Goal: Task Accomplishment & Management: Manage account settings

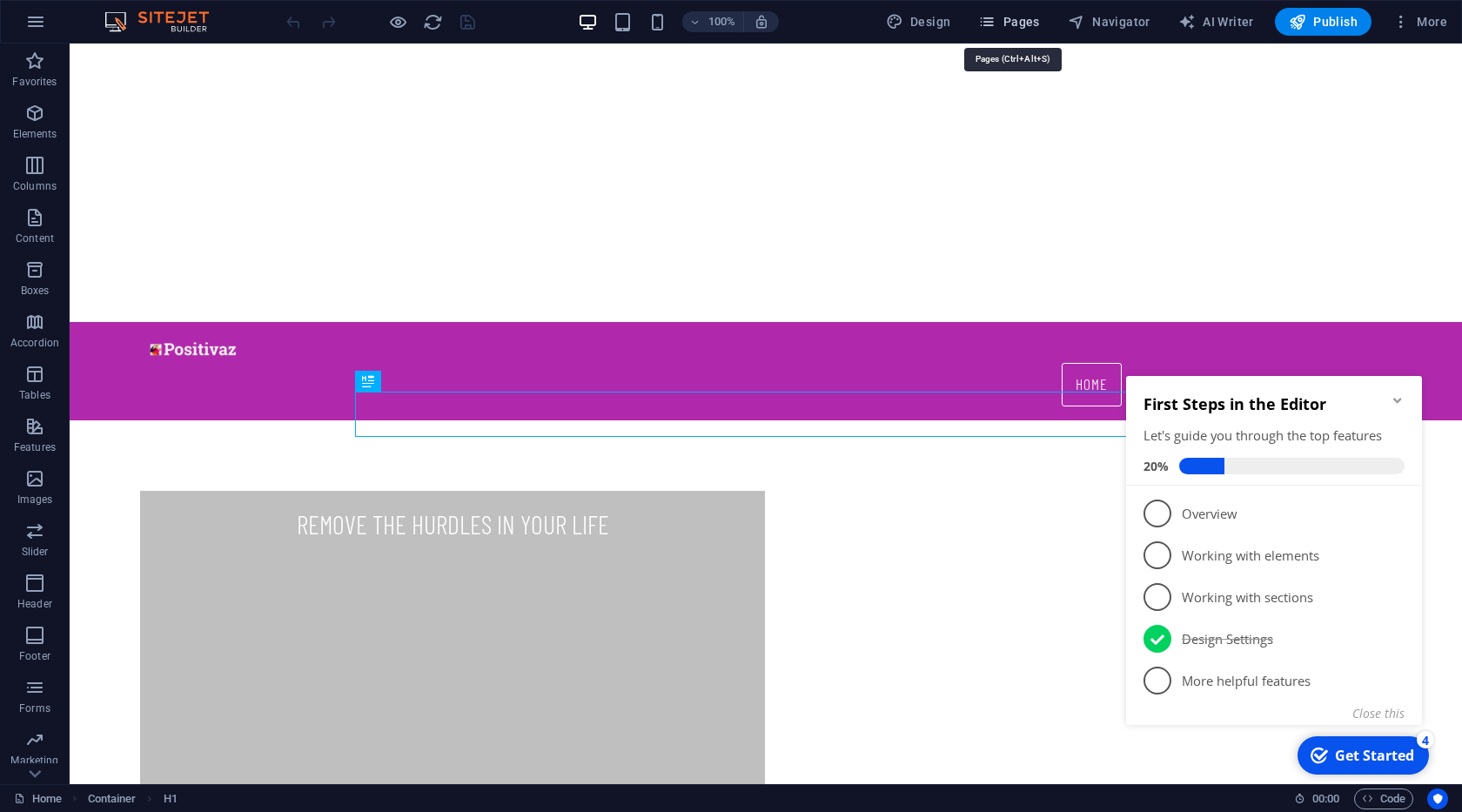
drag, startPoint x: 1006, startPoint y: 19, endPoint x: 956, endPoint y: 62, distance: 65.9
click at [1006, 19] on span "Pages" at bounding box center [1008, 22] width 61 height 18
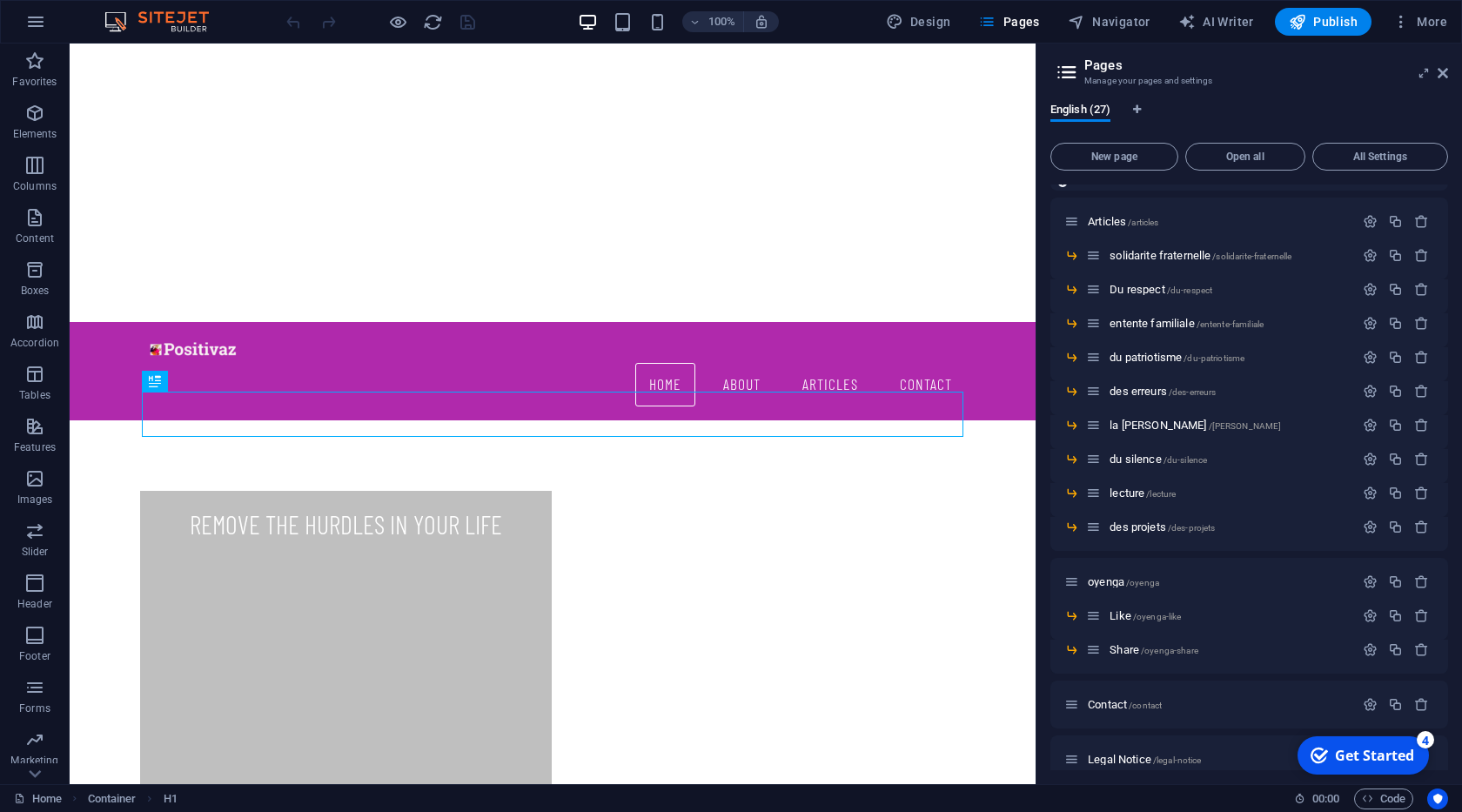
scroll to position [178, 0]
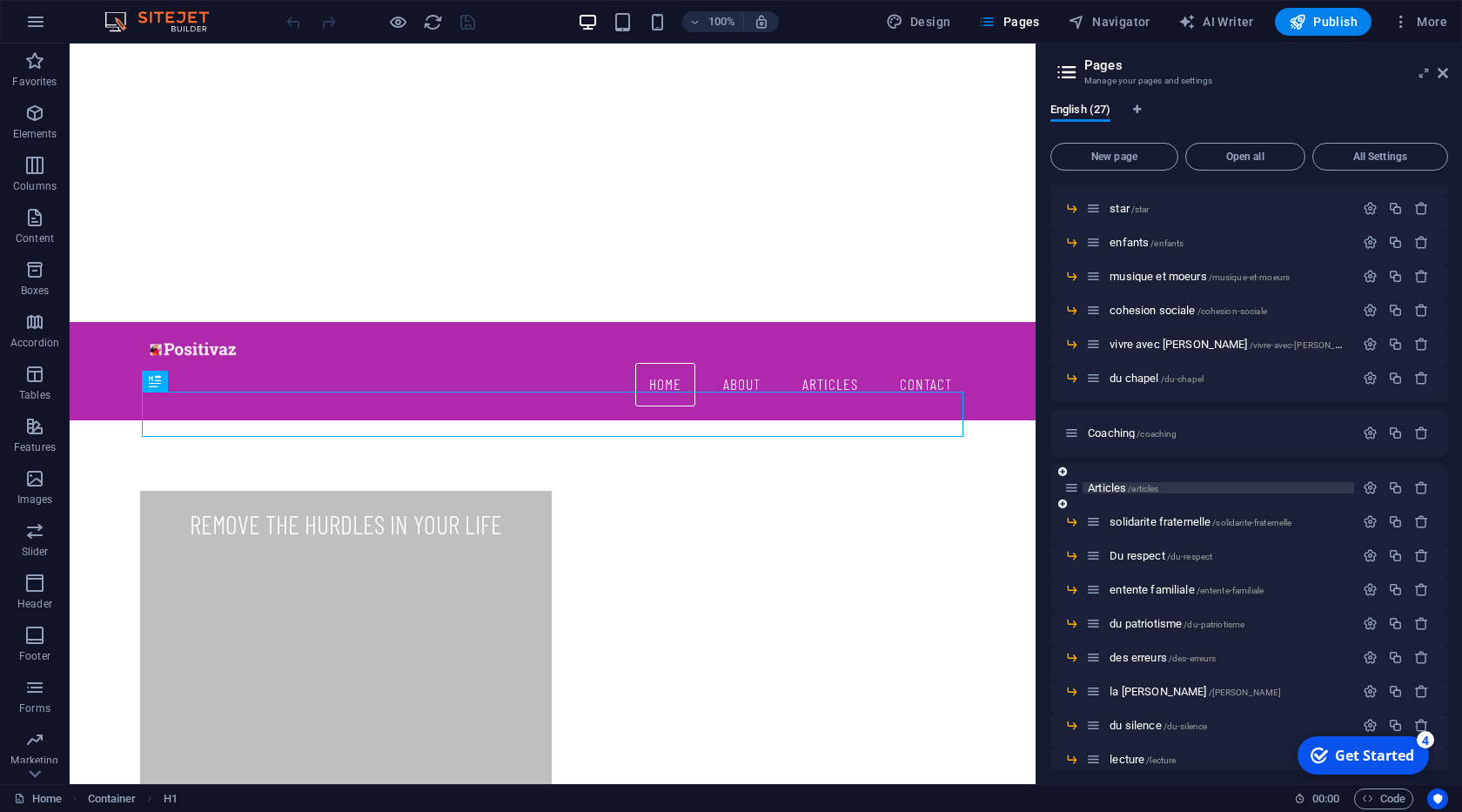
click at [1121, 485] on span "Articles /articles" at bounding box center [1122, 487] width 70 height 13
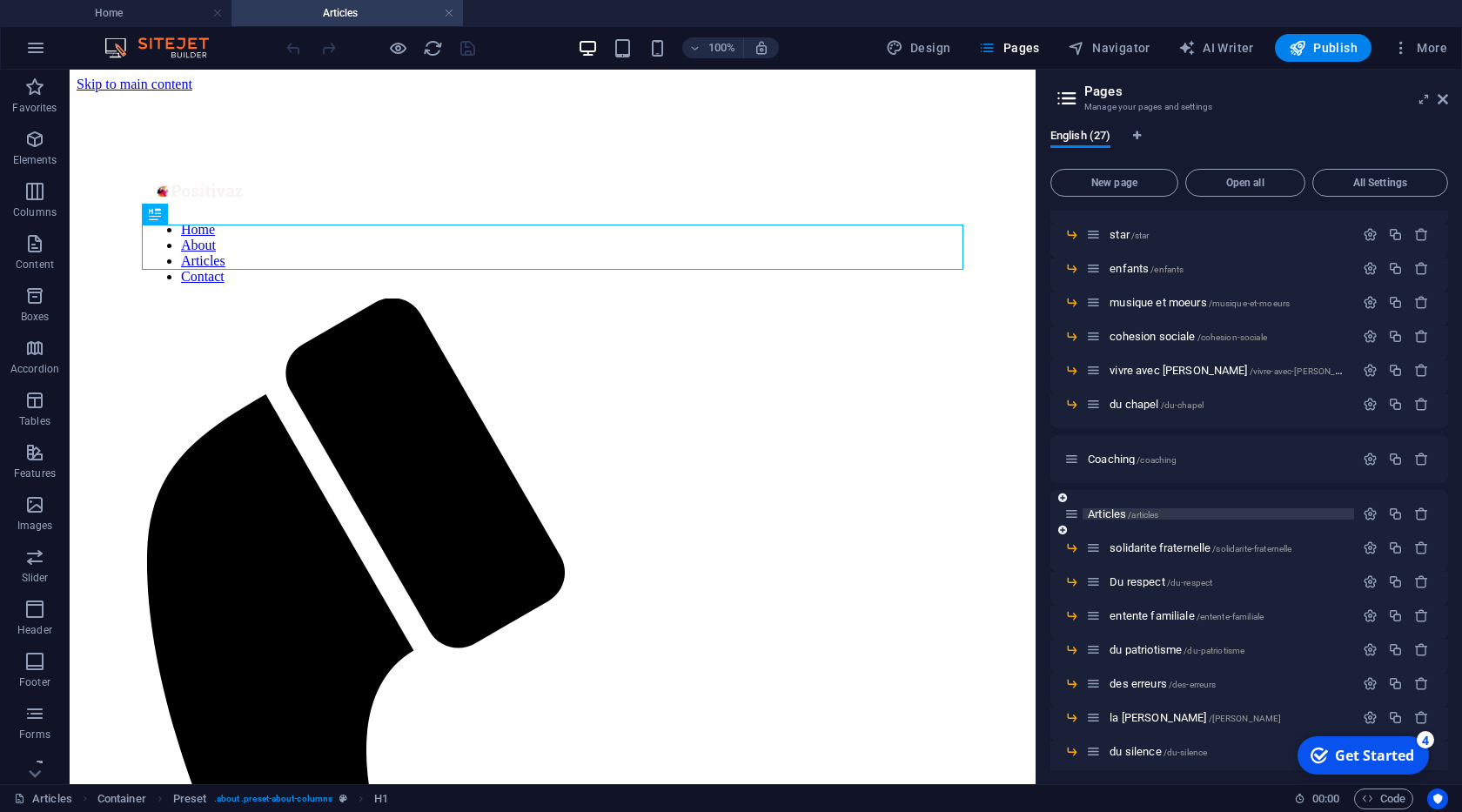
scroll to position [0, 0]
drag, startPoint x: 1444, startPoint y: 103, endPoint x: 1117, endPoint y: 153, distance: 330.8
click at [1444, 103] on icon at bounding box center [1442, 99] width 10 height 14
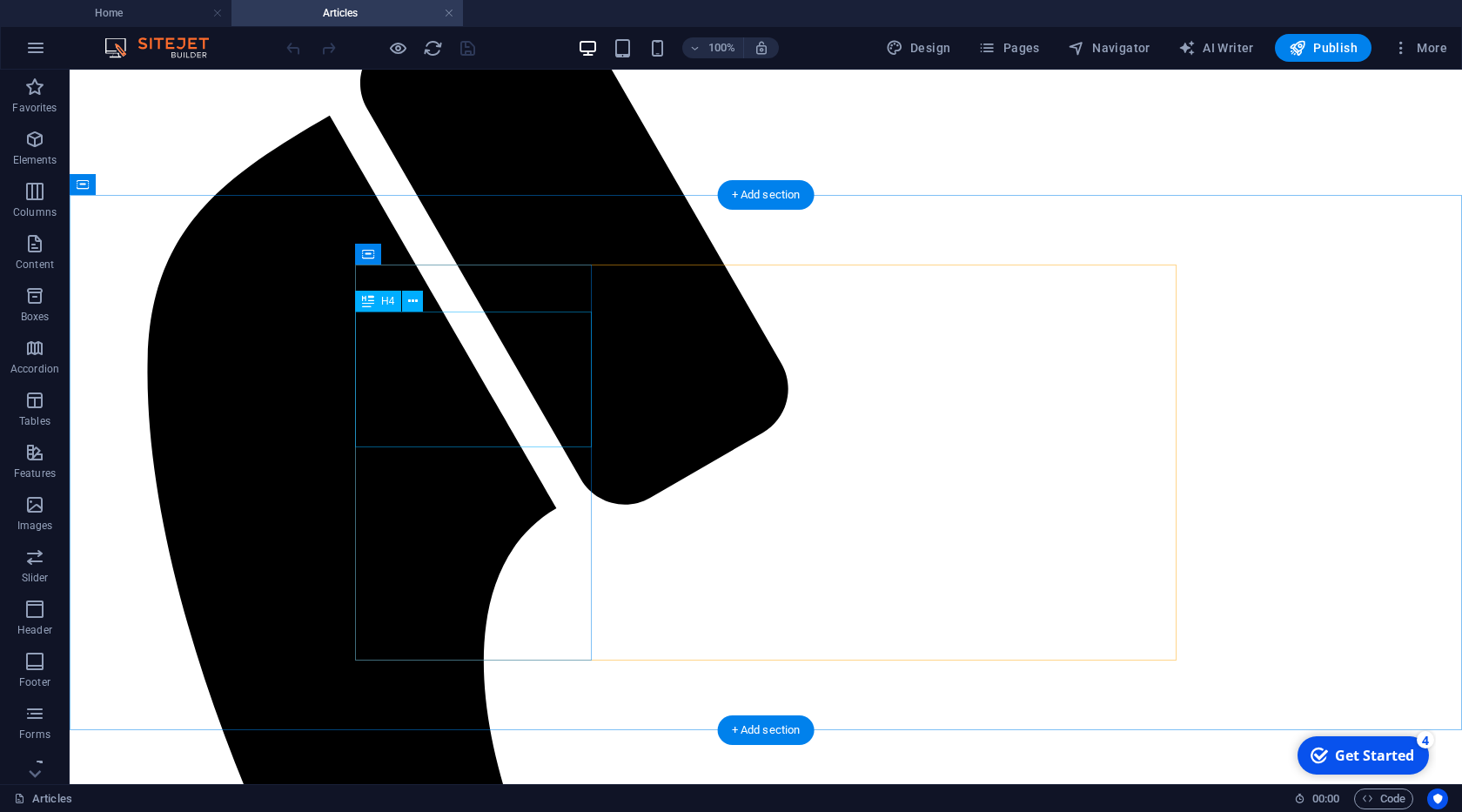
scroll to position [297, 0]
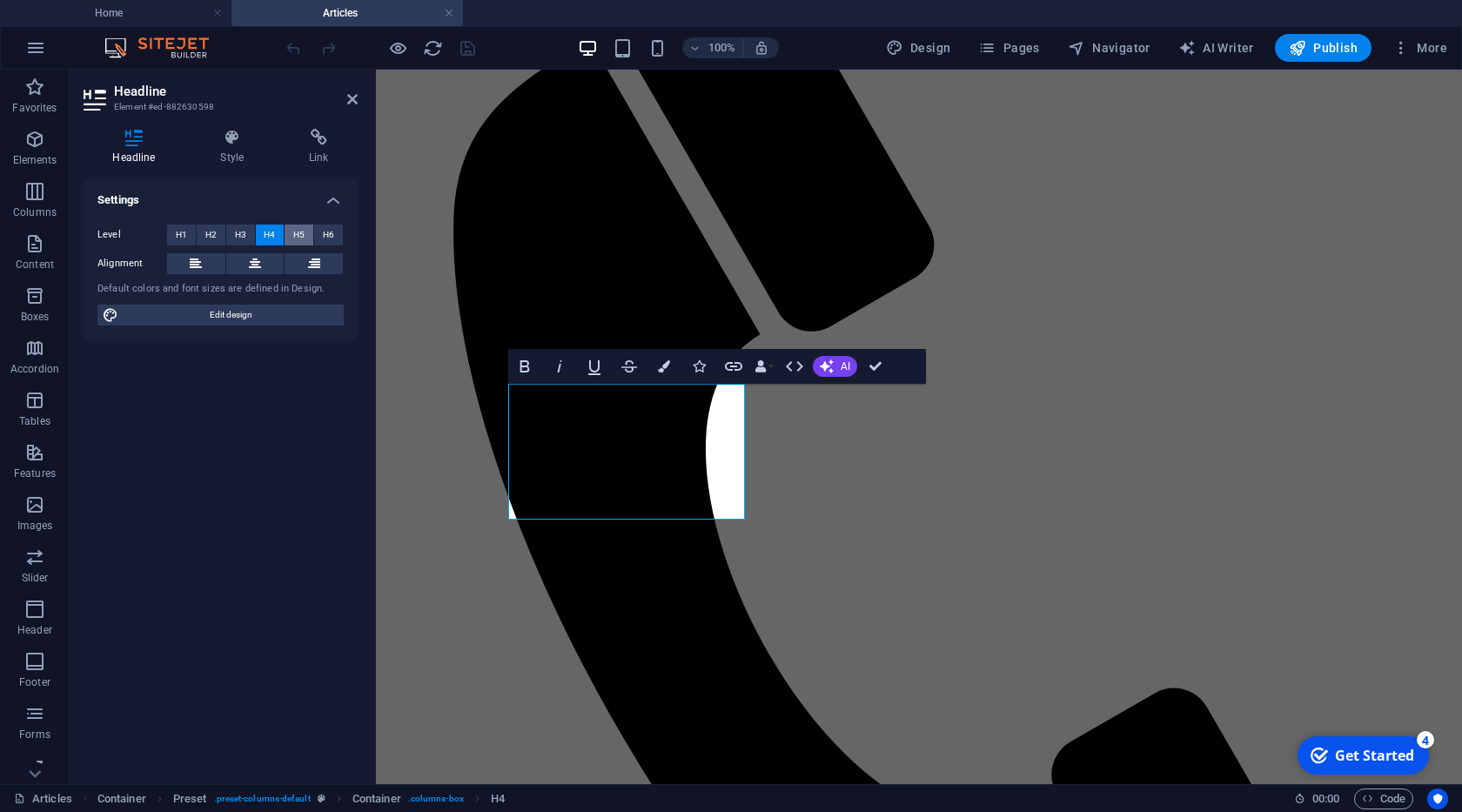
click at [295, 234] on span "H5" at bounding box center [299, 235] width 11 height 21
click at [667, 372] on button "Colors" at bounding box center [664, 366] width 33 height 35
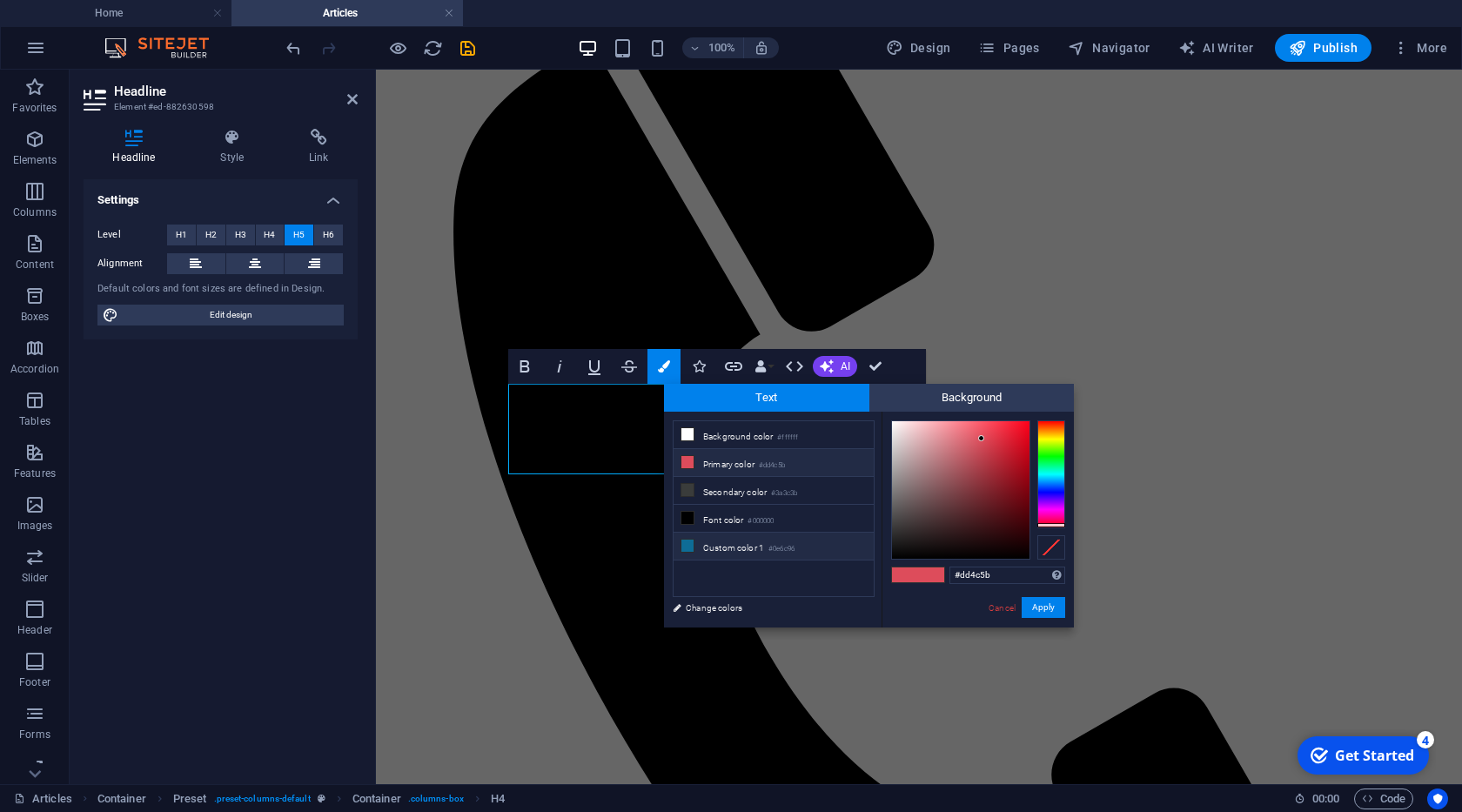
click at [768, 538] on li "Custom color 1 #0e6c96" at bounding box center [774, 546] width 200 height 28
type input "#0e6c96"
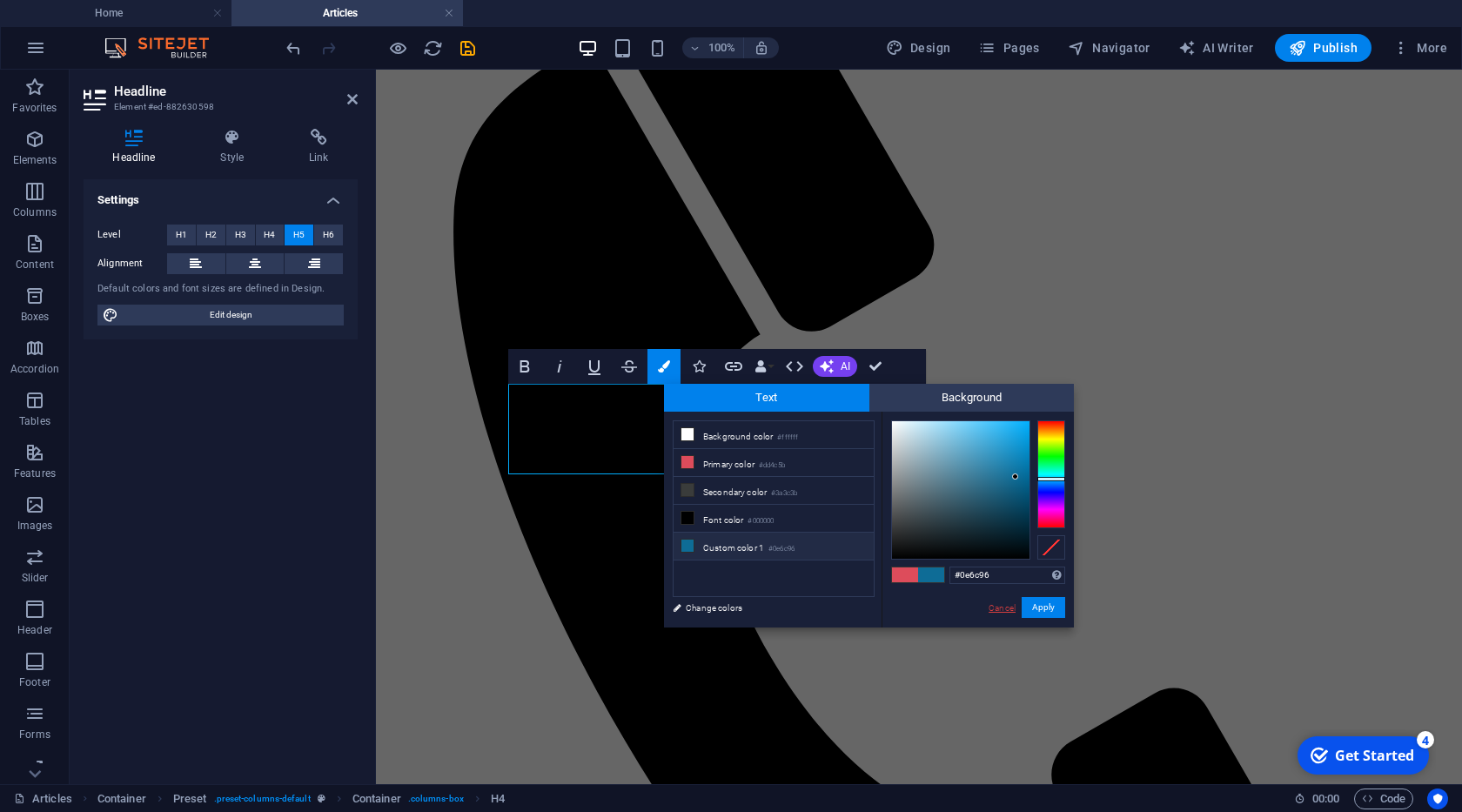
click at [1001, 604] on link "Cancel" at bounding box center [1001, 608] width 31 height 13
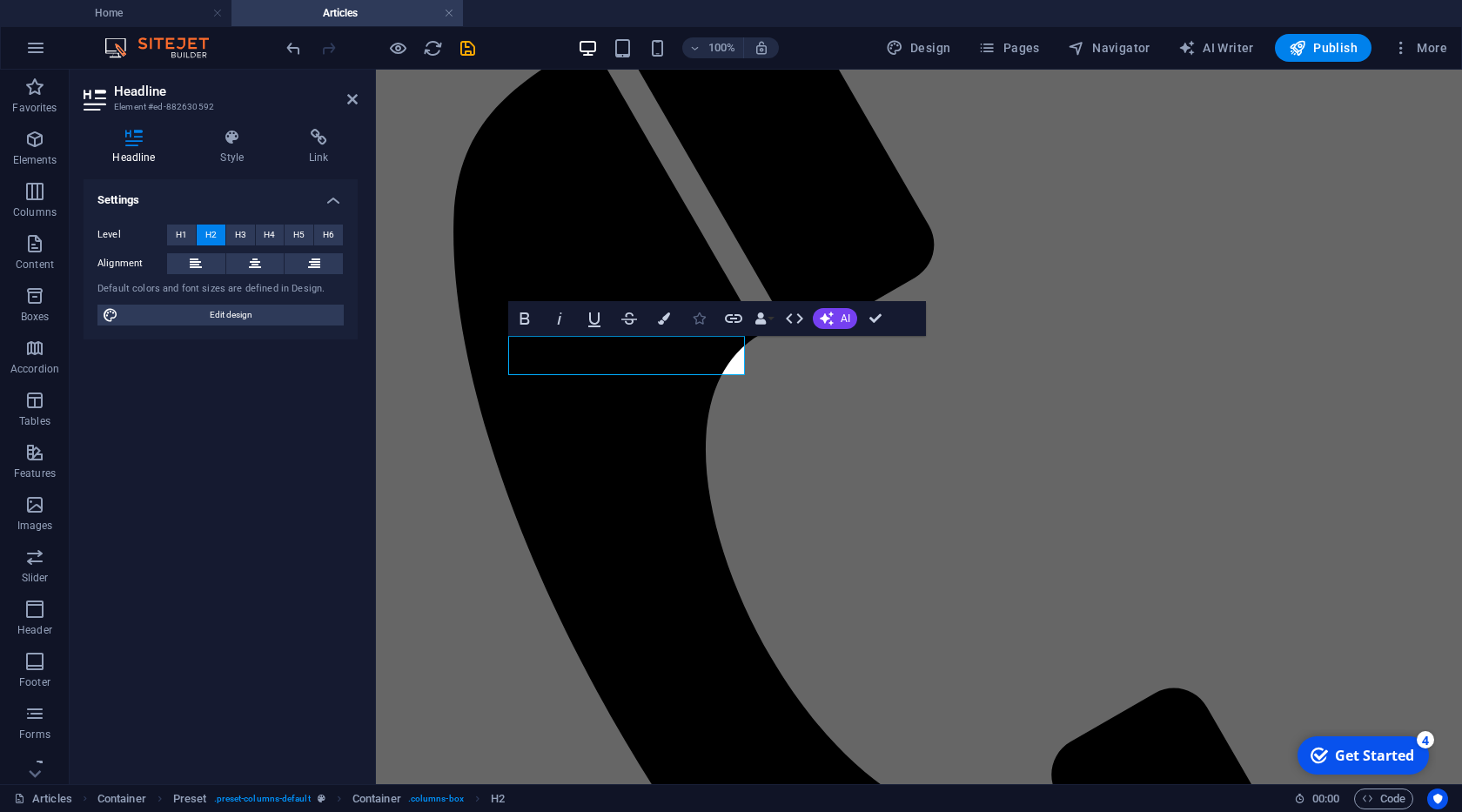
click at [684, 316] on button "Icons" at bounding box center [698, 318] width 33 height 35
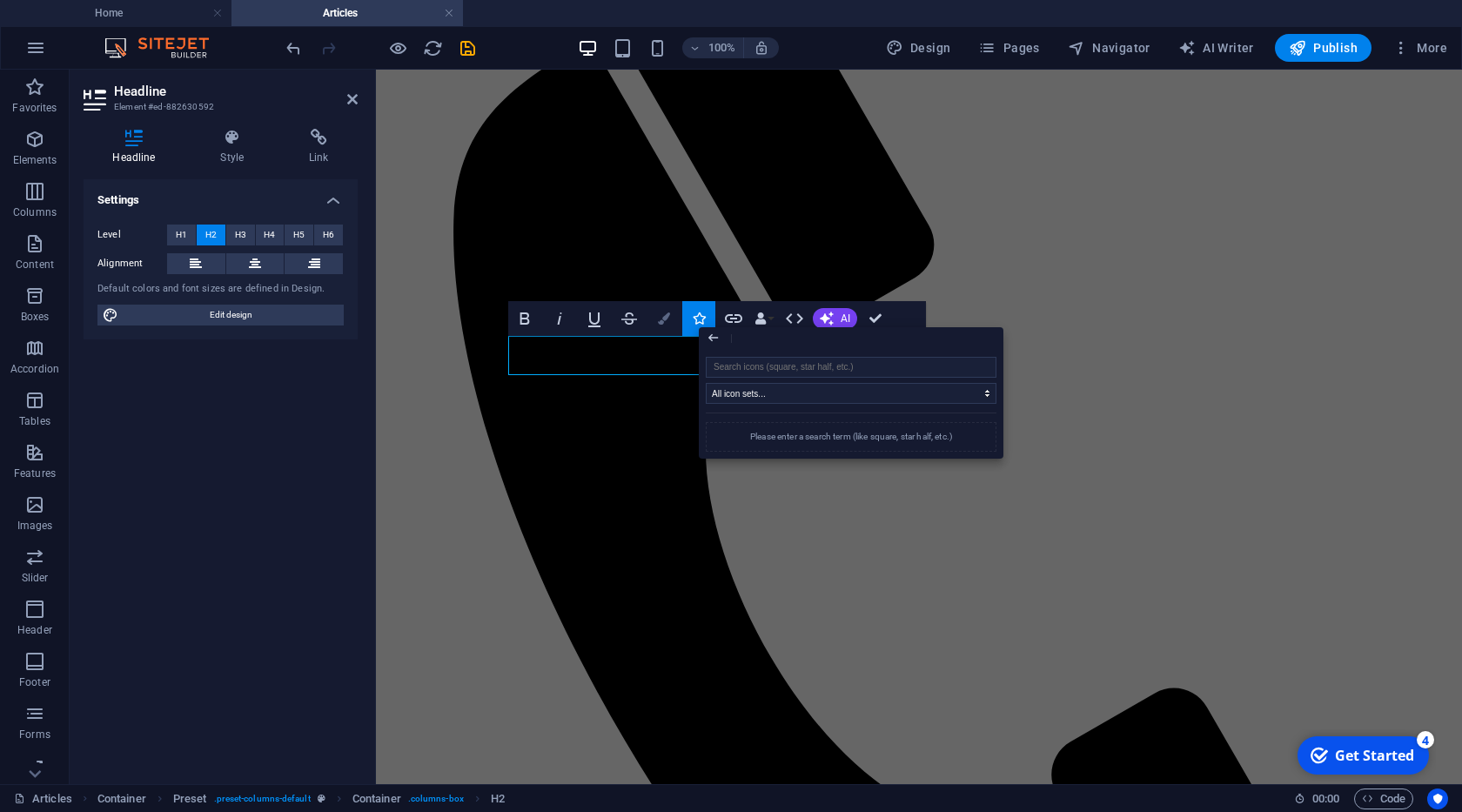
click at [666, 322] on icon "button" at bounding box center [664, 318] width 12 height 12
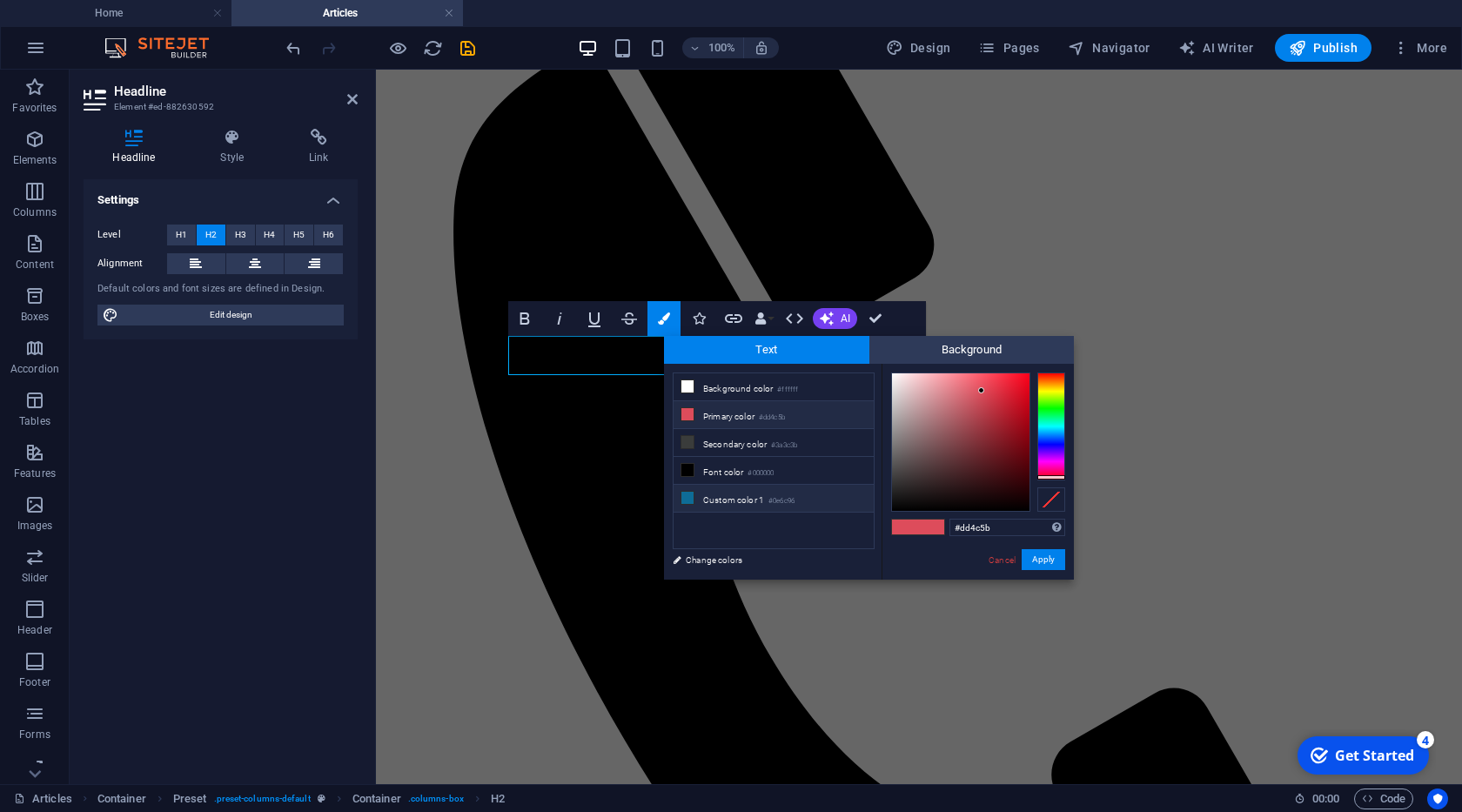
click at [748, 493] on li "Custom color 1 #0e6c96" at bounding box center [774, 499] width 200 height 28
type input "#0e6c96"
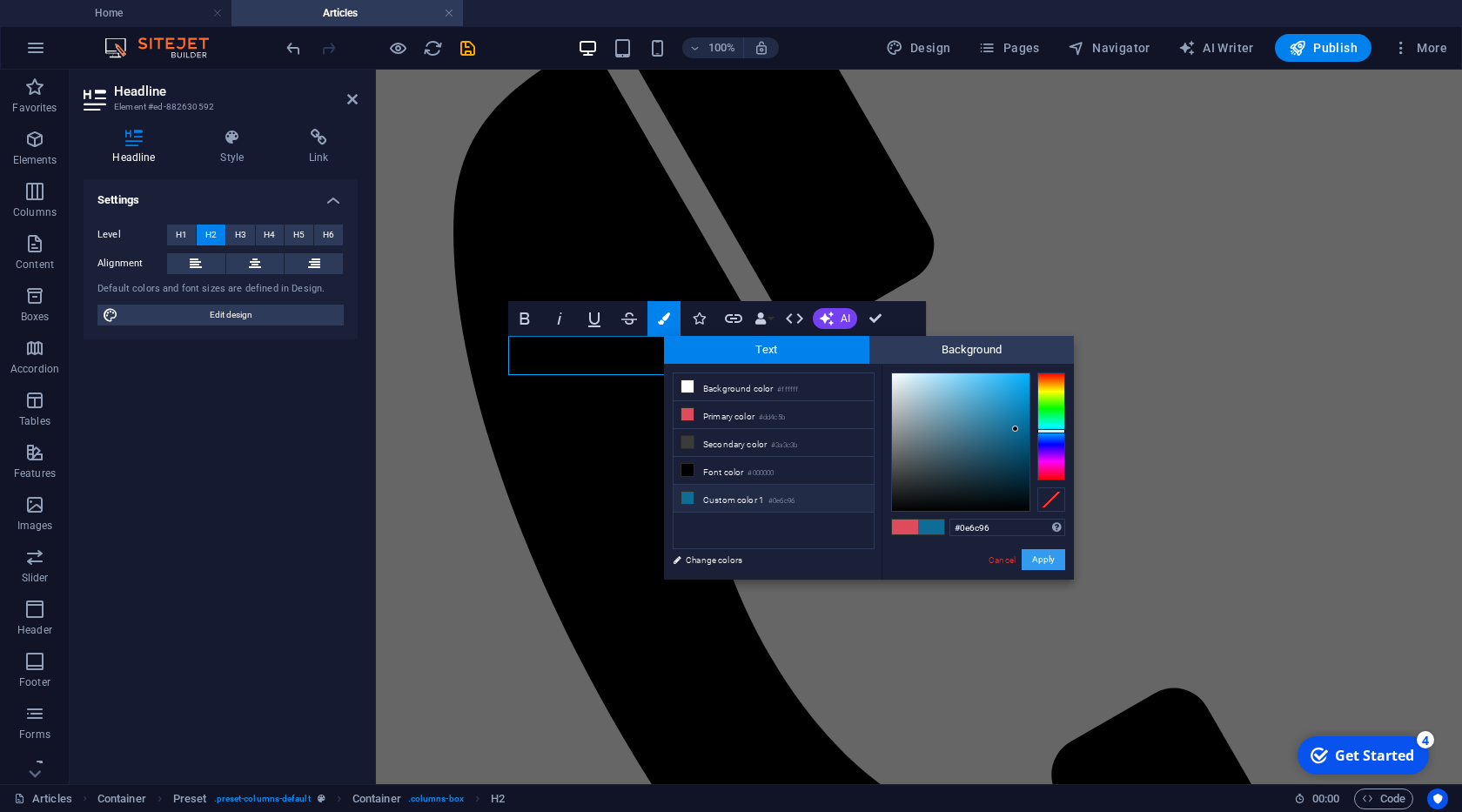
drag, startPoint x: 1047, startPoint y: 564, endPoint x: 651, endPoint y: 483, distance: 404.2
click at [1047, 564] on button "Apply" at bounding box center [1044, 559] width 43 height 21
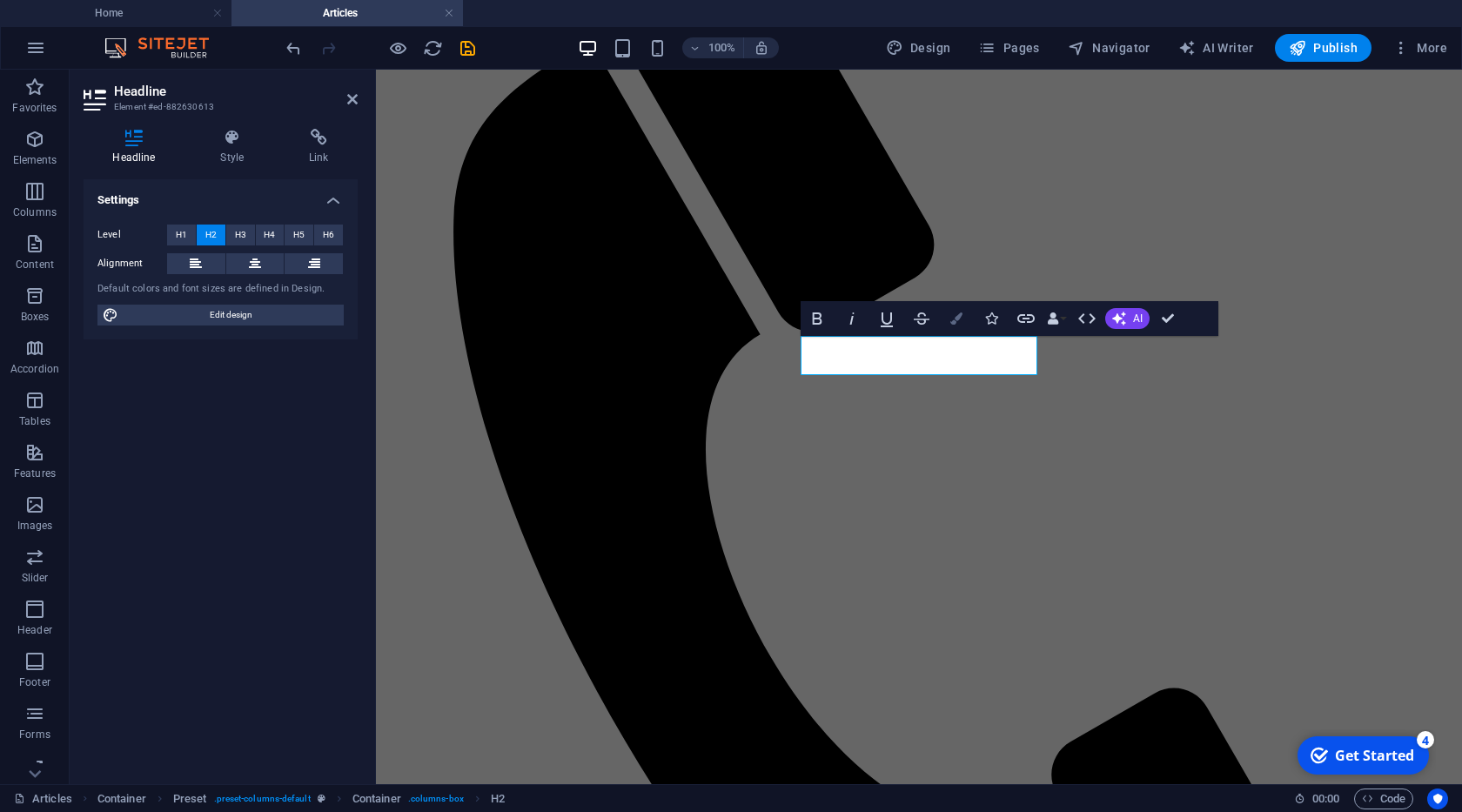
click at [955, 318] on icon "button" at bounding box center [956, 318] width 12 height 12
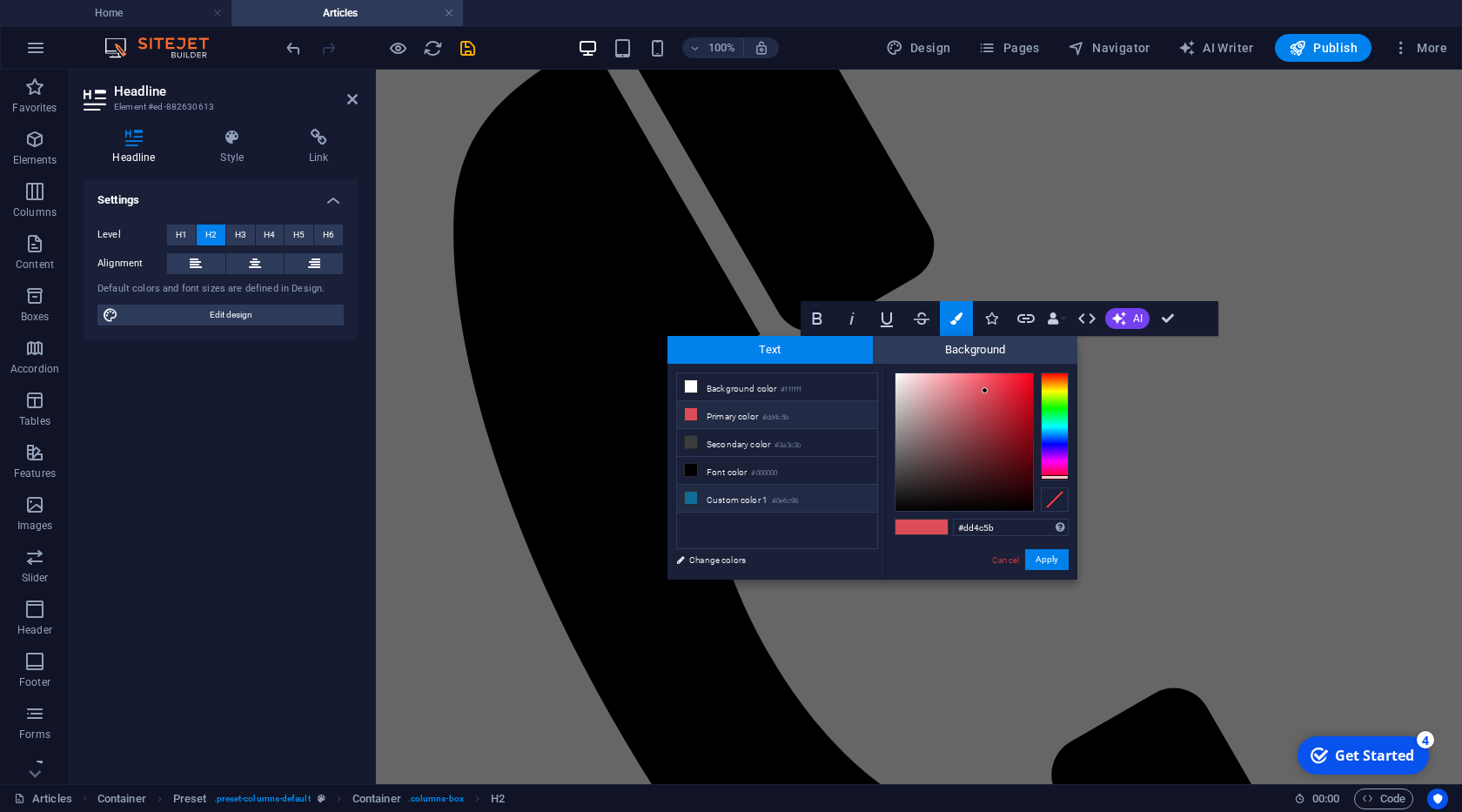
click at [771, 496] on li "Custom color 1 #0e6c96" at bounding box center [777, 499] width 200 height 28
type input "#0e6c96"
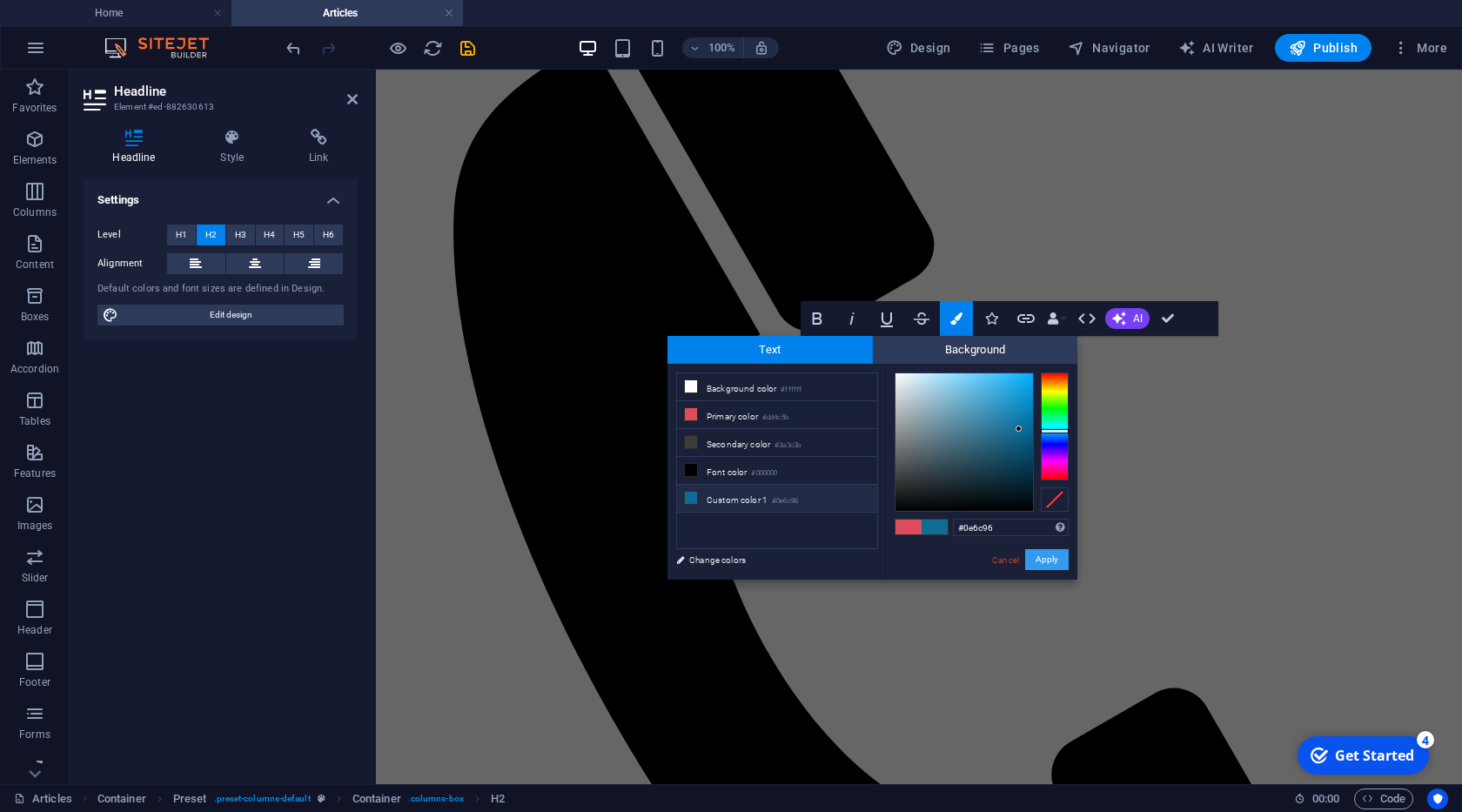
click at [1045, 559] on button "Apply" at bounding box center [1046, 559] width 43 height 21
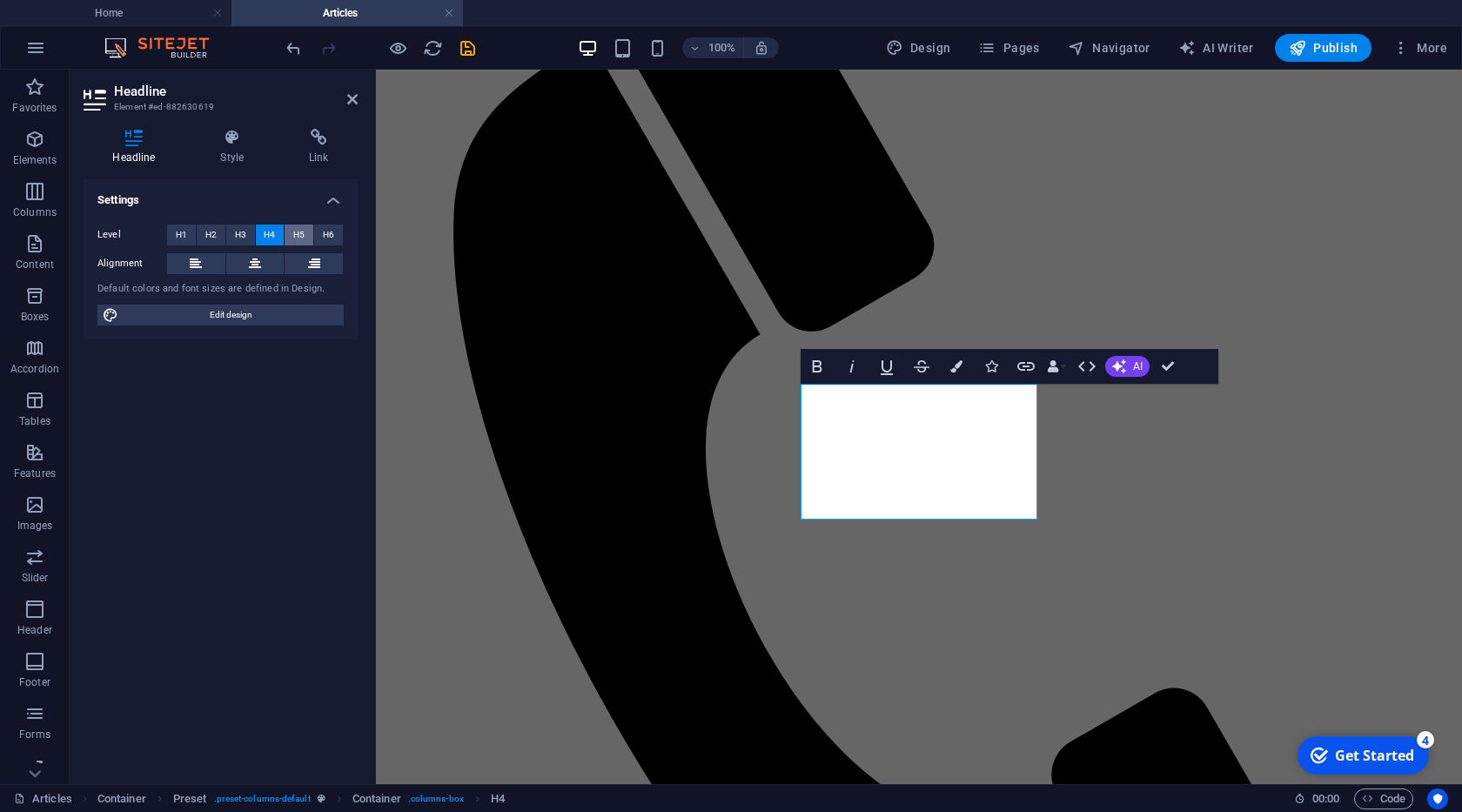
click at [302, 238] on span "H5" at bounding box center [299, 235] width 11 height 21
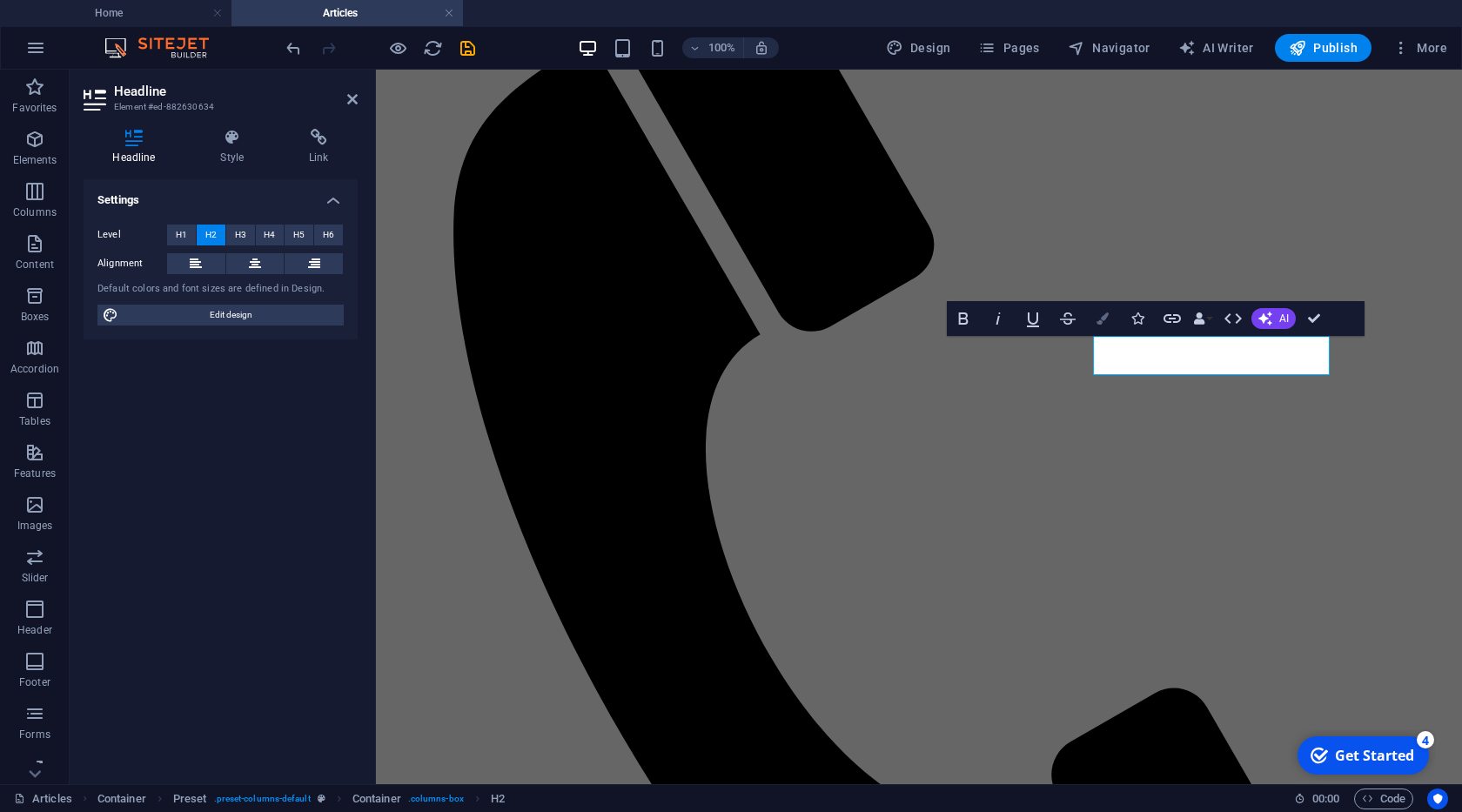
click at [1107, 320] on icon "button" at bounding box center [1103, 318] width 12 height 12
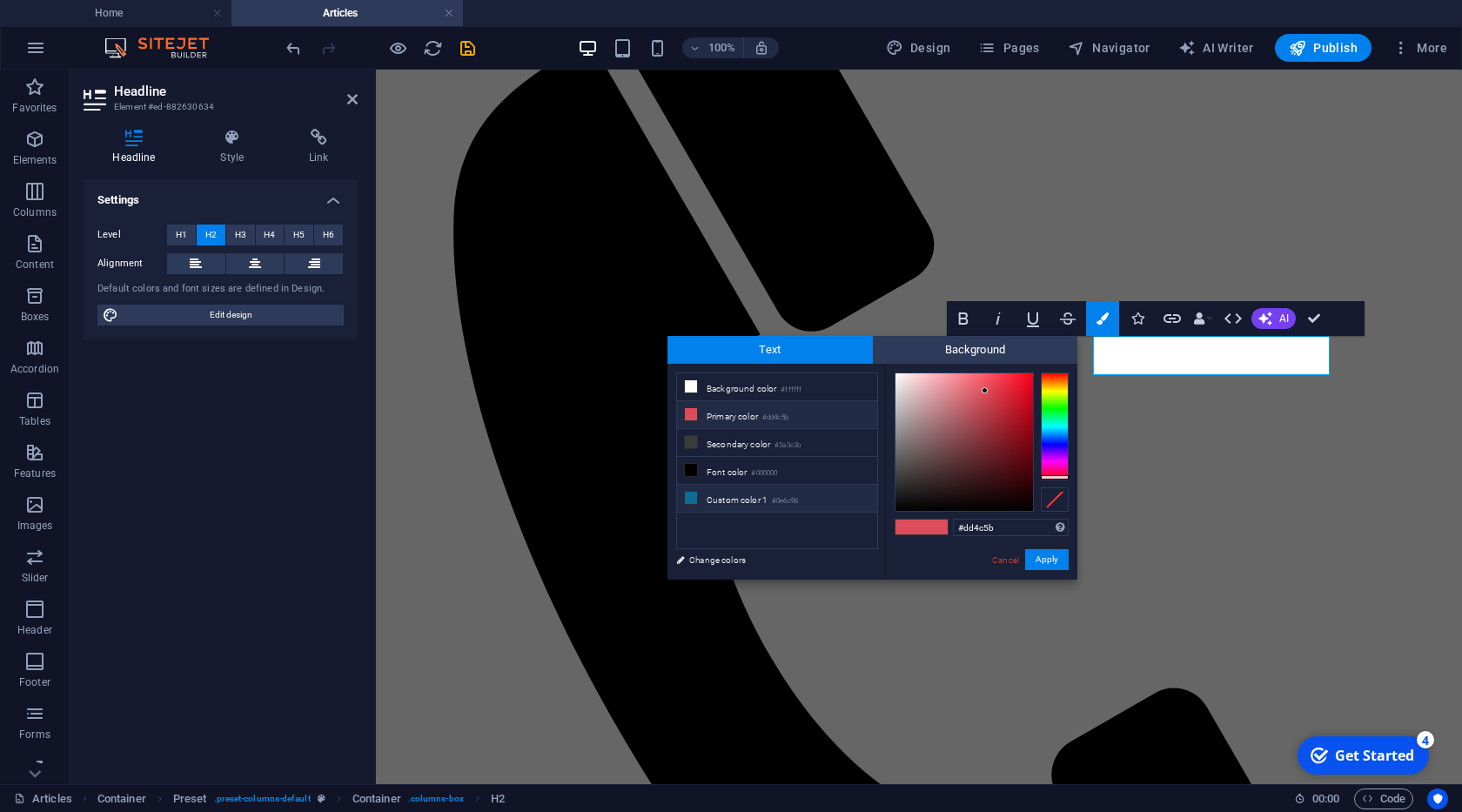
click at [778, 495] on small "#0e6c96" at bounding box center [785, 500] width 26 height 12
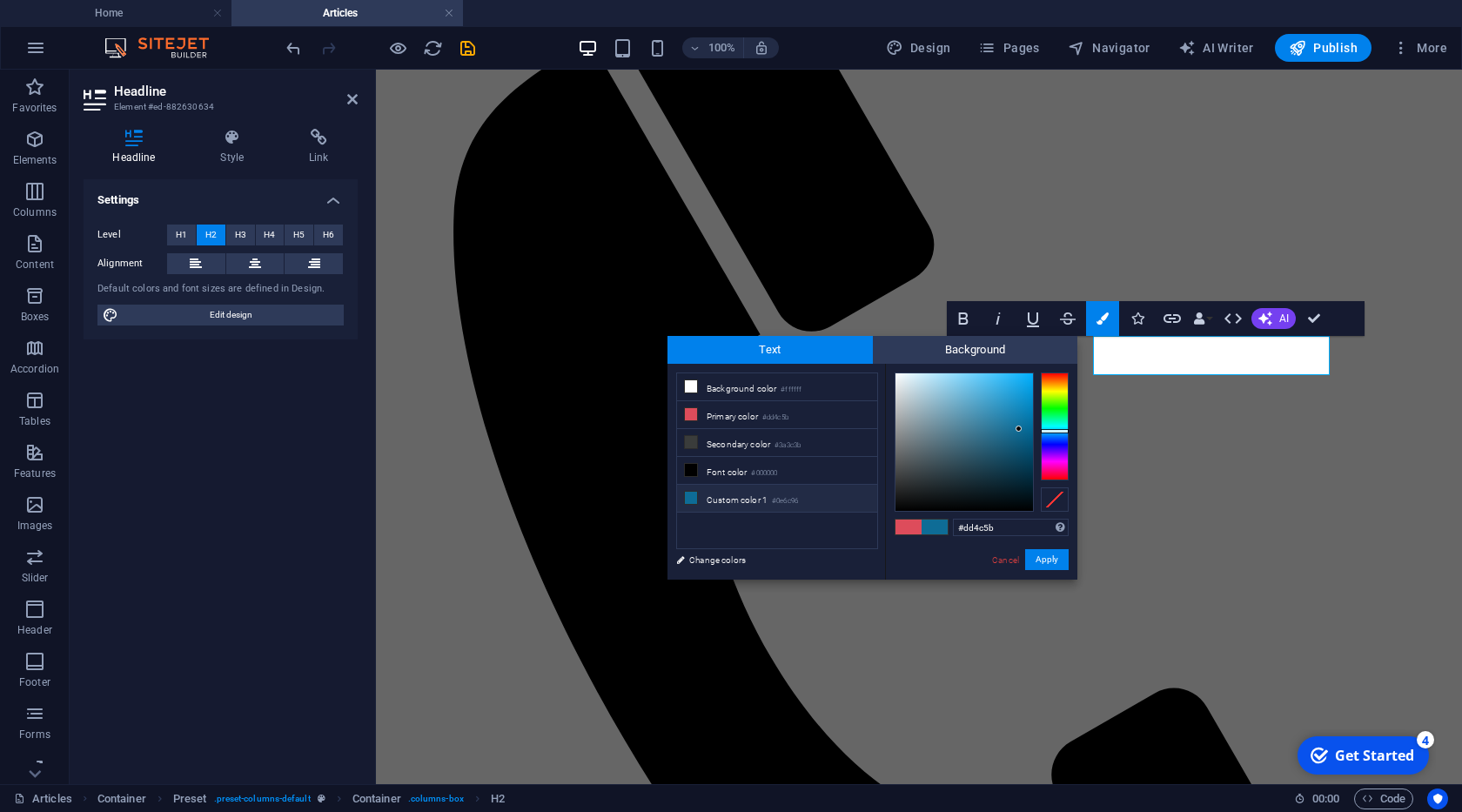
type input "#0e6c96"
click at [1047, 561] on button "Apply" at bounding box center [1046, 559] width 43 height 21
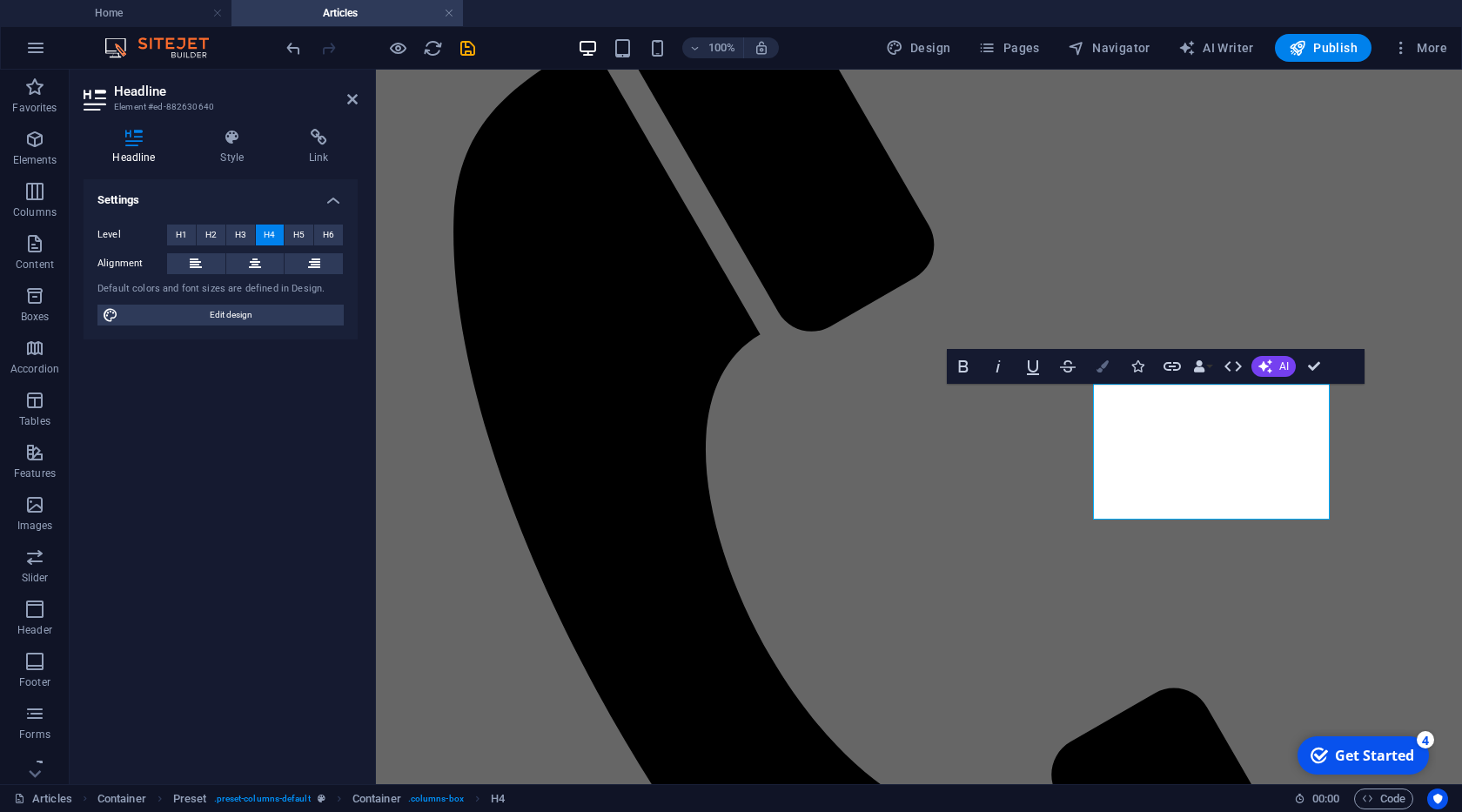
click at [1101, 372] on button "Colors" at bounding box center [1103, 366] width 33 height 35
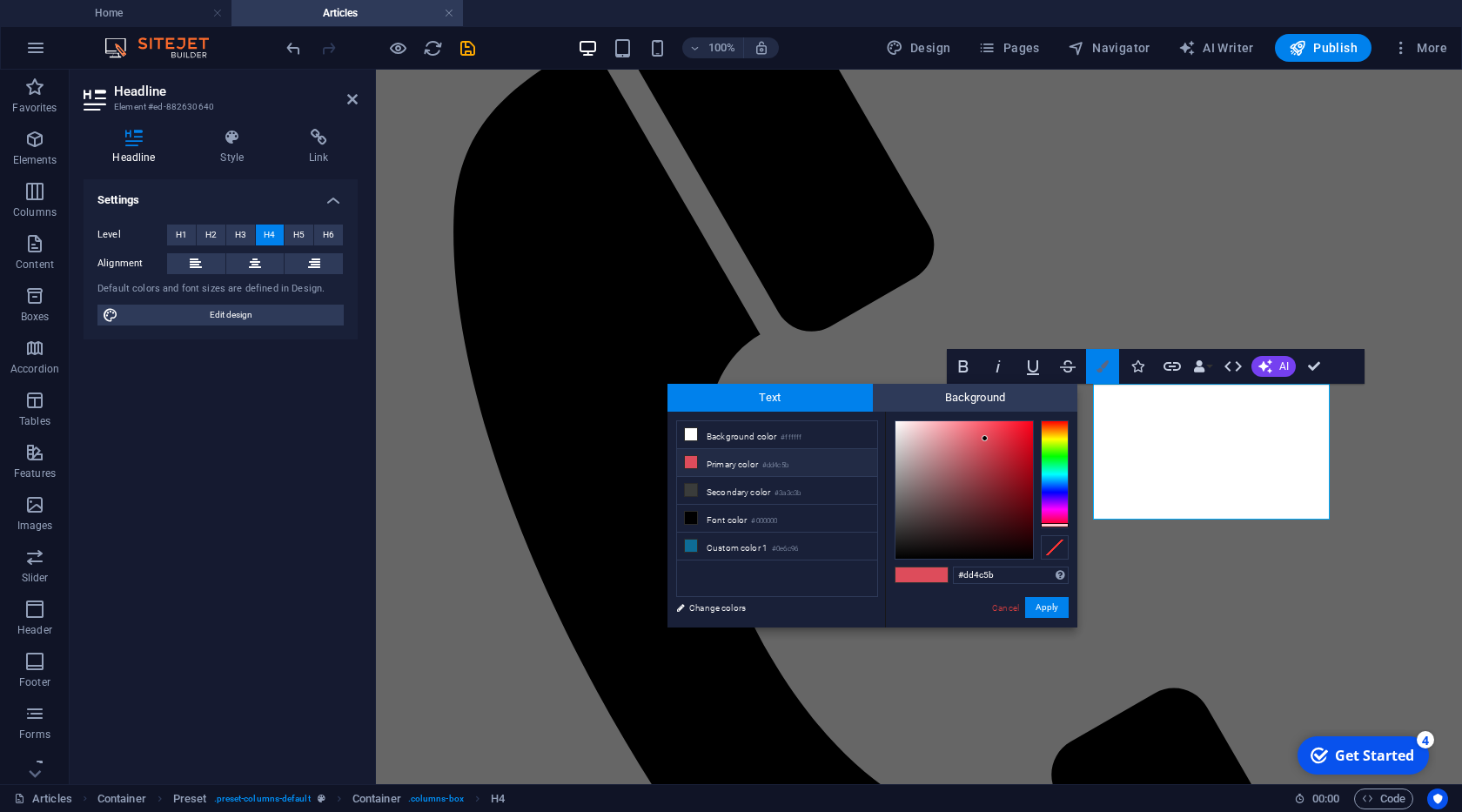
click at [1099, 370] on icon "button" at bounding box center [1103, 366] width 12 height 12
click at [302, 234] on span "H5" at bounding box center [299, 235] width 11 height 21
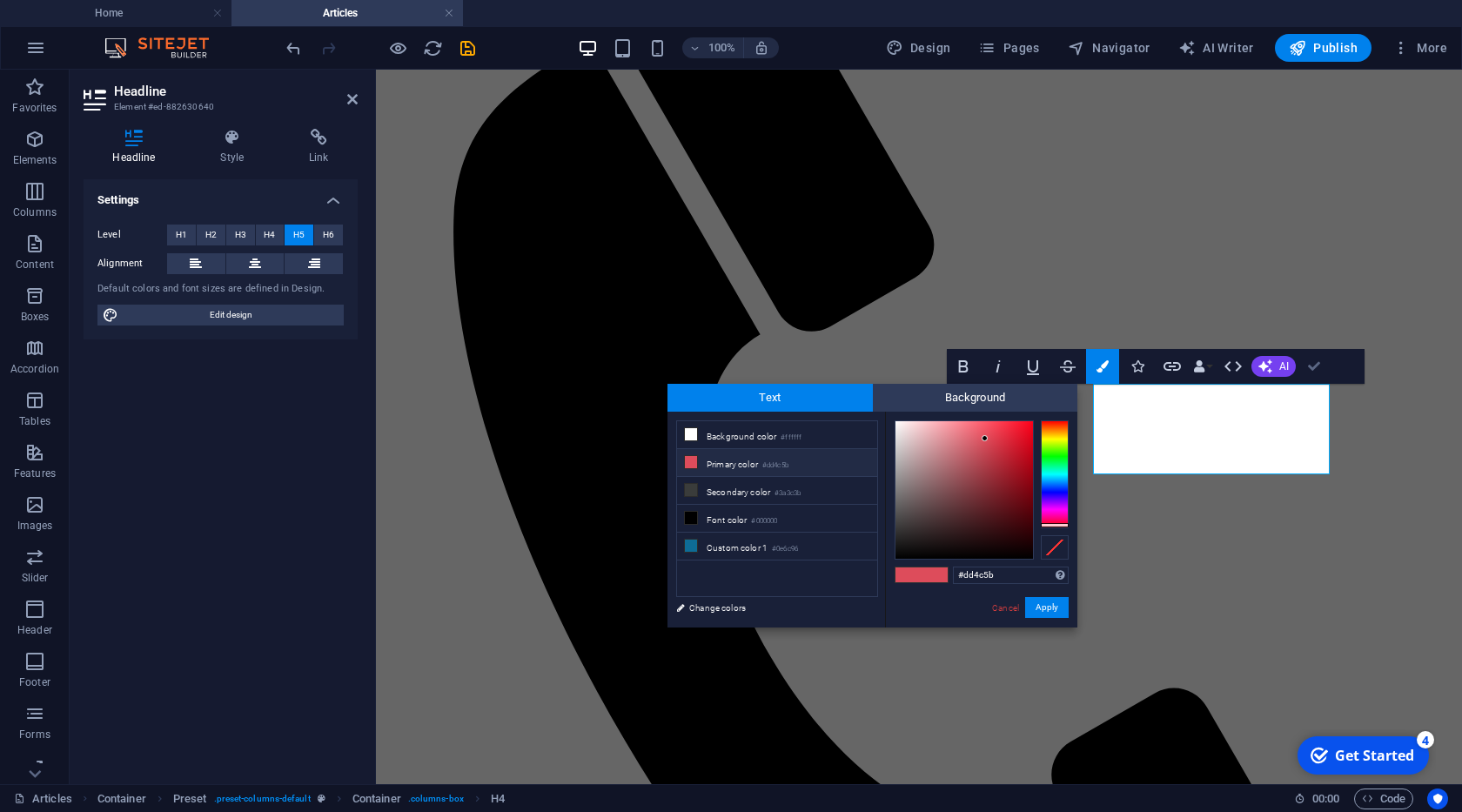
drag, startPoint x: 1308, startPoint y: 364, endPoint x: 1236, endPoint y: 298, distance: 97.7
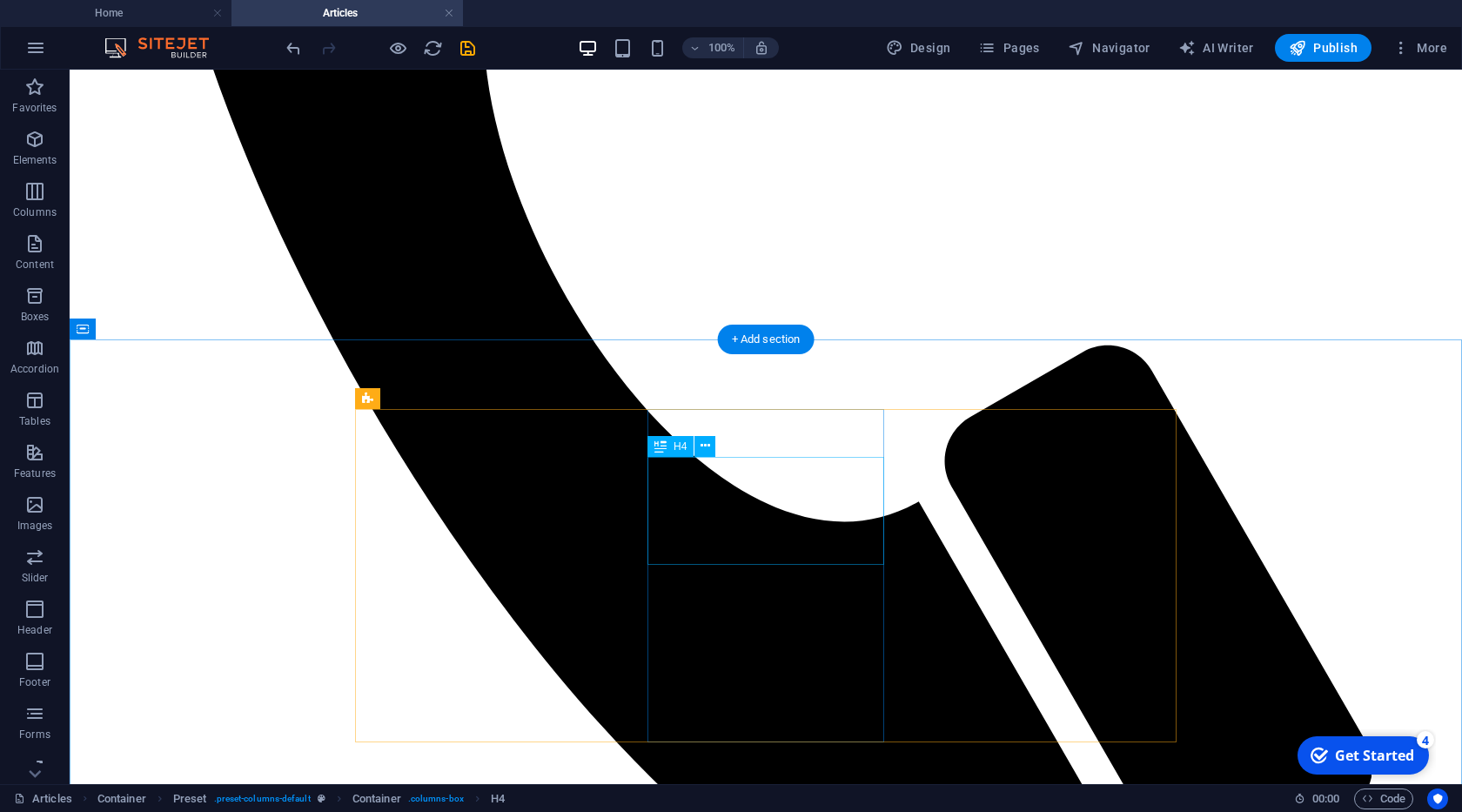
scroll to position [1091, 0]
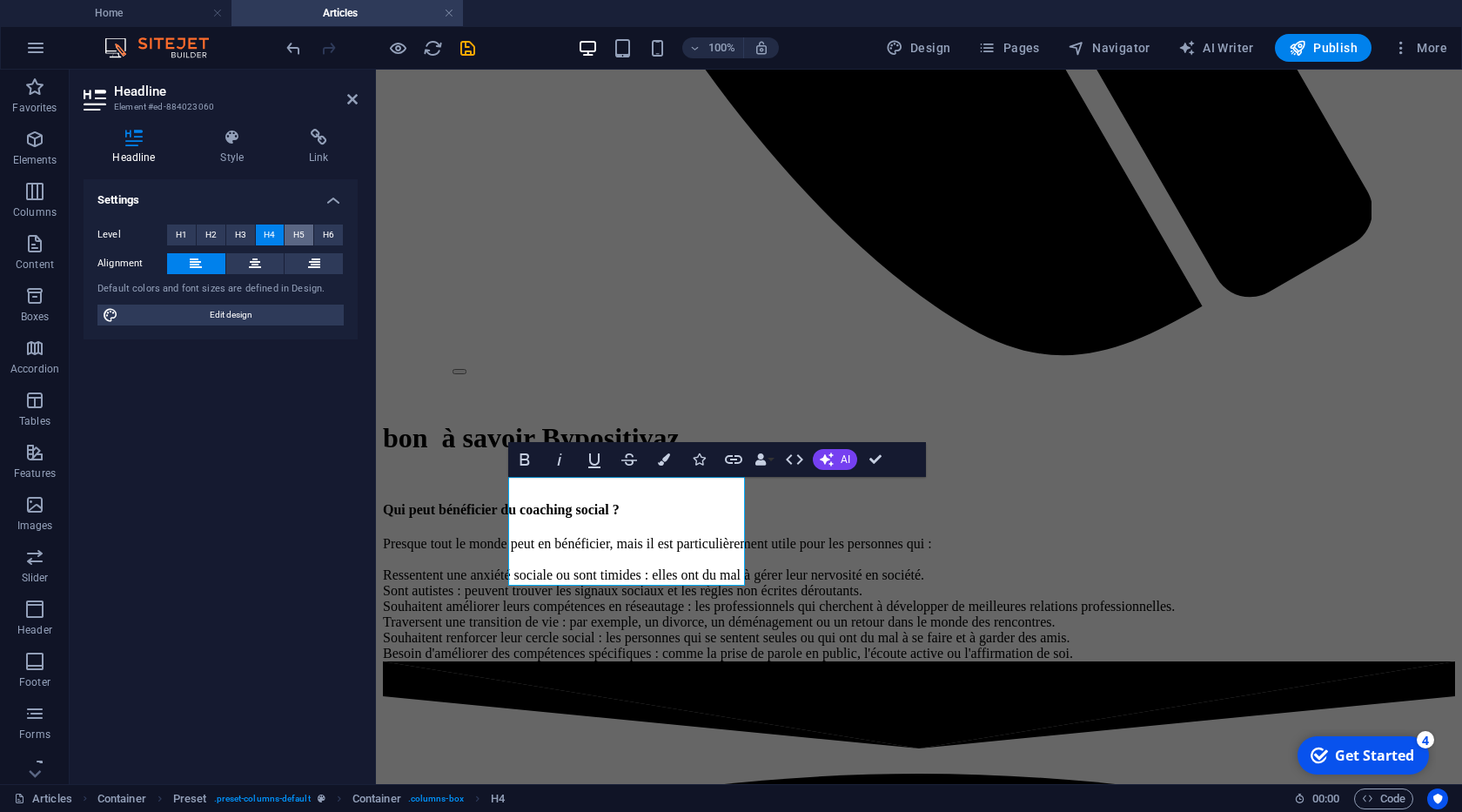
drag, startPoint x: 303, startPoint y: 233, endPoint x: 120, endPoint y: 284, distance: 190.0
click at [303, 233] on span "H5" at bounding box center [299, 235] width 11 height 21
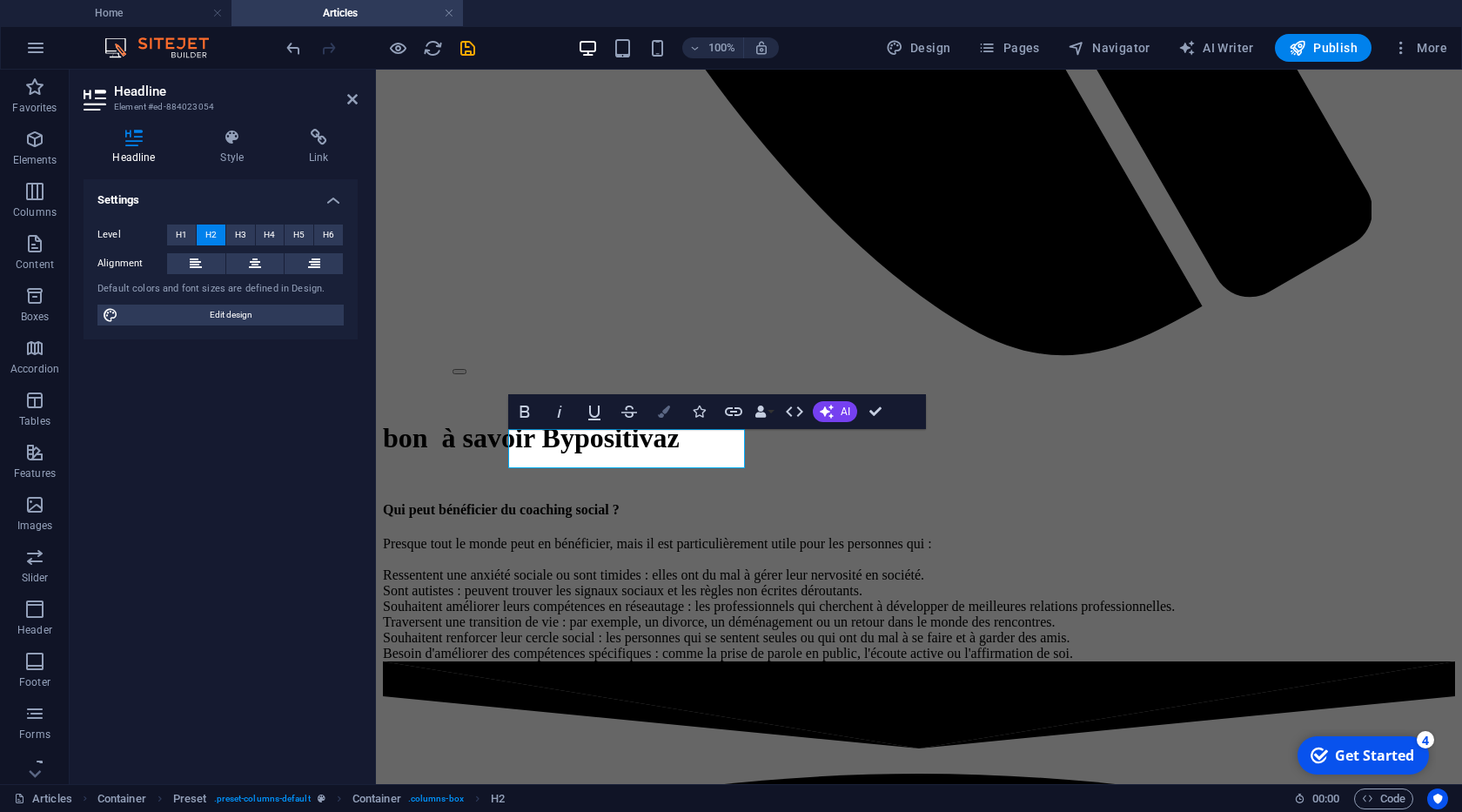
click at [665, 412] on icon "button" at bounding box center [664, 411] width 12 height 12
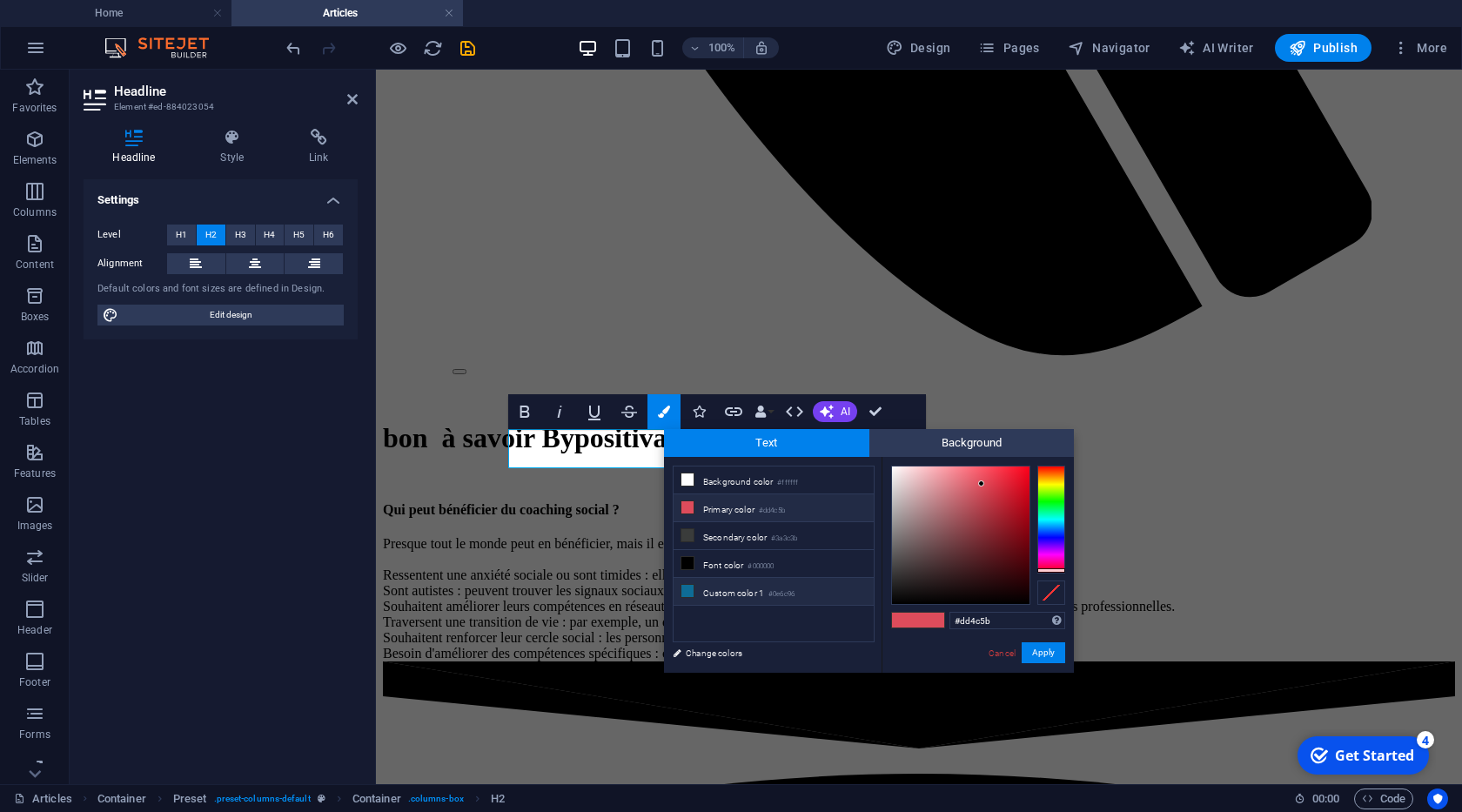
click at [769, 581] on li "Custom color 1 #0e6c96" at bounding box center [774, 591] width 200 height 28
type input "#0e6c96"
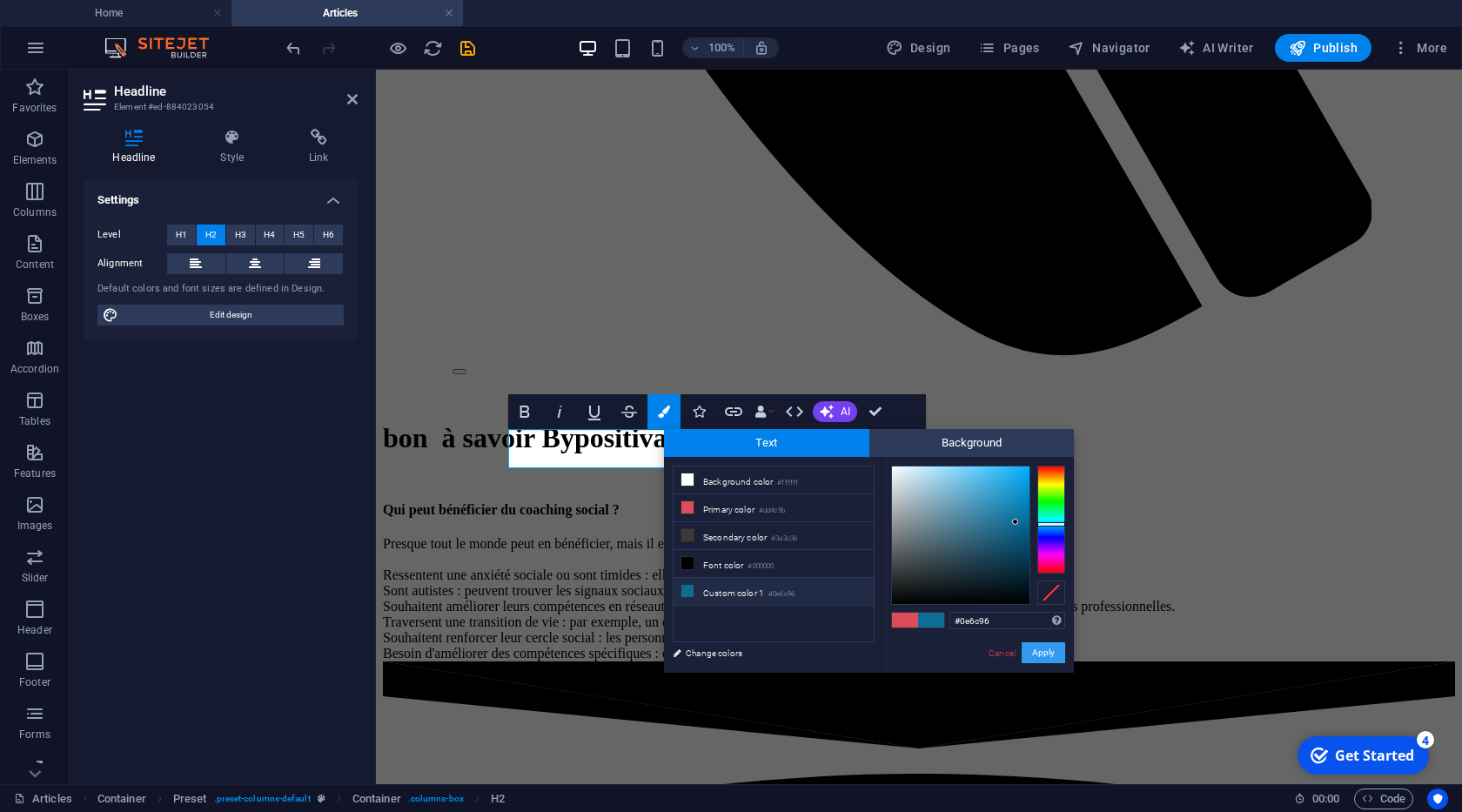
click at [1030, 651] on button "Apply" at bounding box center [1044, 652] width 43 height 21
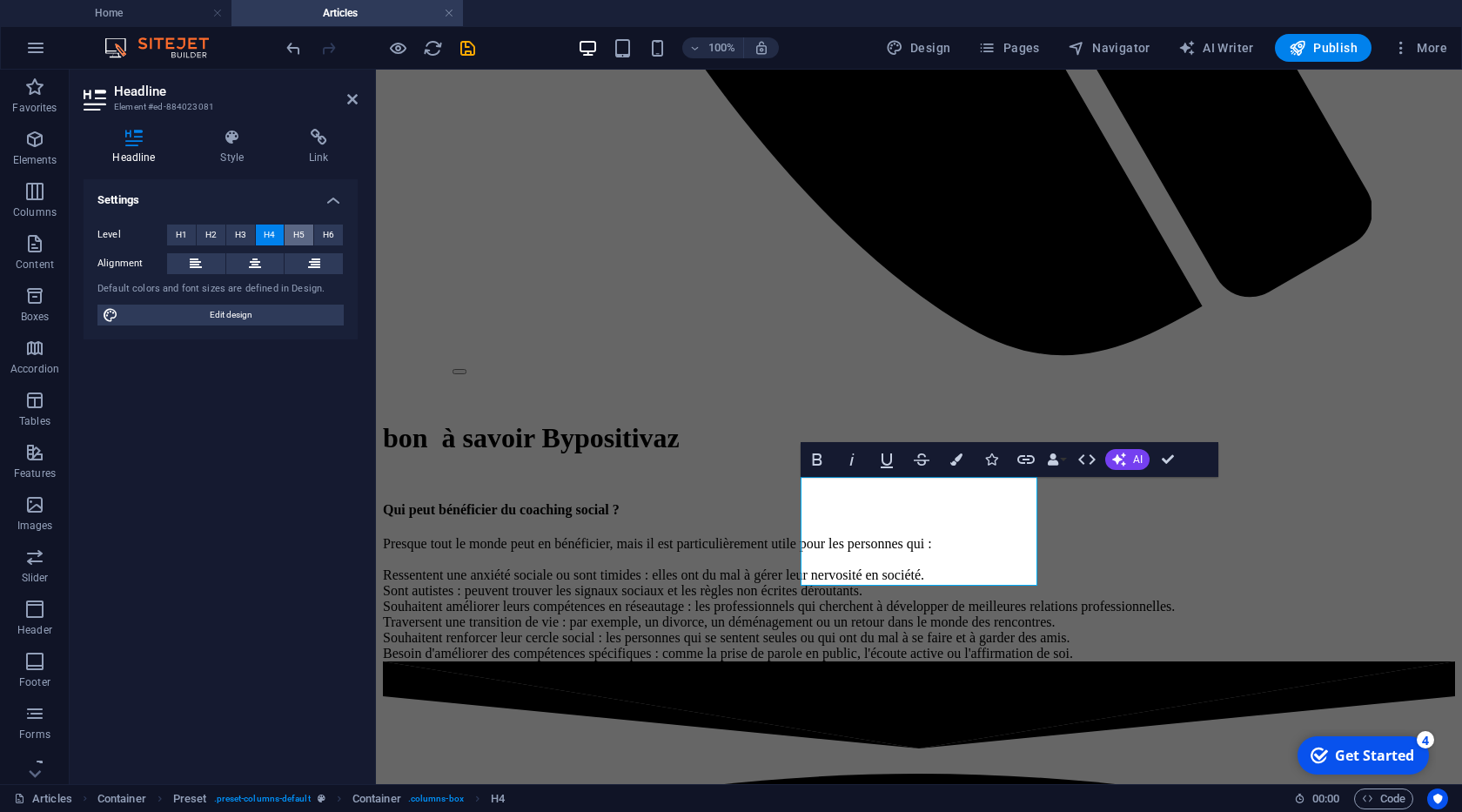
click at [304, 233] on span "H5" at bounding box center [299, 235] width 11 height 21
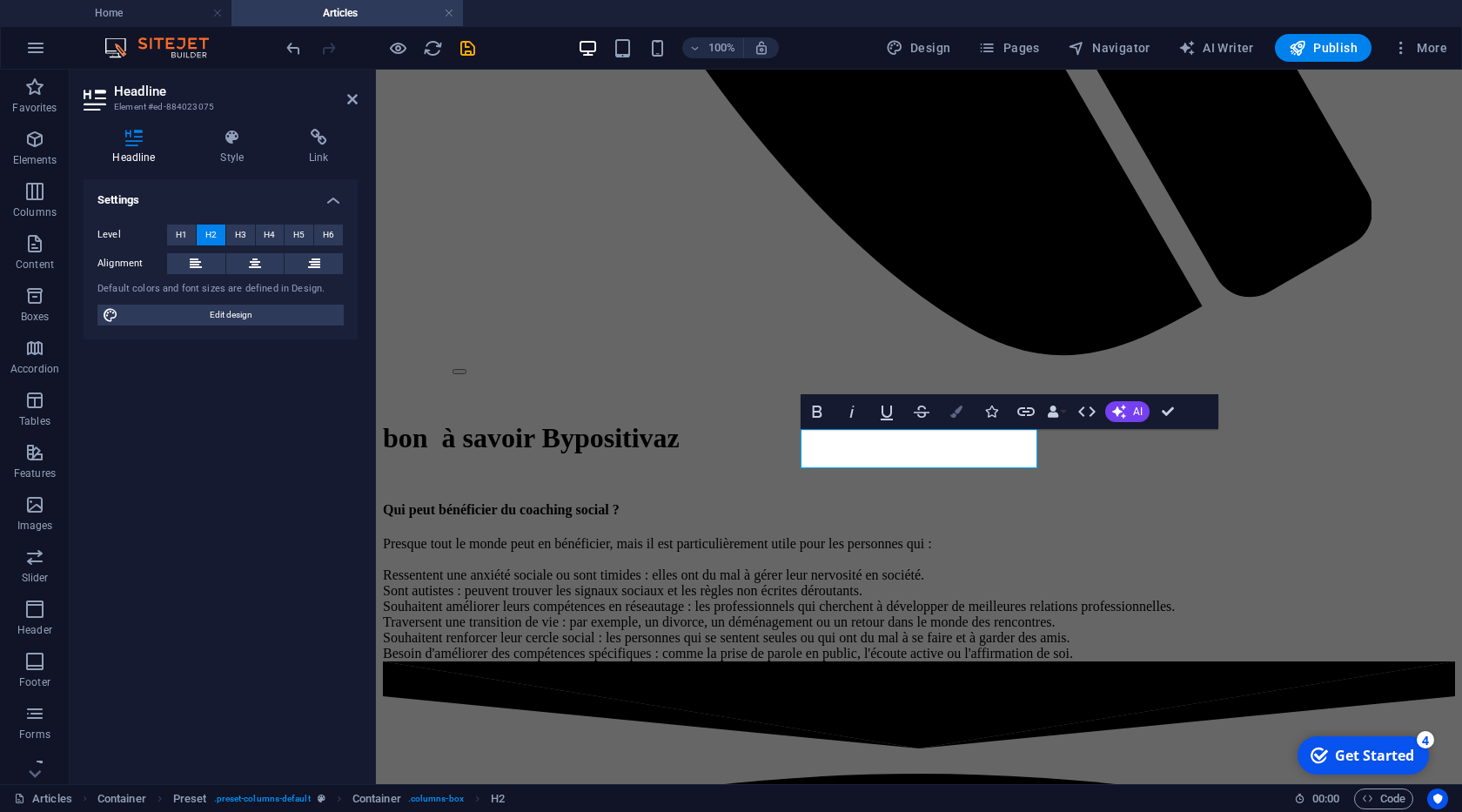
click at [969, 416] on button "Colors" at bounding box center [956, 411] width 33 height 35
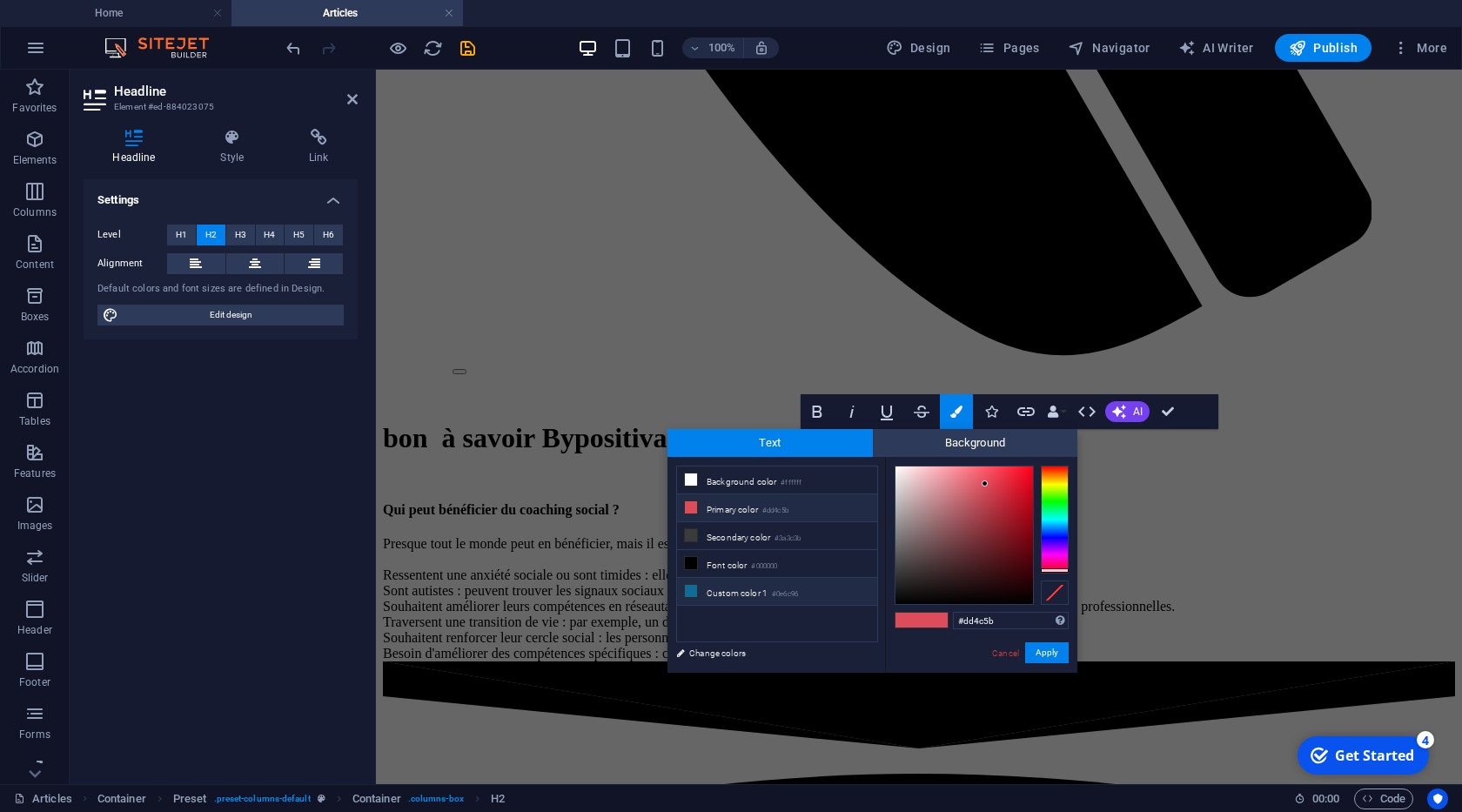
click at [771, 594] on li "Custom color 1 #0e6c96" at bounding box center [777, 591] width 200 height 28
type input "#0e6c96"
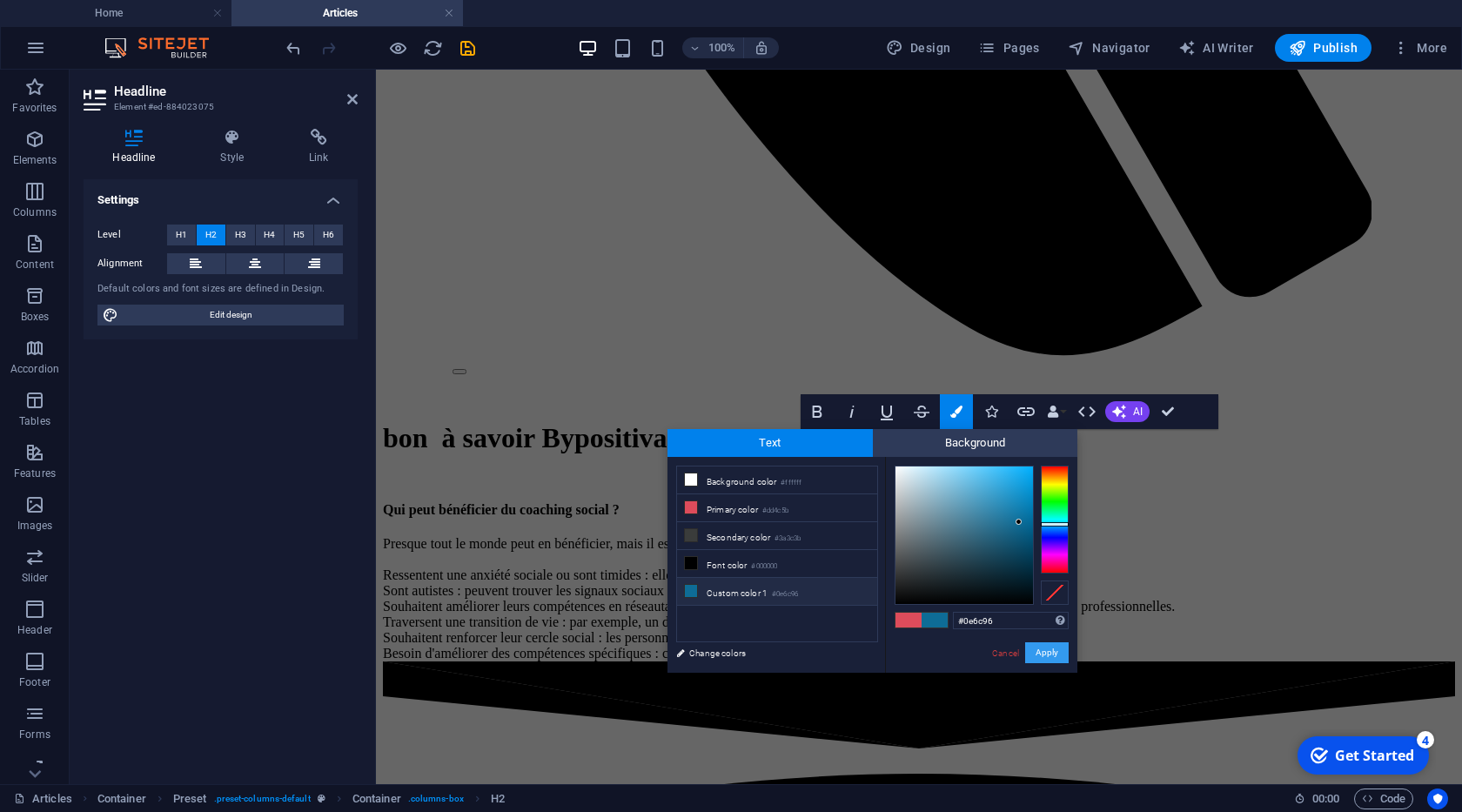
click at [1044, 653] on button "Apply" at bounding box center [1046, 652] width 43 height 21
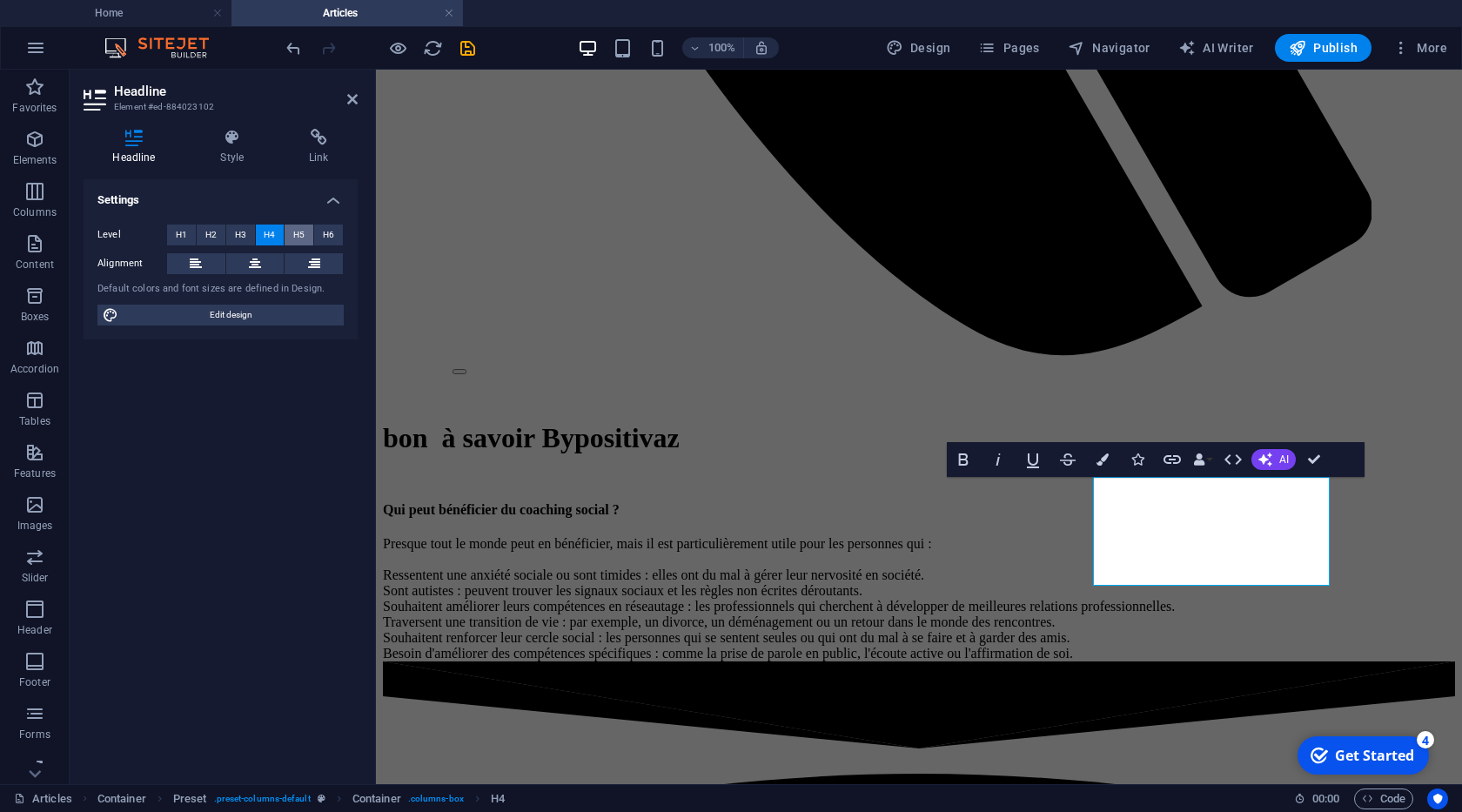
click at [291, 233] on button "H5" at bounding box center [299, 235] width 29 height 21
drag, startPoint x: 1317, startPoint y: 457, endPoint x: 1244, endPoint y: 392, distance: 97.7
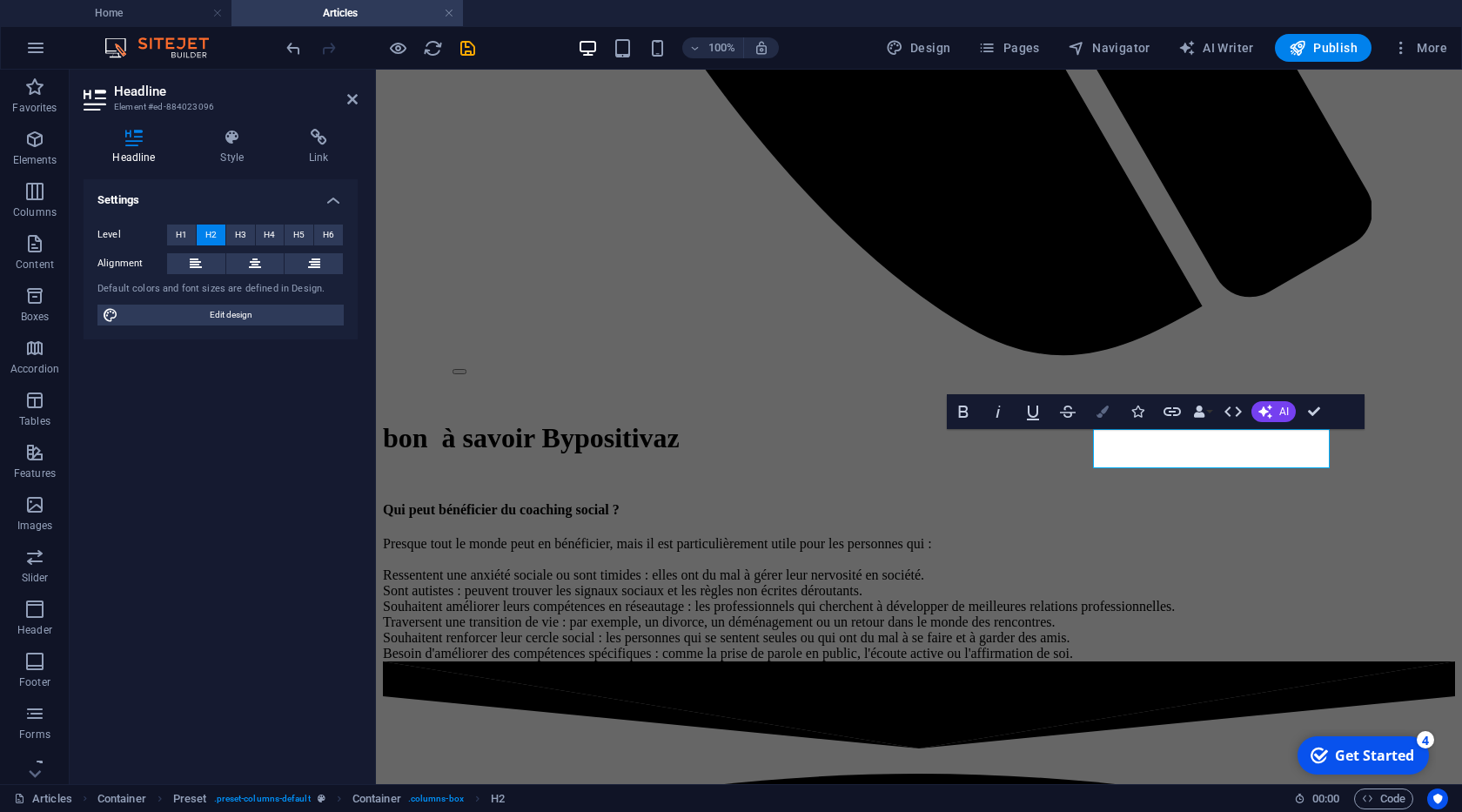
click at [1104, 402] on button "Colors" at bounding box center [1103, 411] width 33 height 35
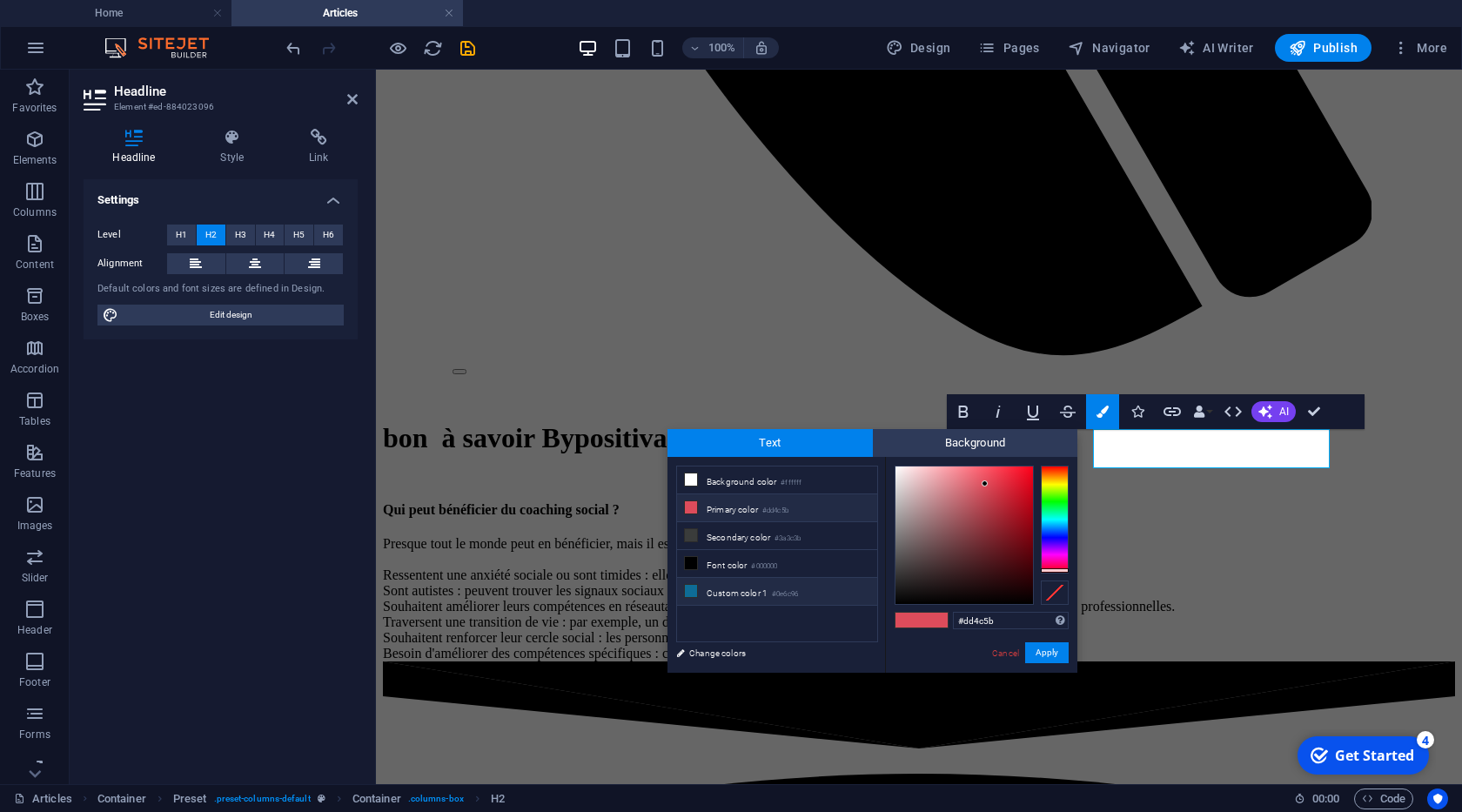
click at [776, 591] on small "#0e6c96" at bounding box center [785, 594] width 26 height 12
type input "#0e6c96"
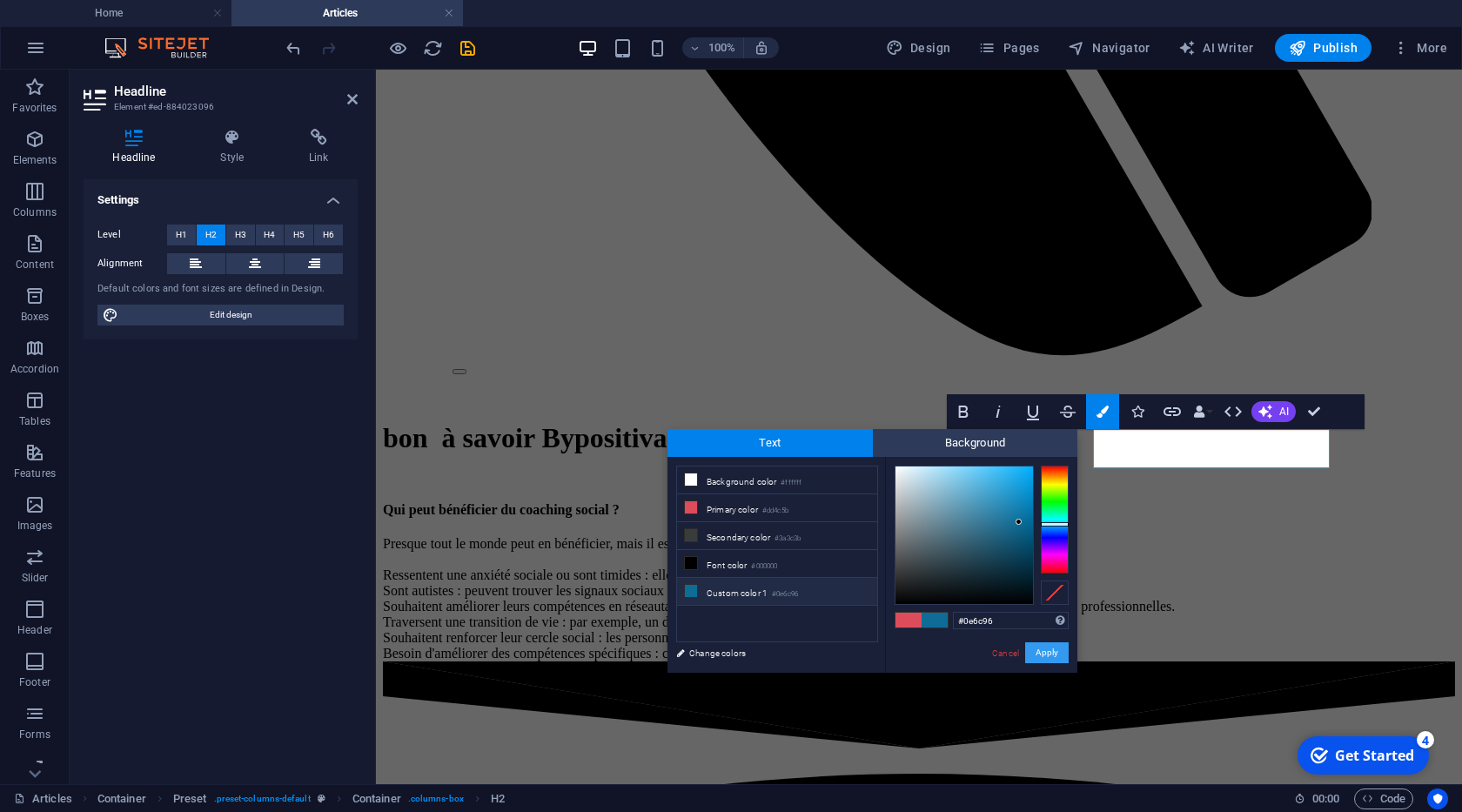
drag, startPoint x: 1066, startPoint y: 648, endPoint x: 689, endPoint y: 579, distance: 383.3
click at [1066, 648] on button "Apply" at bounding box center [1046, 652] width 43 height 21
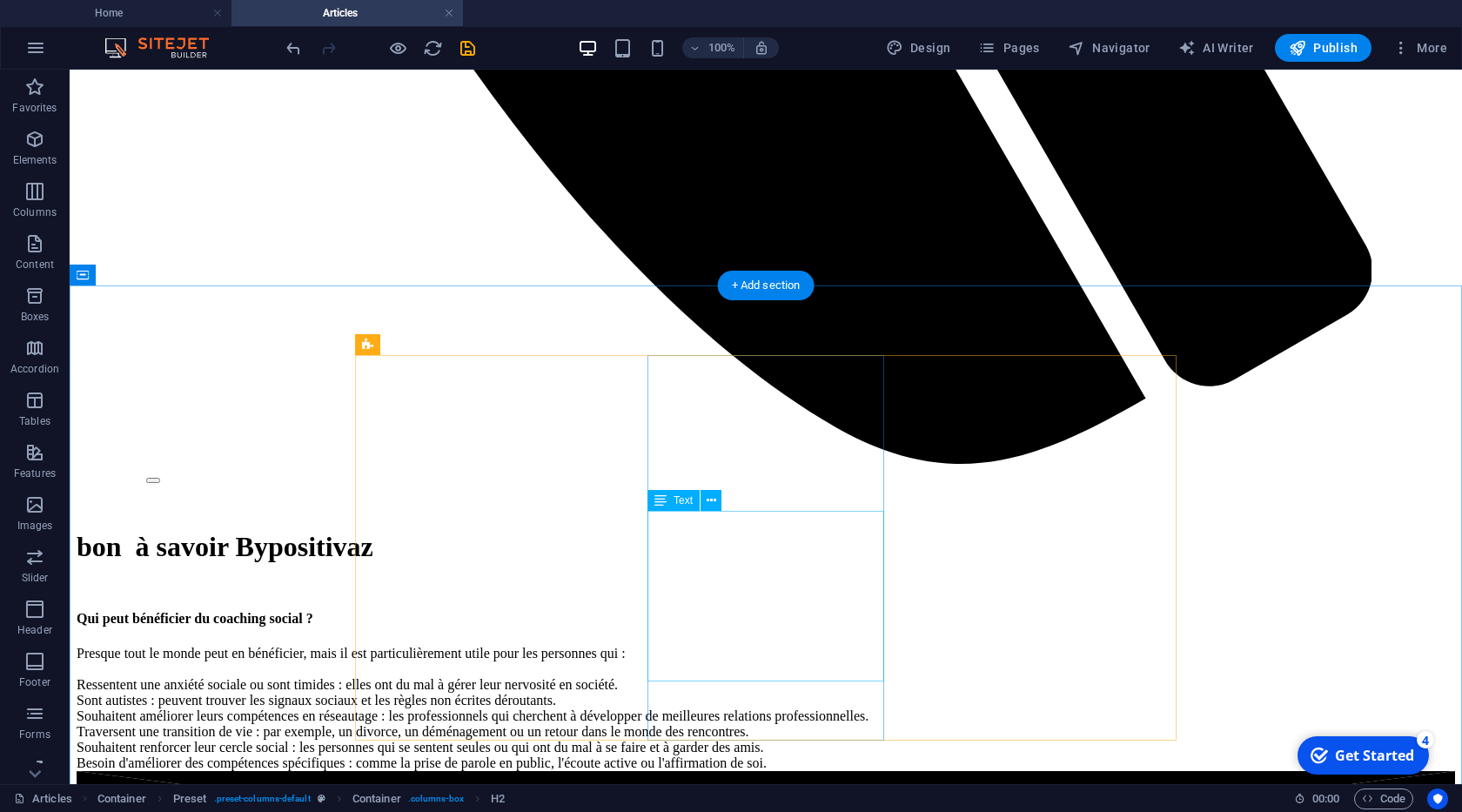
scroll to position [1686, 0]
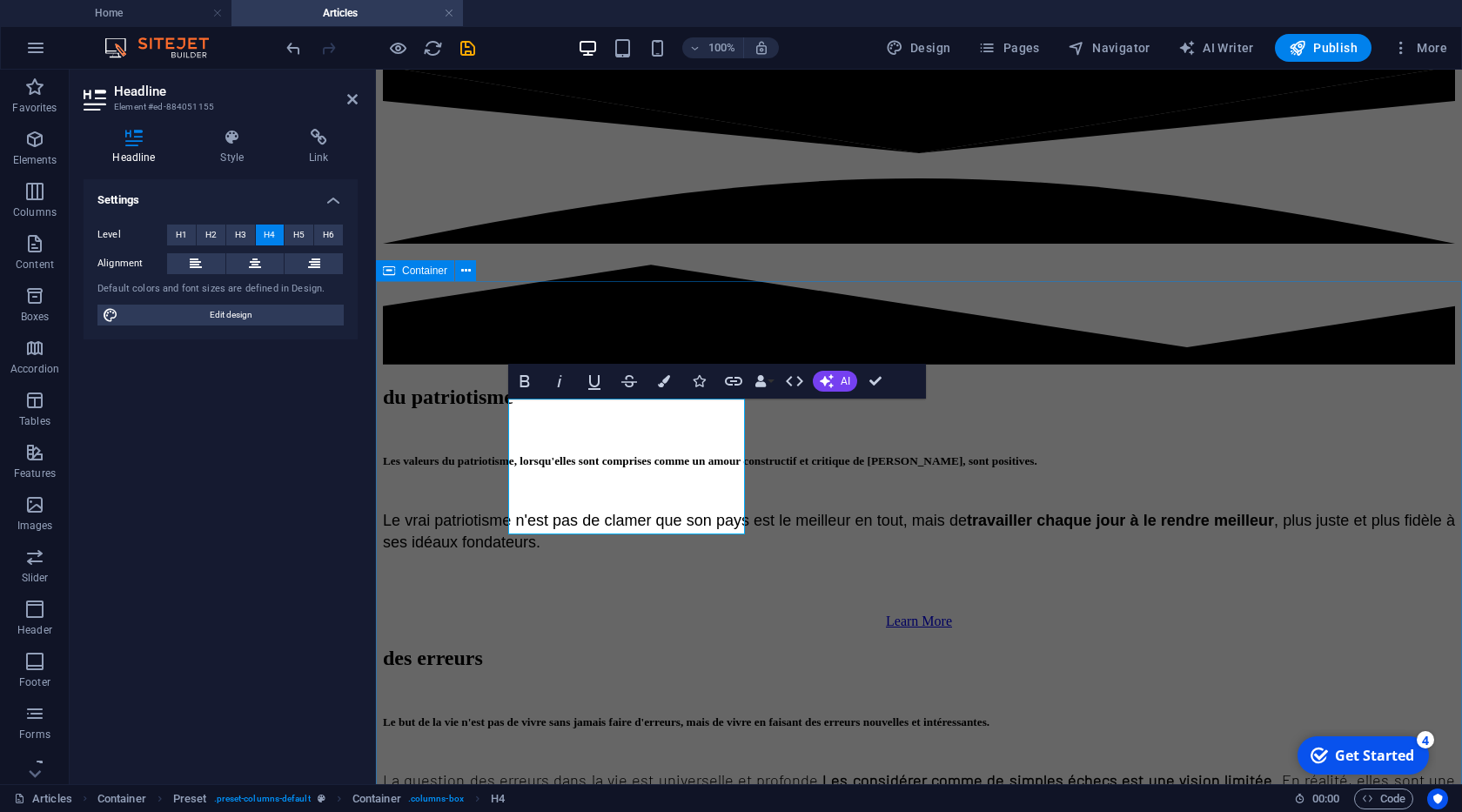
scroll to position [1724, 0]
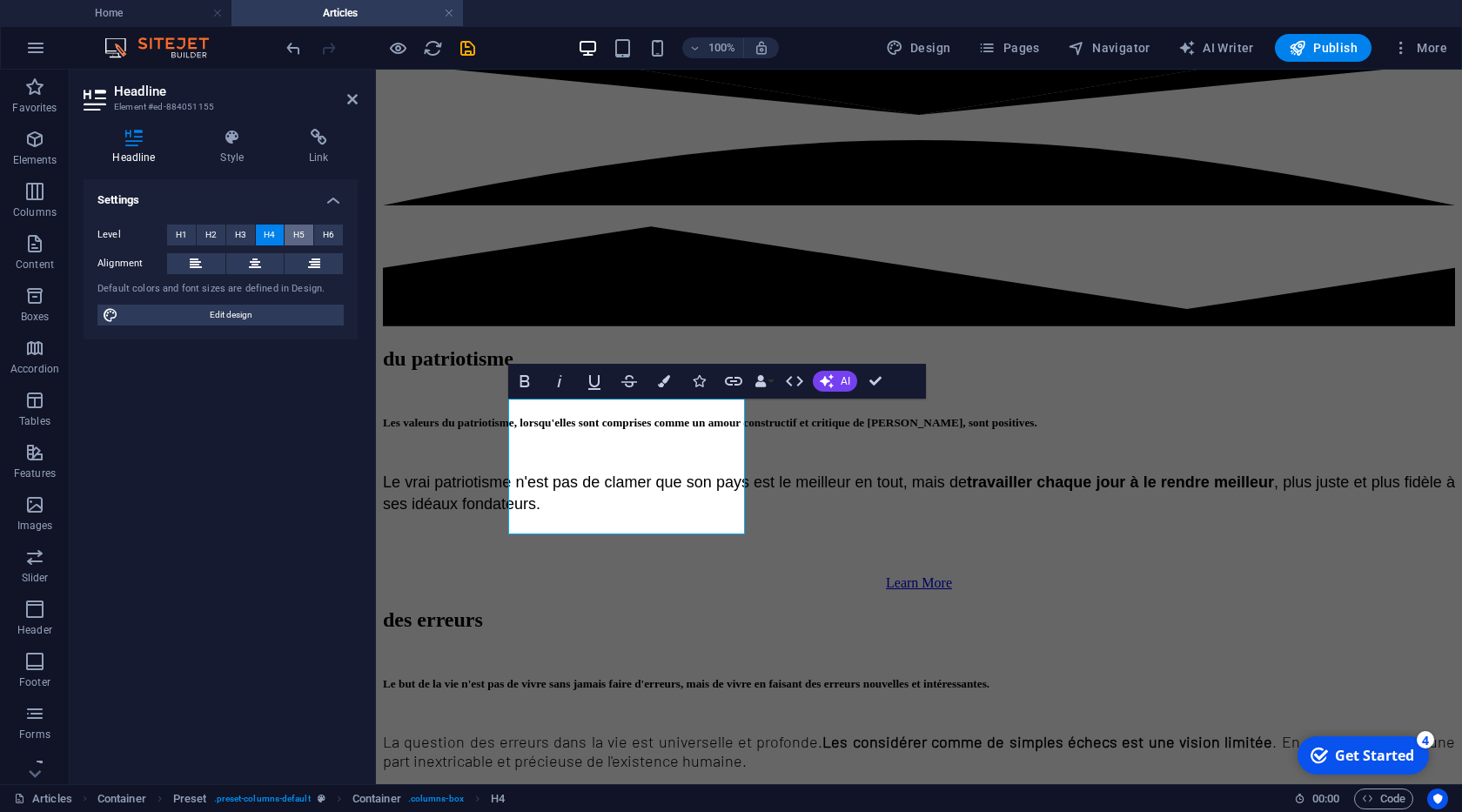
click at [302, 241] on span "H5" at bounding box center [299, 235] width 11 height 21
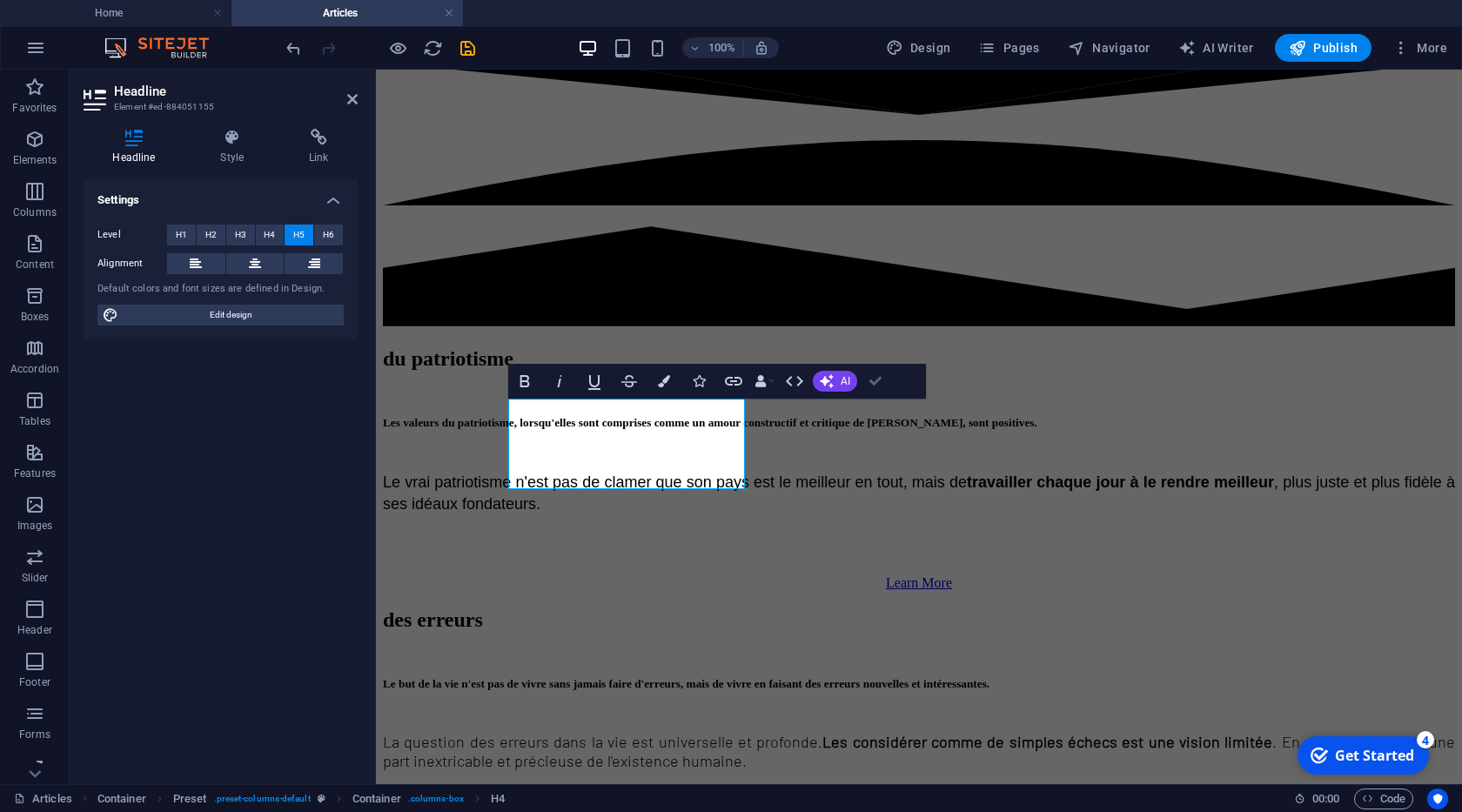
drag, startPoint x: 875, startPoint y: 379, endPoint x: 598, endPoint y: 347, distance: 278.8
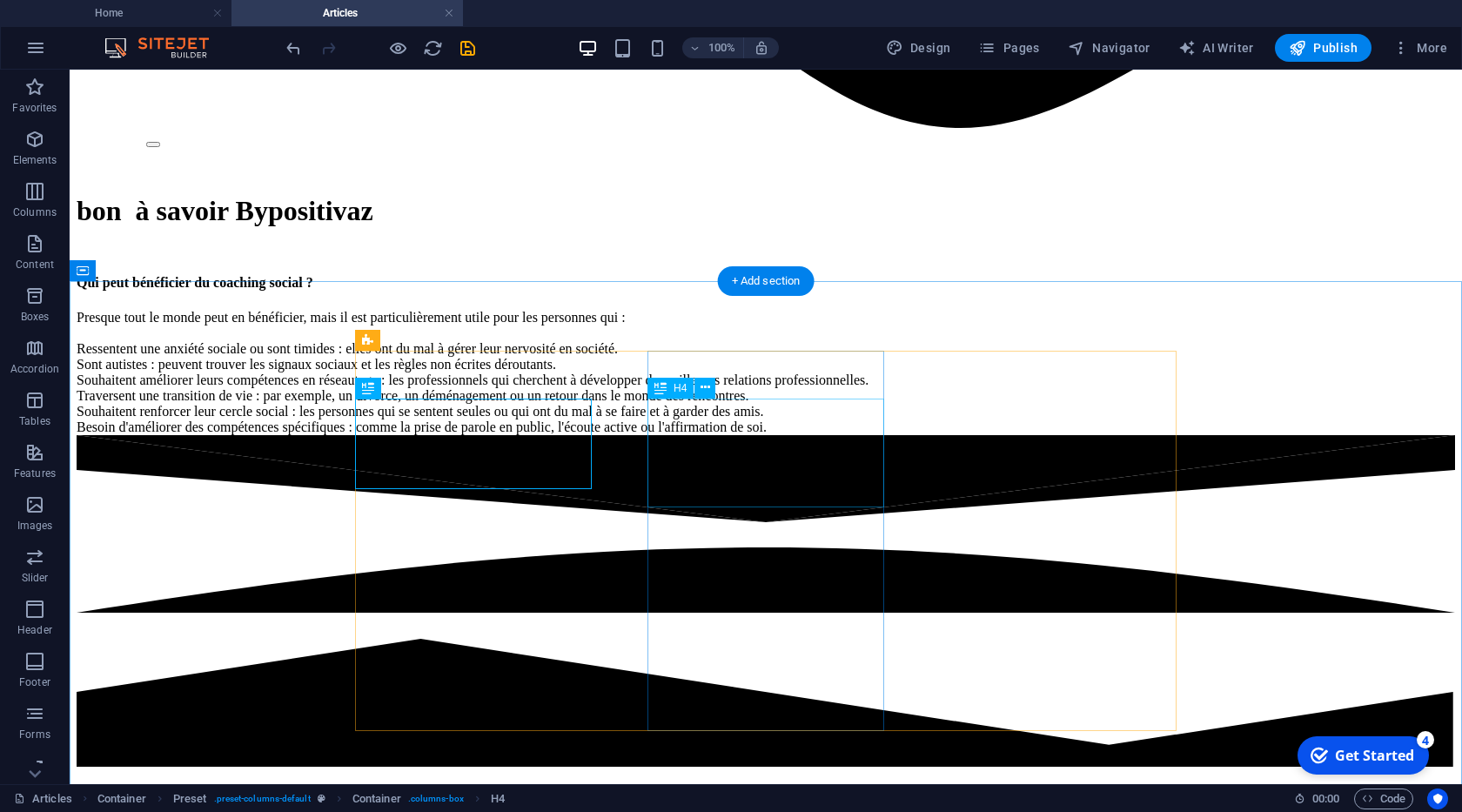
scroll to position [1686, 0]
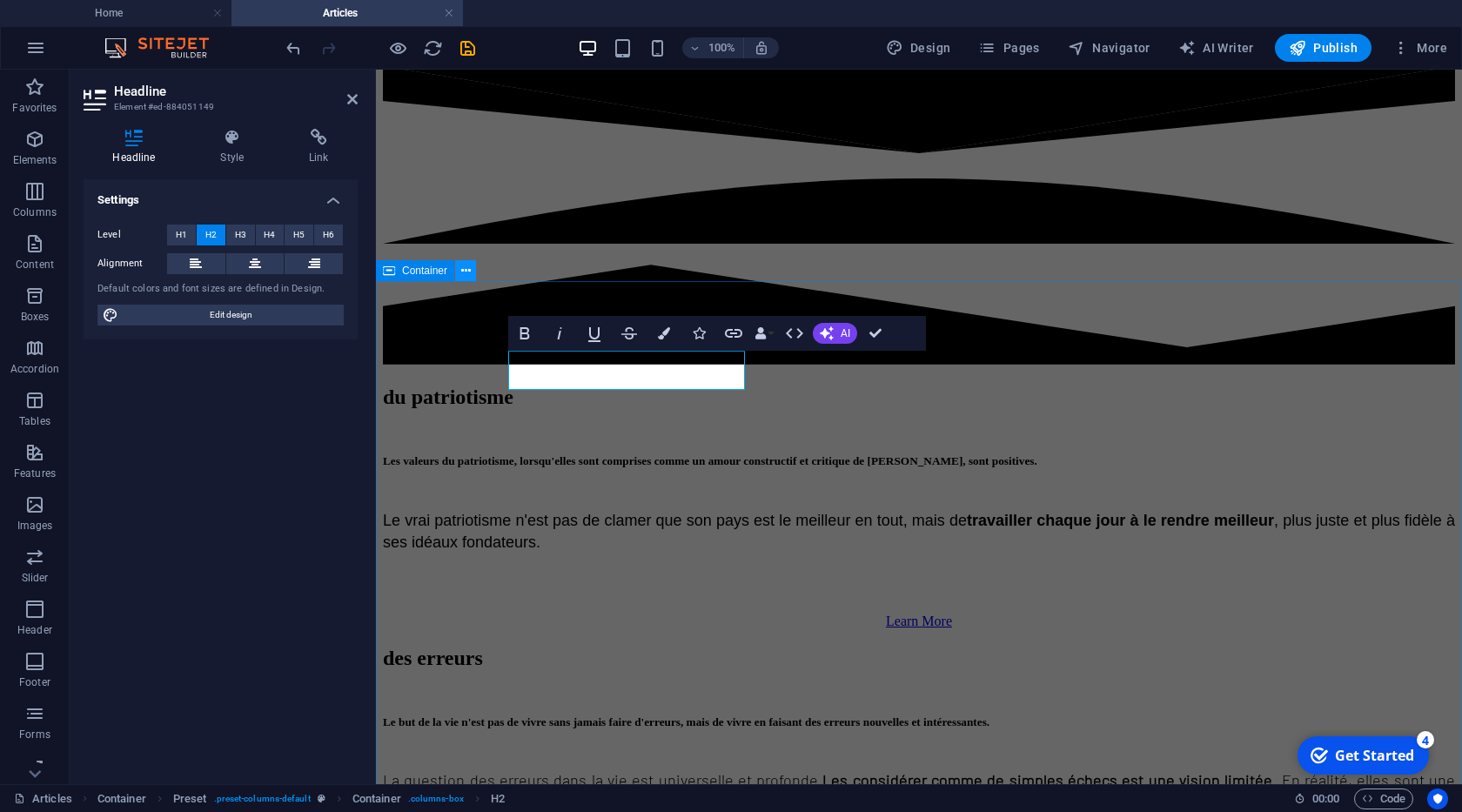
scroll to position [1724, 0]
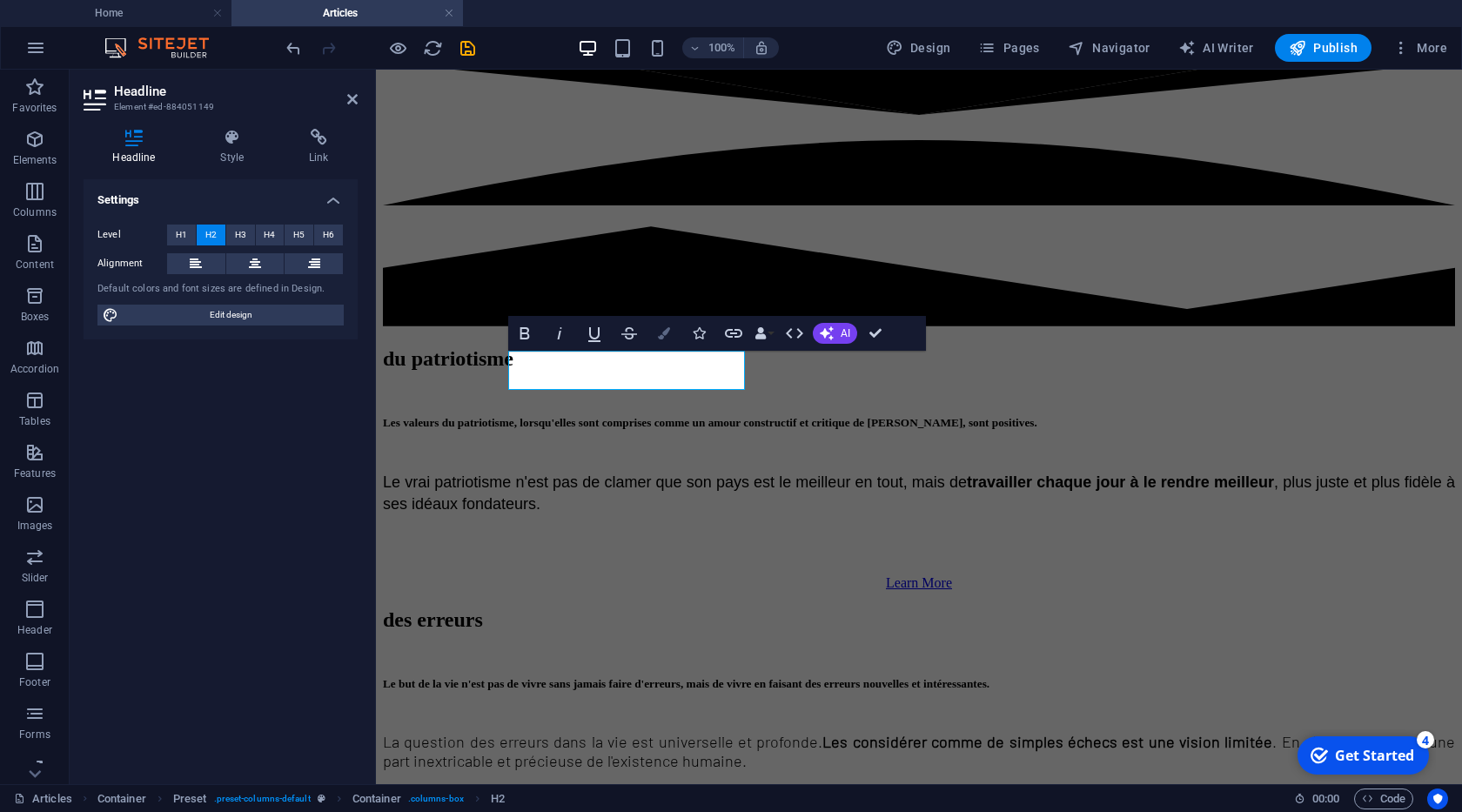
click at [668, 339] on icon "button" at bounding box center [664, 333] width 12 height 12
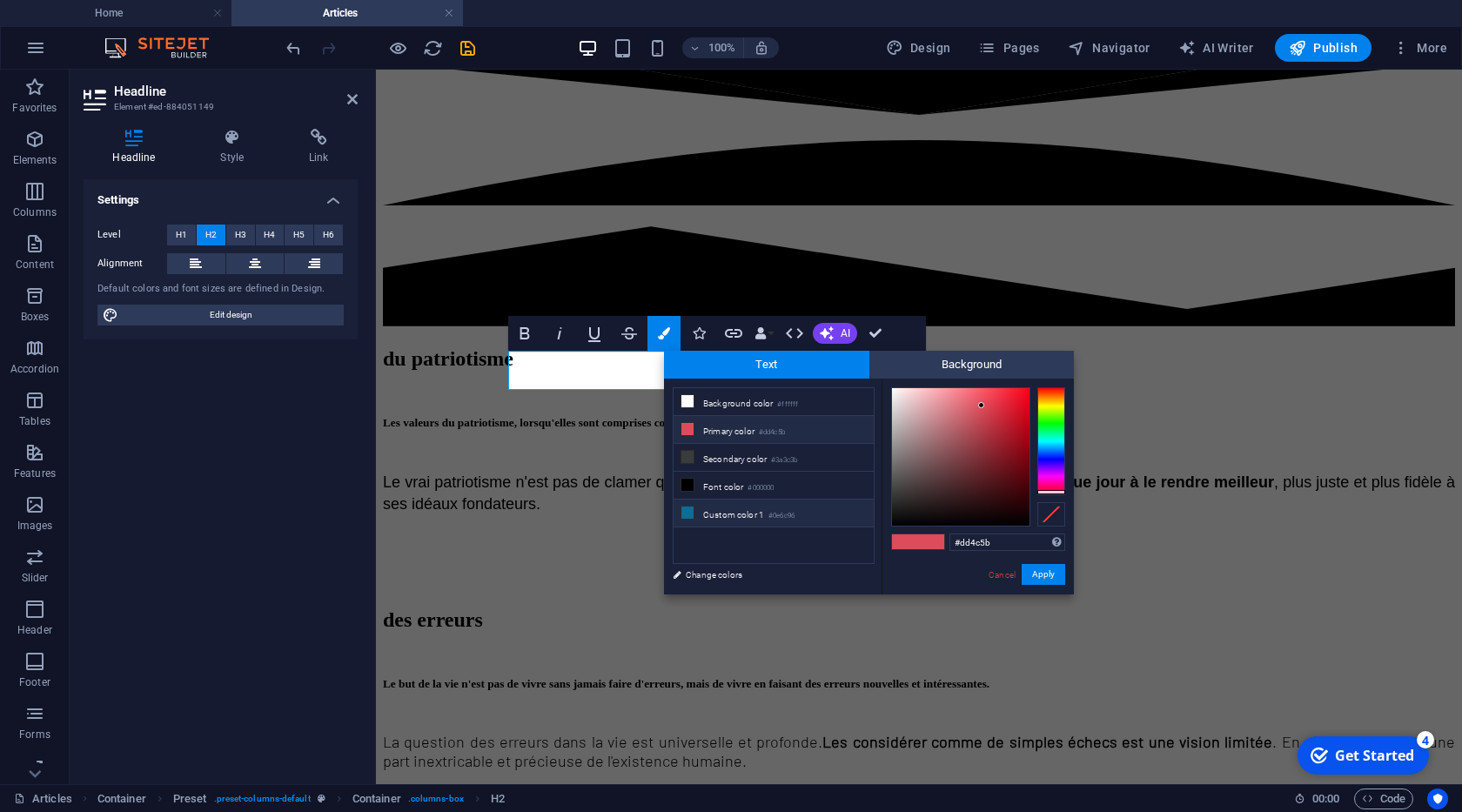
click at [787, 510] on small "#0e6c96" at bounding box center [782, 515] width 26 height 12
type input "#0e6c96"
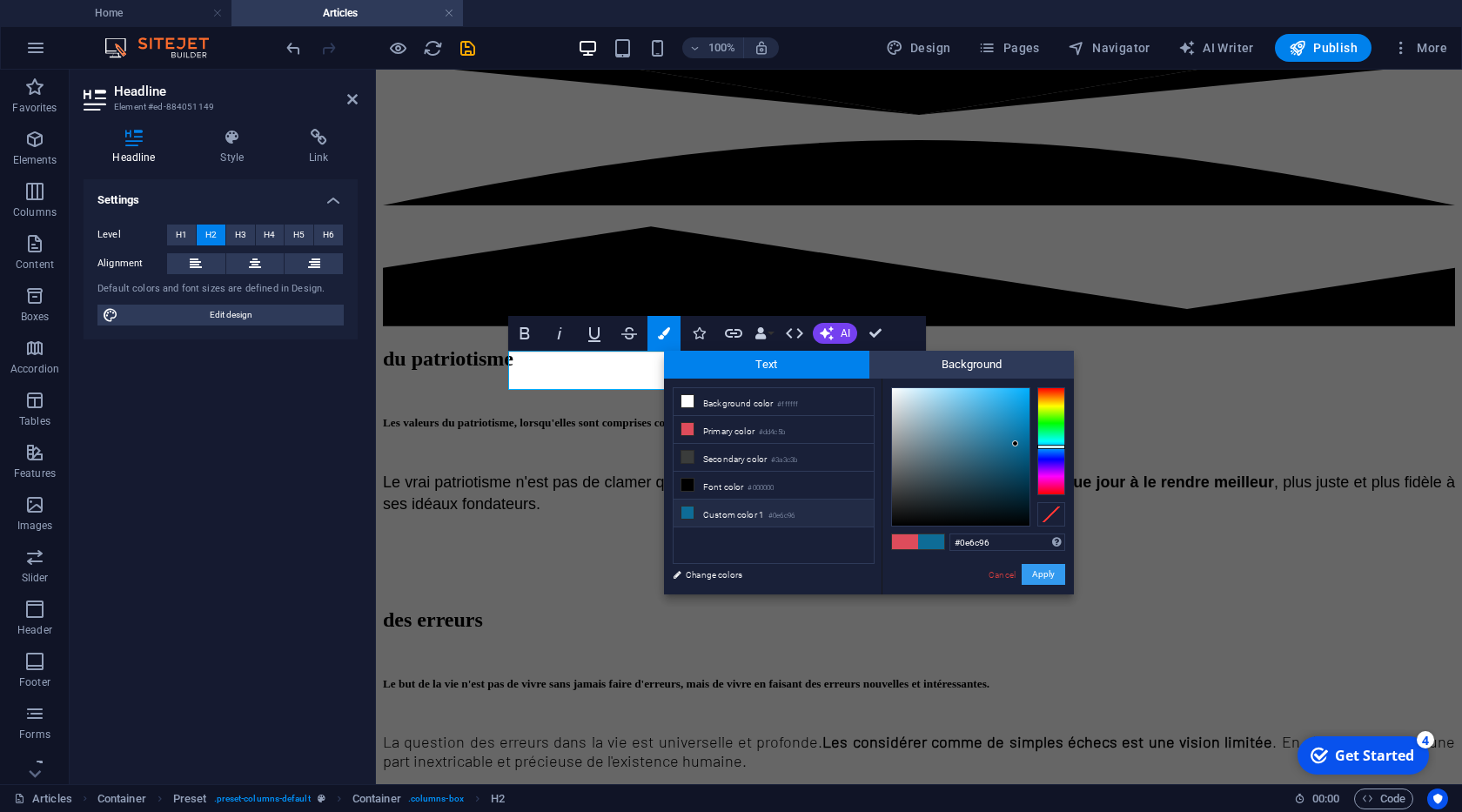
drag, startPoint x: 1052, startPoint y: 569, endPoint x: 676, endPoint y: 500, distance: 382.3
click at [1052, 569] on button "Apply" at bounding box center [1044, 574] width 43 height 21
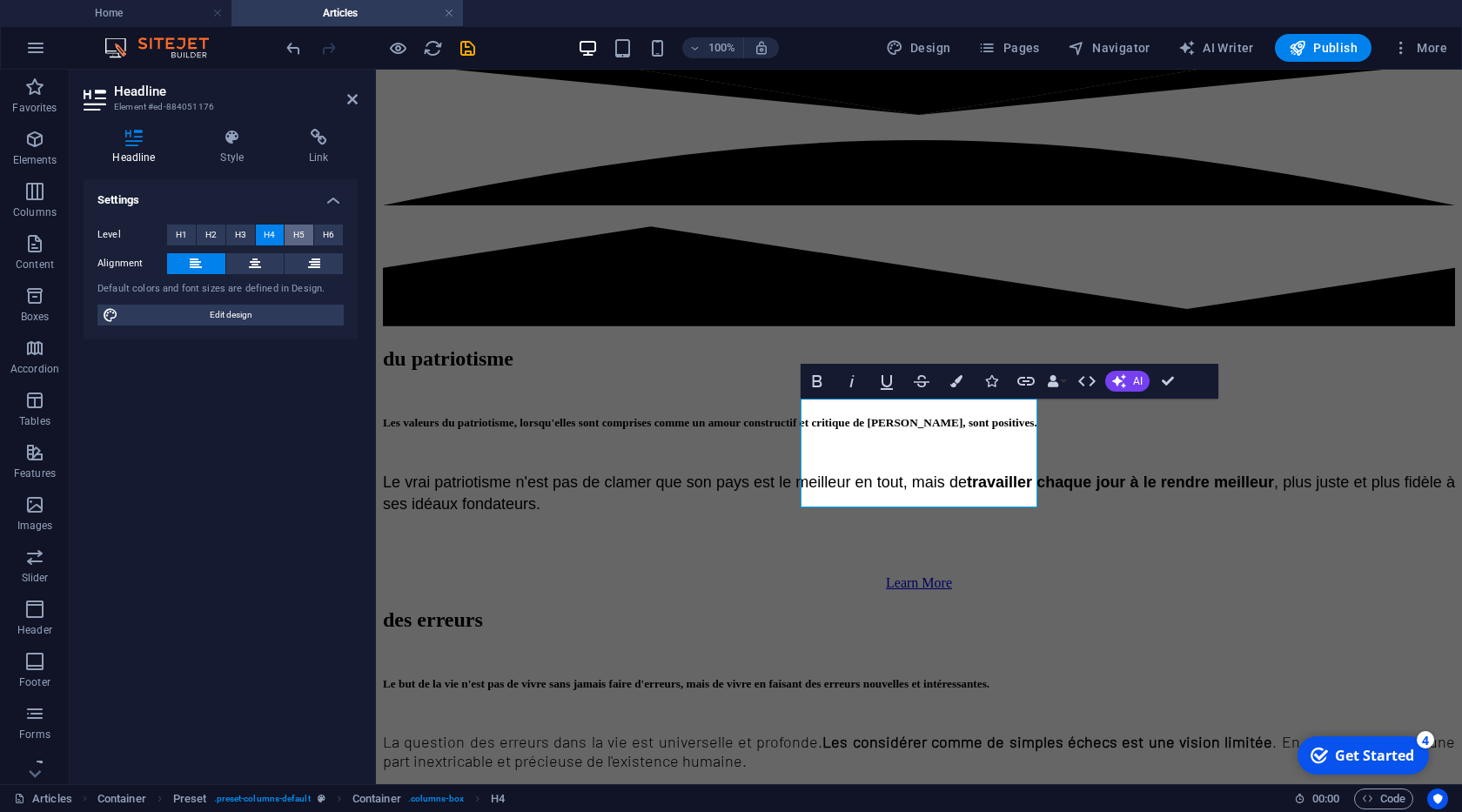
click at [297, 236] on span "H5" at bounding box center [299, 235] width 11 height 21
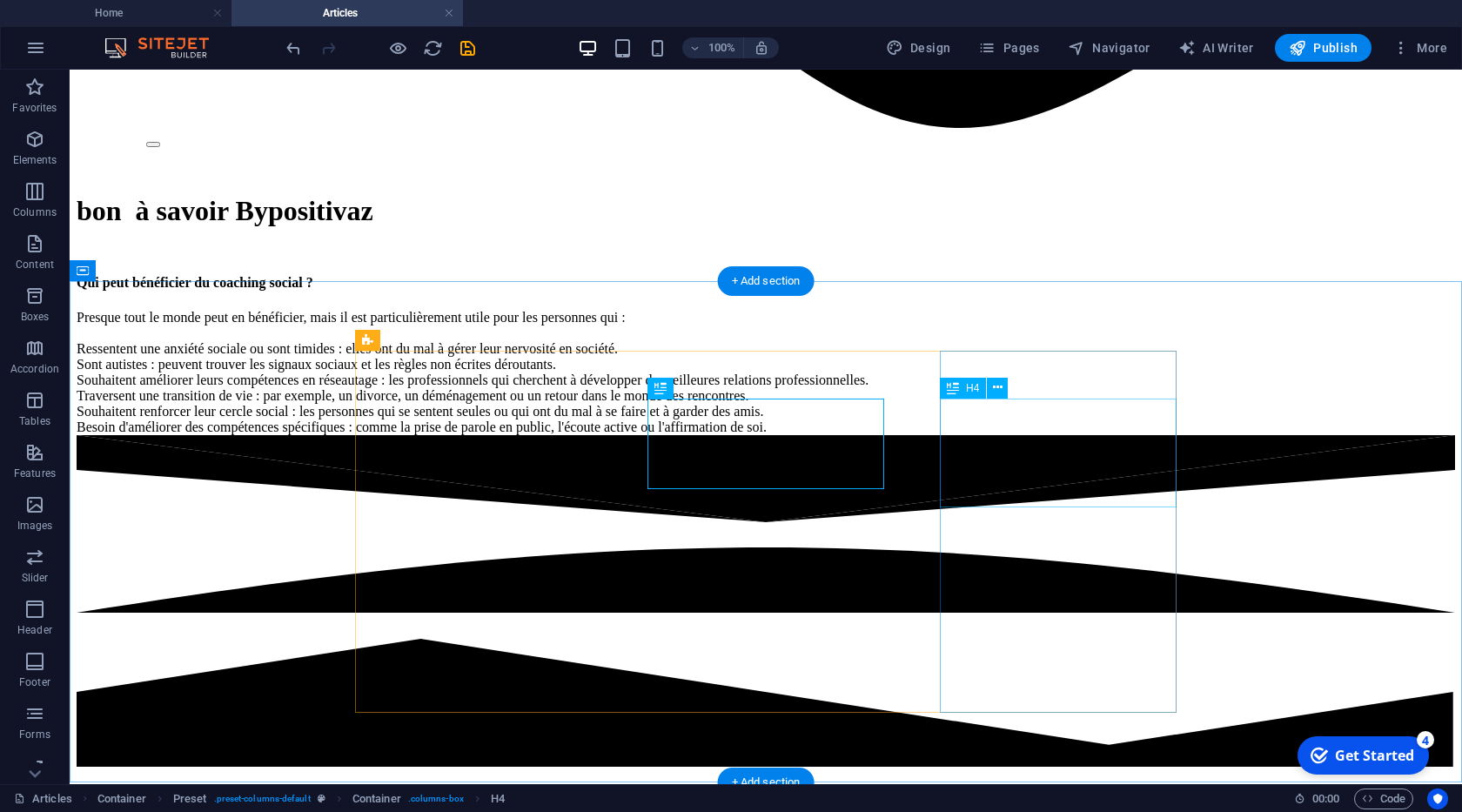
scroll to position [1686, 0]
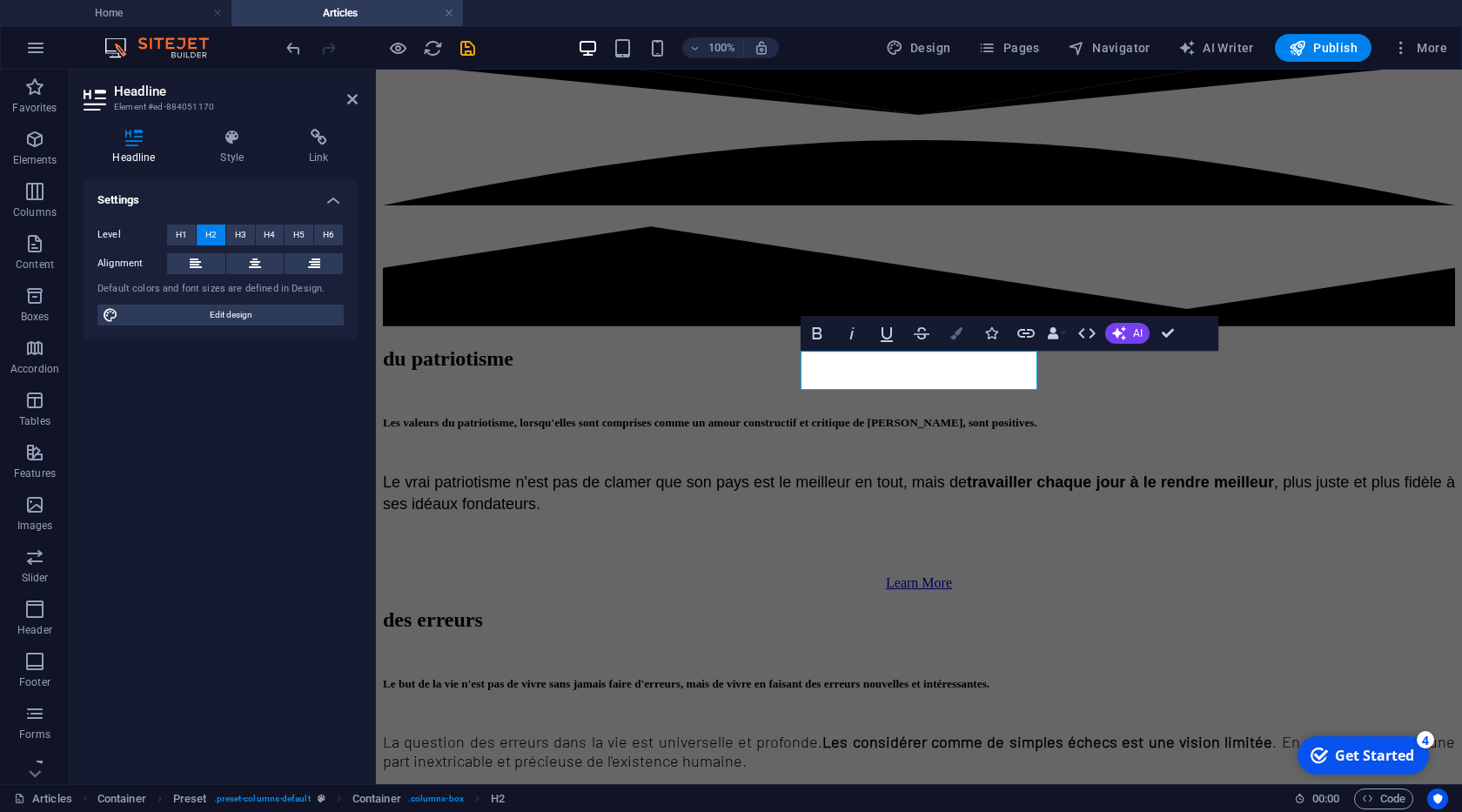
click at [955, 341] on button "Colors" at bounding box center [956, 333] width 33 height 35
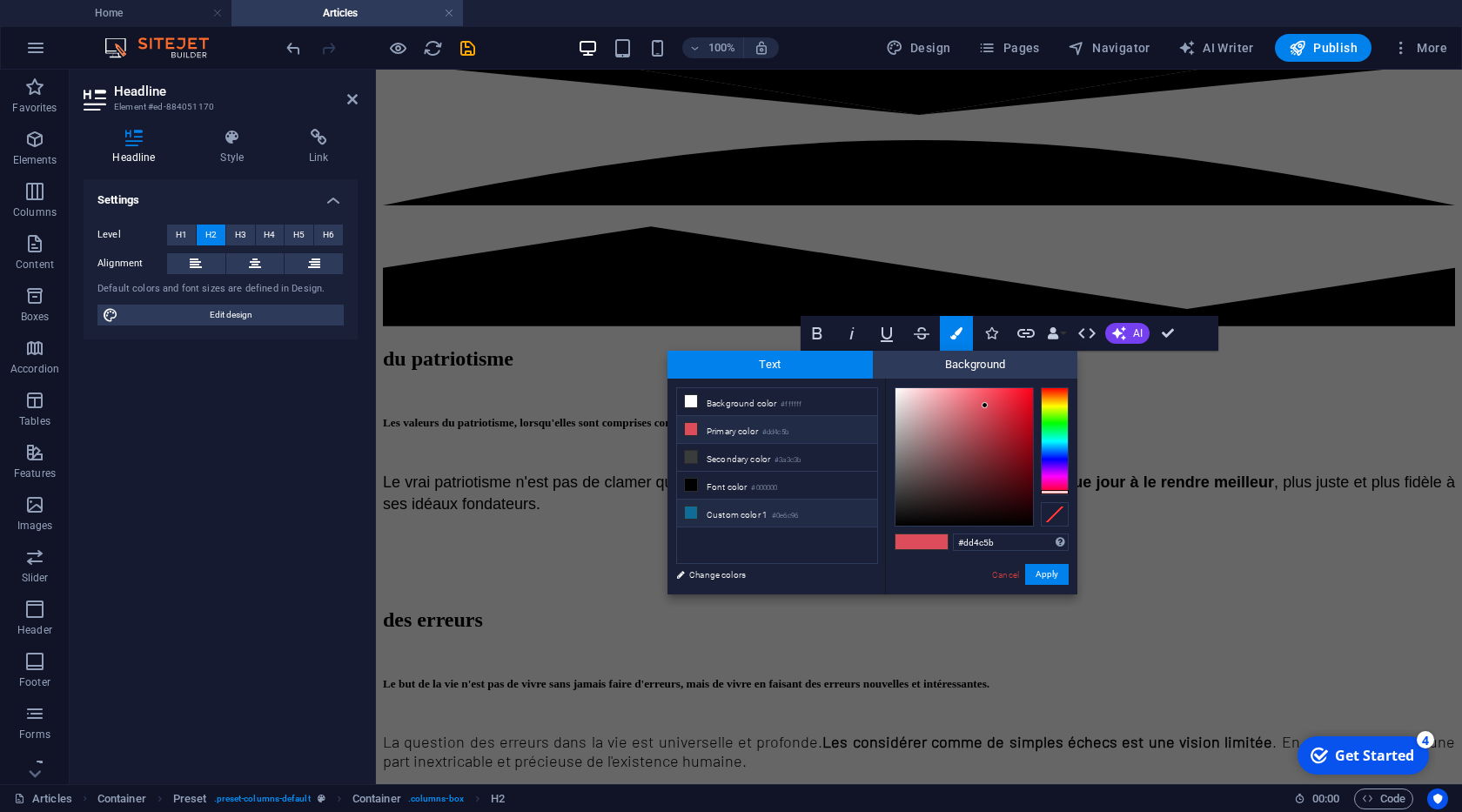
click at [752, 523] on li "Custom color 1 #0e6c96" at bounding box center [777, 514] width 200 height 28
type input "#0e6c96"
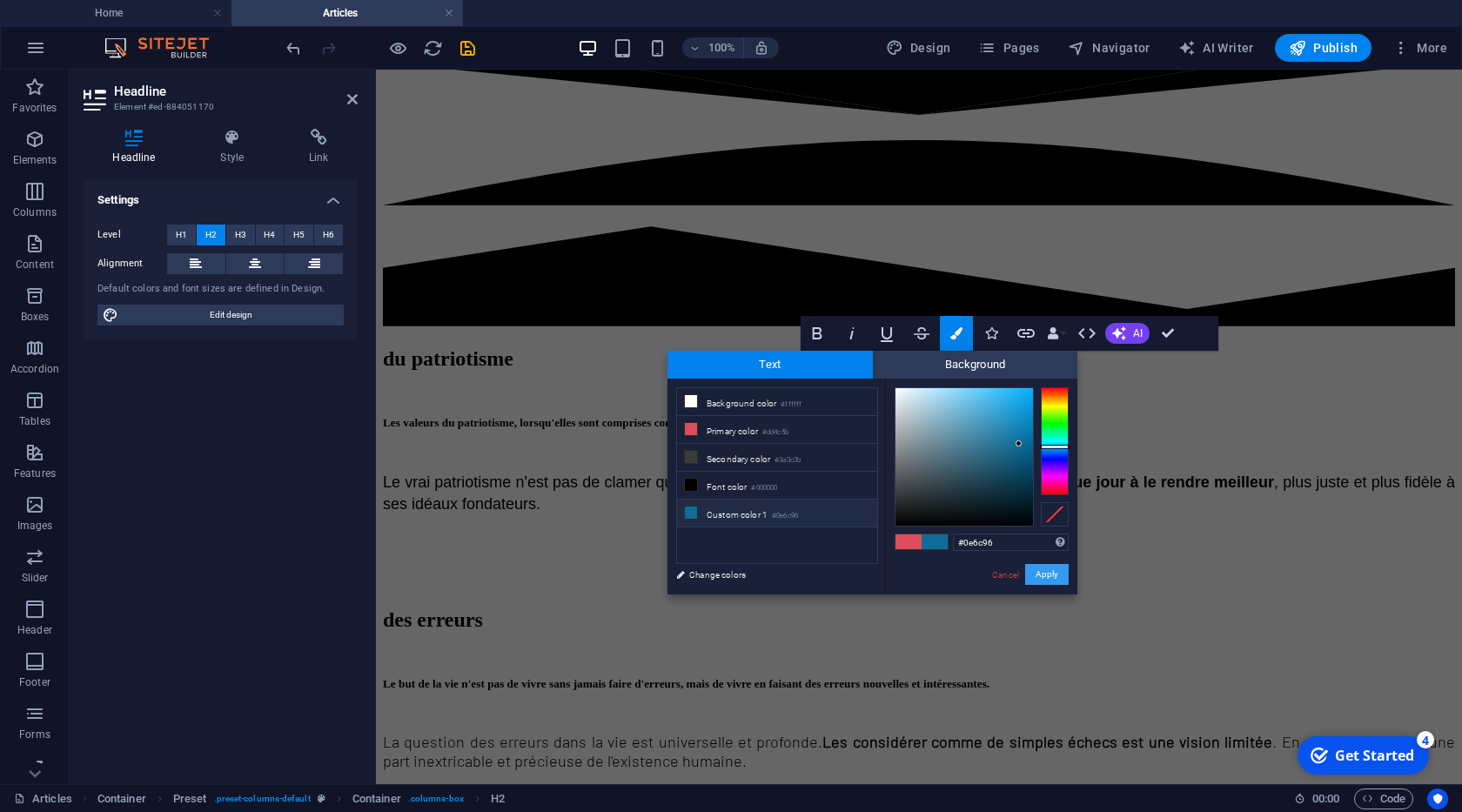
click at [1053, 575] on button "Apply" at bounding box center [1046, 574] width 43 height 21
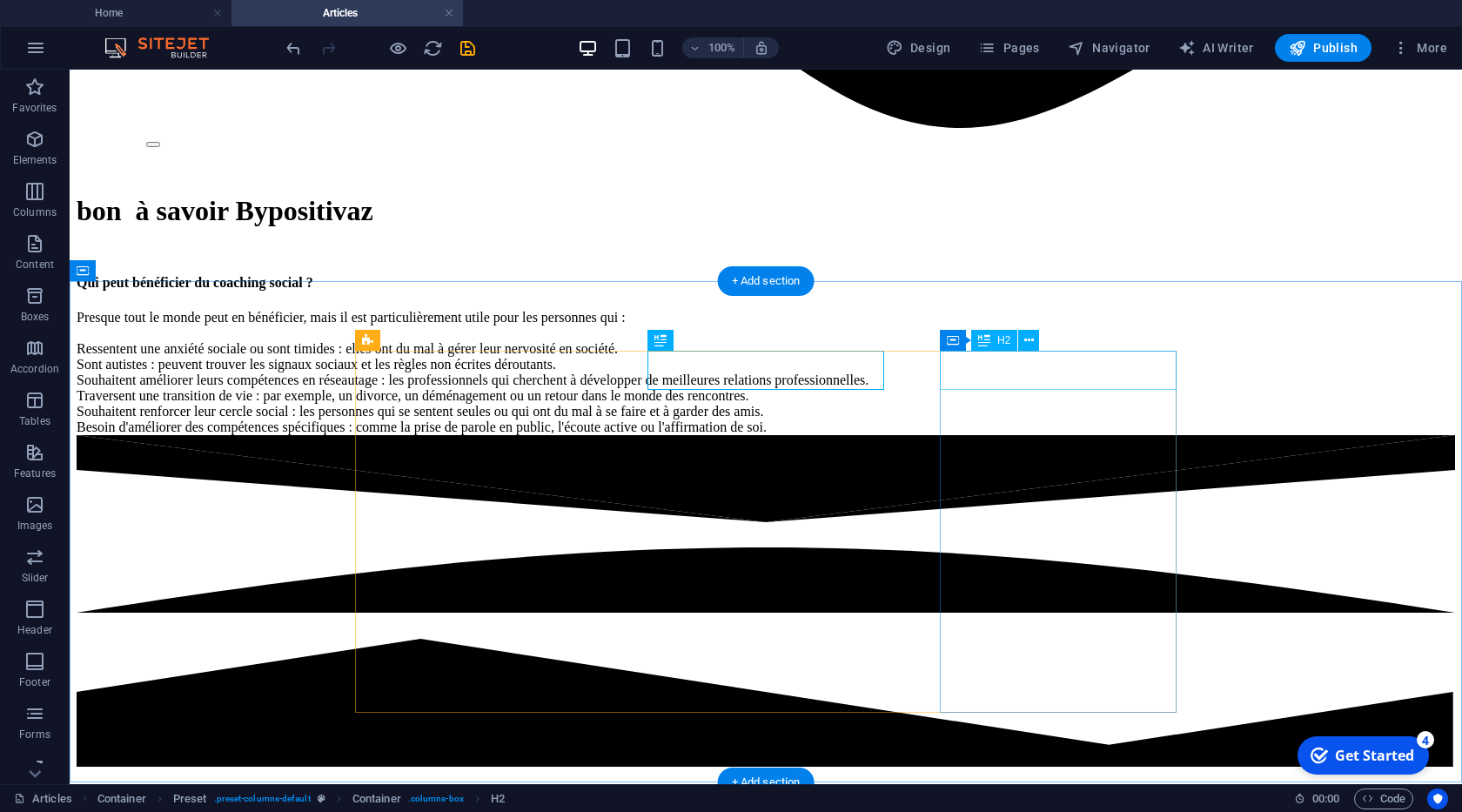
scroll to position [1686, 0]
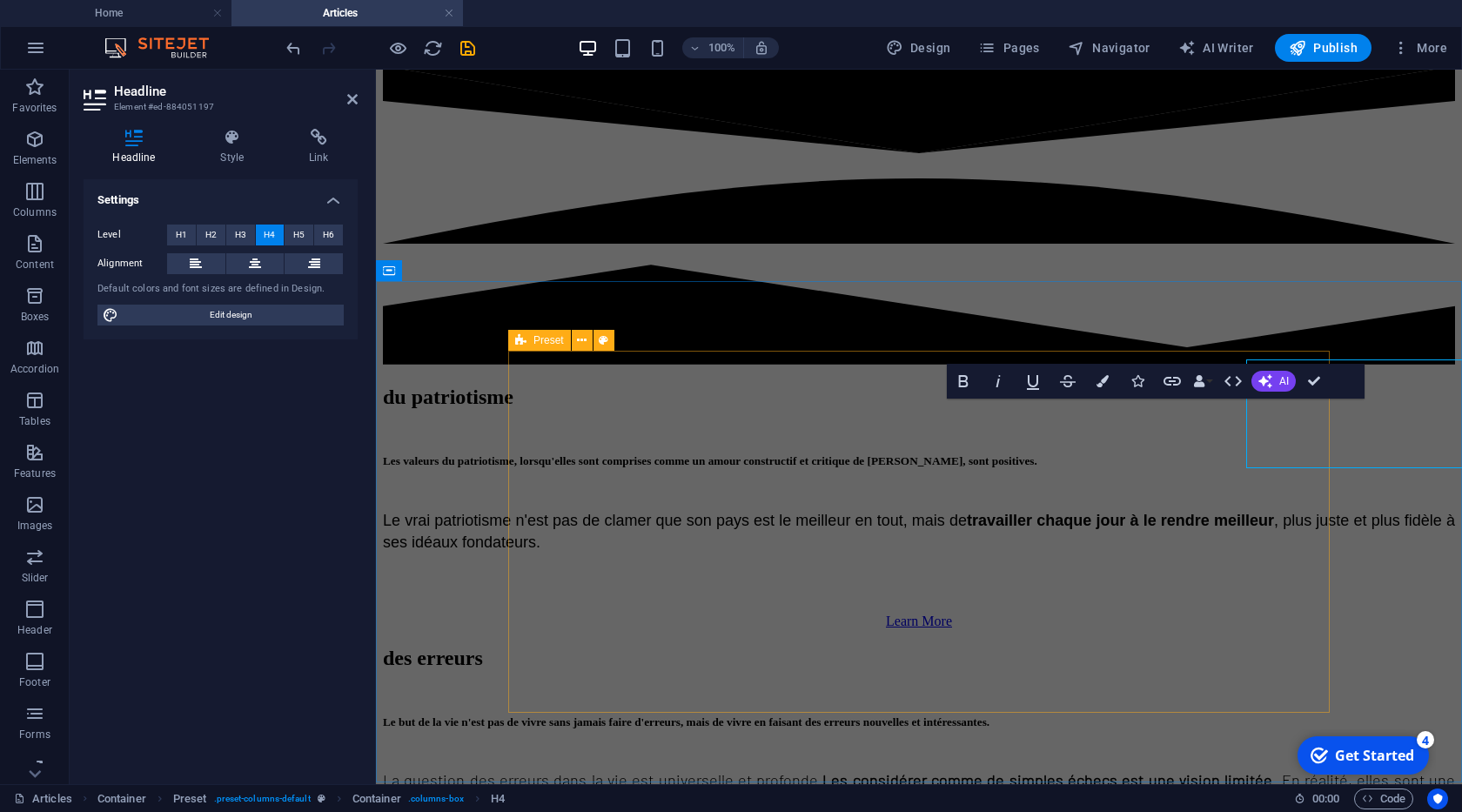
scroll to position [1724, 0]
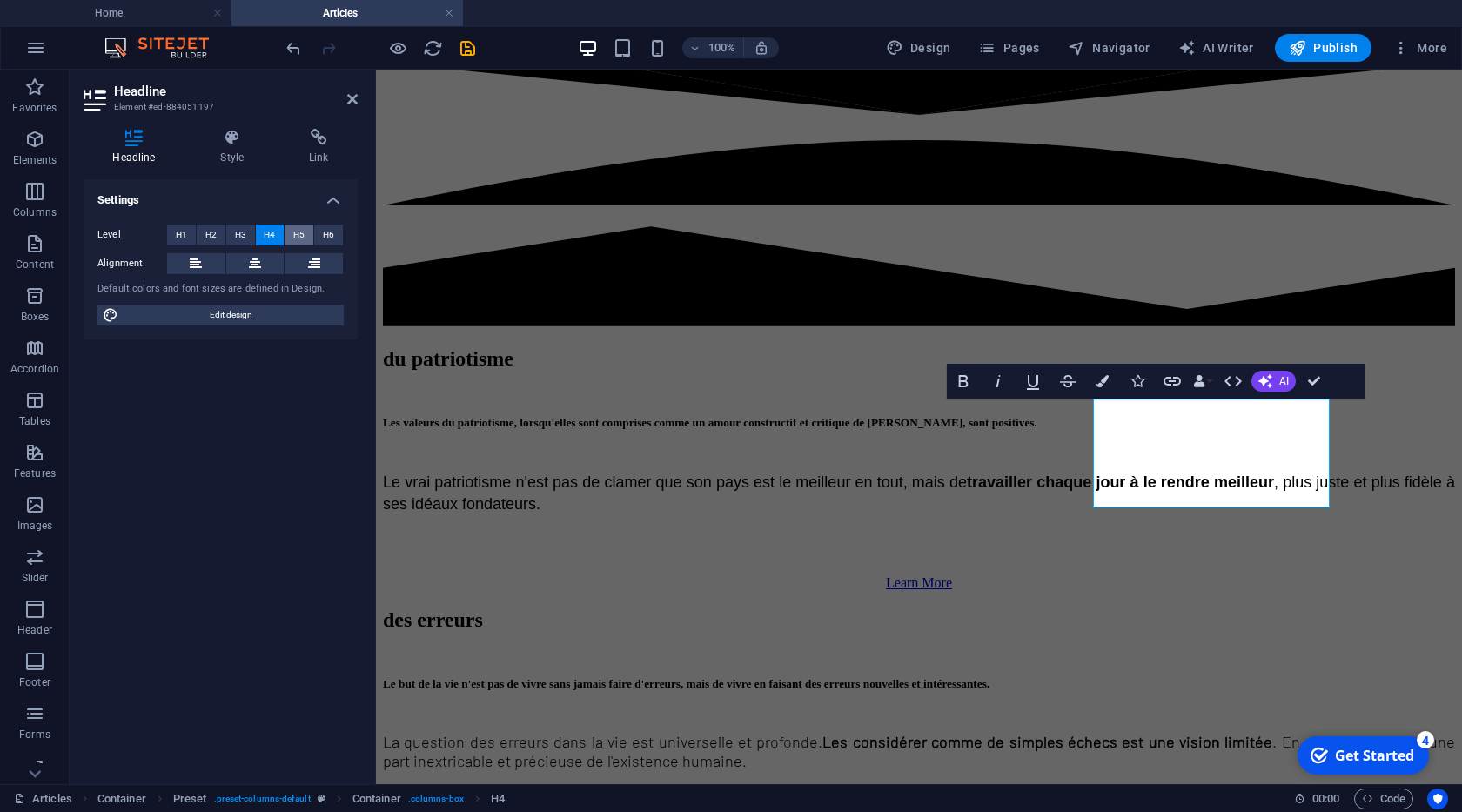
drag, startPoint x: 304, startPoint y: 234, endPoint x: 33, endPoint y: 198, distance: 273.4
click at [304, 234] on span "H5" at bounding box center [299, 235] width 11 height 21
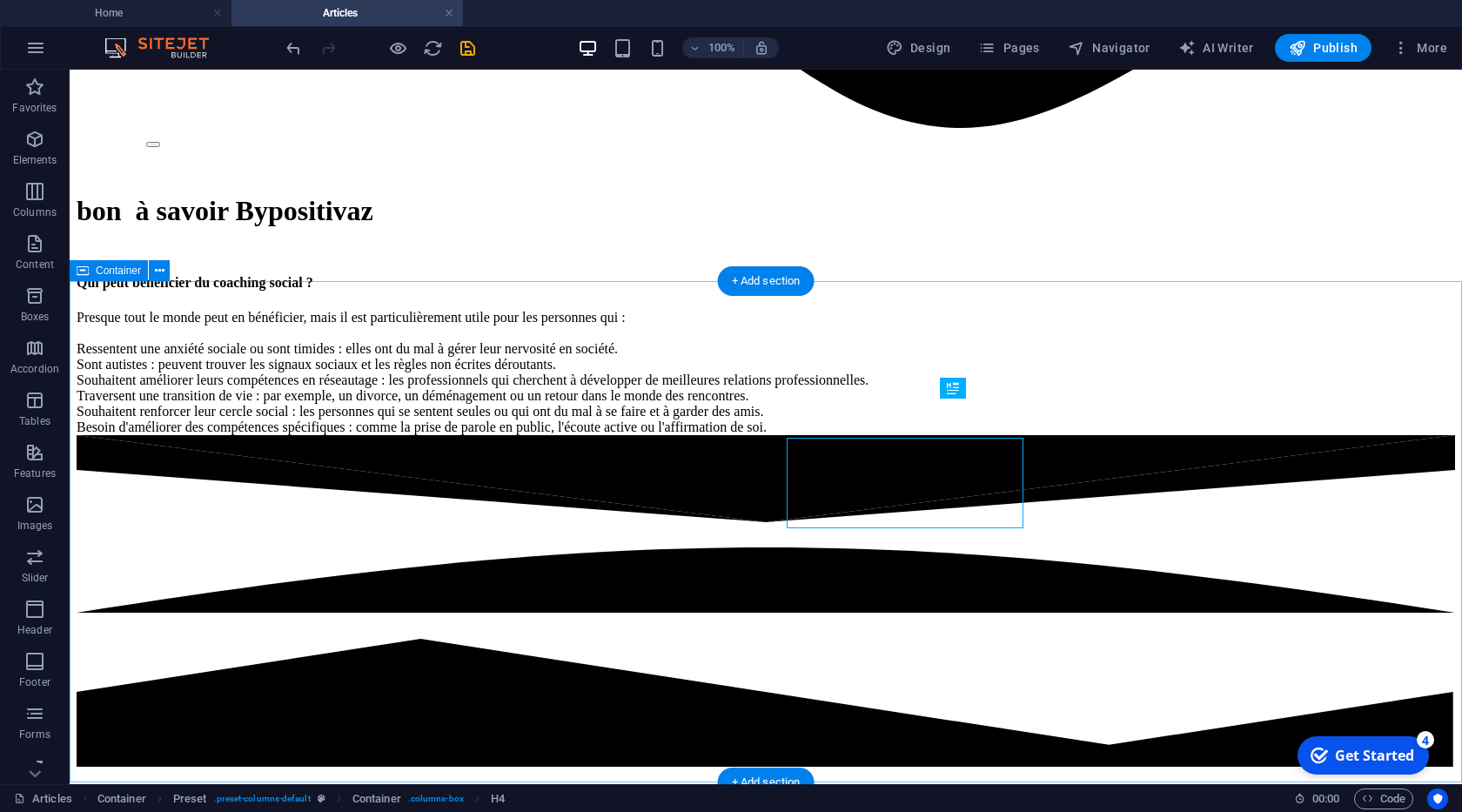
scroll to position [1686, 0]
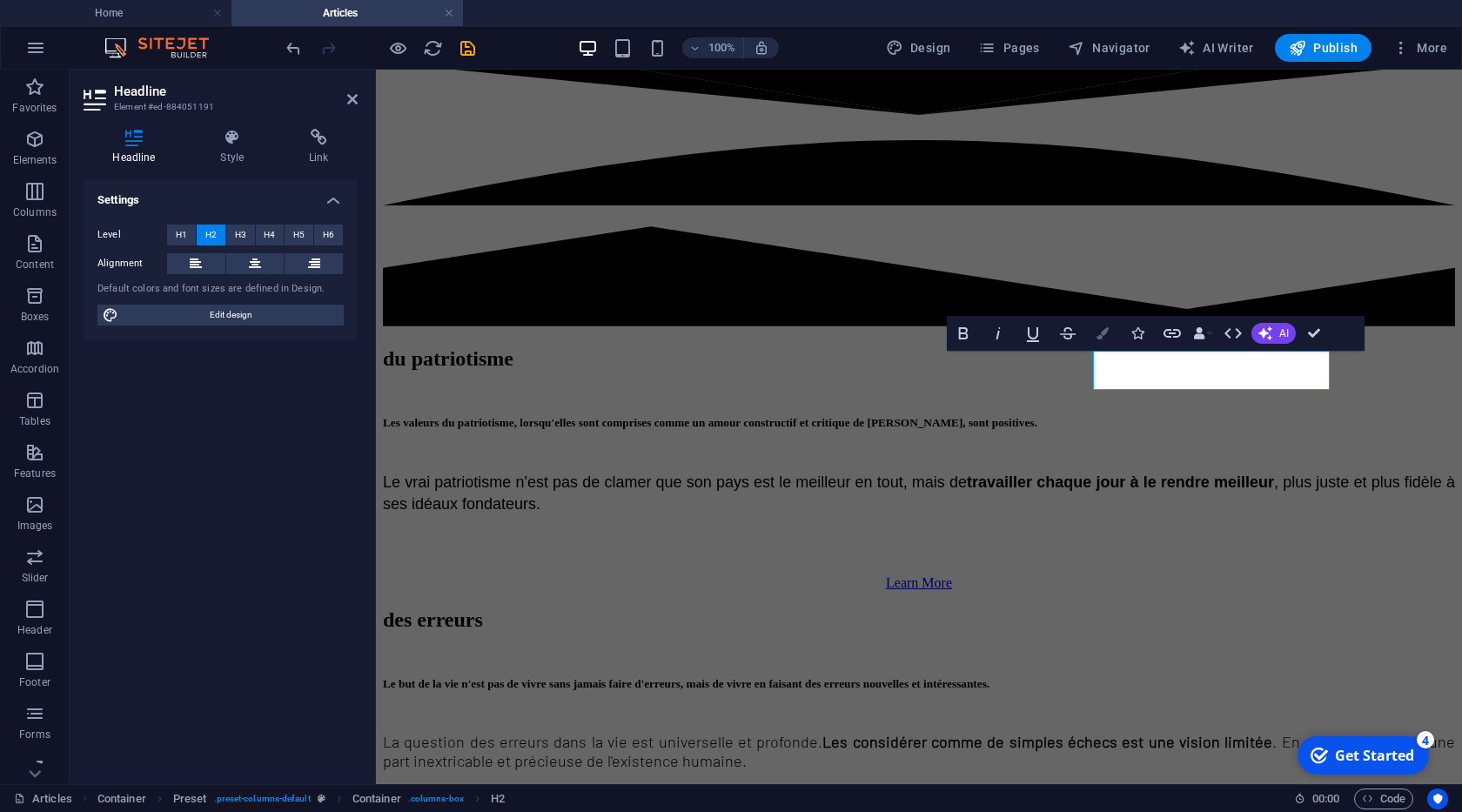
click at [1096, 330] on button "Colors" at bounding box center [1103, 333] width 33 height 35
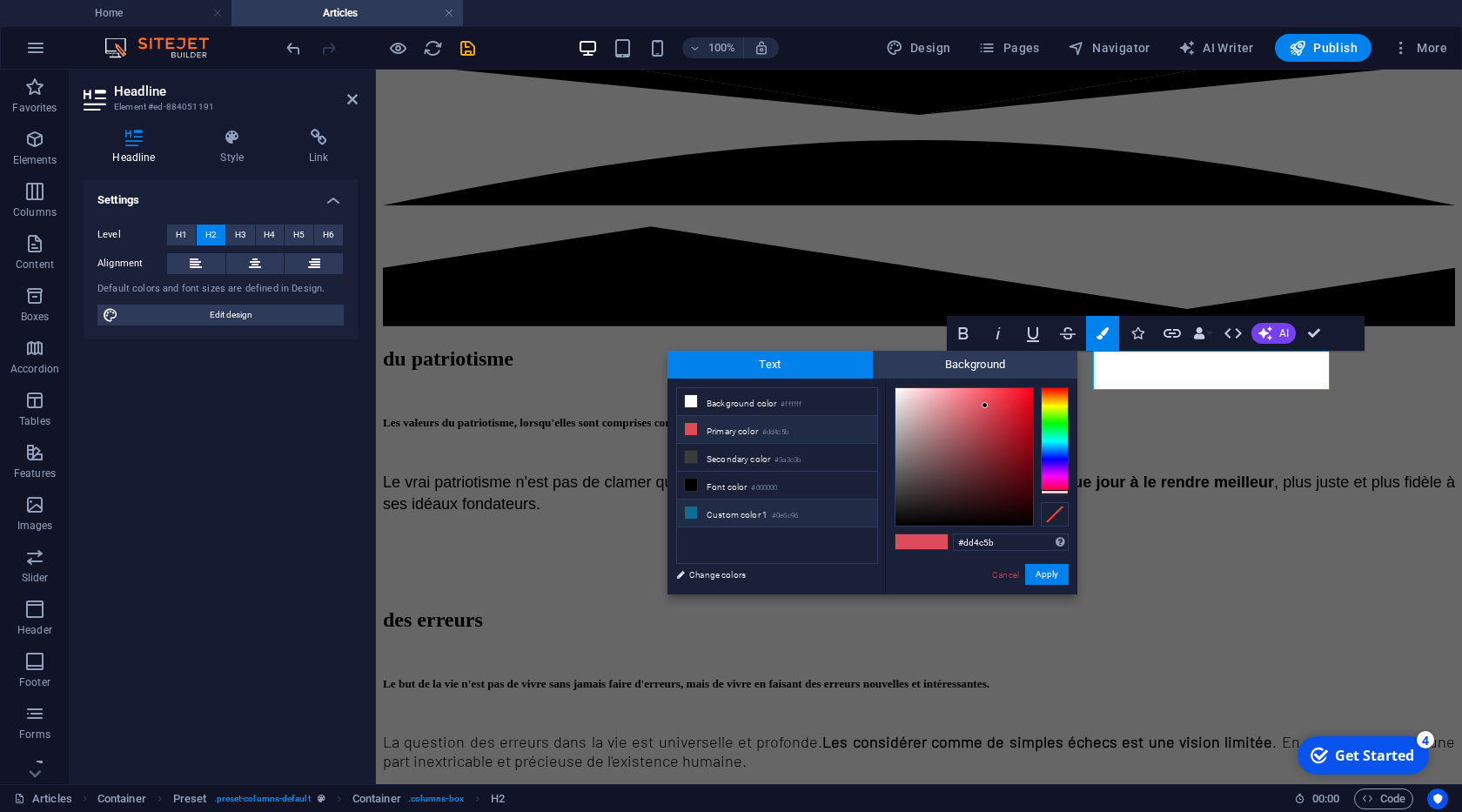
click at [798, 510] on small "#0e6c96" at bounding box center [785, 515] width 26 height 12
type input "#0e6c96"
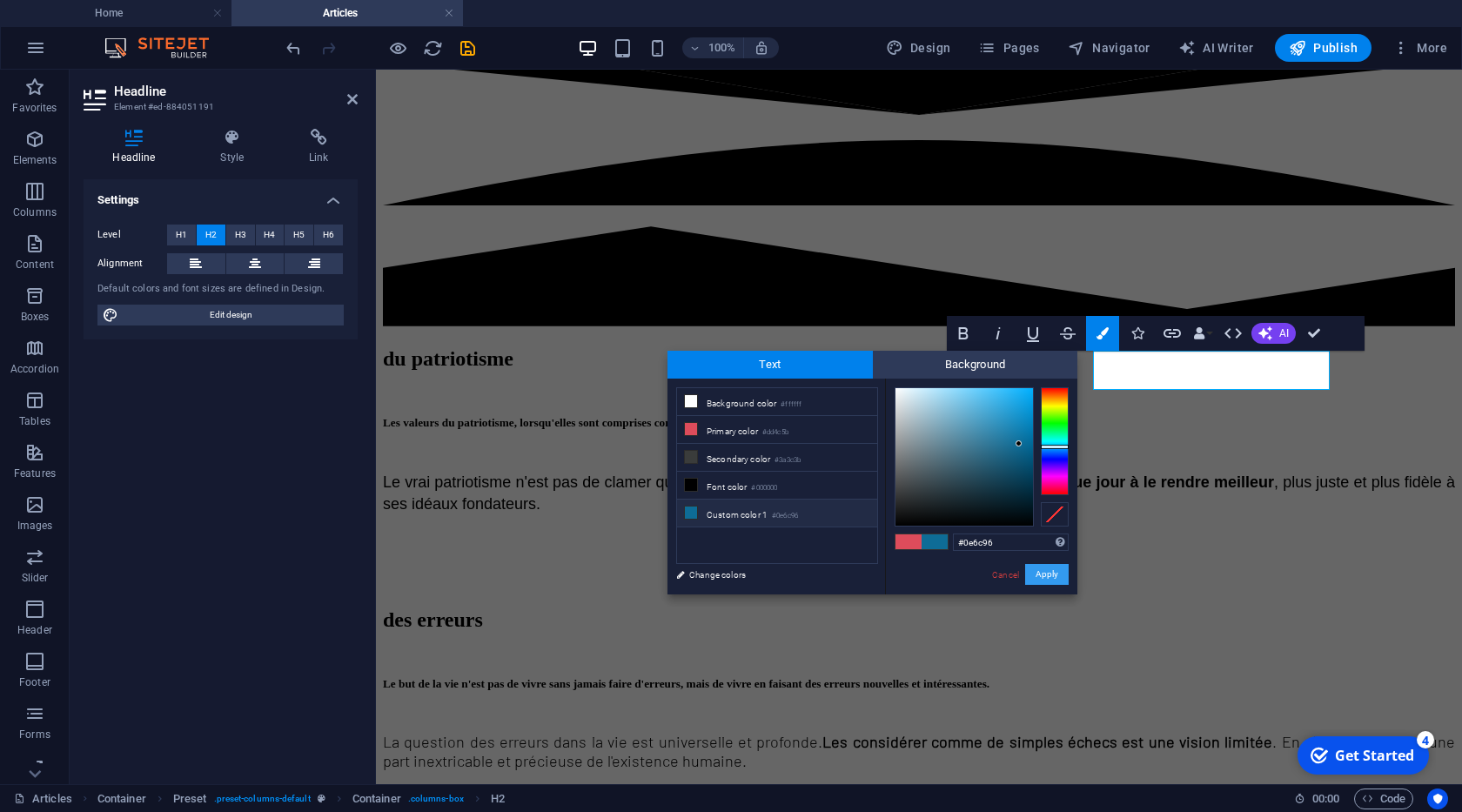
click at [1037, 572] on button "Apply" at bounding box center [1046, 574] width 43 height 21
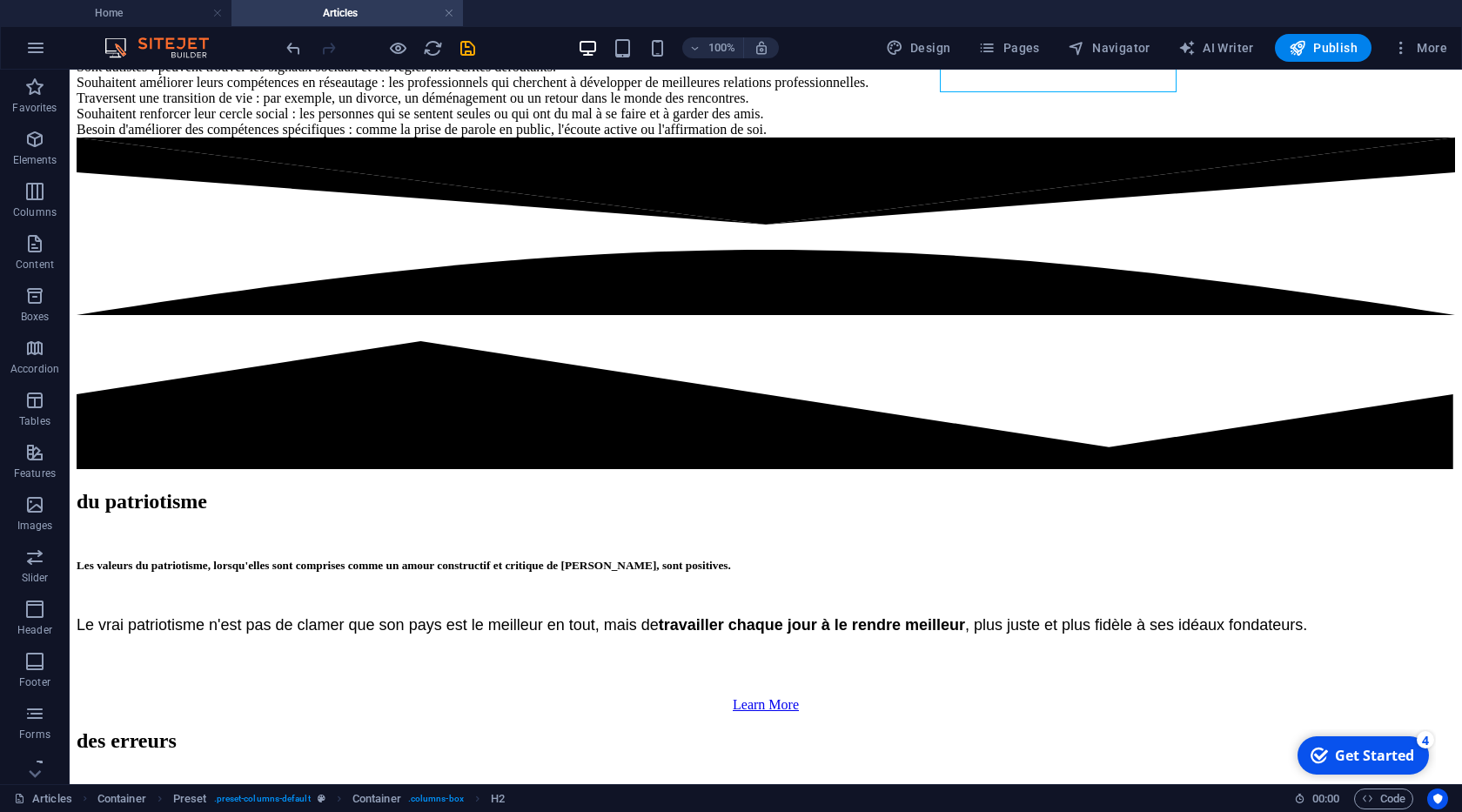
scroll to position [1983, 0]
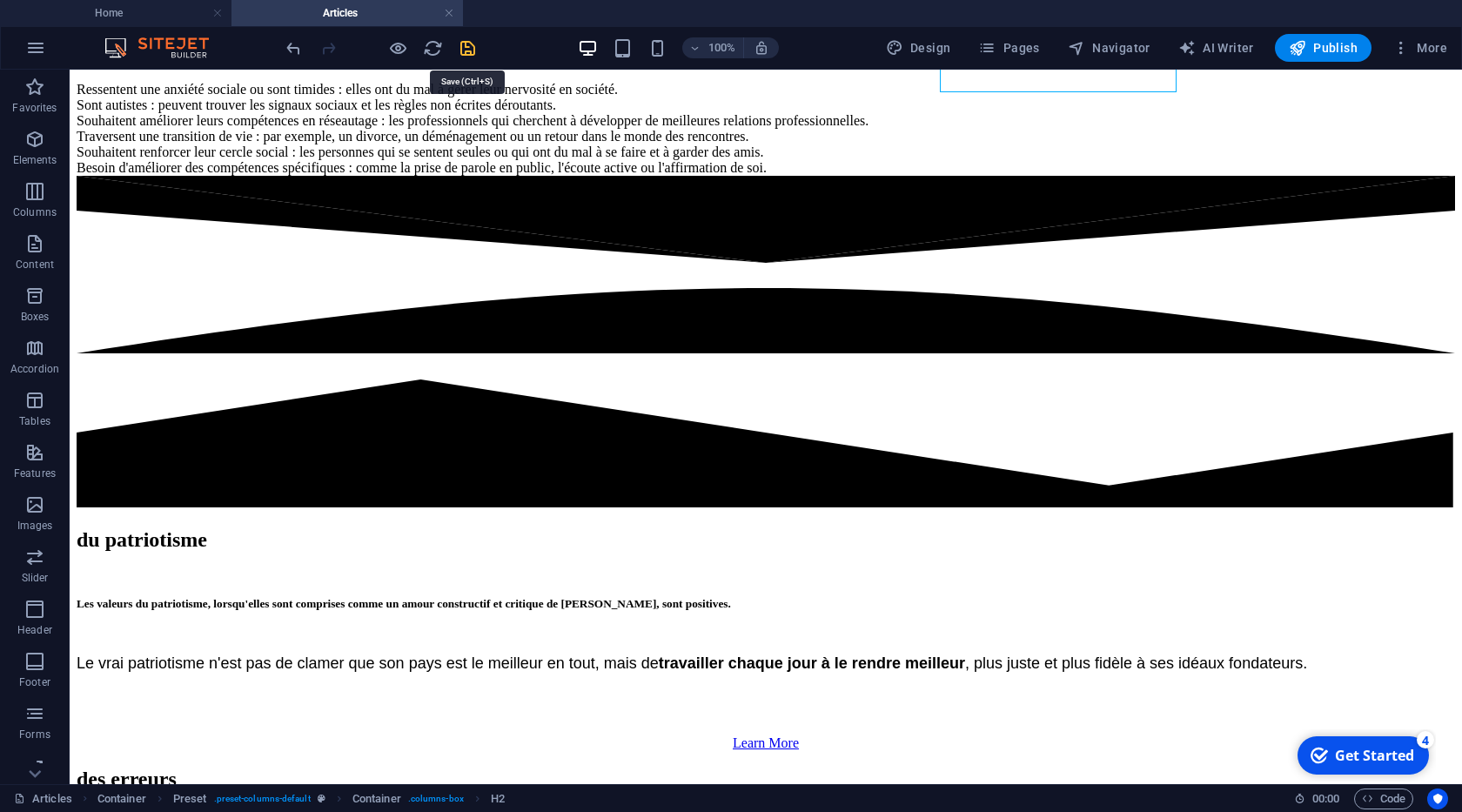
click at [466, 51] on icon "save" at bounding box center [467, 48] width 20 height 20
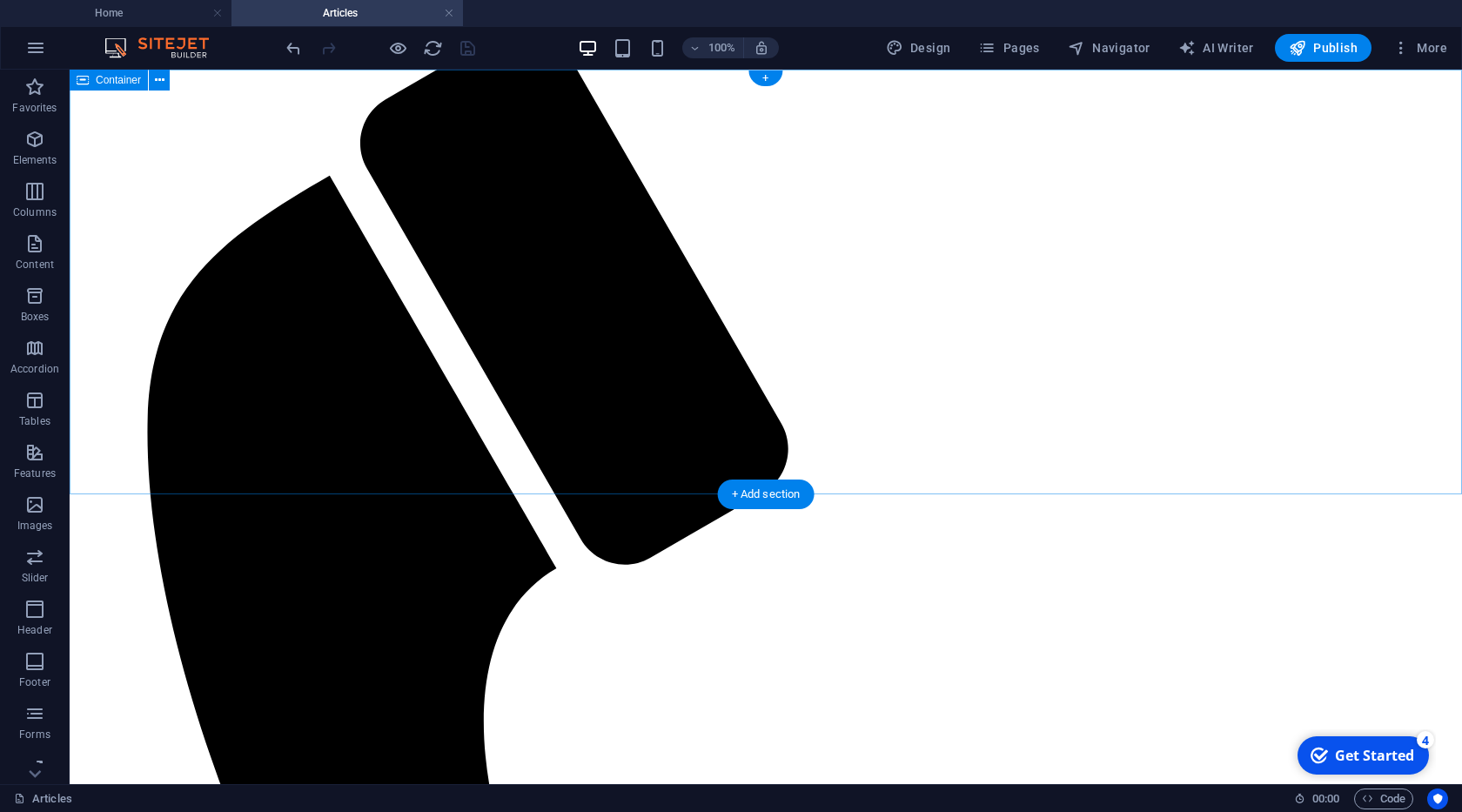
scroll to position [0, 0]
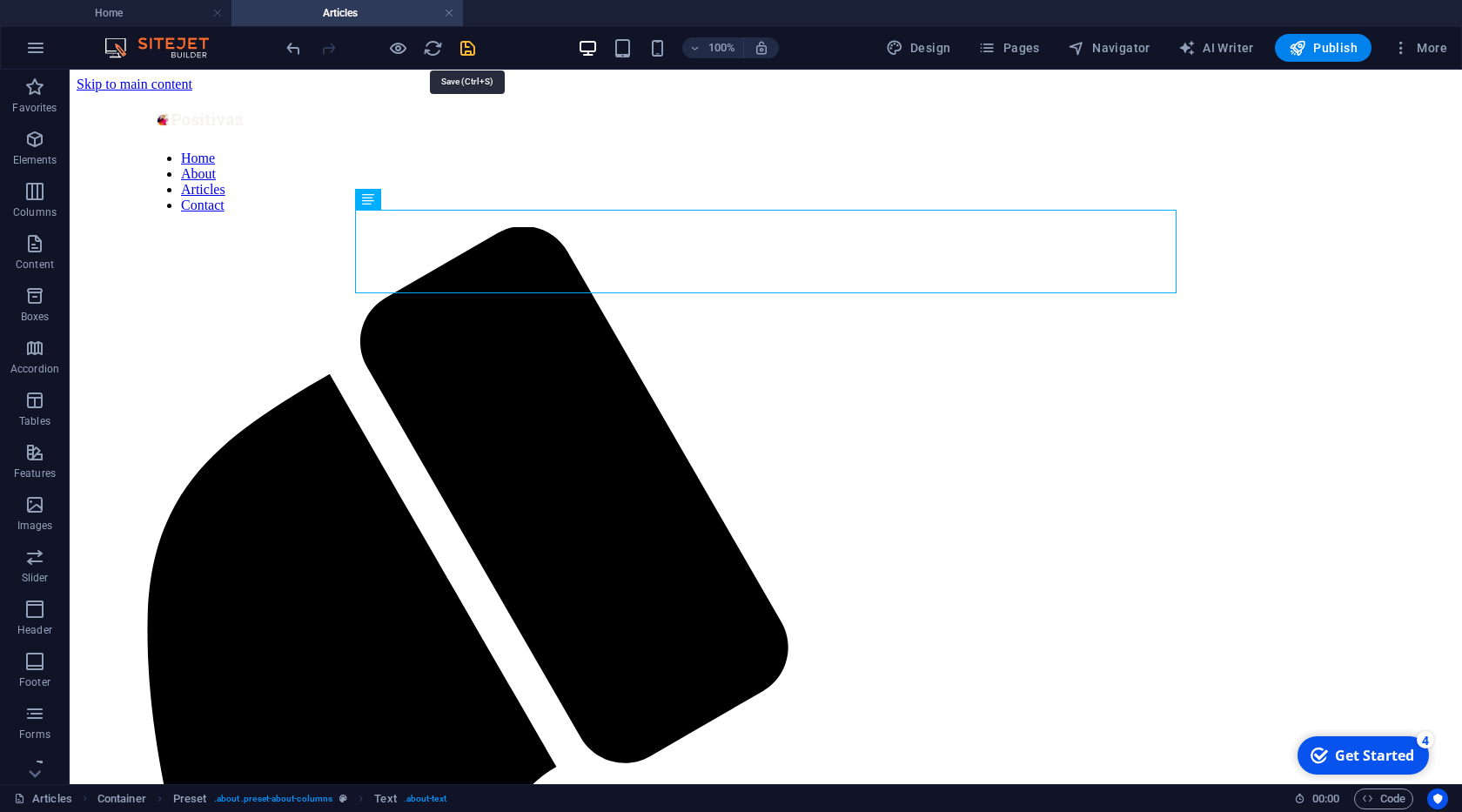
click at [472, 55] on icon "save" at bounding box center [467, 48] width 20 height 20
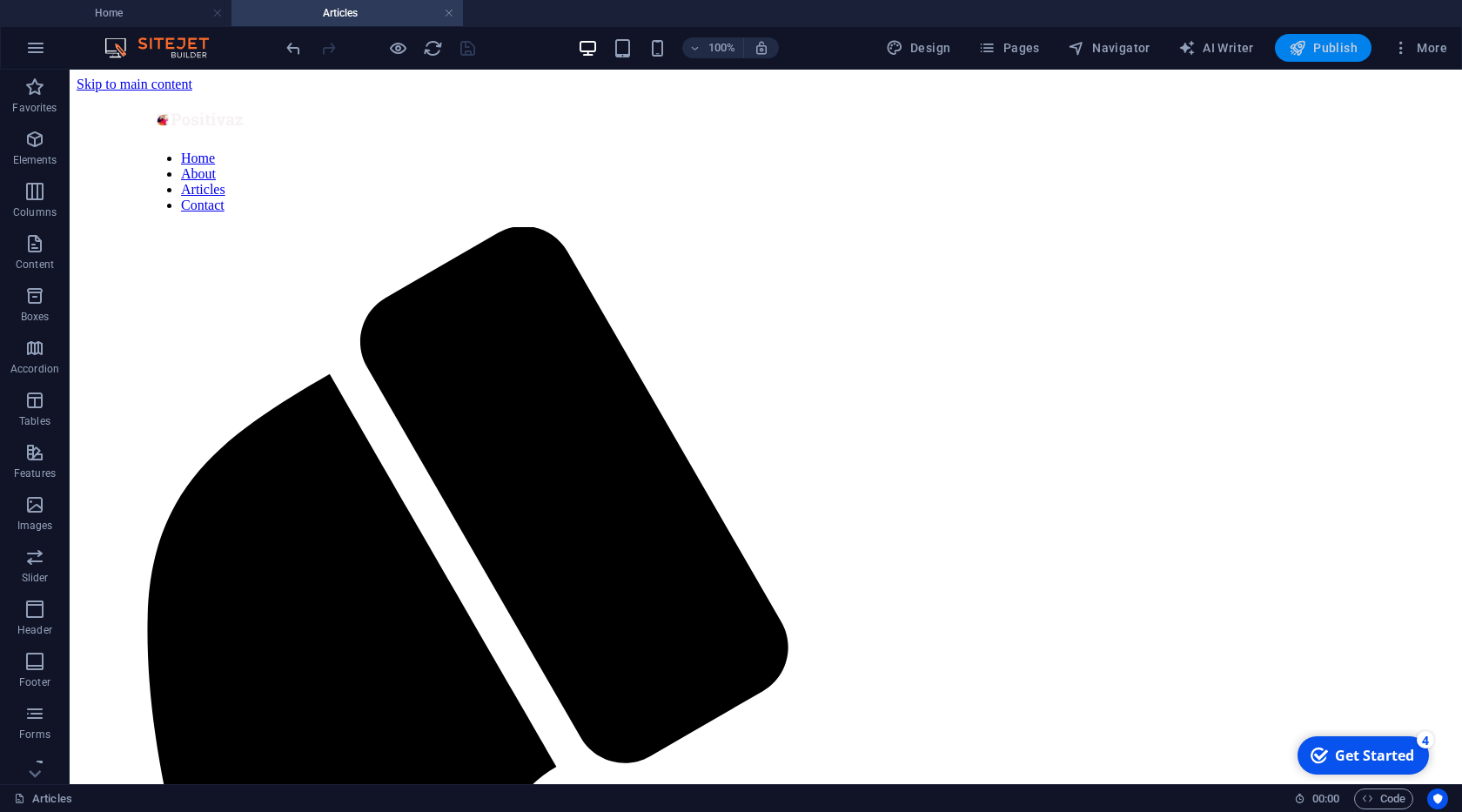
click at [1340, 41] on span "Publish" at bounding box center [1323, 48] width 68 height 18
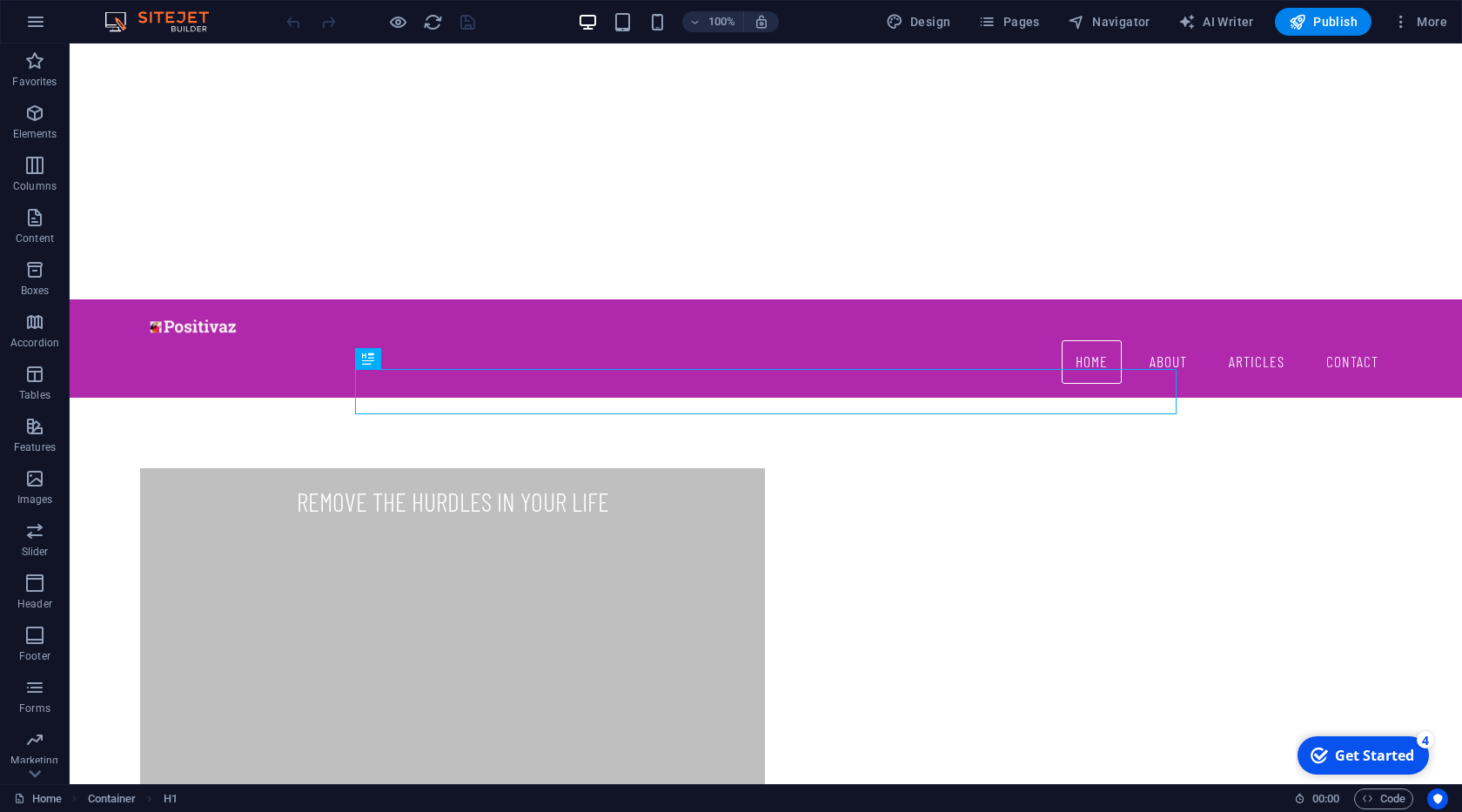
scroll to position [485, 0]
click at [1418, 27] on span "More" at bounding box center [1420, 22] width 55 height 18
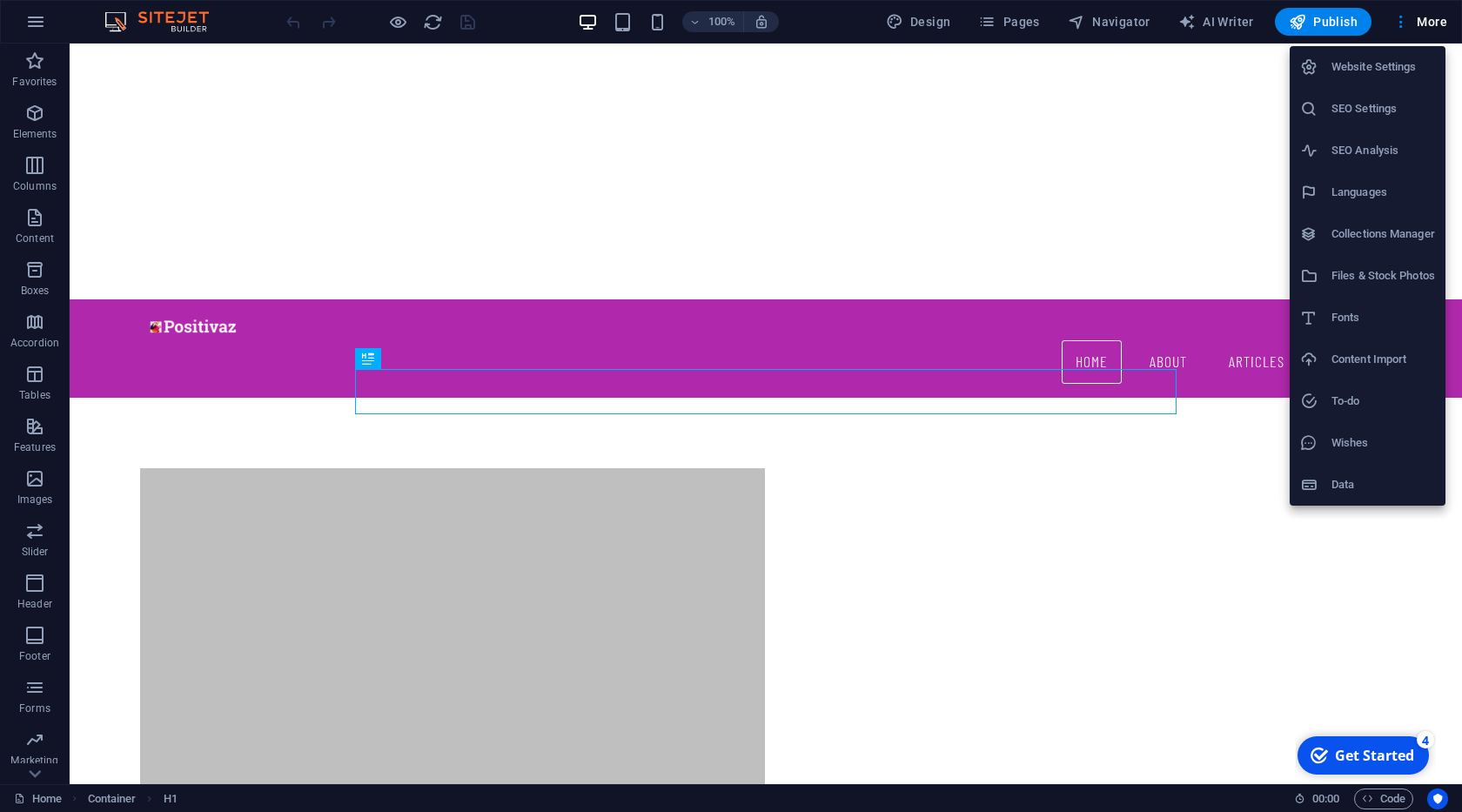
click at [1349, 490] on h6 "Data" at bounding box center [1383, 485] width 104 height 21
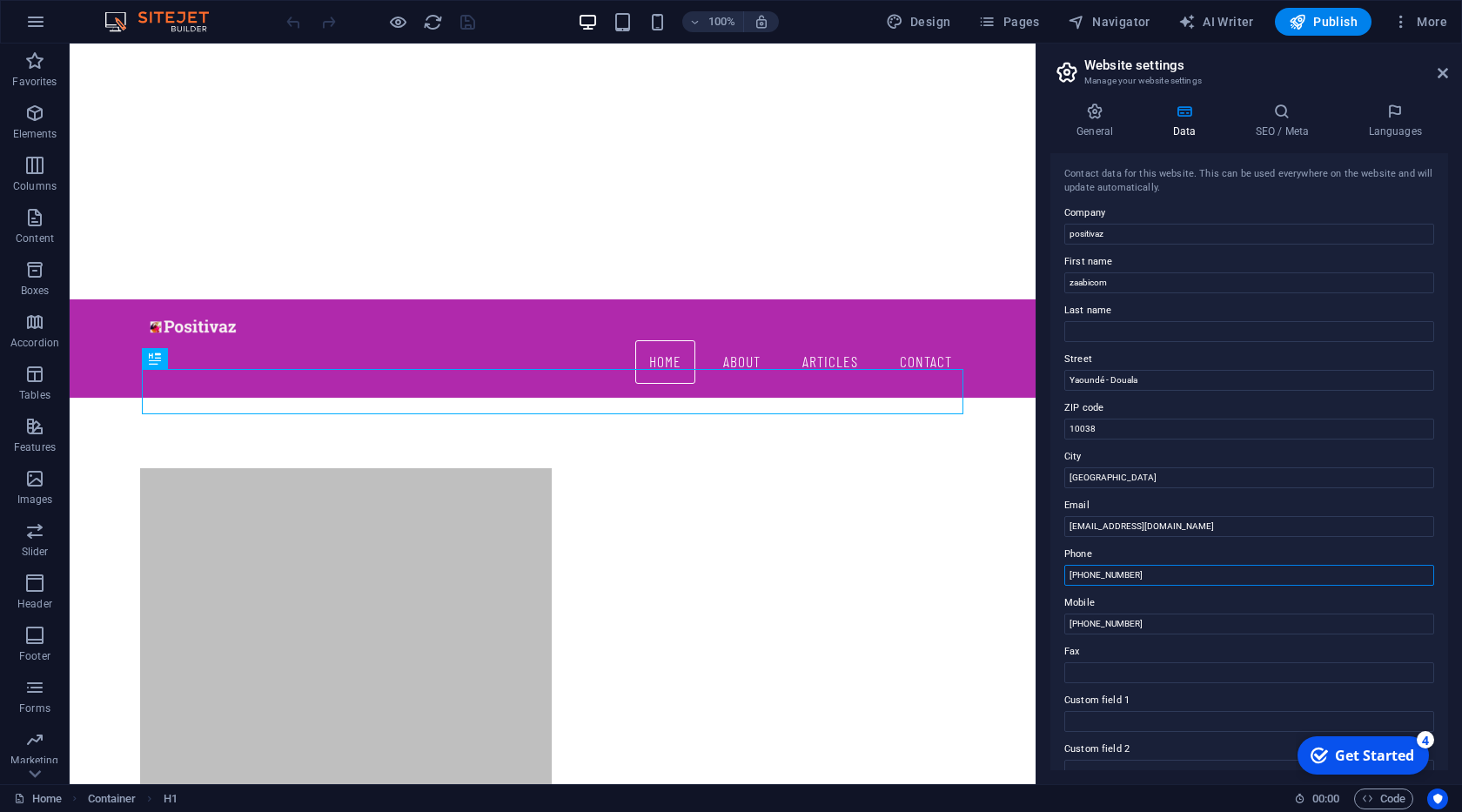
click at [1104, 575] on input "+237 65 755 425" at bounding box center [1249, 574] width 370 height 21
click at [1099, 574] on input "+237 65 755 425" at bounding box center [1249, 574] width 370 height 21
type input "[PHONE_NUMBER]"
click at [1099, 617] on input "+237 65 755 425" at bounding box center [1249, 624] width 370 height 21
type input "[PHONE_NUMBER]"
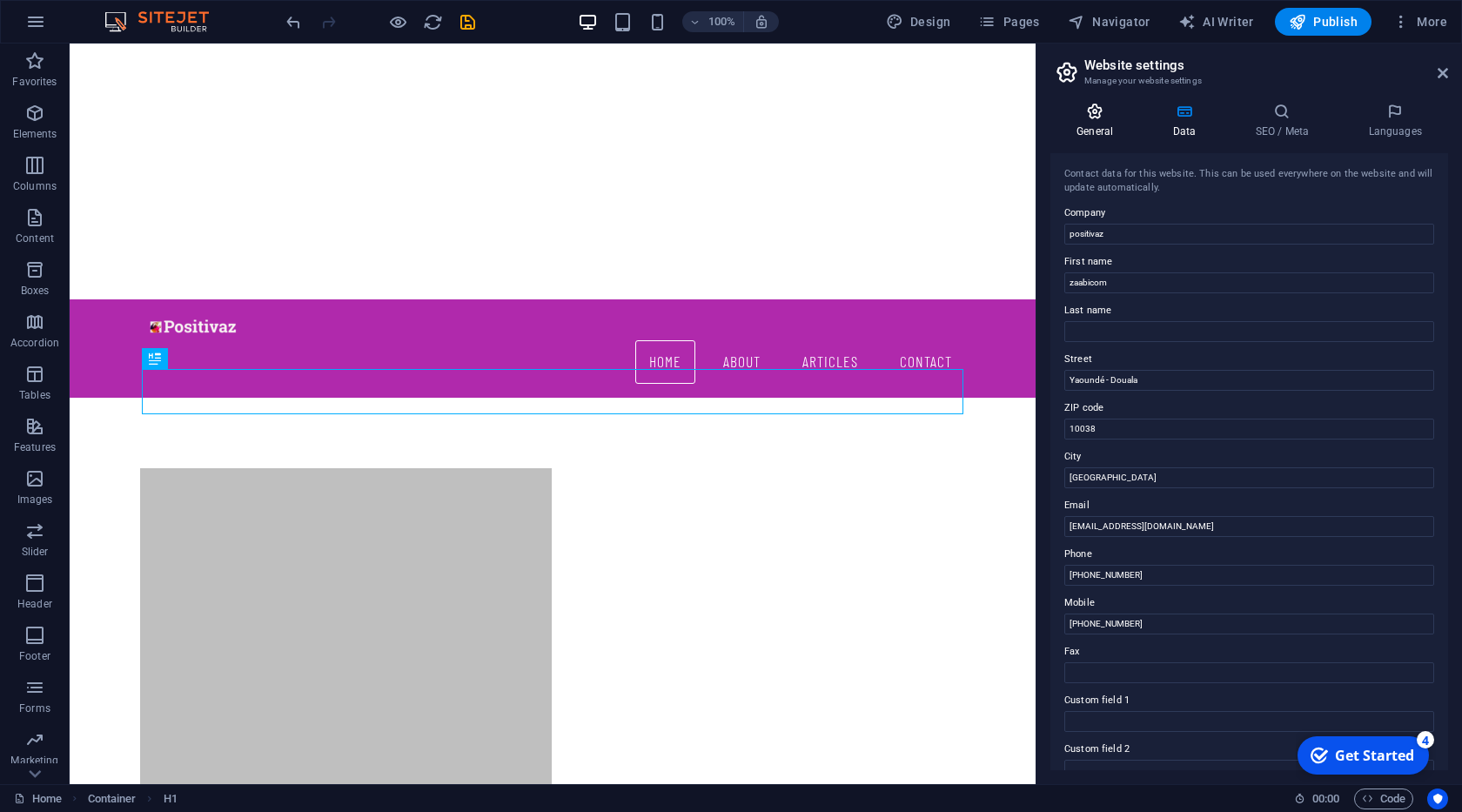
click at [1085, 112] on icon at bounding box center [1094, 111] width 89 height 18
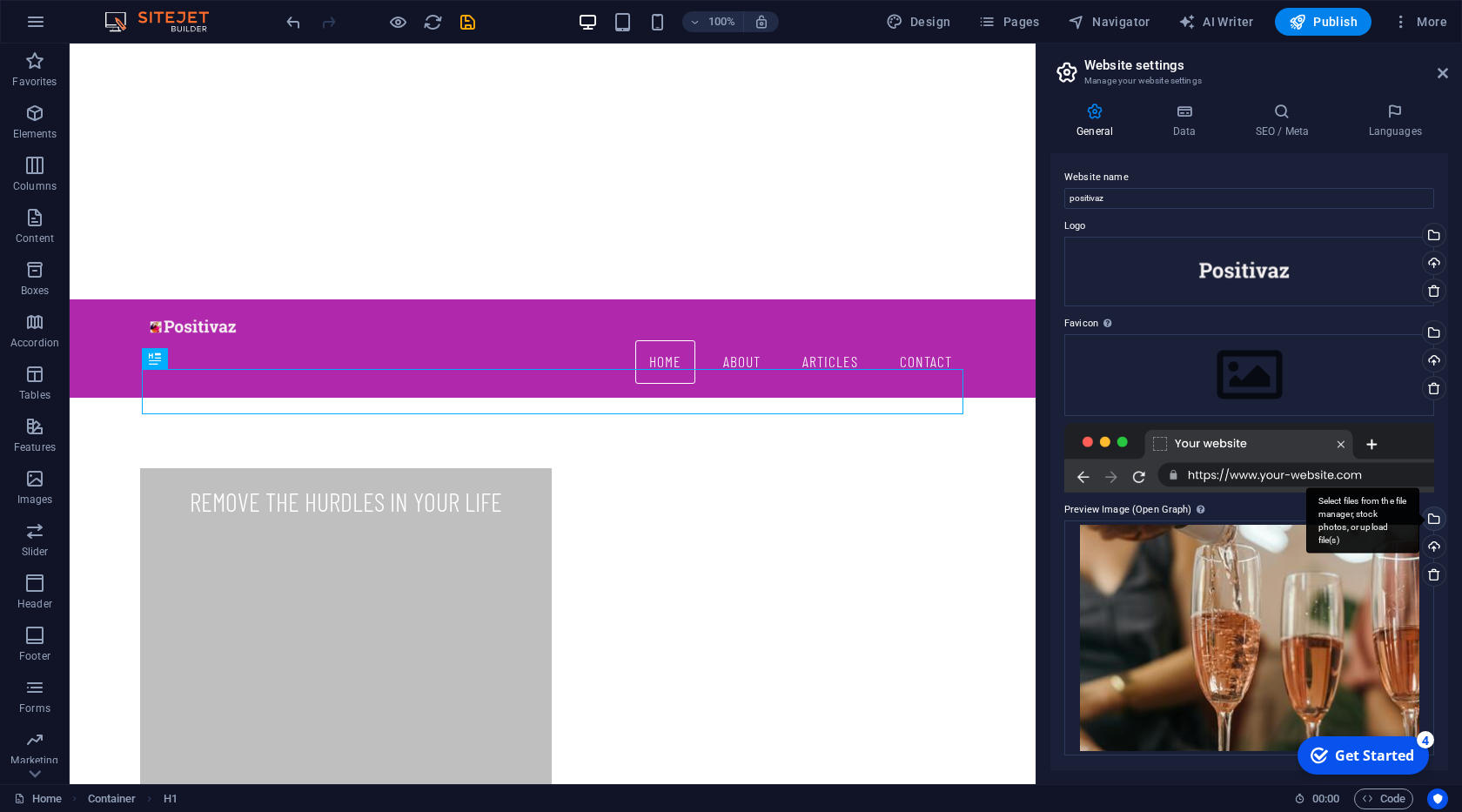
click at [1433, 524] on div "Select files from the file manager, stock photos, or upload file(s)" at bounding box center [1433, 520] width 26 height 26
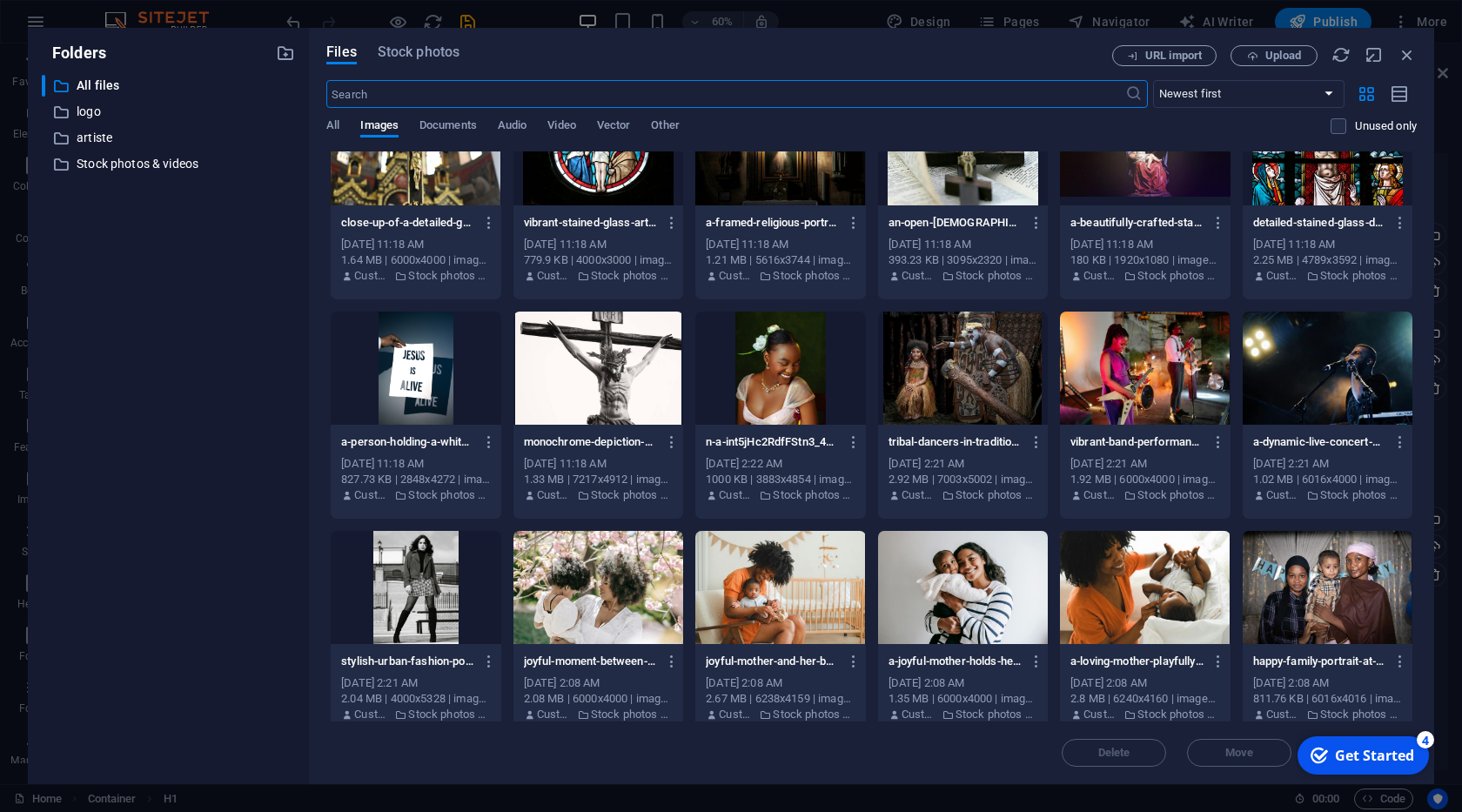
scroll to position [799, 0]
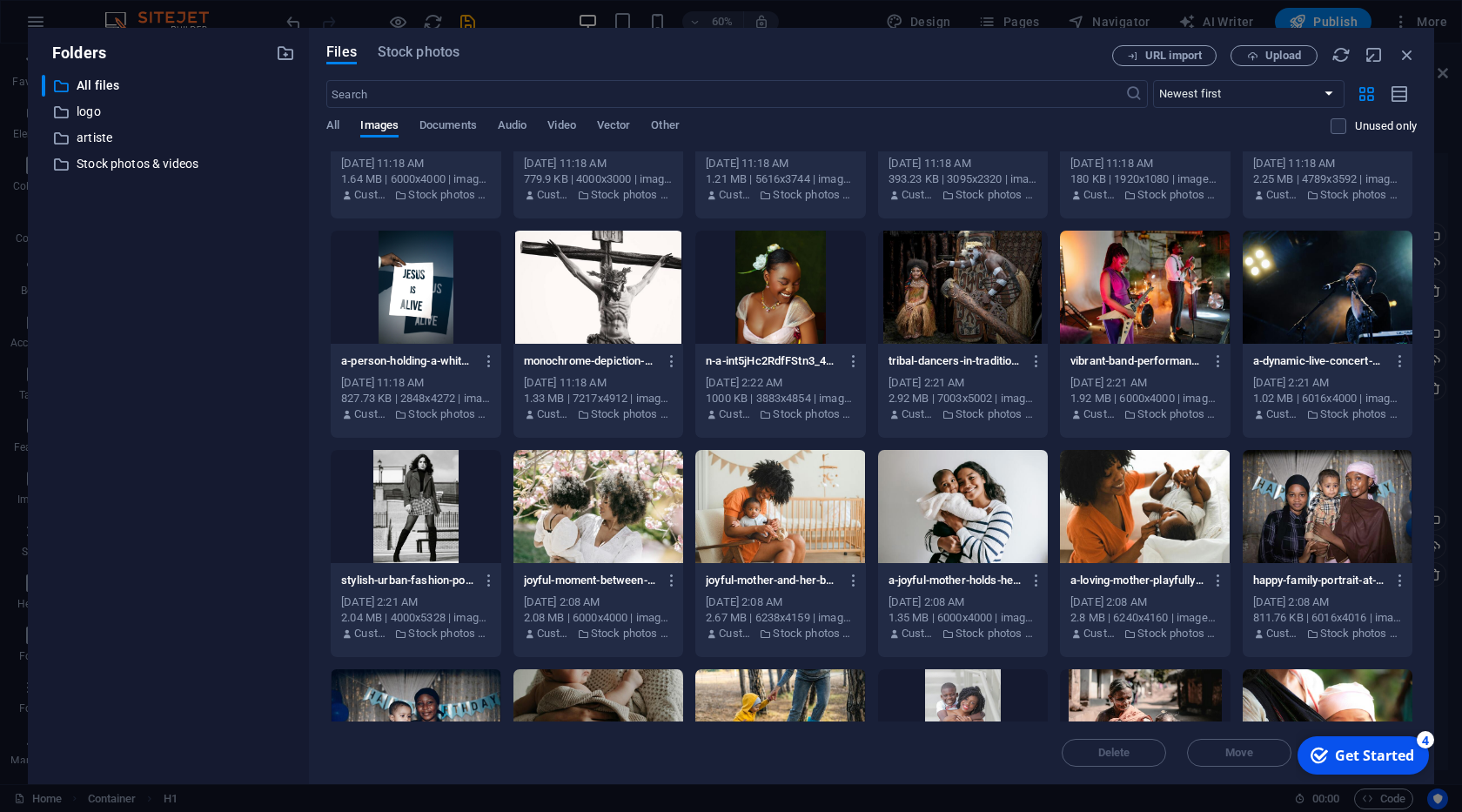
click at [966, 291] on div at bounding box center [962, 286] width 169 height 113
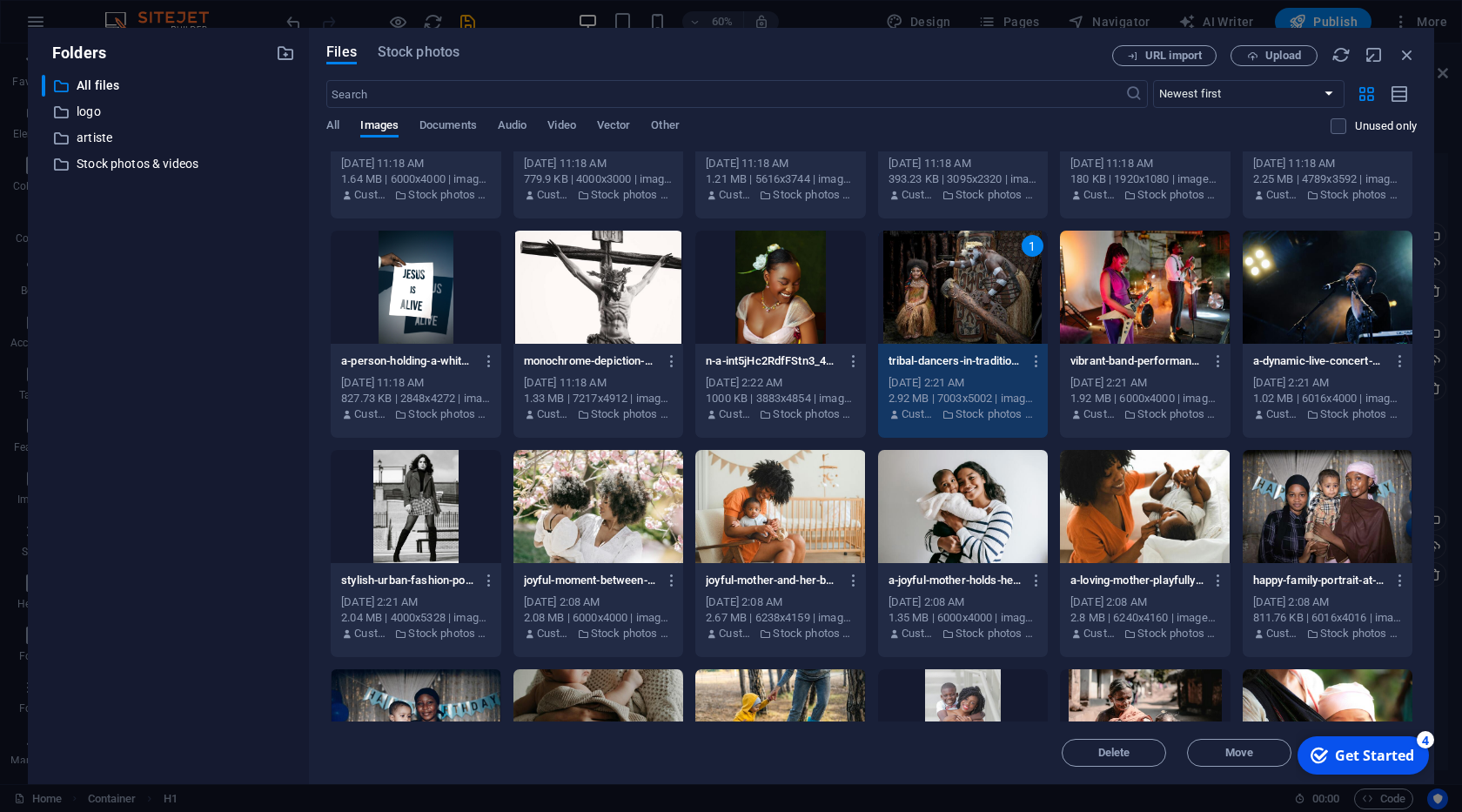
click at [966, 308] on div "1" at bounding box center [962, 286] width 169 height 113
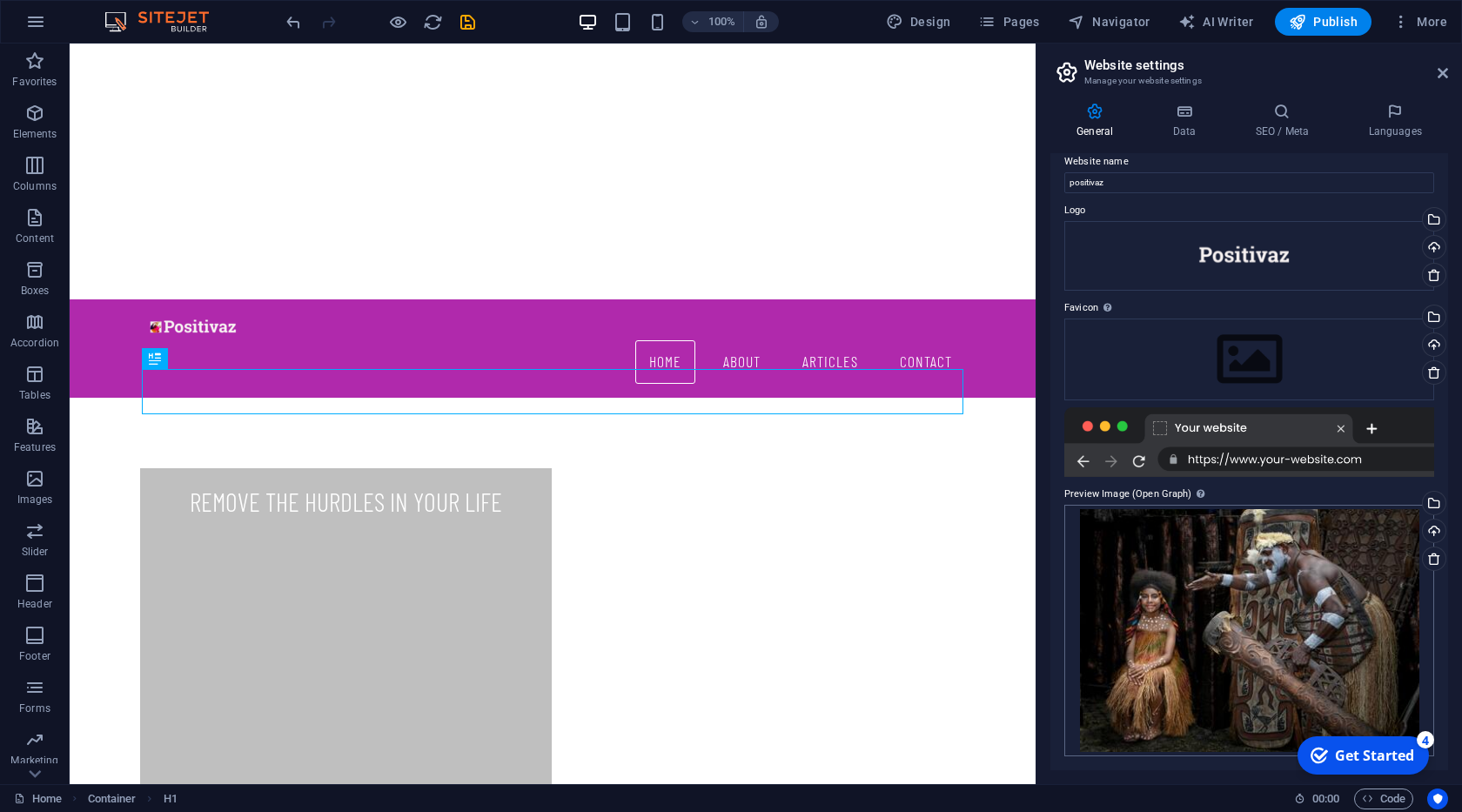
scroll to position [0, 0]
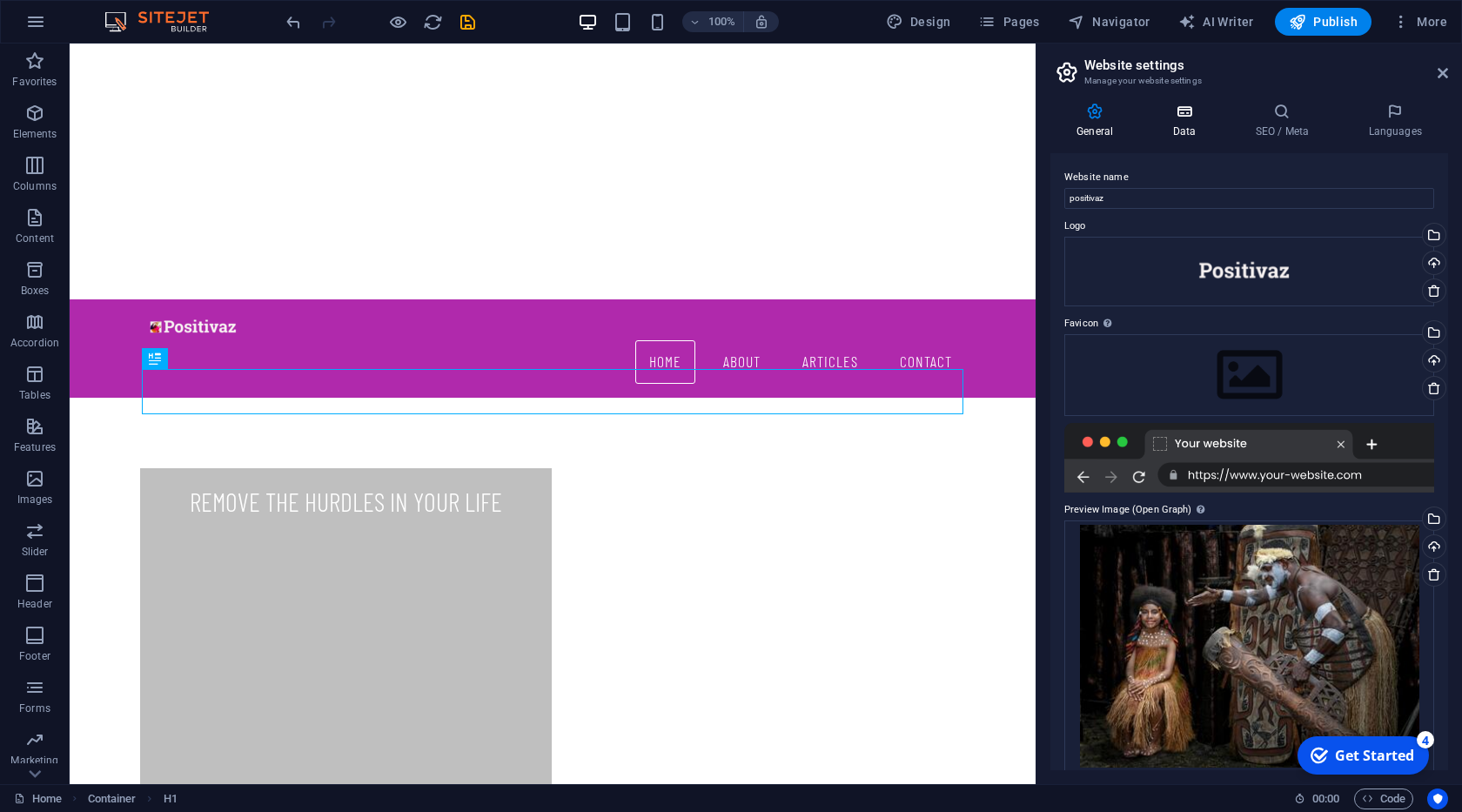
click at [1188, 133] on h4 "Data" at bounding box center [1188, 121] width 82 height 36
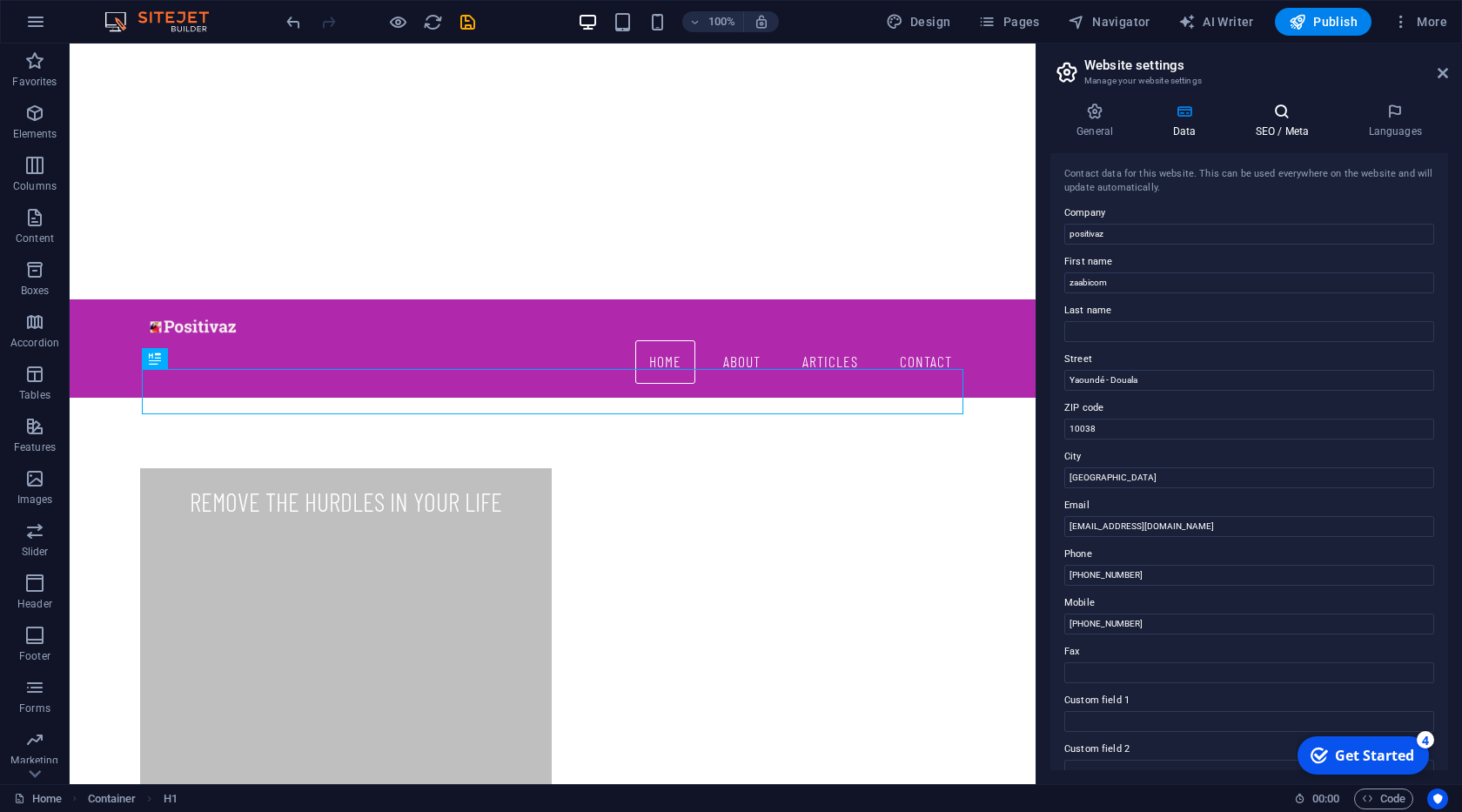
click at [1275, 138] on h4 "SEO / Meta" at bounding box center [1285, 121] width 113 height 36
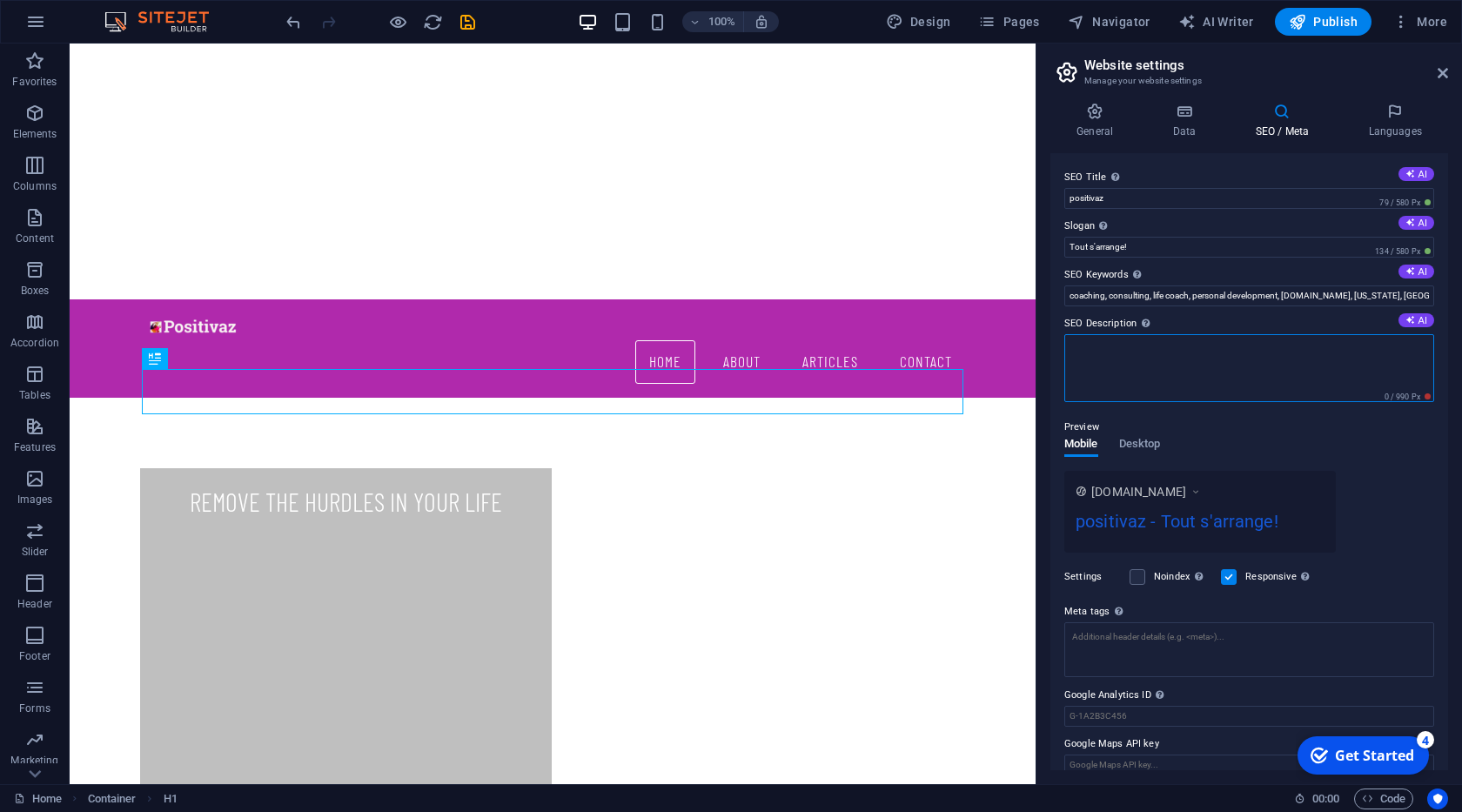
click at [1162, 346] on textarea "SEO Description Describe the contents of your website - this is crucial for sea…" at bounding box center [1249, 368] width 370 height 68
type textarea "s"
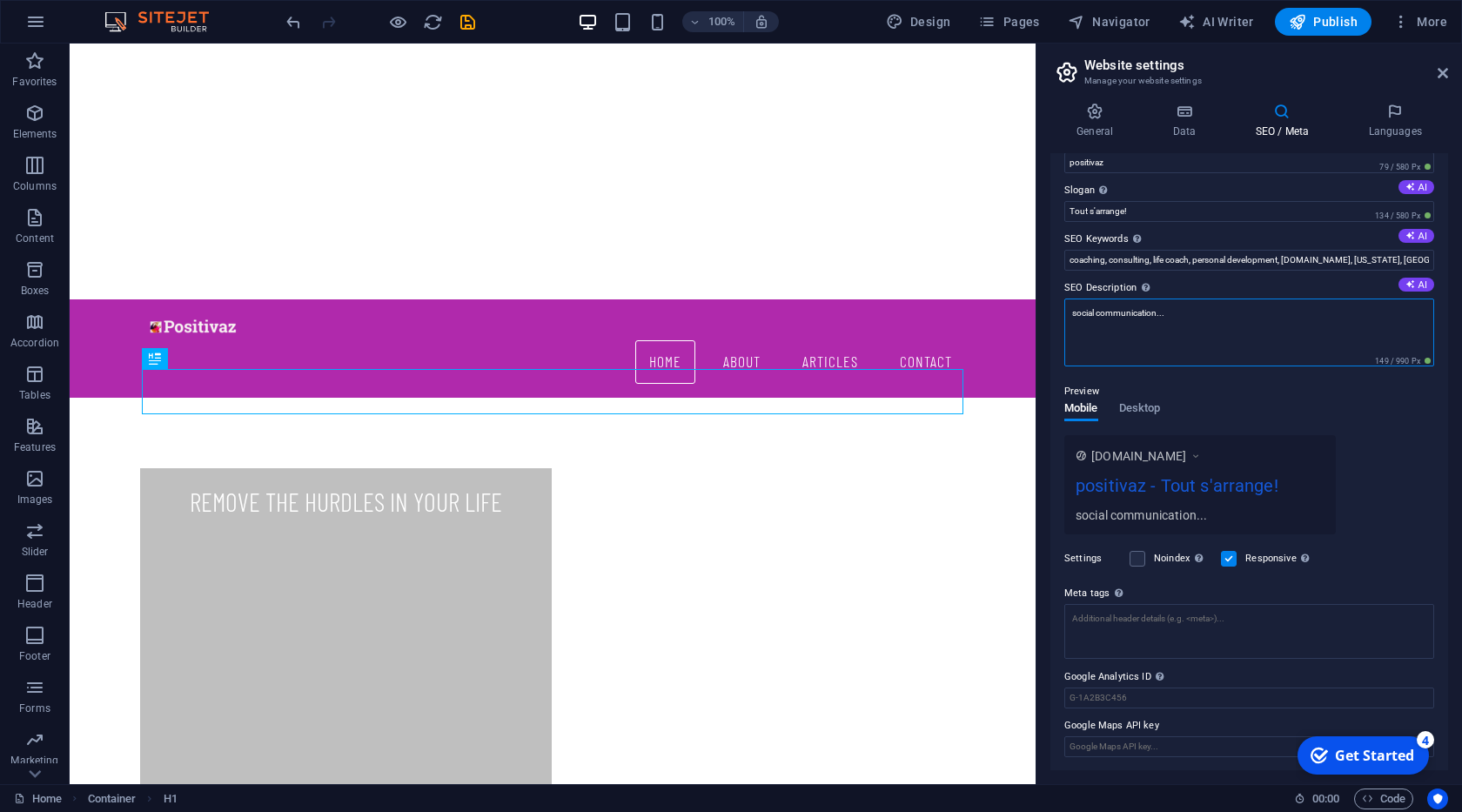
scroll to position [36, 0]
type textarea "social communication..."
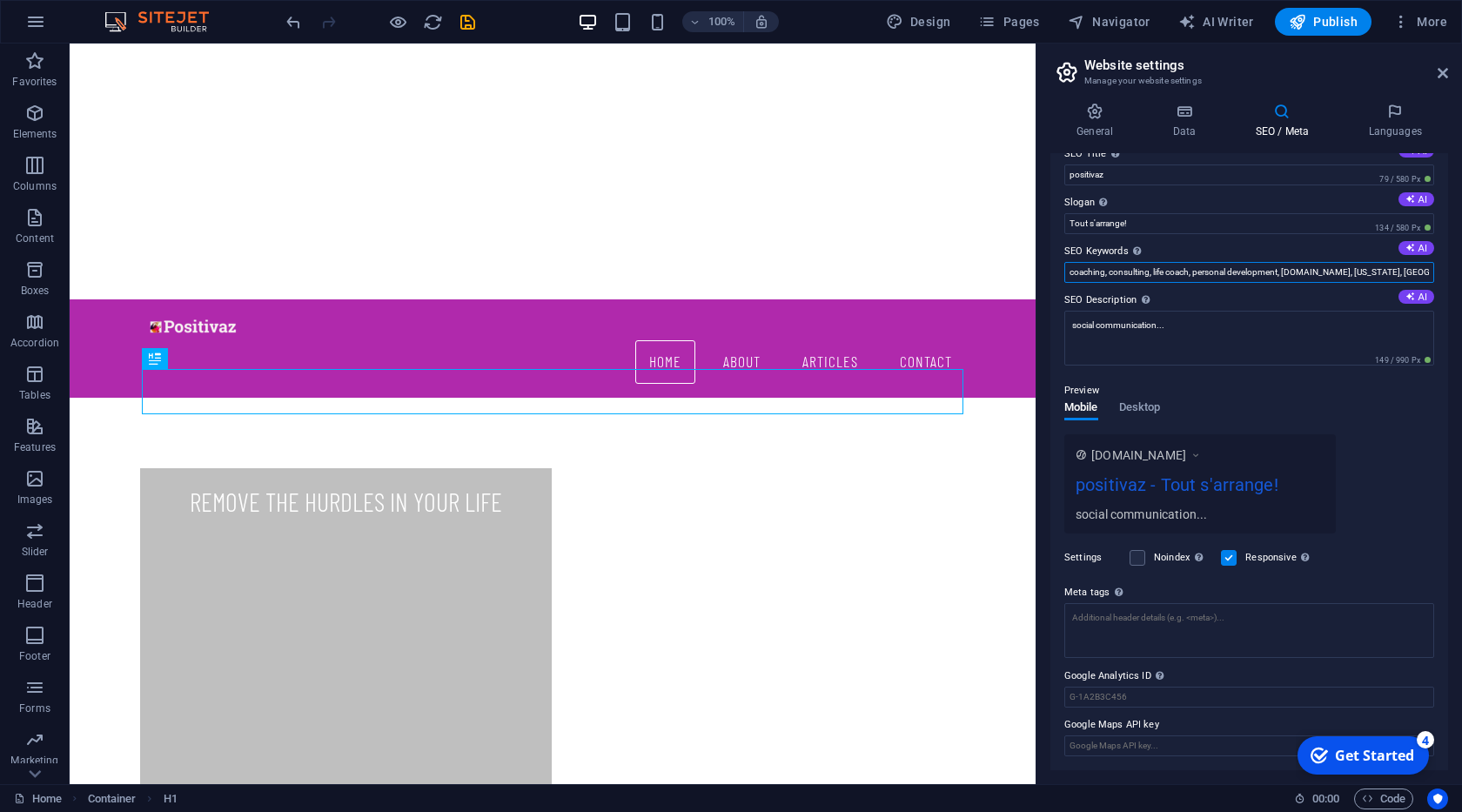
click at [1396, 262] on input "coaching, consulting, life coach, personal development, positivaz.zaabicom.com,…" at bounding box center [1249, 272] width 370 height 21
click at [1386, 272] on input "coaching, consulting, life coach, personal development, positivaz.zaabicom.com,…" at bounding box center [1249, 272] width 370 height 21
drag, startPoint x: 1383, startPoint y: 273, endPoint x: 1421, endPoint y: 271, distance: 38.1
click at [1421, 271] on input "coaching, consulting, life coach, personal development, positivaz.zaabicom.com,…" at bounding box center [1249, 272] width 370 height 21
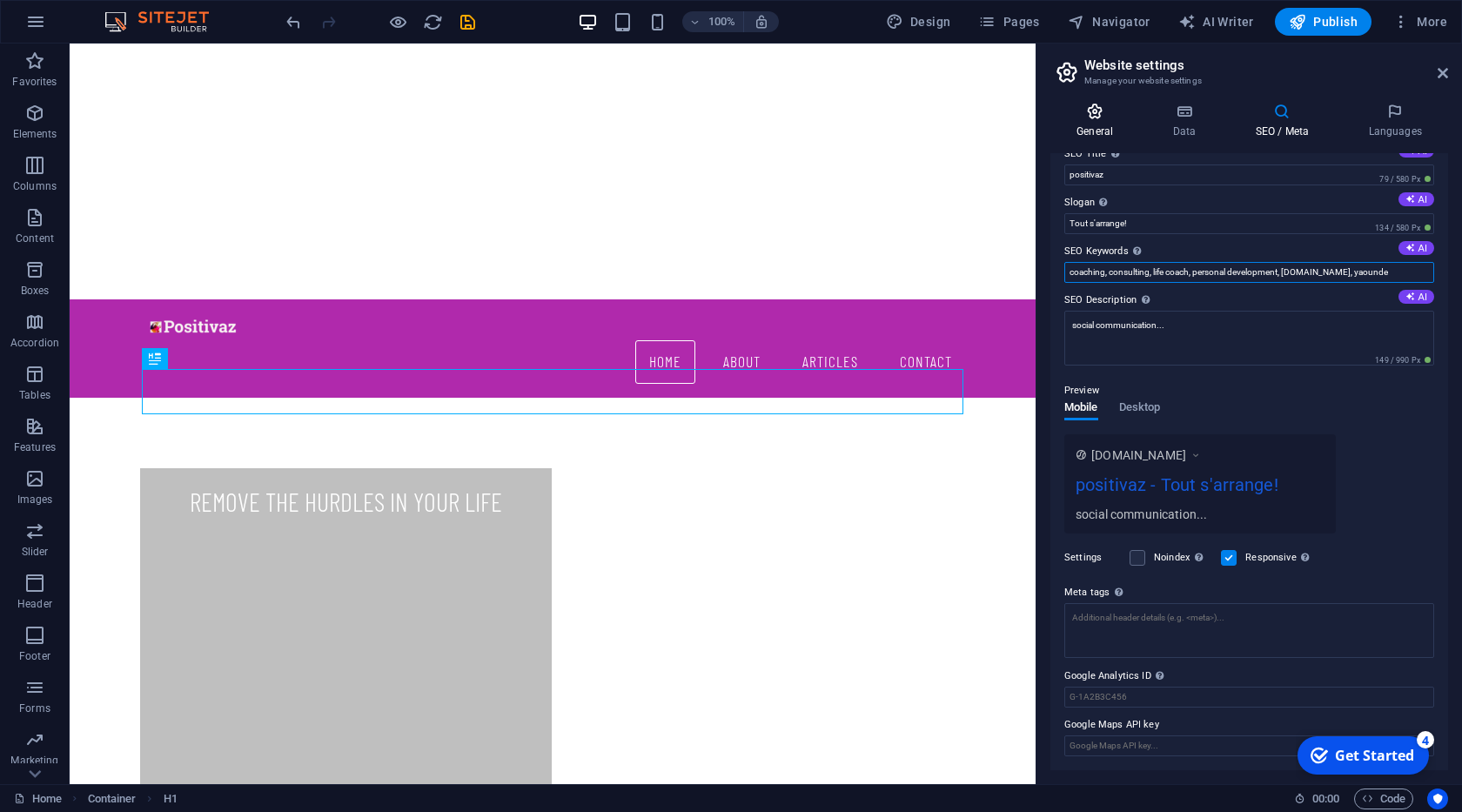
type input "coaching, consulting, life coach, personal development, positivaz.zaabicom.com,…"
click at [1099, 123] on h4 "General" at bounding box center [1098, 121] width 95 height 36
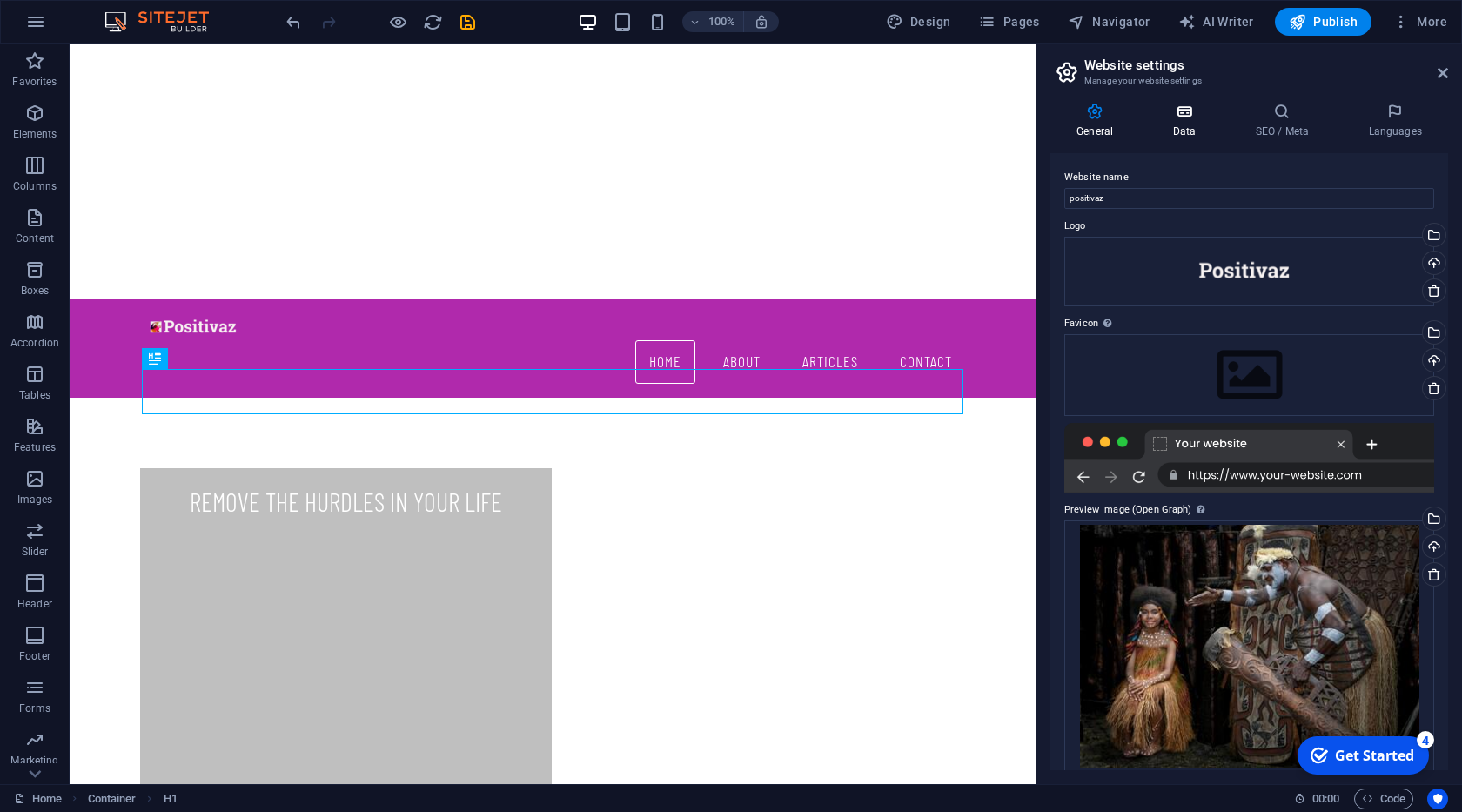
click at [1186, 128] on h4 "Data" at bounding box center [1188, 121] width 82 height 36
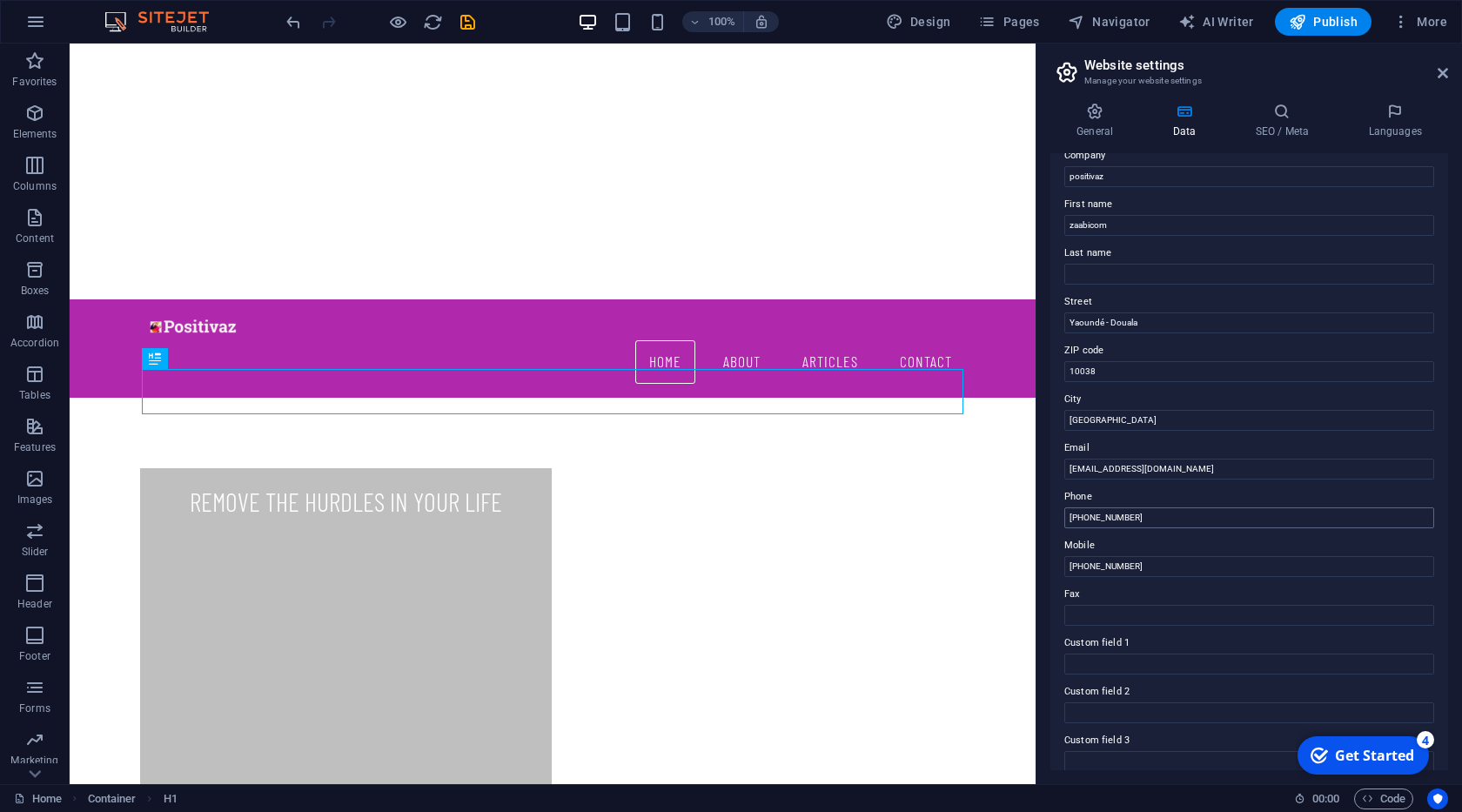
scroll to position [0, 0]
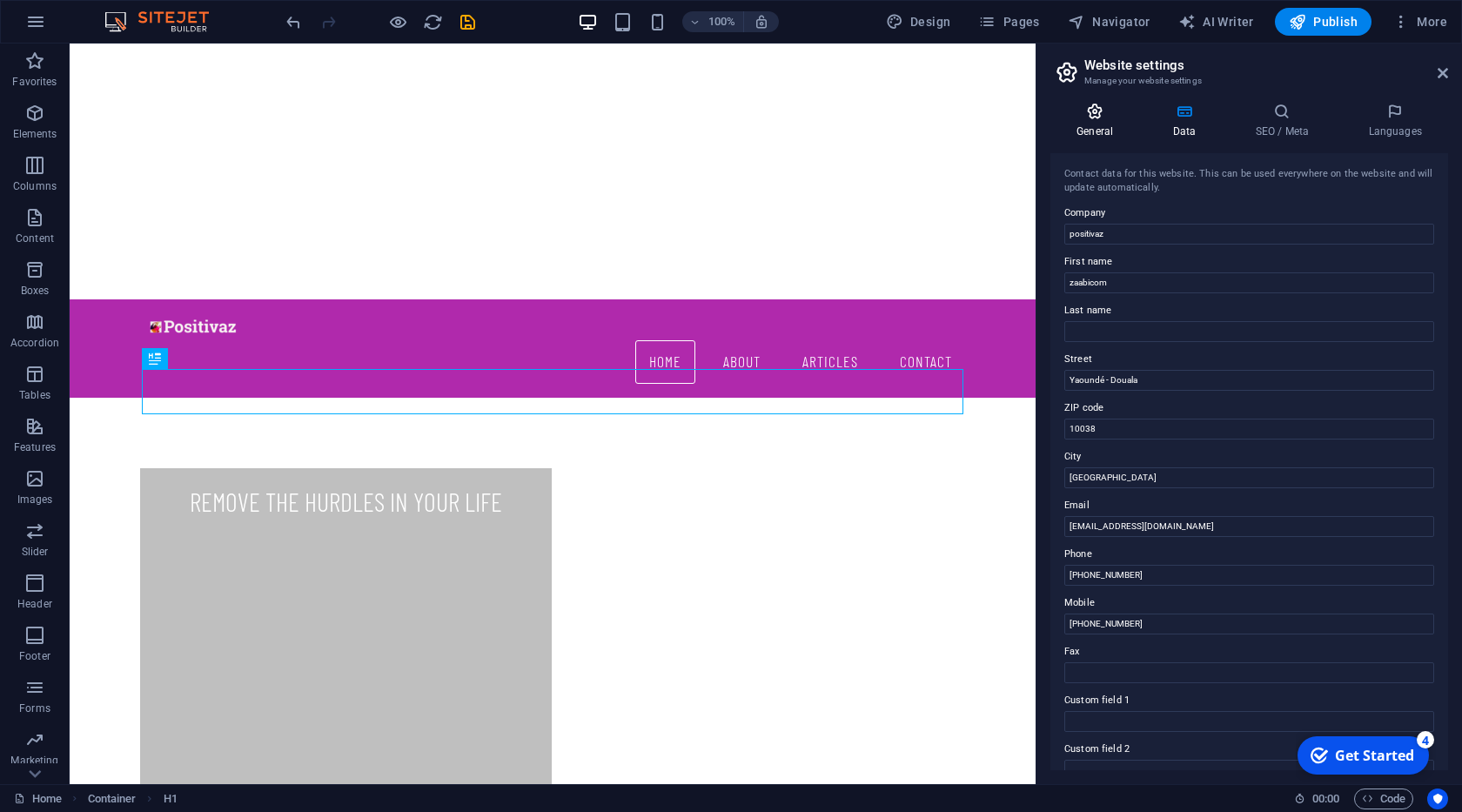
click at [1111, 136] on h4 "General" at bounding box center [1098, 121] width 95 height 36
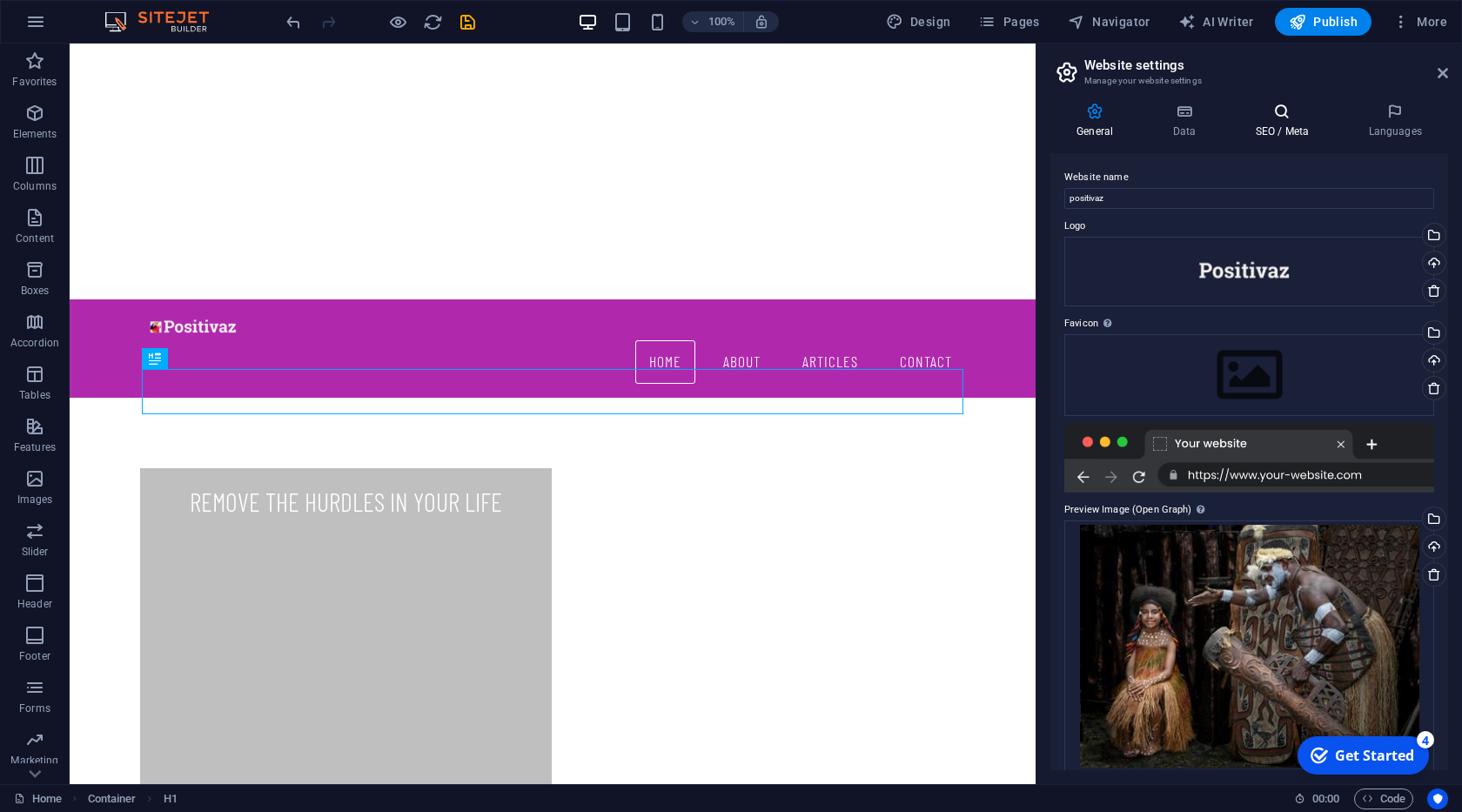
click at [1279, 120] on h4 "SEO / Meta" at bounding box center [1285, 121] width 113 height 36
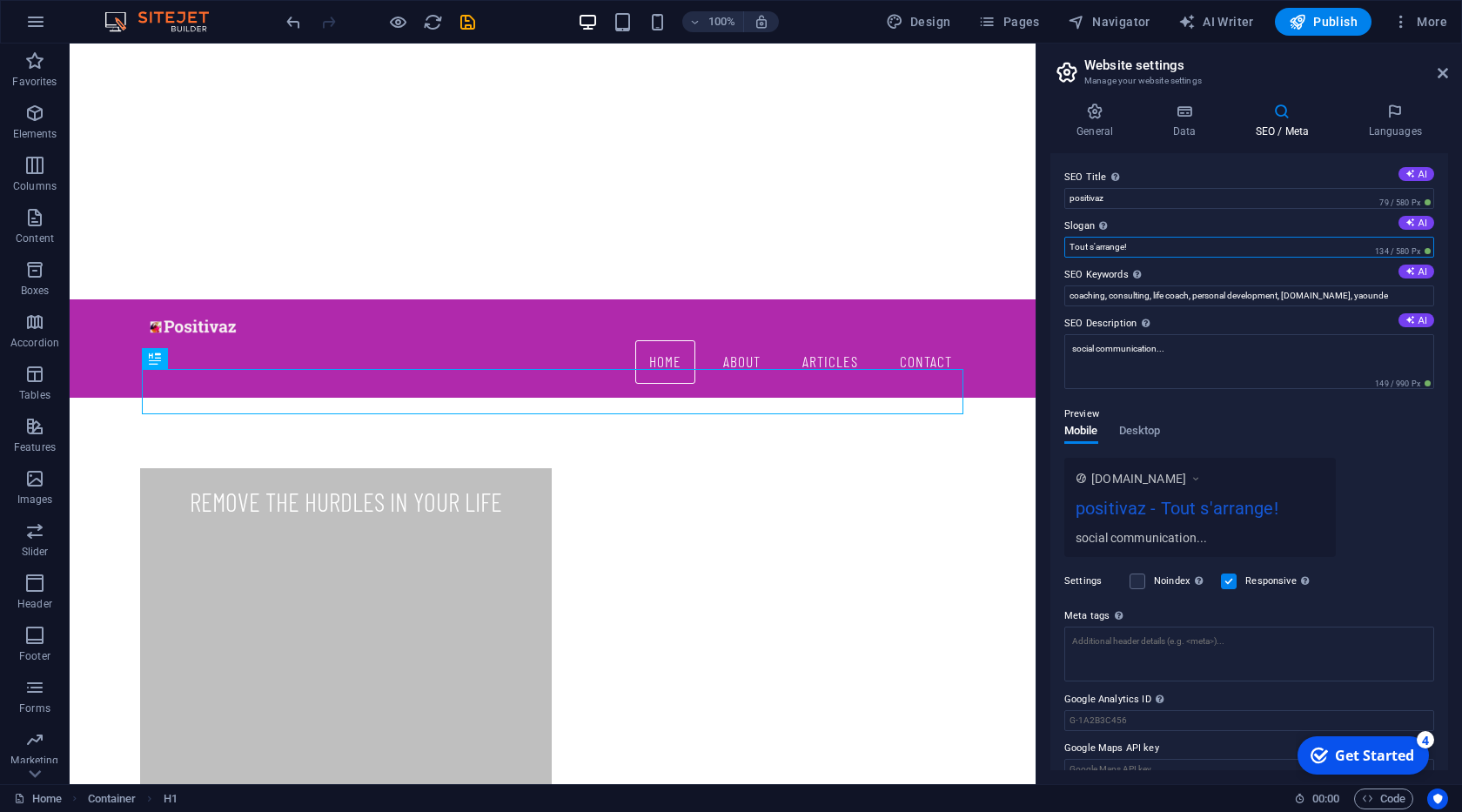
click at [1123, 251] on input "Tout s'arrange!" at bounding box center [1249, 247] width 370 height 21
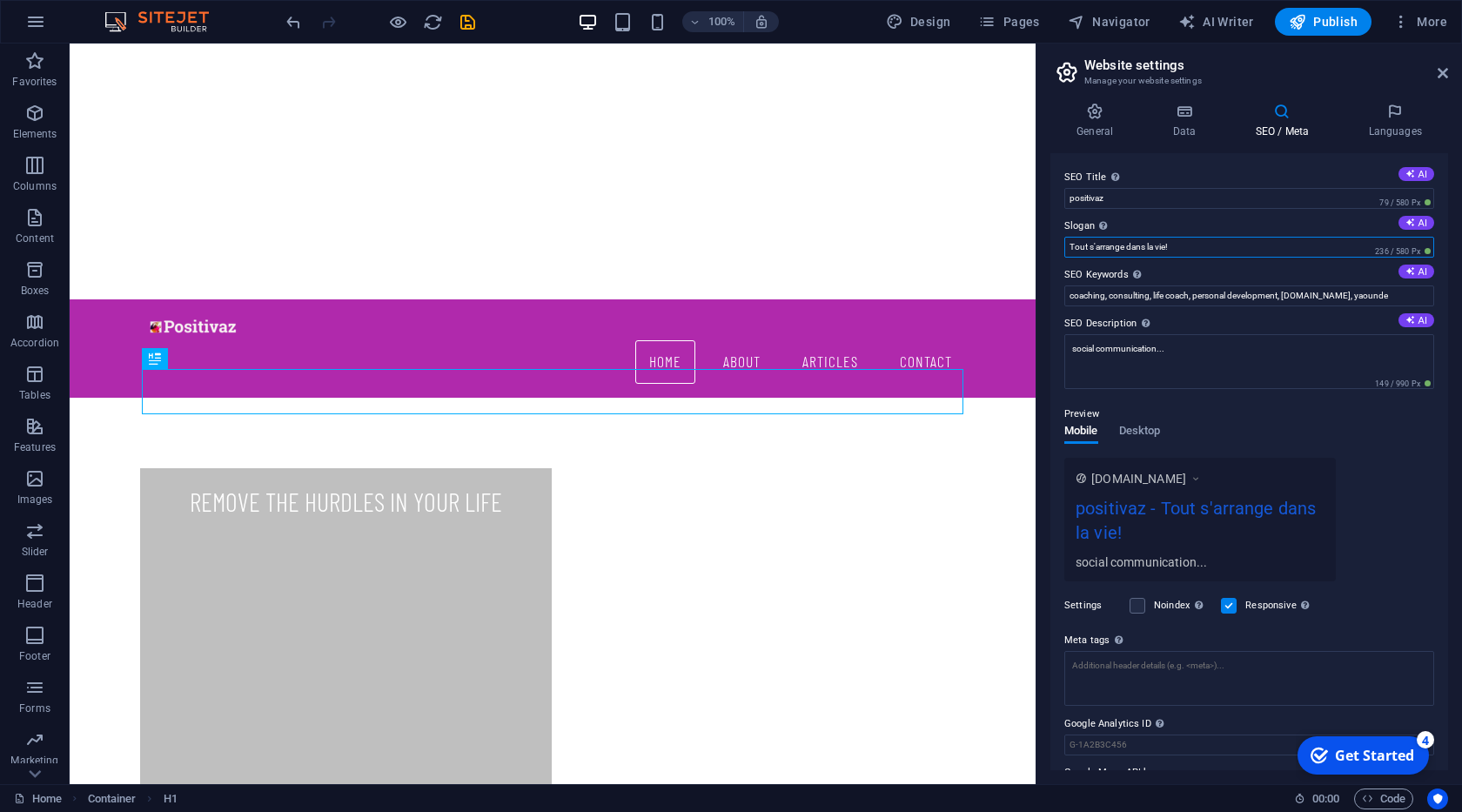
click at [1168, 245] on input "Tout s'arrange dans la vie!" at bounding box center [1249, 247] width 370 height 21
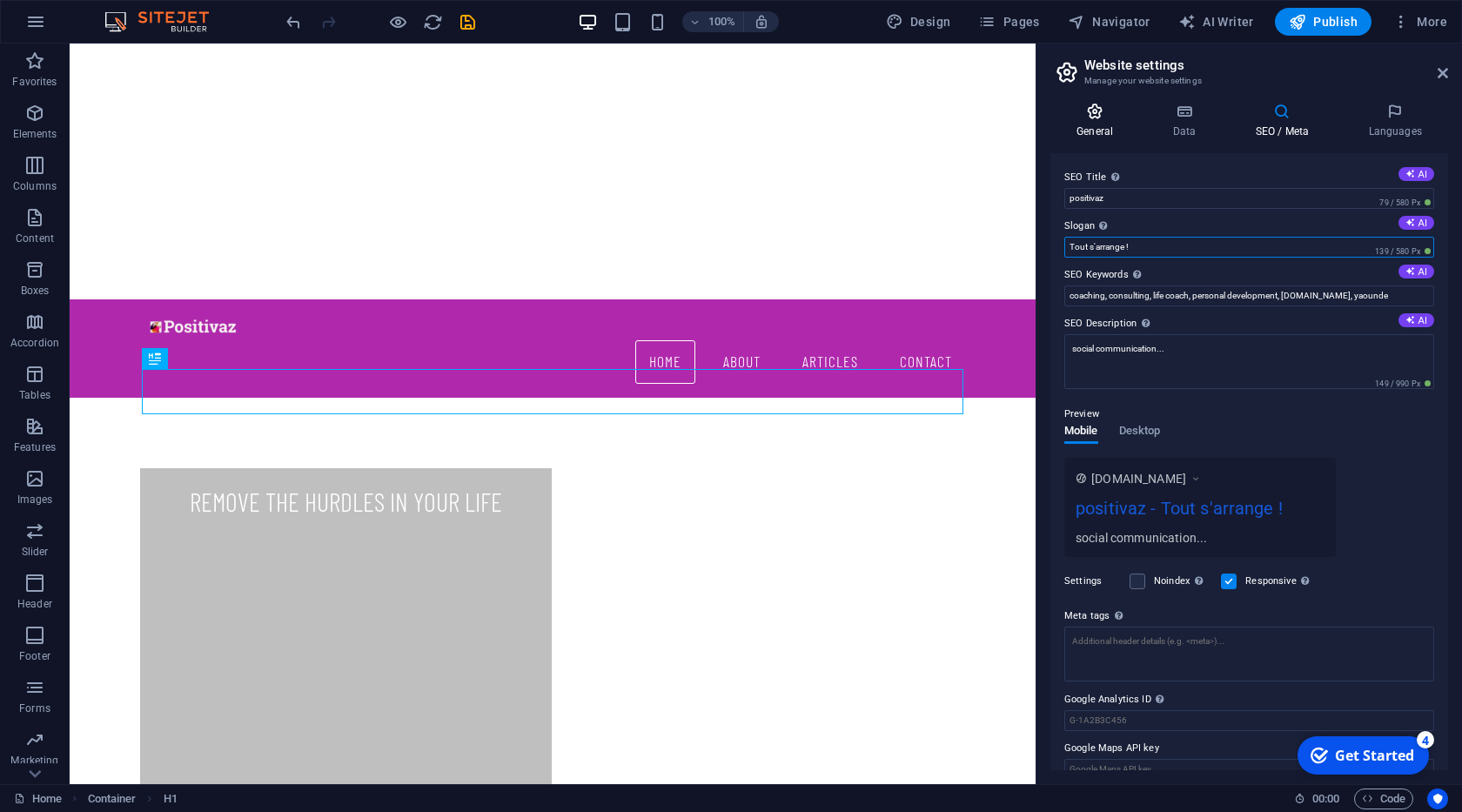
type input "Tout s'arrange !"
click at [1102, 126] on h4 "General" at bounding box center [1098, 121] width 95 height 36
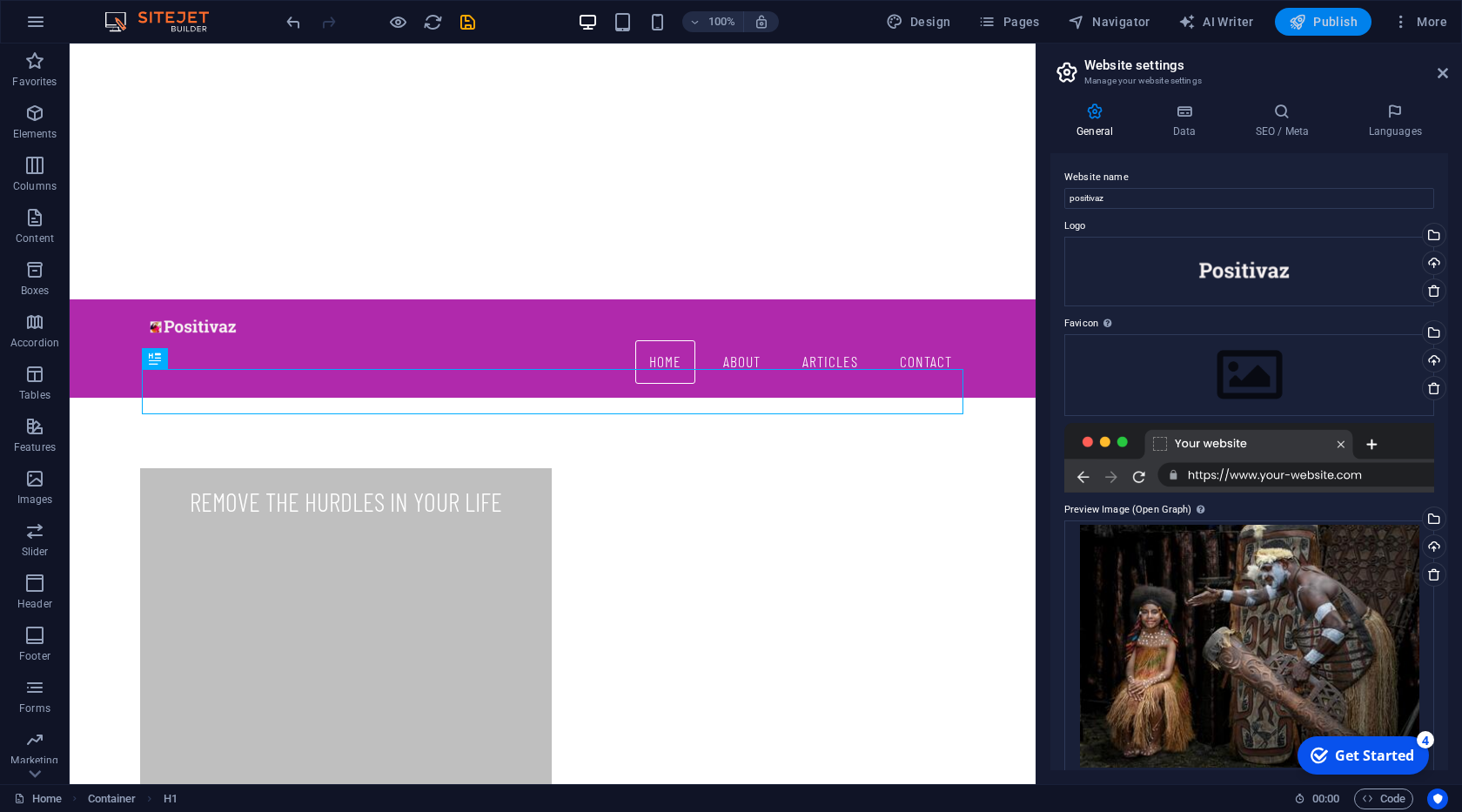
click at [1332, 23] on span "Publish" at bounding box center [1323, 22] width 68 height 18
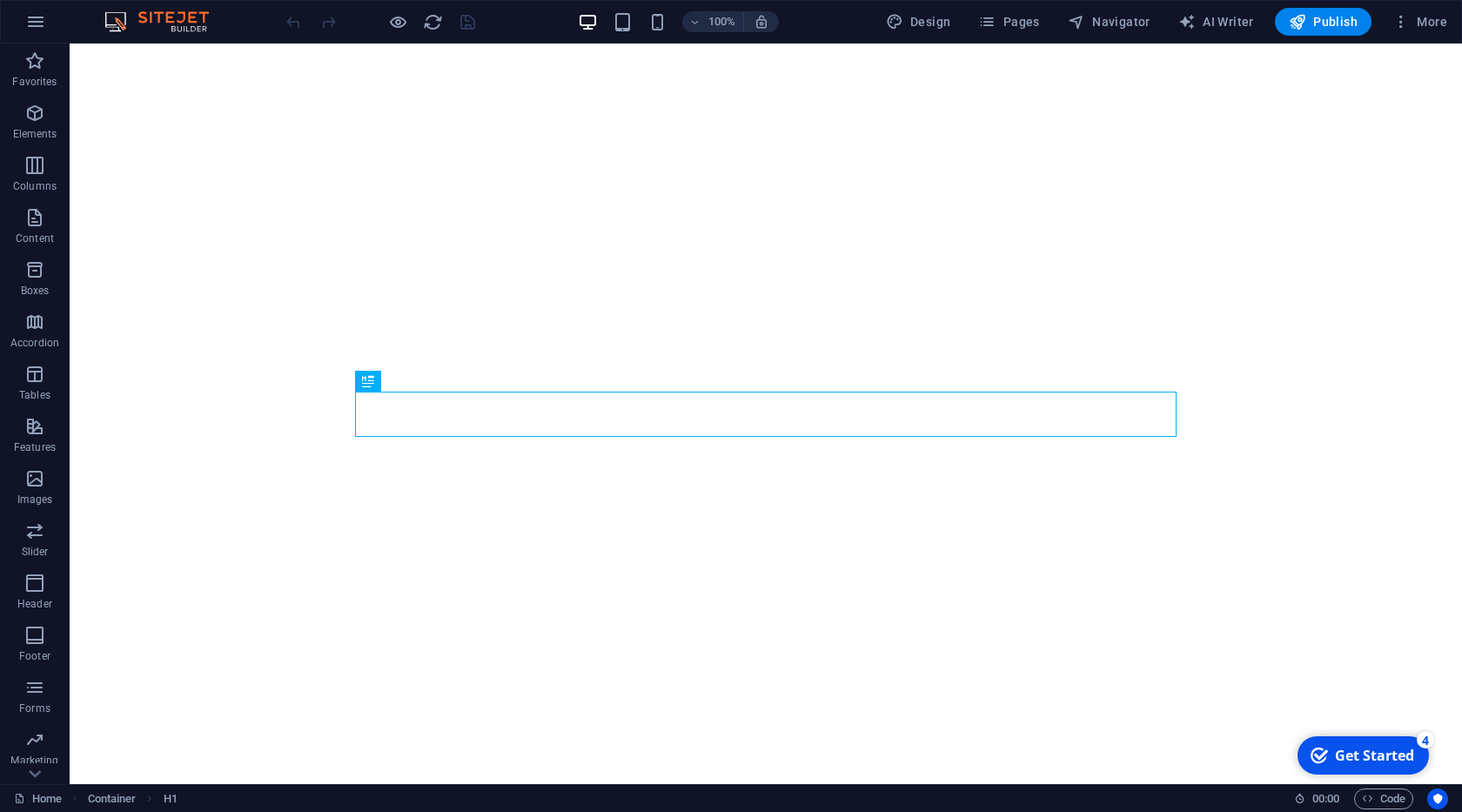
scroll to position [462, 0]
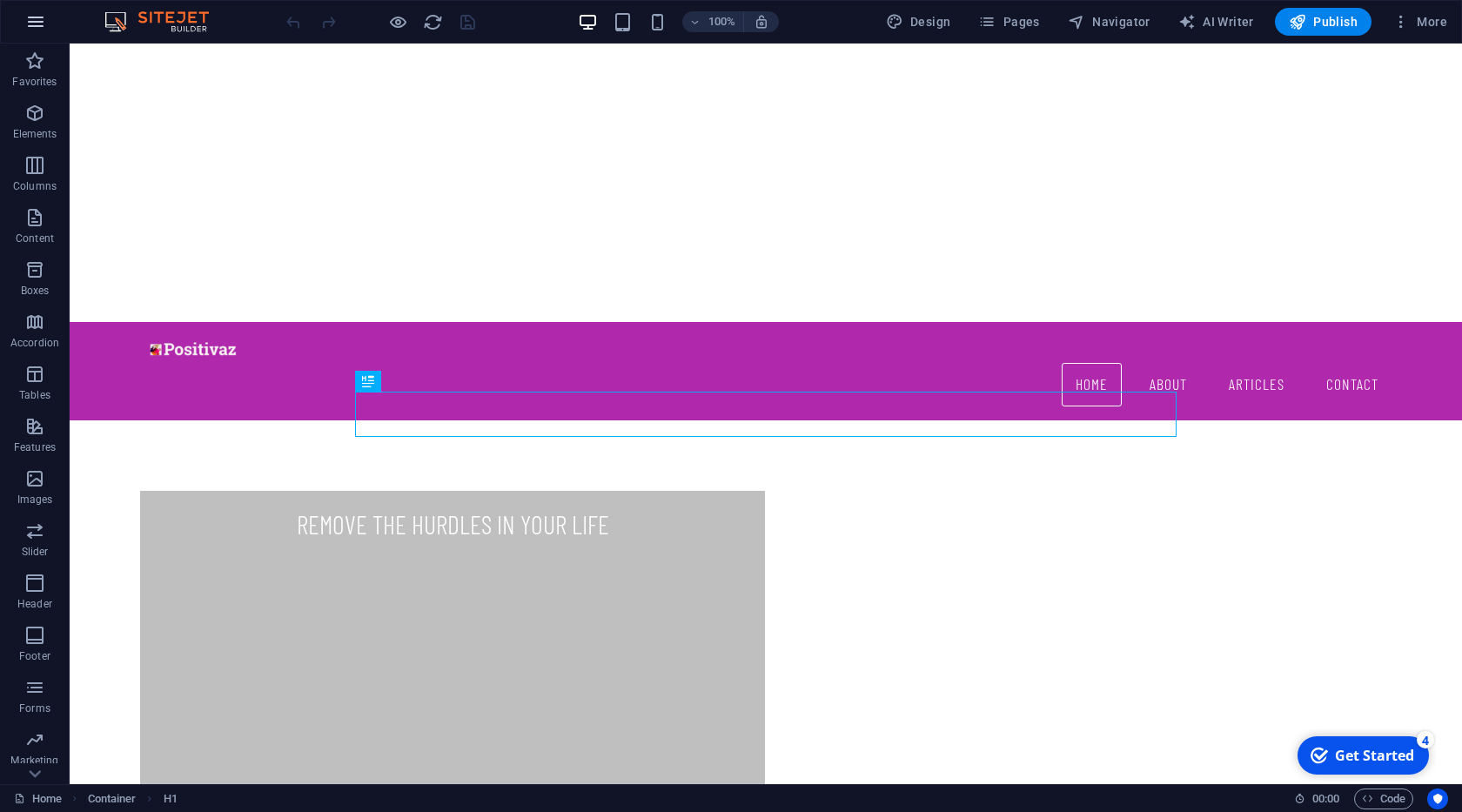
click at [33, 22] on icon "button" at bounding box center [36, 22] width 21 height 21
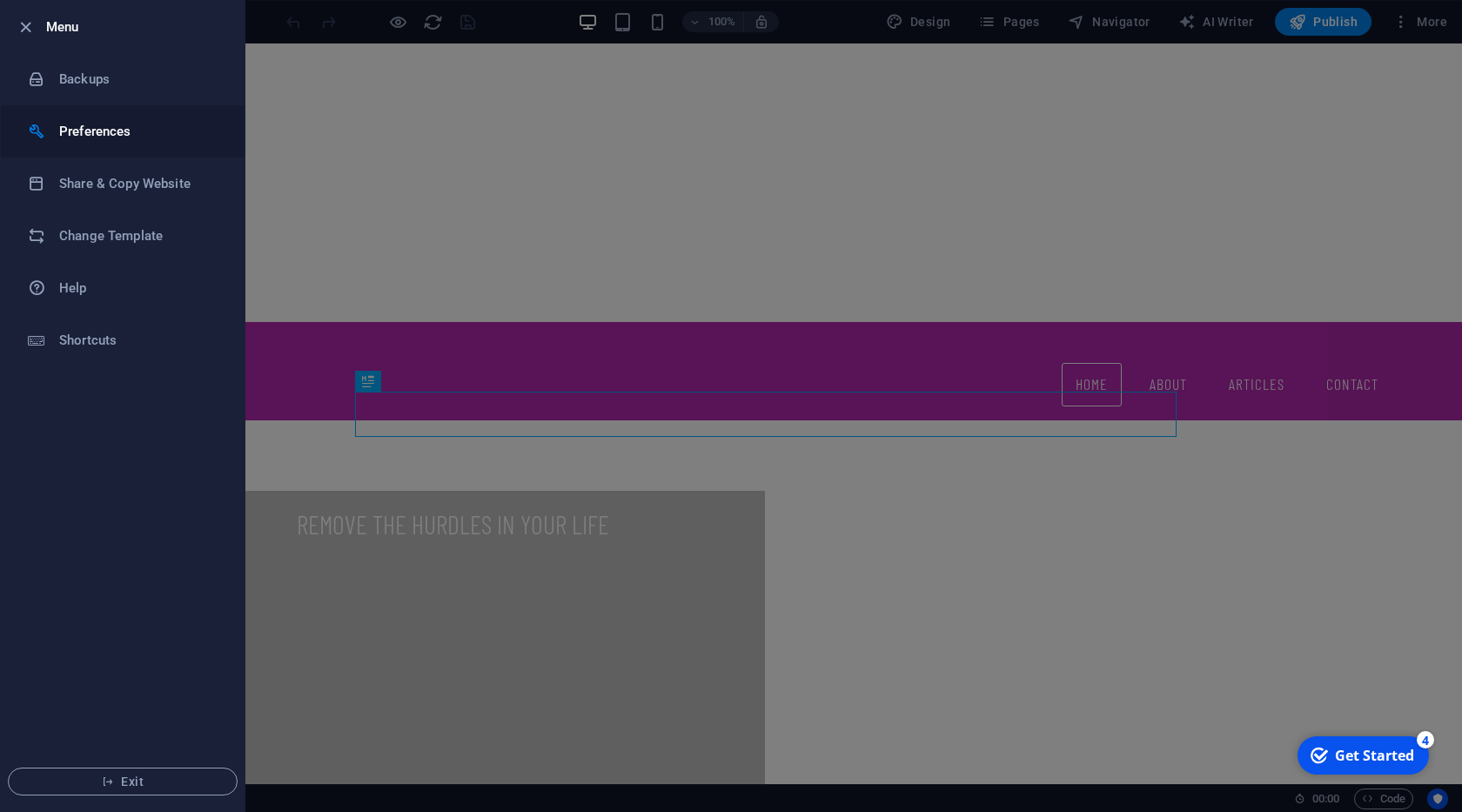
click at [94, 146] on li "Preferences" at bounding box center [123, 132] width 243 height 52
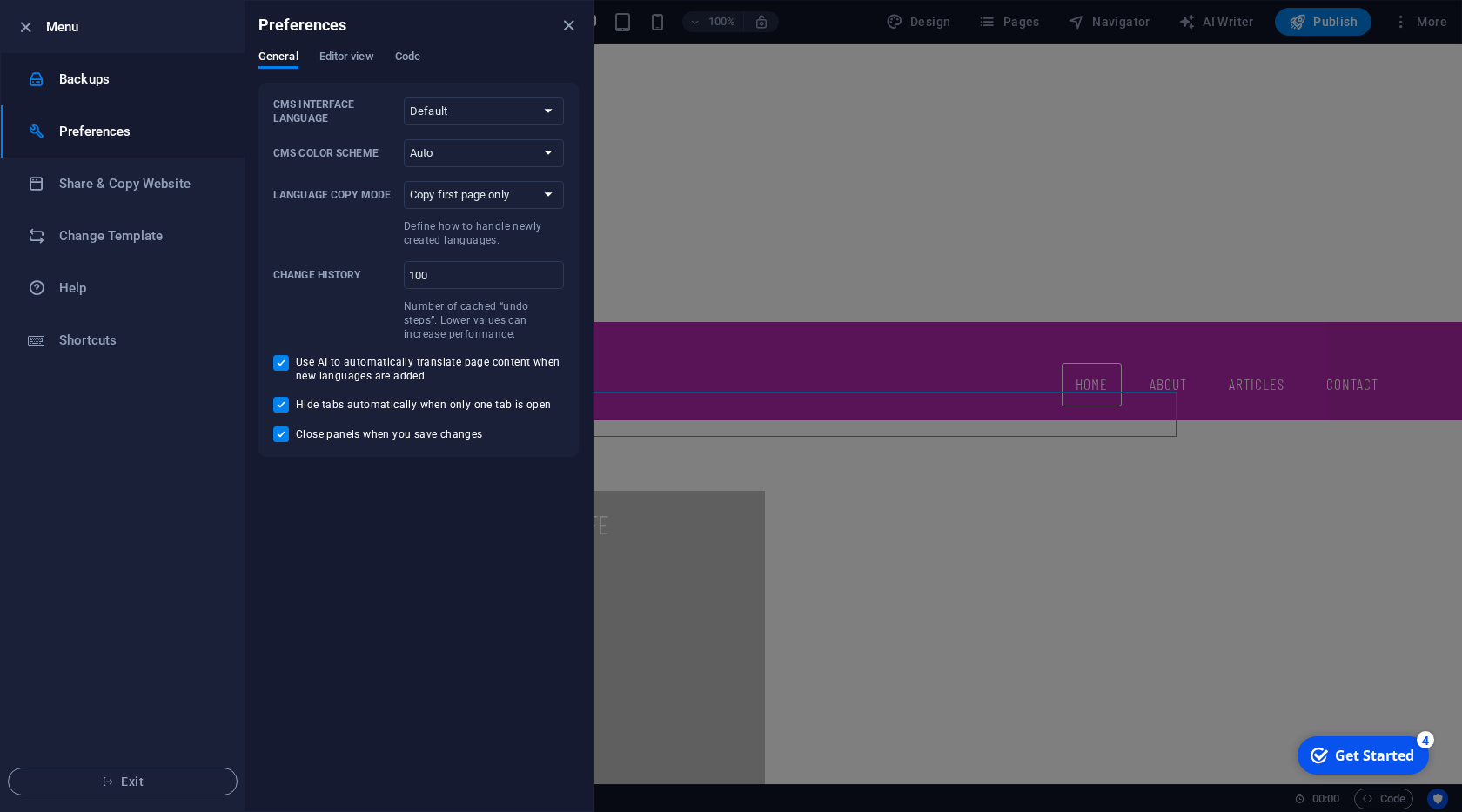
click at [112, 79] on h6 "Backups" at bounding box center [139, 79] width 161 height 21
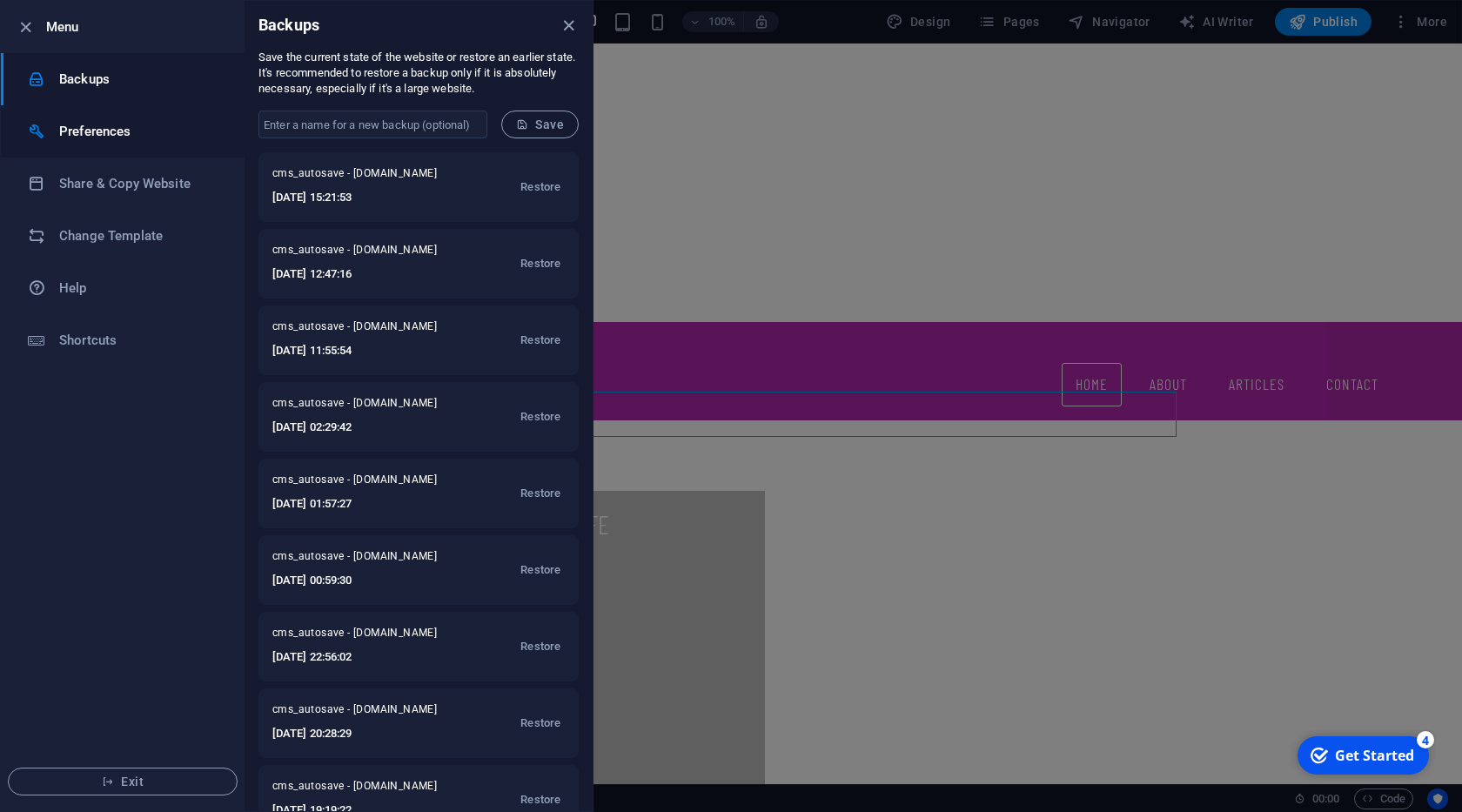
click at [128, 134] on h6 "Preferences" at bounding box center [139, 131] width 161 height 21
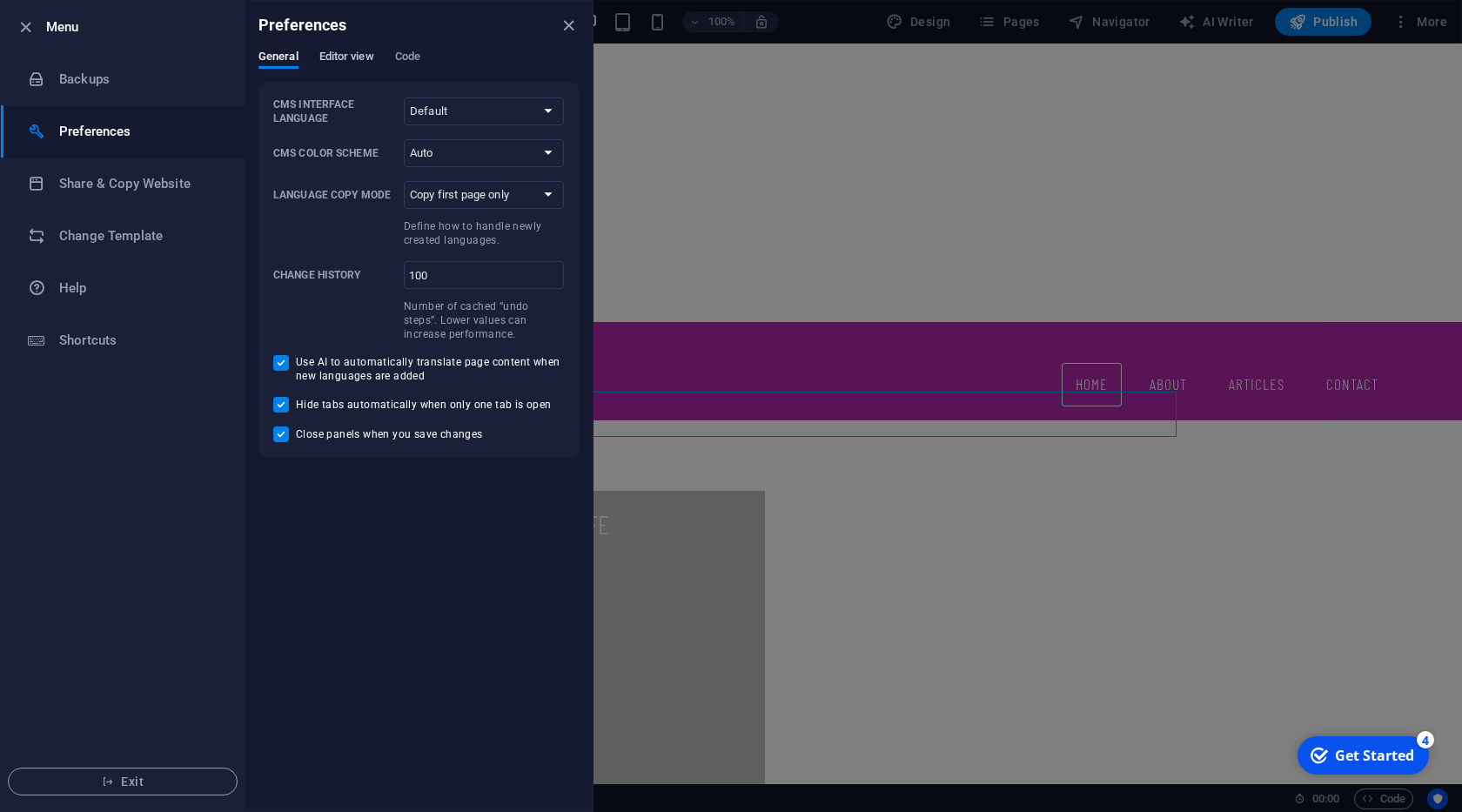
click at [344, 65] on span "Editor view" at bounding box center [346, 58] width 55 height 24
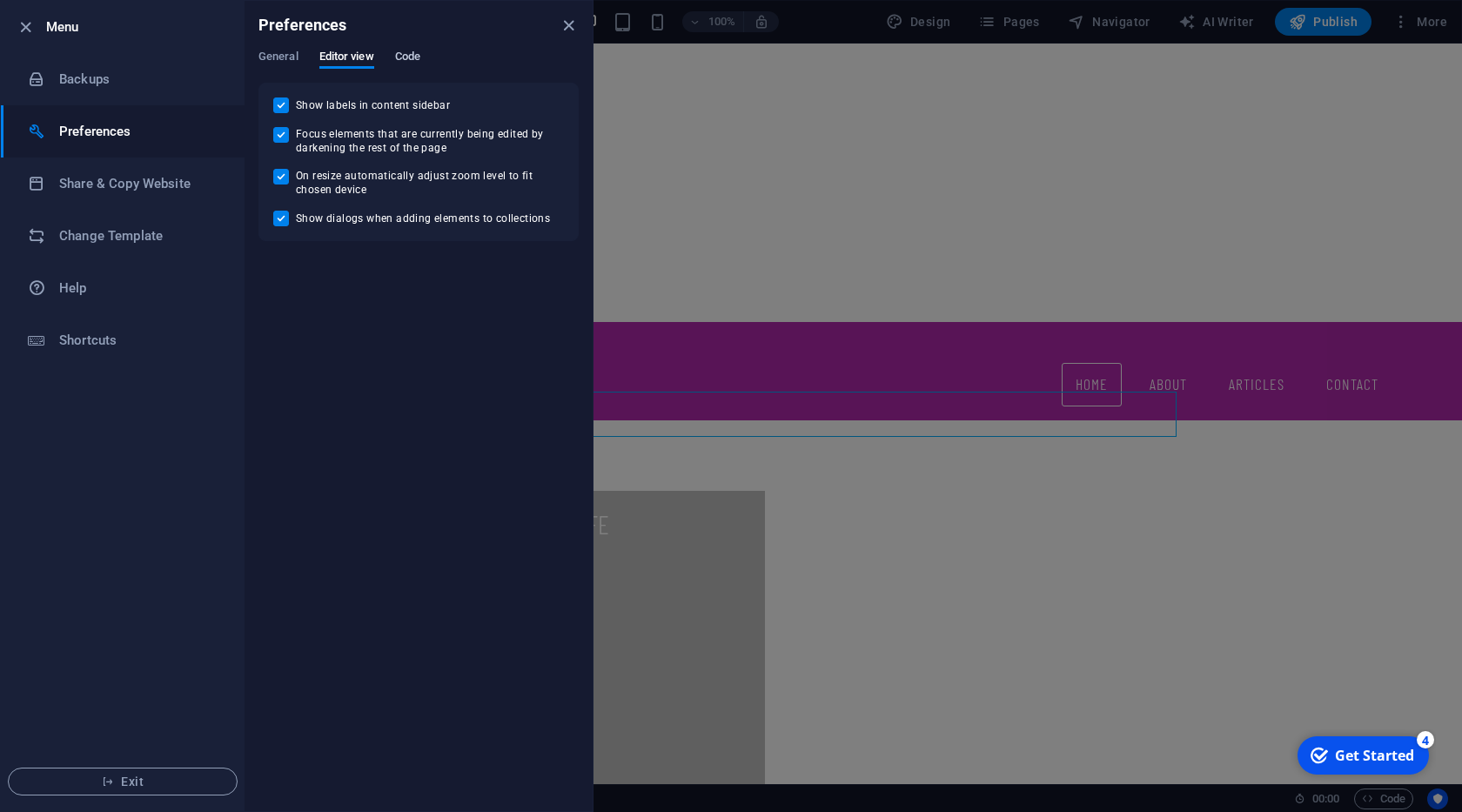
click at [402, 56] on span "Code" at bounding box center [407, 58] width 25 height 24
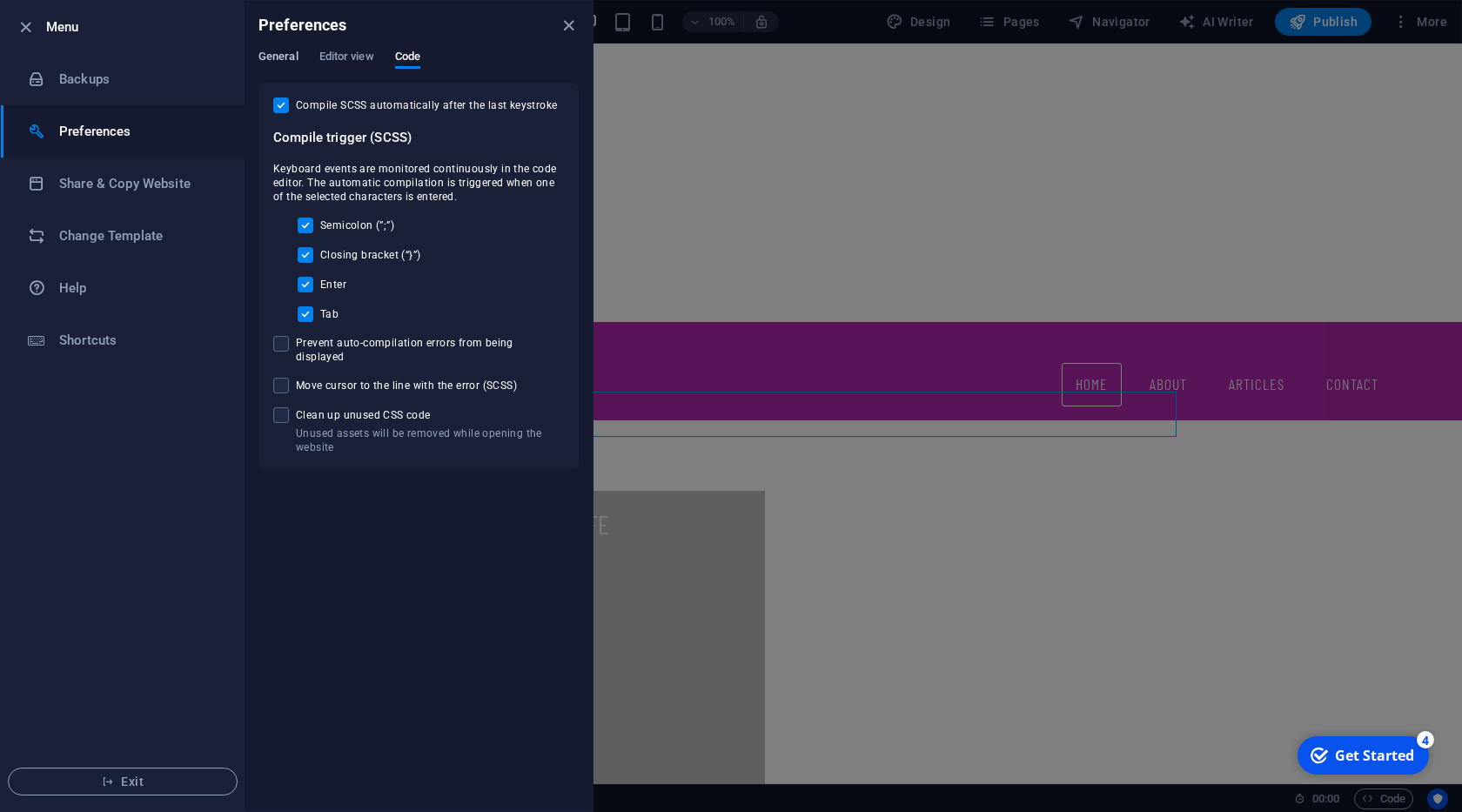
click at [294, 65] on span "General" at bounding box center [278, 58] width 40 height 24
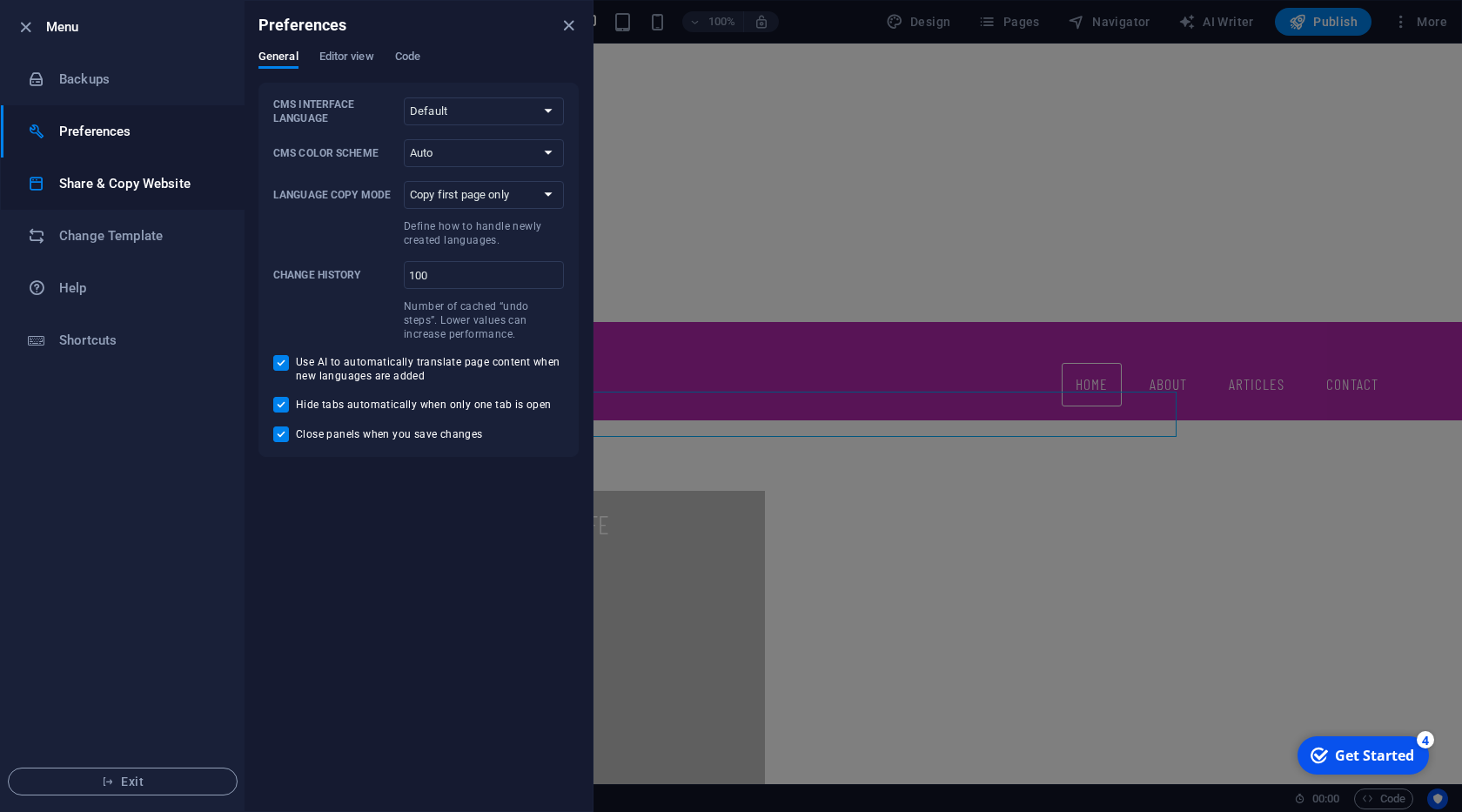
click at [142, 187] on h6 "Share & Copy Website" at bounding box center [139, 183] width 161 height 21
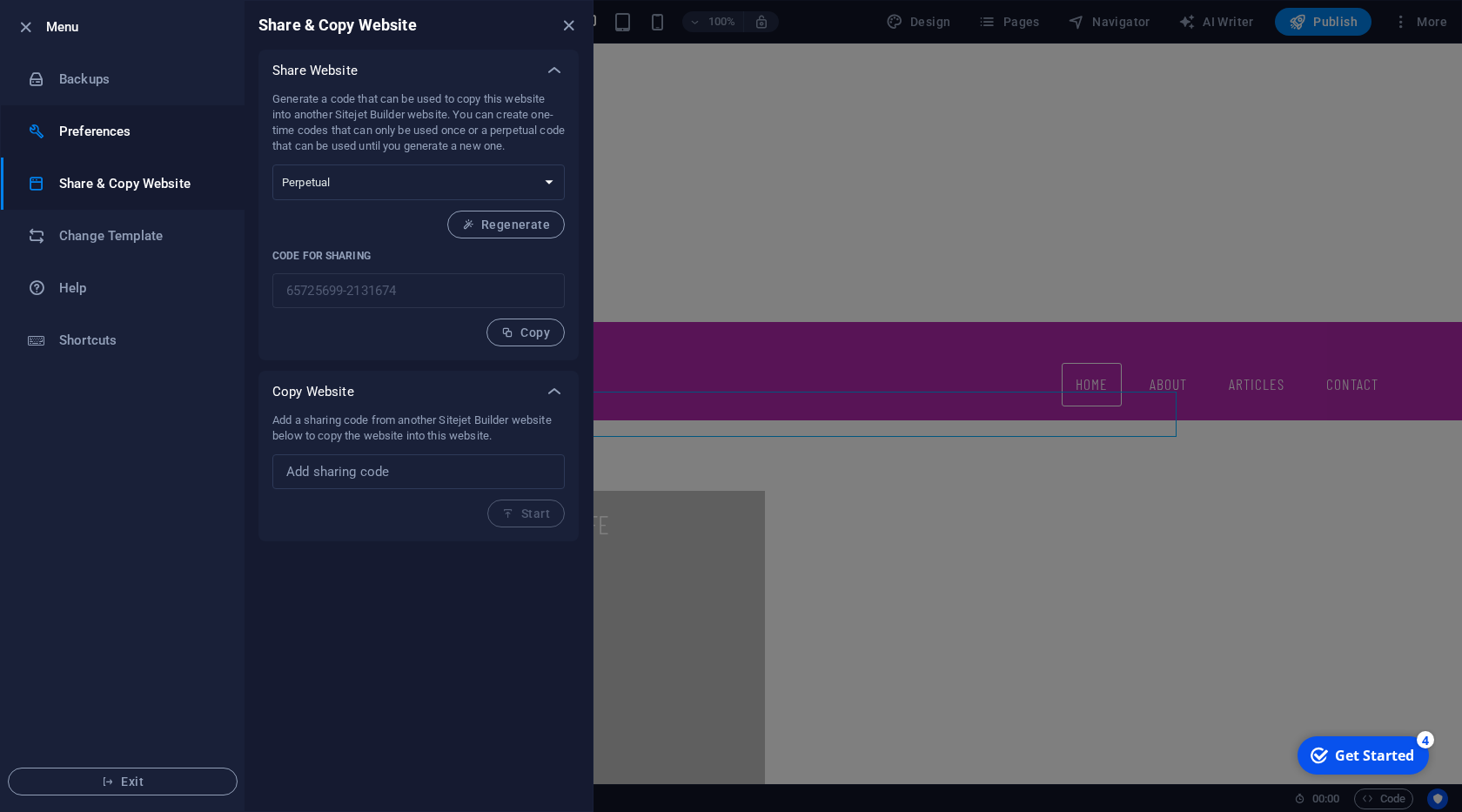
click at [124, 126] on h6 "Preferences" at bounding box center [139, 131] width 161 height 21
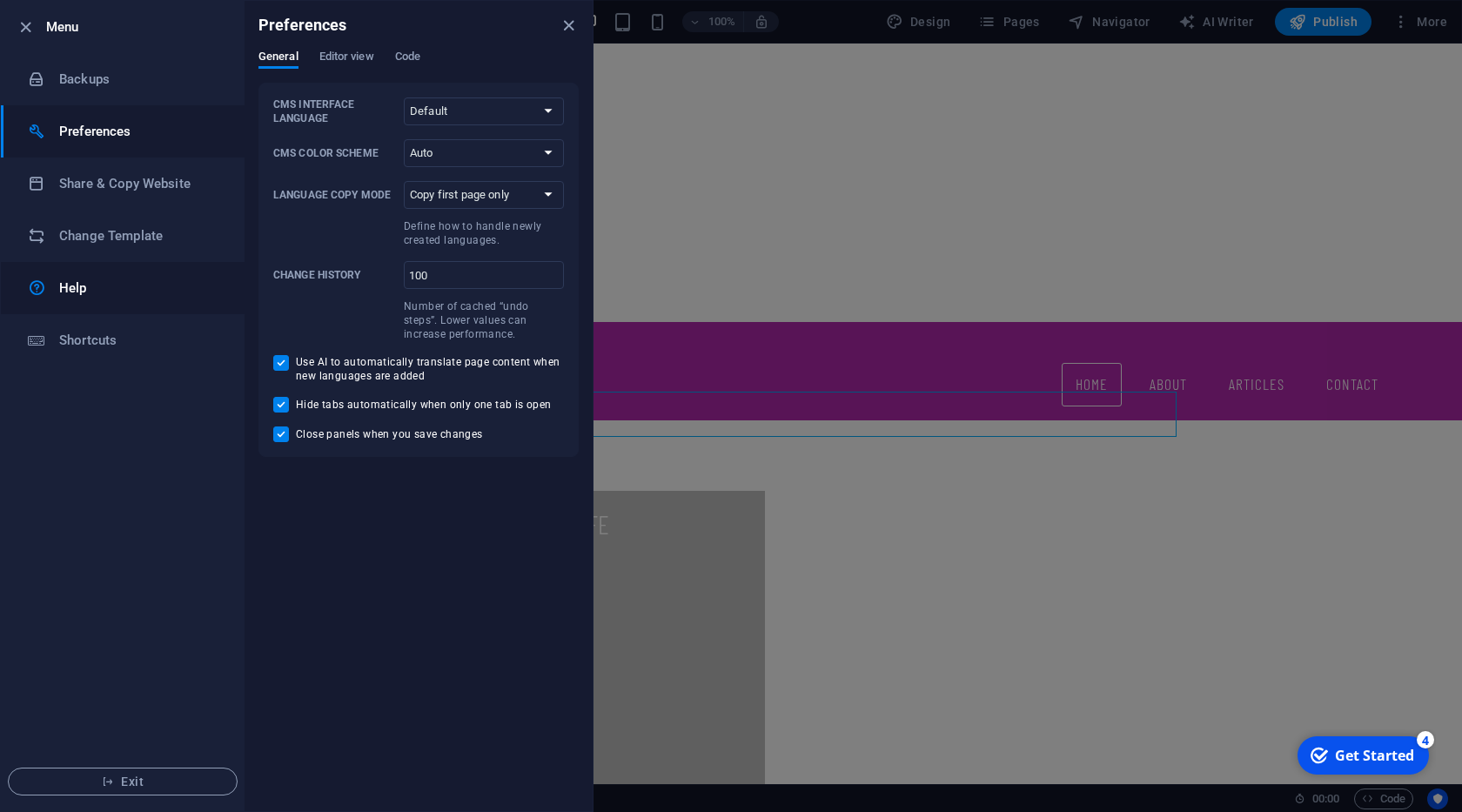
click at [95, 297] on h6 "Help" at bounding box center [139, 288] width 161 height 21
click at [94, 81] on h6 "Backups" at bounding box center [139, 79] width 161 height 21
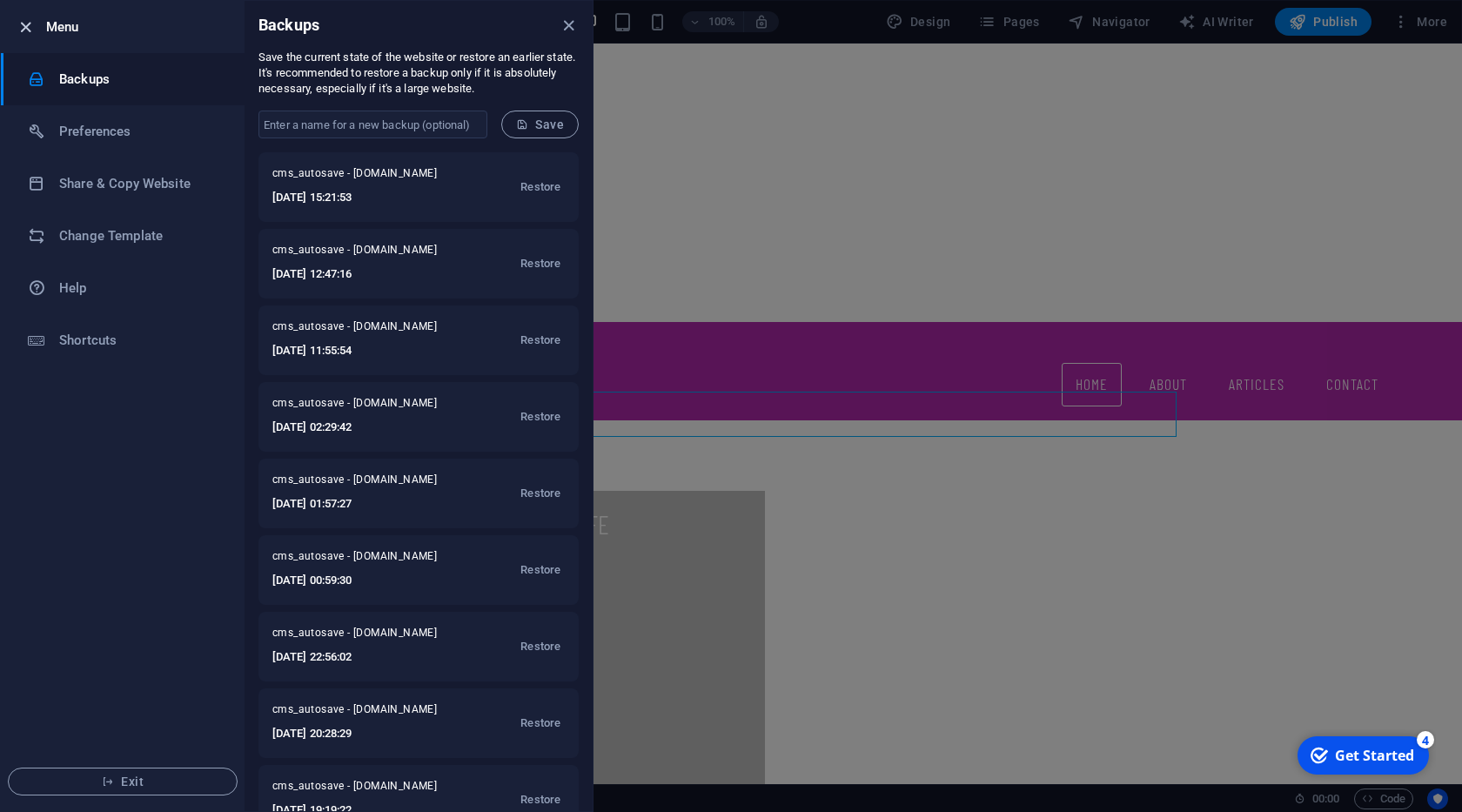
click at [26, 31] on icon "button" at bounding box center [25, 27] width 20 height 20
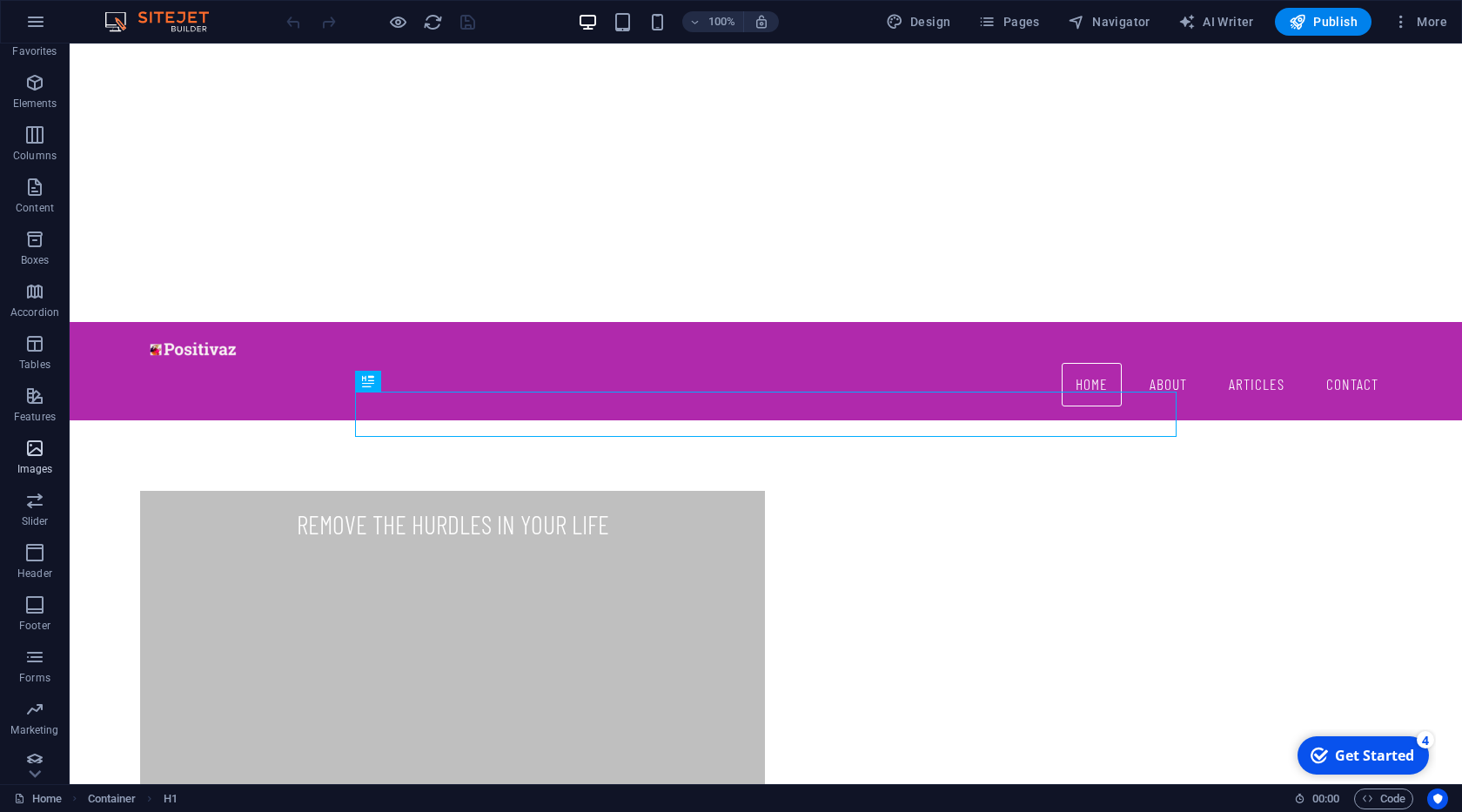
scroll to position [43, 0]
click at [1422, 22] on span "More" at bounding box center [1420, 22] width 55 height 18
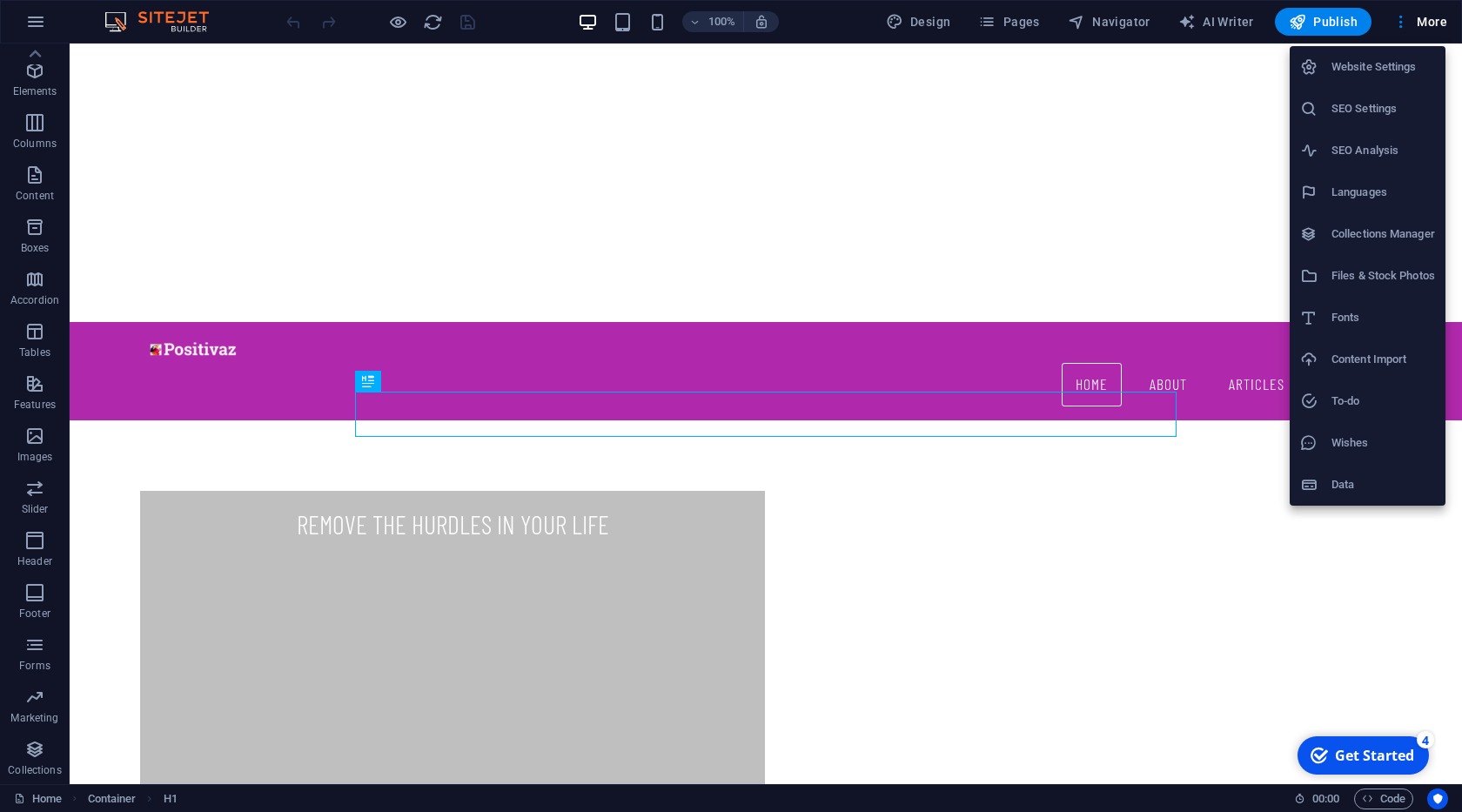
click at [1376, 76] on h6 "Website Settings" at bounding box center [1383, 66] width 104 height 21
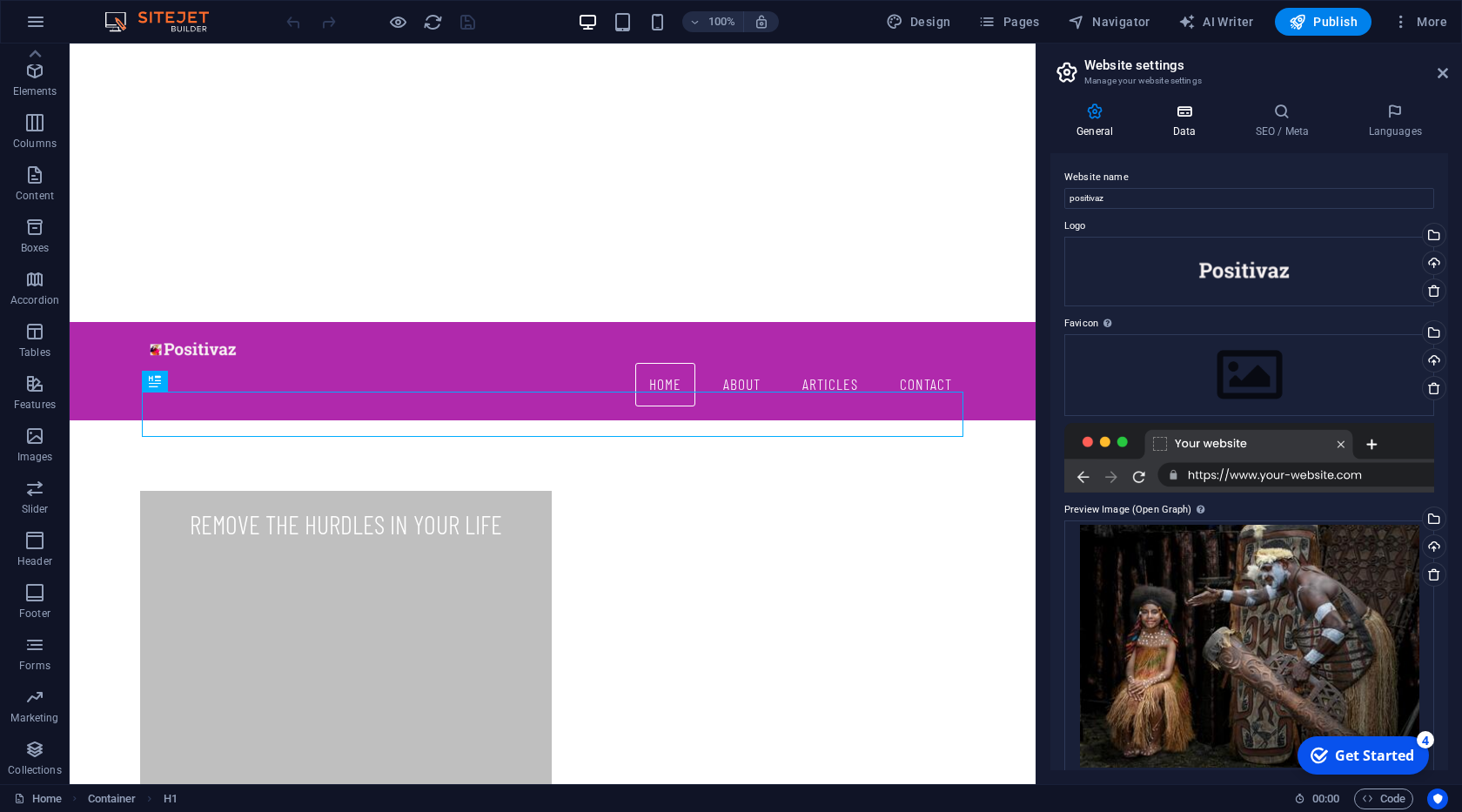
click at [1204, 130] on h4 "Data" at bounding box center [1188, 121] width 82 height 36
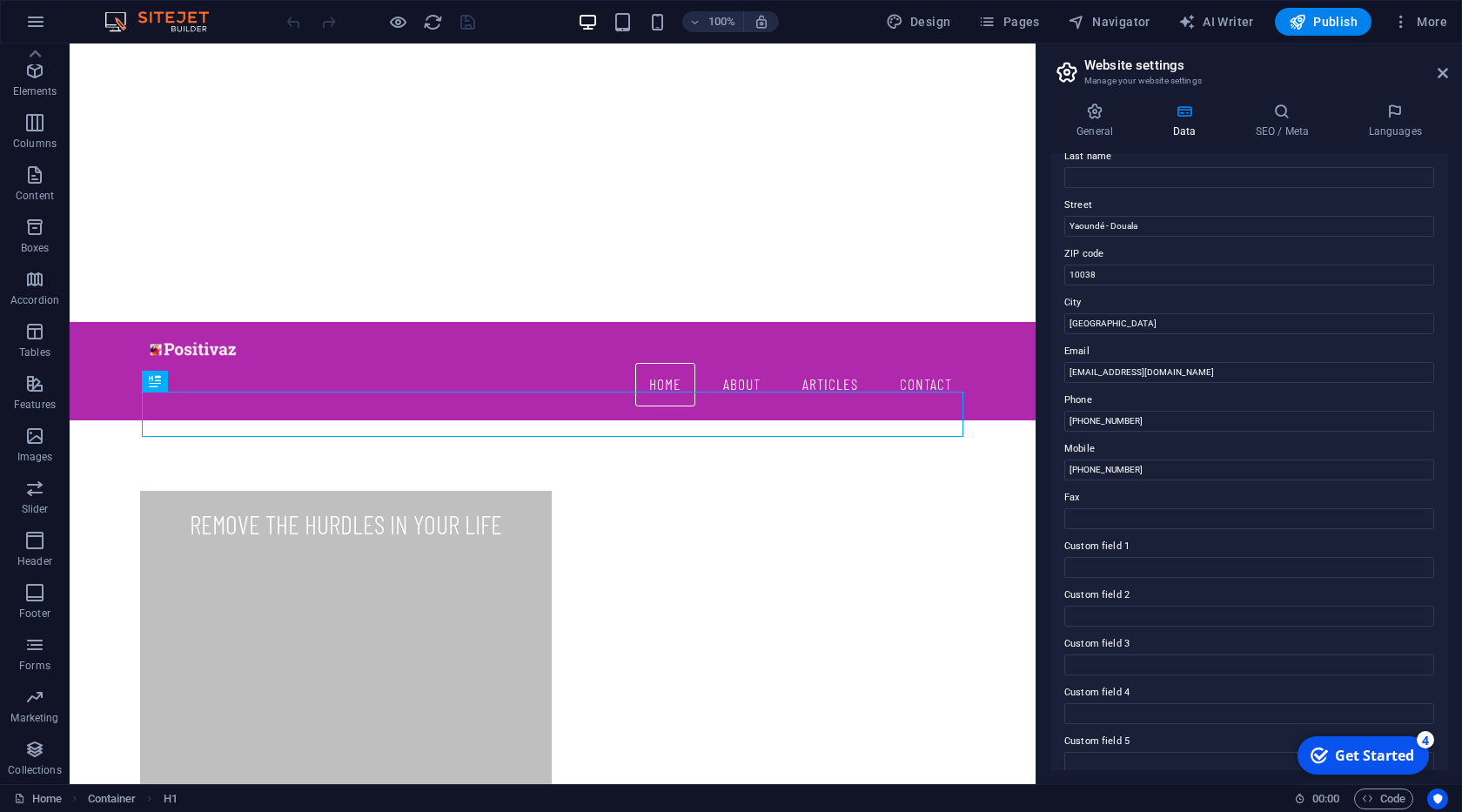
scroll to position [0, 0]
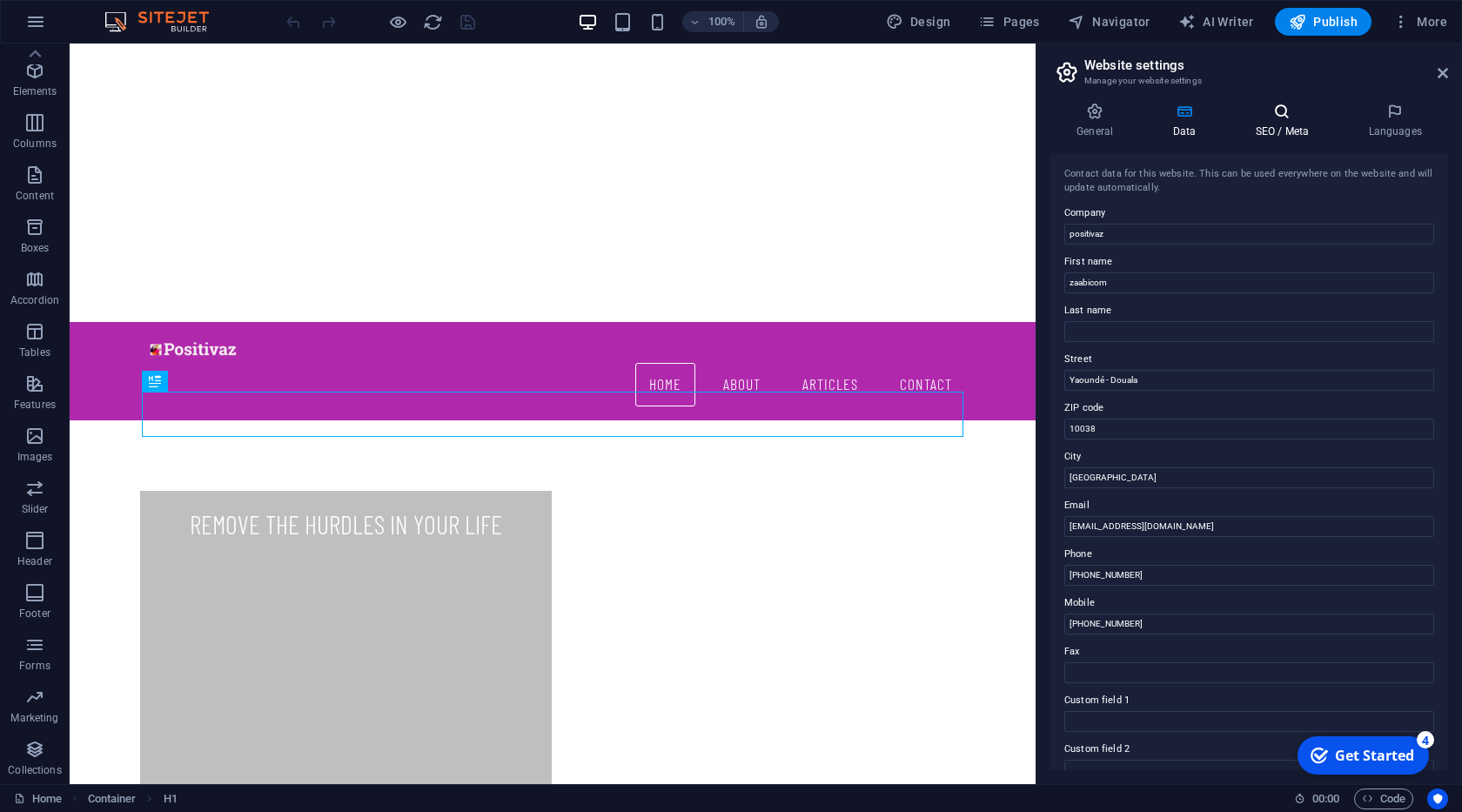
click at [1279, 126] on h4 "SEO / Meta" at bounding box center [1285, 121] width 113 height 36
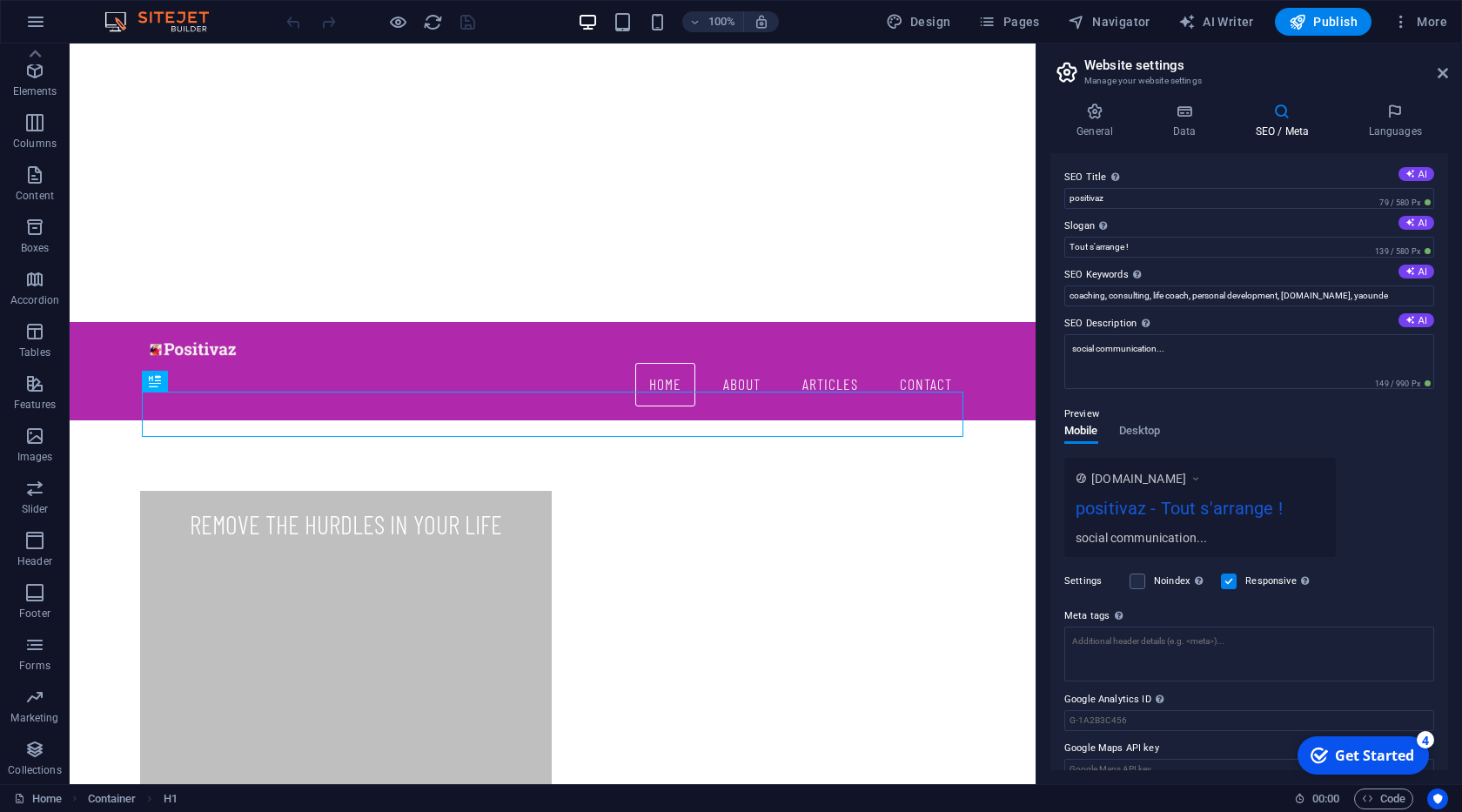
scroll to position [23, 0]
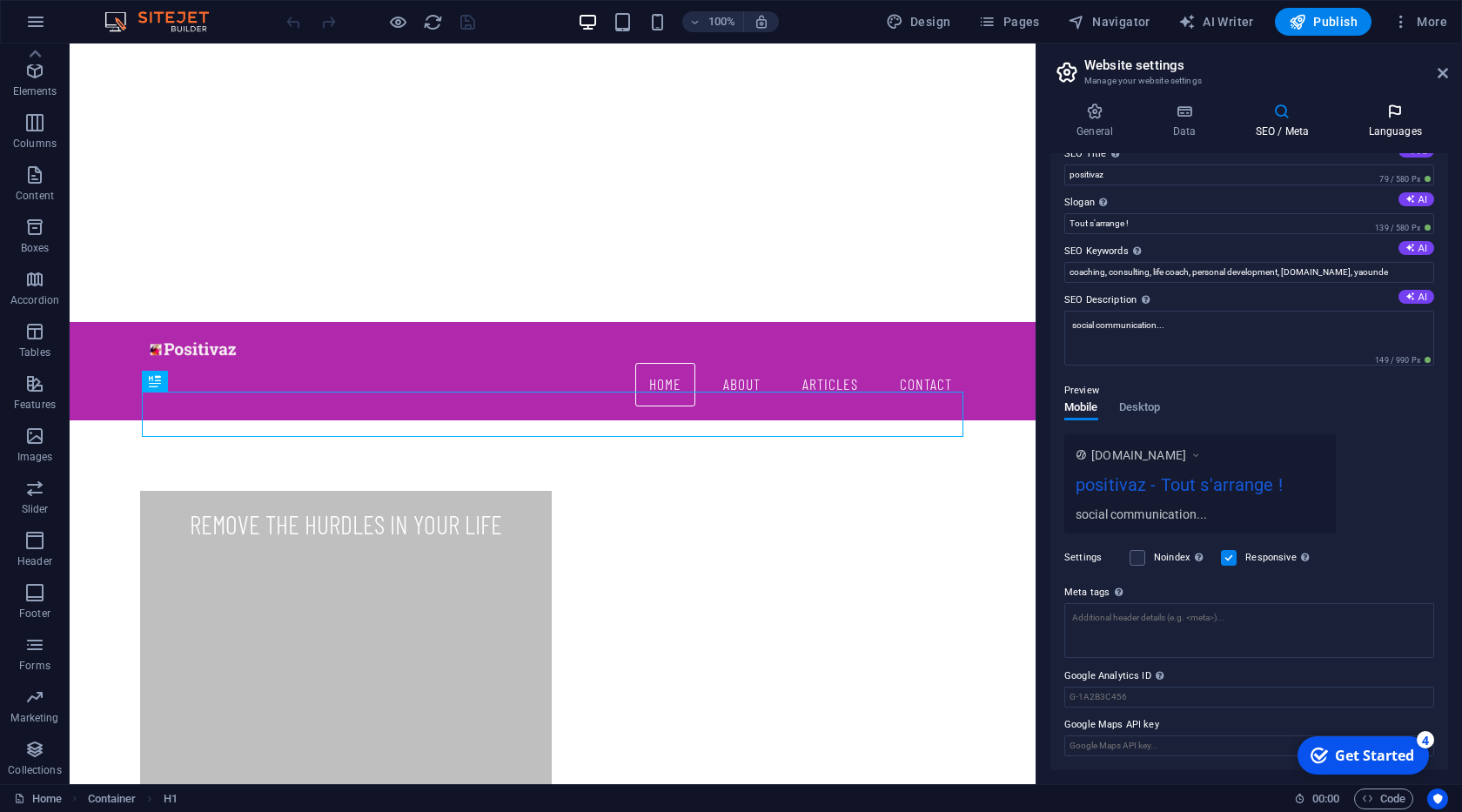
click at [1385, 115] on icon at bounding box center [1395, 111] width 106 height 18
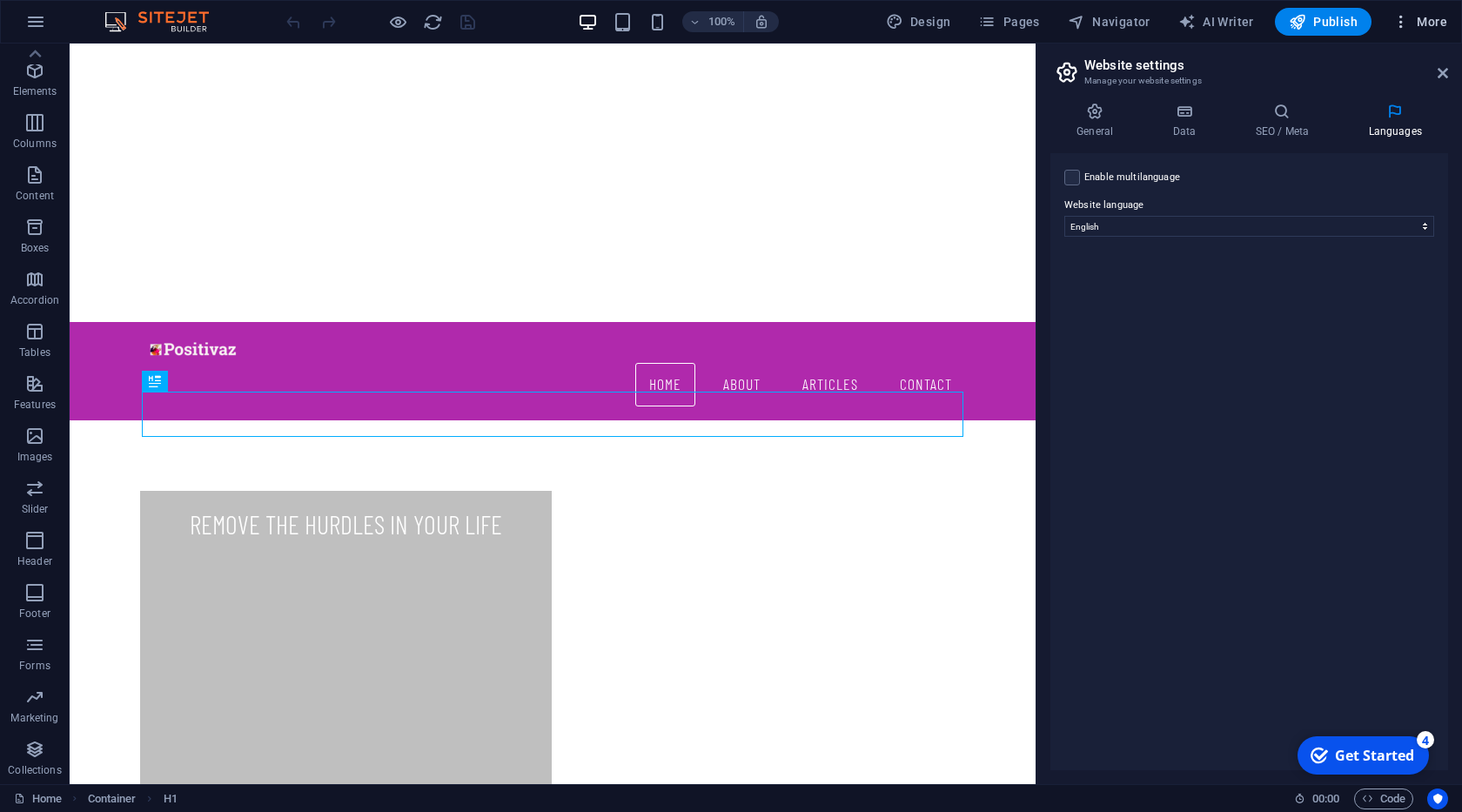
click at [1416, 21] on span "More" at bounding box center [1420, 22] width 55 height 18
click at [1383, 143] on h6 "SEO Analysis" at bounding box center [1383, 151] width 104 height 21
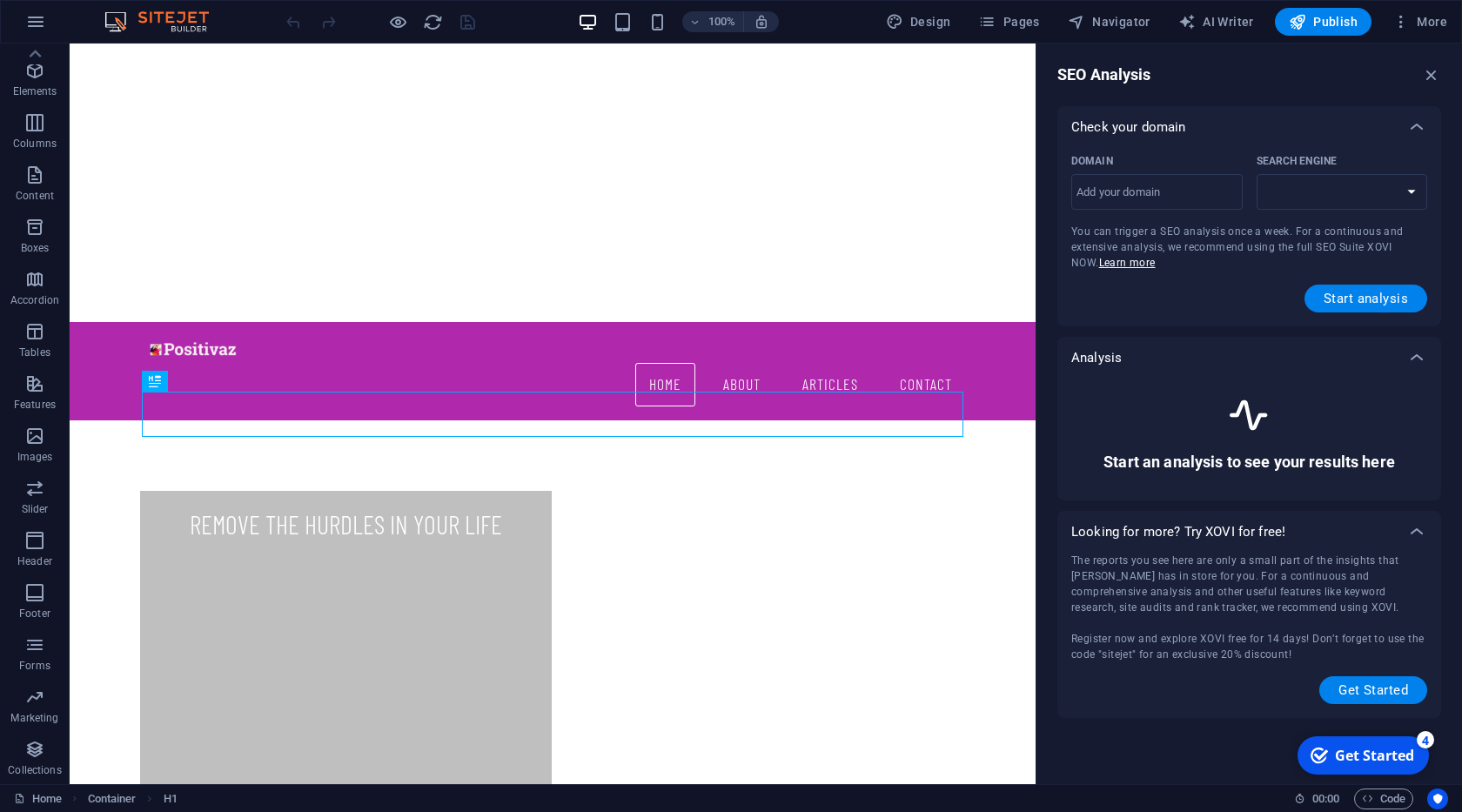
select select "google.com"
click at [1141, 196] on input "Domain ​" at bounding box center [1157, 193] width 171 height 28
type input "positivaz.zaabicom.co"
select select "google.co.uk"
type input "positivaz.zaabicom.com"
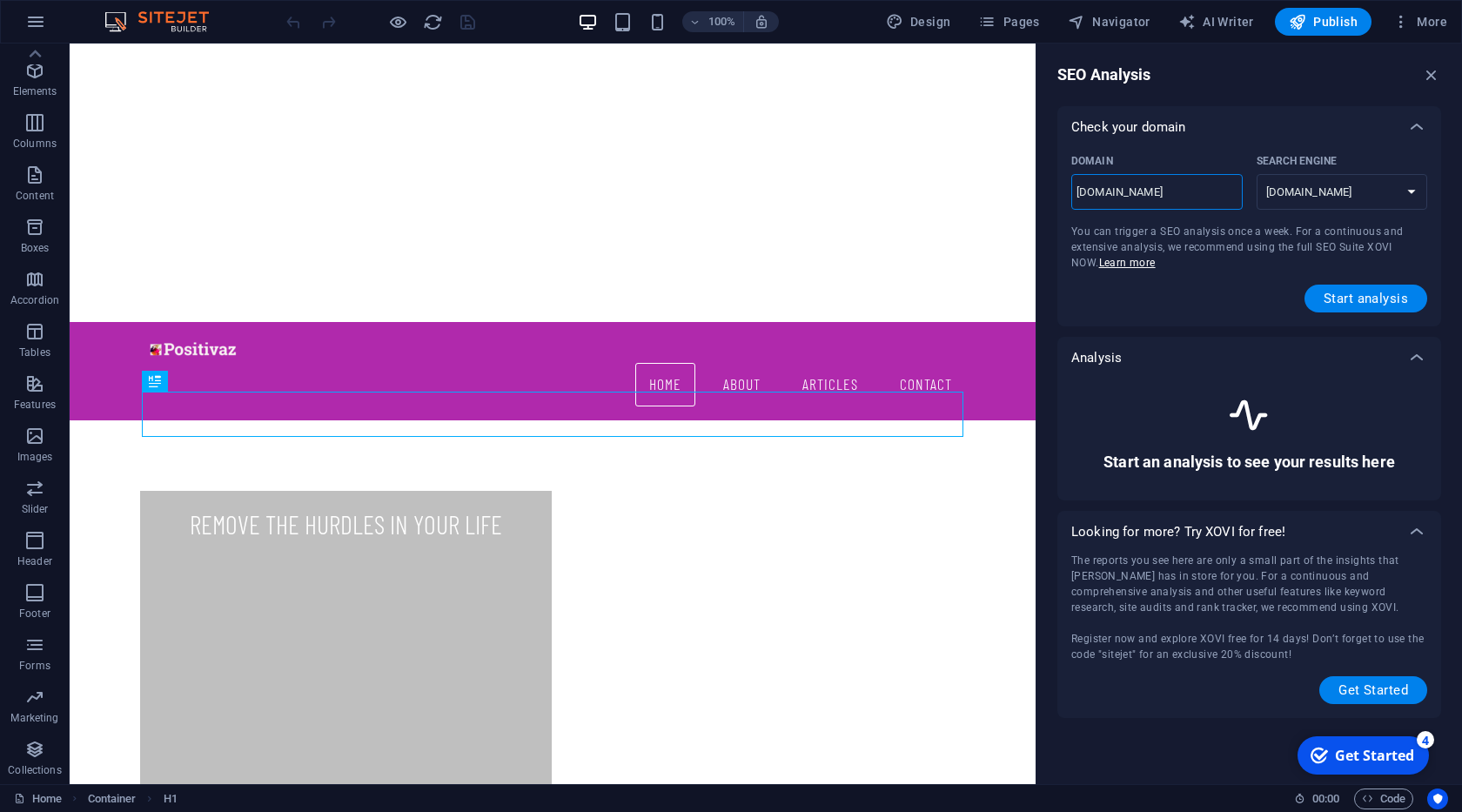
select select "google.com"
type input "positivaz.zaabicom.com"
click at [1257, 174] on select "google.de google.at google.es google.co.uk google.fr google.it google.ch google…" at bounding box center [1342, 192] width 171 height 36
click at [1358, 180] on select "google.de google.at google.es google.co.uk google.fr google.it google.ch google…" at bounding box center [1342, 192] width 171 height 36
click at [1347, 288] on button "Start analysis" at bounding box center [1366, 298] width 123 height 28
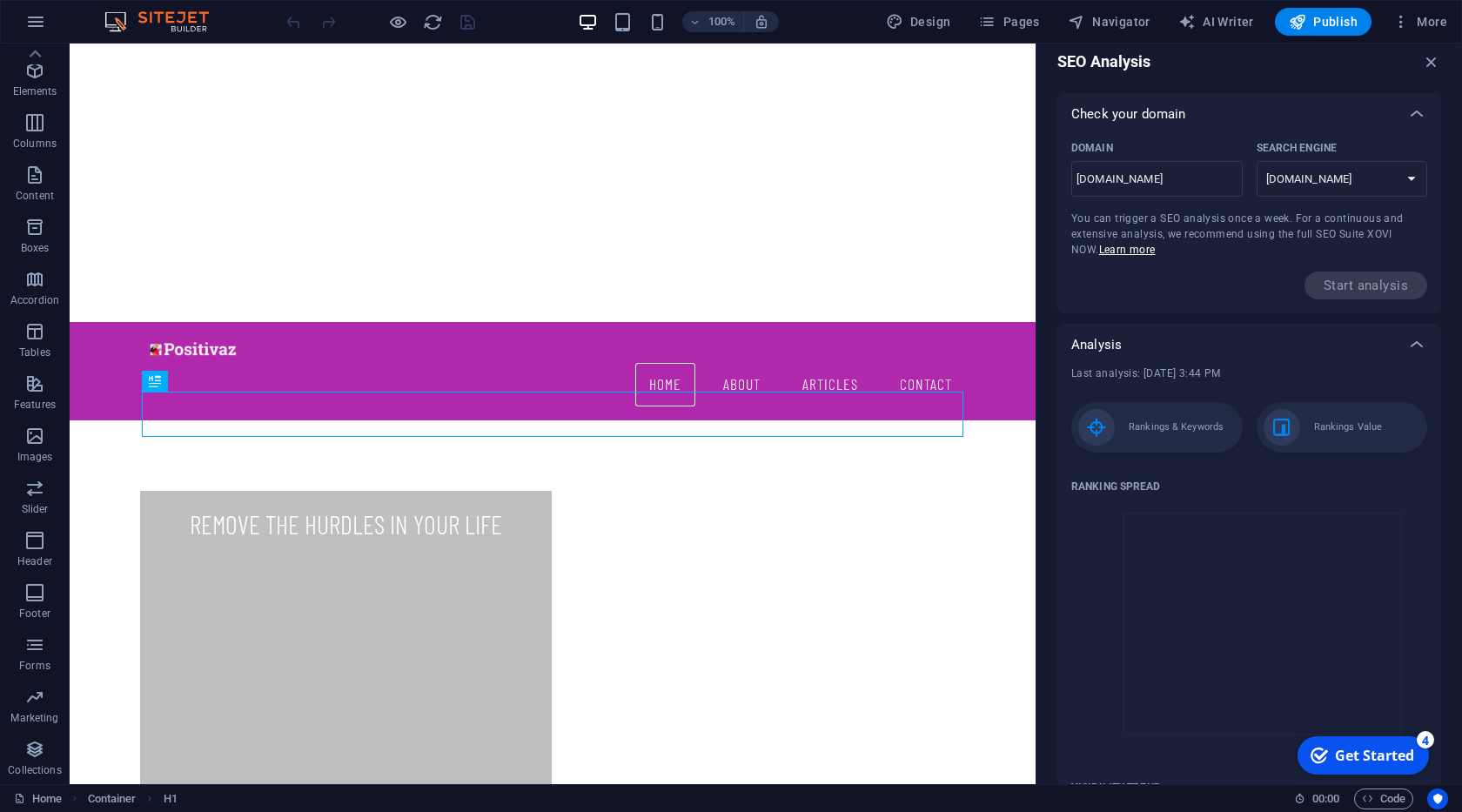
scroll to position [0, 0]
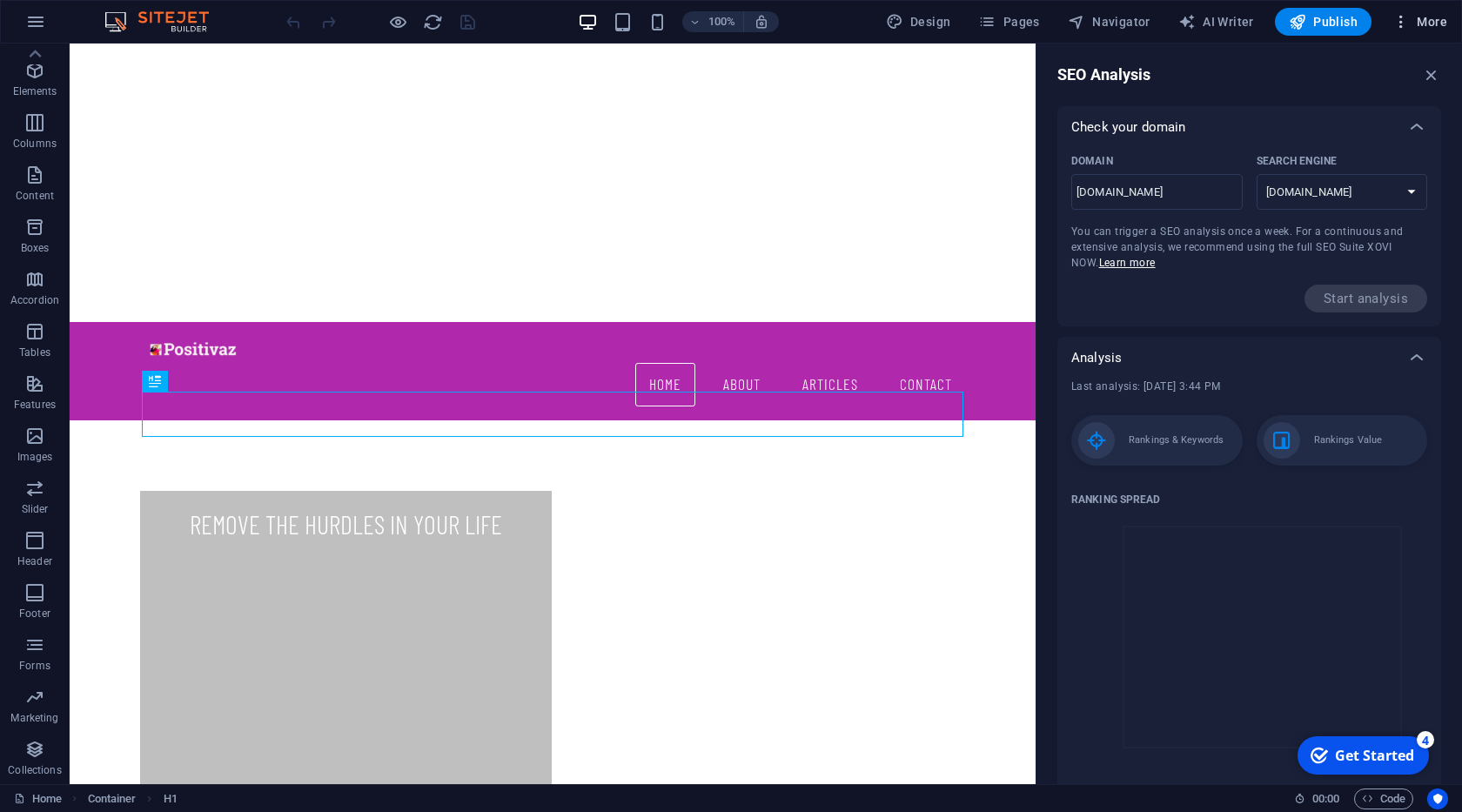
click at [1434, 16] on span "More" at bounding box center [1420, 22] width 55 height 18
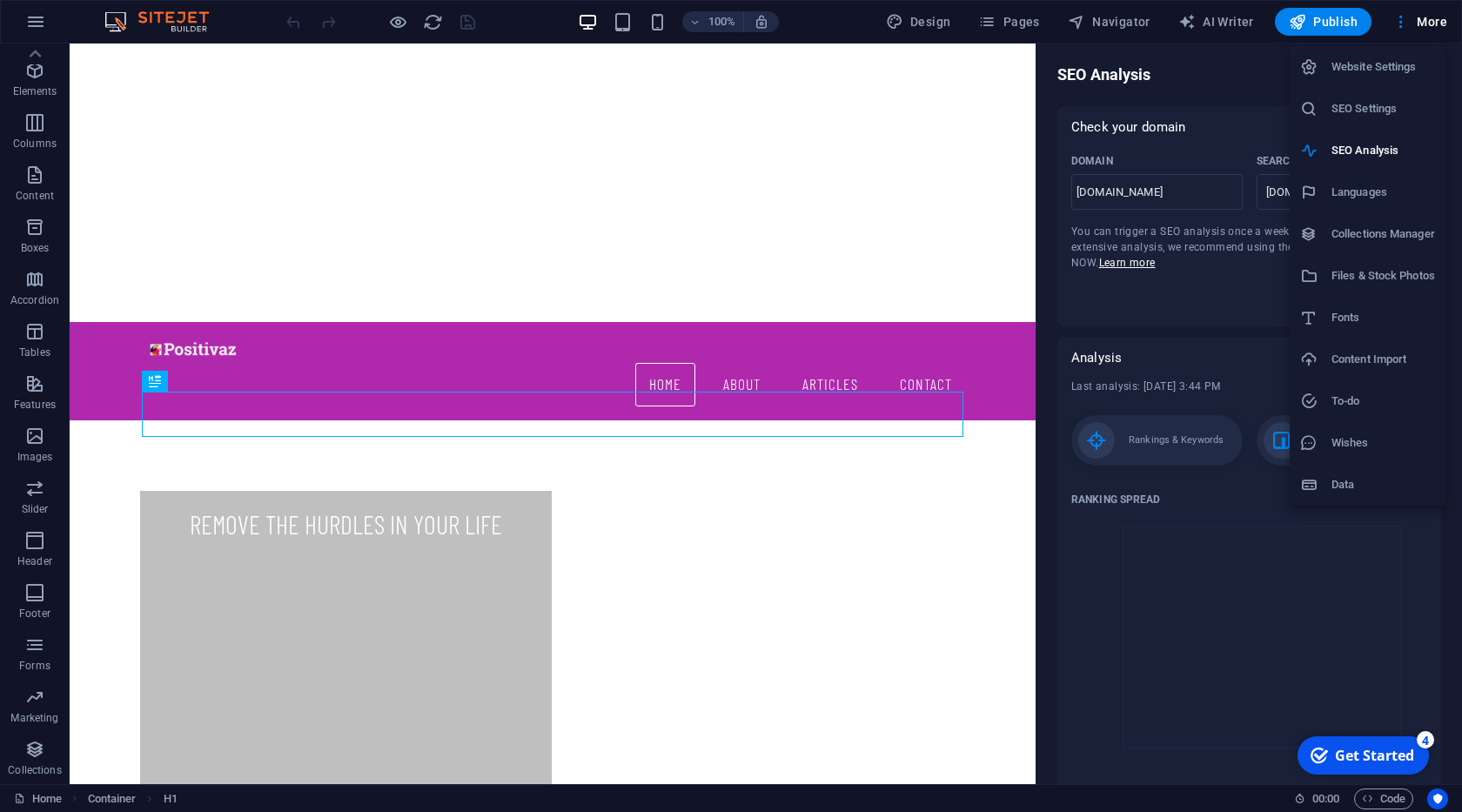
click at [1362, 238] on h6 "Collections Manager" at bounding box center [1383, 234] width 104 height 21
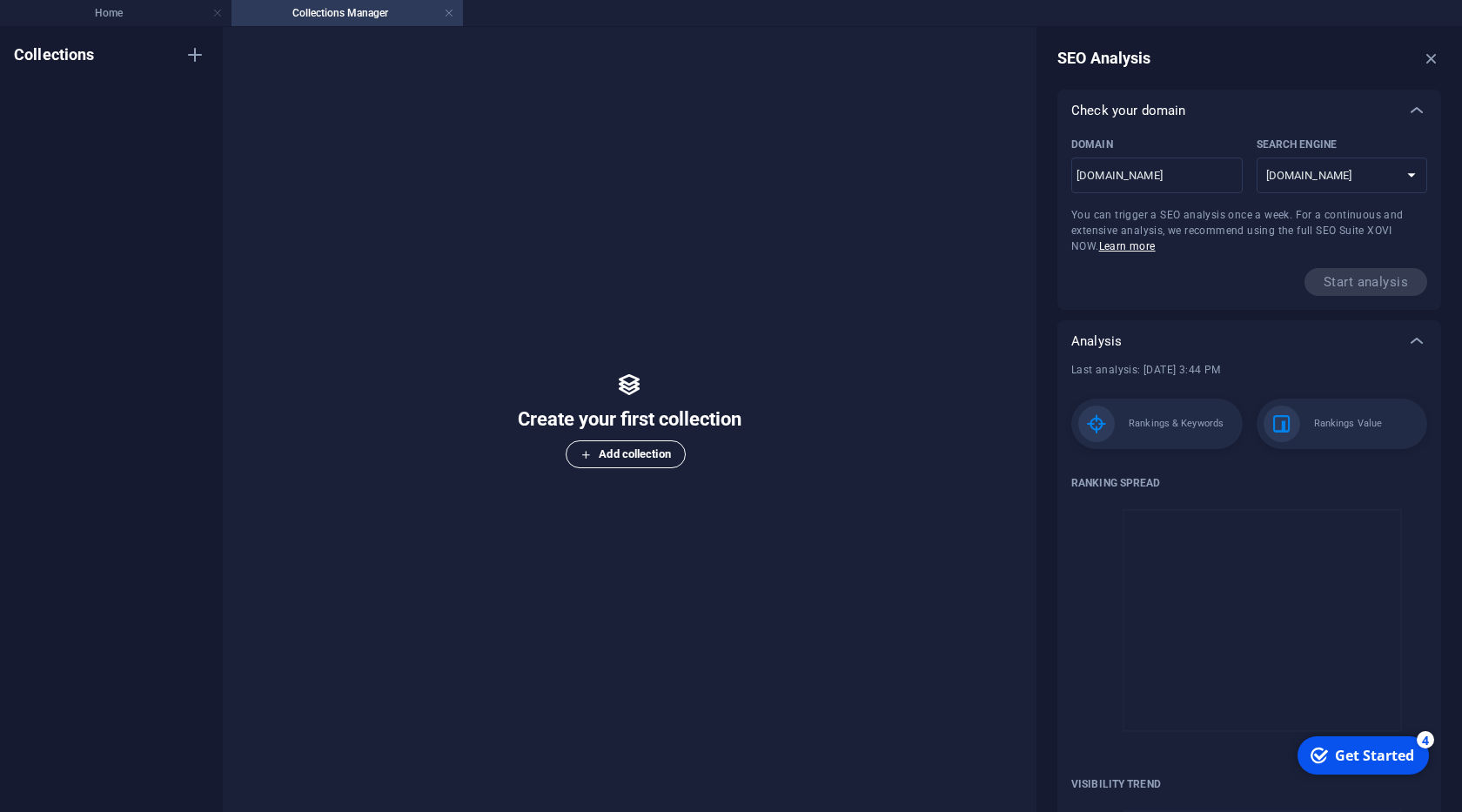
click at [611, 451] on span "Add collection" at bounding box center [625, 454] width 90 height 21
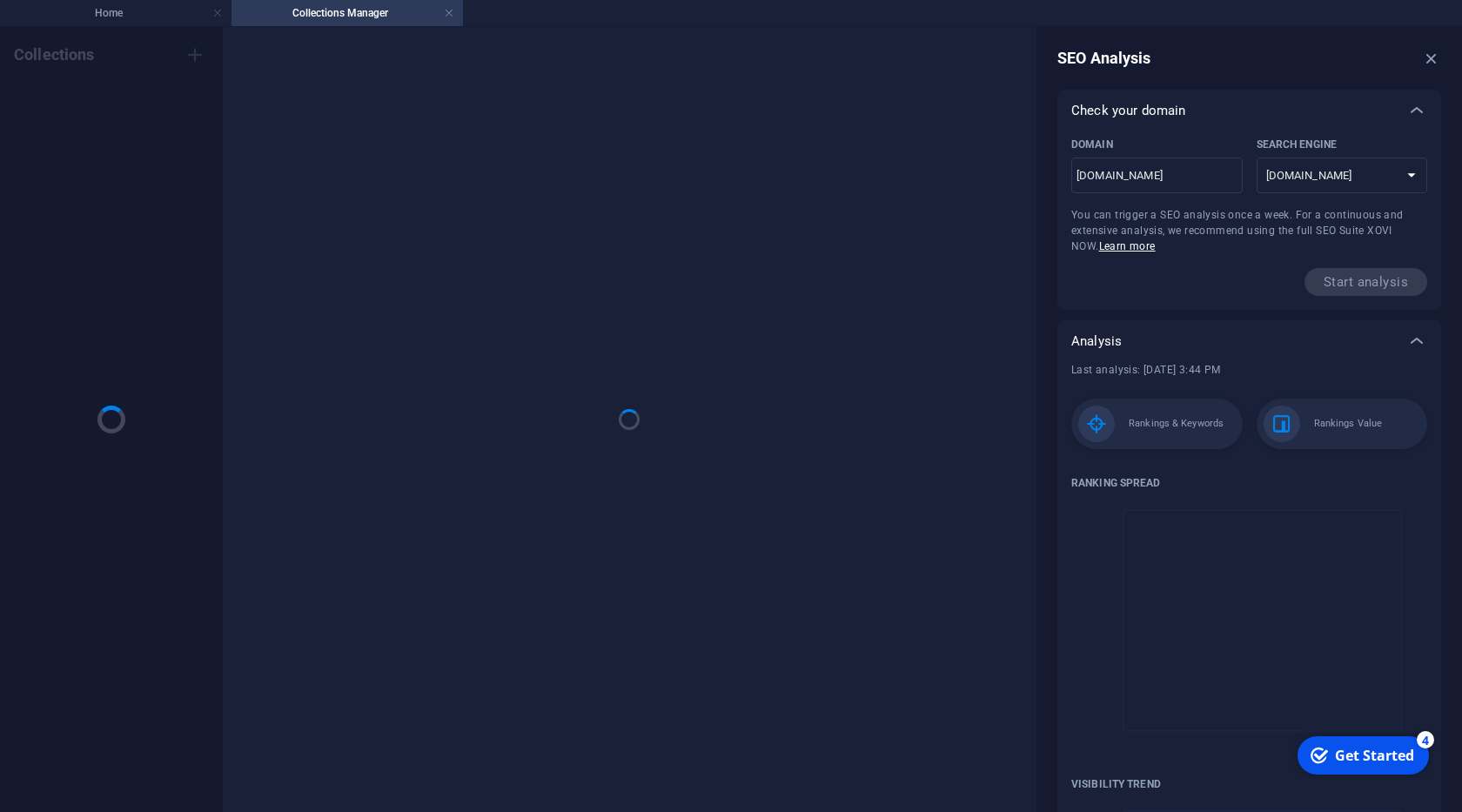
click at [183, 124] on div "Collections" at bounding box center [111, 419] width 223 height 785
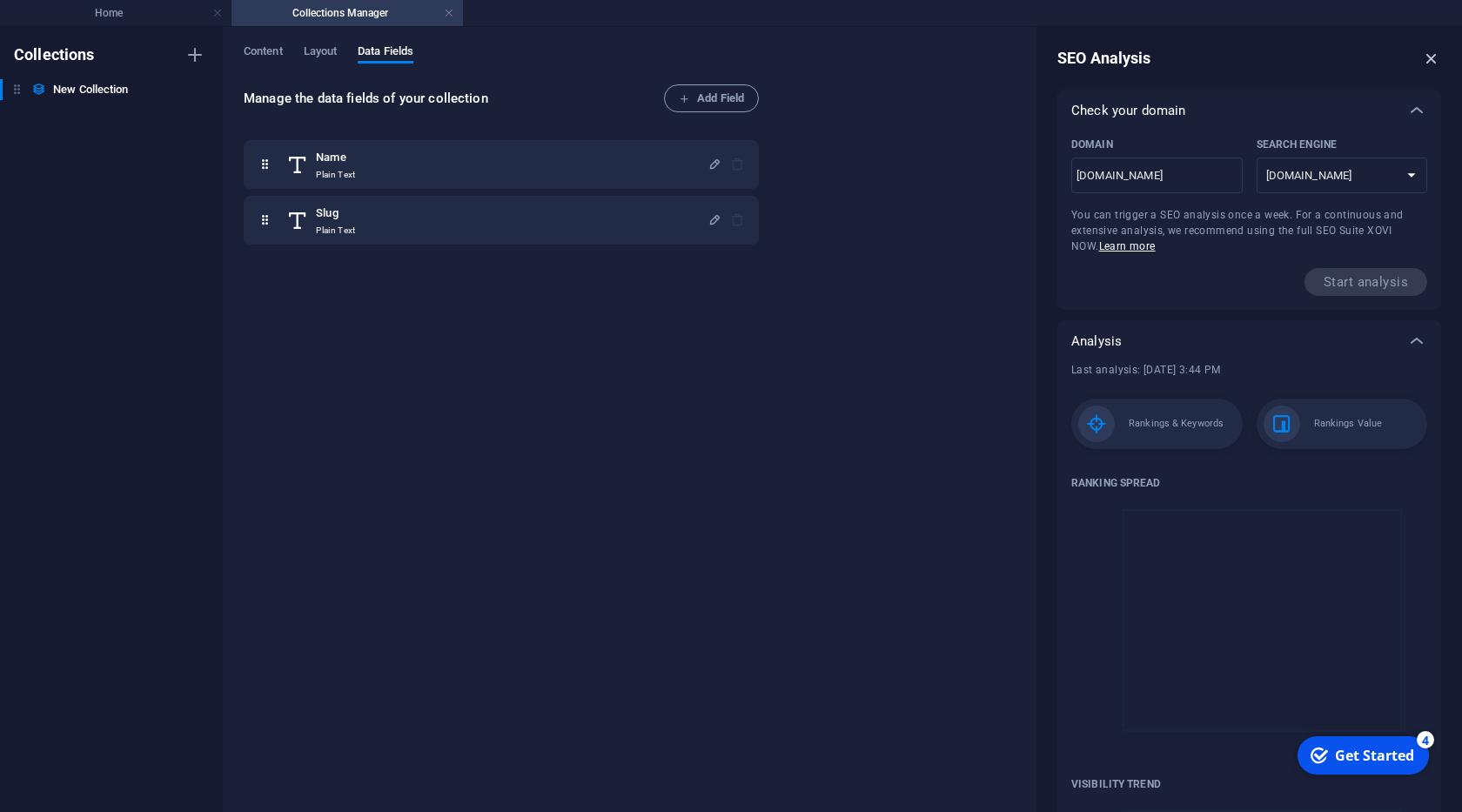
click at [1434, 53] on icon "button" at bounding box center [1431, 58] width 19 height 19
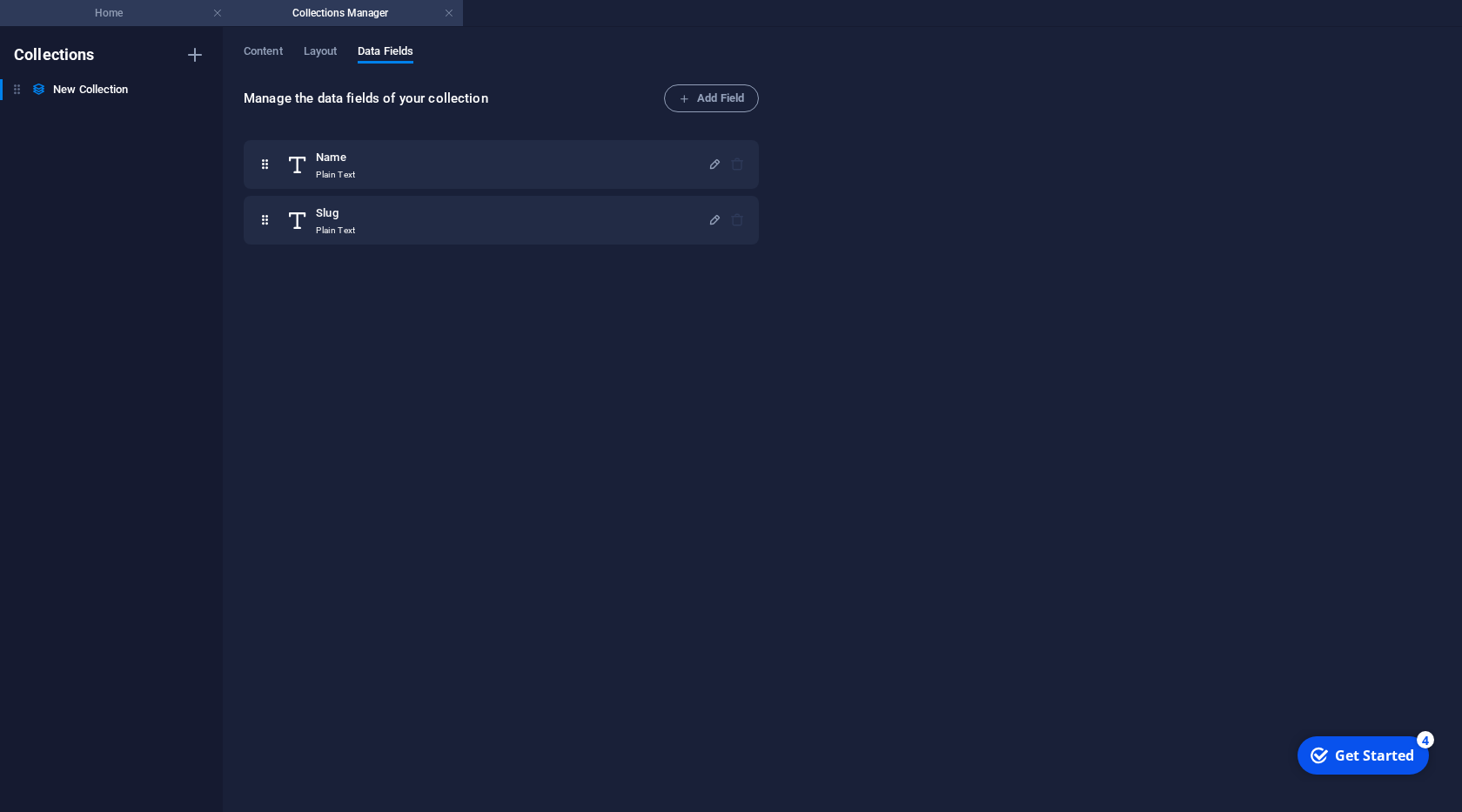
click at [149, 20] on h4 "Home" at bounding box center [115, 13] width 231 height 19
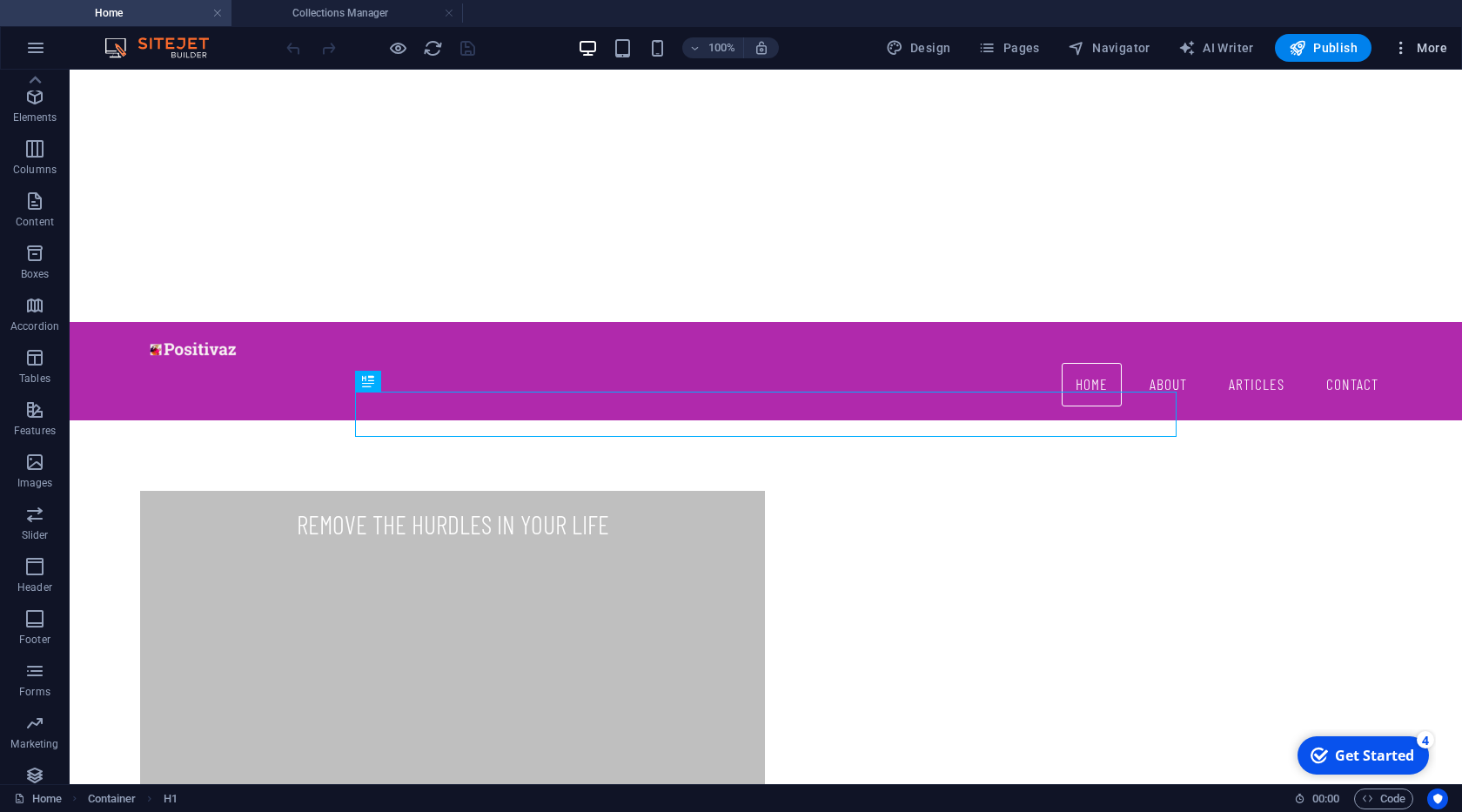
click at [1434, 50] on span "More" at bounding box center [1420, 48] width 55 height 18
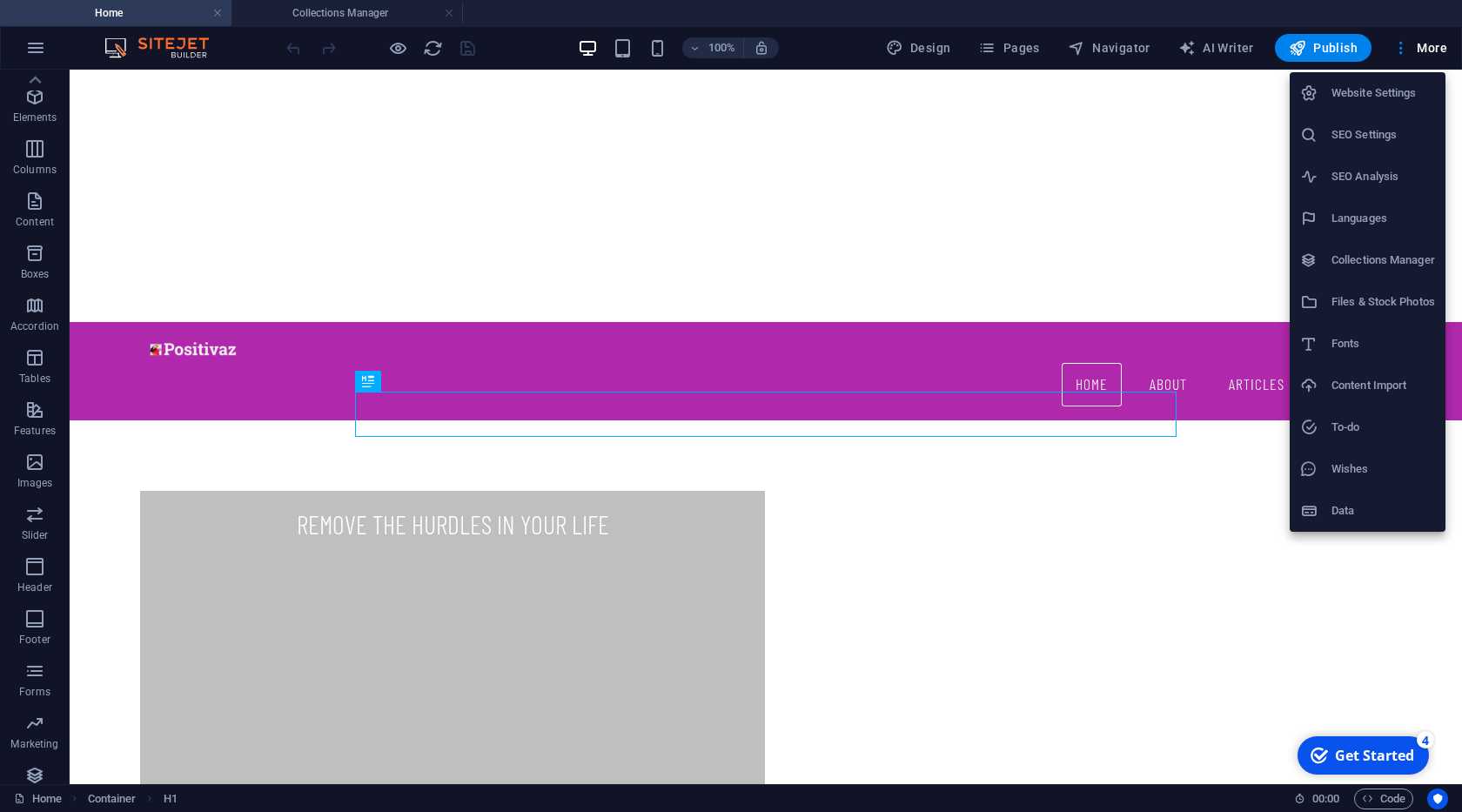
click at [1372, 480] on li "Wishes" at bounding box center [1367, 469] width 155 height 42
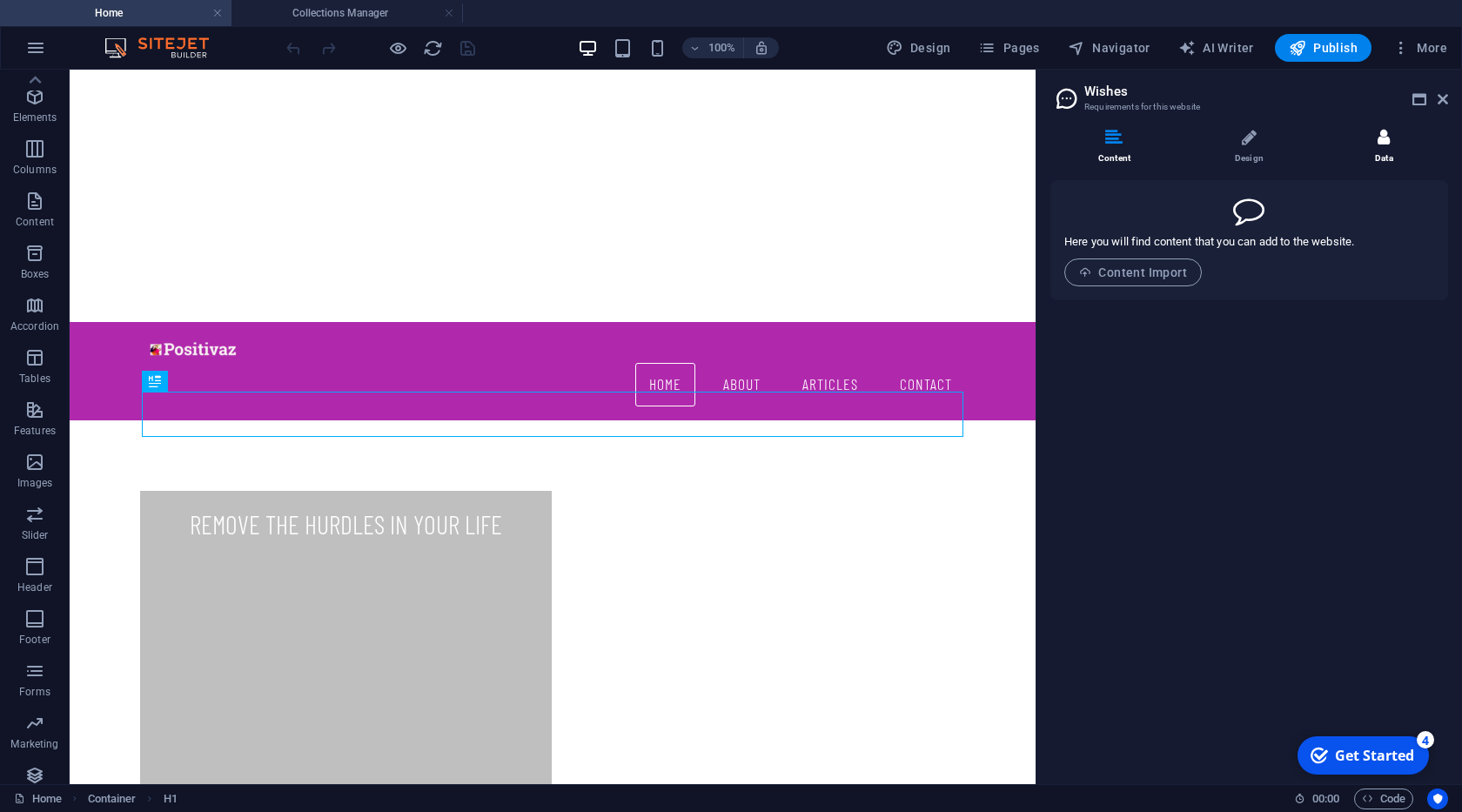
click at [1381, 146] on icon at bounding box center [1383, 138] width 12 height 18
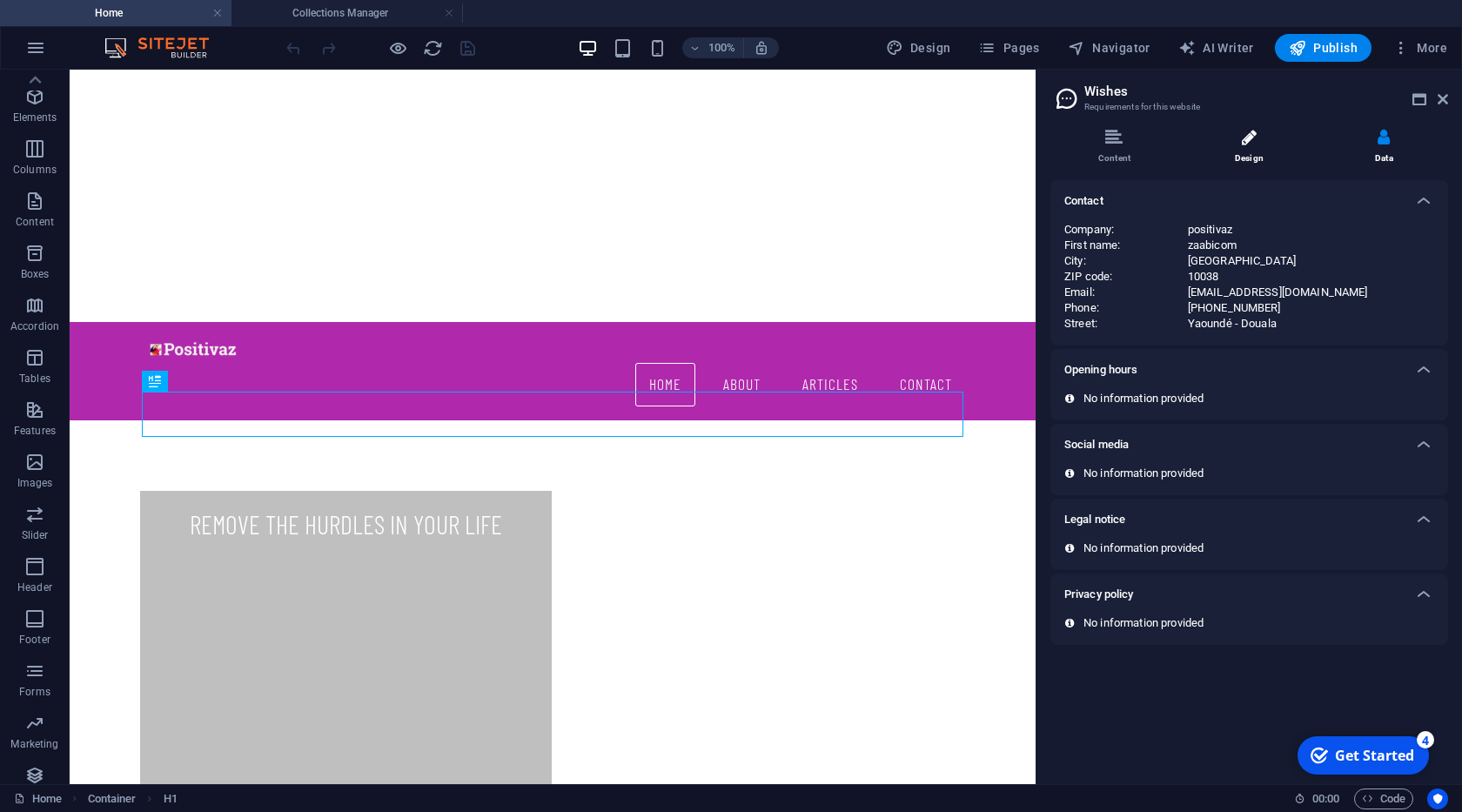
click at [1248, 152] on li "Design" at bounding box center [1253, 148] width 135 height 37
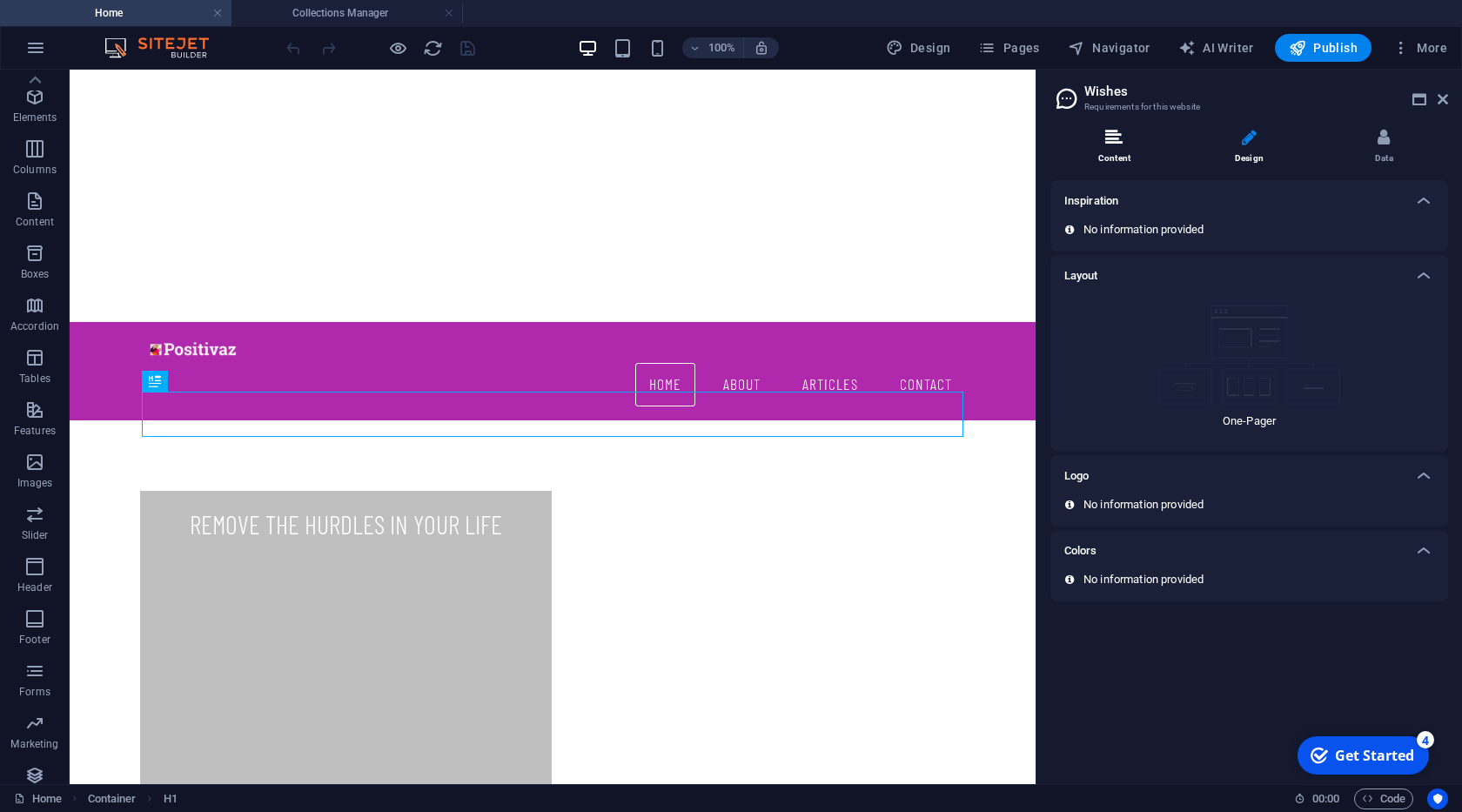
click at [1112, 145] on icon at bounding box center [1114, 138] width 18 height 18
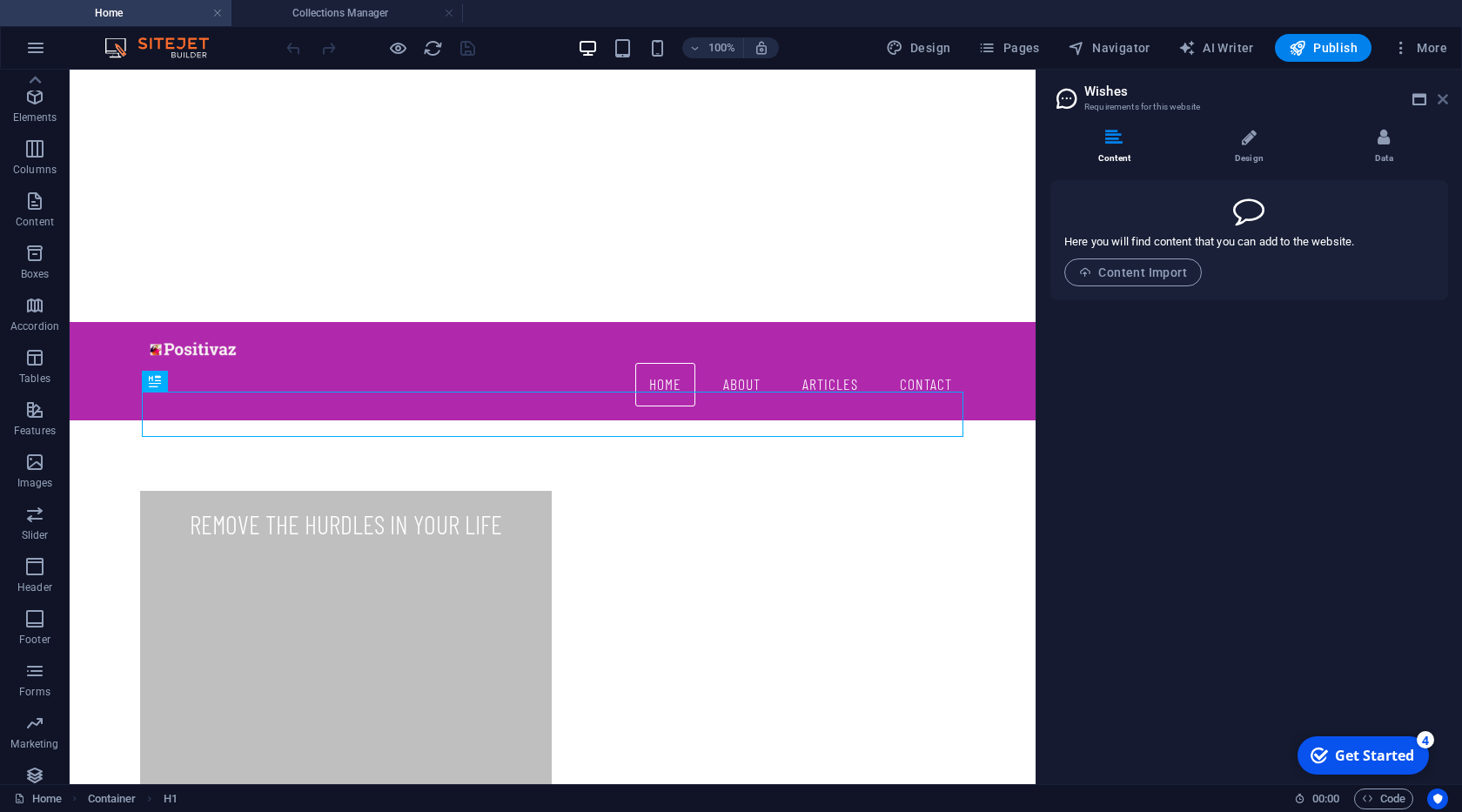
click at [1438, 98] on icon at bounding box center [1442, 99] width 10 height 14
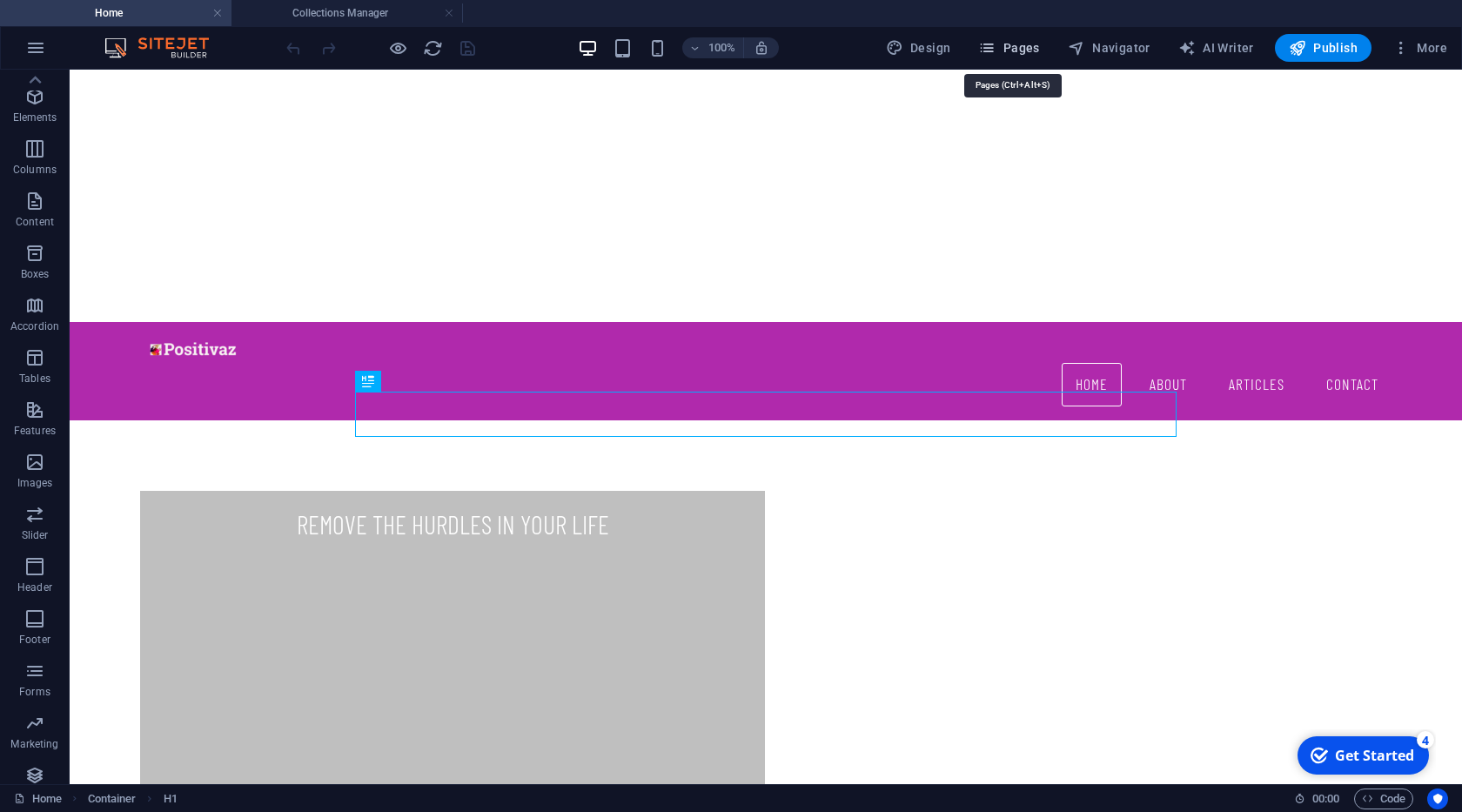
click at [1022, 53] on span "Pages" at bounding box center [1008, 48] width 61 height 18
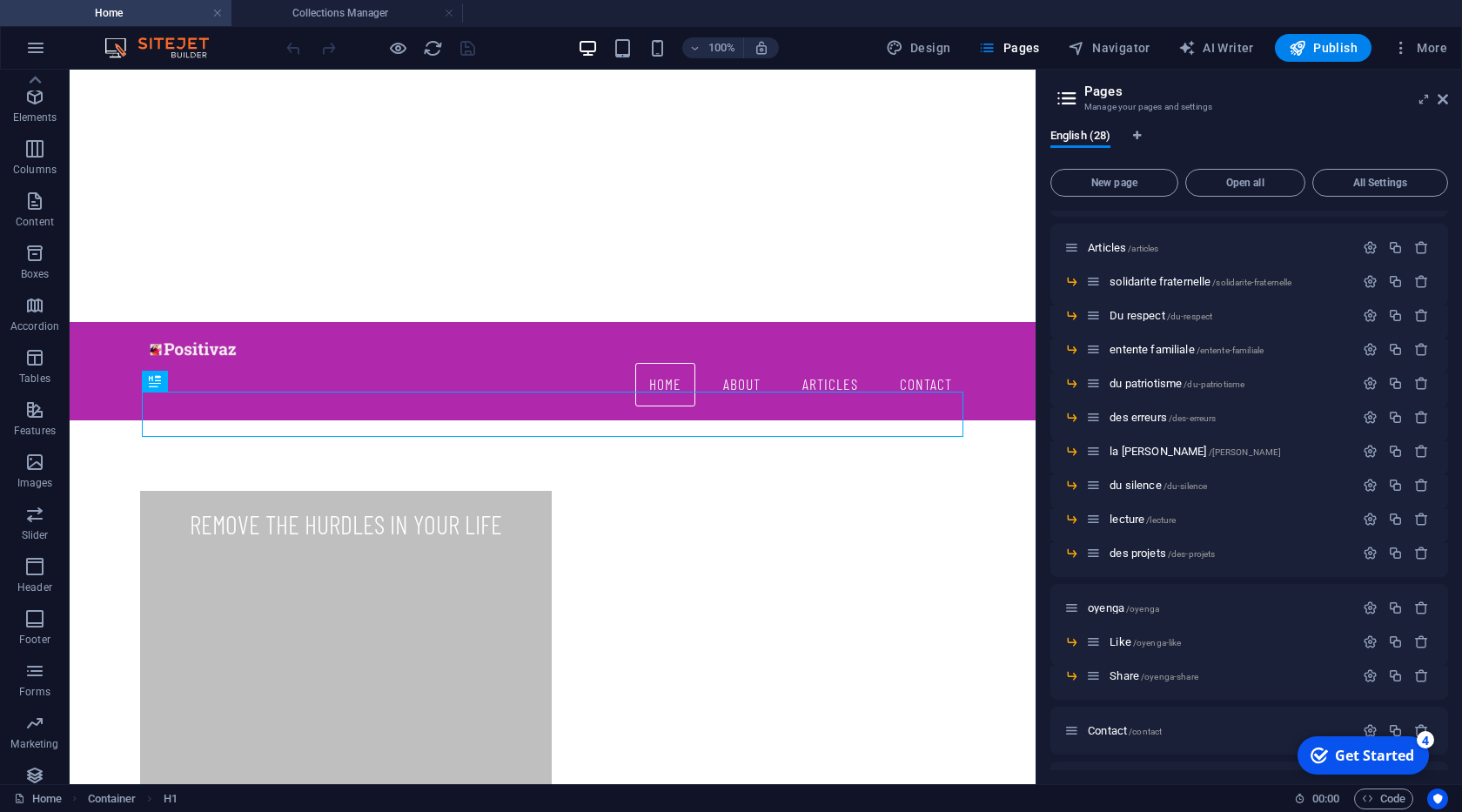
scroll to position [600, 0]
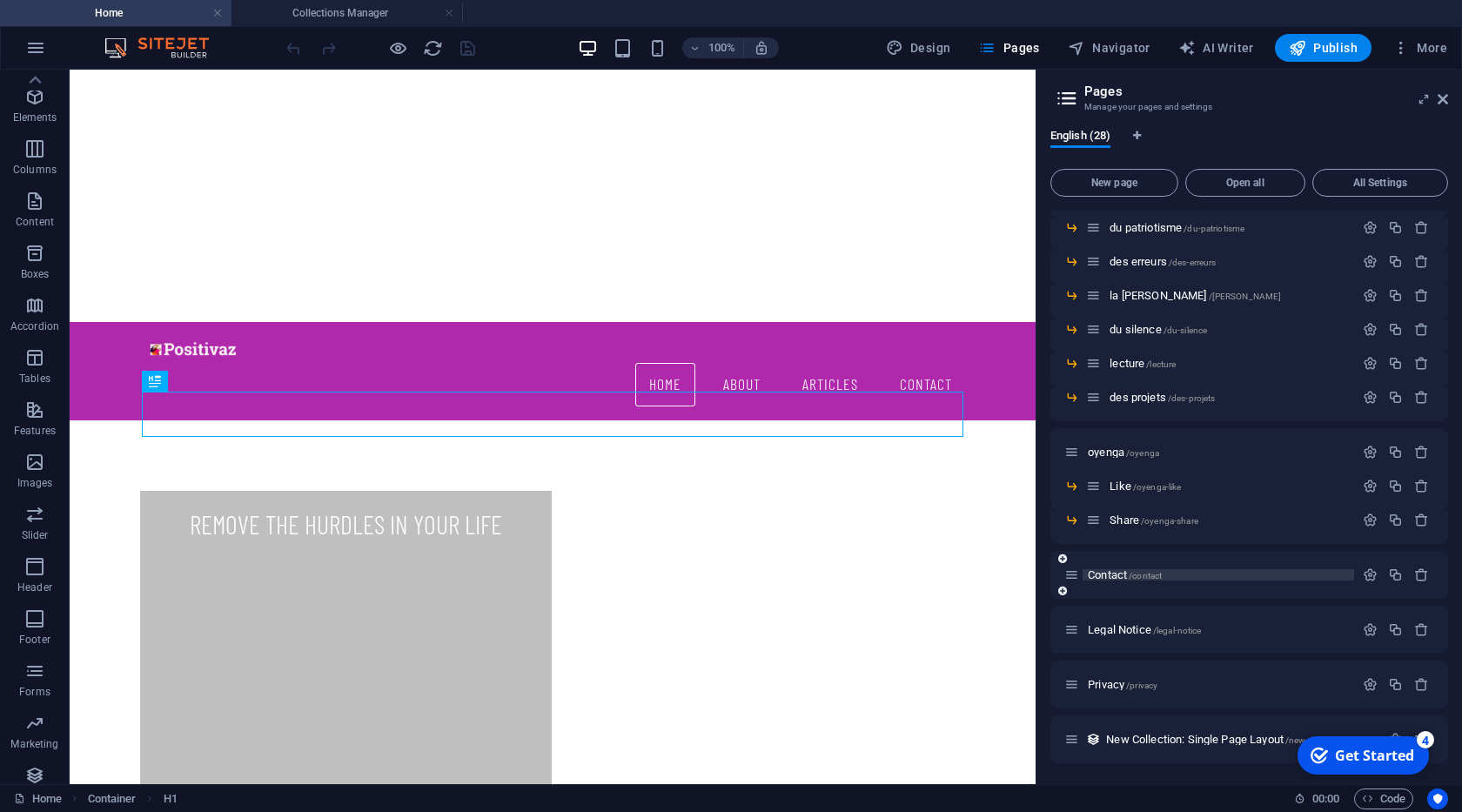
click at [1128, 577] on span "Contact /contact" at bounding box center [1124, 574] width 74 height 13
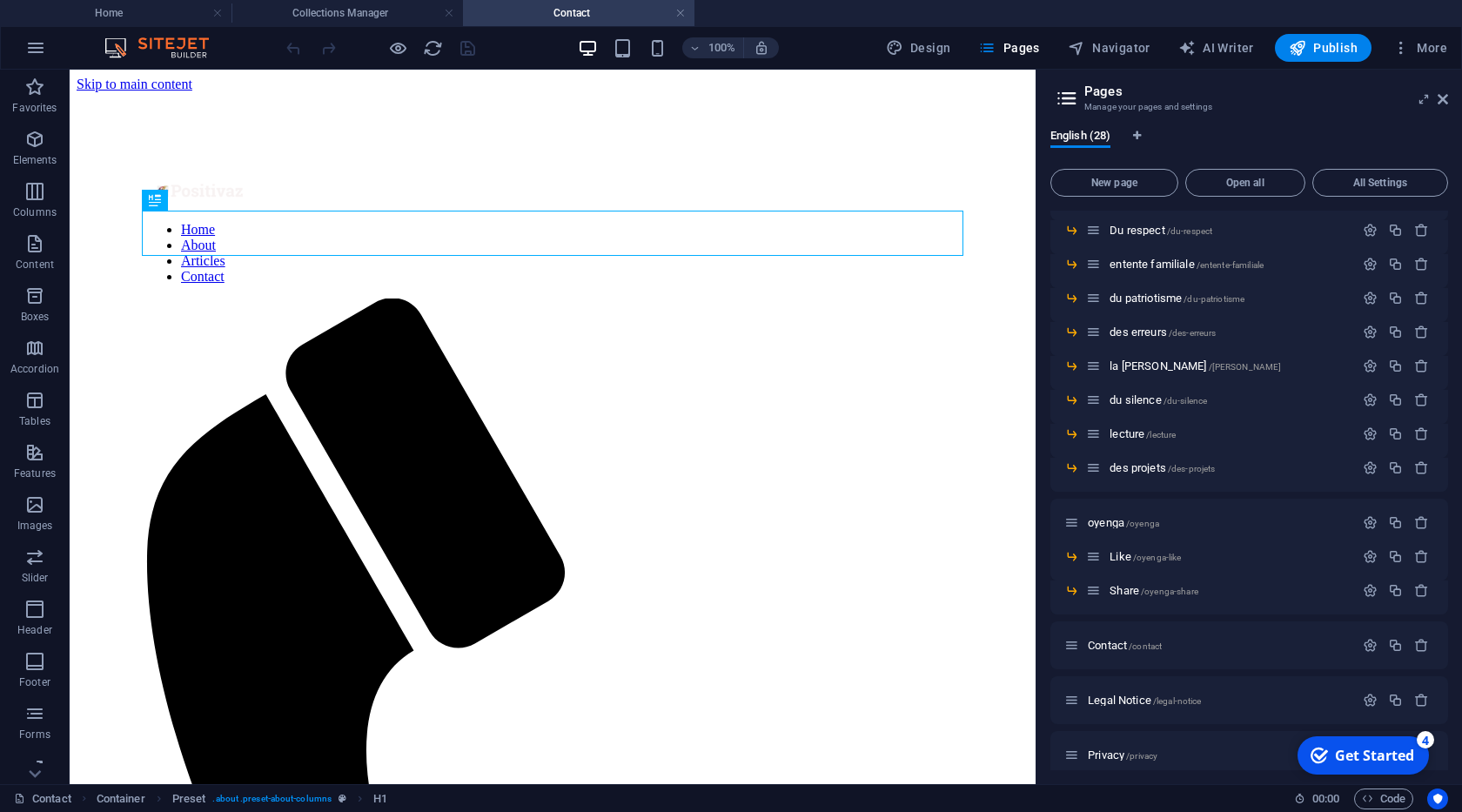
scroll to position [0, 0]
click at [1445, 102] on icon at bounding box center [1442, 99] width 10 height 14
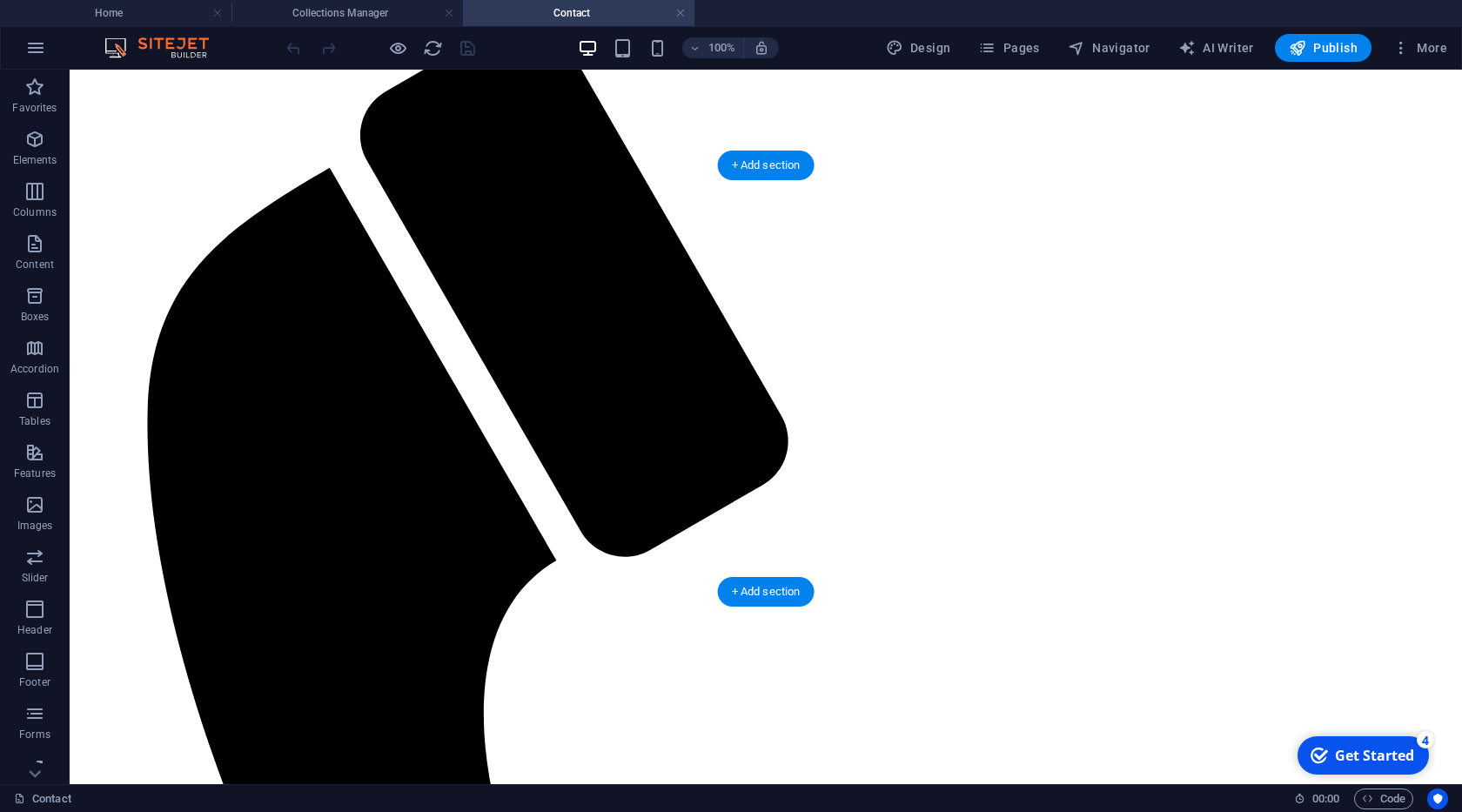
scroll to position [183, 0]
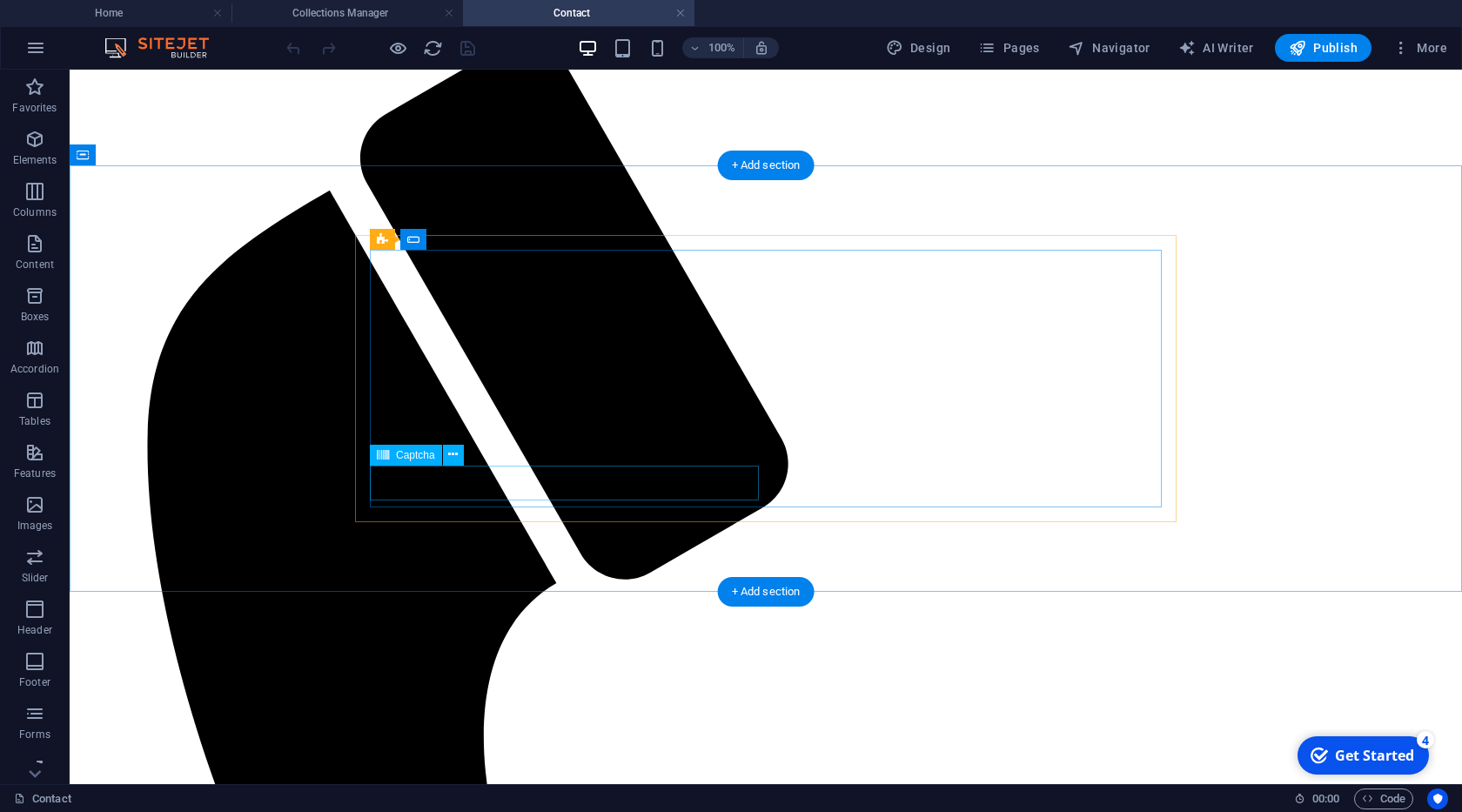
click div "Unreadable? Load new"
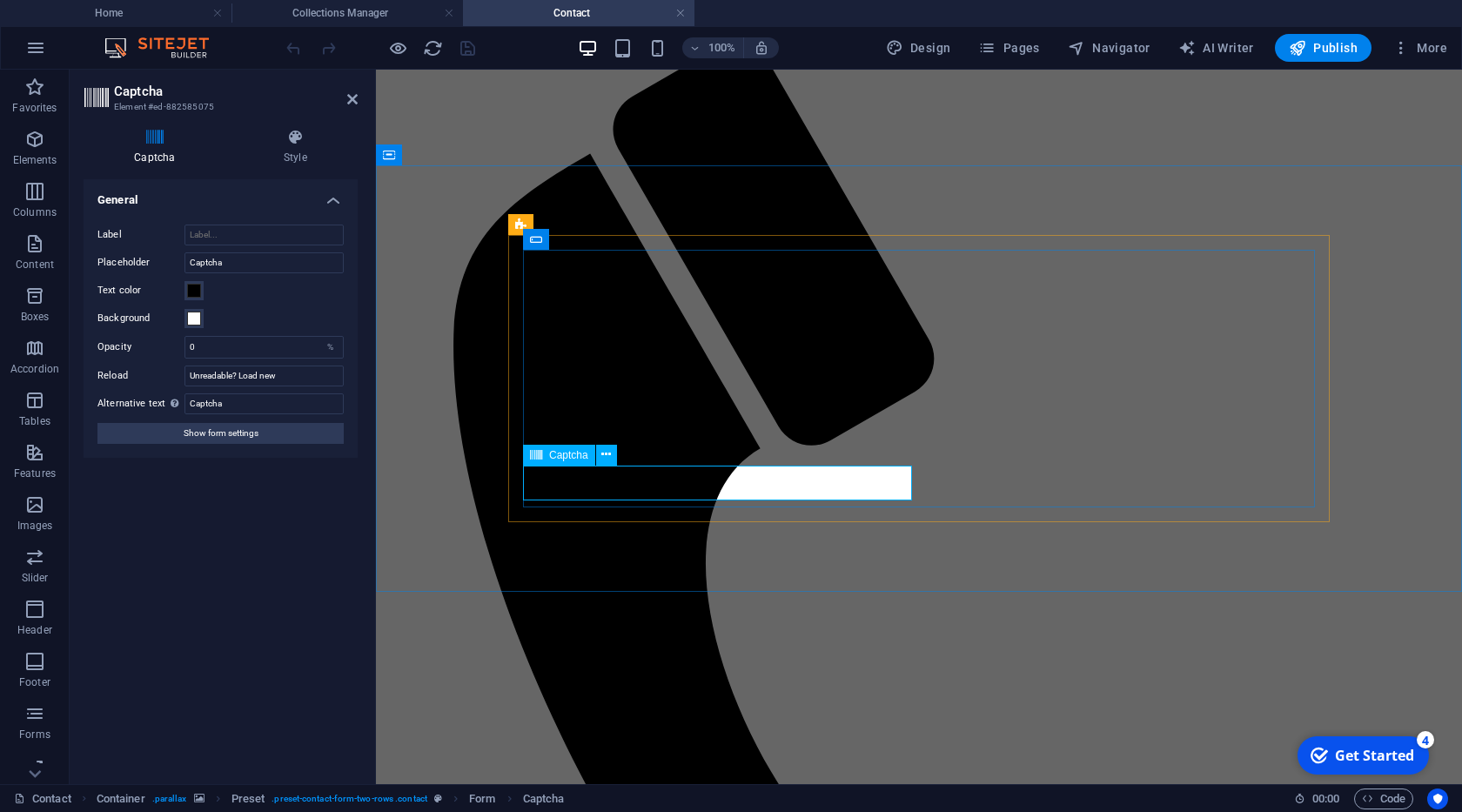
click div "Unreadable? Load new"
click at [200, 319] on span at bounding box center [194, 318] width 14 height 14
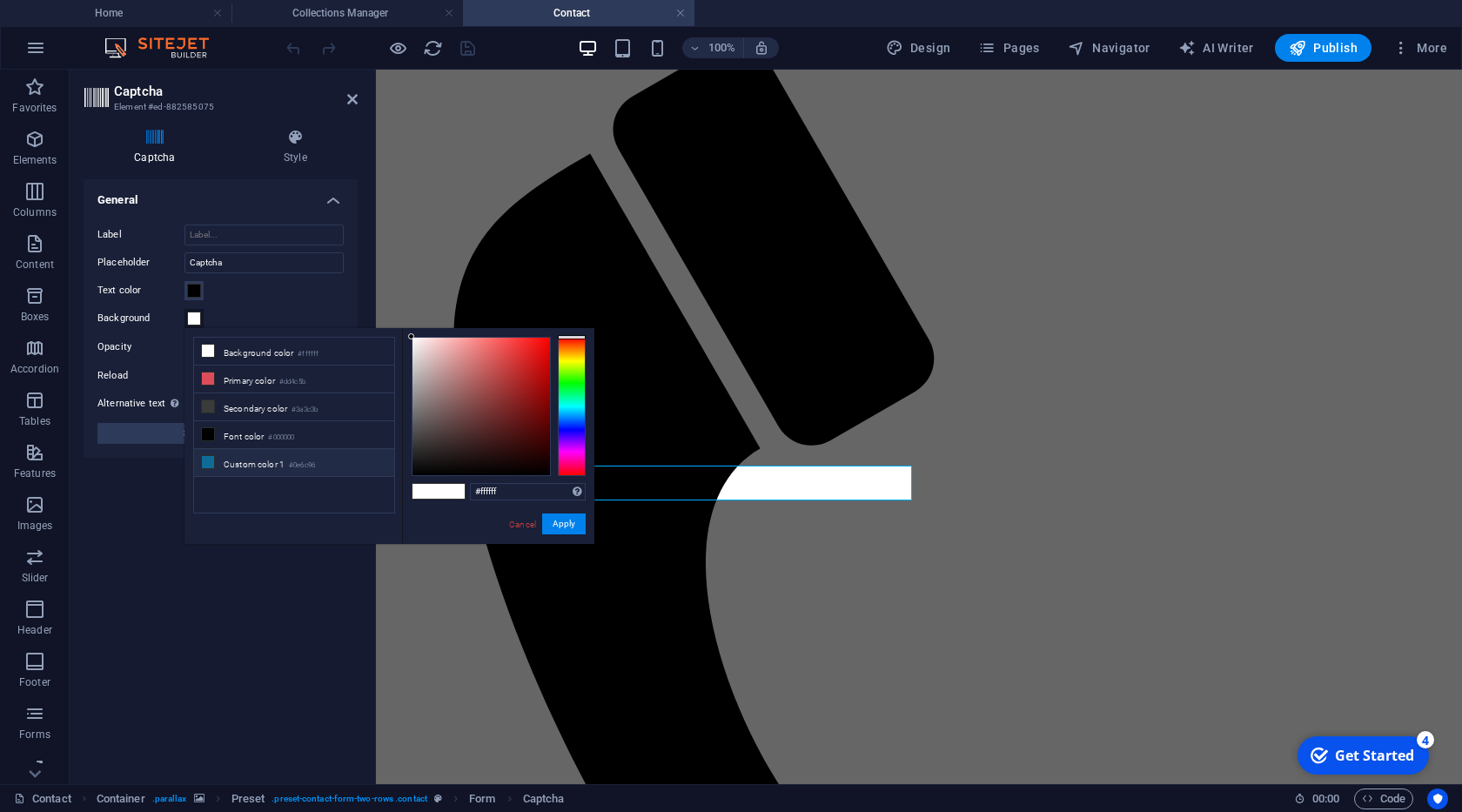
click at [265, 459] on li "Custom color 1 #0e6c96" at bounding box center [294, 463] width 200 height 28
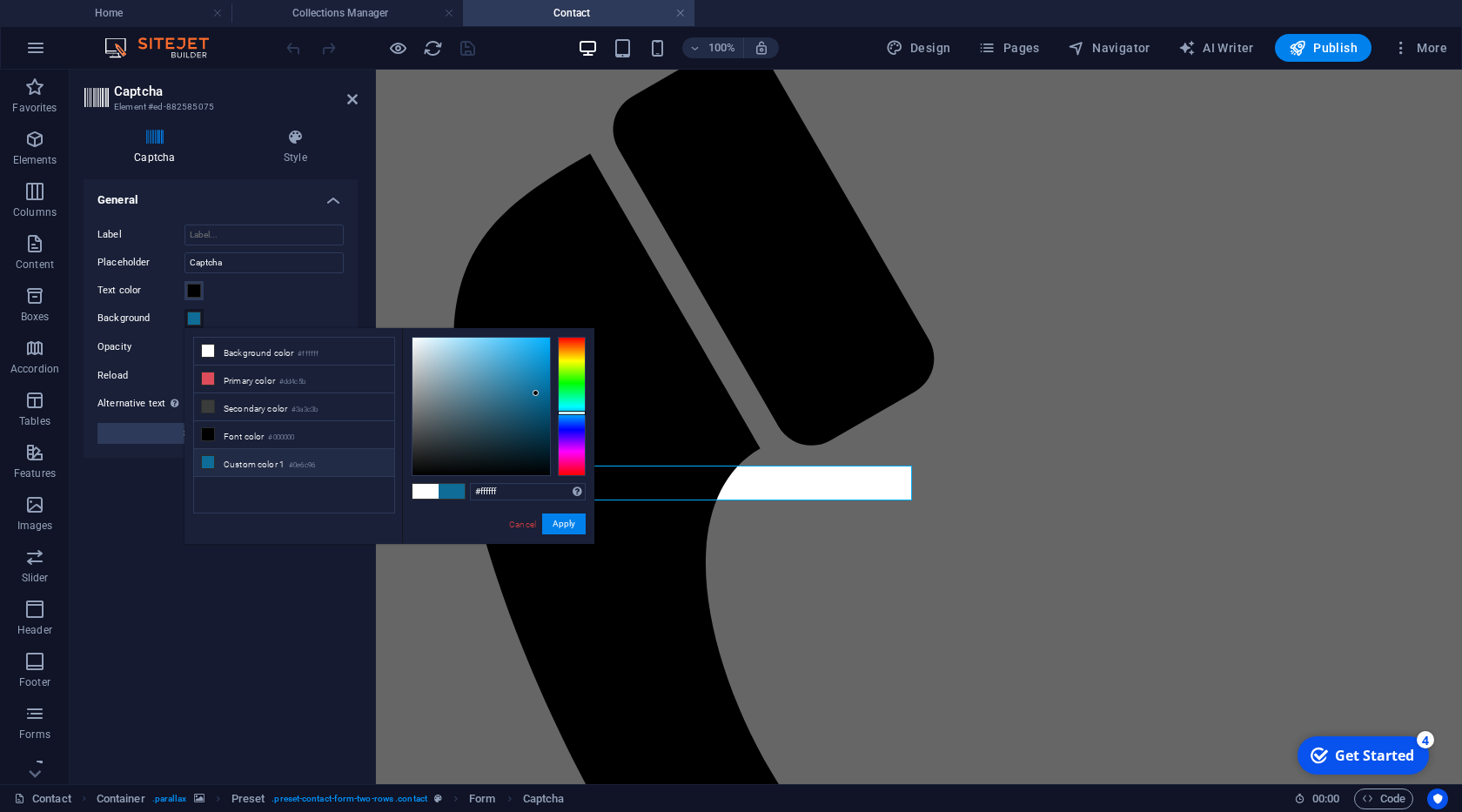
type input "#0e6c96"
click at [571, 516] on button "Apply" at bounding box center [563, 524] width 43 height 21
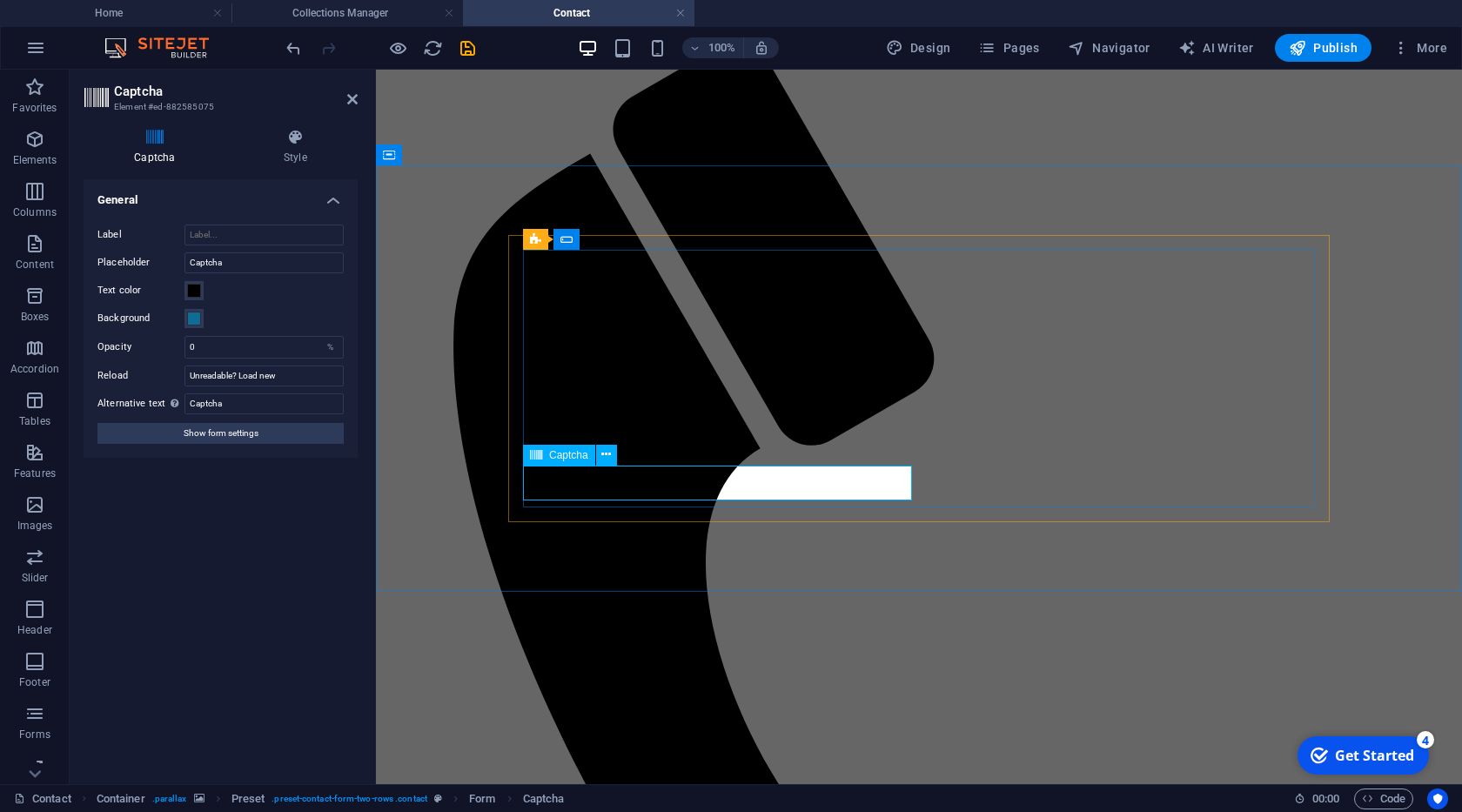
click input "text"
click div "Unreadable? Load new"
click at [590, 289] on icon at bounding box center [592, 288] width 9 height 19
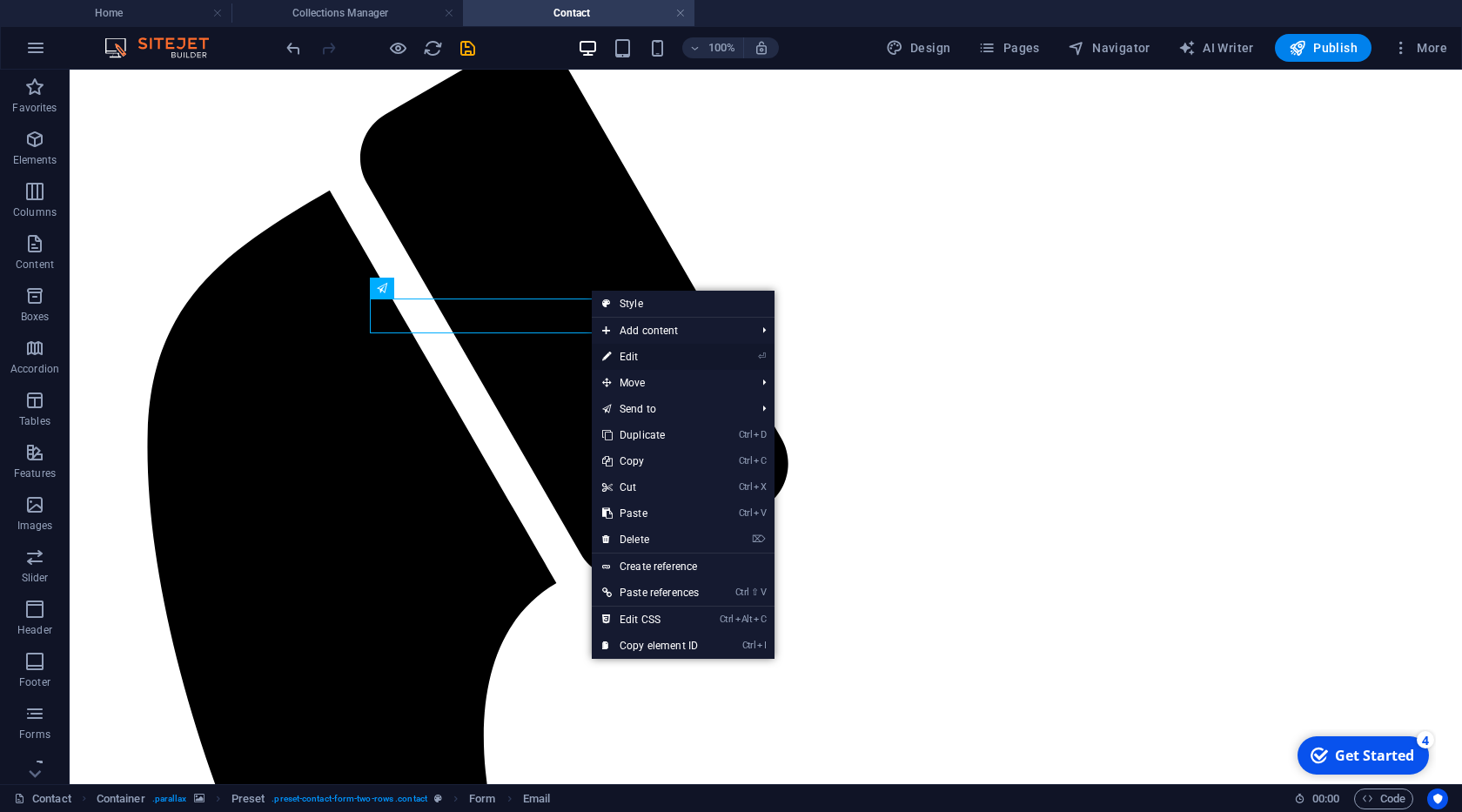
click at [638, 354] on link "⏎ Edit" at bounding box center [651, 356] width 118 height 26
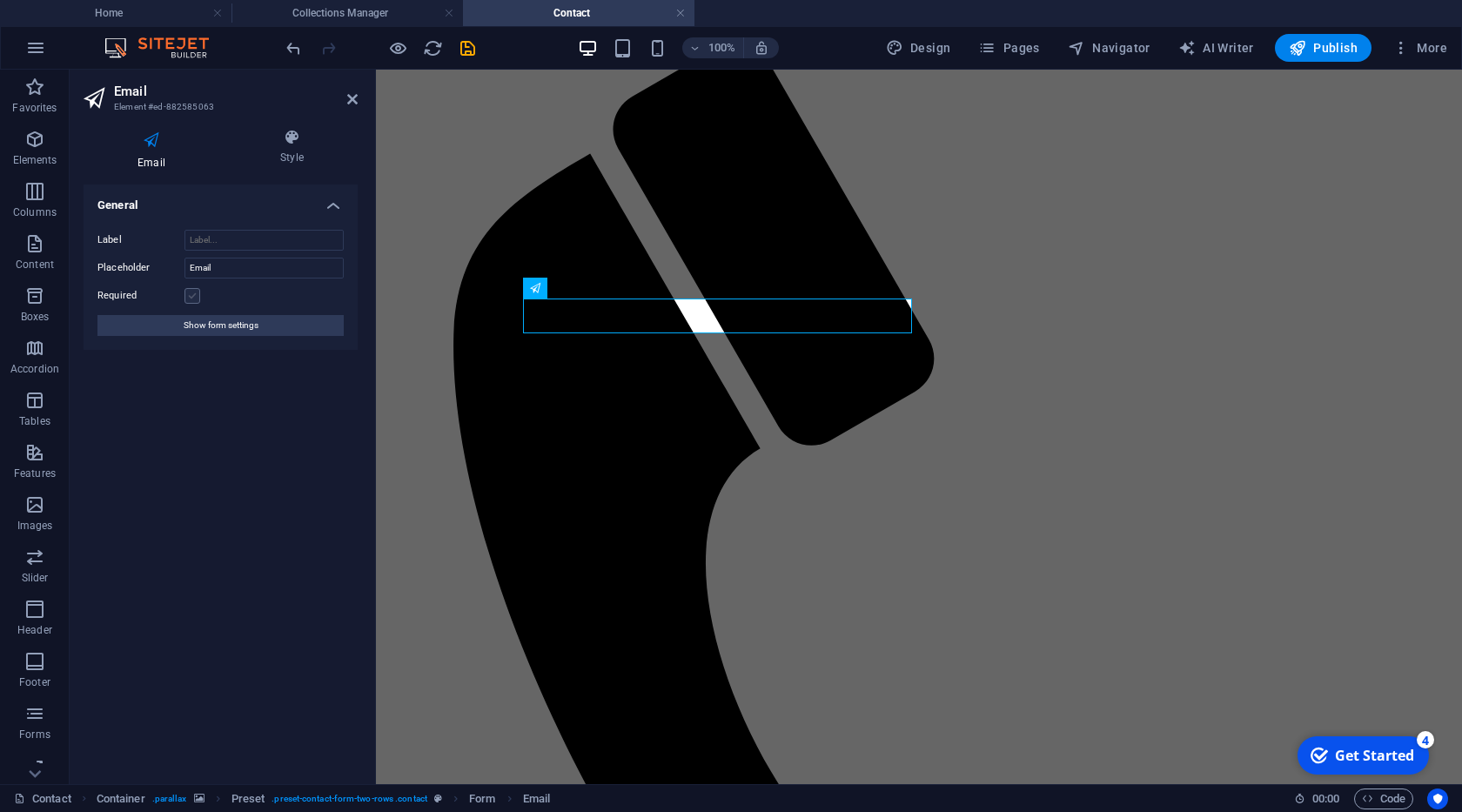
click at [195, 295] on label at bounding box center [192, 296] width 16 height 16
click at [0, 0] on input "Required" at bounding box center [0, 0] width 0 height 0
click at [215, 326] on span "Show form settings" at bounding box center [221, 326] width 75 height 21
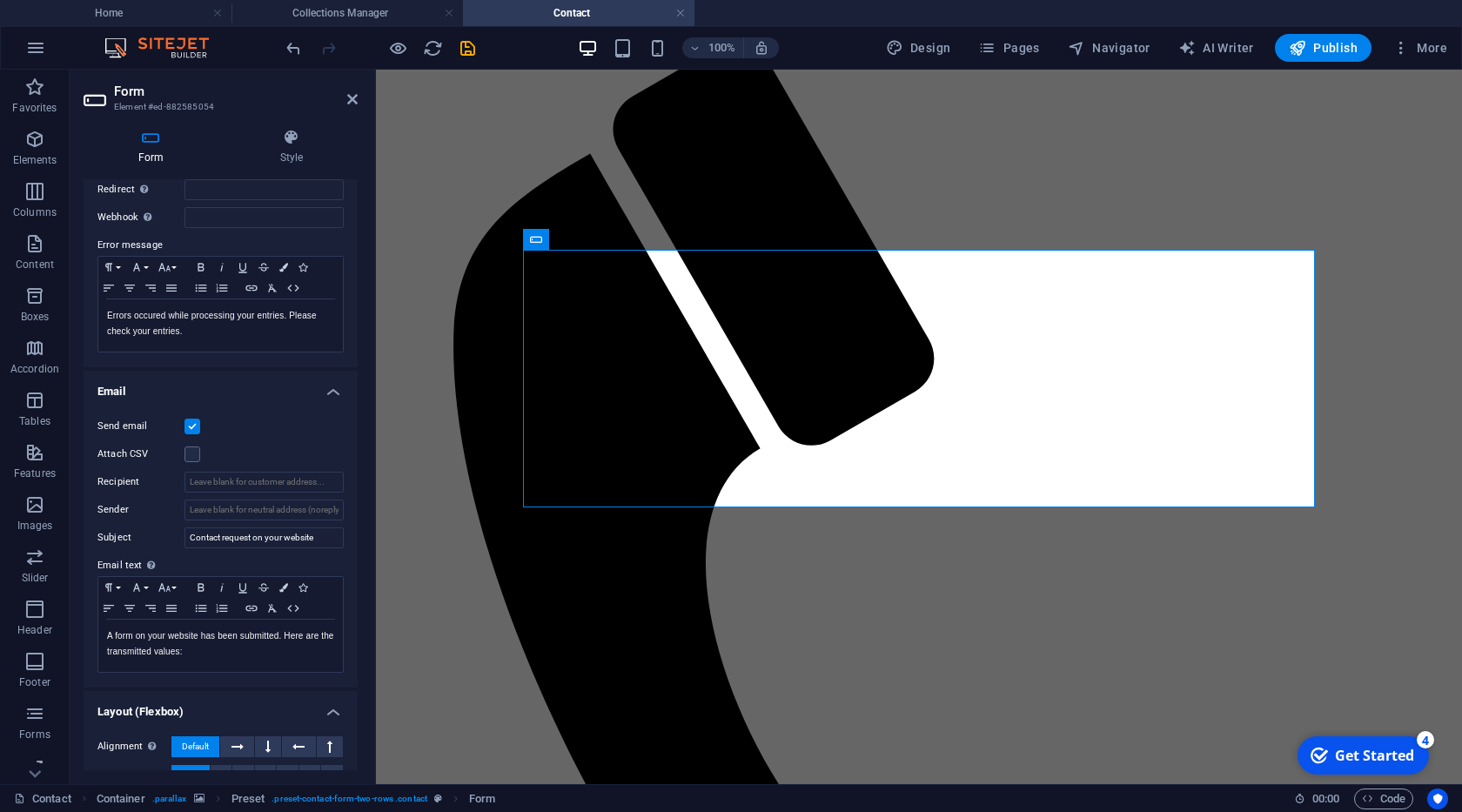
scroll to position [355, 0]
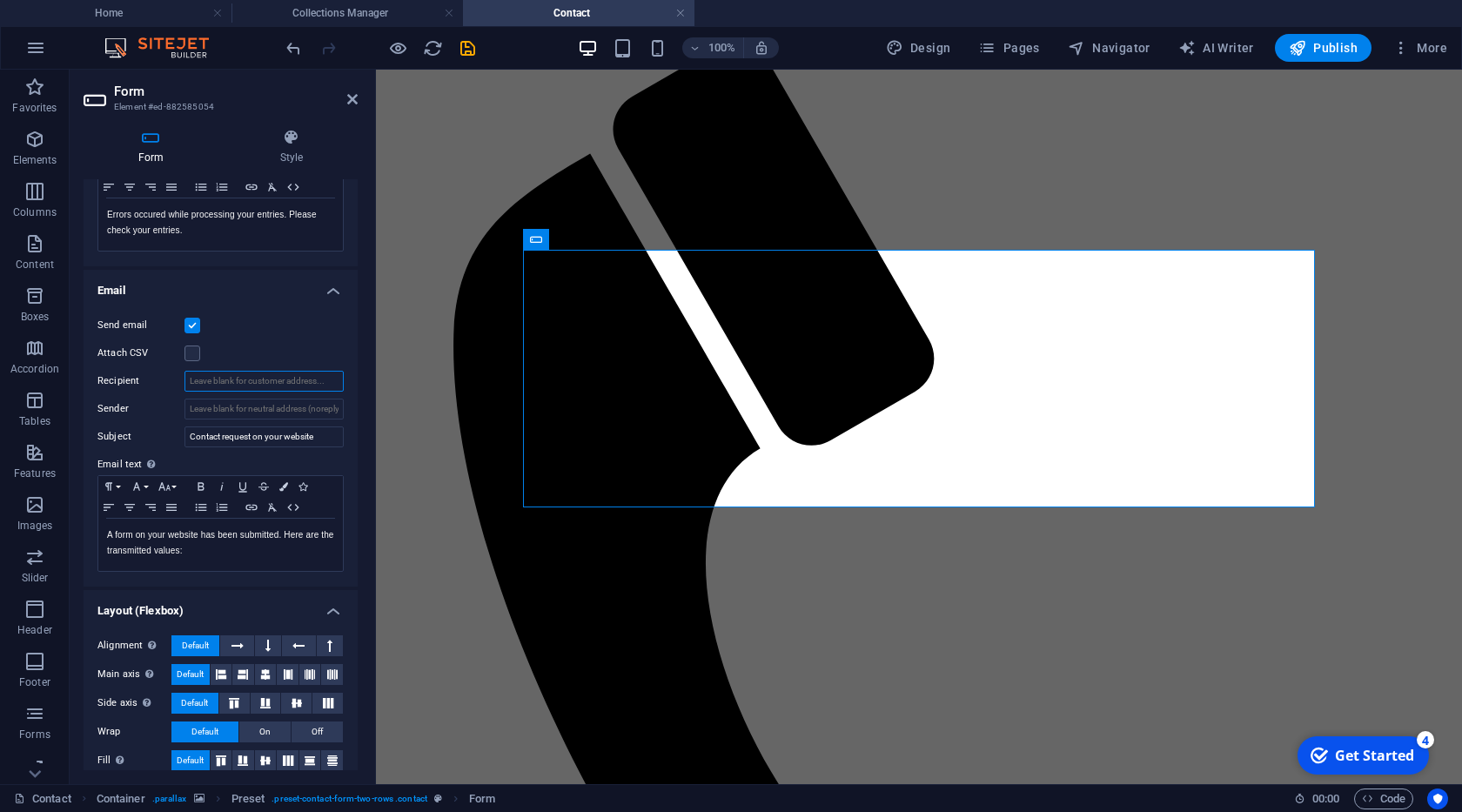
click at [253, 389] on input "Recipient" at bounding box center [264, 381] width 159 height 21
click at [205, 384] on input "Recipient" at bounding box center [264, 381] width 159 height 21
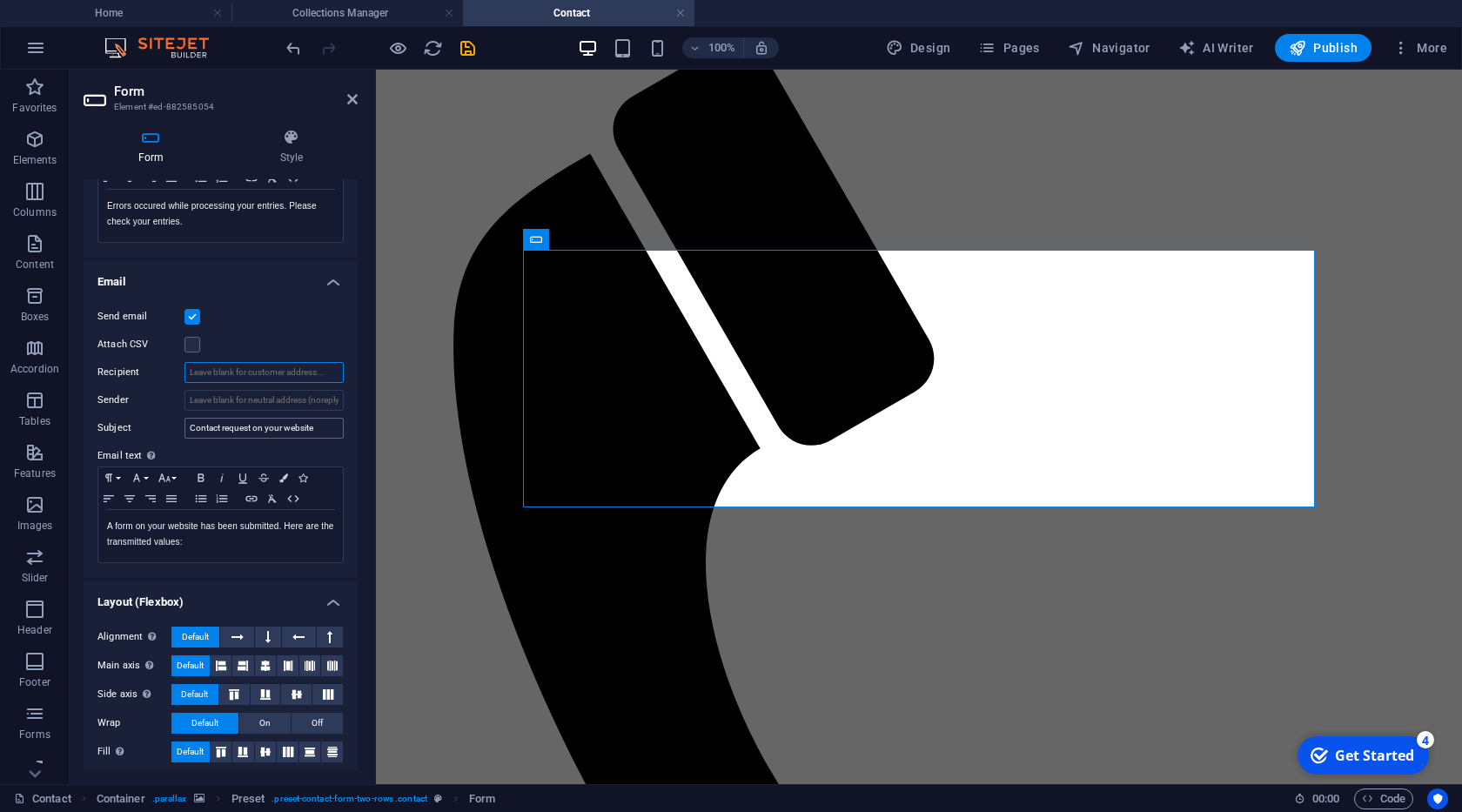
scroll to position [370, 0]
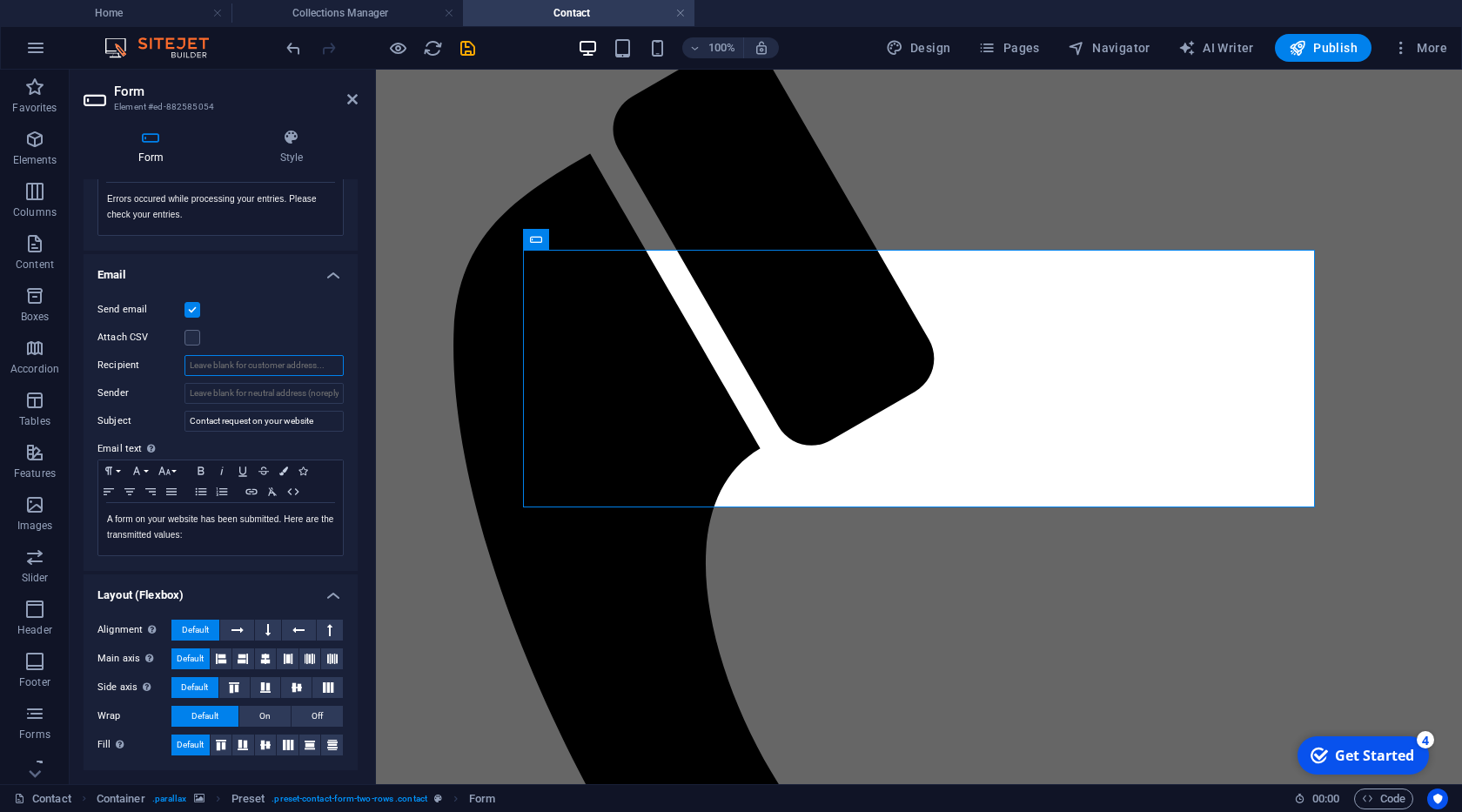
click at [227, 368] on input "Recipient" at bounding box center [264, 365] width 159 height 21
click at [227, 367] on input "office à" at bounding box center [264, 365] width 159 height 21
type input "@"
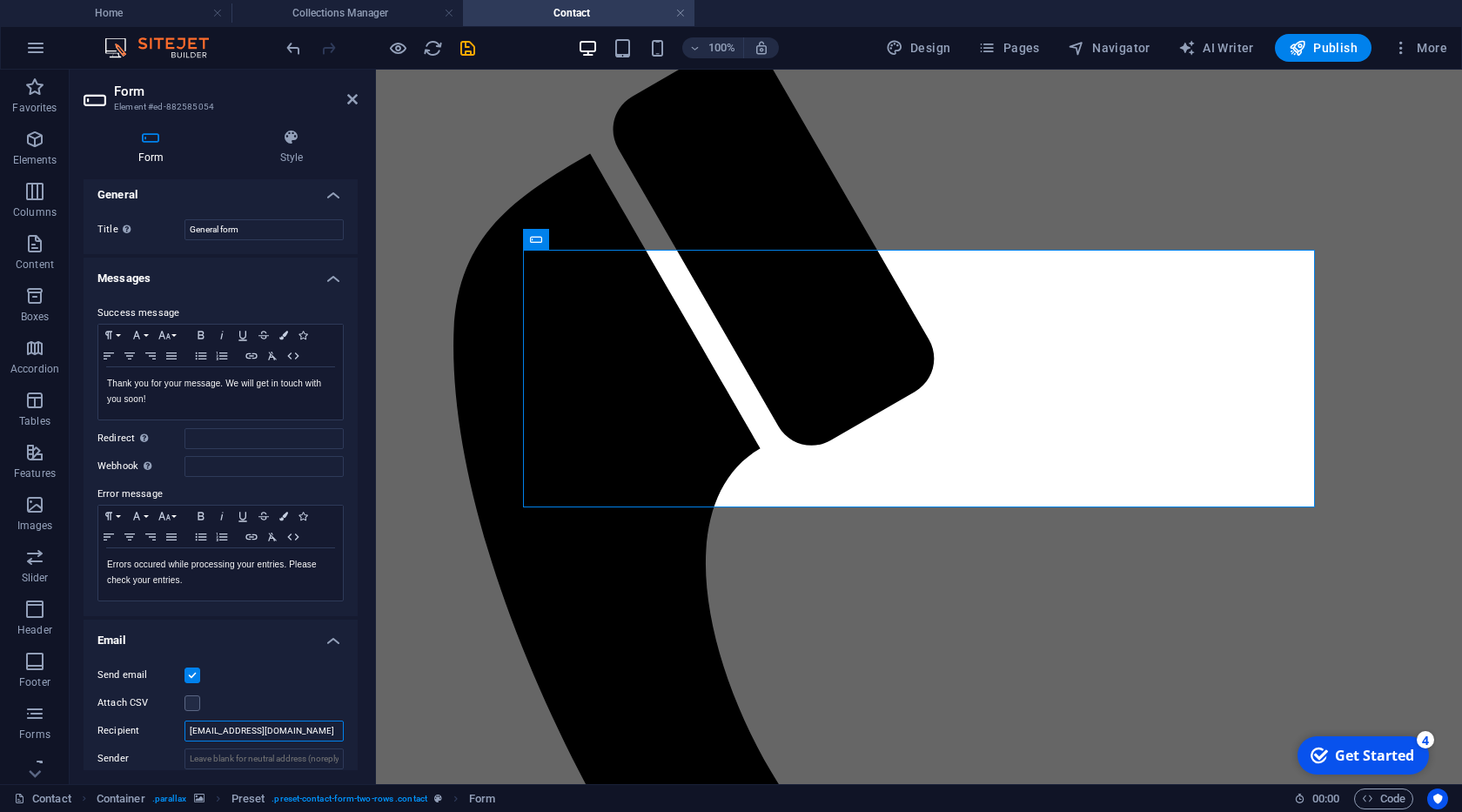
scroll to position [0, 0]
type input "[EMAIL_ADDRESS][DOMAIN_NAME]"
click at [466, 43] on icon "save" at bounding box center [467, 48] width 20 height 20
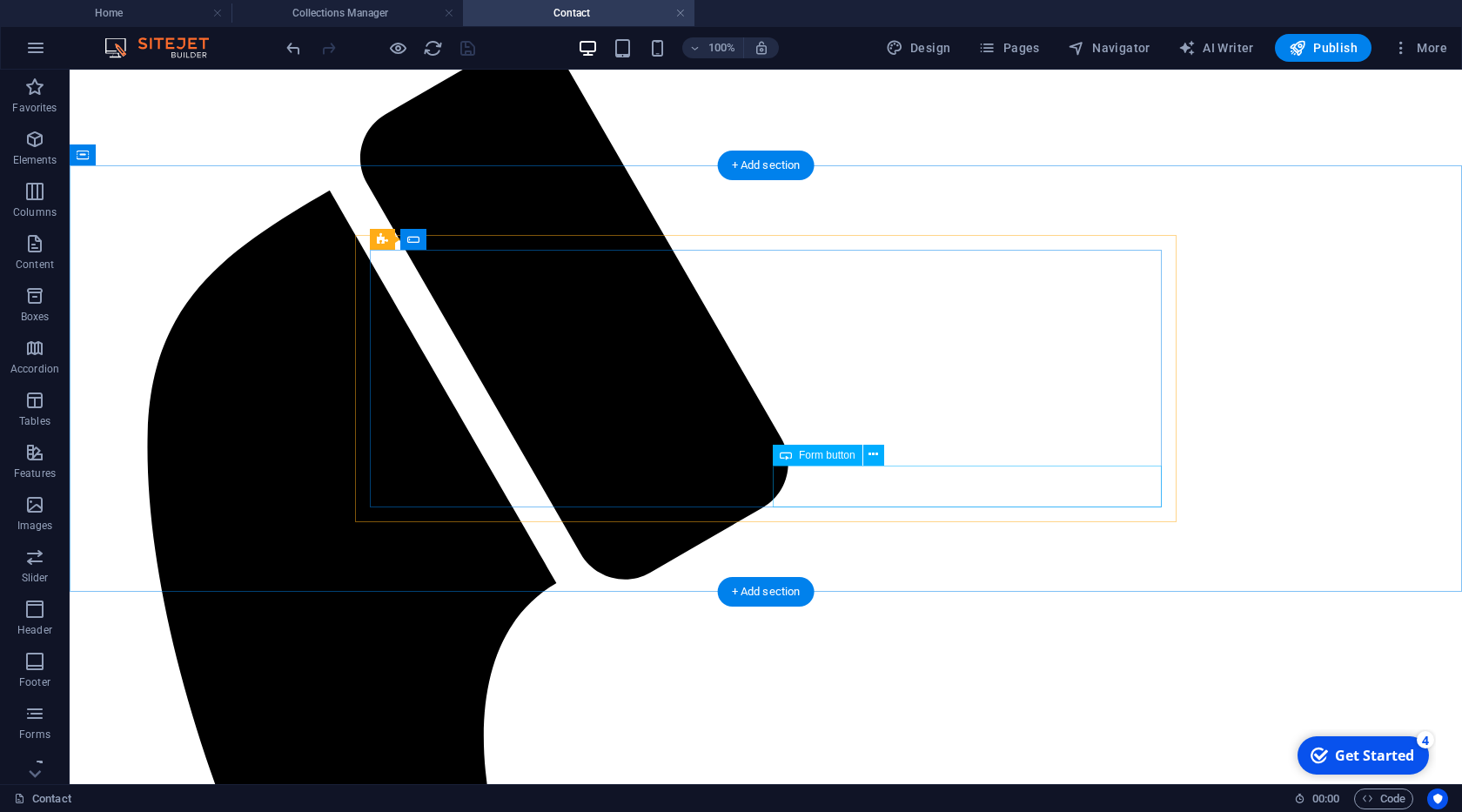
click div "Send message"
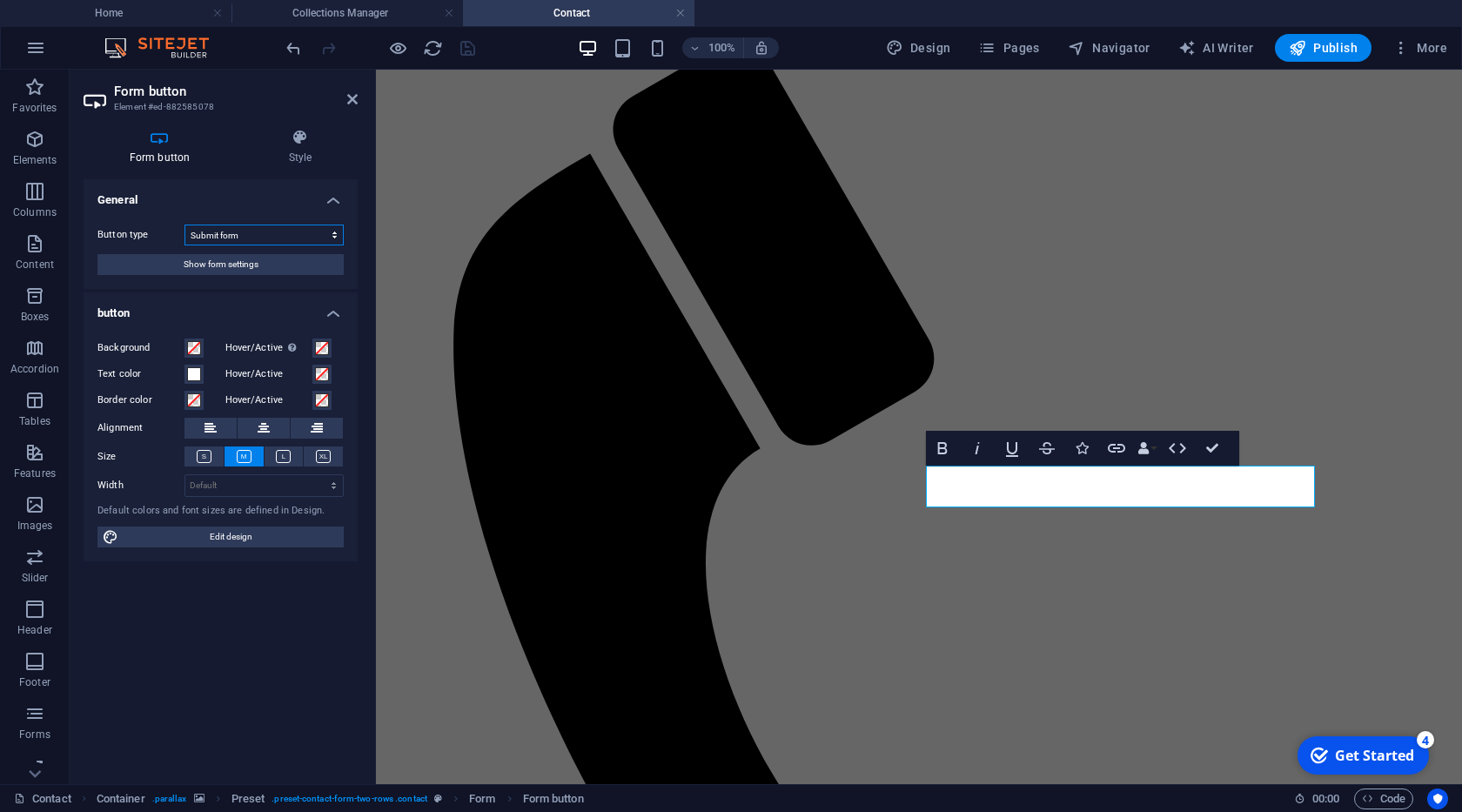
click at [184, 225] on select "Submit form Reset form No action" at bounding box center [264, 235] width 159 height 21
click at [254, 239] on select "Submit form Reset form No action" at bounding box center [264, 235] width 159 height 21
click at [230, 268] on span "Show form settings" at bounding box center [221, 265] width 75 height 21
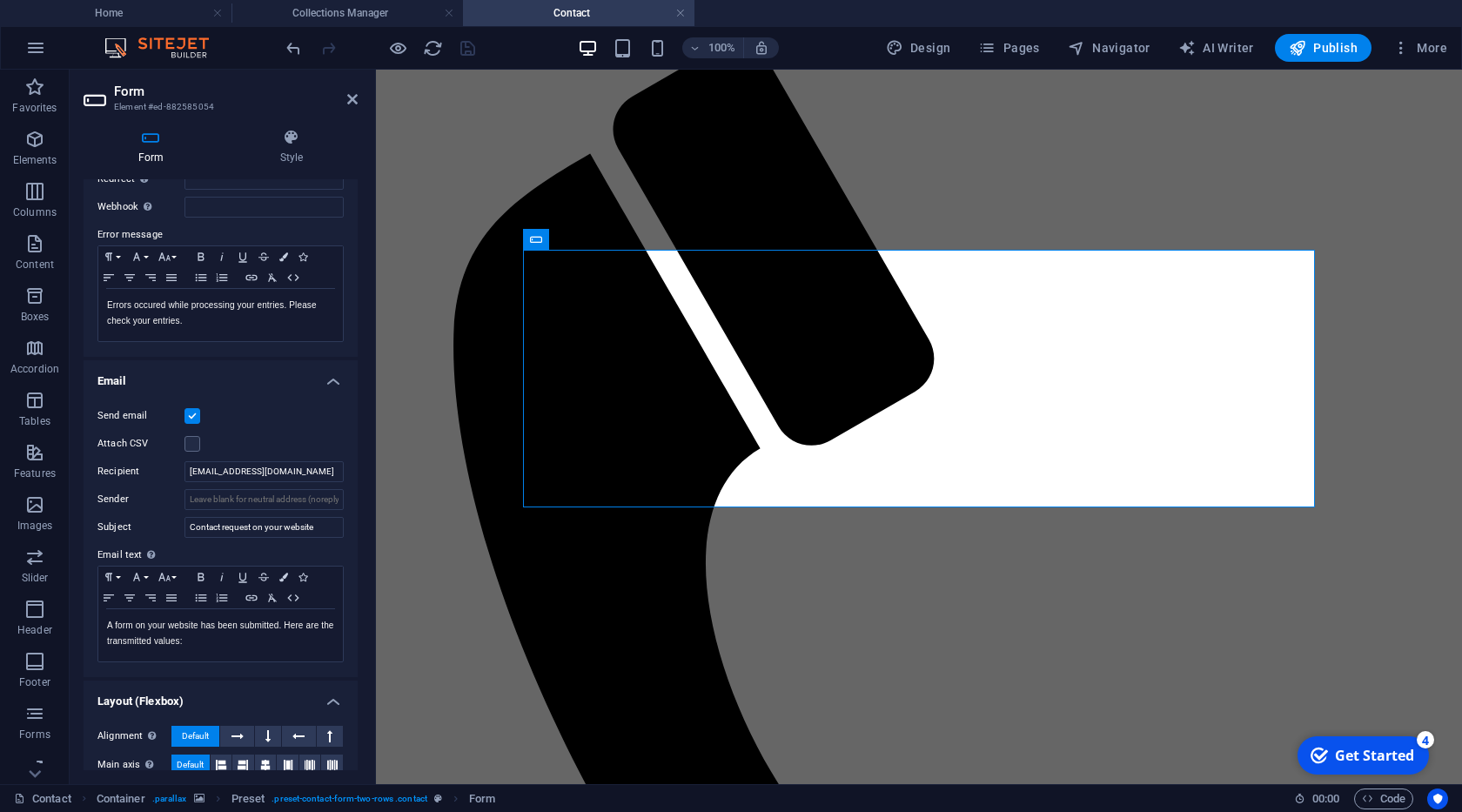
scroll to position [267, 0]
click input "text"
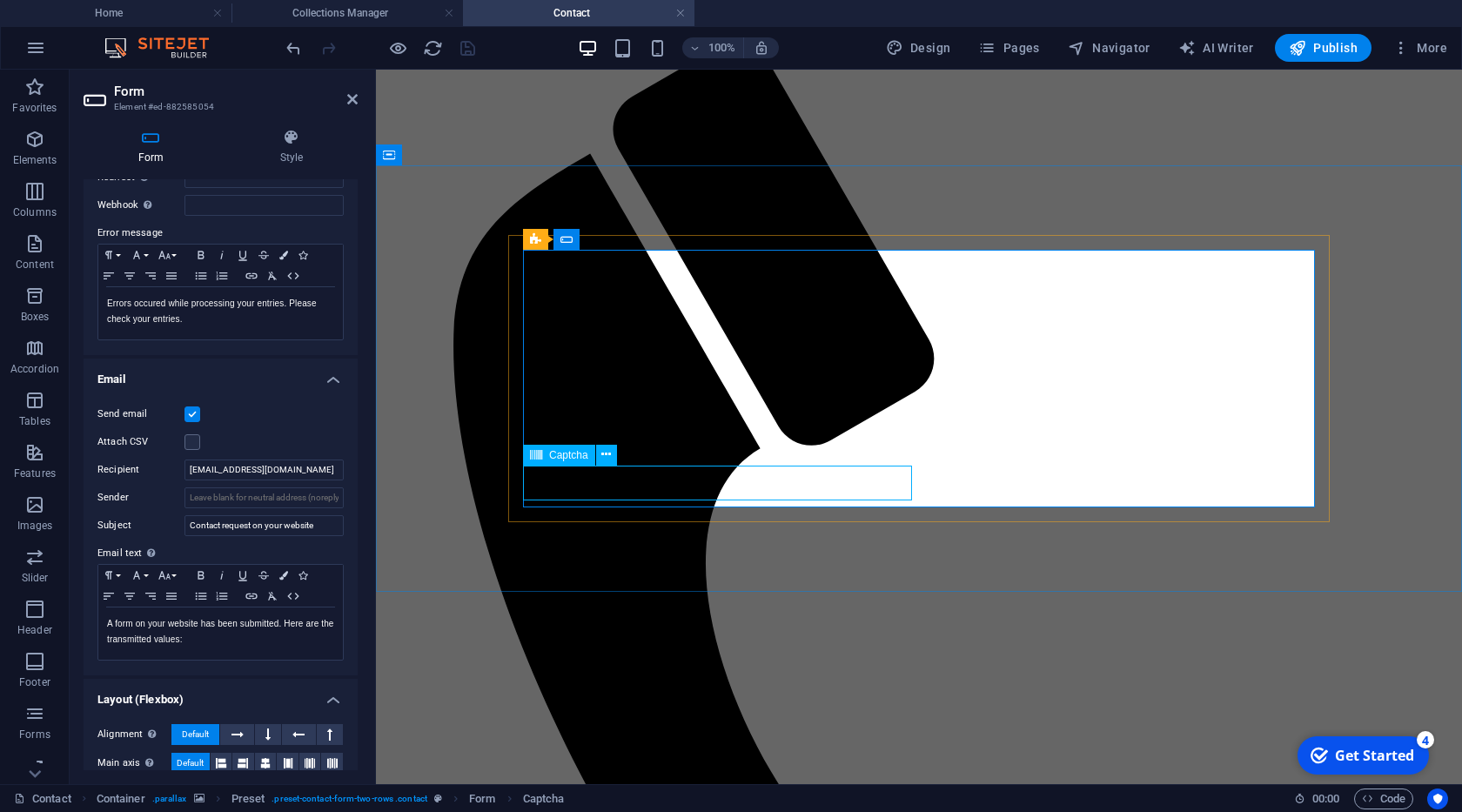
click at [563, 460] on span "Captcha" at bounding box center [569, 455] width 39 height 10
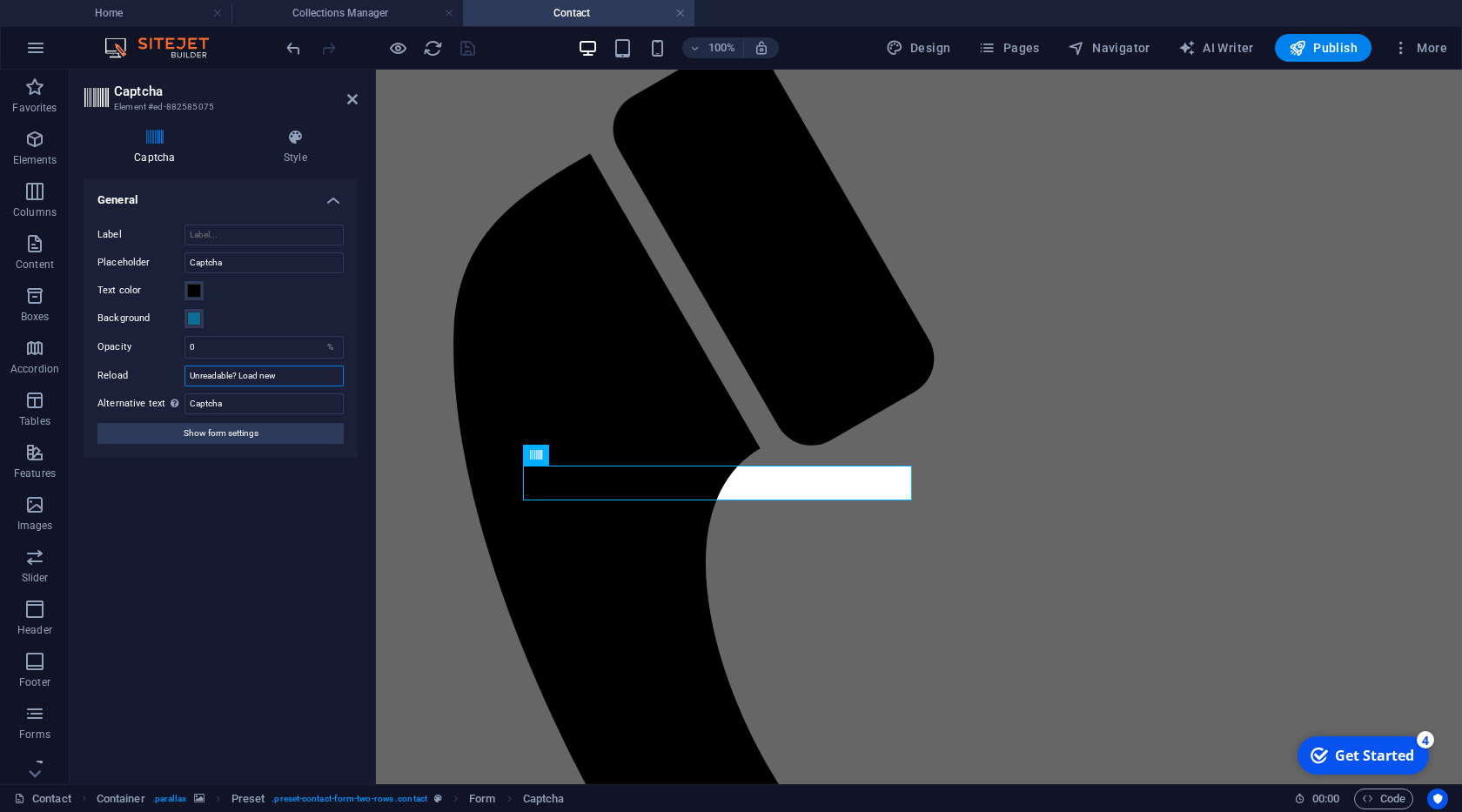
click at [315, 373] on input "Unreadable? Load new" at bounding box center [264, 376] width 159 height 21
click at [300, 401] on input "Captcha" at bounding box center [264, 403] width 159 height 21
click at [259, 438] on button "Show form settings" at bounding box center [220, 433] width 246 height 21
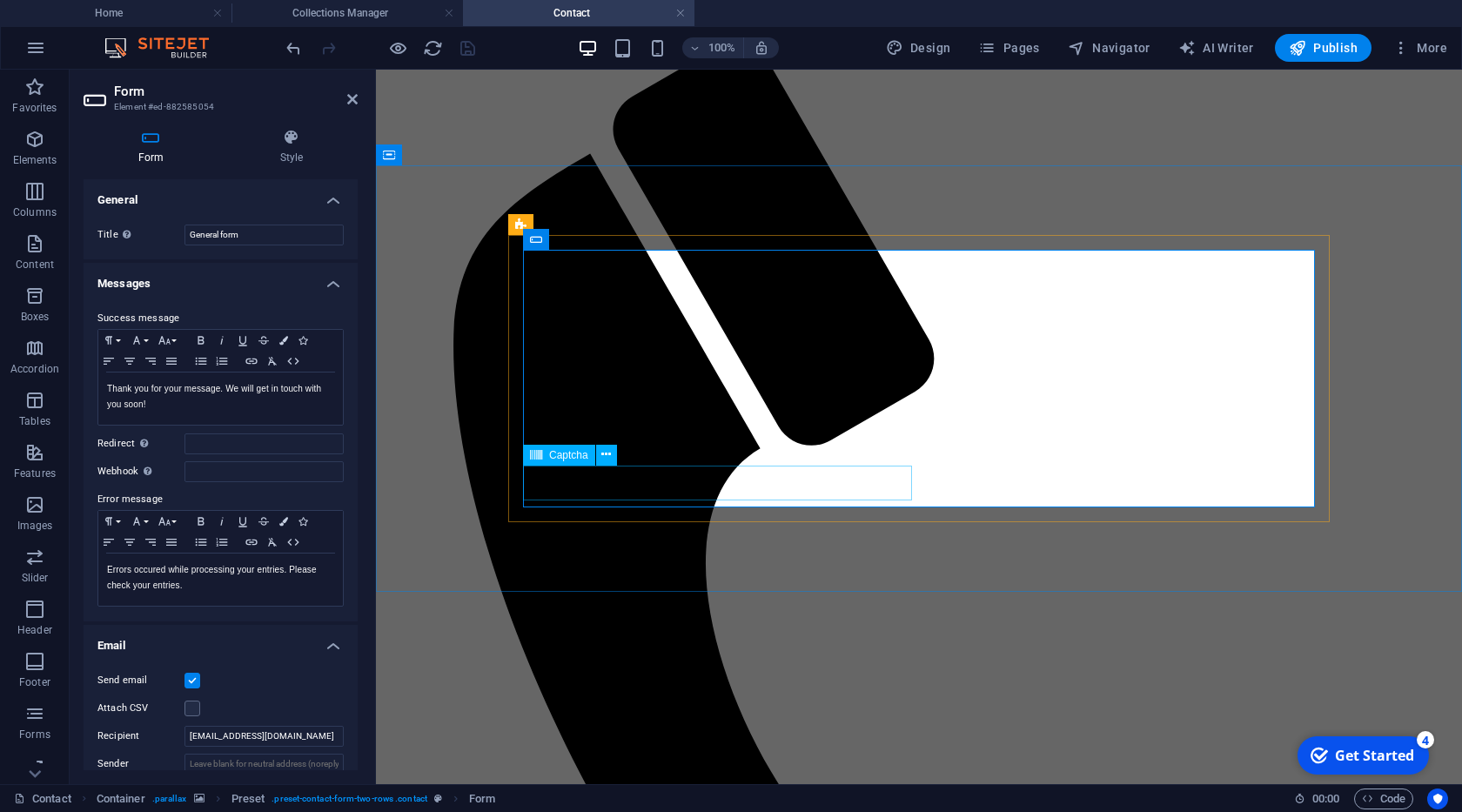
click input "text"
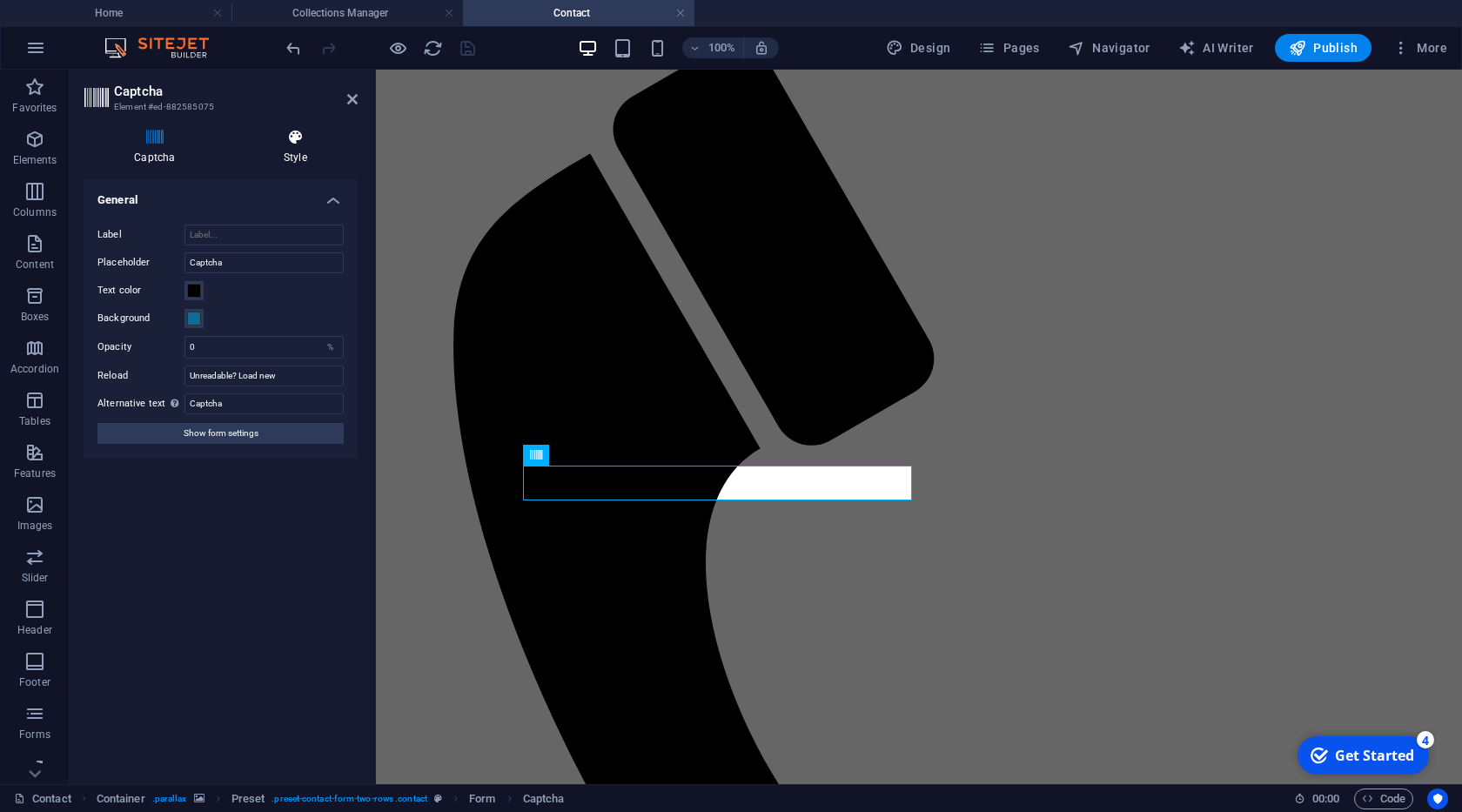
click at [292, 138] on icon at bounding box center [295, 138] width 124 height 18
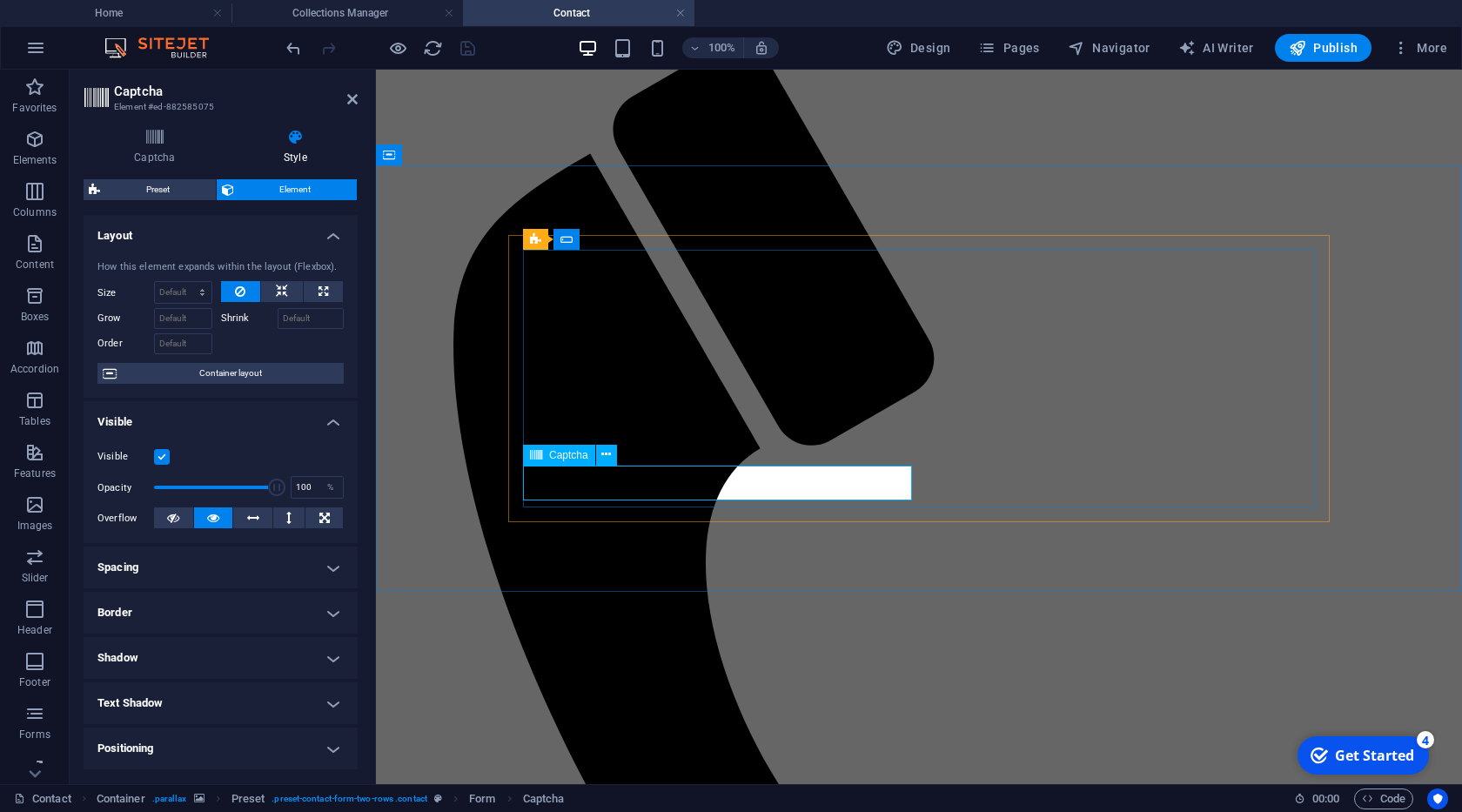
click div "Unreadable? Load new"
click at [155, 155] on h4 "Captcha" at bounding box center [158, 147] width 150 height 36
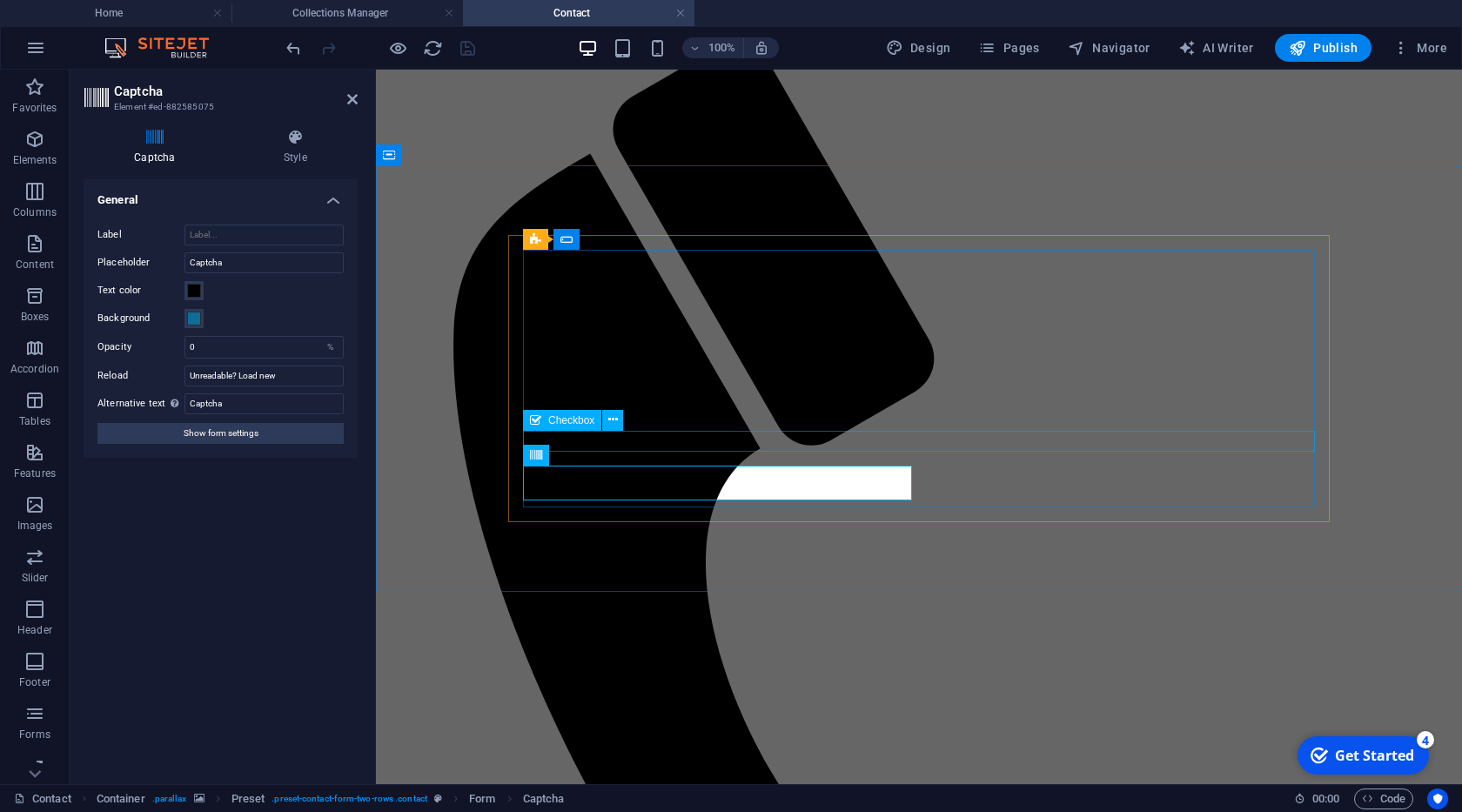
click div "I have read and understand the privacy policy."
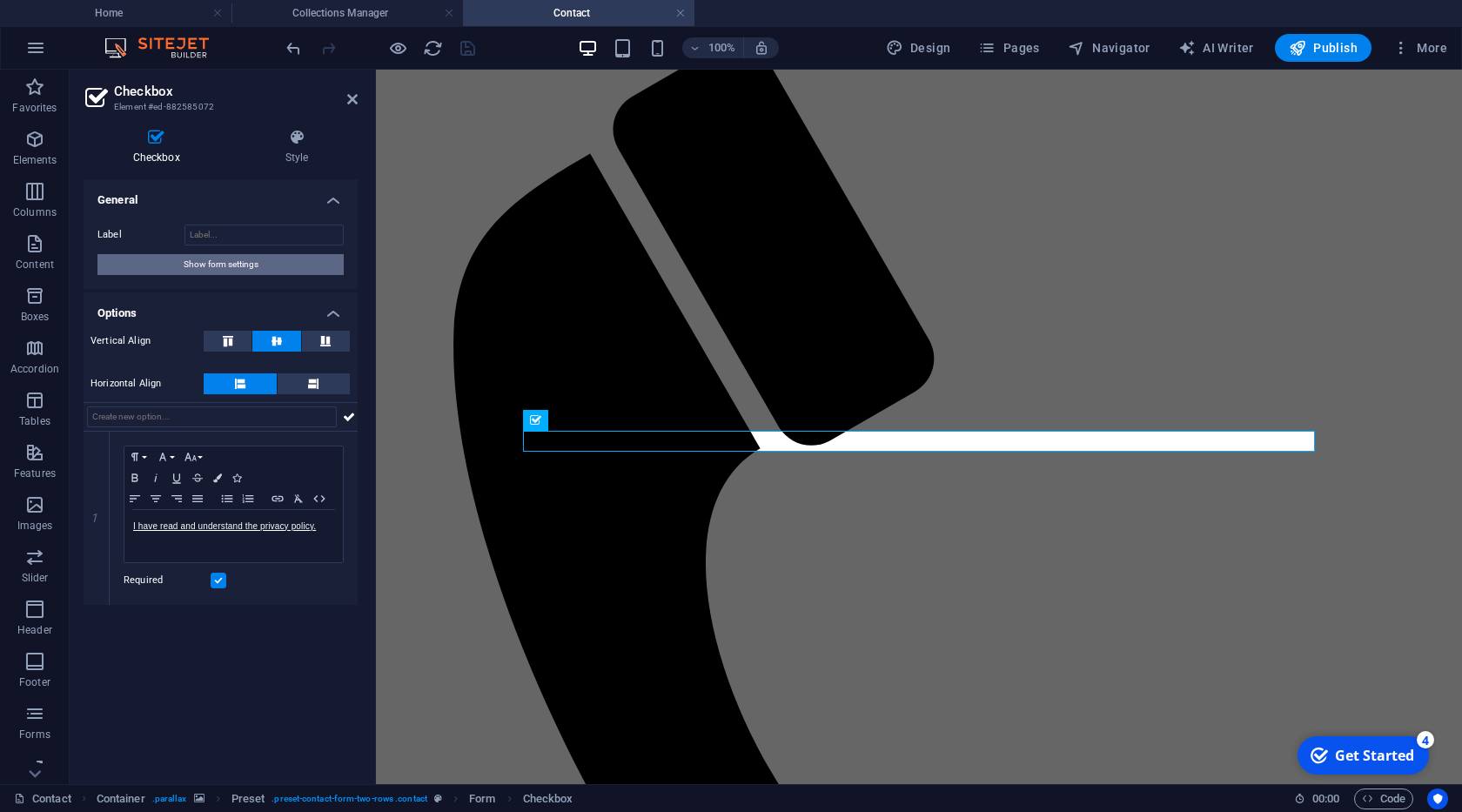
click at [226, 261] on span "Show form settings" at bounding box center [221, 265] width 75 height 21
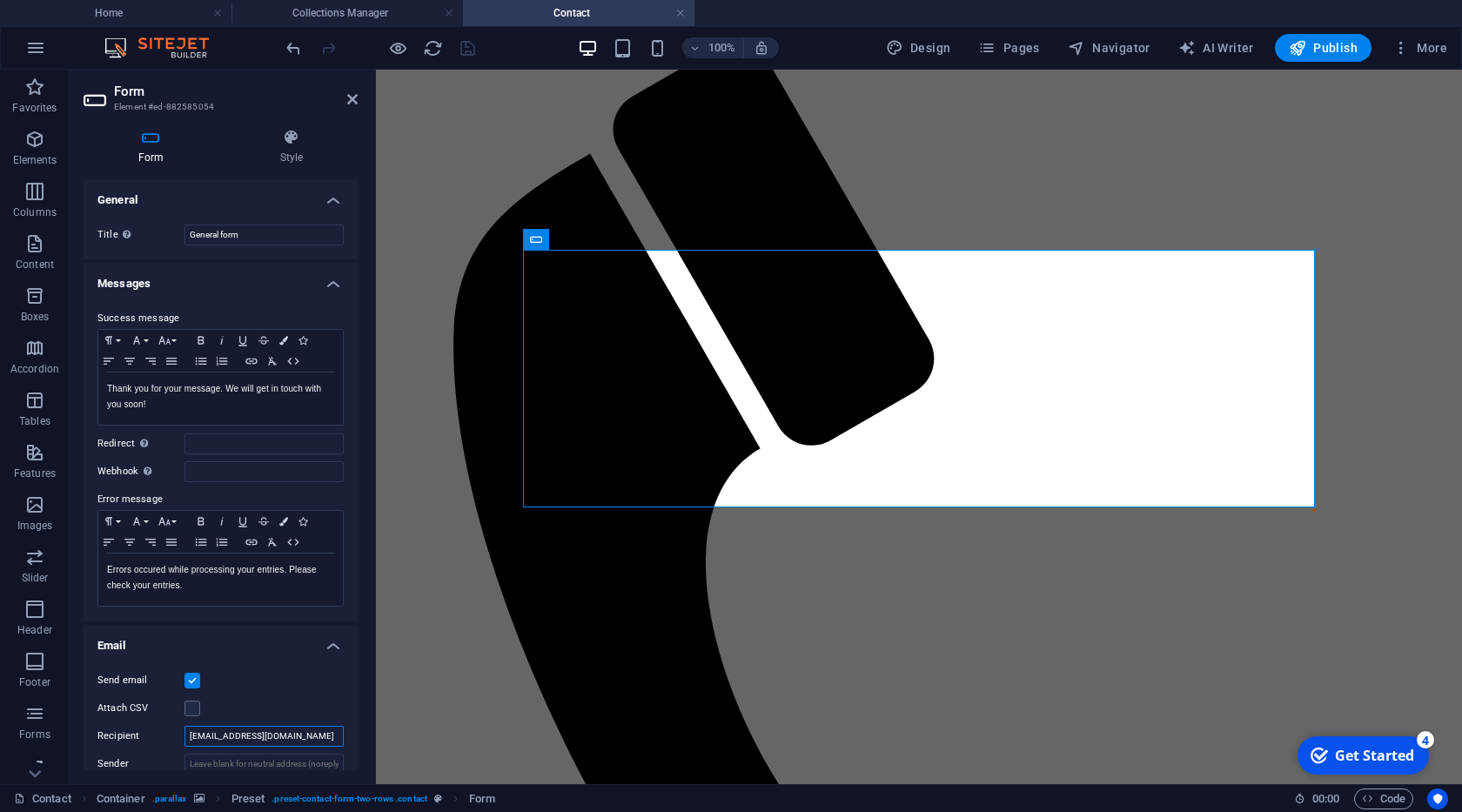
click at [252, 740] on input "[EMAIL_ADDRESS][DOMAIN_NAME]" at bounding box center [264, 736] width 159 height 21
click at [199, 442] on input "Redirect Define a redirect target upon successful form submission; for example,…" at bounding box center [264, 443] width 159 height 21
paste input "[EMAIL_ADDRESS][DOMAIN_NAME]"
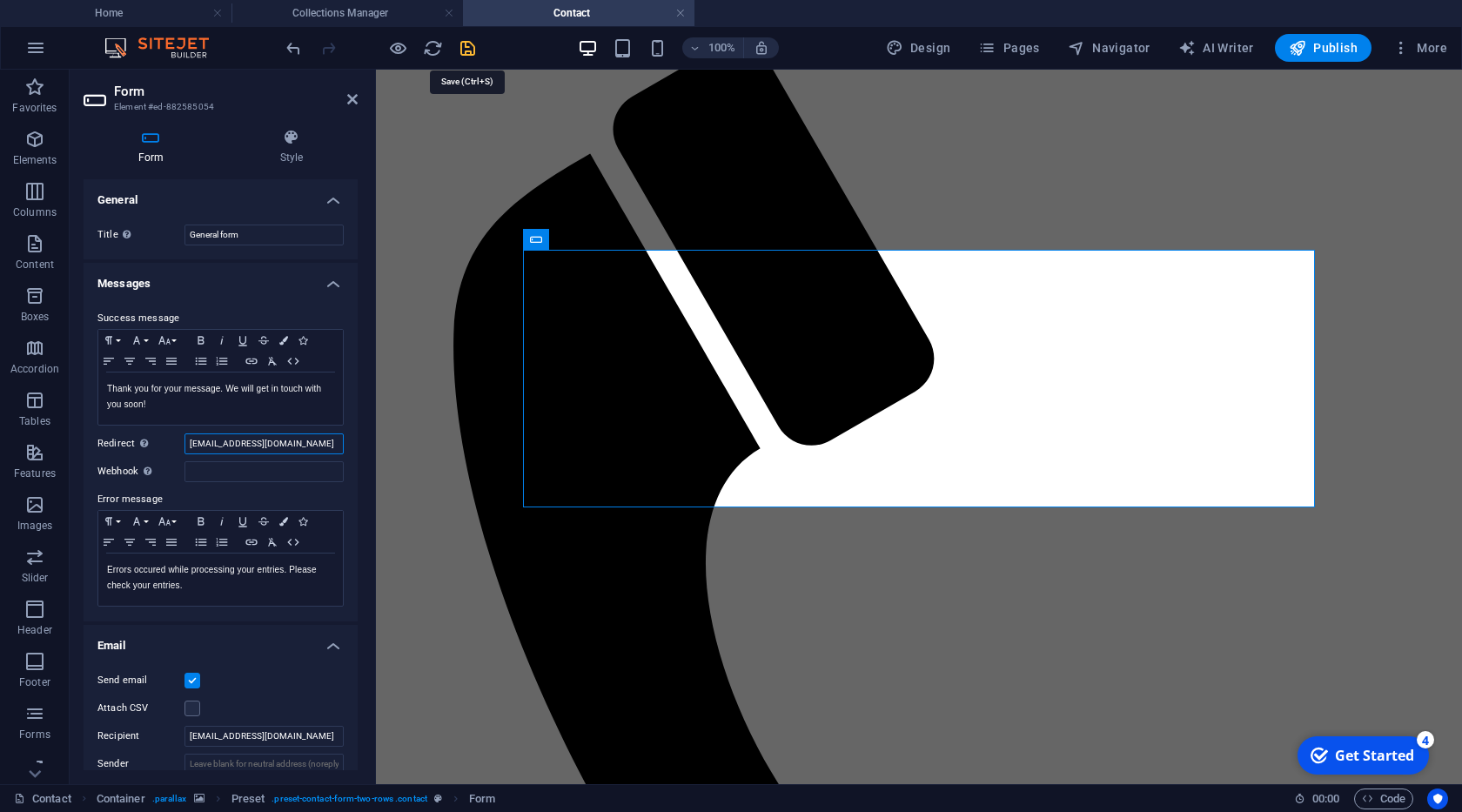
type input "[EMAIL_ADDRESS][DOMAIN_NAME]"
click at [475, 51] on icon "save" at bounding box center [467, 48] width 20 height 20
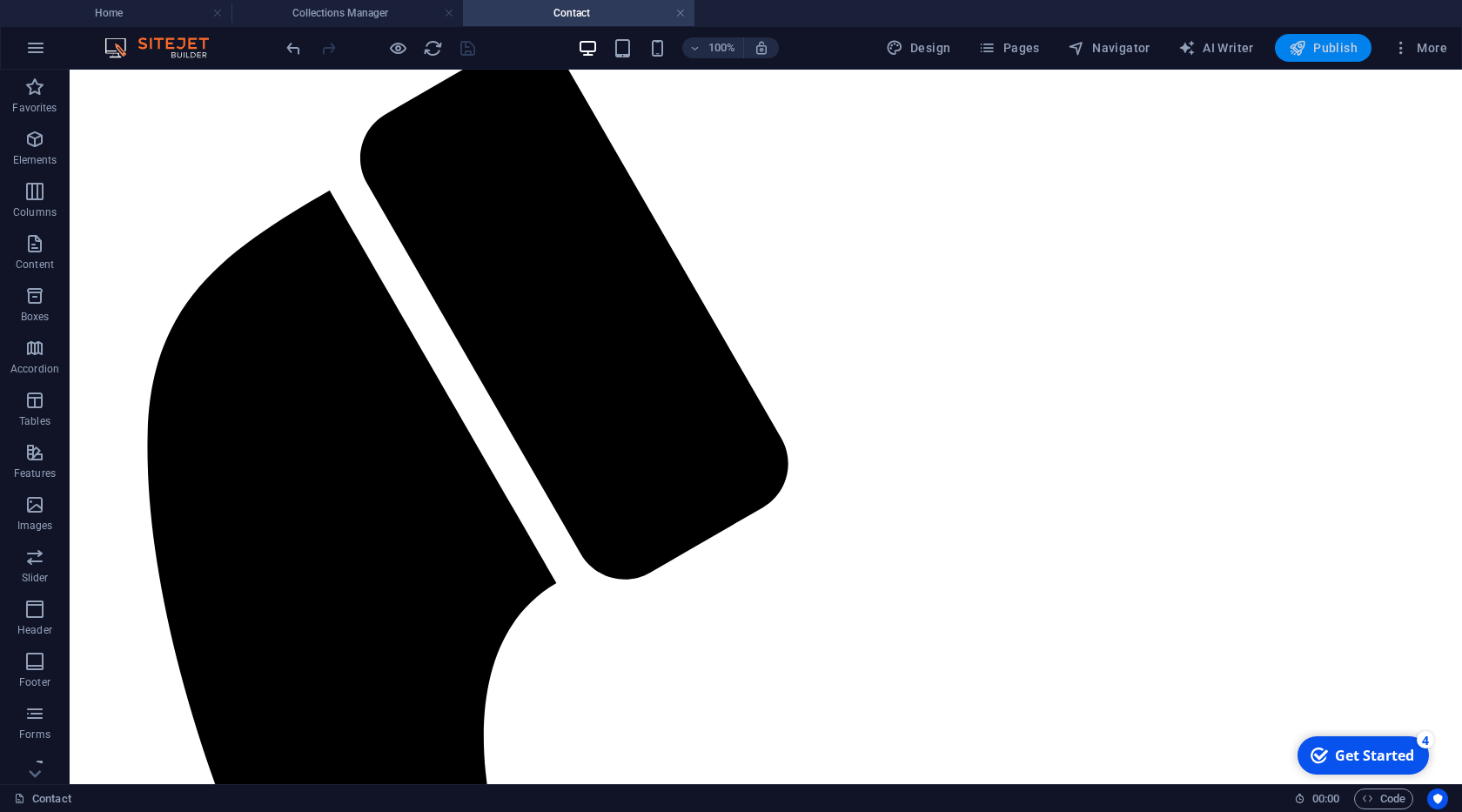
click at [1309, 49] on span "Publish" at bounding box center [1323, 48] width 68 height 18
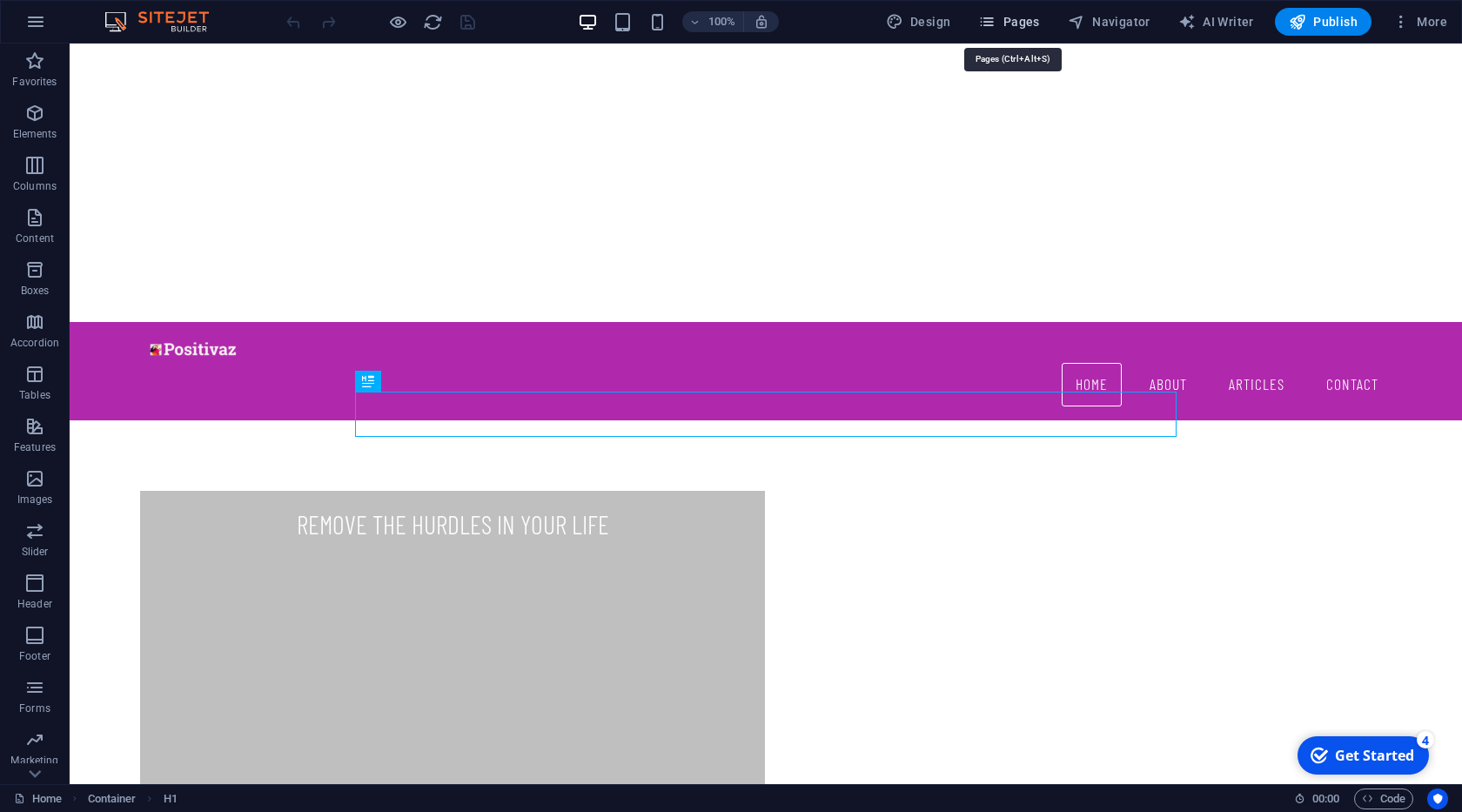
click at [1005, 23] on span "Pages" at bounding box center [1008, 22] width 61 height 18
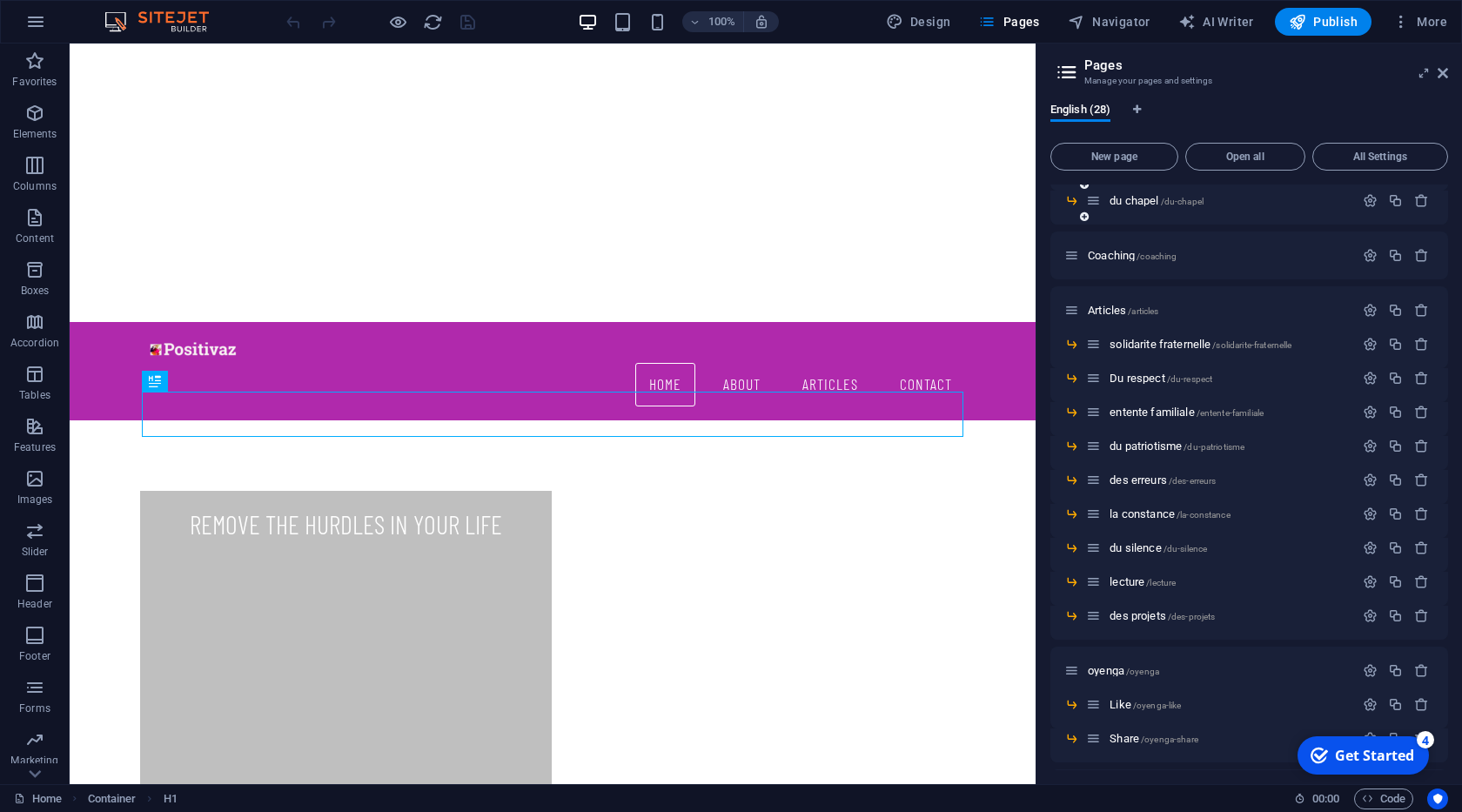
scroll to position [573, 0]
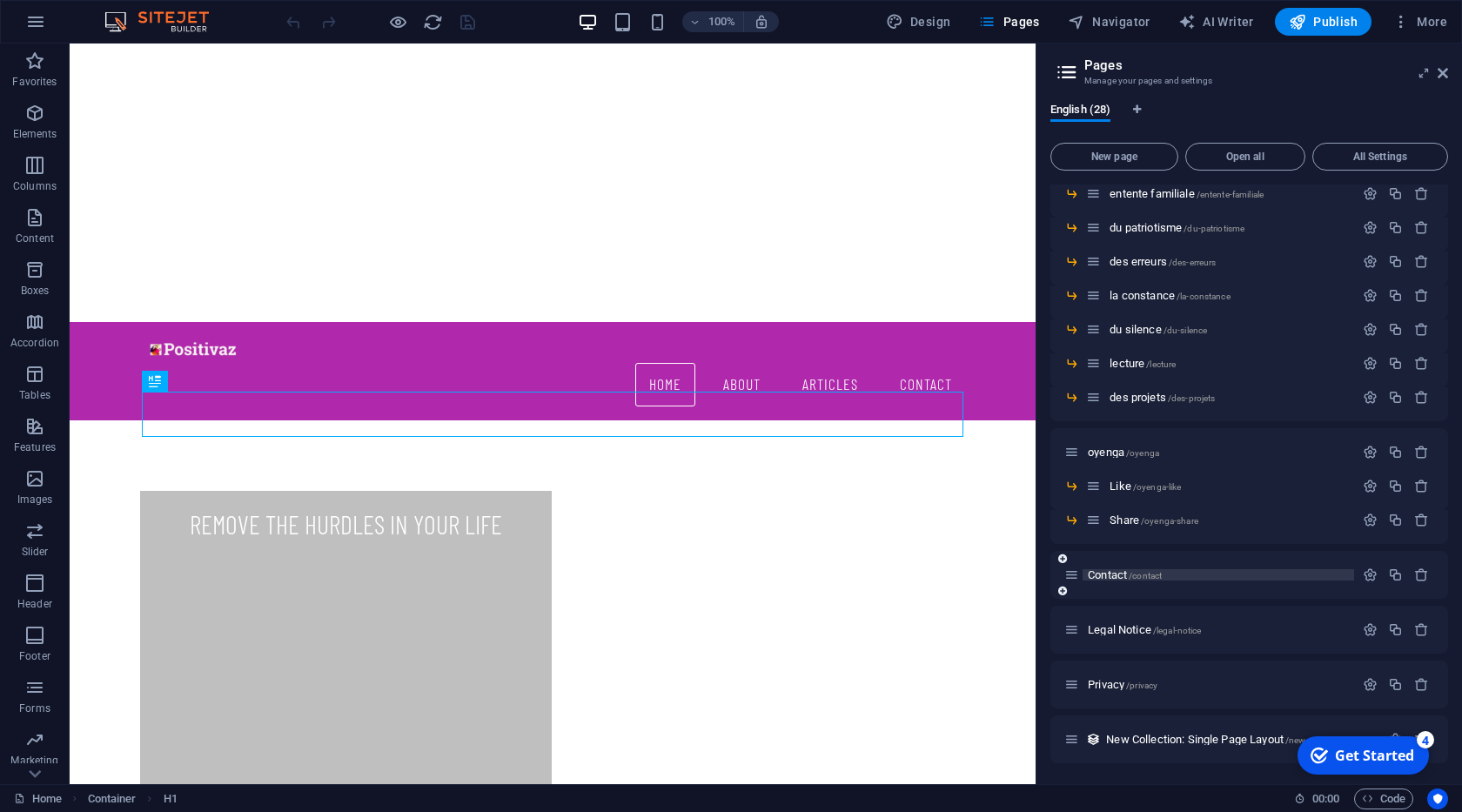
click at [1133, 574] on span "/contact" at bounding box center [1145, 575] width 33 height 9
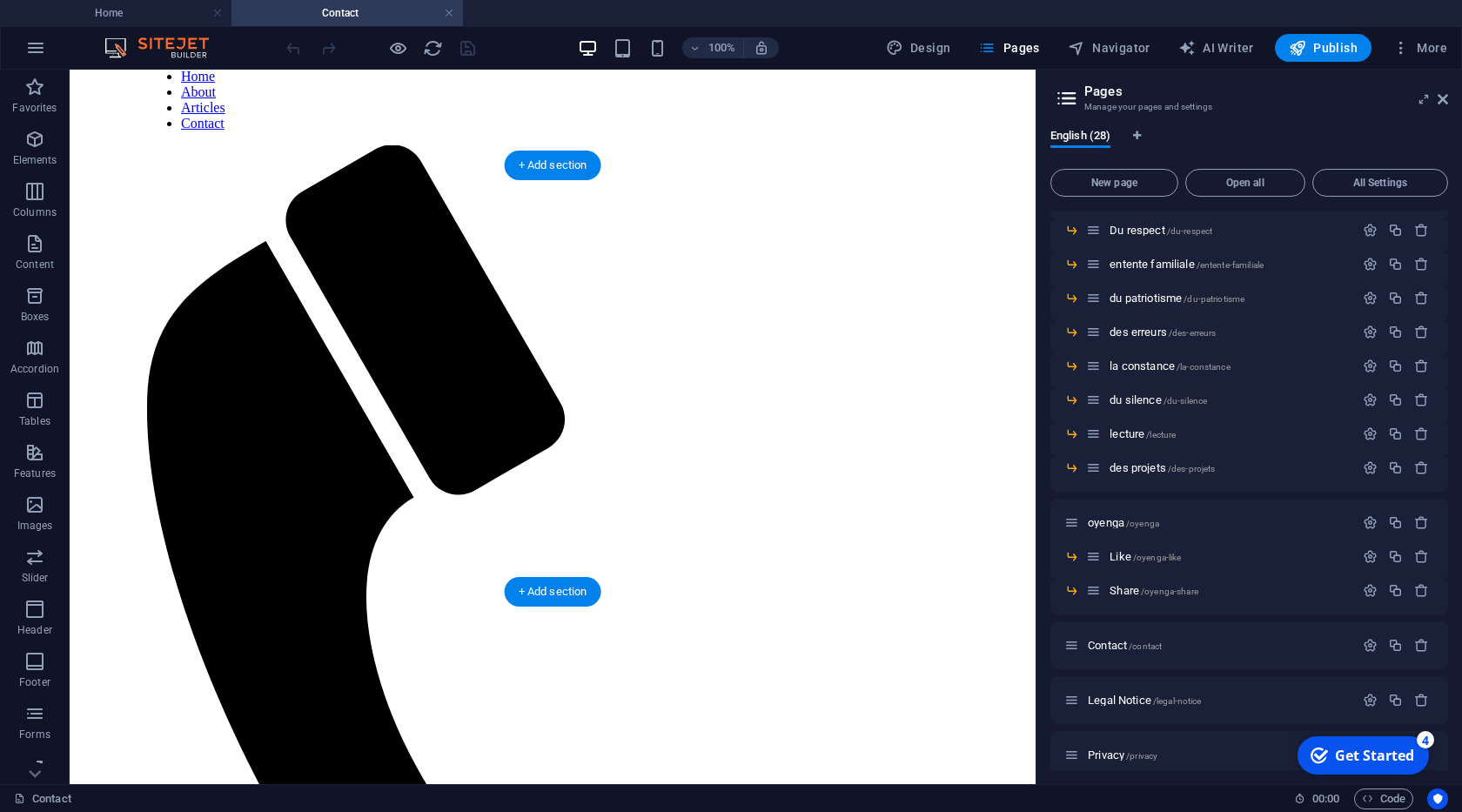
scroll to position [84, 0]
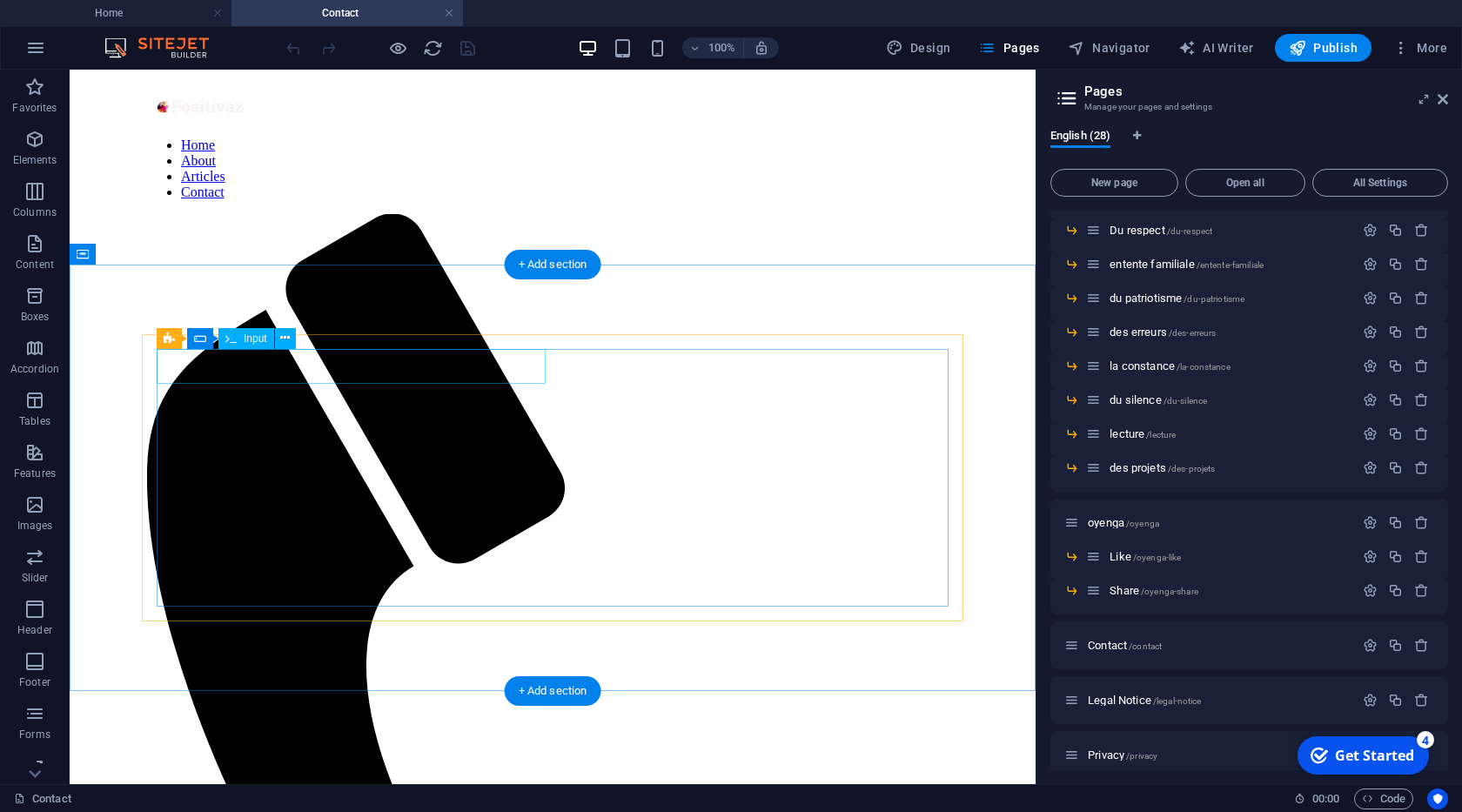
click div
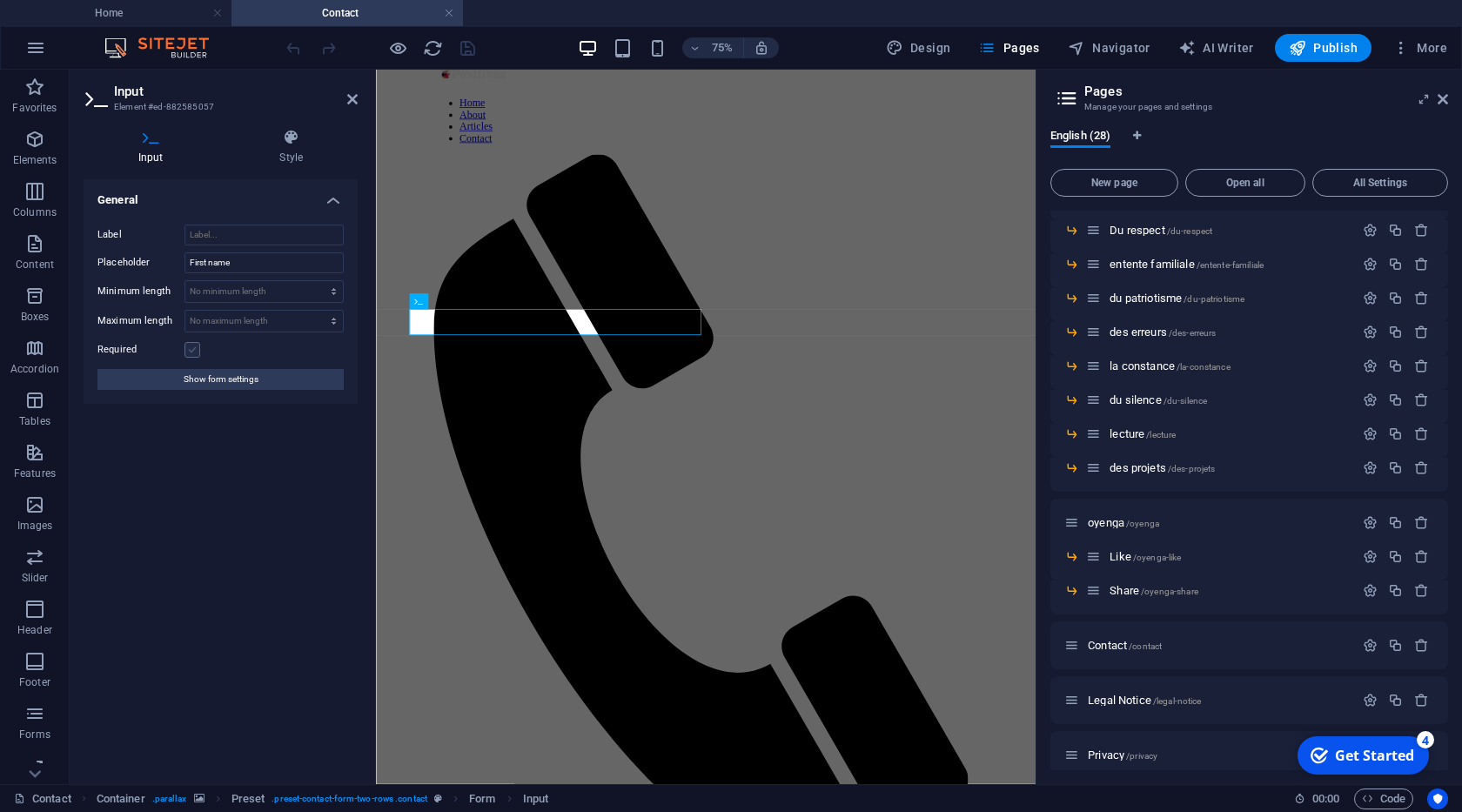
click at [192, 355] on label at bounding box center [192, 349] width 16 height 16
click at [0, 0] on input "Required" at bounding box center [0, 0] width 0 height 0
click at [280, 141] on icon at bounding box center [292, 138] width 133 height 18
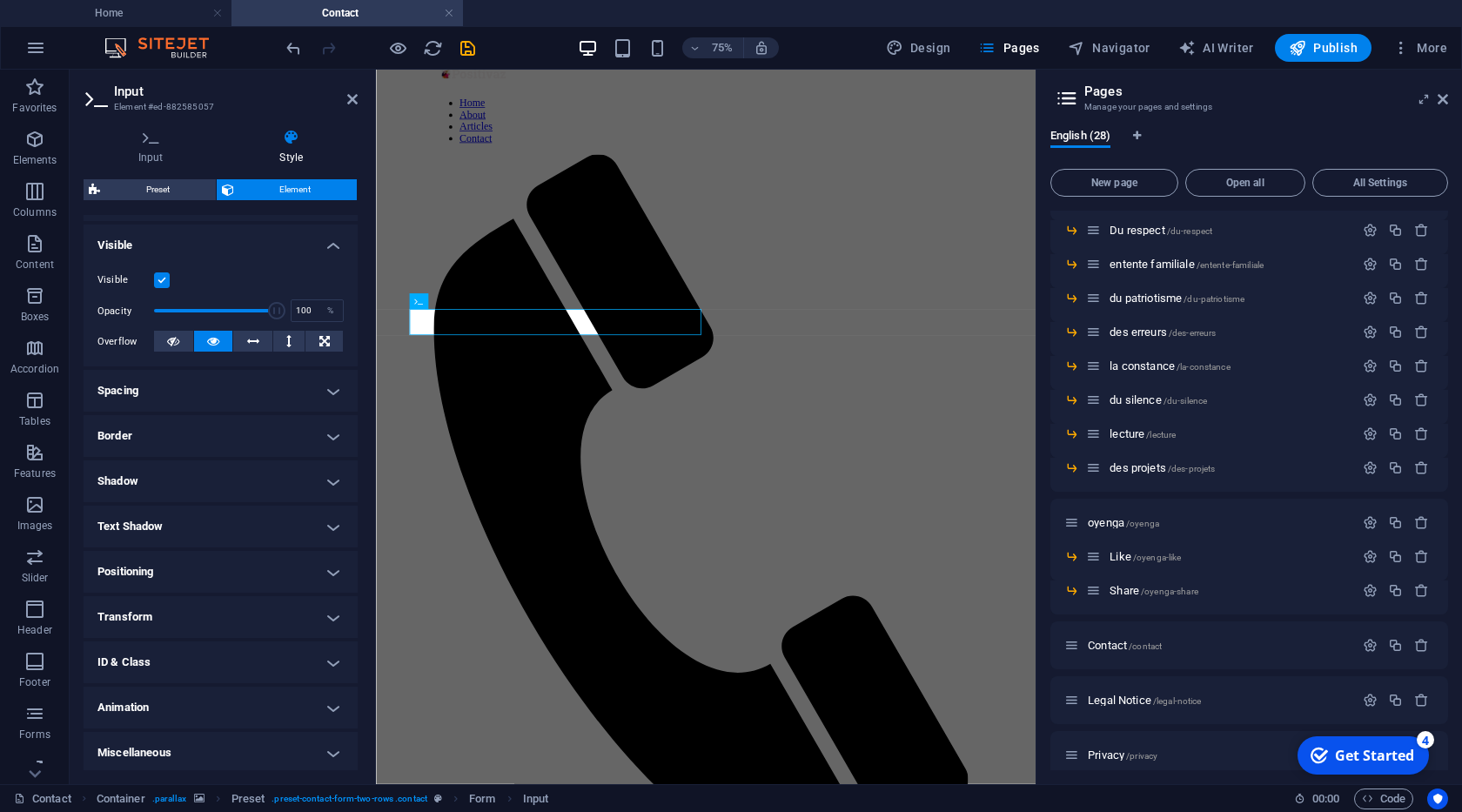
scroll to position [180, 0]
click at [329, 753] on h4 "Miscellaneous" at bounding box center [220, 748] width 274 height 42
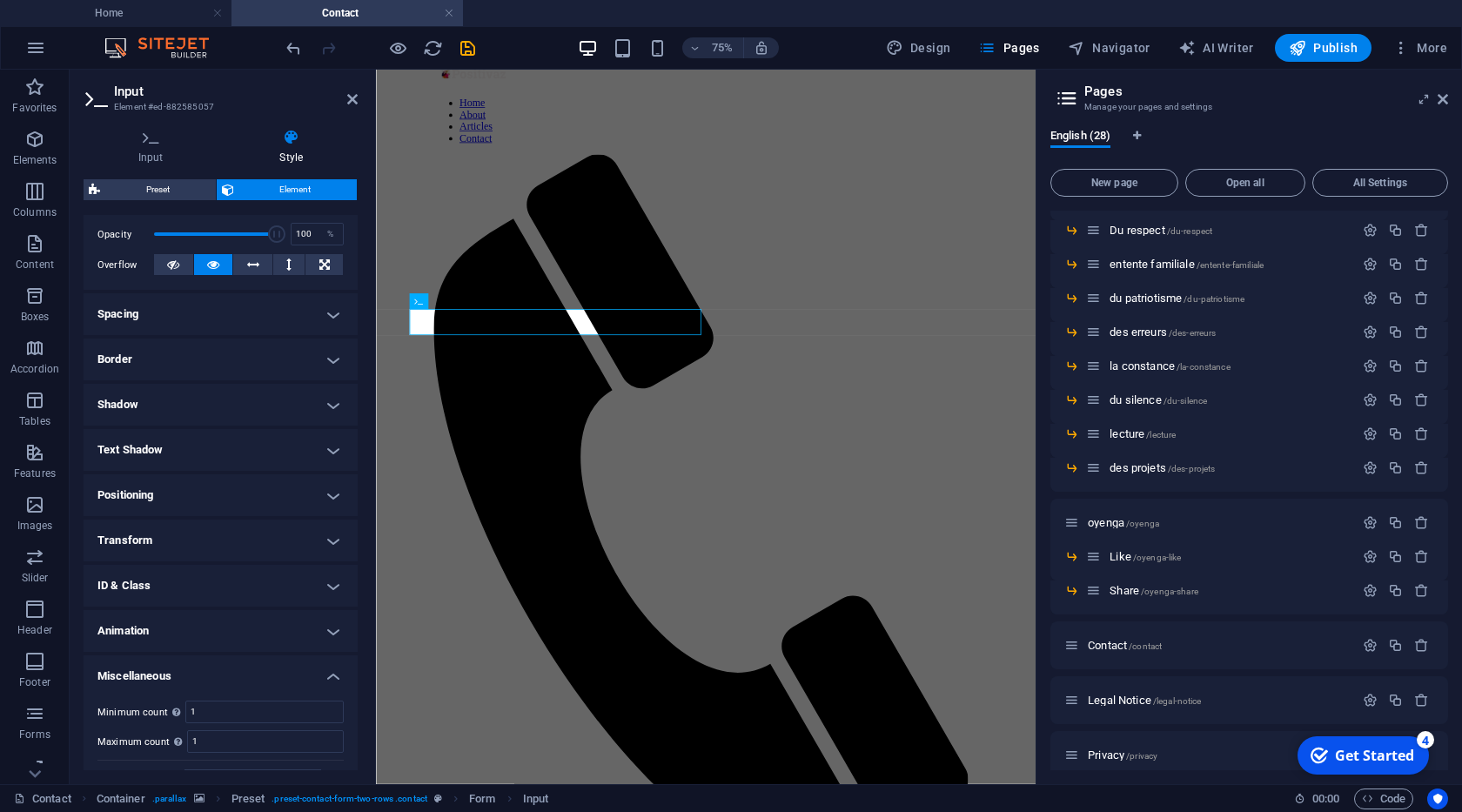
scroll to position [288, 0]
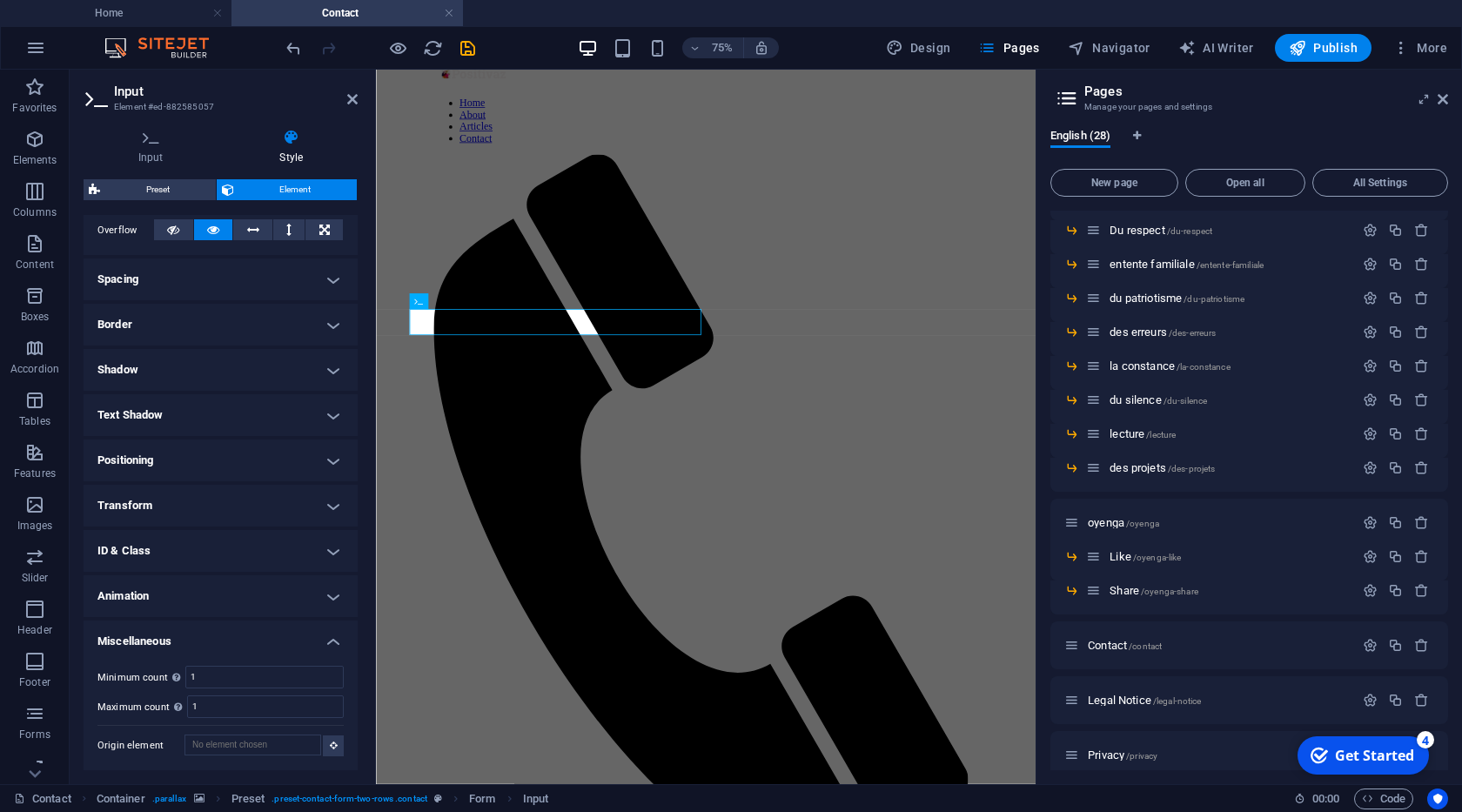
click at [334, 500] on h4 "Transform" at bounding box center [220, 505] width 274 height 42
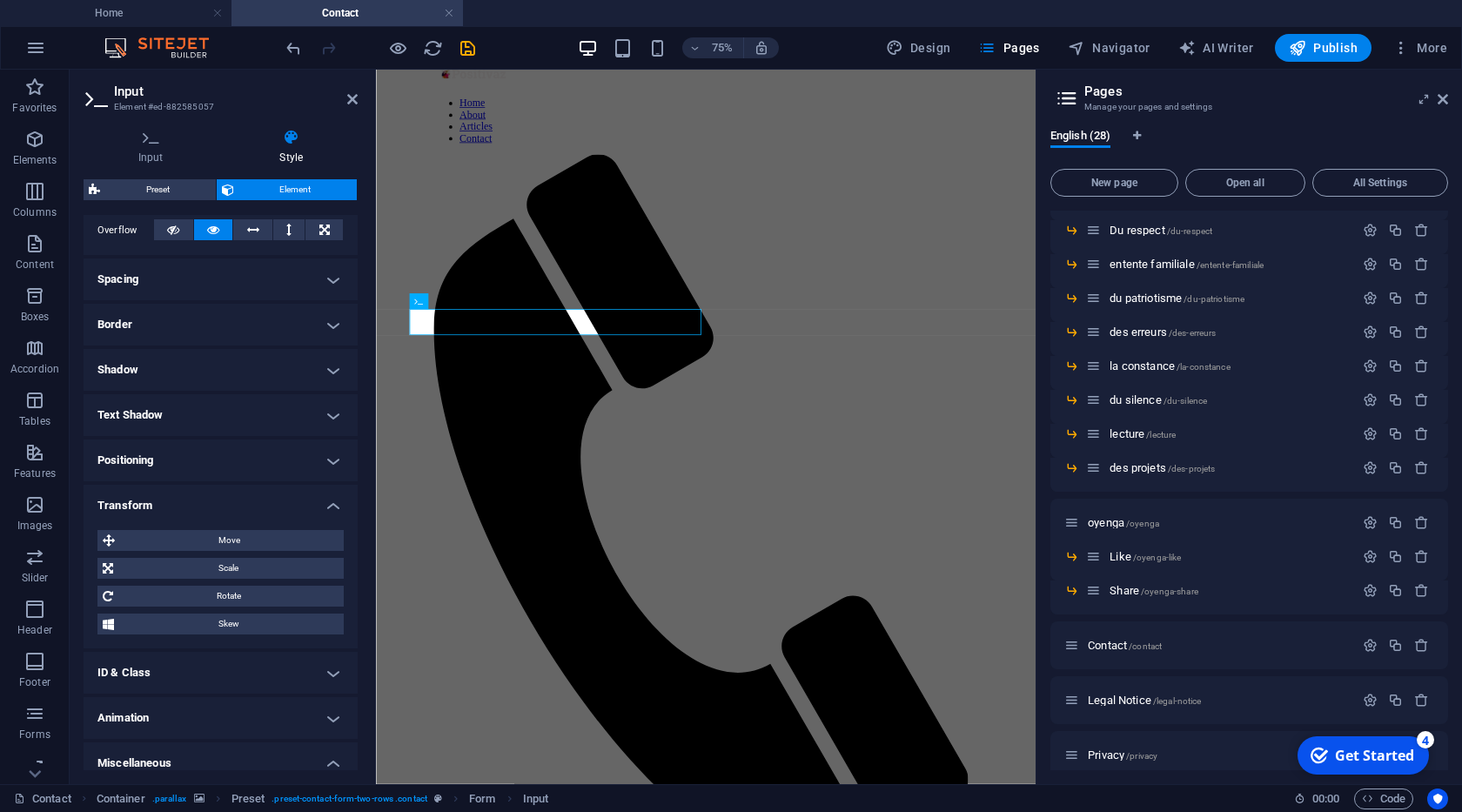
click at [334, 500] on h4 "Transform" at bounding box center [220, 500] width 274 height 31
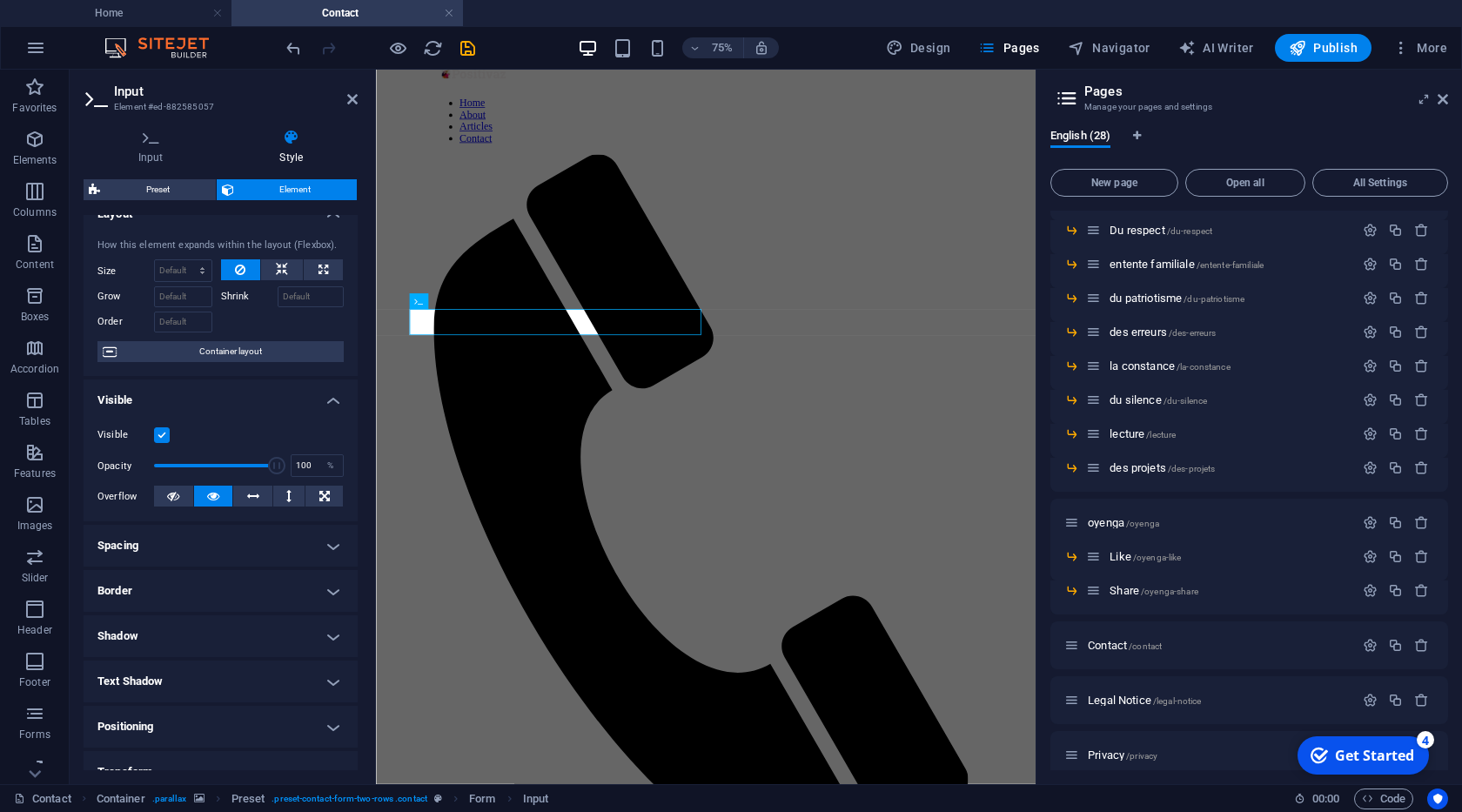
scroll to position [0, 0]
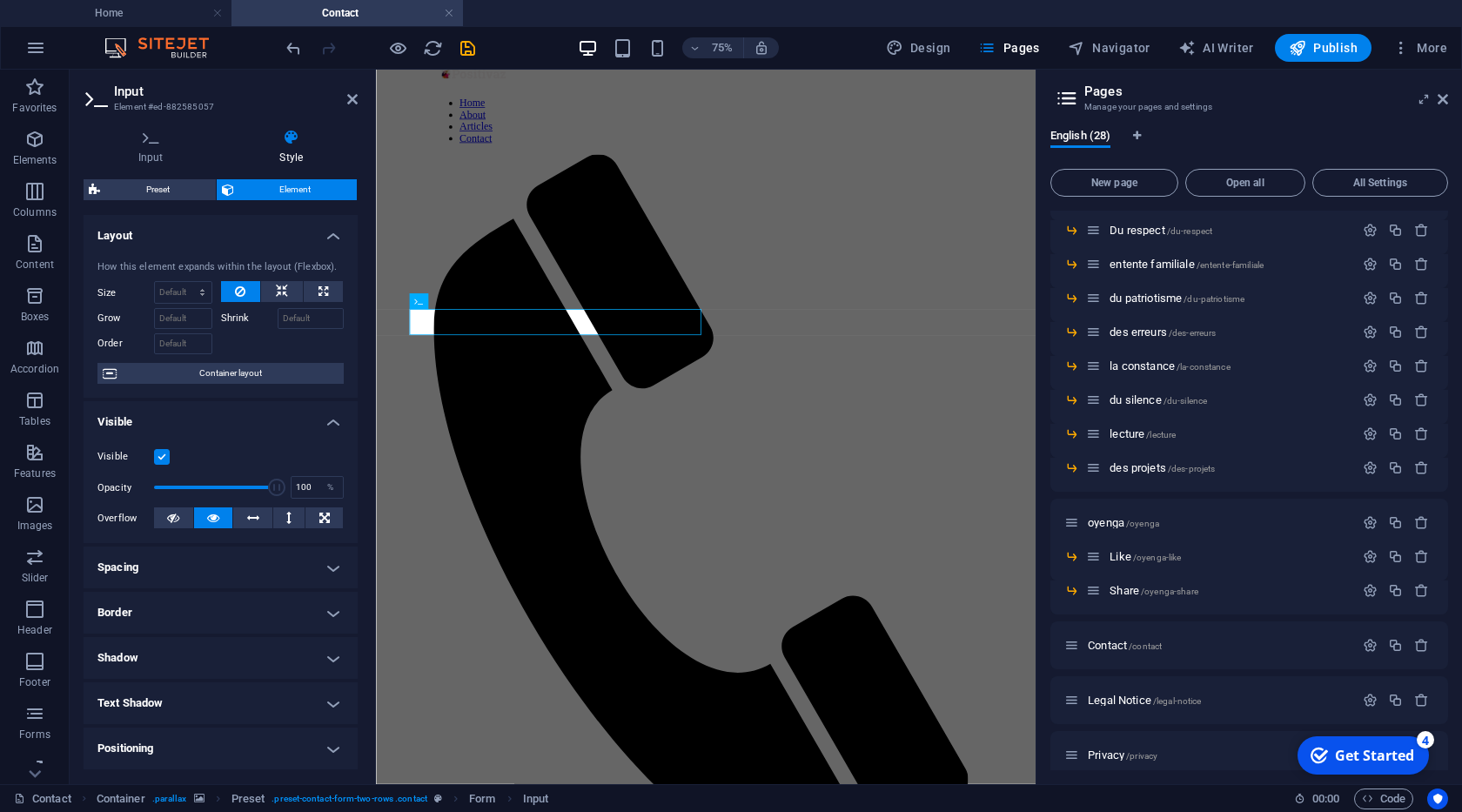
click at [282, 159] on h4 "Style" at bounding box center [292, 147] width 133 height 36
click at [152, 160] on h4 "Input" at bounding box center [154, 147] width 142 height 36
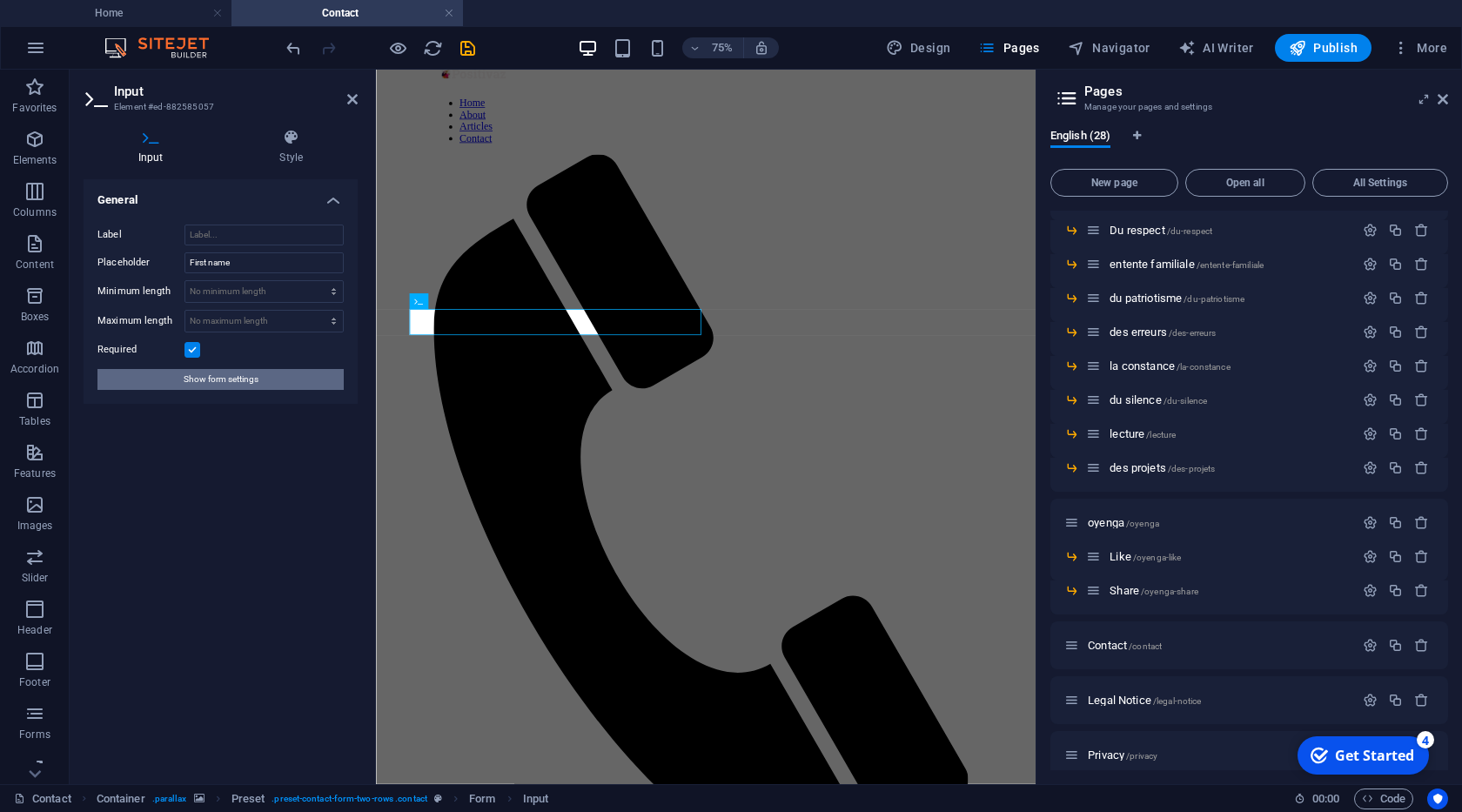
click at [217, 380] on span "Show form settings" at bounding box center [221, 379] width 75 height 21
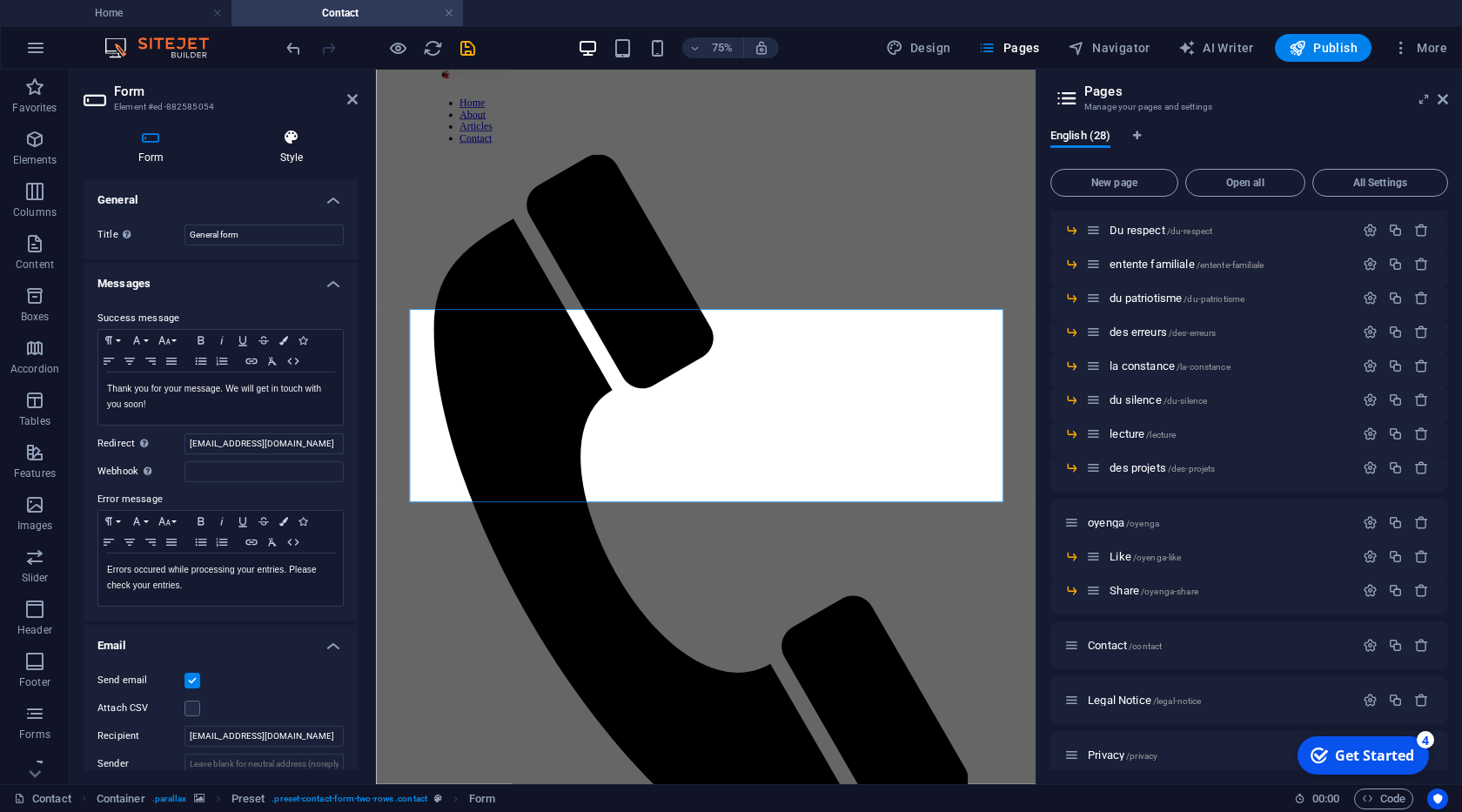
click at [289, 152] on h4 "Style" at bounding box center [291, 147] width 132 height 36
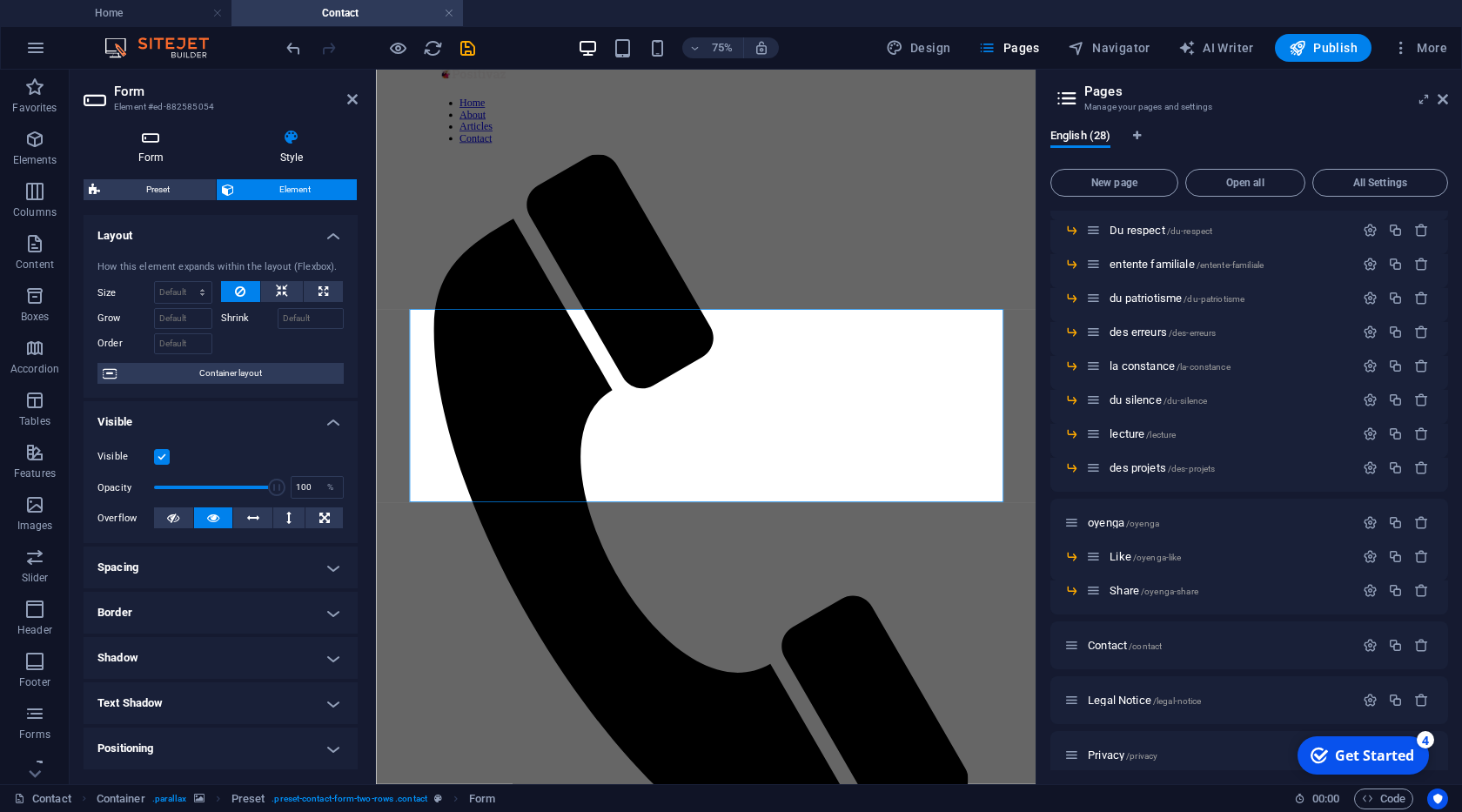
click at [147, 142] on icon at bounding box center [151, 138] width 135 height 18
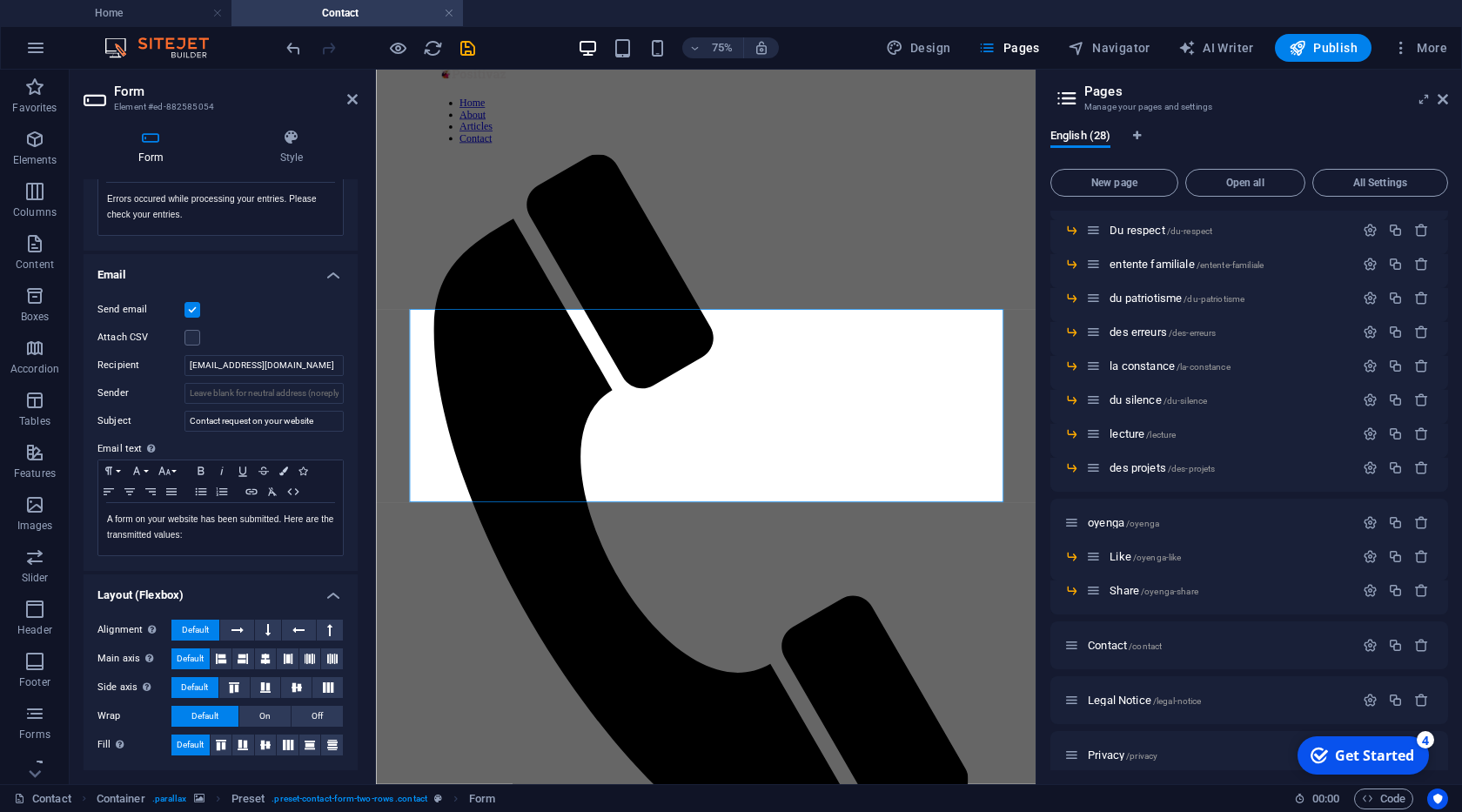
scroll to position [282, 0]
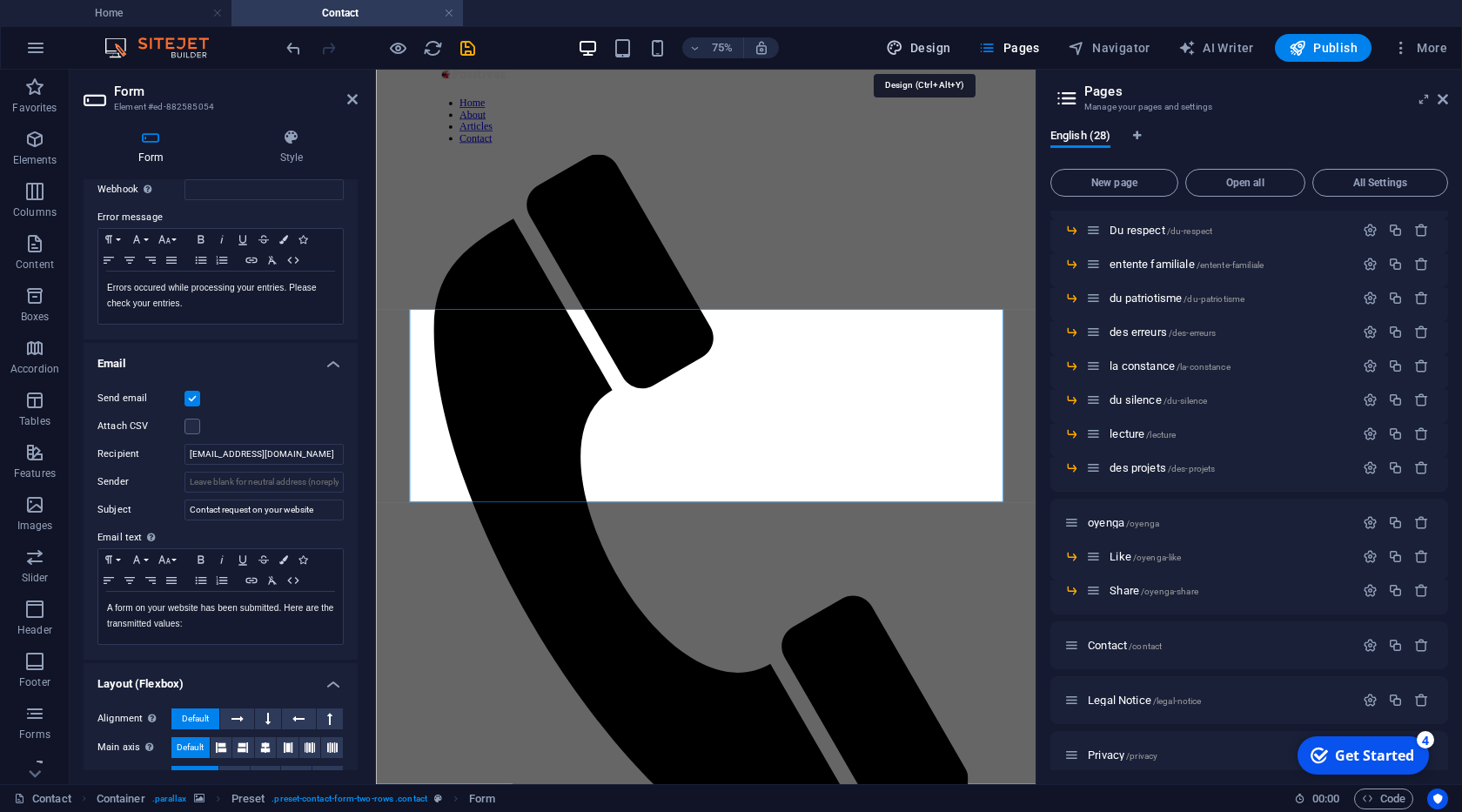
click at [931, 36] on button "Design" at bounding box center [918, 48] width 80 height 28
select select "px"
select select "300"
select select "px"
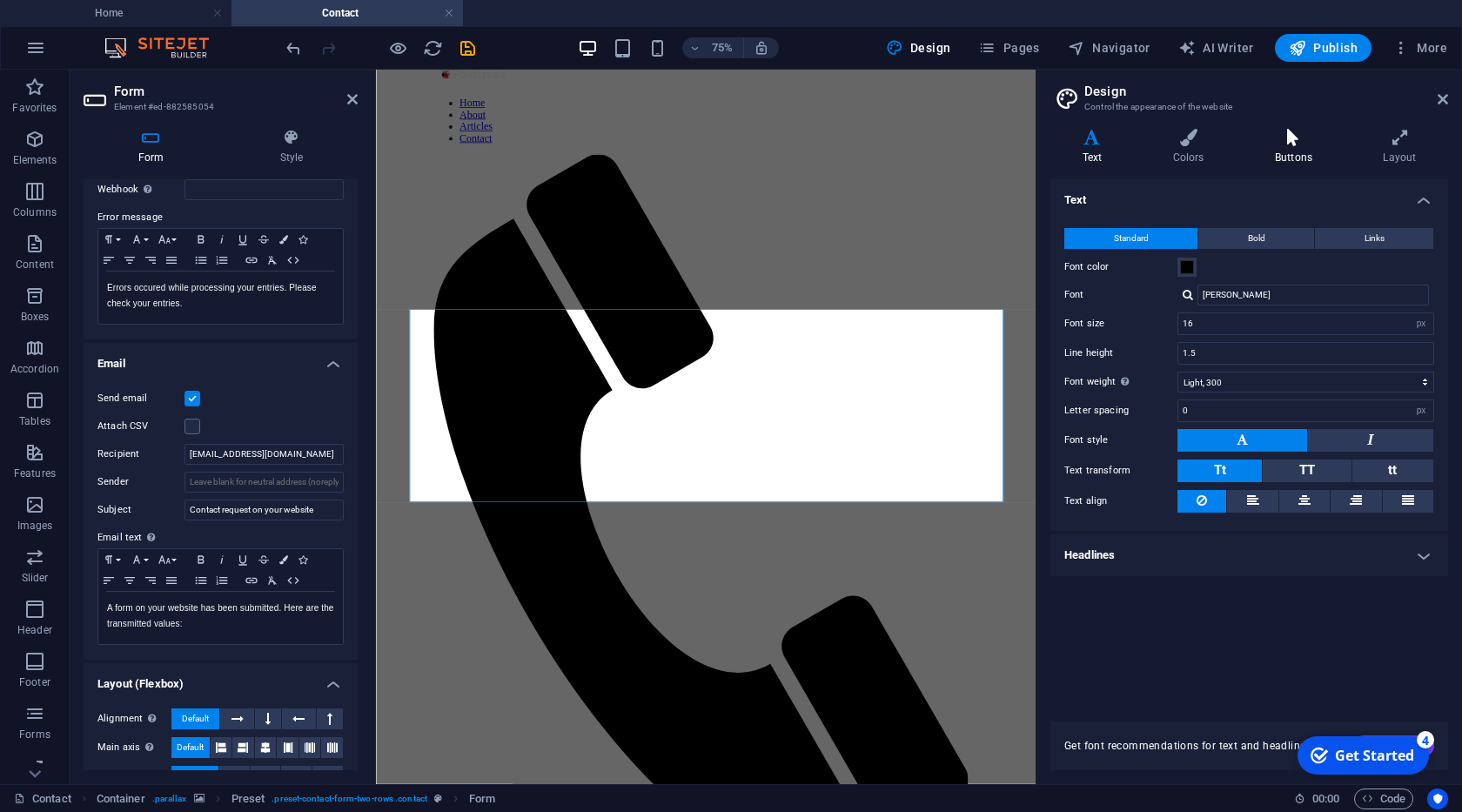
click at [1298, 155] on h4 "Buttons" at bounding box center [1296, 147] width 108 height 36
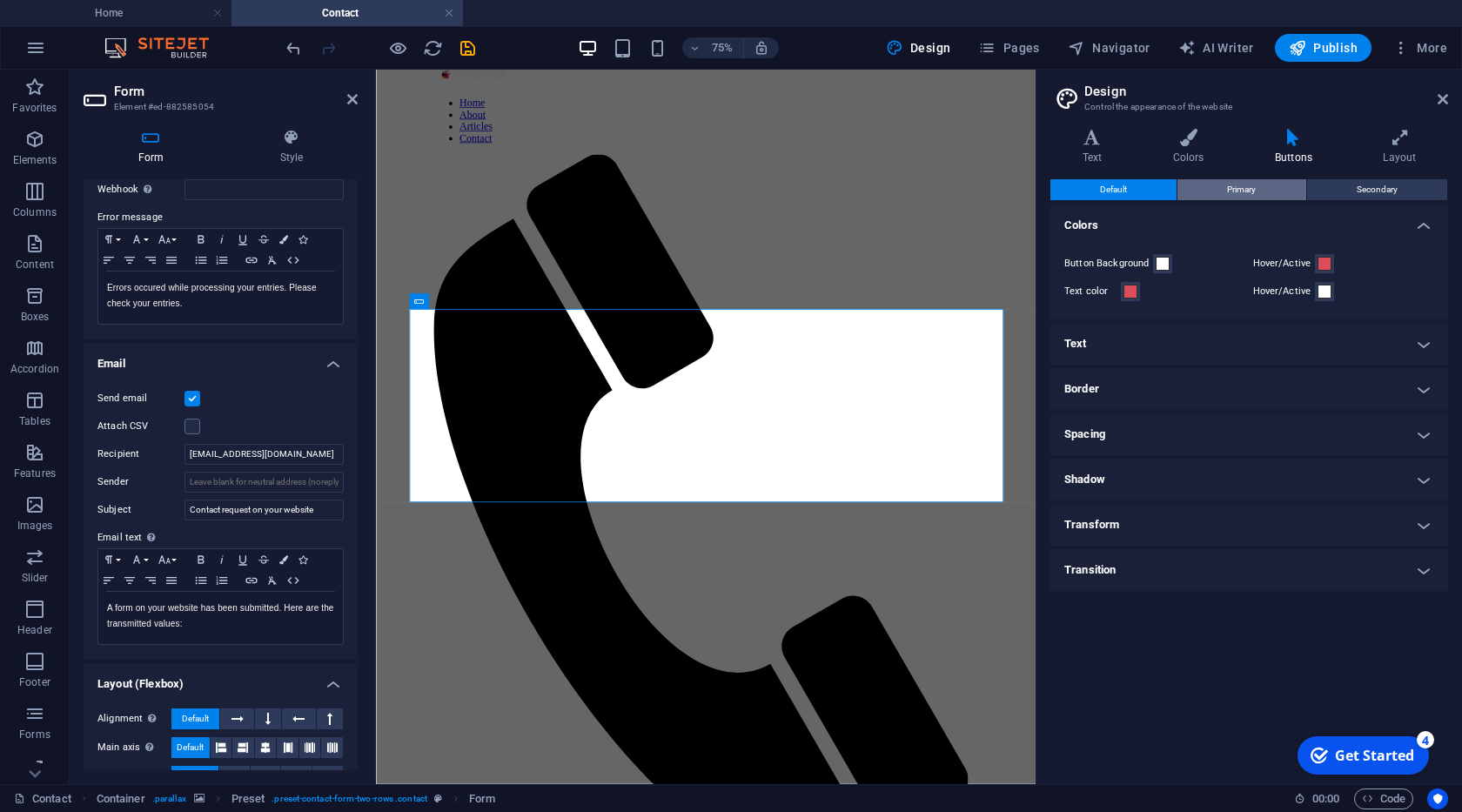
click at [1245, 191] on span "Primary" at bounding box center [1241, 190] width 29 height 21
click at [1331, 193] on button "Secondary" at bounding box center [1378, 190] width 140 height 21
click at [1222, 188] on button "Primary" at bounding box center [1241, 190] width 128 height 21
click at [1390, 157] on h4 "Layout" at bounding box center [1399, 147] width 96 height 36
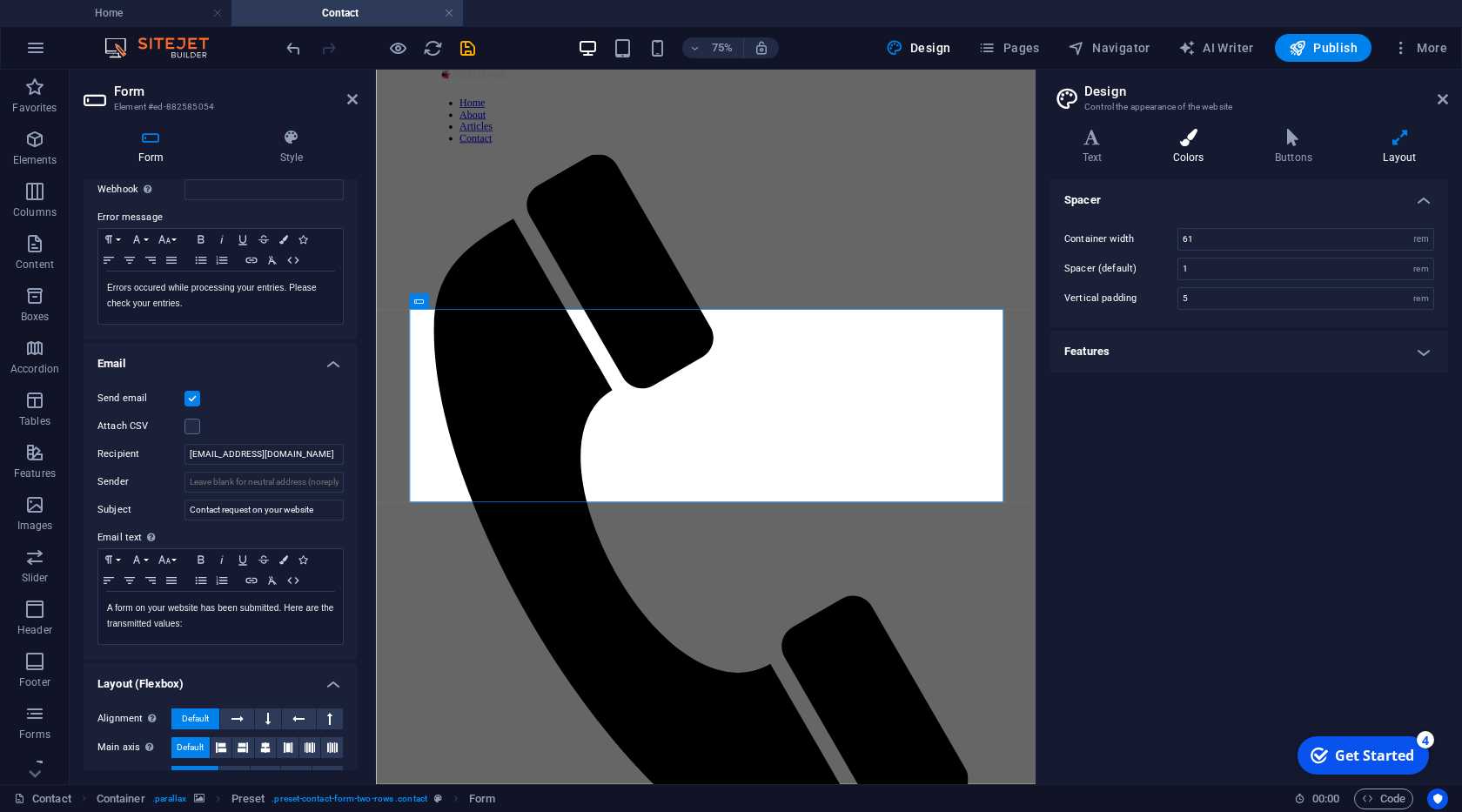
click at [1155, 143] on icon at bounding box center [1188, 138] width 95 height 18
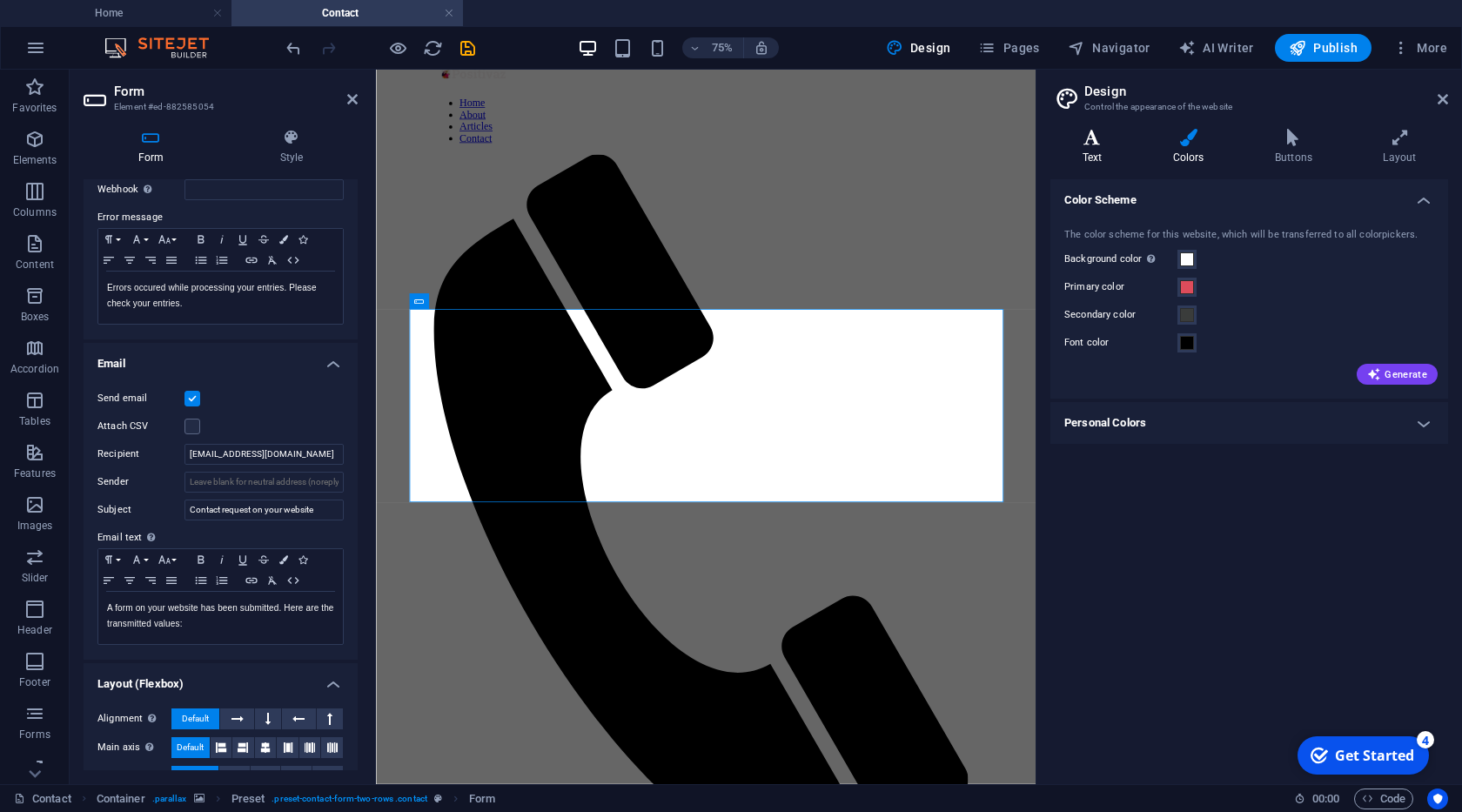
click at [1099, 161] on h4 "Text" at bounding box center [1095, 147] width 91 height 36
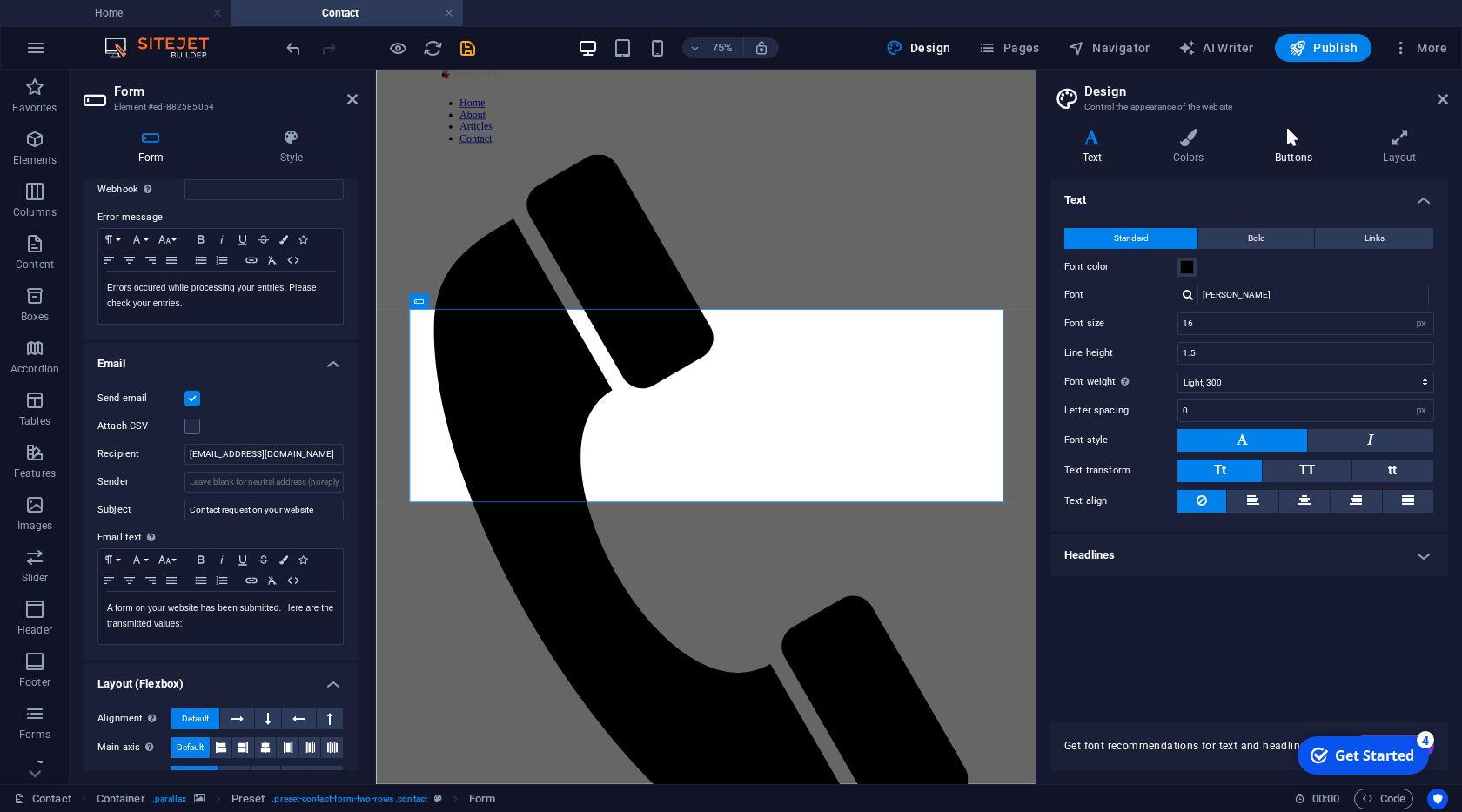
click at [1303, 165] on h4 "Buttons" at bounding box center [1296, 147] width 108 height 36
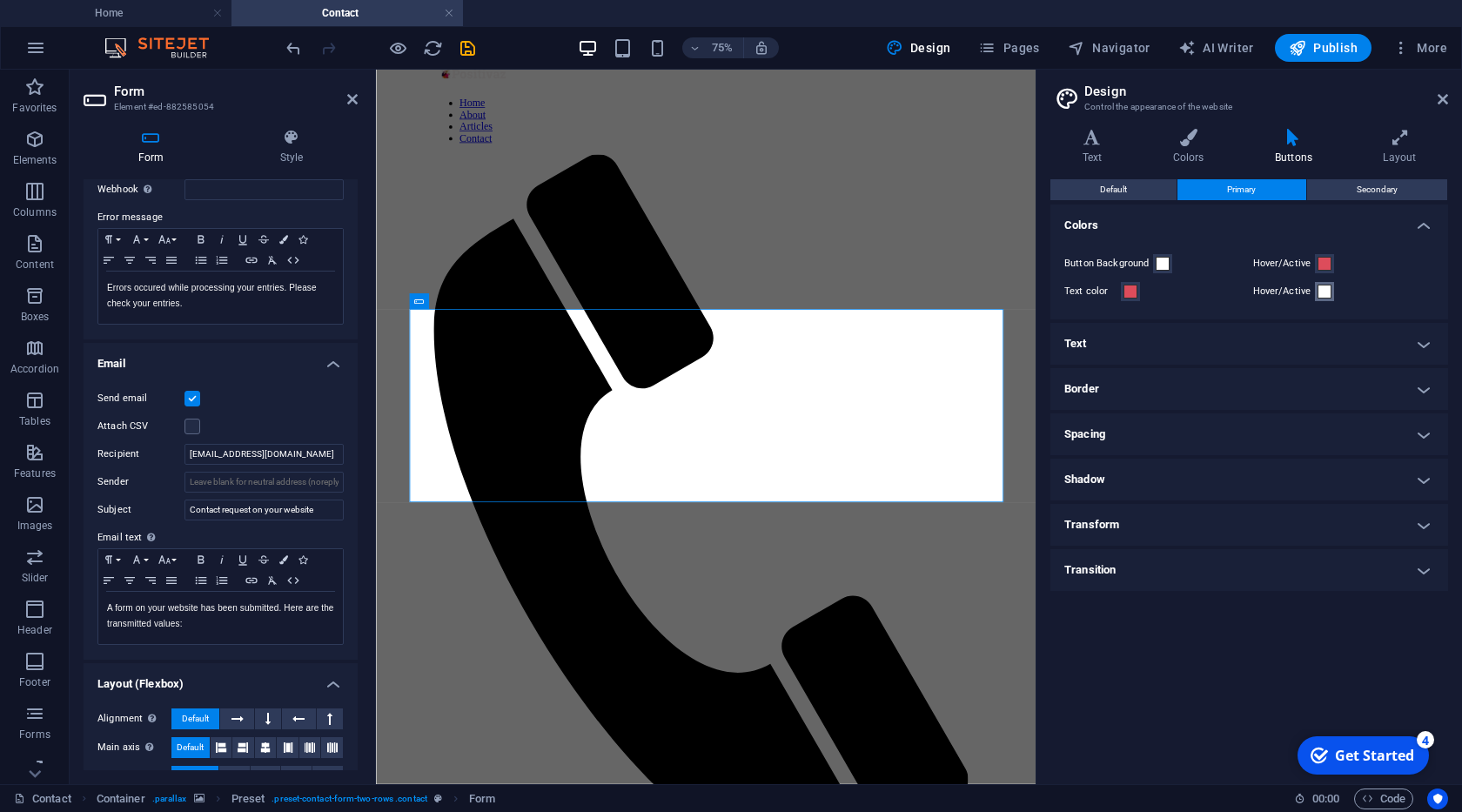
click at [1324, 292] on span at bounding box center [1324, 291] width 14 height 14
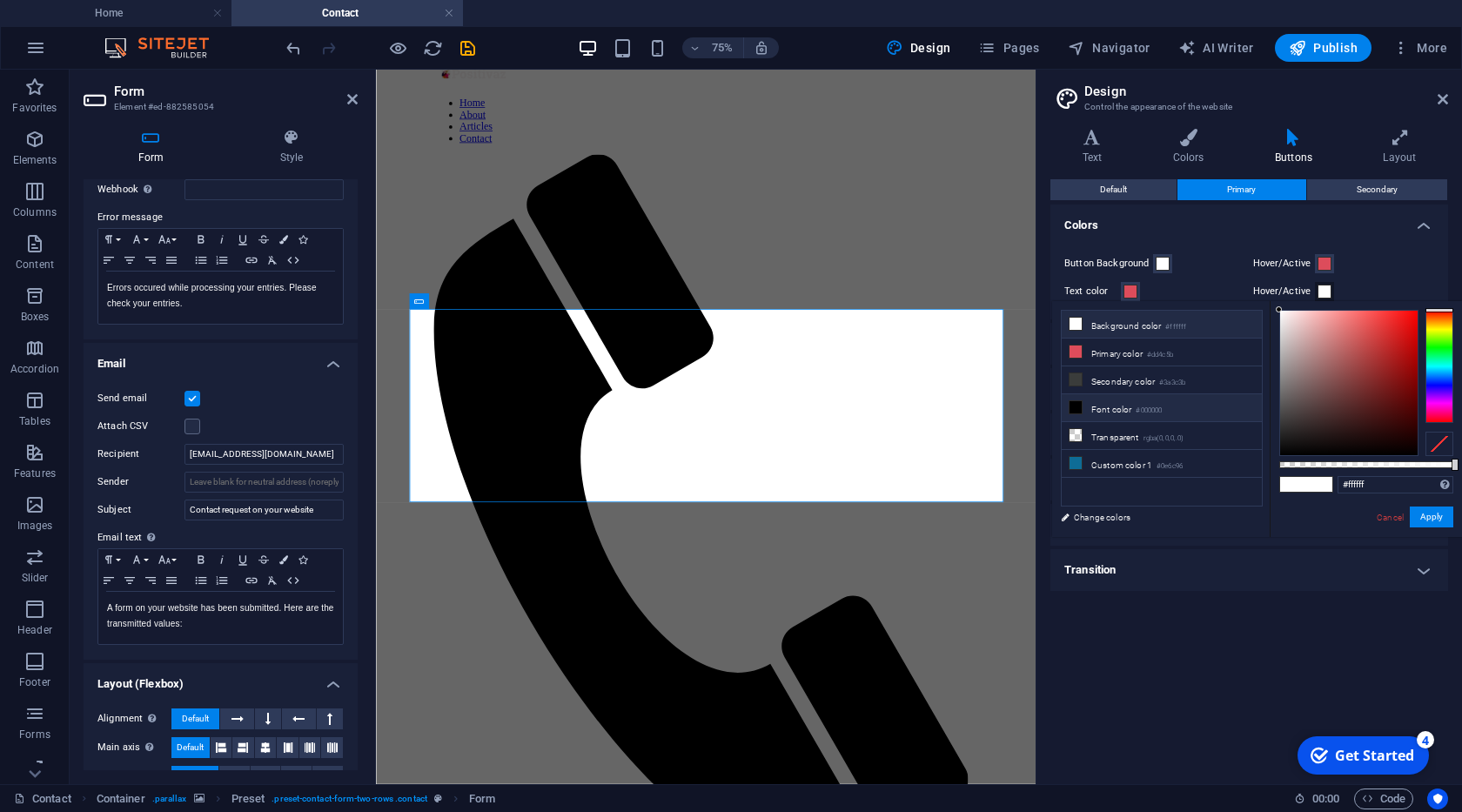
click at [1158, 406] on small "#000000" at bounding box center [1149, 410] width 26 height 12
click at [1432, 515] on button "Apply" at bounding box center [1431, 516] width 43 height 21
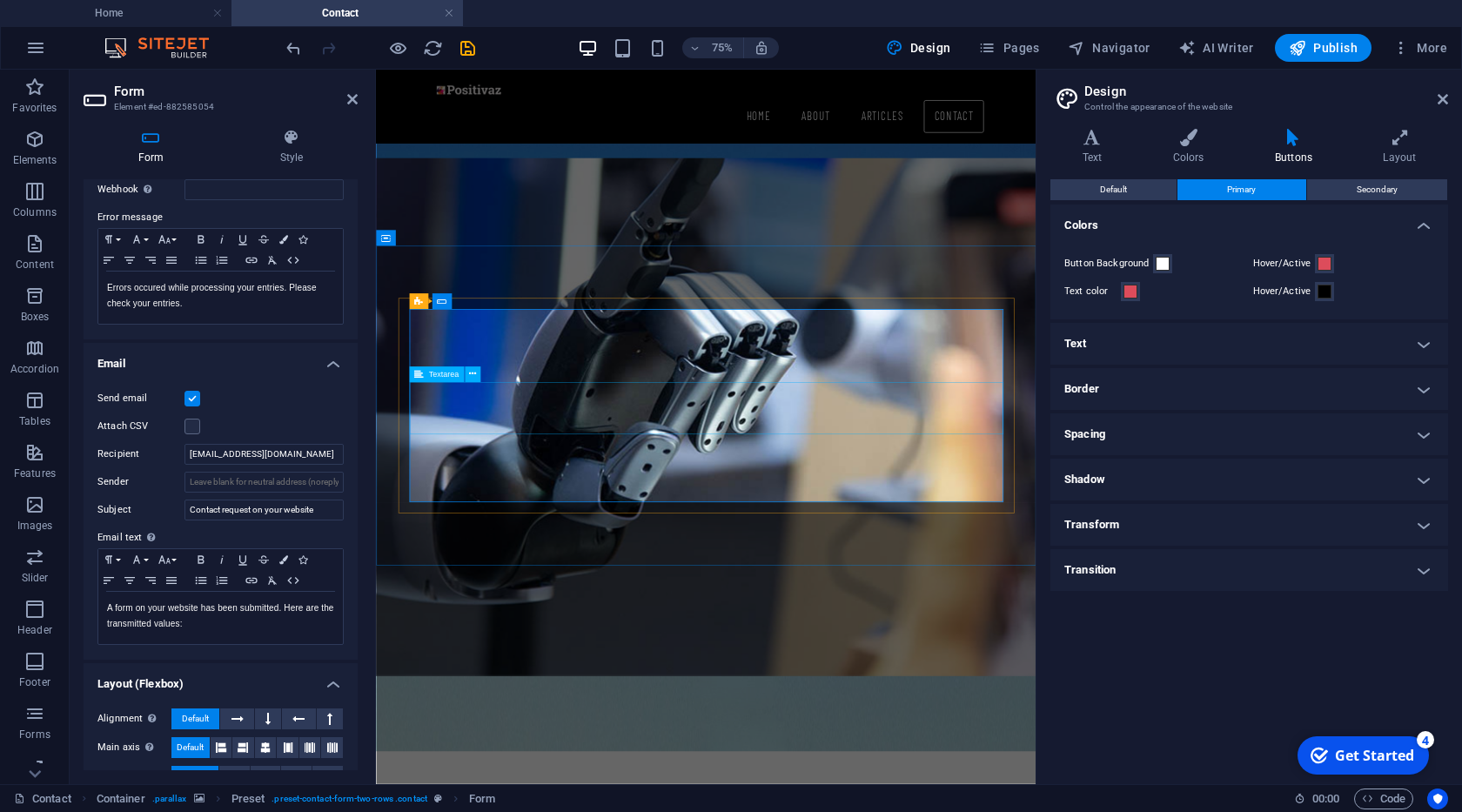
click textarea
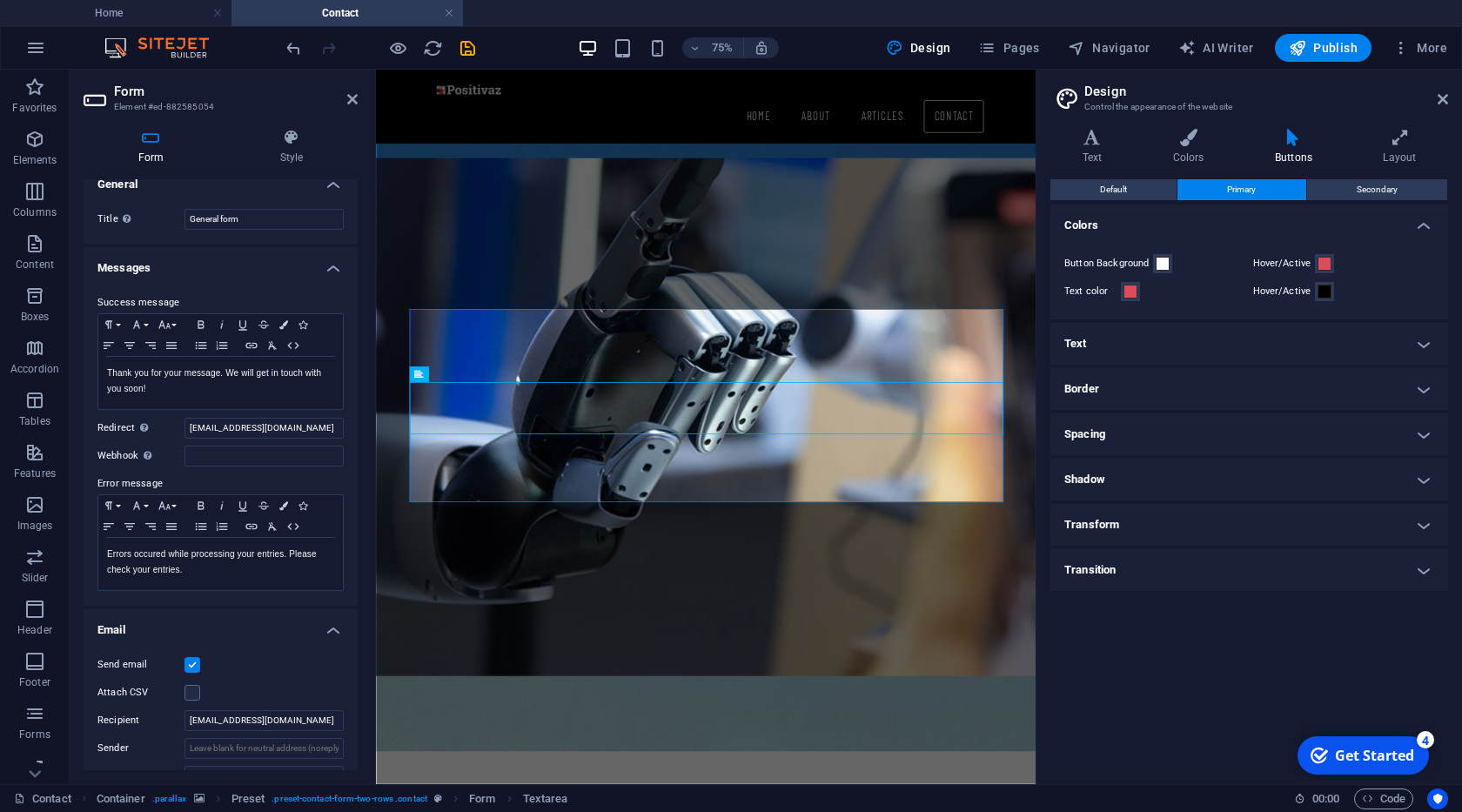
scroll to position [0, 0]
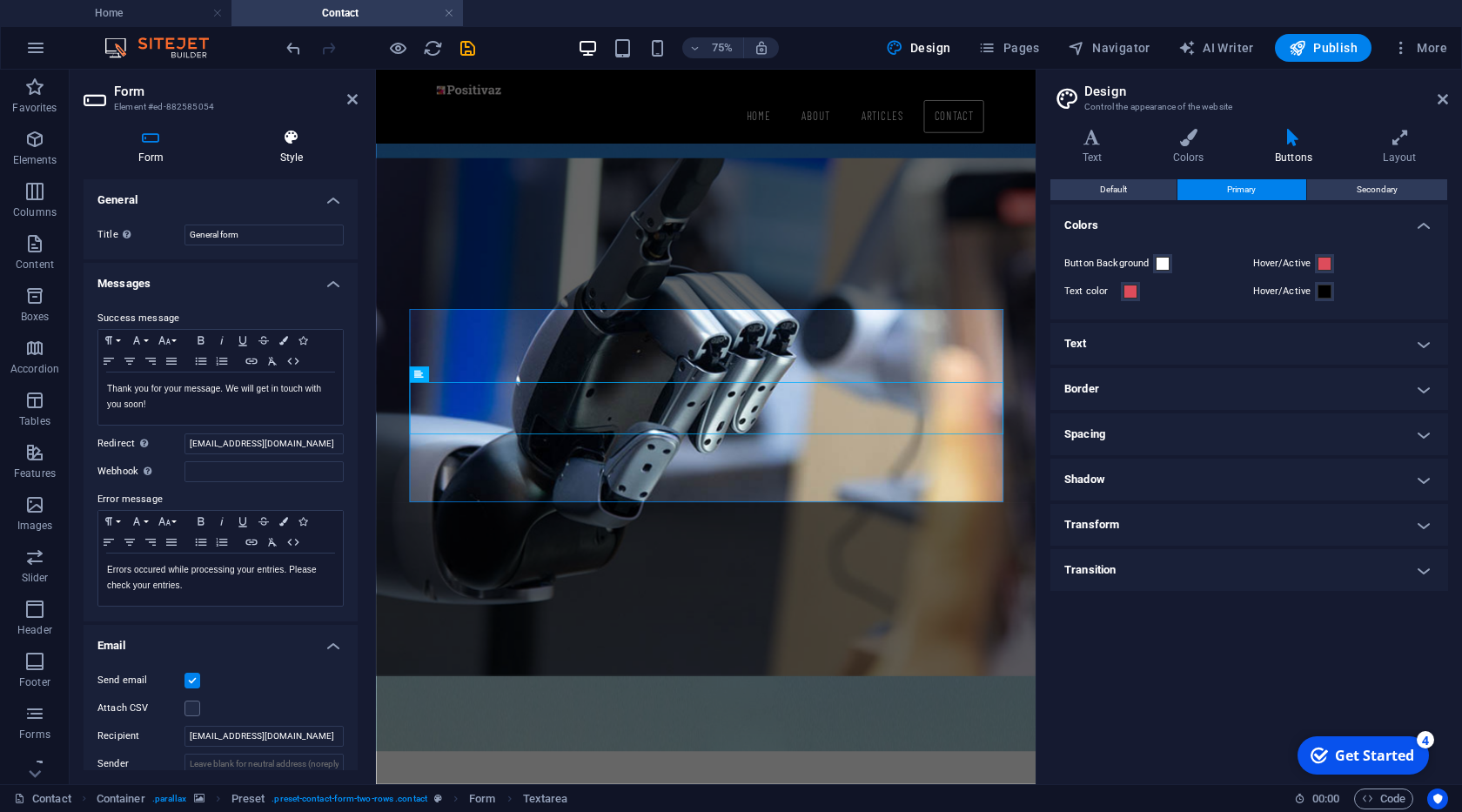
click at [293, 154] on h4 "Style" at bounding box center [291, 147] width 132 height 36
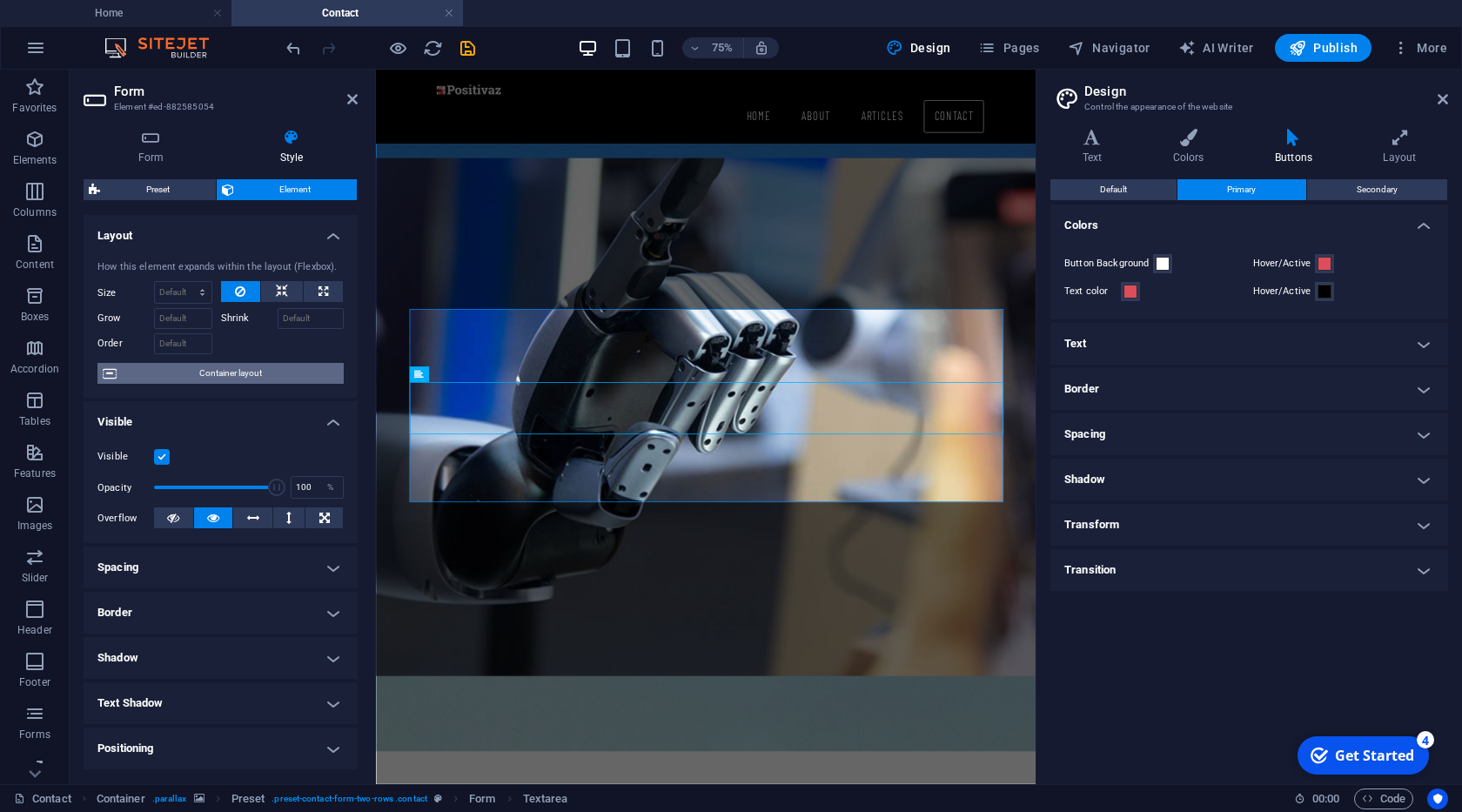
click at [253, 379] on span "Container layout" at bounding box center [230, 373] width 217 height 21
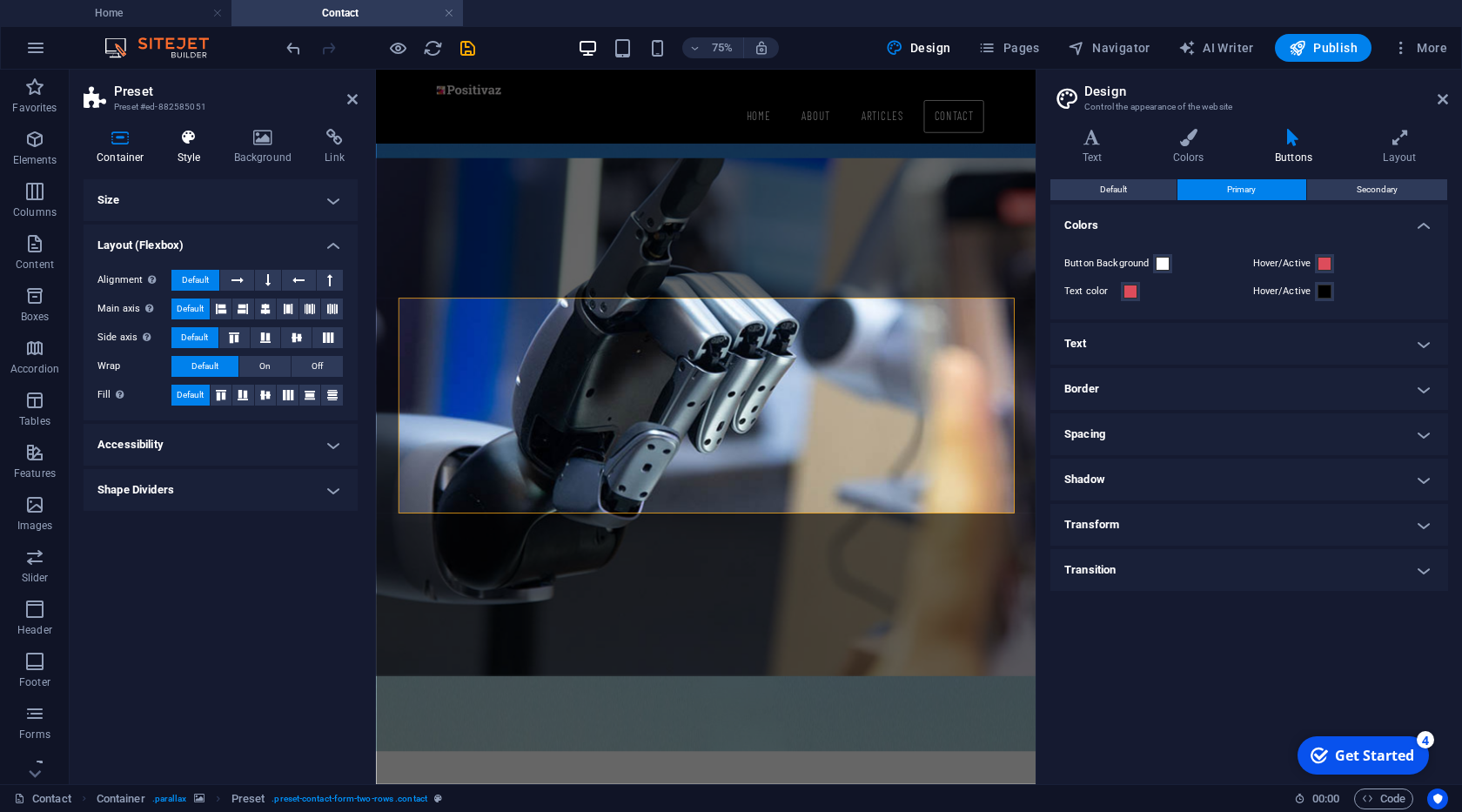
click at [181, 150] on h4 "Style" at bounding box center [193, 147] width 56 height 36
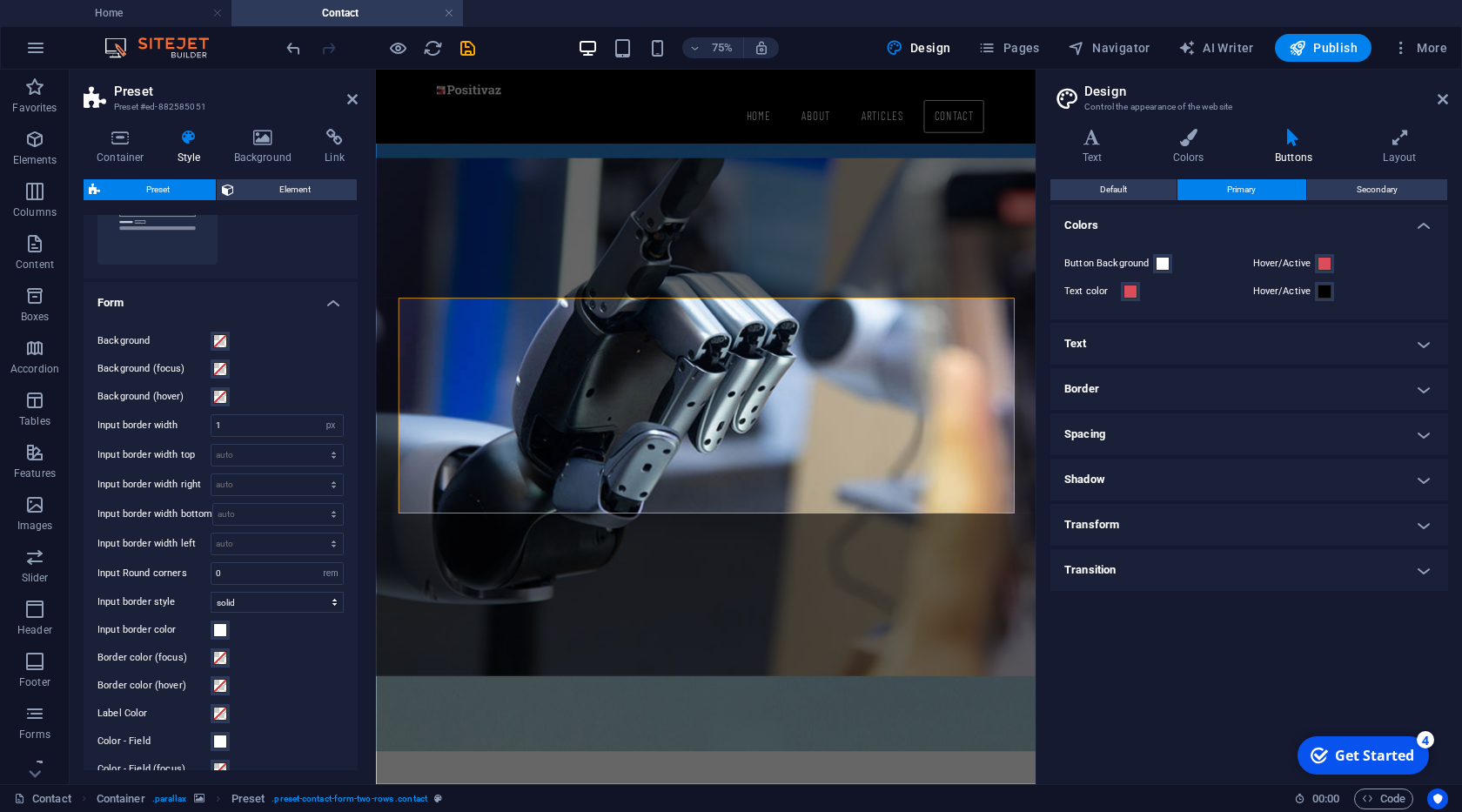
scroll to position [89, 0]
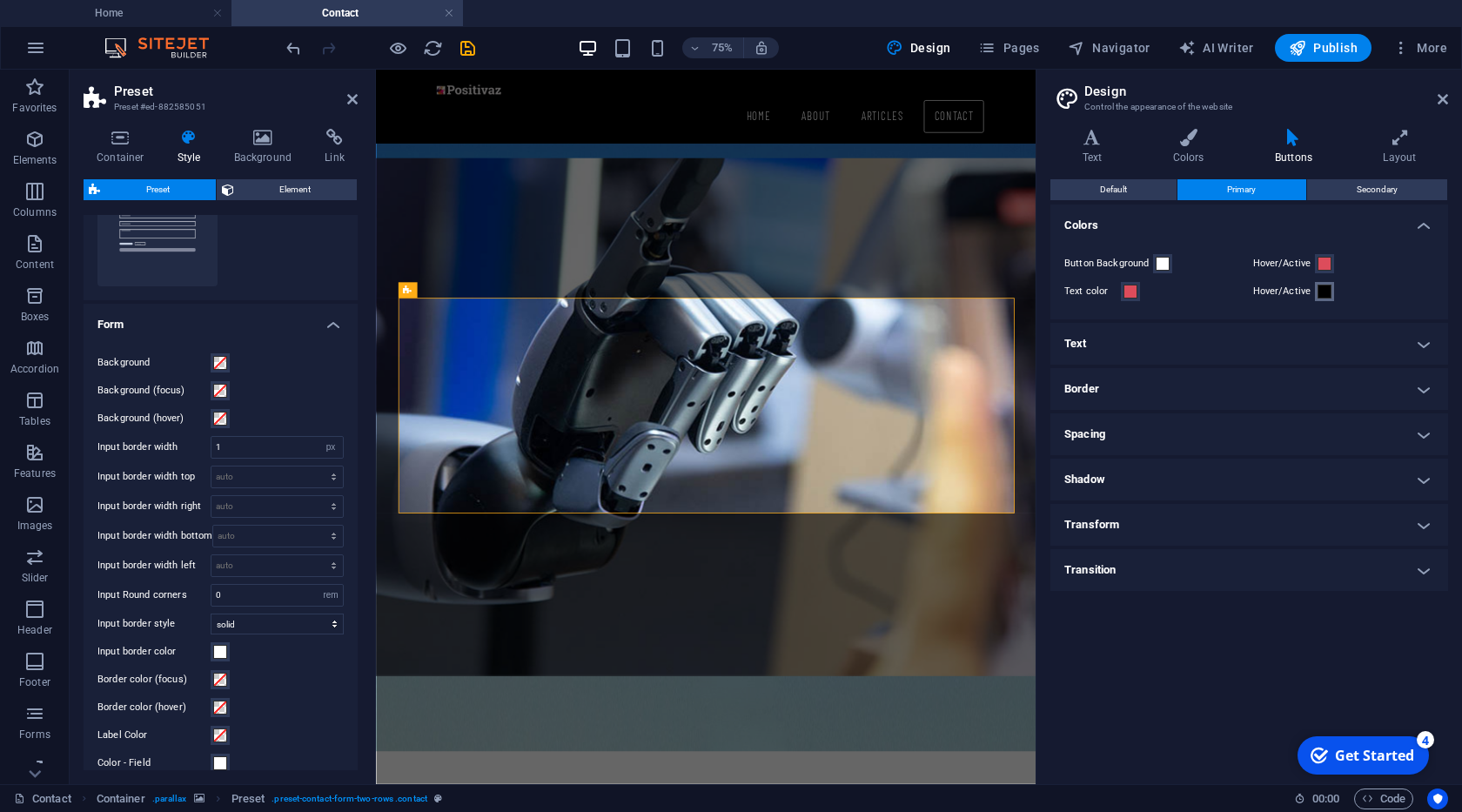
click at [1323, 296] on span at bounding box center [1324, 291] width 14 height 14
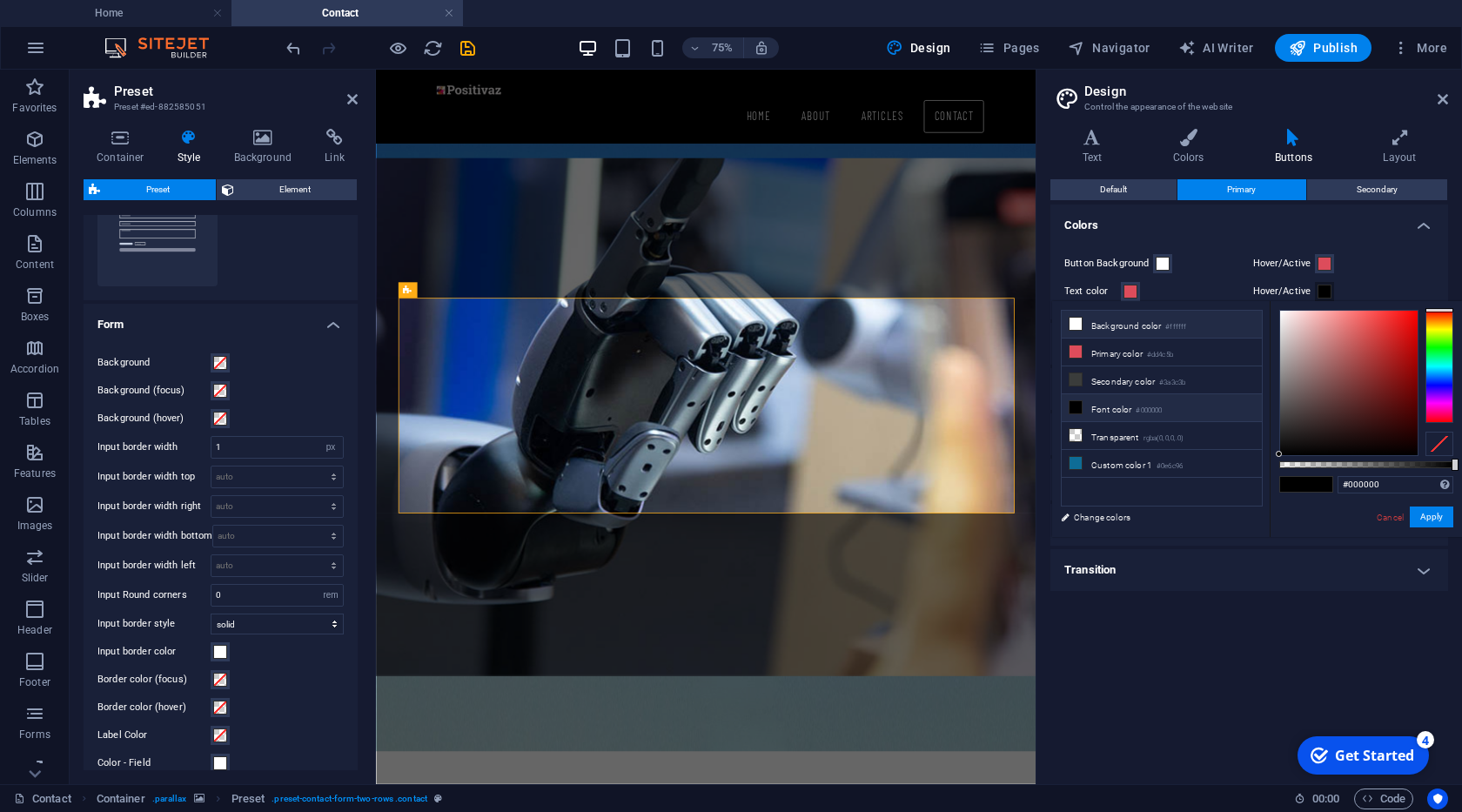
click at [1190, 317] on li "Background color #ffffff" at bounding box center [1162, 325] width 200 height 28
type input "#ffffff"
click at [1432, 515] on button "Apply" at bounding box center [1431, 516] width 43 height 21
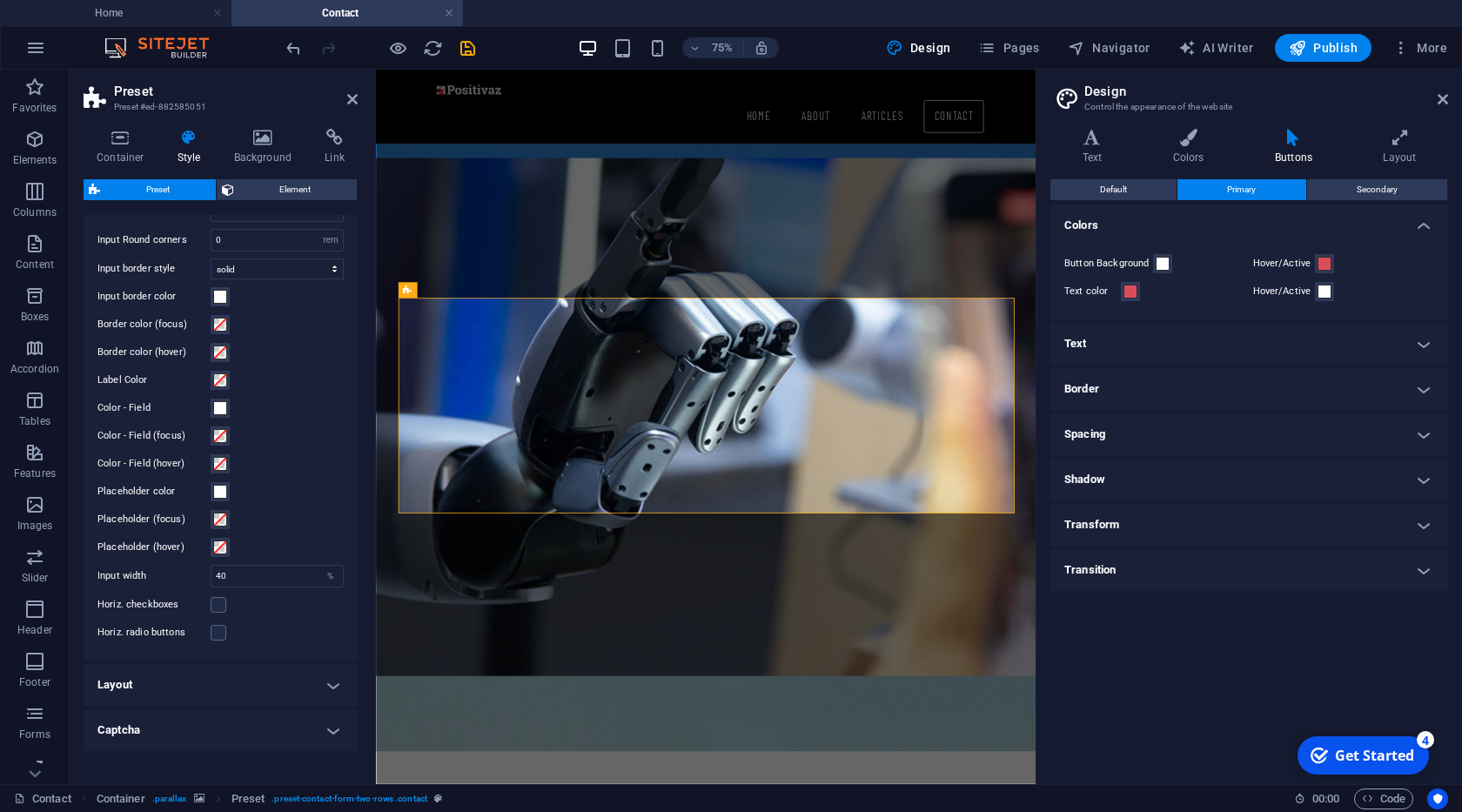
scroll to position [494, 0]
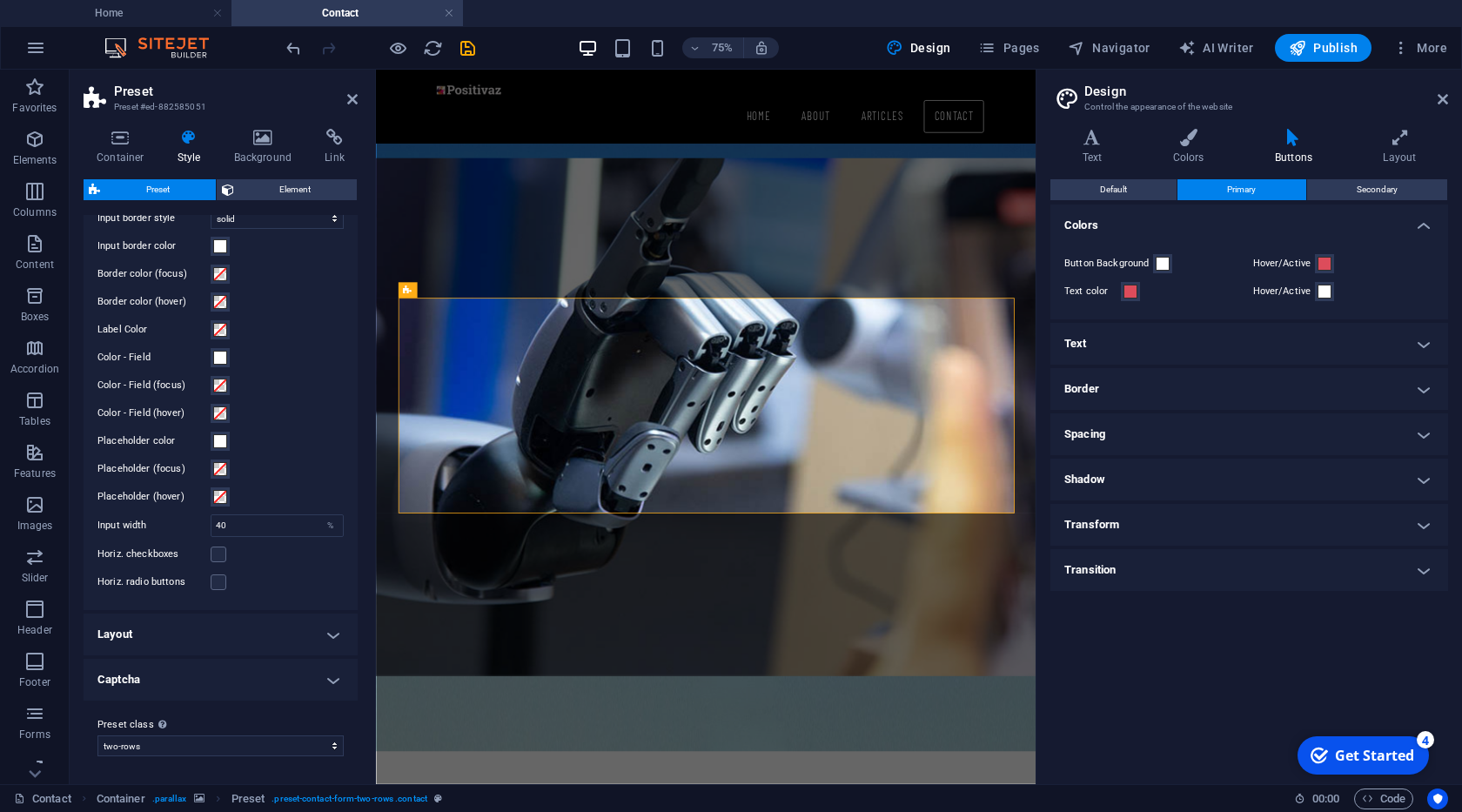
click at [327, 670] on h4 "Captcha" at bounding box center [220, 679] width 274 height 42
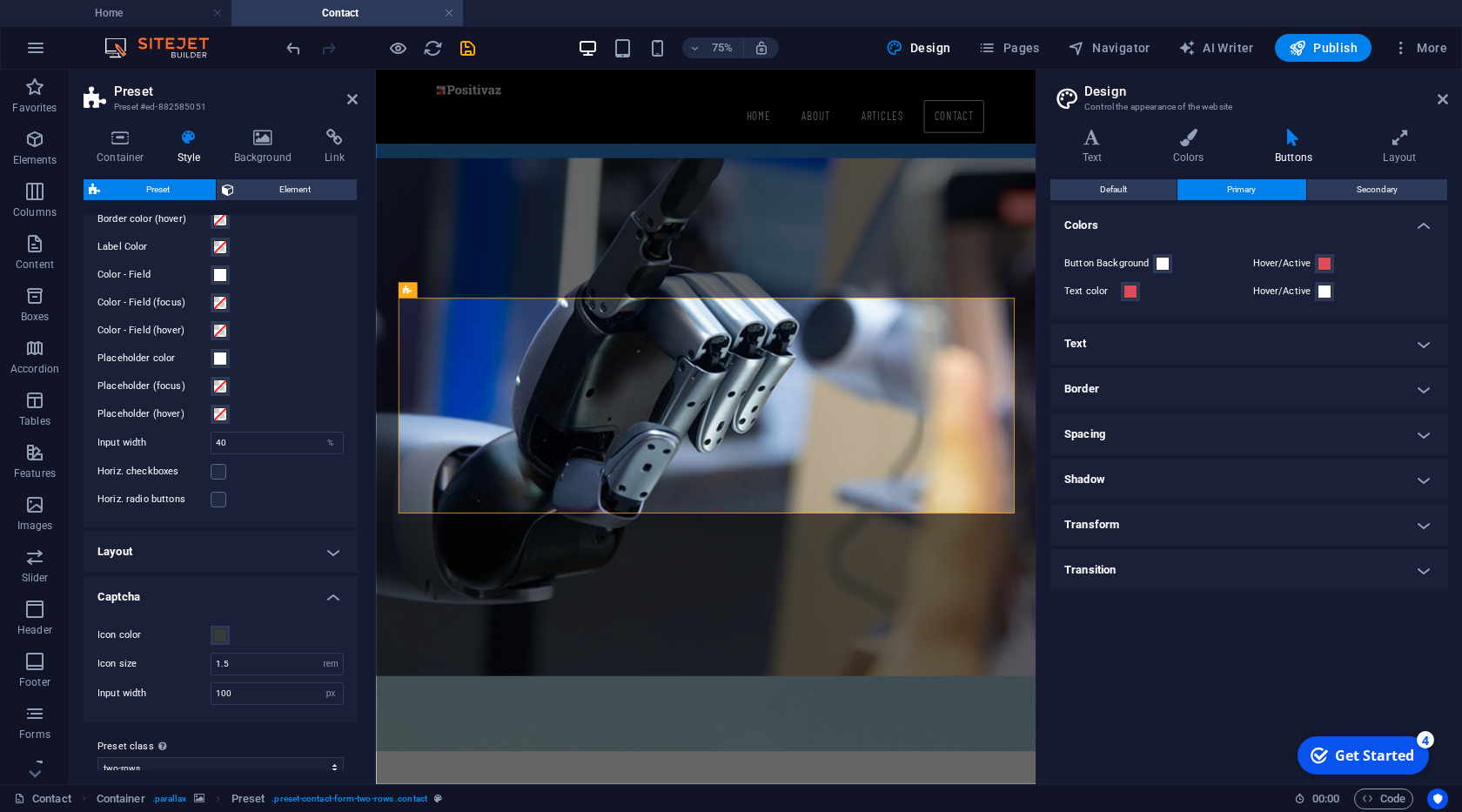
scroll to position [599, 0]
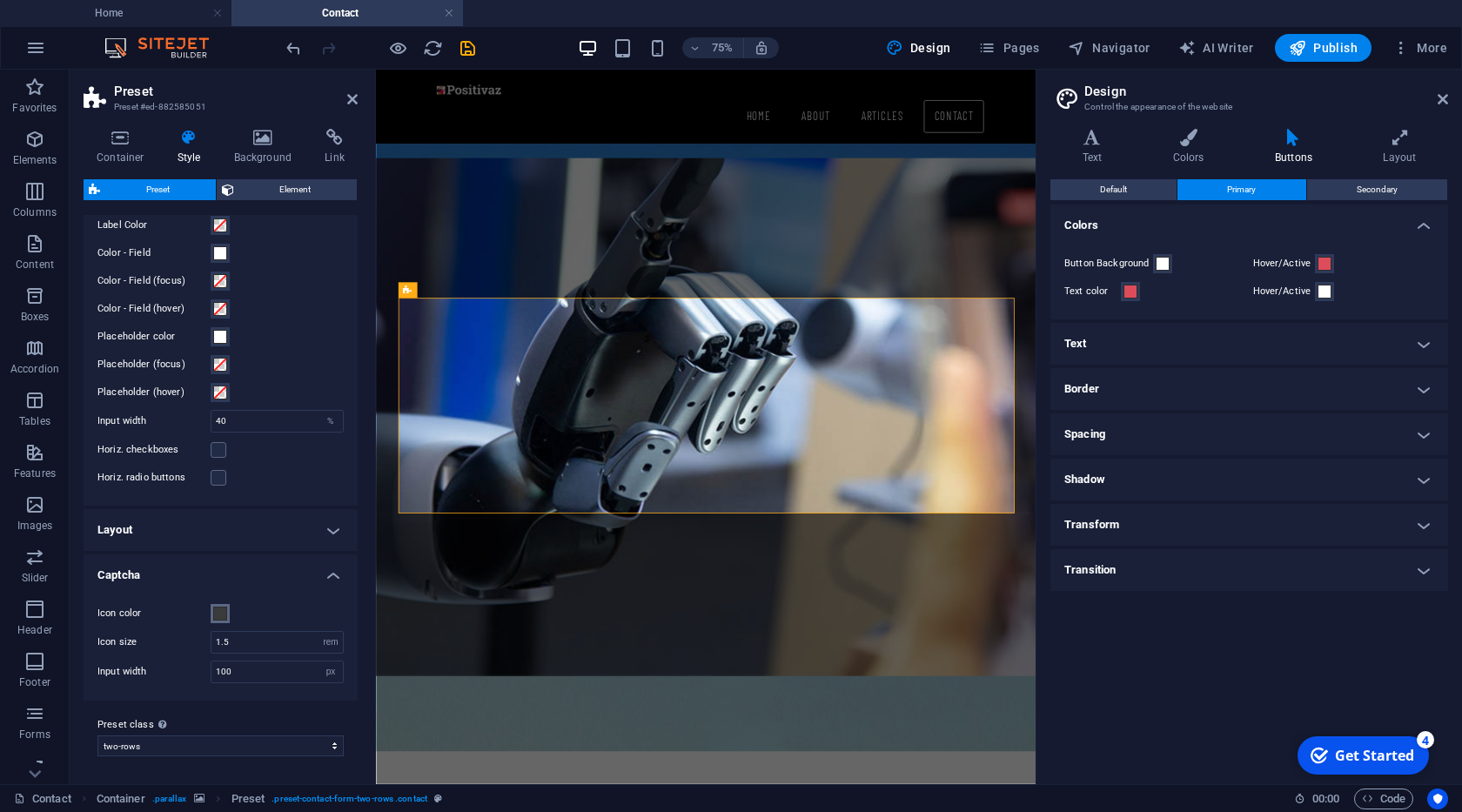
click at [229, 616] on button "Icon color" at bounding box center [220, 613] width 19 height 19
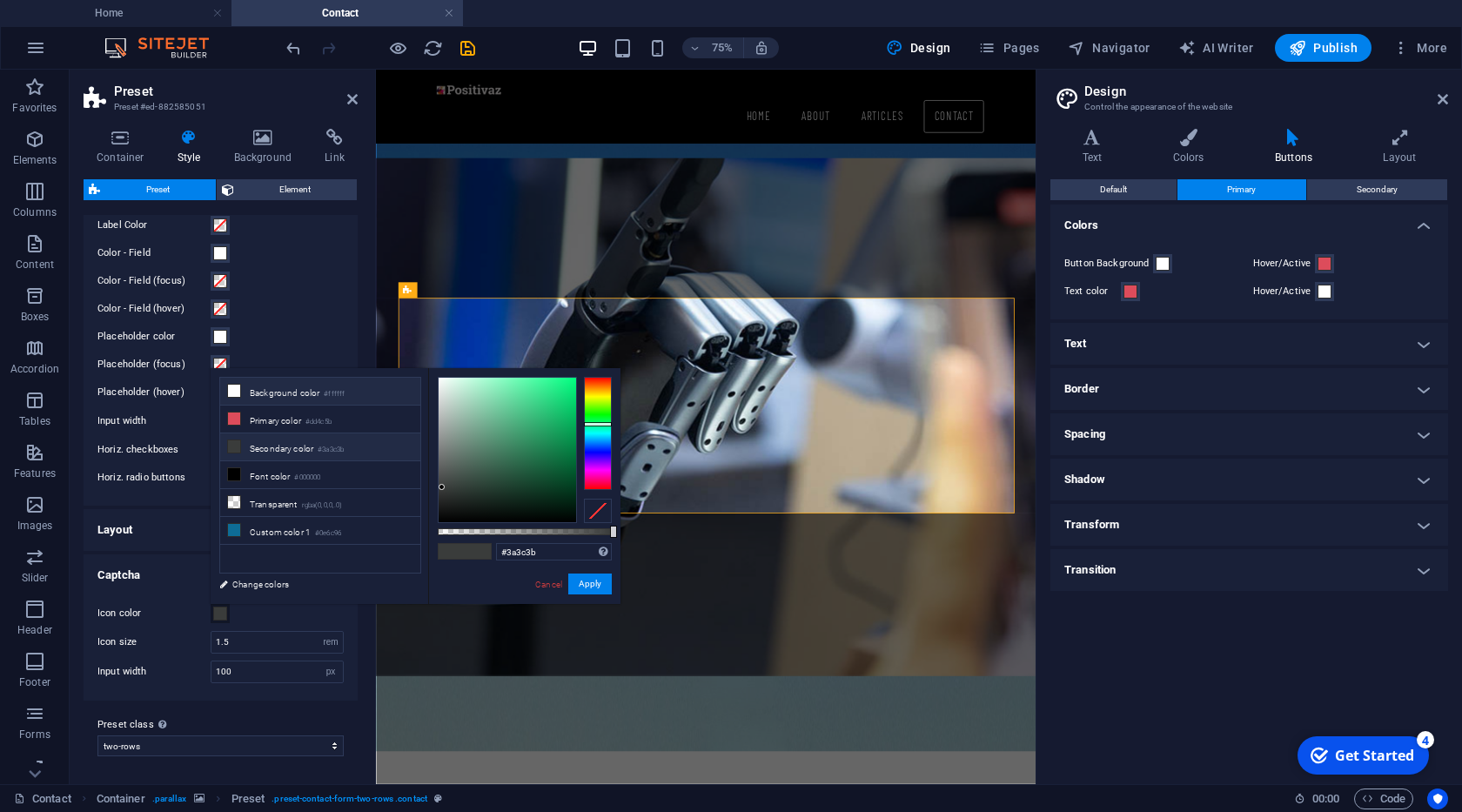
click at [307, 399] on li "Background color #ffffff" at bounding box center [320, 392] width 200 height 28
type input "#ffffff"
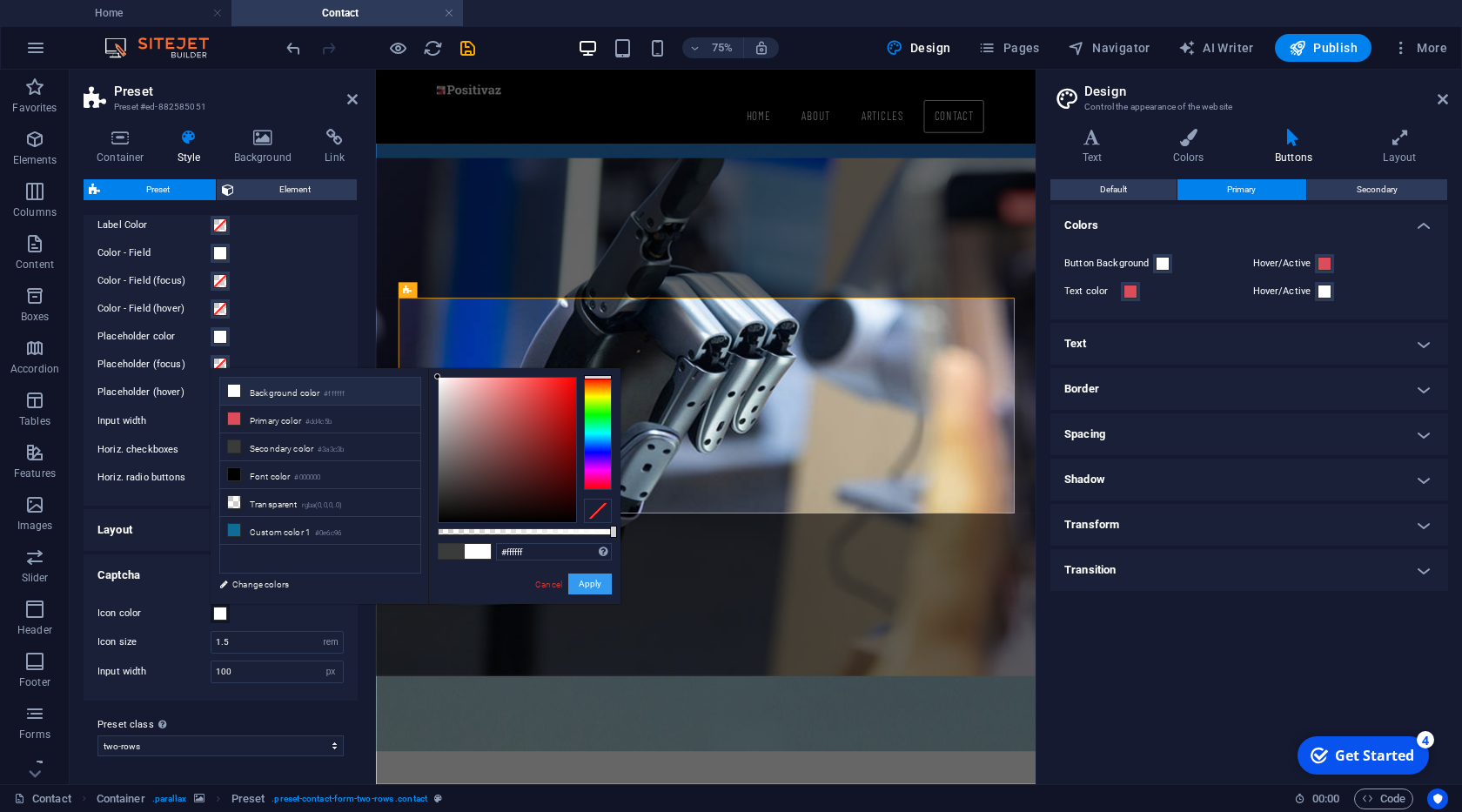
click at [579, 577] on button "Apply" at bounding box center [590, 584] width 43 height 21
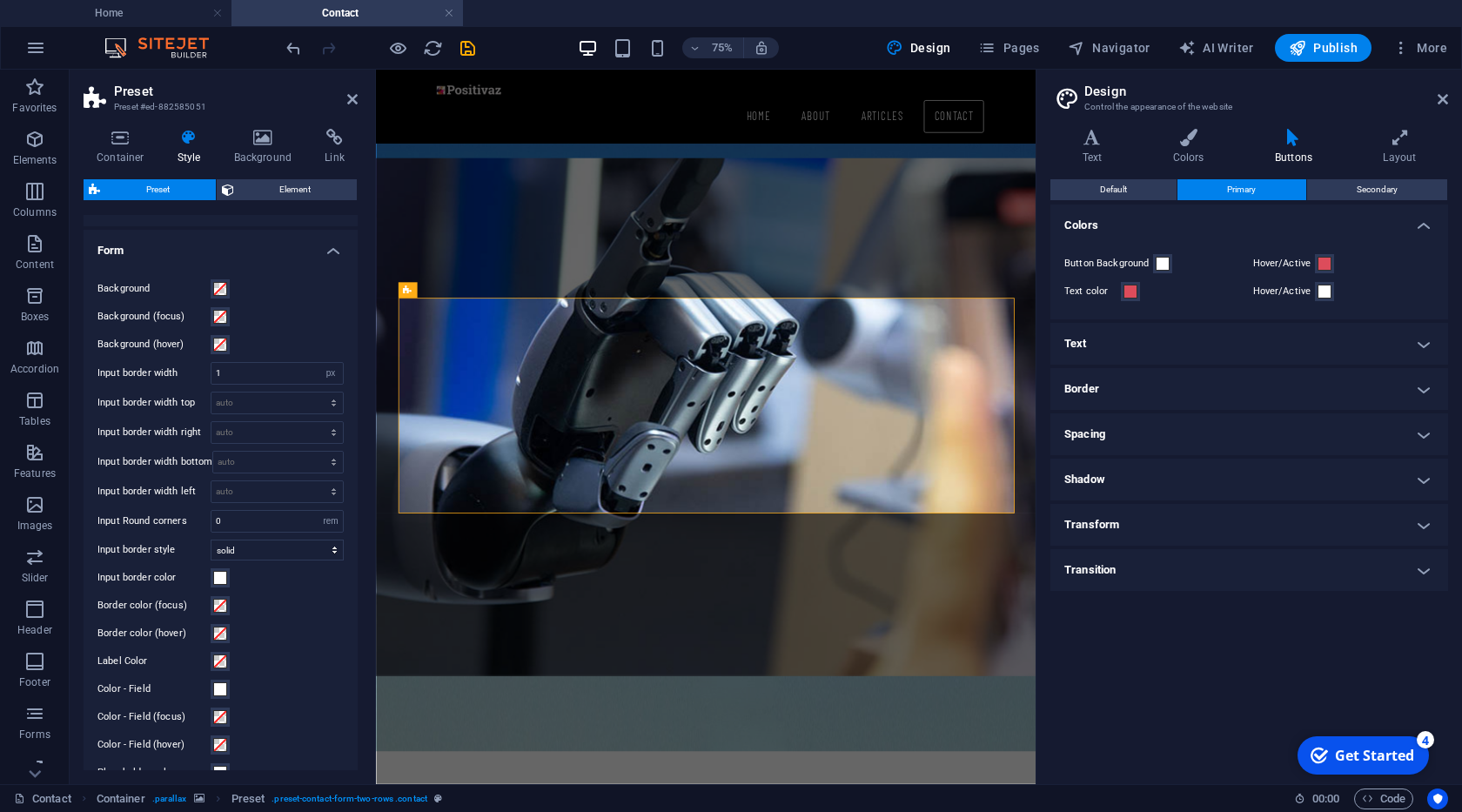
scroll to position [155, 0]
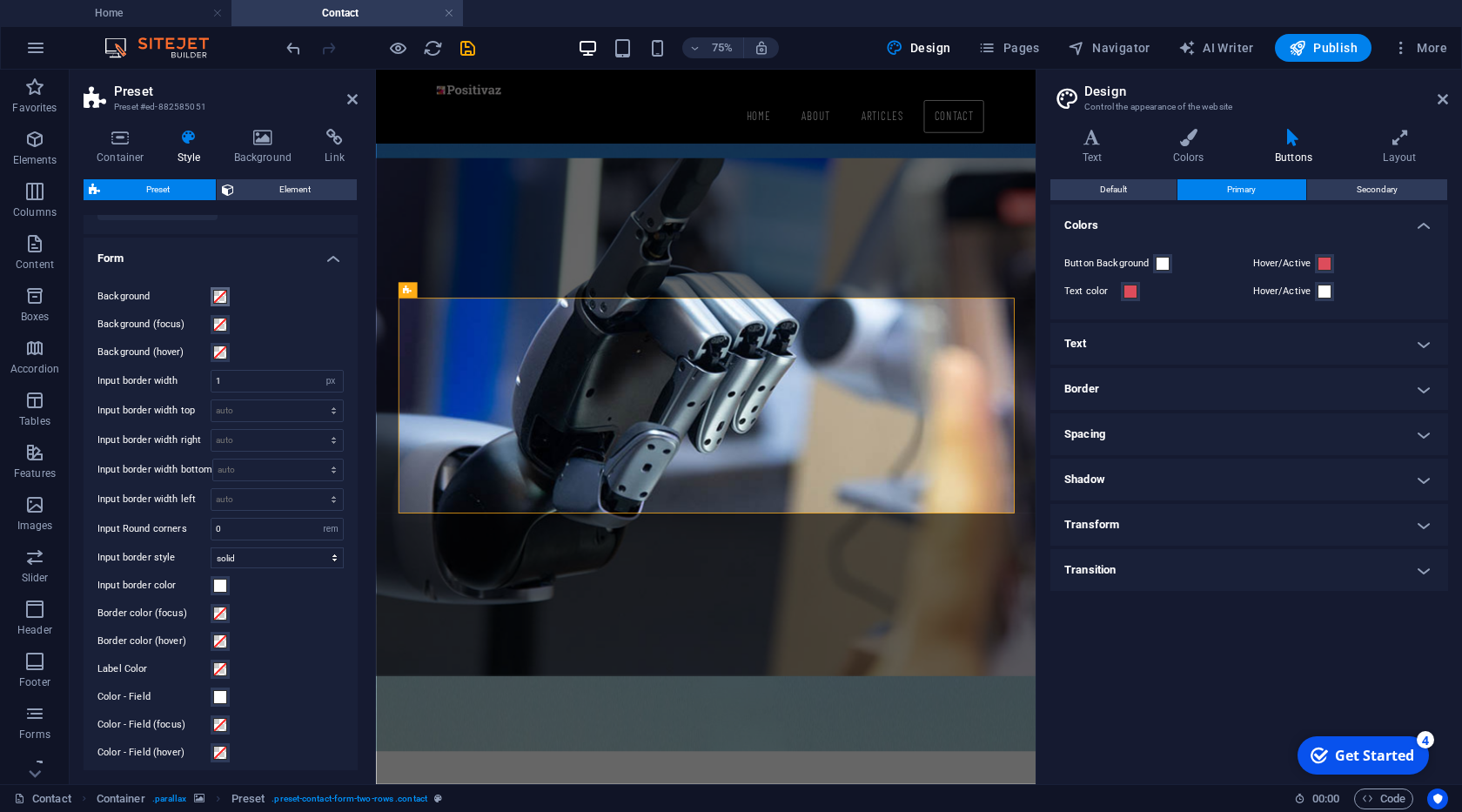
click at [226, 302] on span at bounding box center [220, 297] width 14 height 14
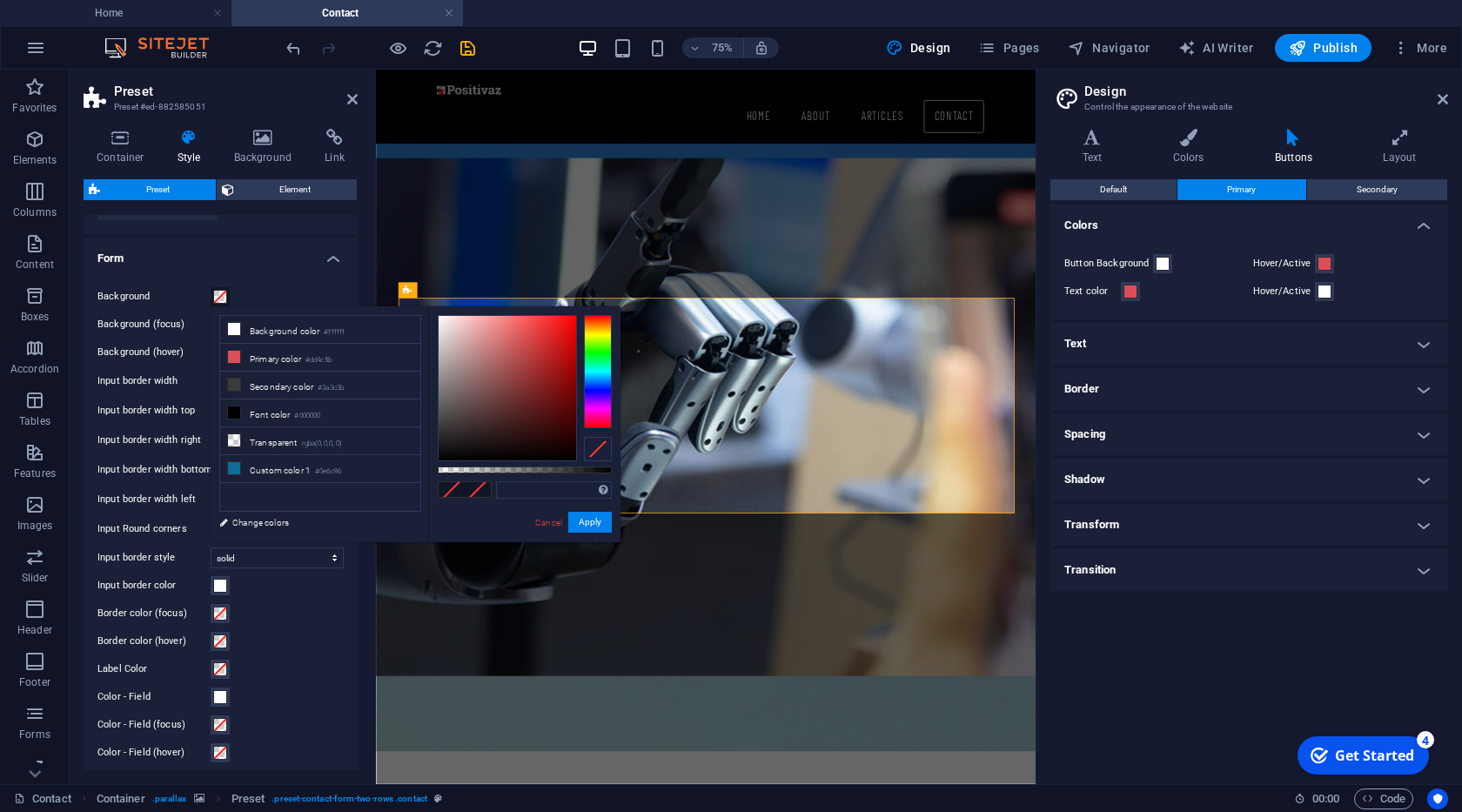
click at [221, 297] on span at bounding box center [220, 297] width 14 height 14
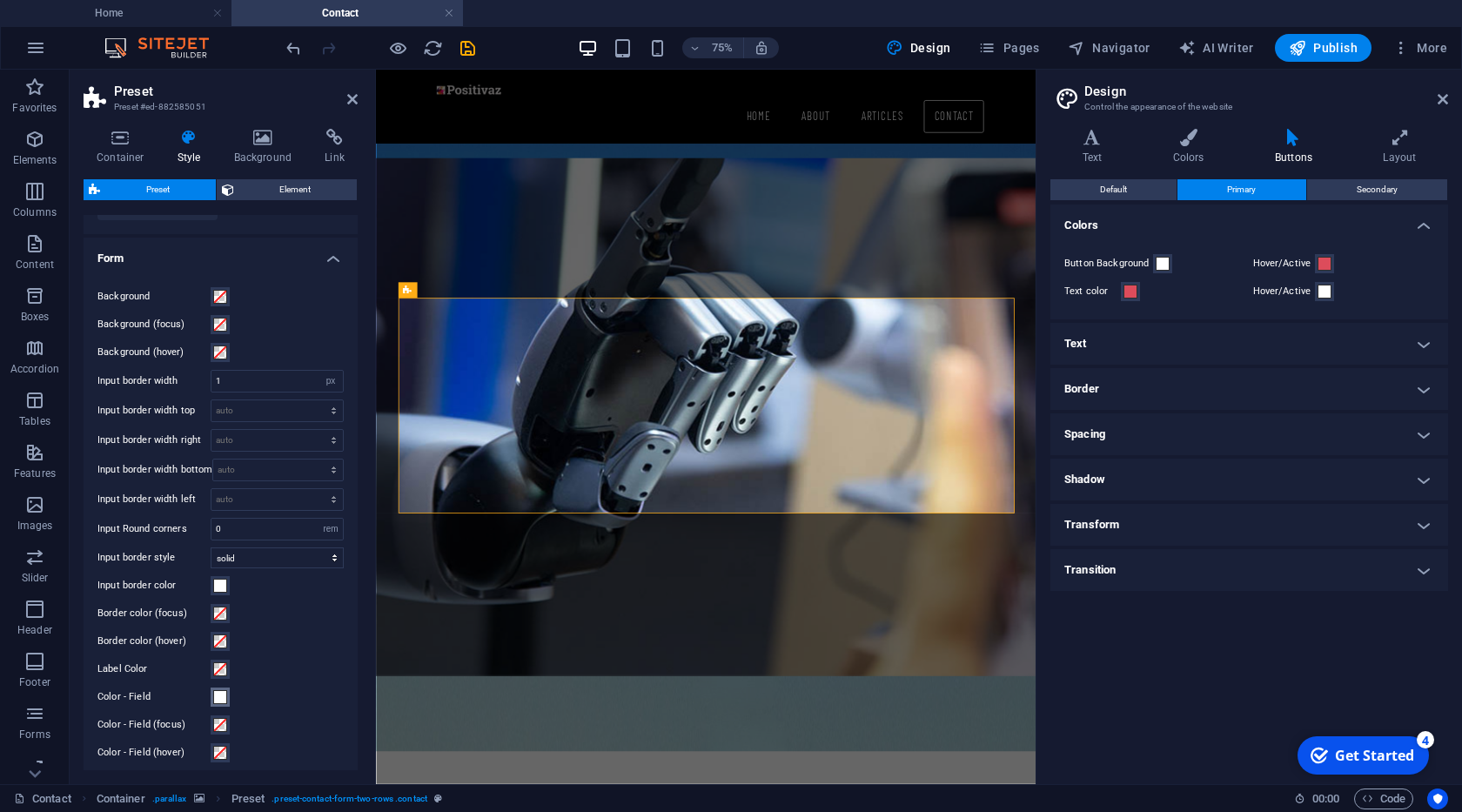
click at [217, 701] on span at bounding box center [220, 696] width 14 height 14
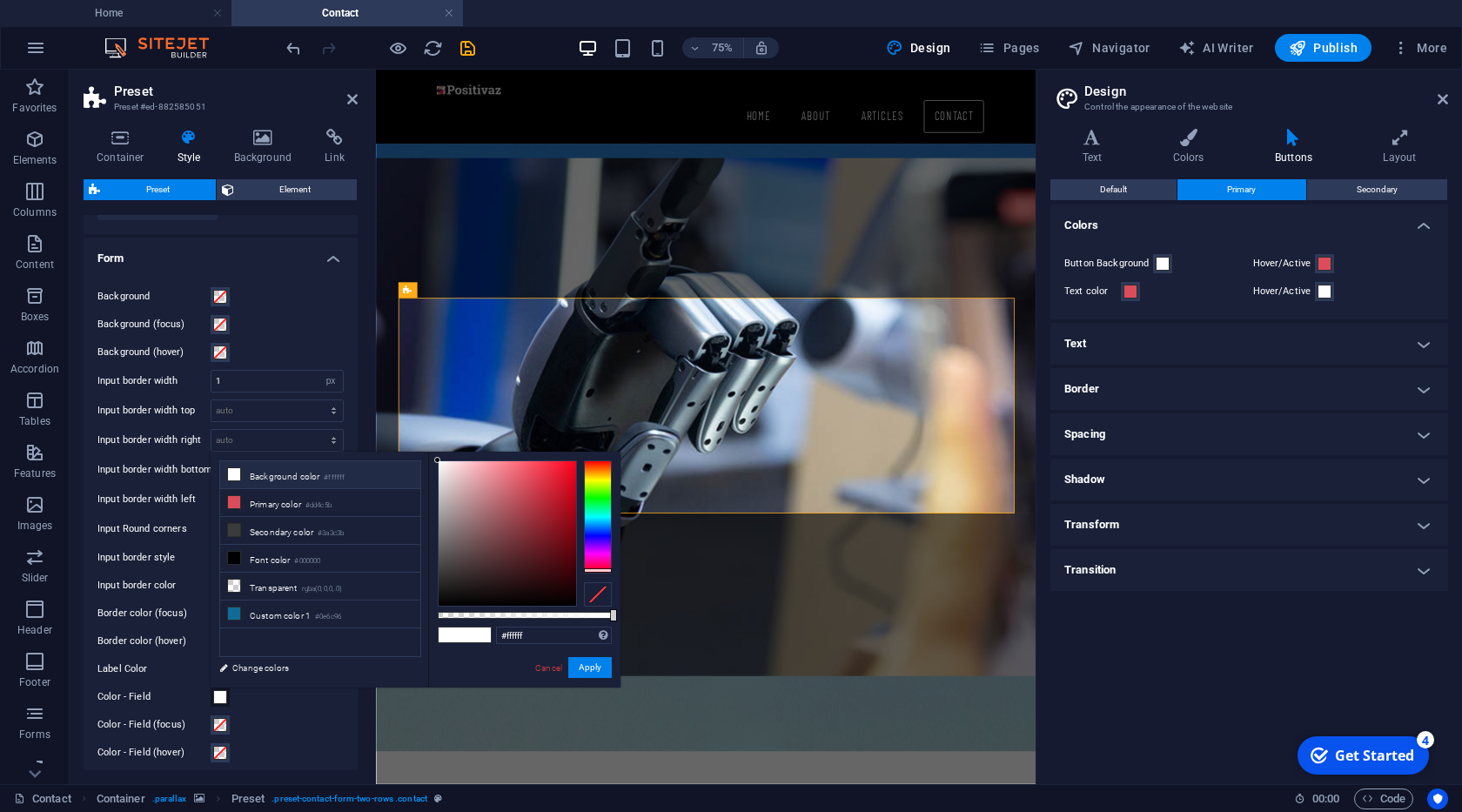
drag, startPoint x: 593, startPoint y: 491, endPoint x: 601, endPoint y: 570, distance: 79.4
click at [601, 570] on div at bounding box center [598, 516] width 28 height 113
drag, startPoint x: 563, startPoint y: 539, endPoint x: 562, endPoint y: 566, distance: 27.0
click at [562, 566] on div at bounding box center [507, 533] width 138 height 144
type input "#230408"
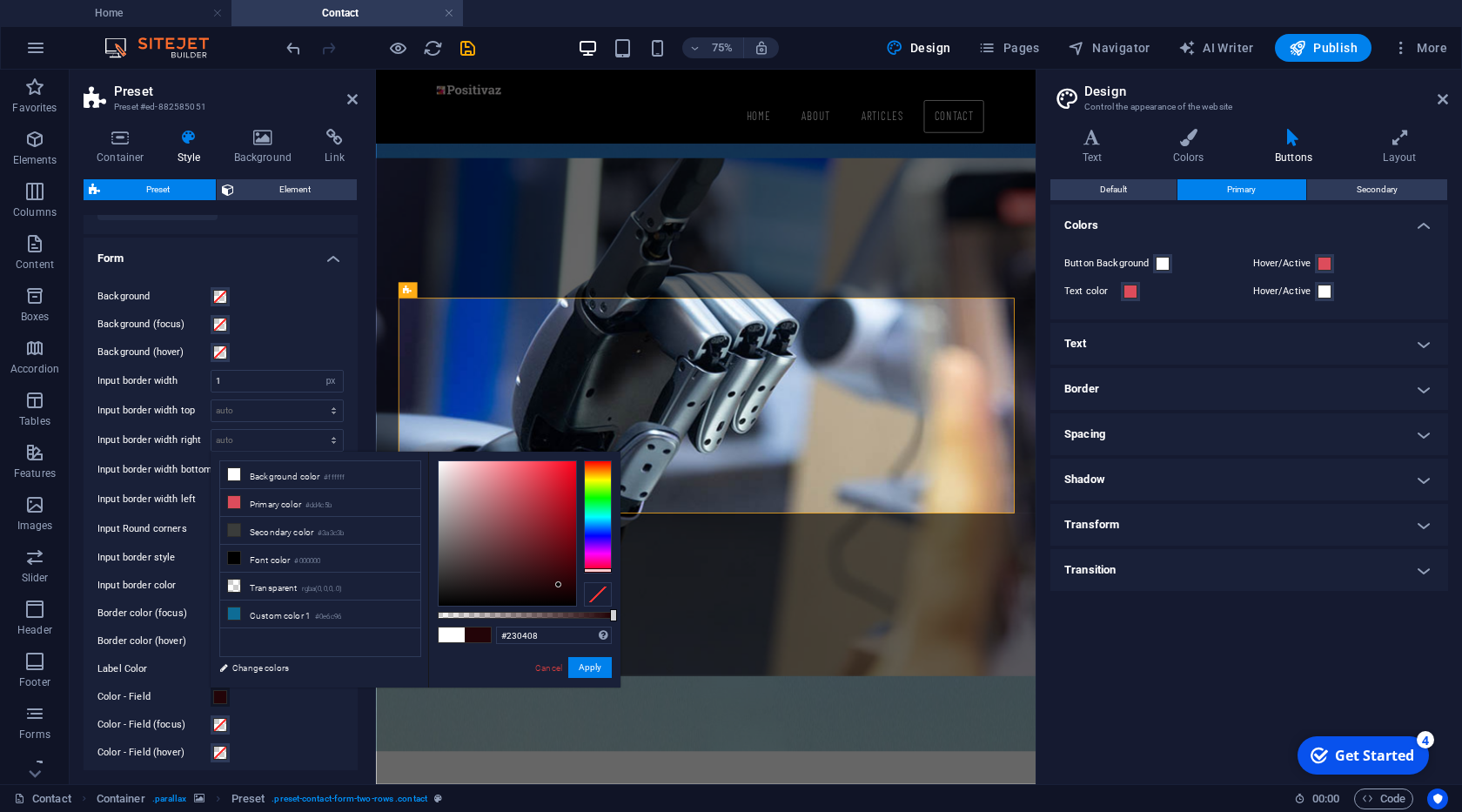
click at [559, 585] on div at bounding box center [507, 533] width 138 height 144
click at [589, 662] on button "Apply" at bounding box center [590, 667] width 43 height 21
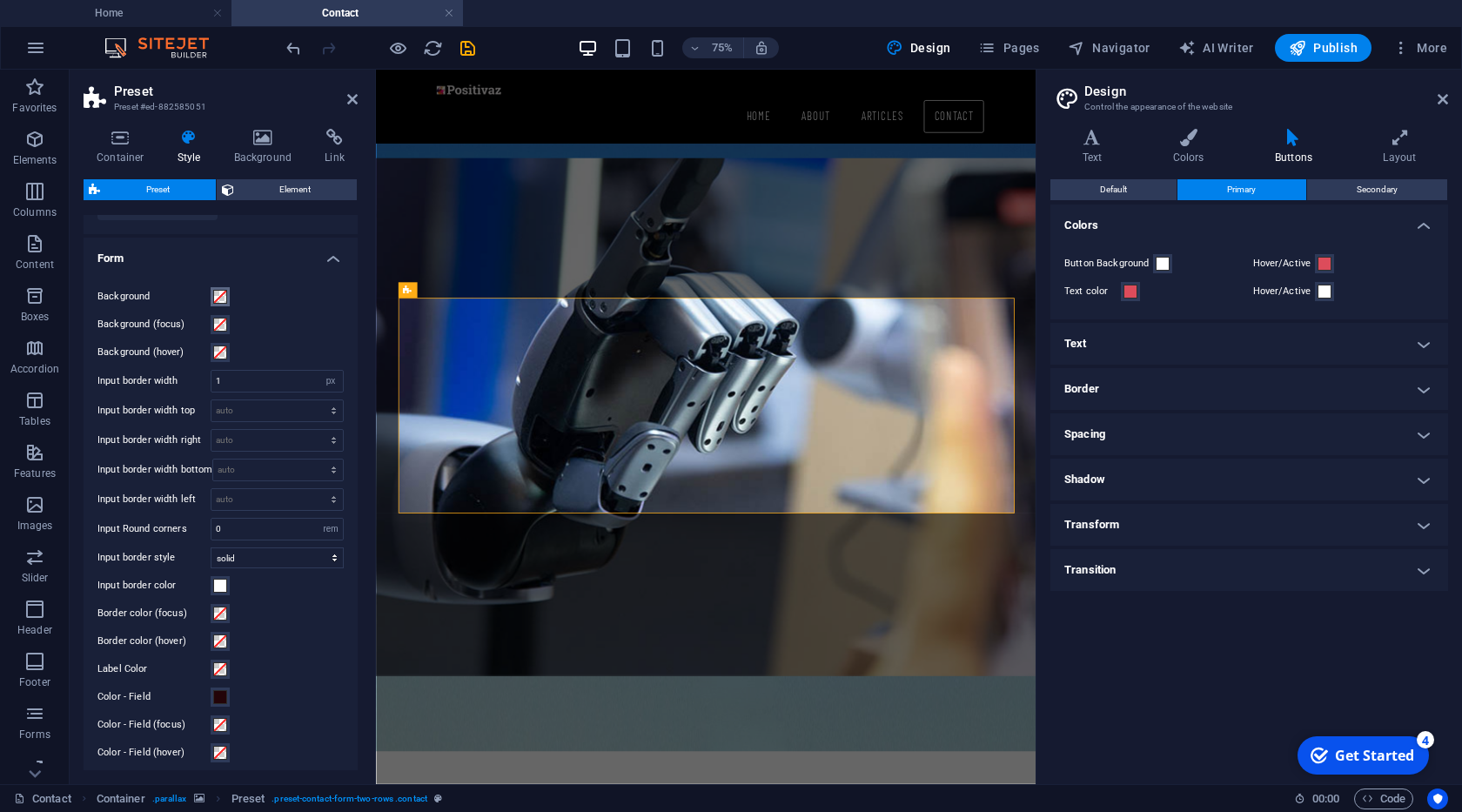
click at [223, 297] on span at bounding box center [220, 297] width 14 height 14
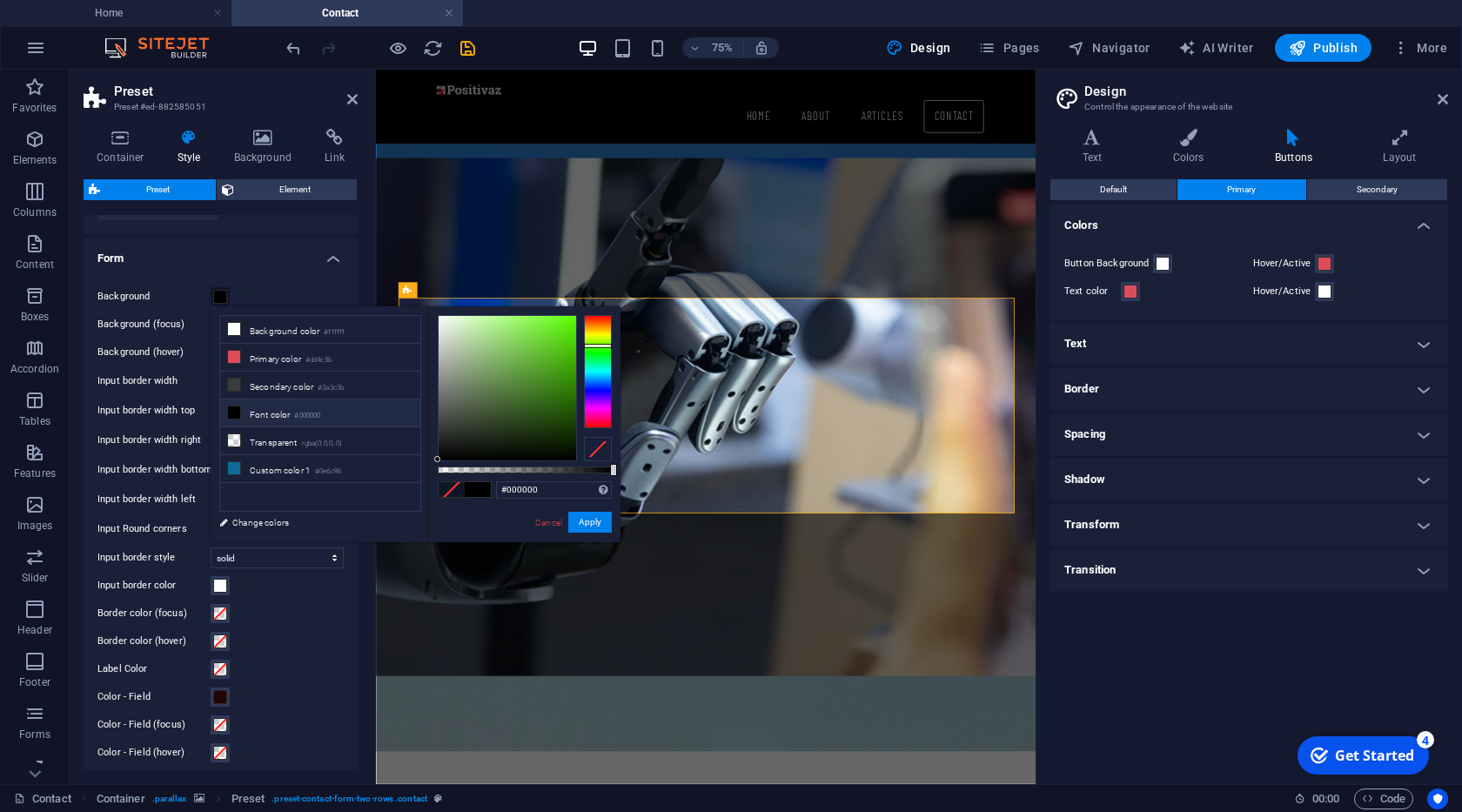
click at [600, 345] on div at bounding box center [598, 371] width 28 height 113
drag, startPoint x: 565, startPoint y: 381, endPoint x: 562, endPoint y: 394, distance: 13.3
click at [562, 394] on div at bounding box center [507, 388] width 138 height 144
click at [342, 465] on small "#0e6c96" at bounding box center [329, 471] width 26 height 12
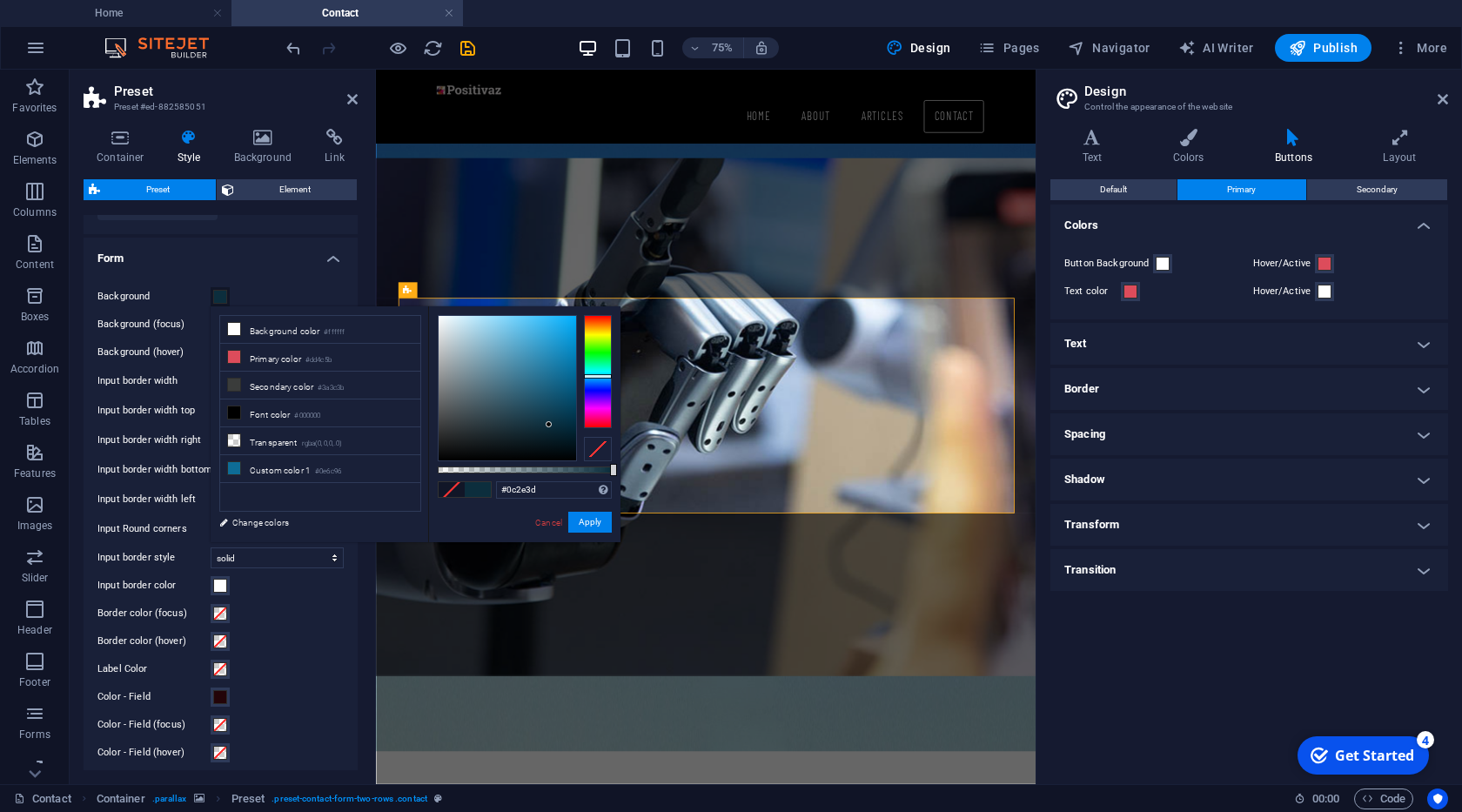
drag, startPoint x: 548, startPoint y: 396, endPoint x: 549, endPoint y: 425, distance: 29.0
click at [549, 425] on div at bounding box center [507, 388] width 138 height 144
drag, startPoint x: 549, startPoint y: 435, endPoint x: 558, endPoint y: 434, distance: 9.1
click at [558, 434] on div at bounding box center [507, 388] width 138 height 144
click at [558, 419] on div at bounding box center [557, 418] width 7 height 7
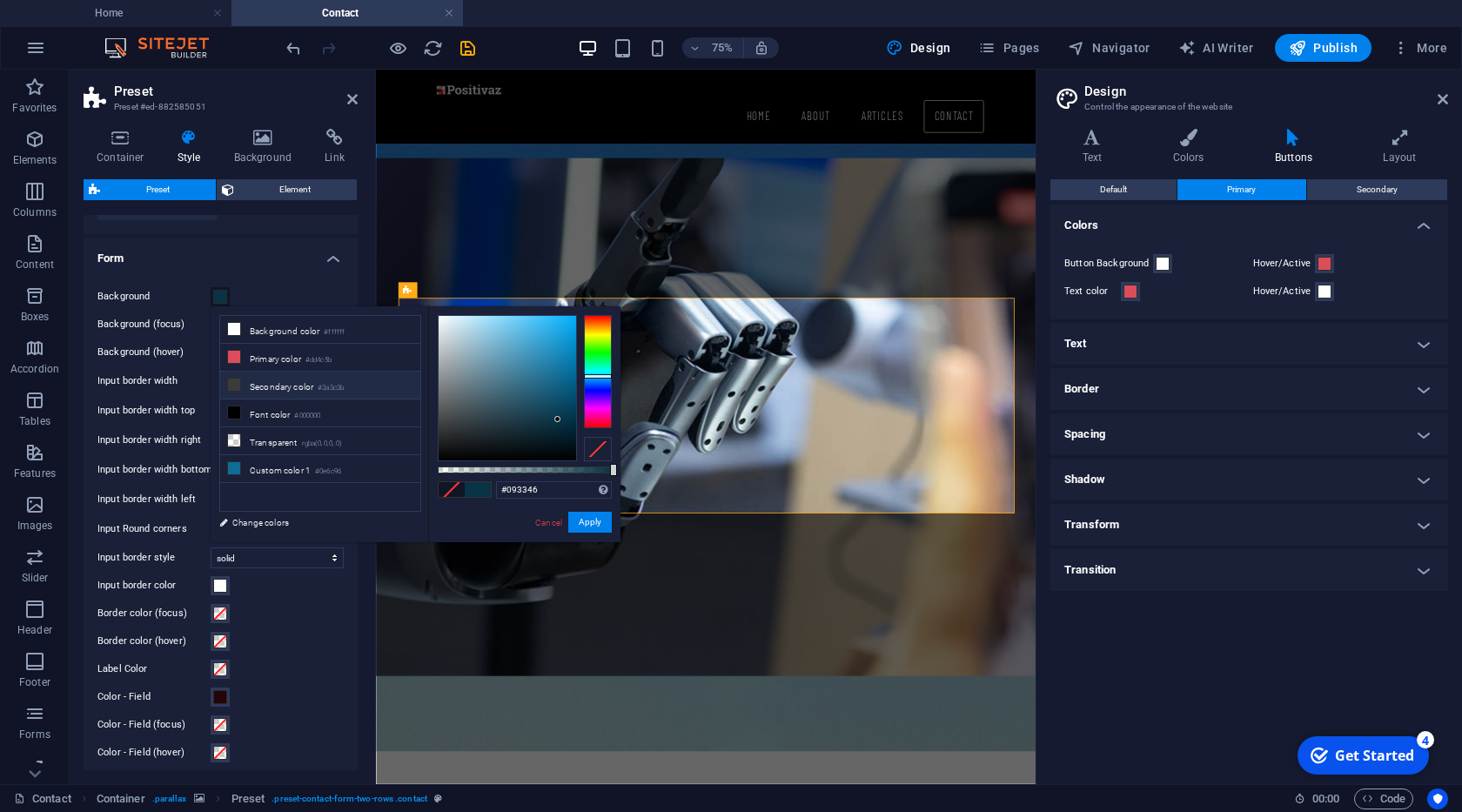
click at [298, 392] on li "Secondary color #3a3c3b" at bounding box center [320, 385] width 200 height 28
type input "#3a3c3b"
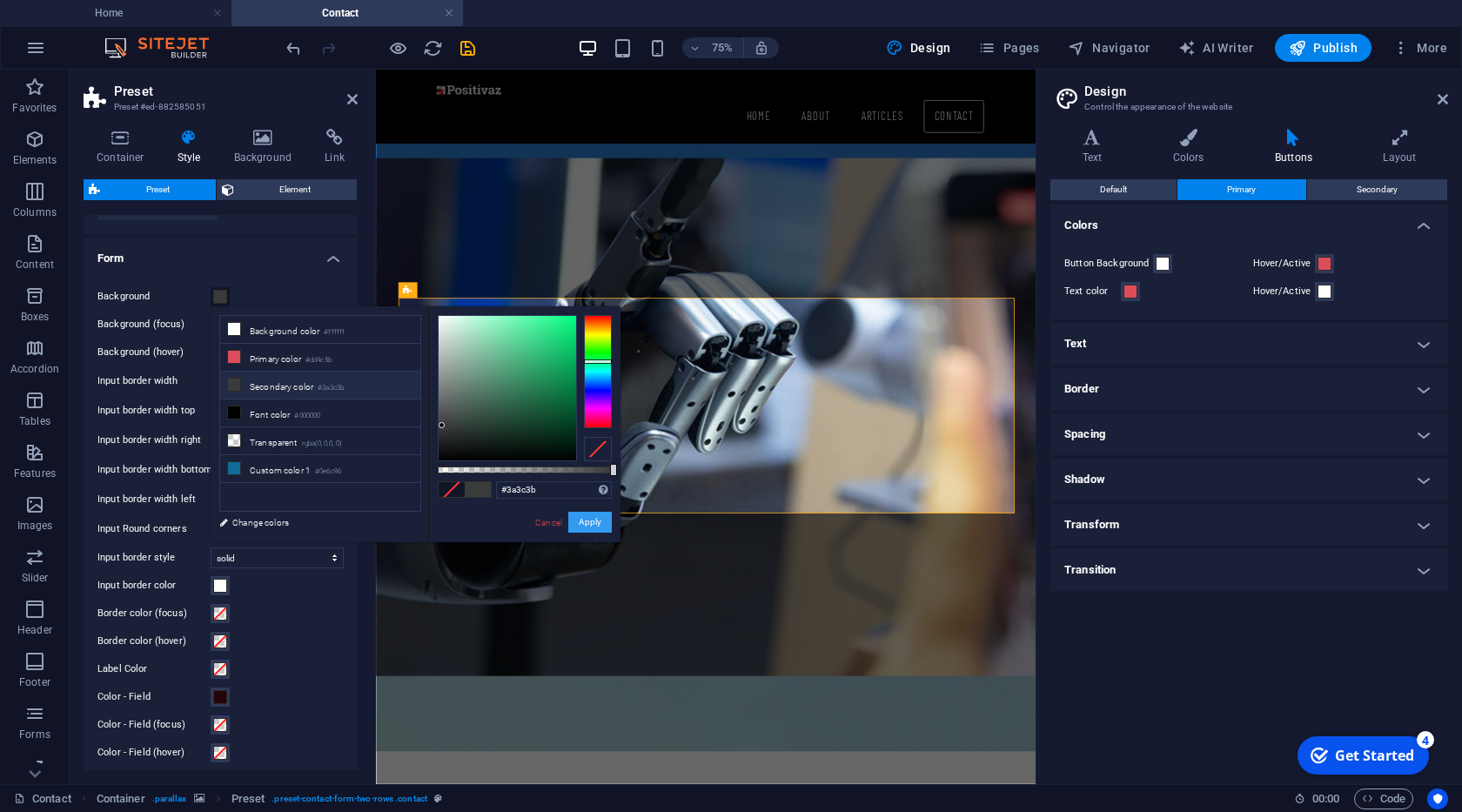
click at [584, 516] on button "Apply" at bounding box center [590, 522] width 43 height 21
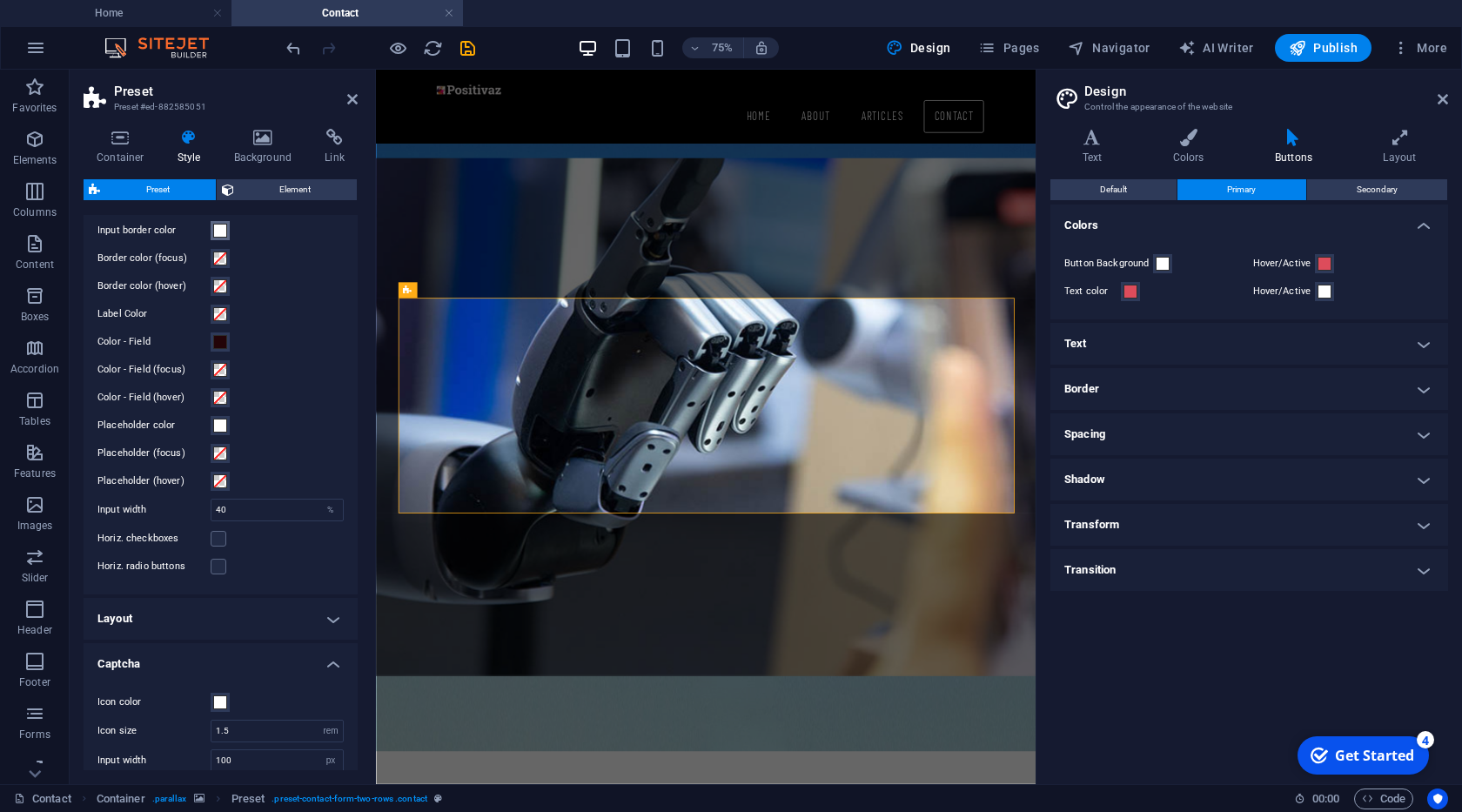
scroll to position [599, 0]
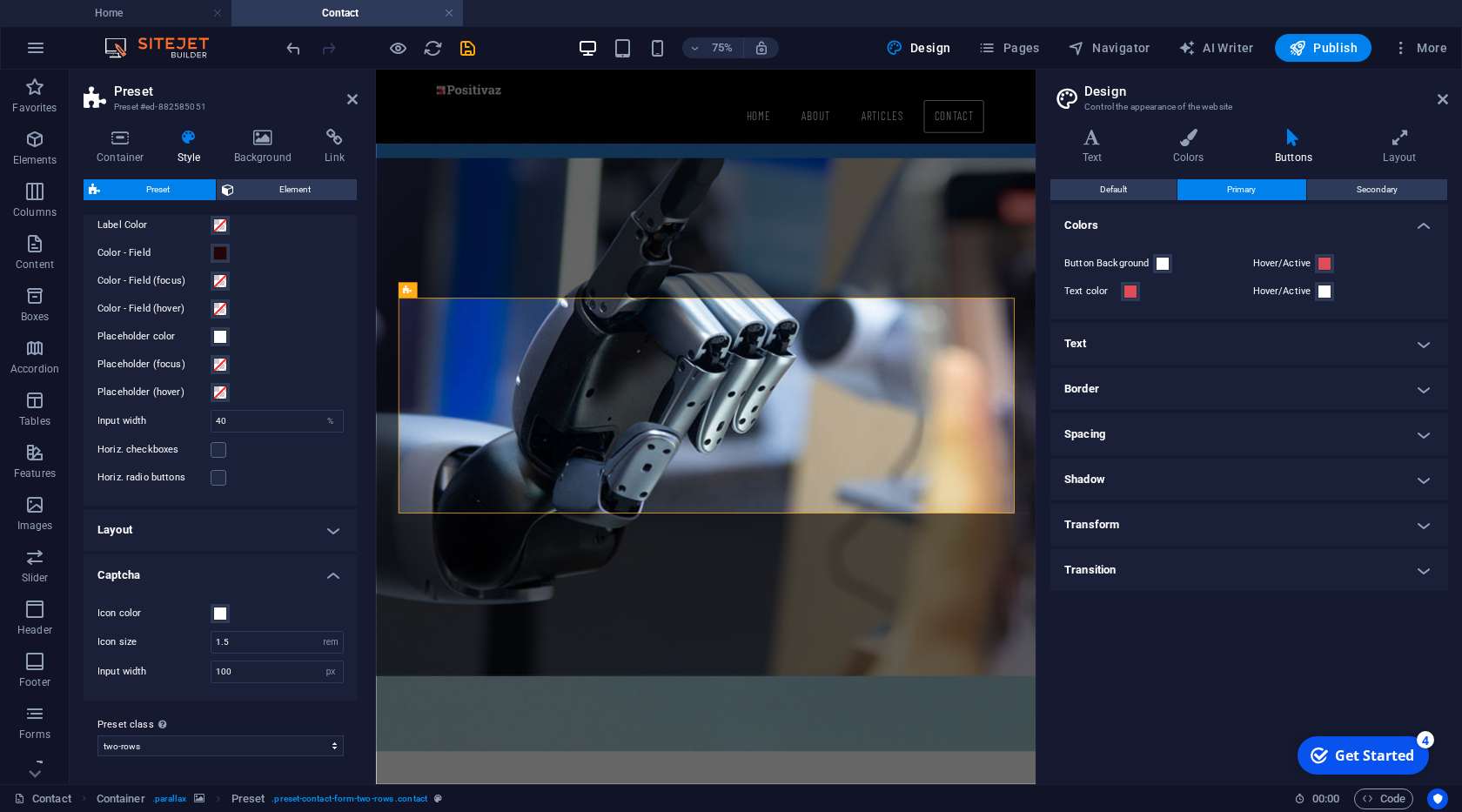
click at [336, 521] on h4 "Layout" at bounding box center [220, 529] width 274 height 42
click at [336, 521] on h4 "Layout" at bounding box center [220, 524] width 274 height 31
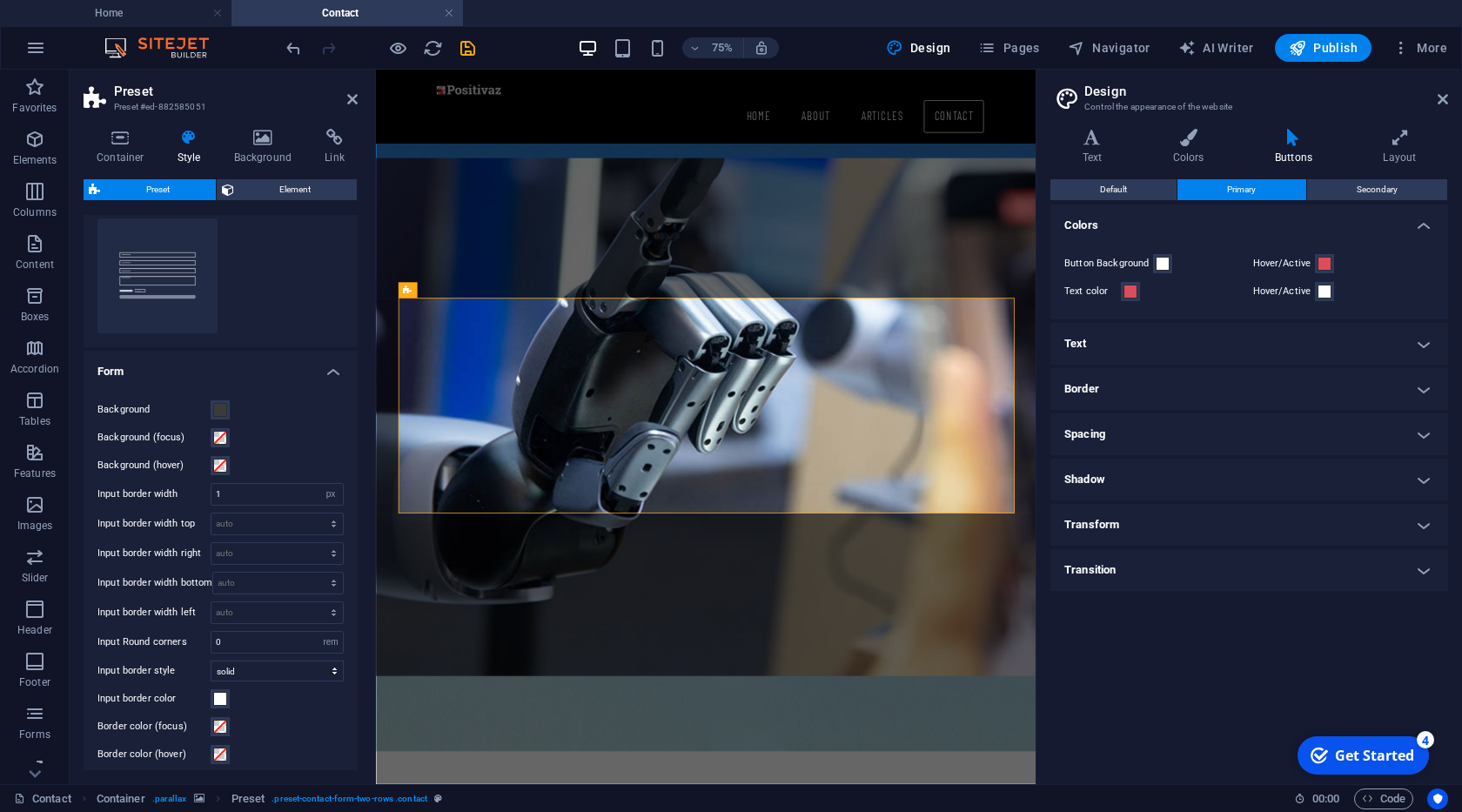
scroll to position [0, 0]
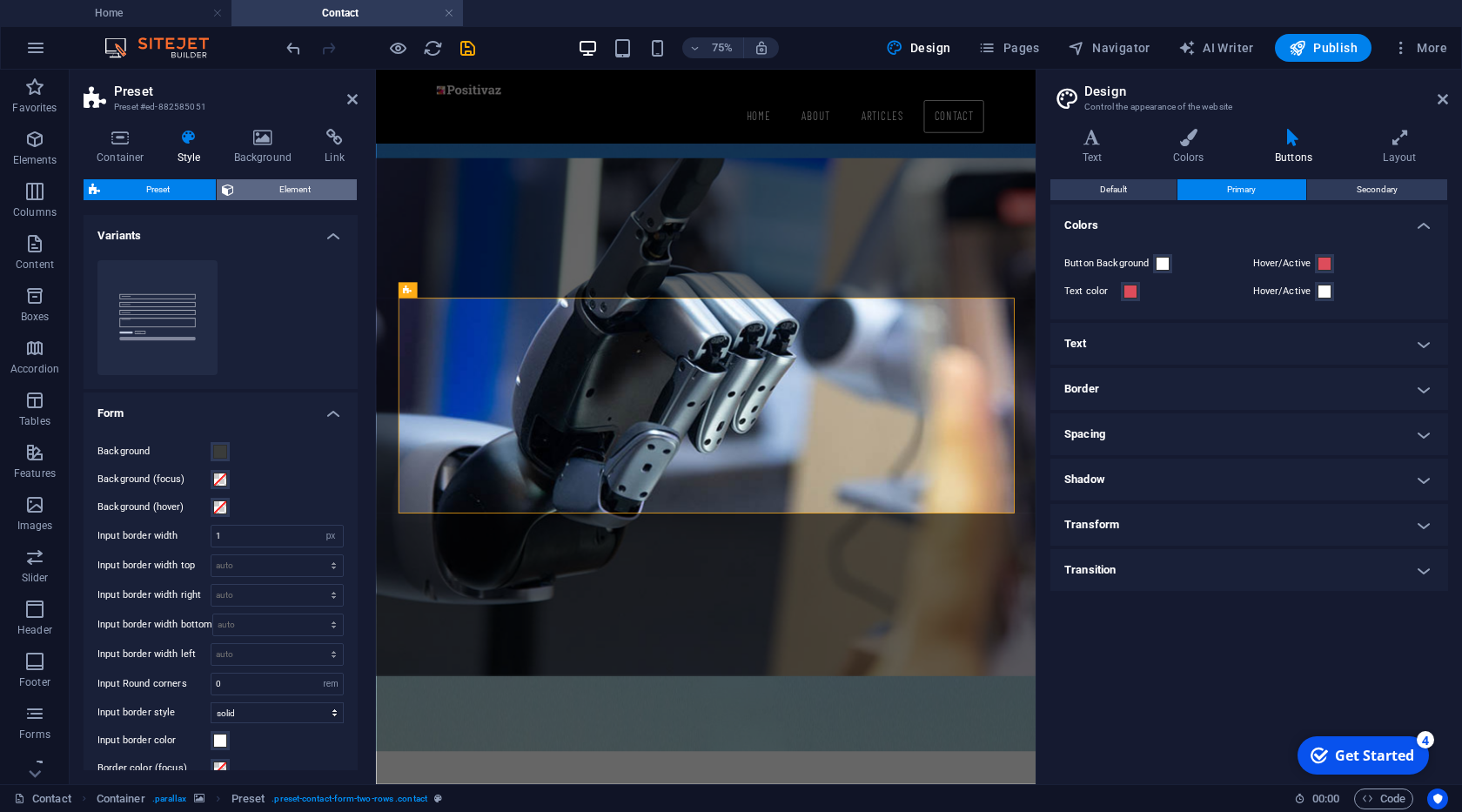
click at [293, 193] on span "Element" at bounding box center [296, 190] width 113 height 21
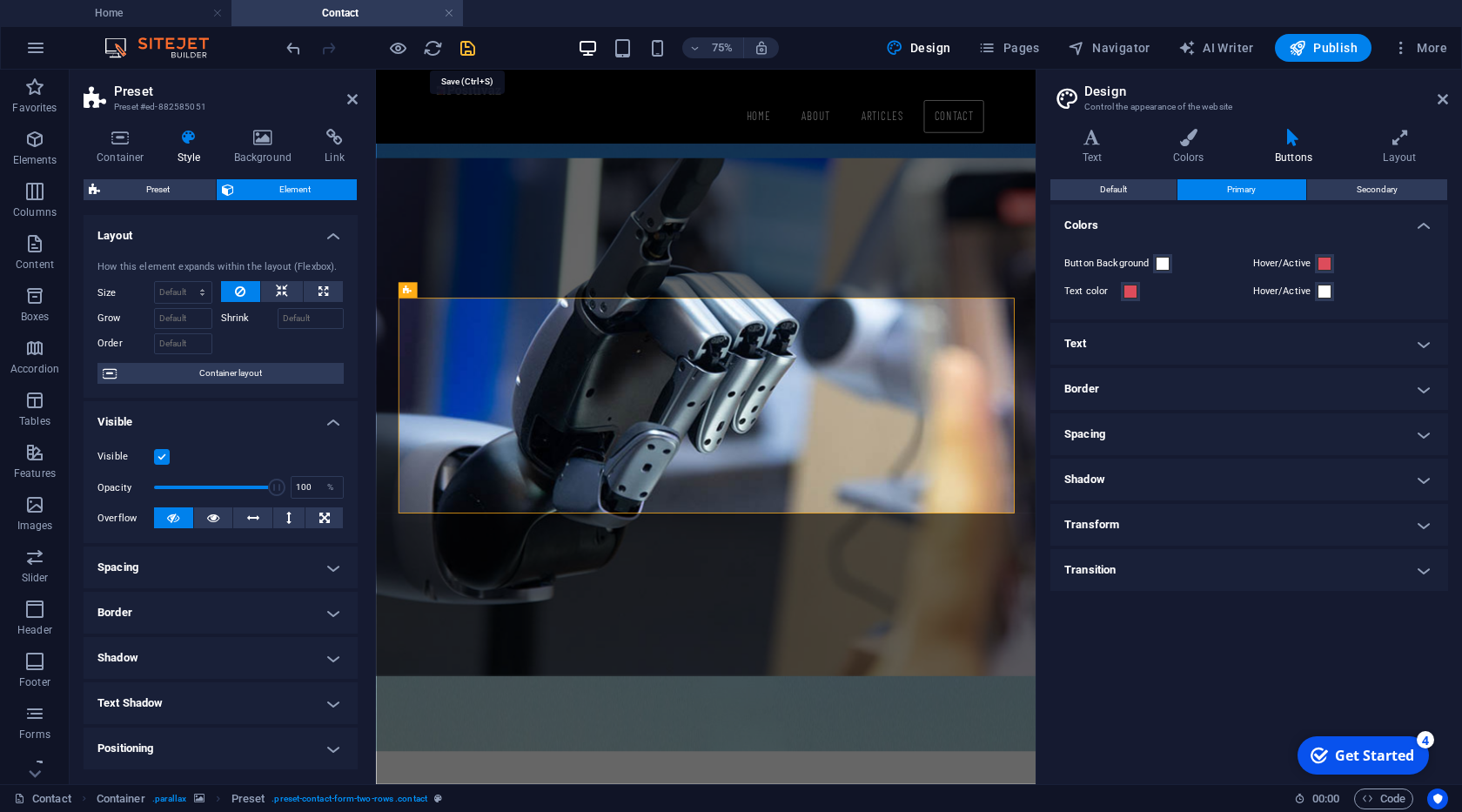
click at [462, 46] on icon "save" at bounding box center [467, 48] width 20 height 20
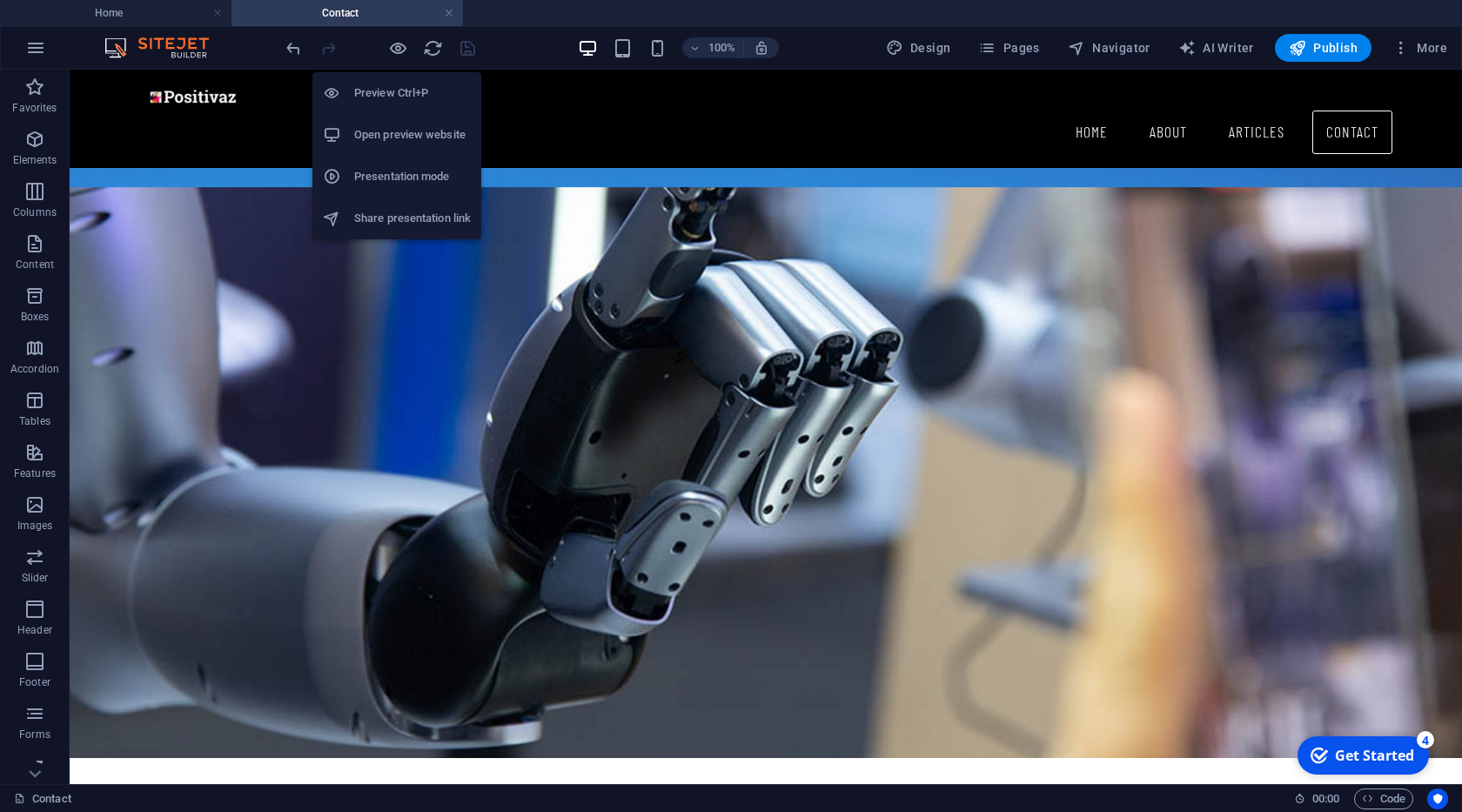
click at [415, 135] on h6 "Open preview website" at bounding box center [412, 135] width 117 height 21
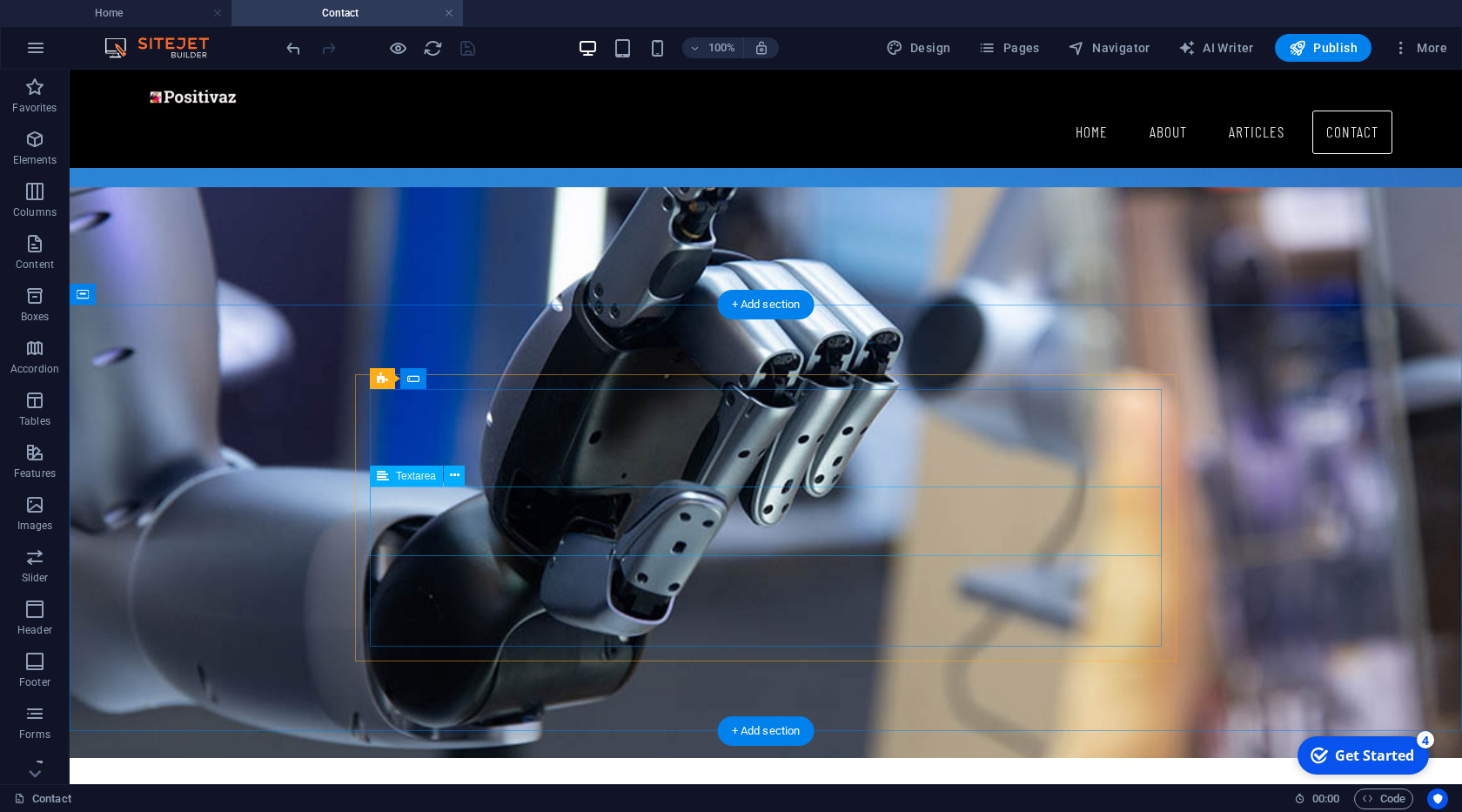
click div
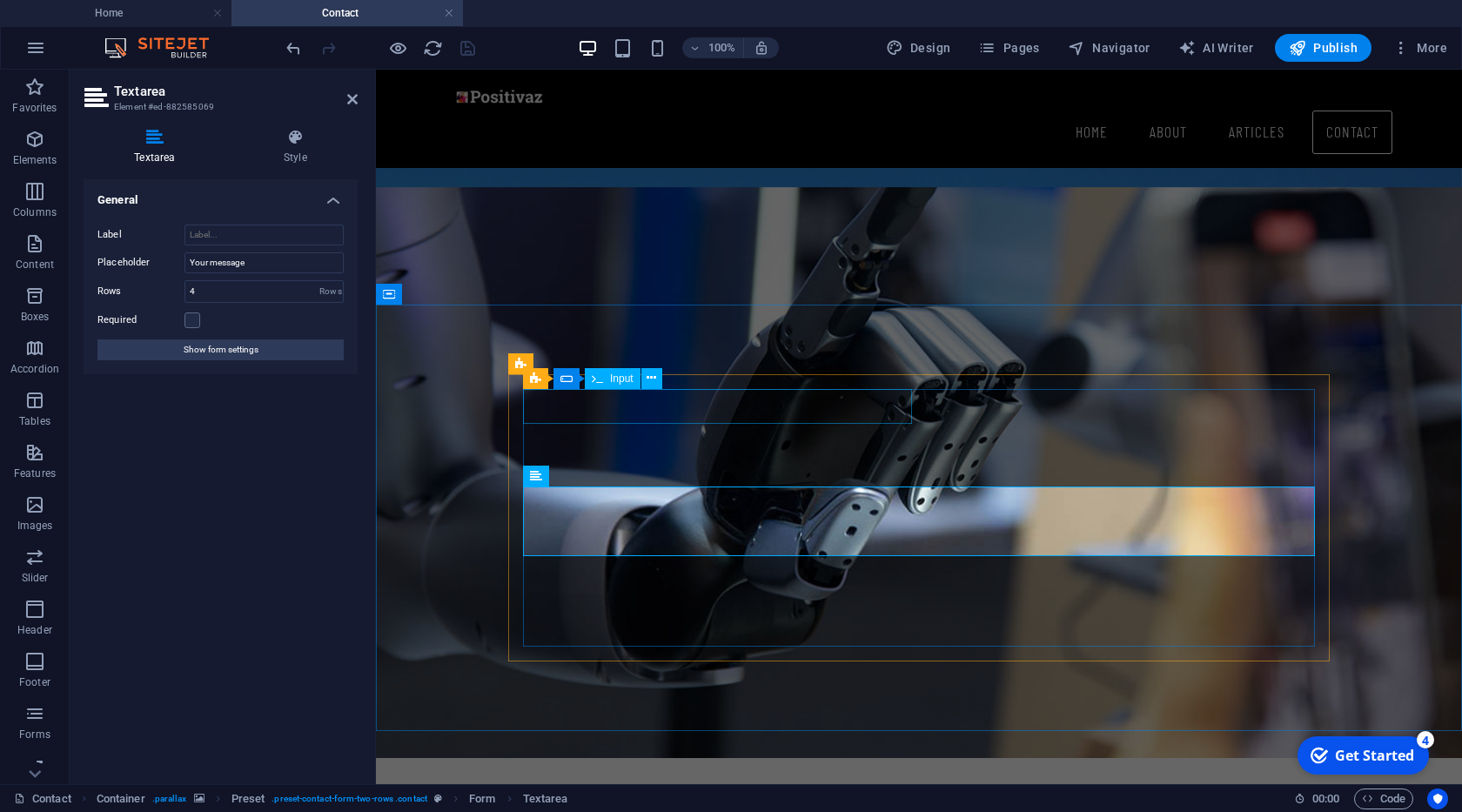
click div
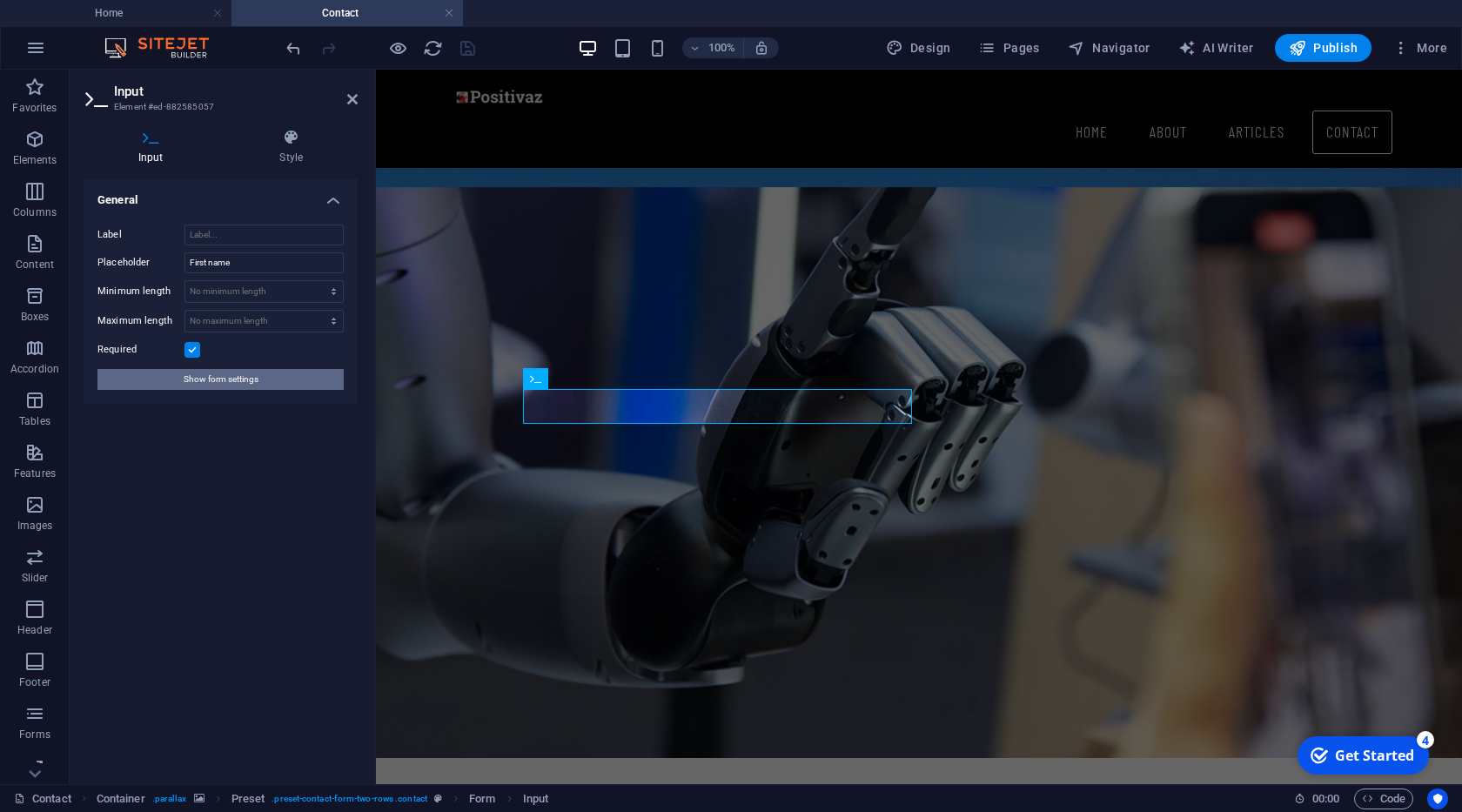
click at [212, 376] on span "Show form settings" at bounding box center [221, 379] width 75 height 21
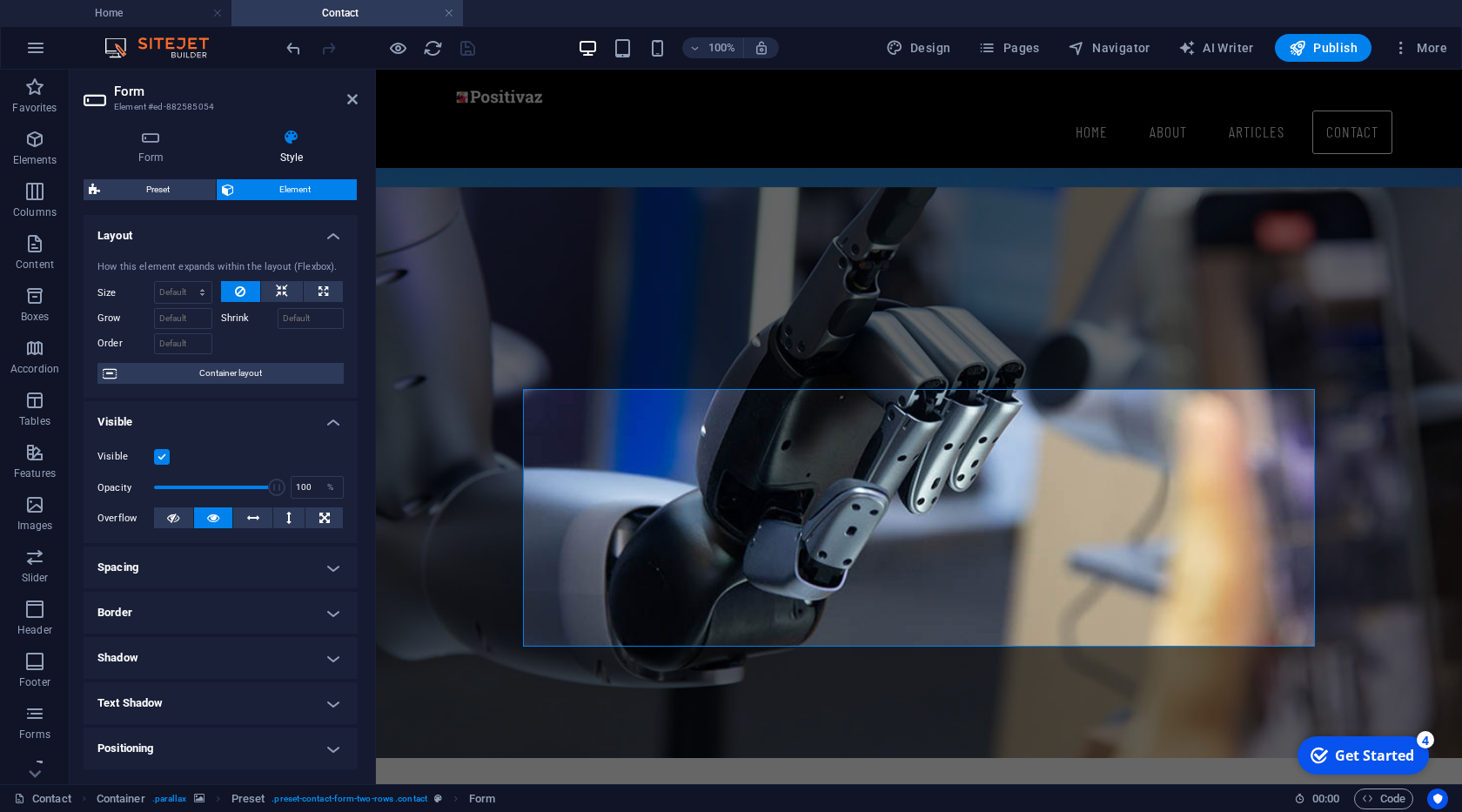
click at [212, 376] on span "Container layout" at bounding box center [230, 373] width 217 height 21
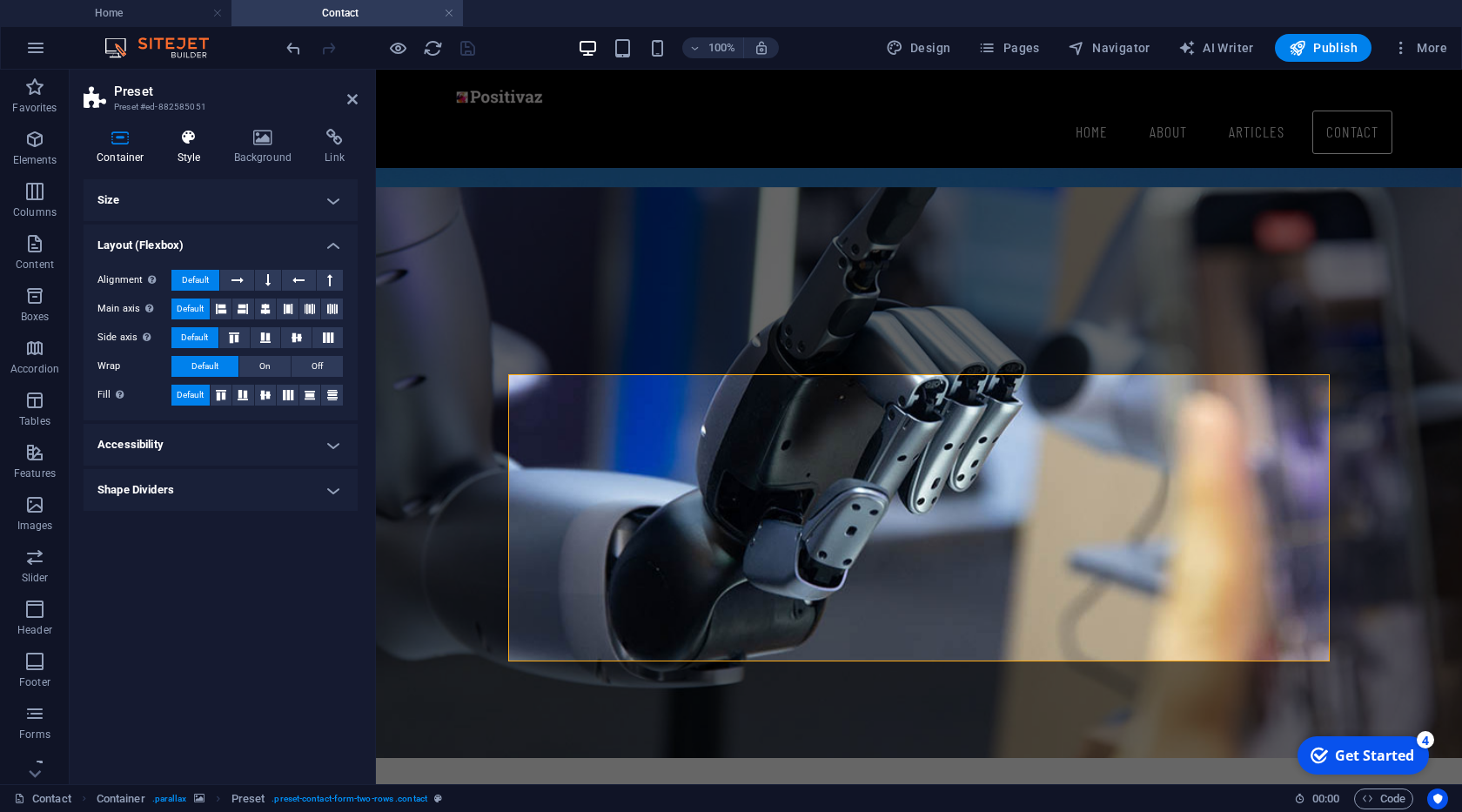
click at [193, 152] on h4 "Style" at bounding box center [193, 147] width 56 height 36
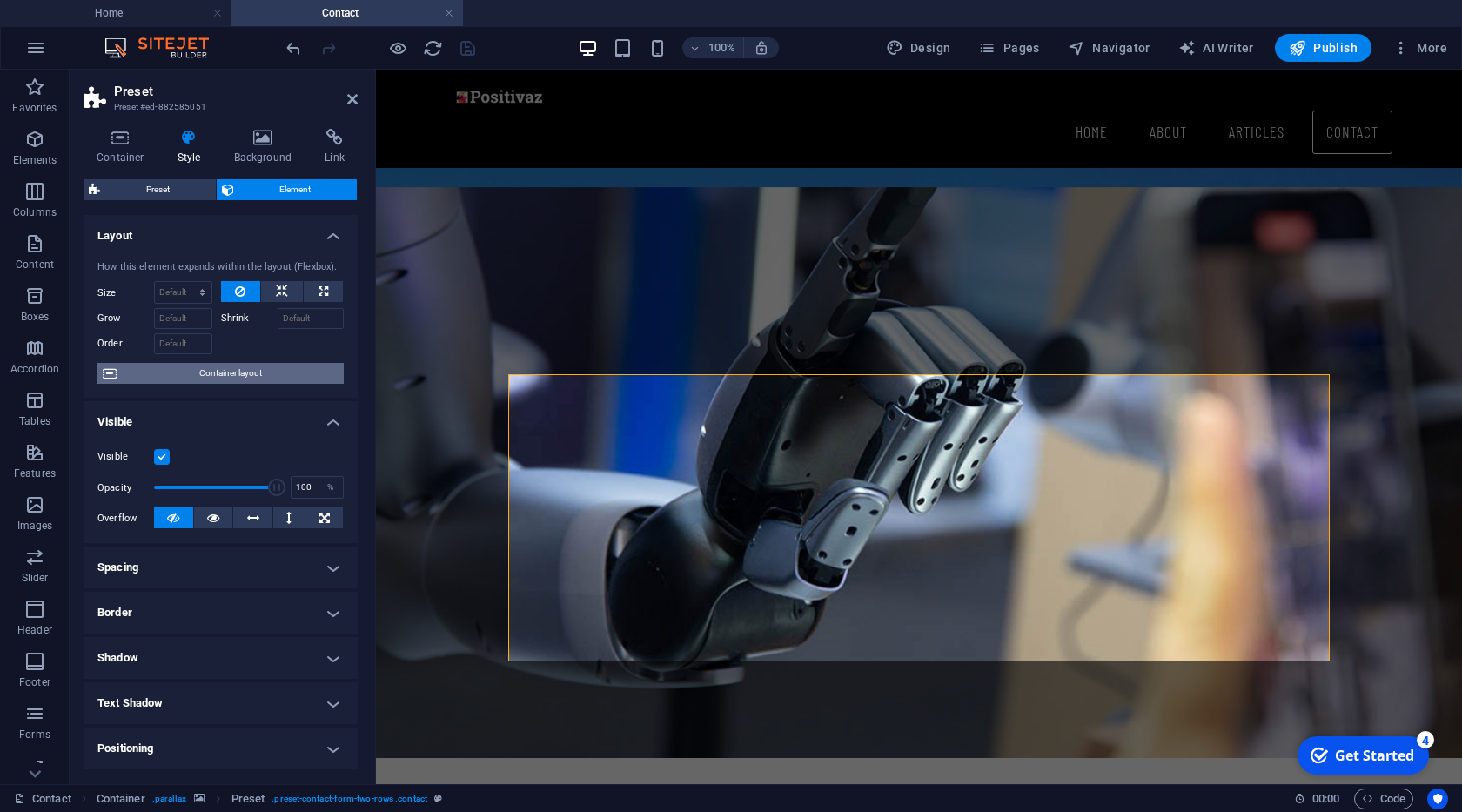
click at [223, 377] on span "Container layout" at bounding box center [230, 373] width 217 height 21
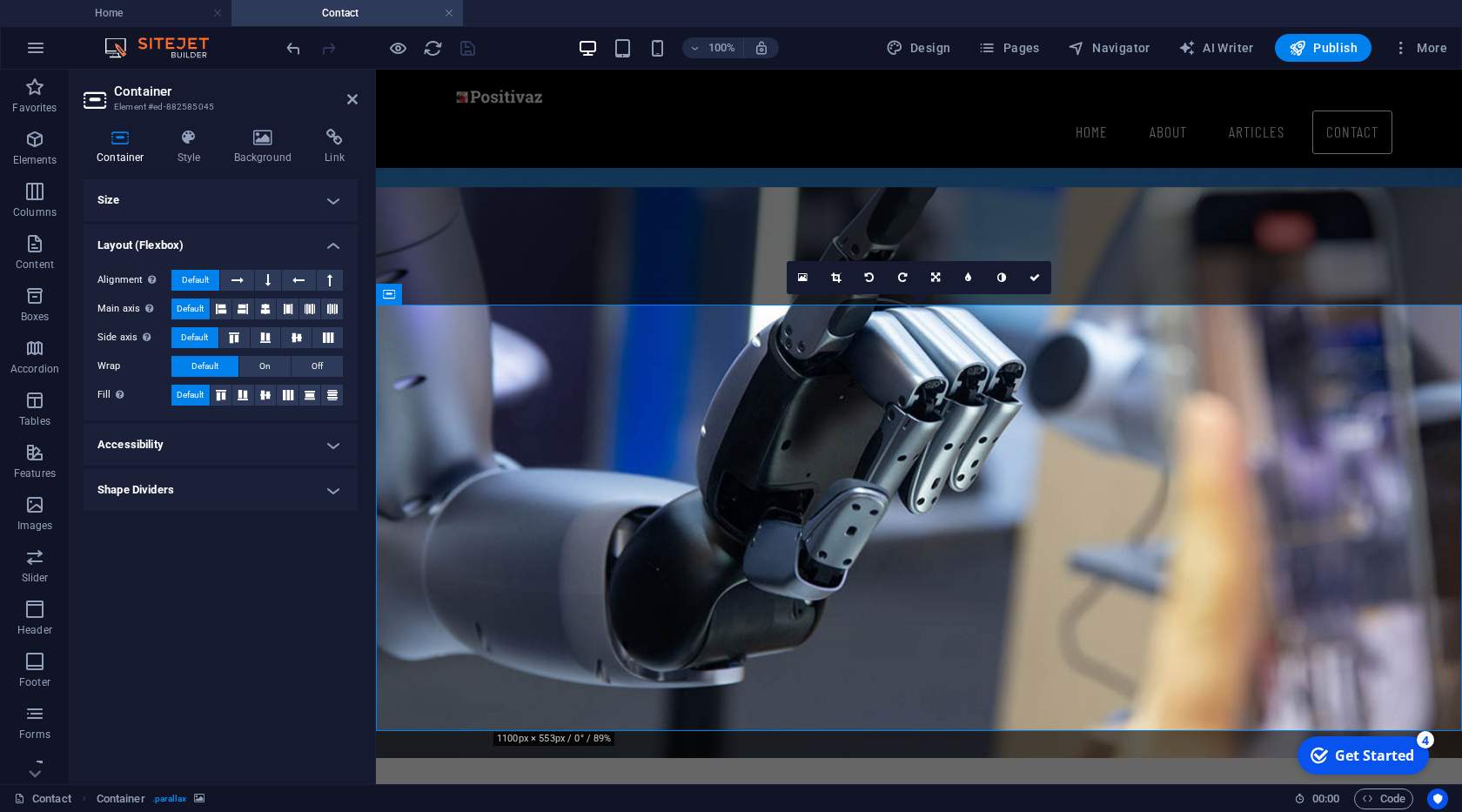
click at [240, 451] on h4 "Accessibility" at bounding box center [220, 444] width 274 height 42
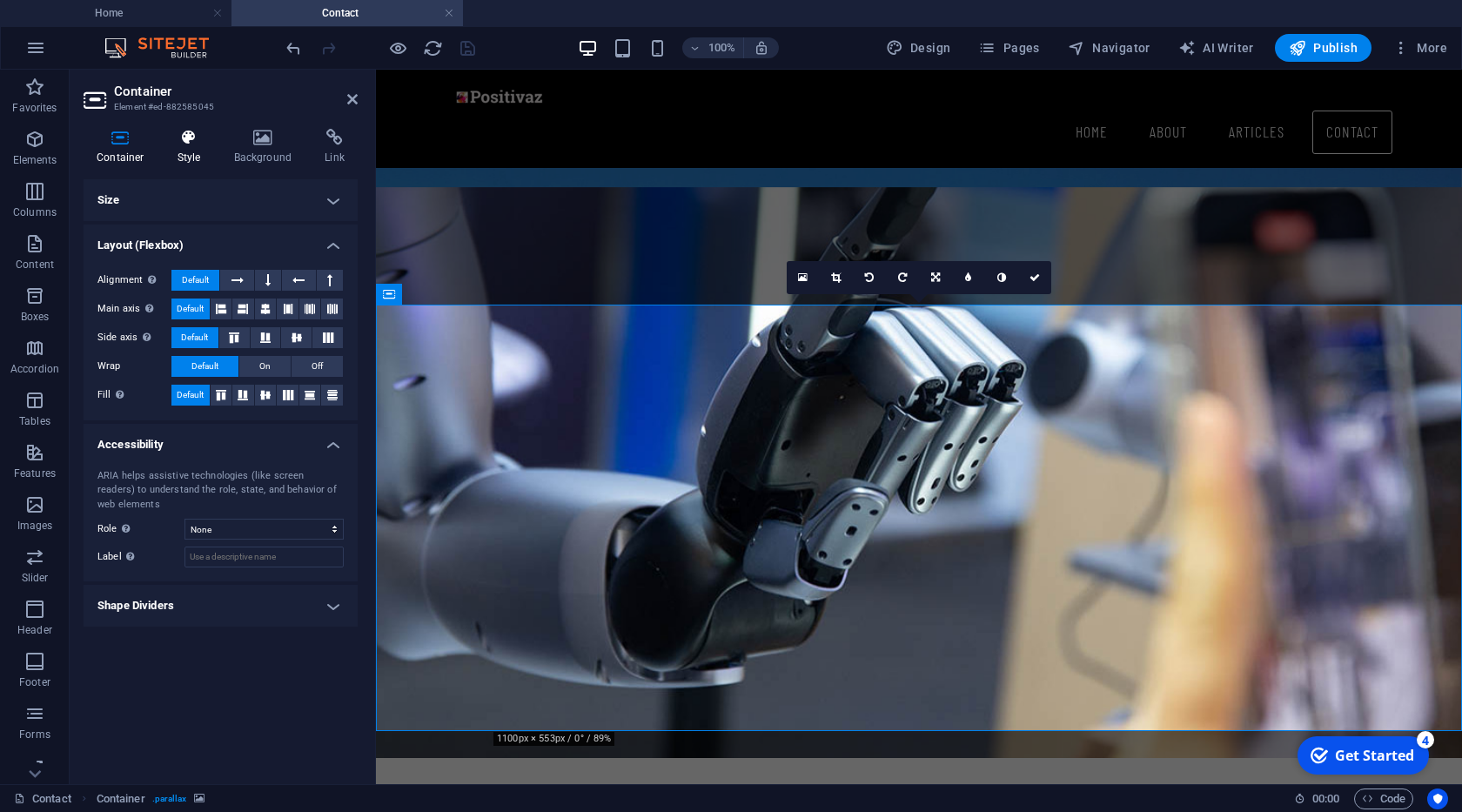
click at [201, 147] on h4 "Style" at bounding box center [193, 147] width 56 height 36
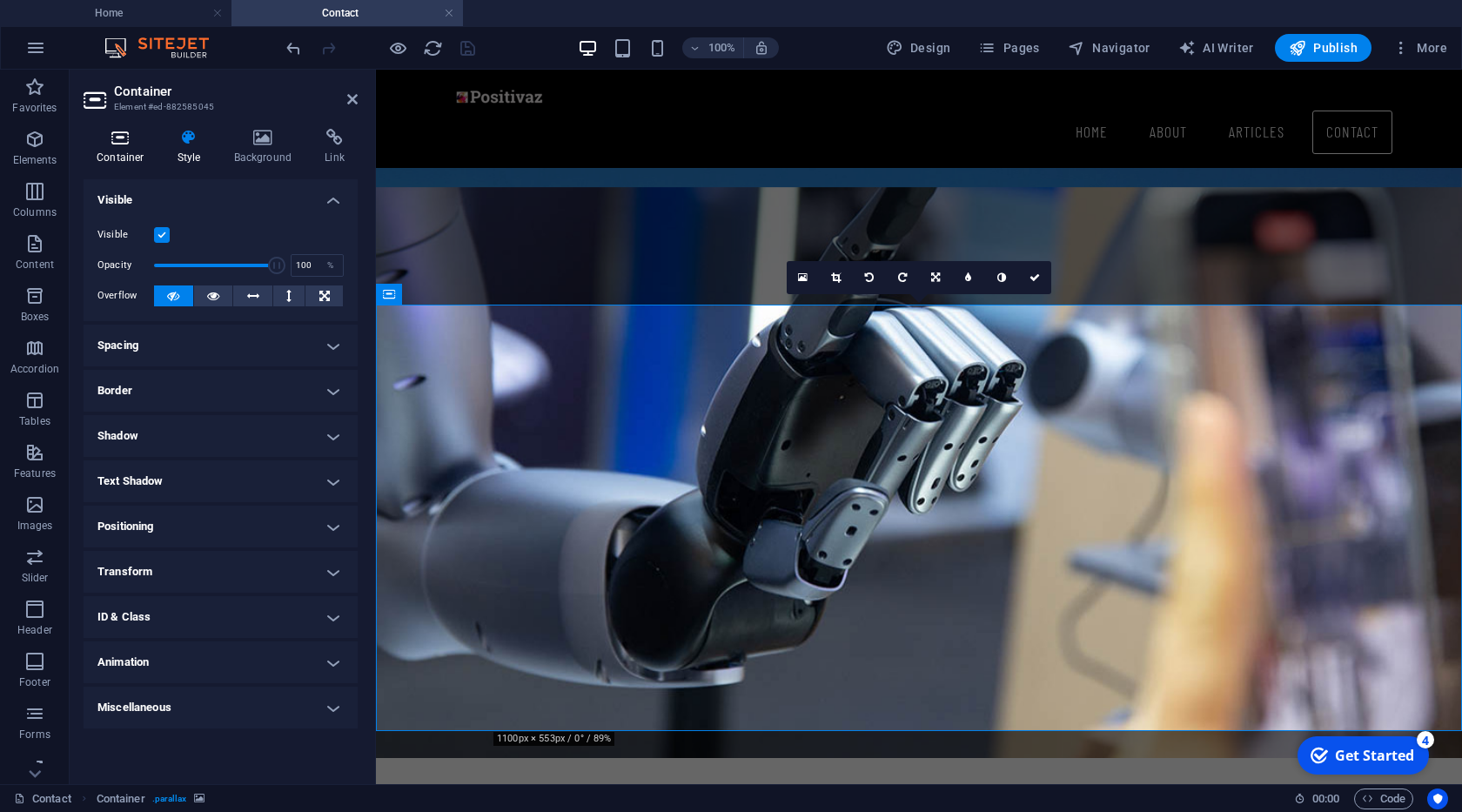
click at [130, 152] on h4 "Container" at bounding box center [124, 147] width 80 height 36
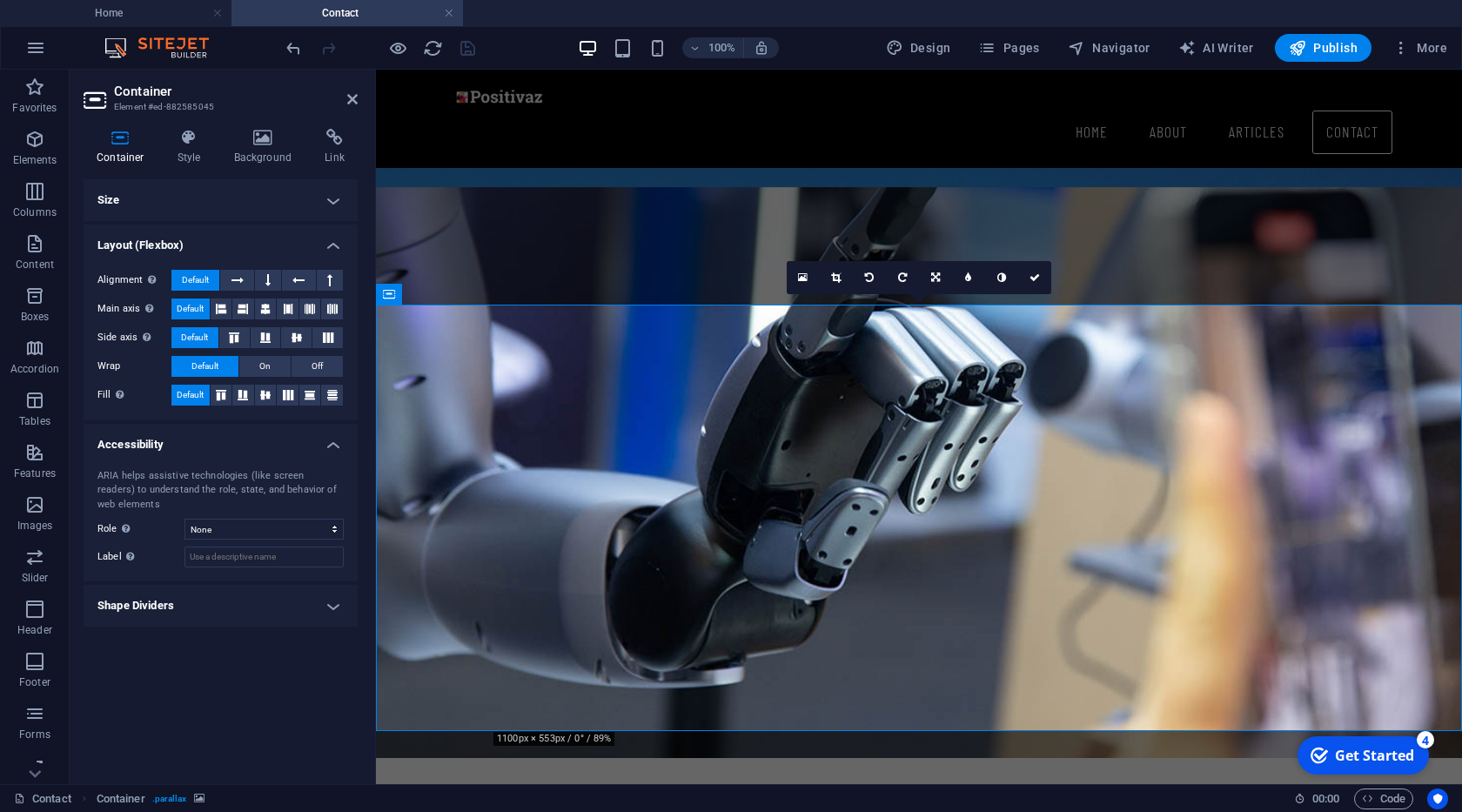
click at [192, 589] on h4 "Shape Dividers" at bounding box center [220, 605] width 274 height 42
click at [240, 138] on icon at bounding box center [263, 138] width 84 height 18
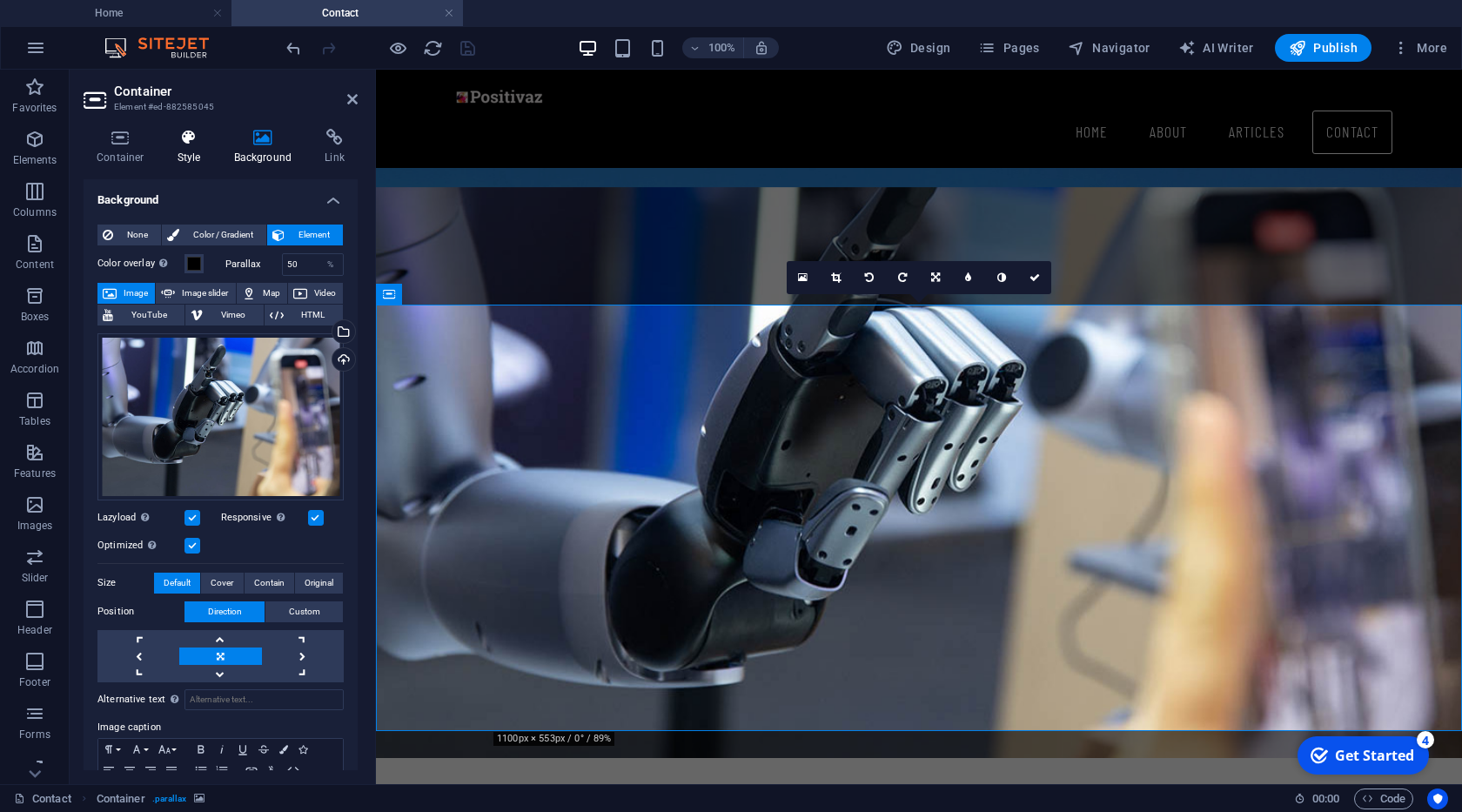
click at [181, 140] on icon at bounding box center [189, 138] width 50 height 18
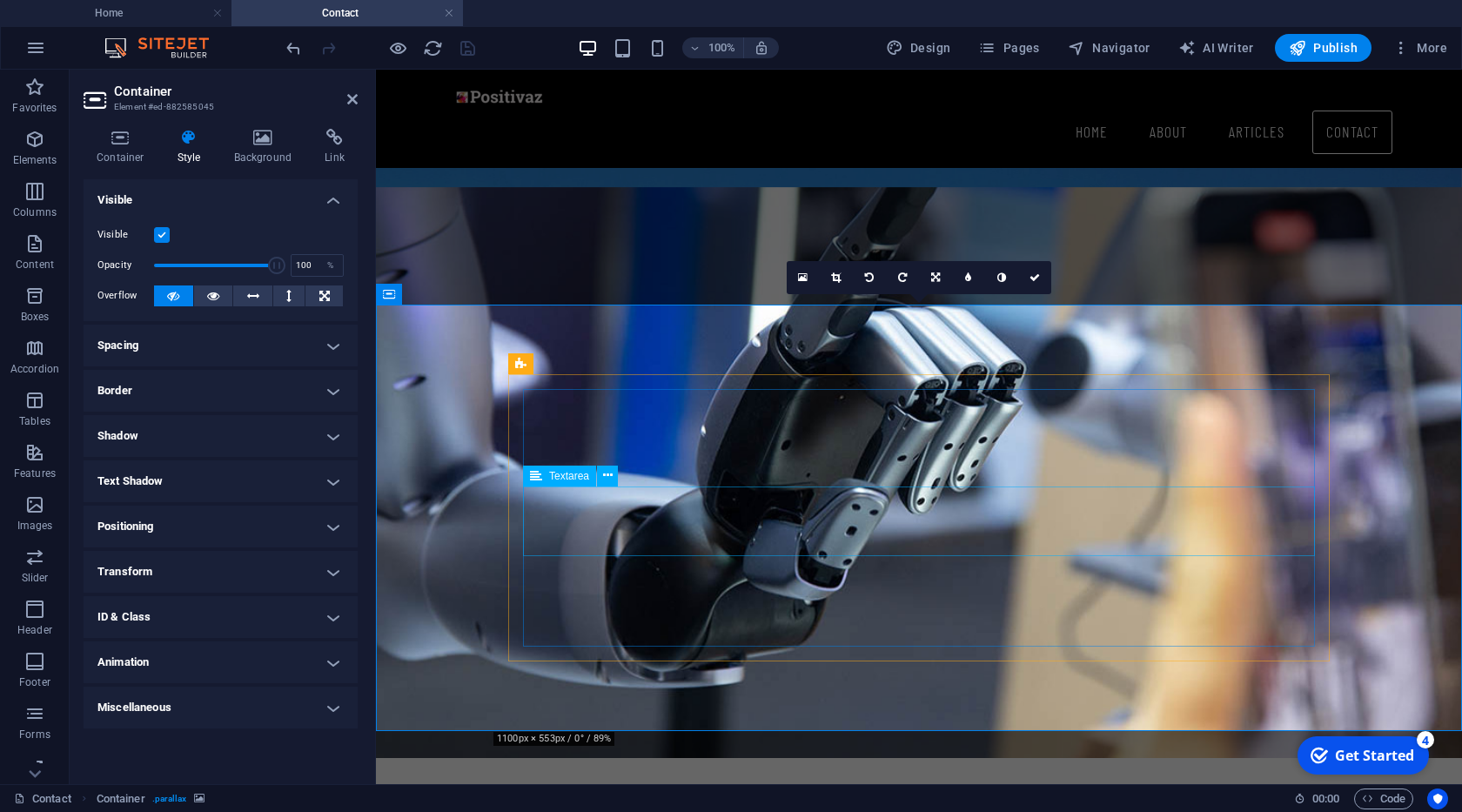
click textarea
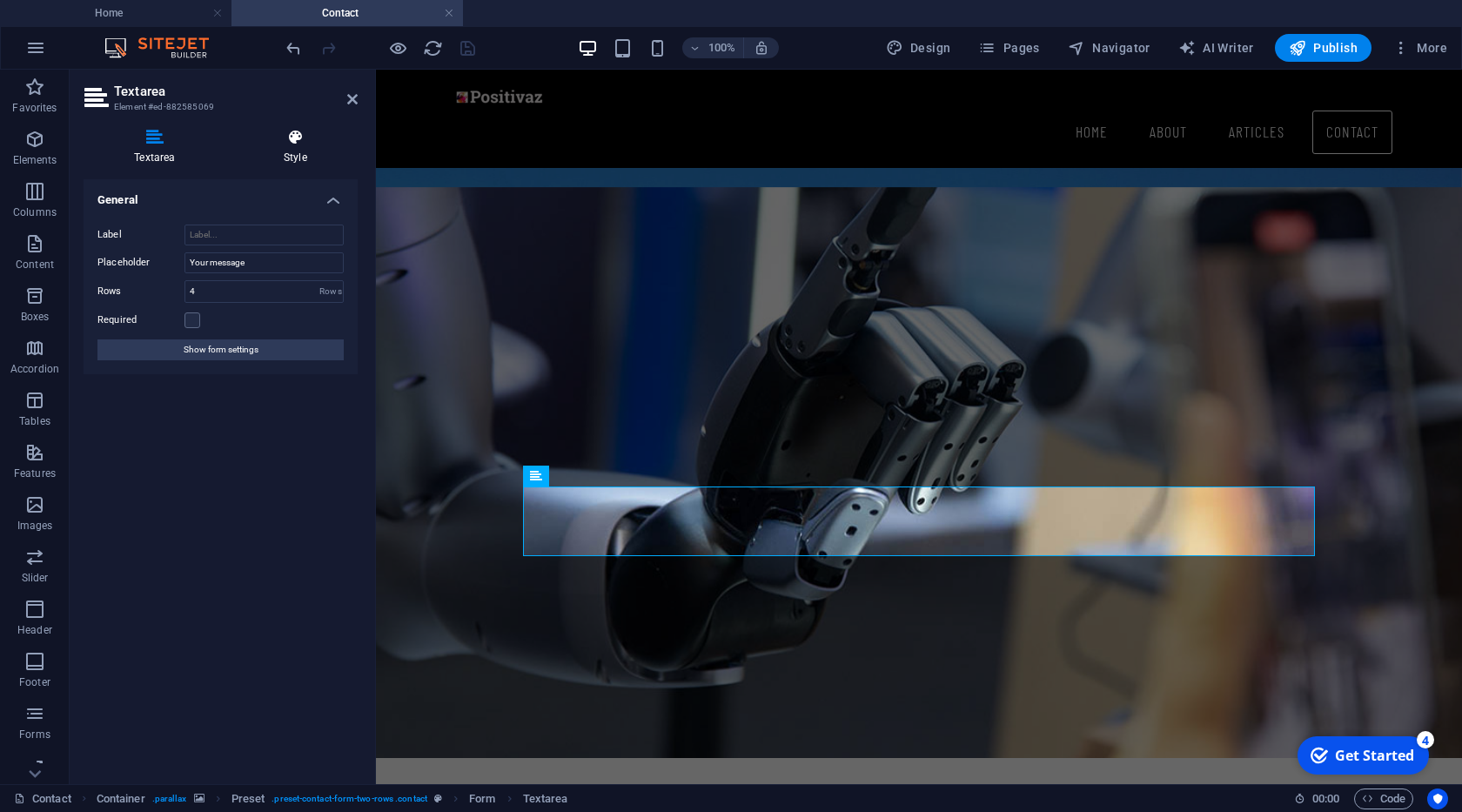
click at [295, 154] on h4 "Style" at bounding box center [295, 147] width 124 height 36
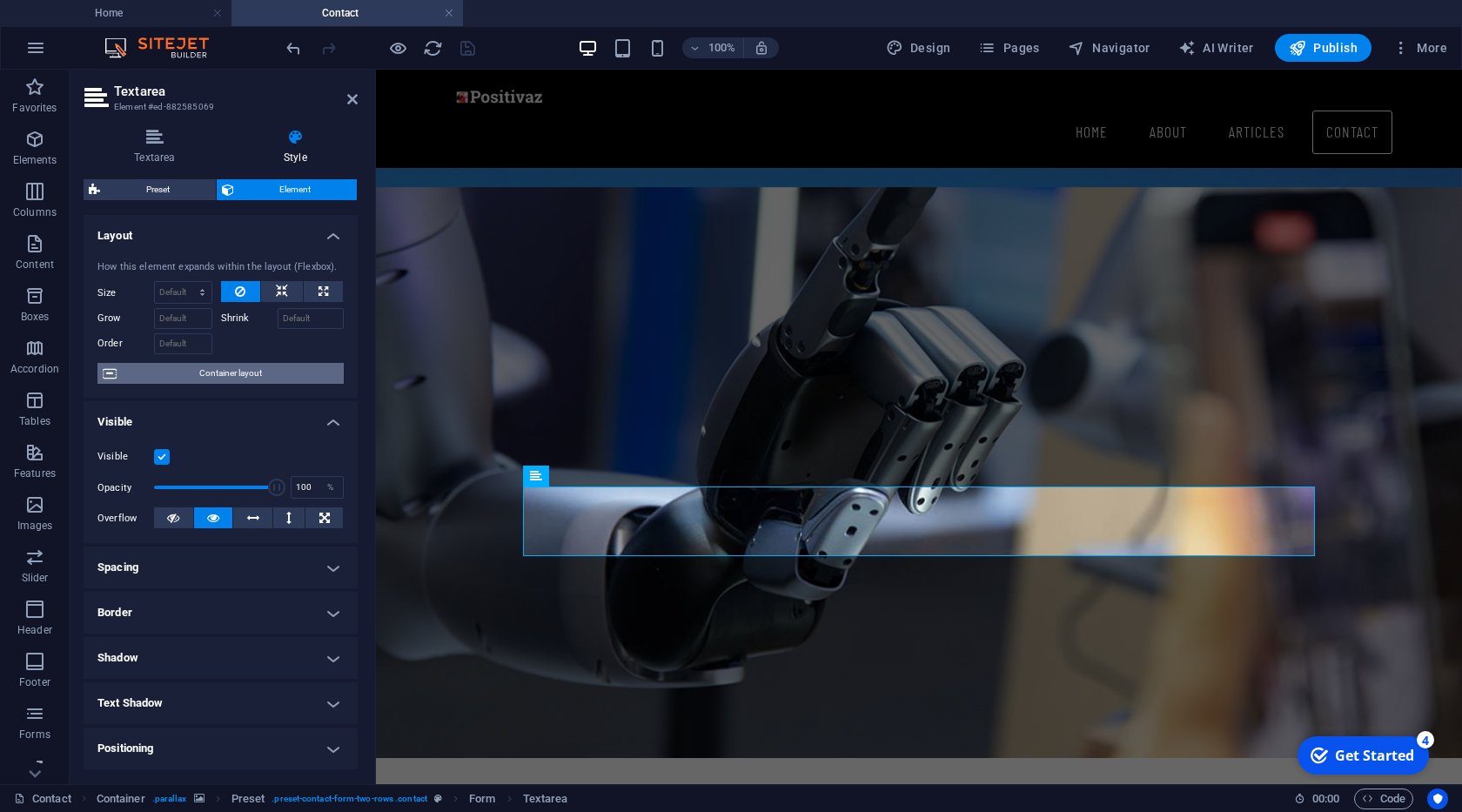
click at [242, 379] on span "Container layout" at bounding box center [230, 373] width 217 height 21
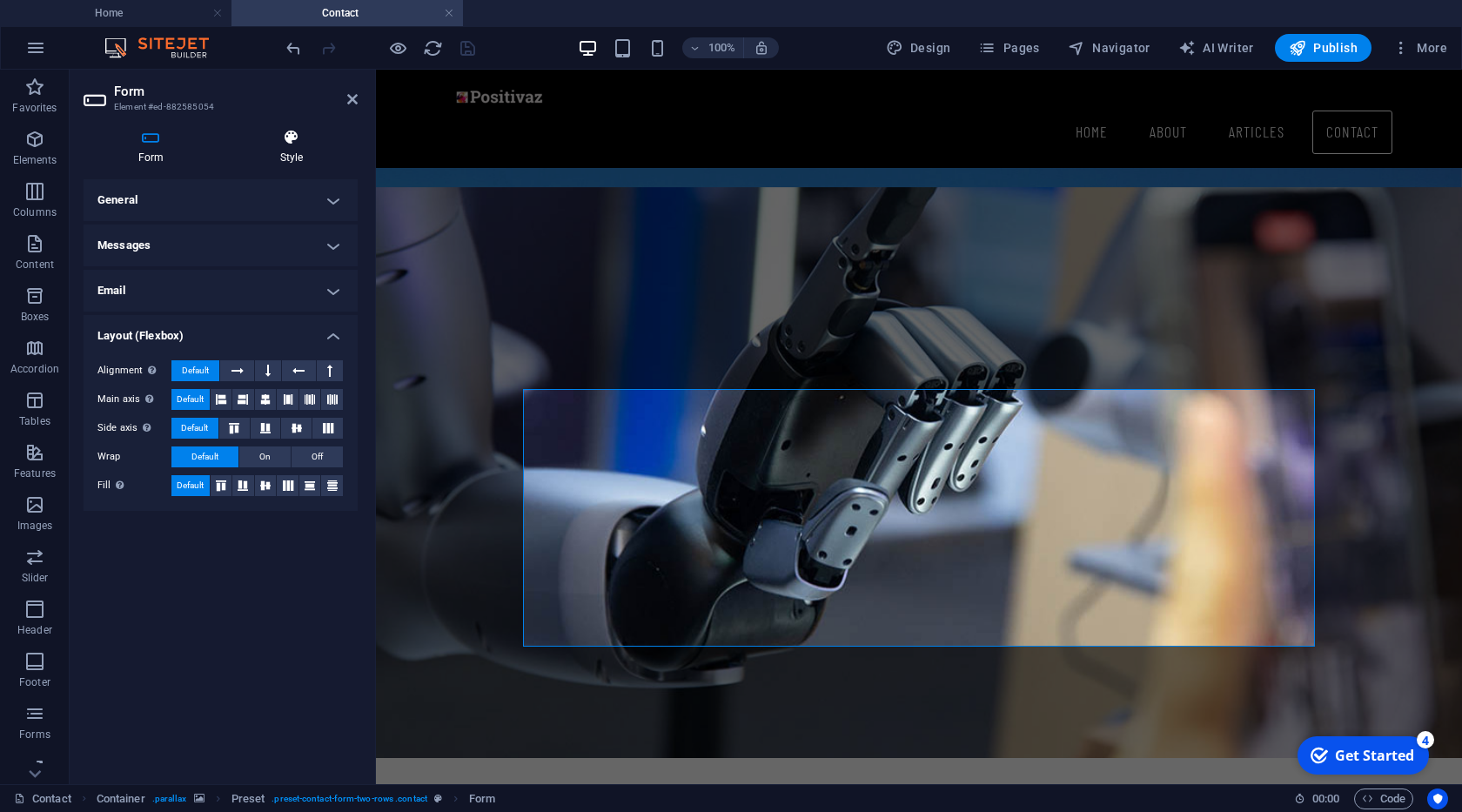
click at [291, 151] on h4 "Style" at bounding box center [291, 147] width 132 height 36
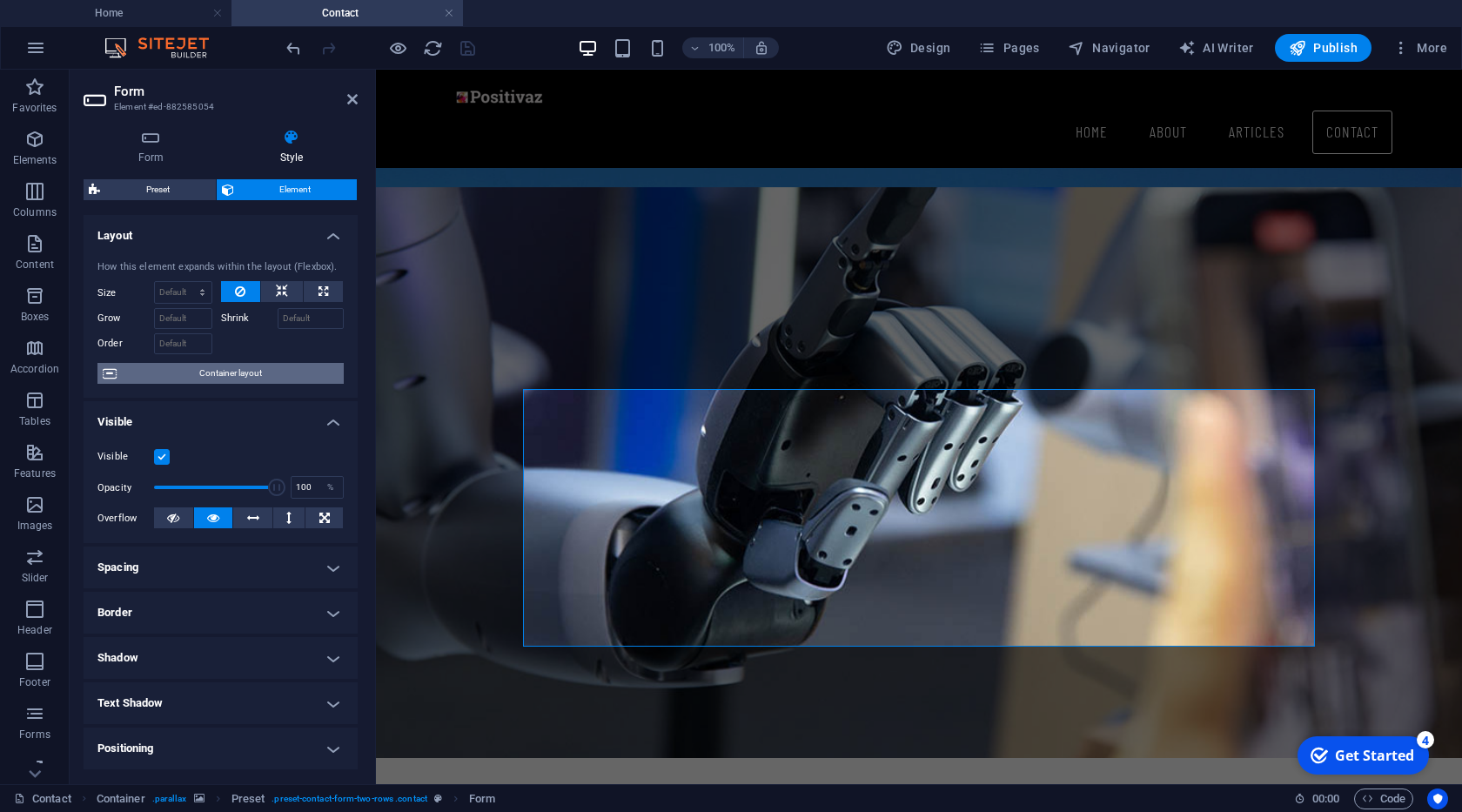
click at [243, 373] on span "Container layout" at bounding box center [230, 373] width 217 height 21
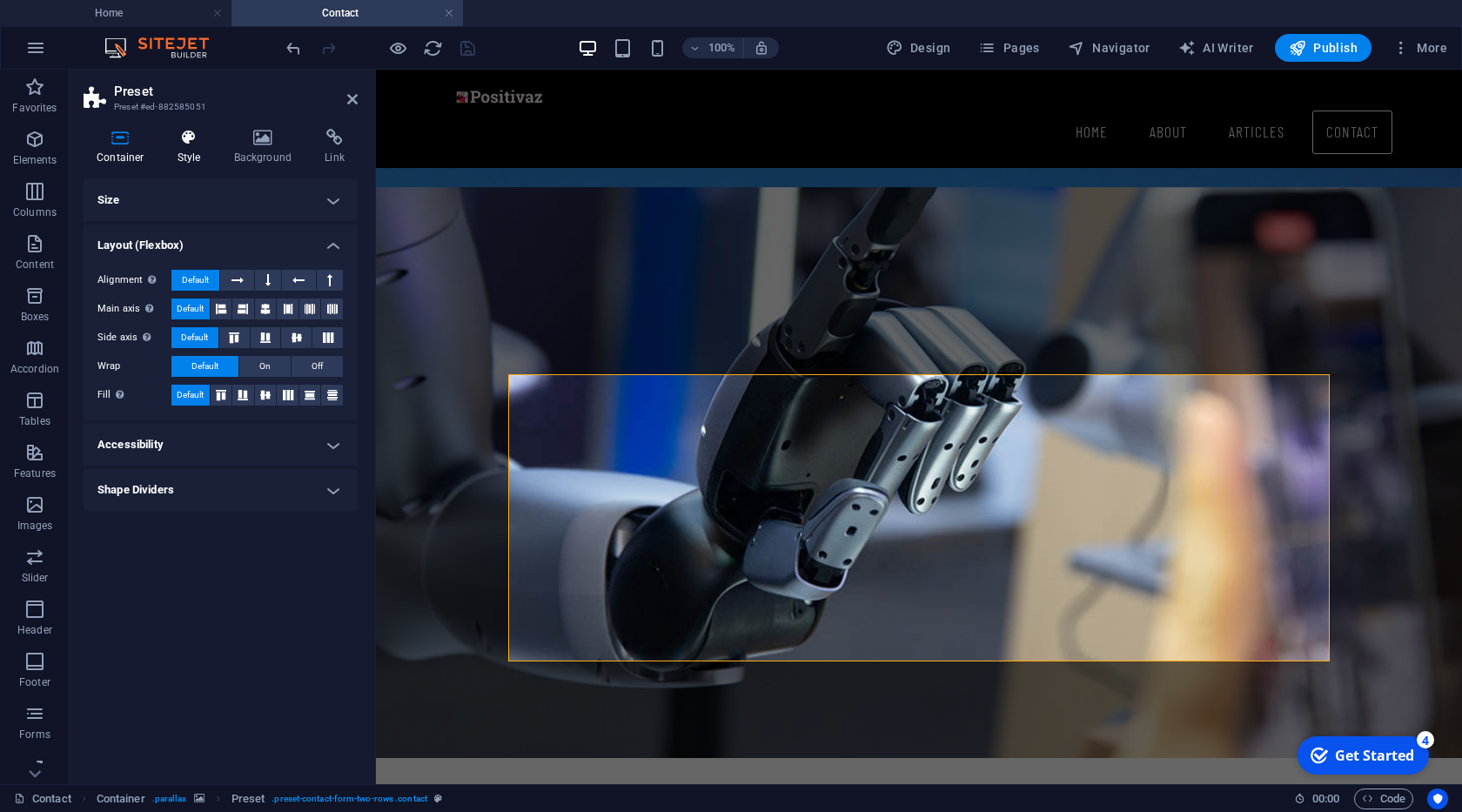
click at [201, 163] on h4 "Style" at bounding box center [193, 147] width 56 height 36
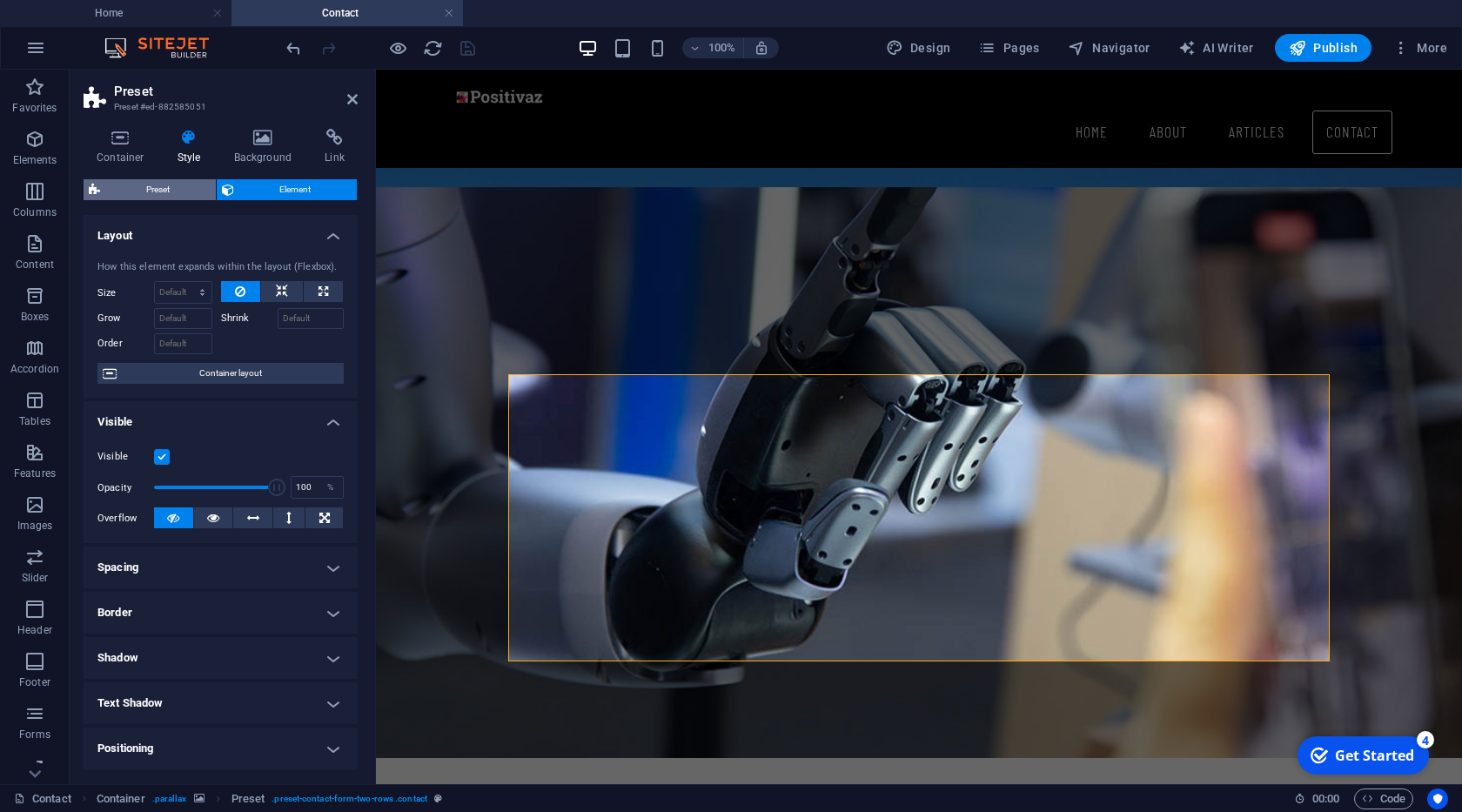
click at [161, 194] on span "Preset" at bounding box center [158, 190] width 106 height 21
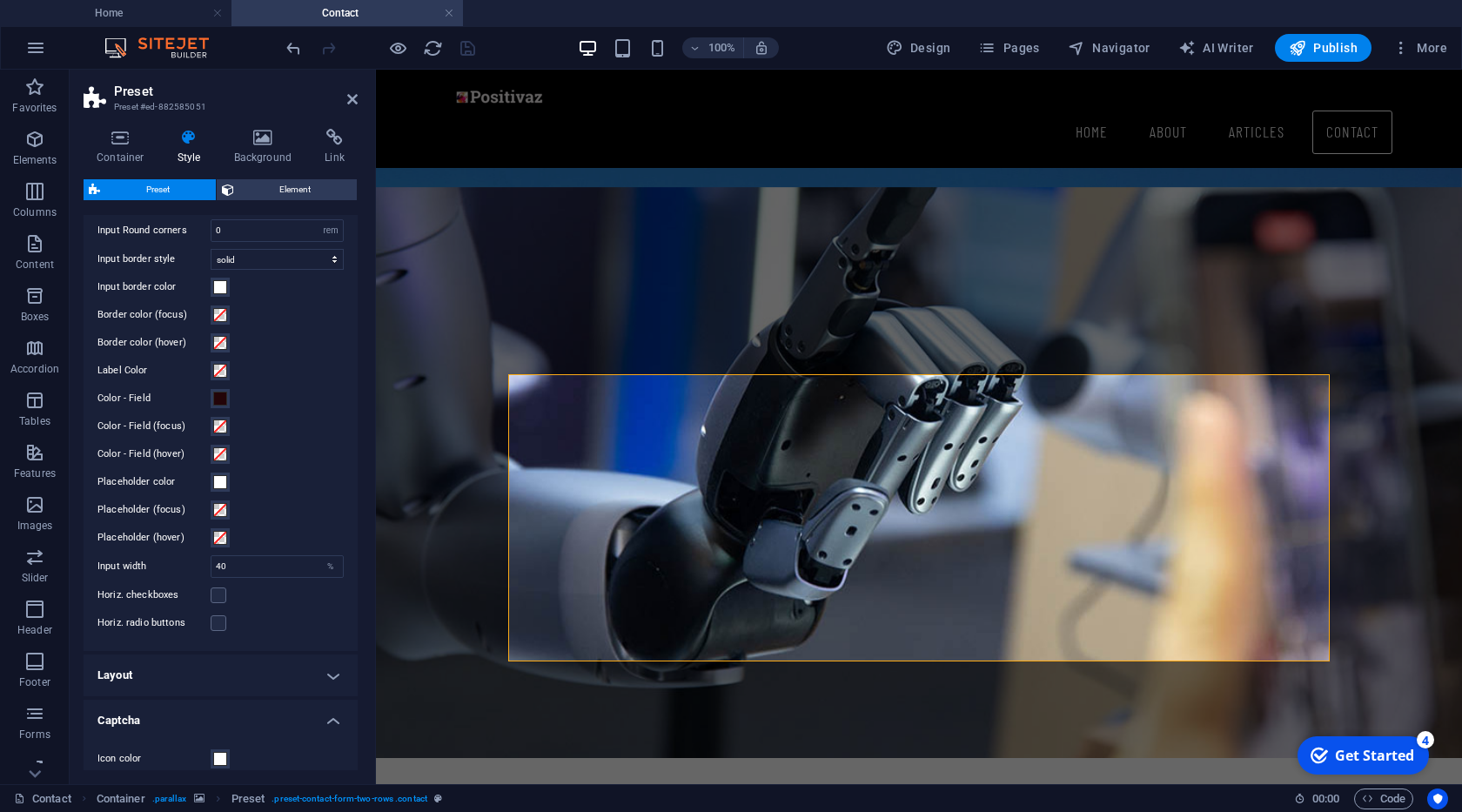
scroll to position [443, 0]
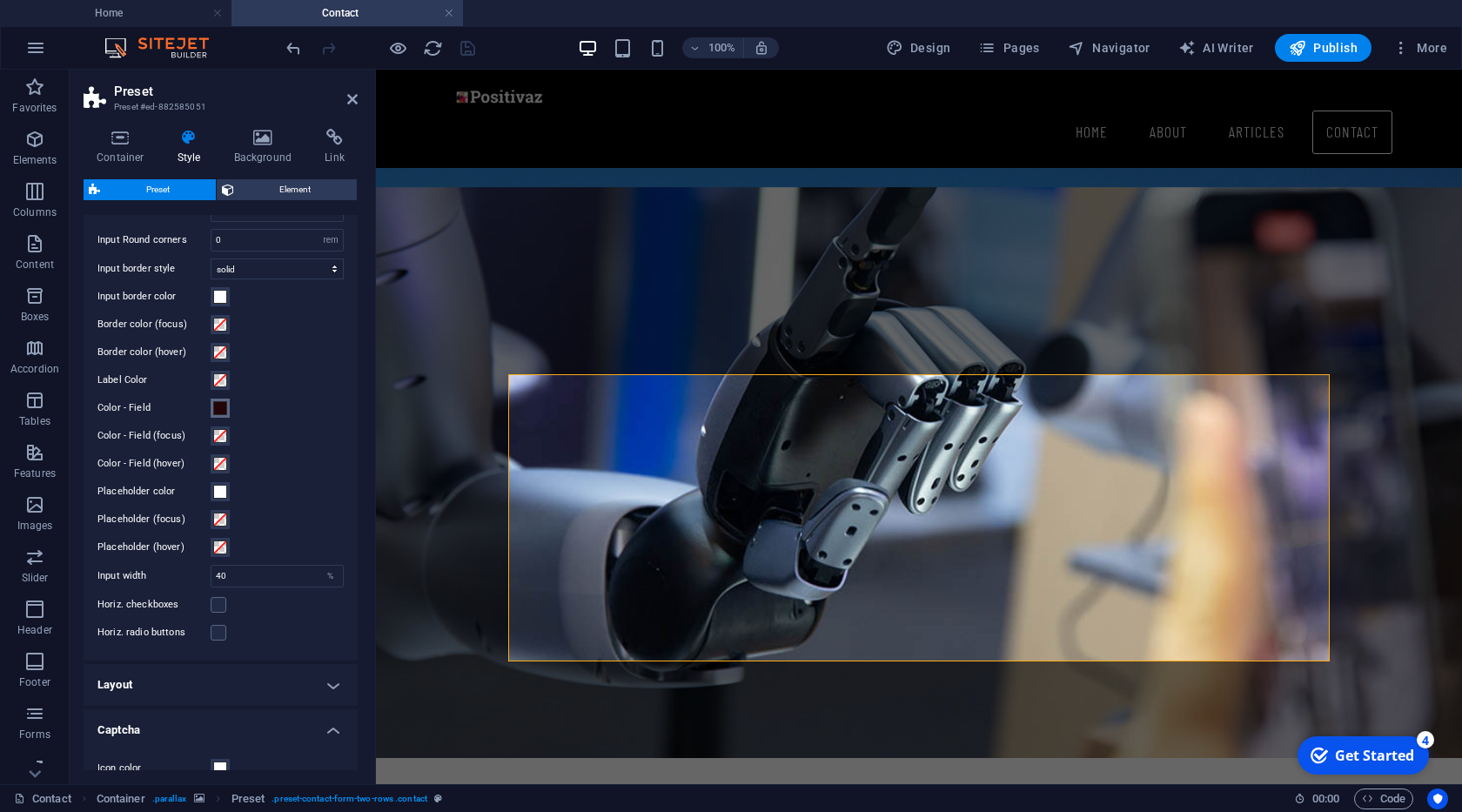
click at [217, 405] on span at bounding box center [220, 408] width 14 height 14
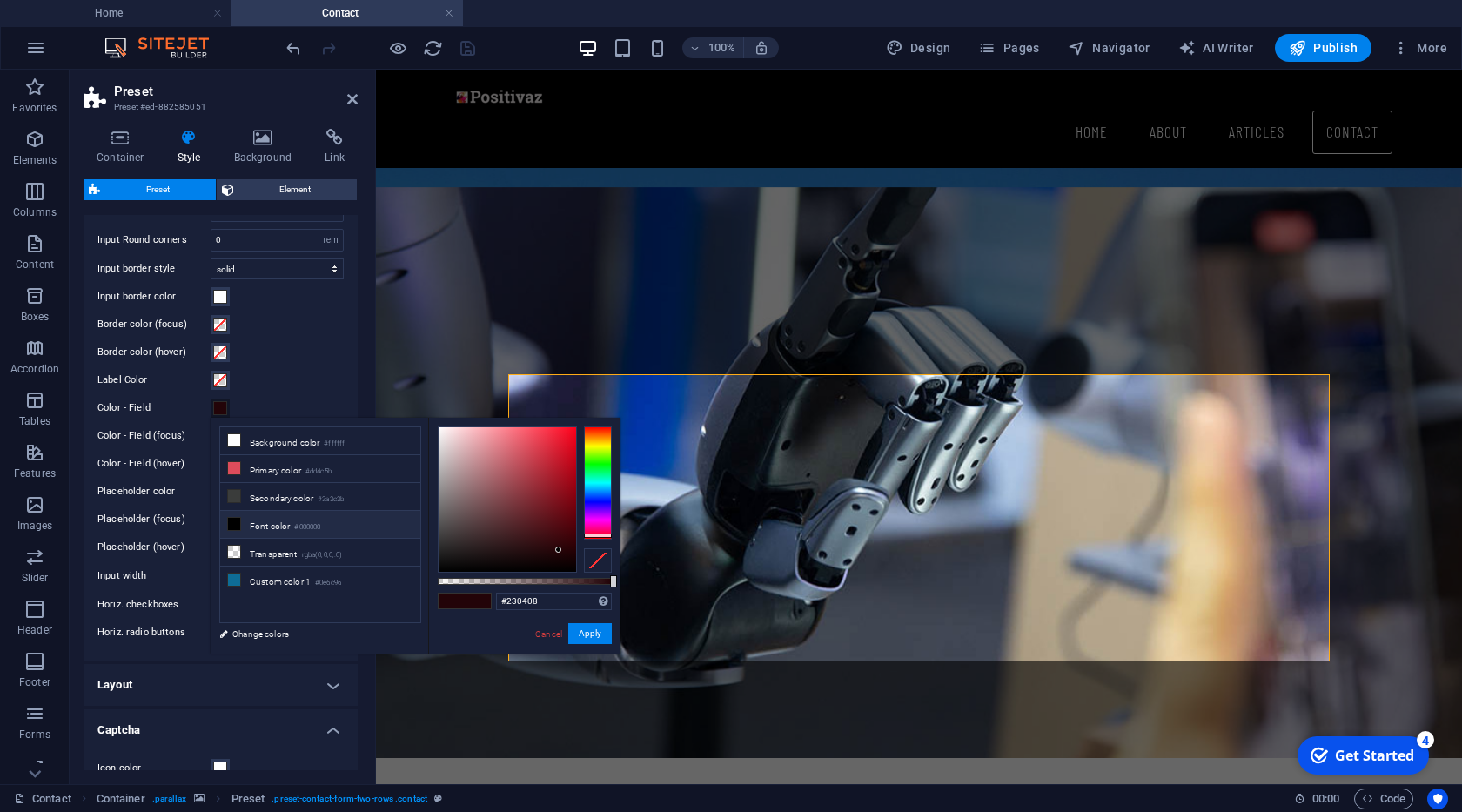
click at [291, 526] on li "Font color #000000" at bounding box center [320, 525] width 200 height 28
type input "#000000"
click at [576, 631] on button "Apply" at bounding box center [590, 633] width 43 height 21
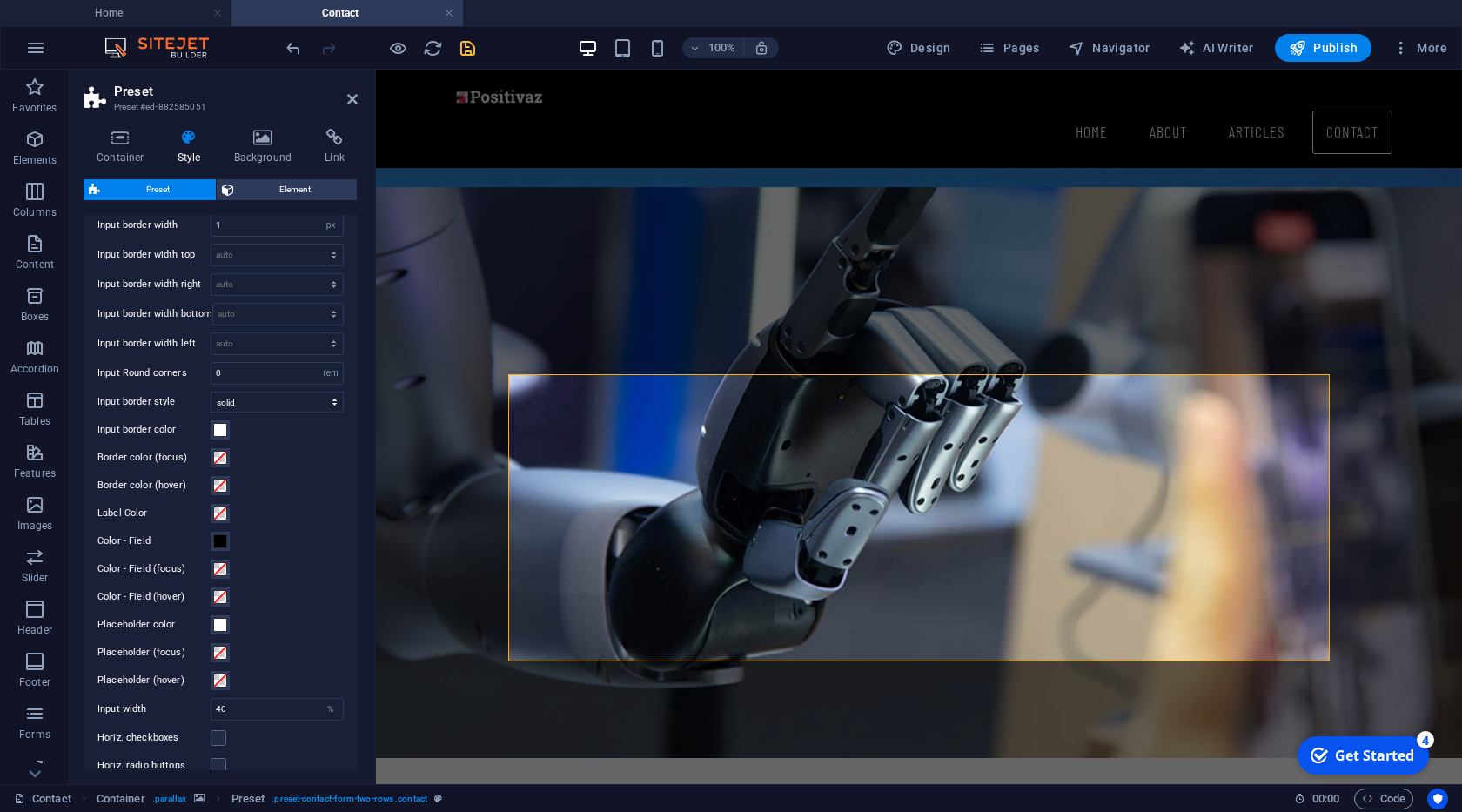
scroll to position [178, 0]
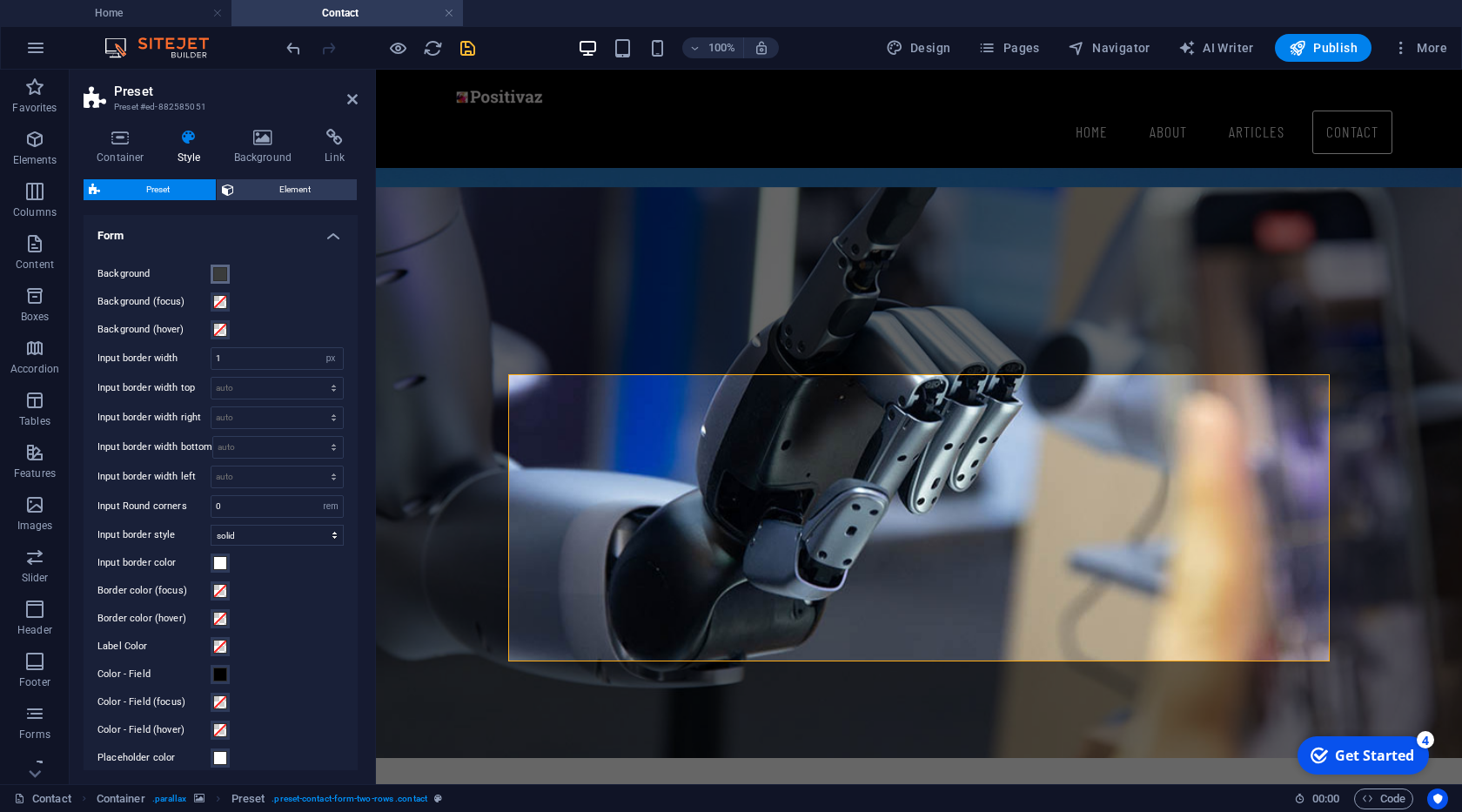
click at [213, 274] on span at bounding box center [220, 273] width 14 height 14
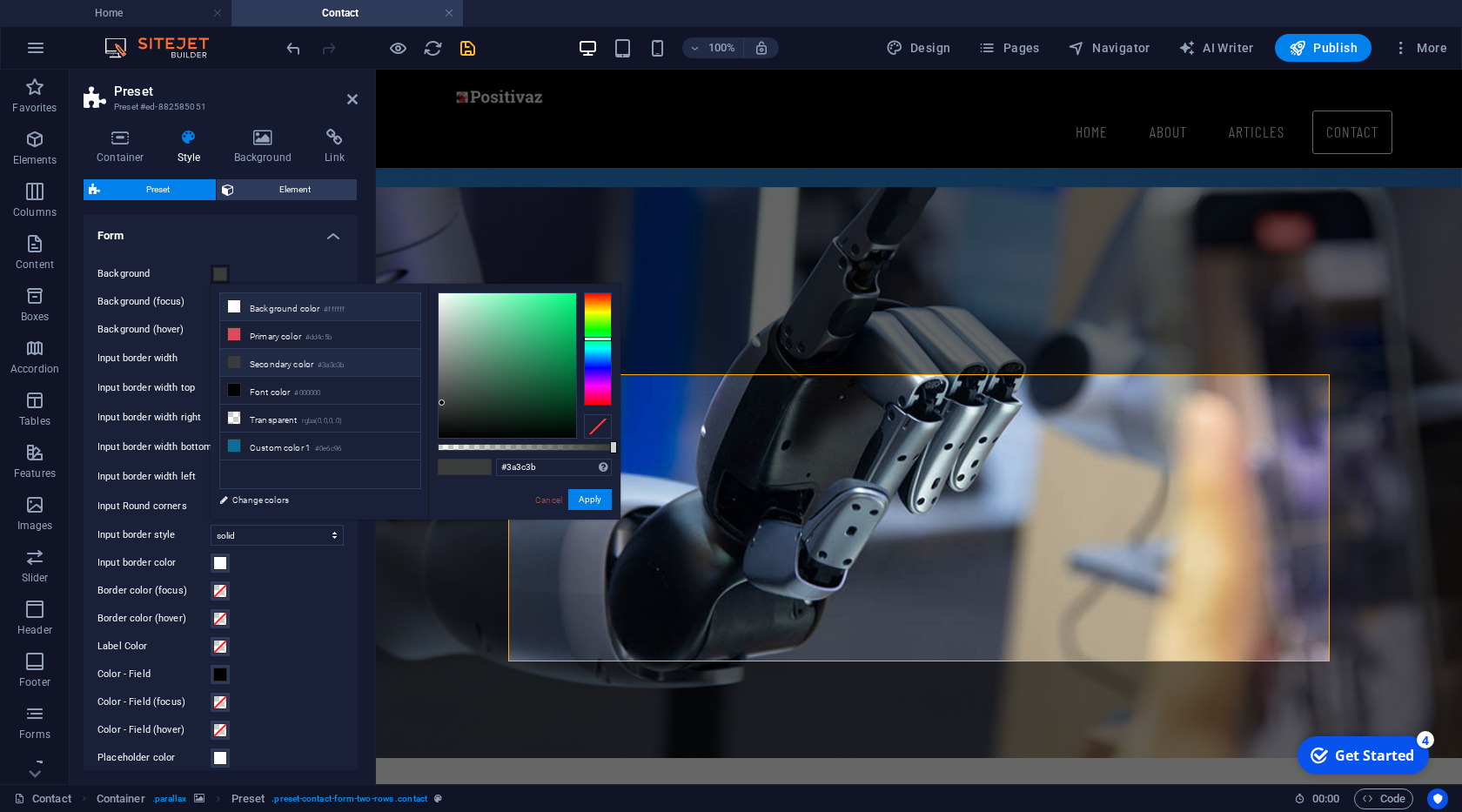
click at [260, 312] on li "Background color #ffffff" at bounding box center [320, 307] width 200 height 28
type input "#ffffff"
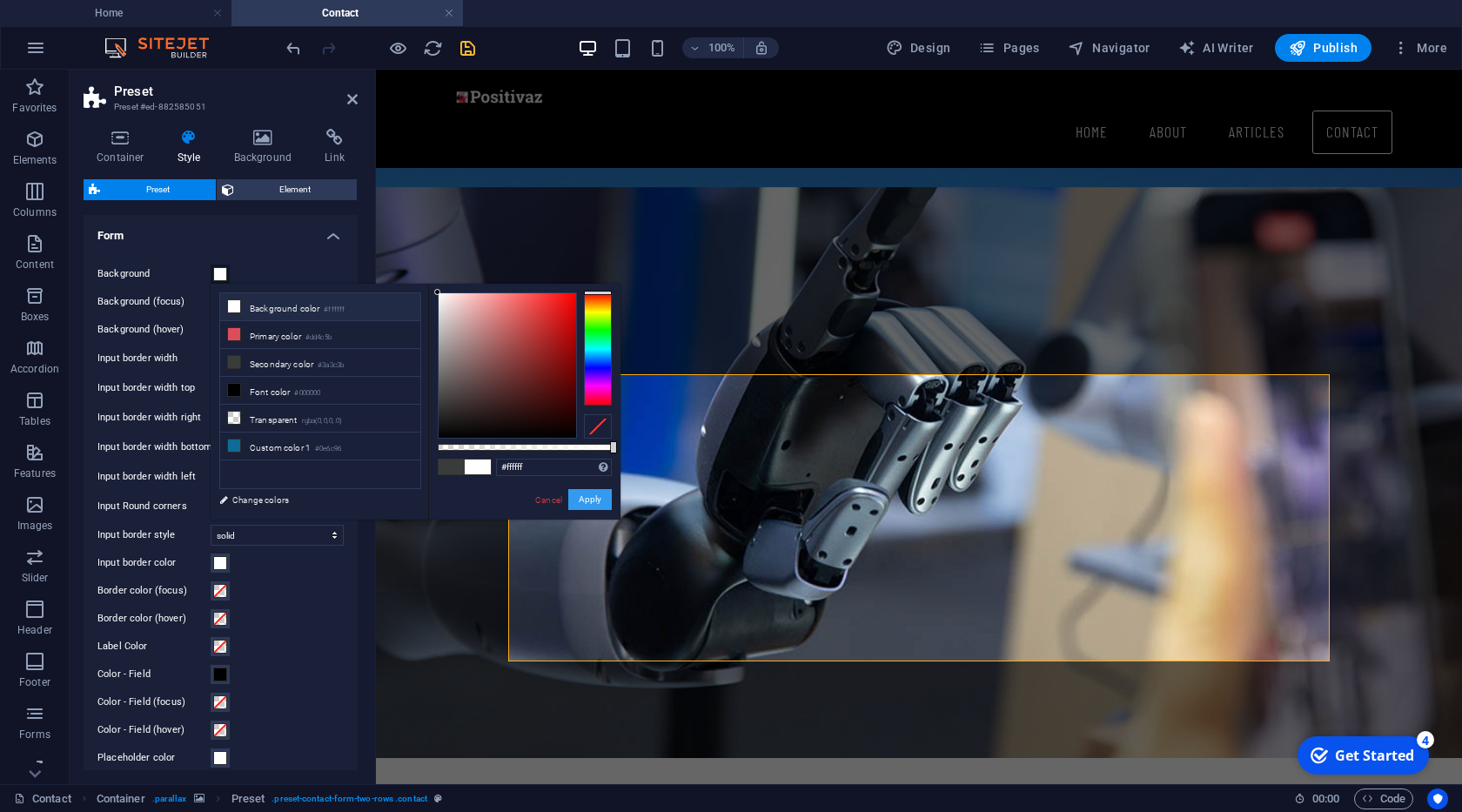
click at [588, 500] on button "Apply" at bounding box center [590, 500] width 43 height 21
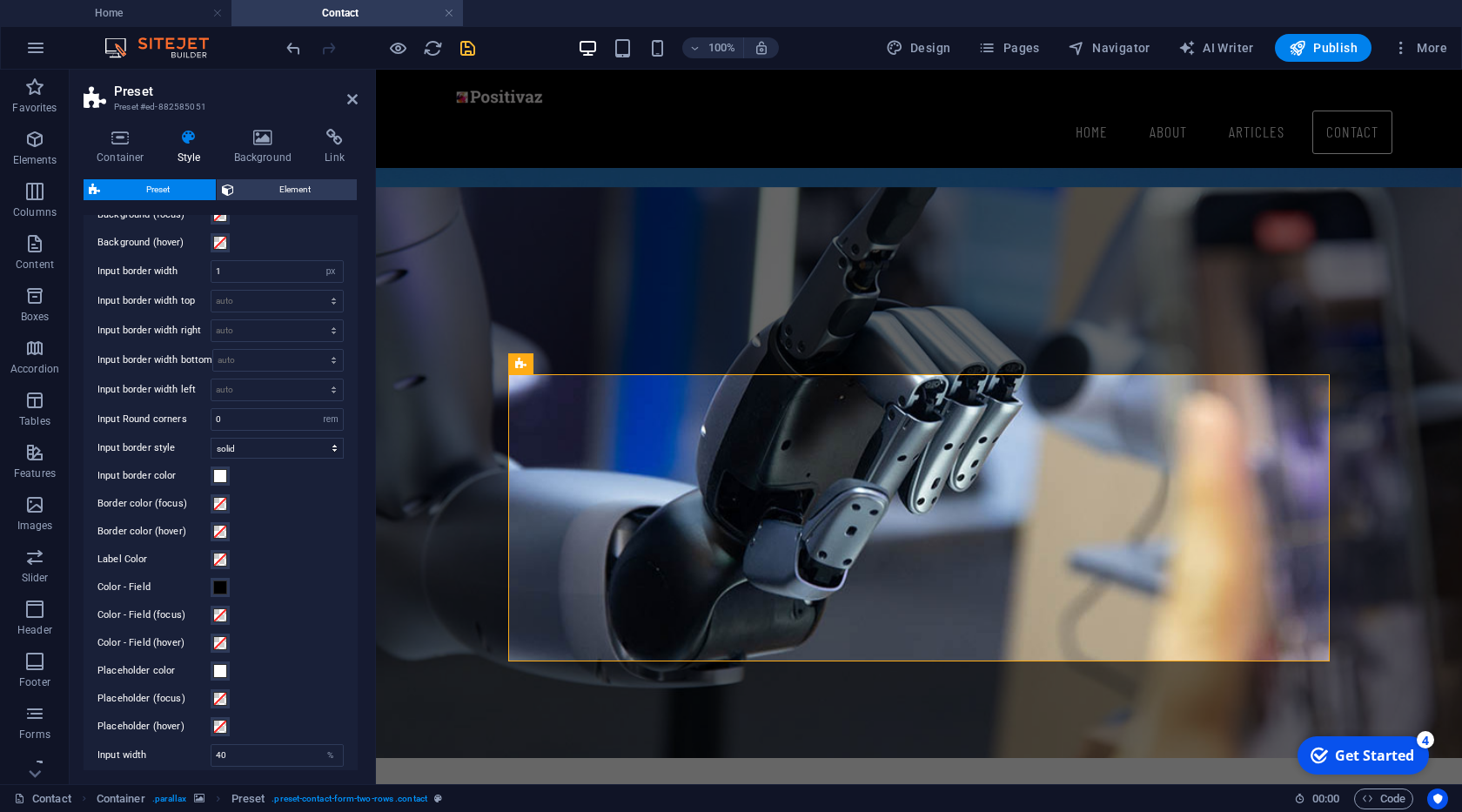
scroll to position [267, 0]
click at [220, 472] on span at bounding box center [220, 473] width 14 height 14
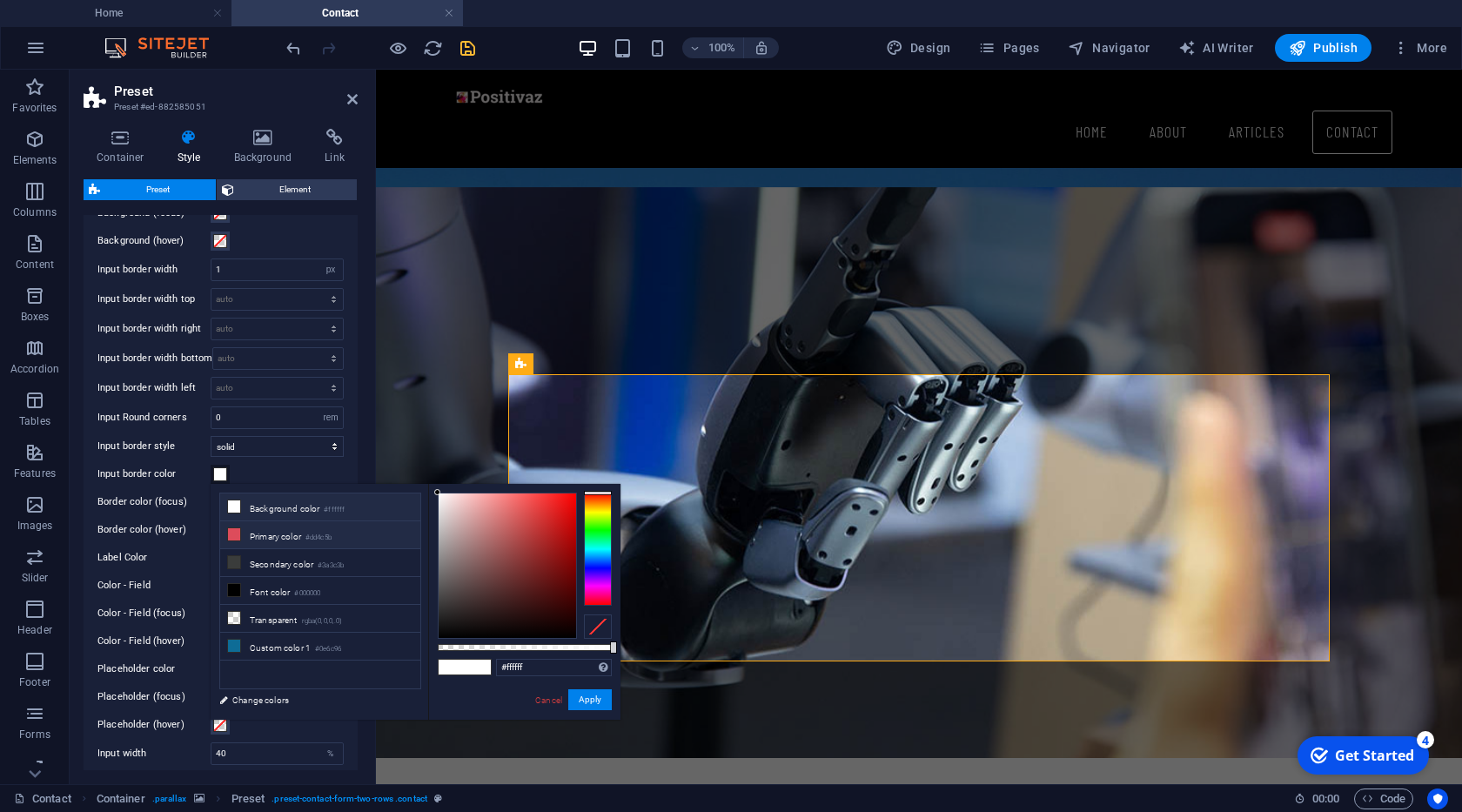
click at [284, 540] on li "Primary color #dd4c5b" at bounding box center [320, 535] width 200 height 28
type input "#dd4c5b"
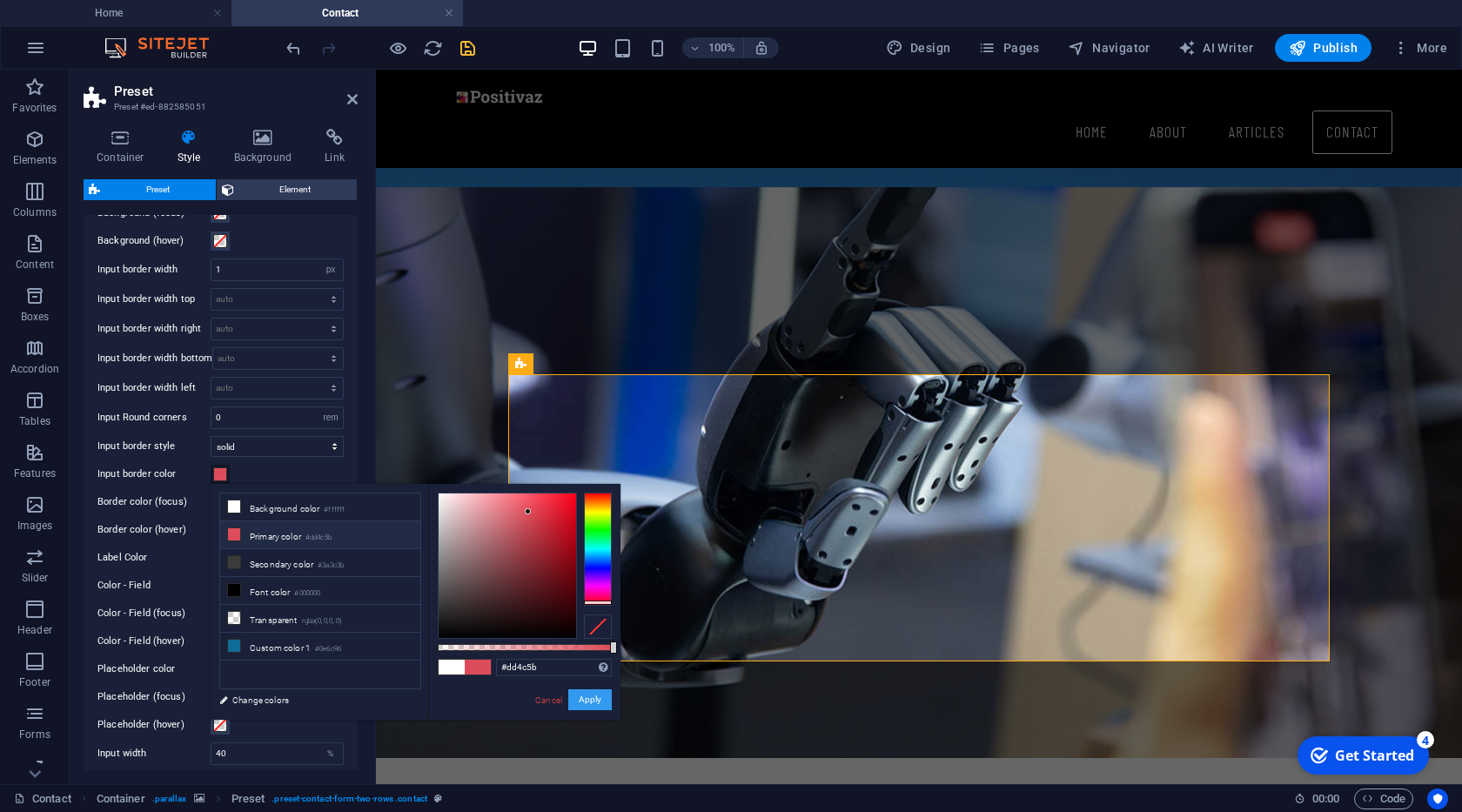
drag, startPoint x: 596, startPoint y: 695, endPoint x: 356, endPoint y: 570, distance: 270.6
click at [592, 696] on button "Apply" at bounding box center [590, 699] width 43 height 21
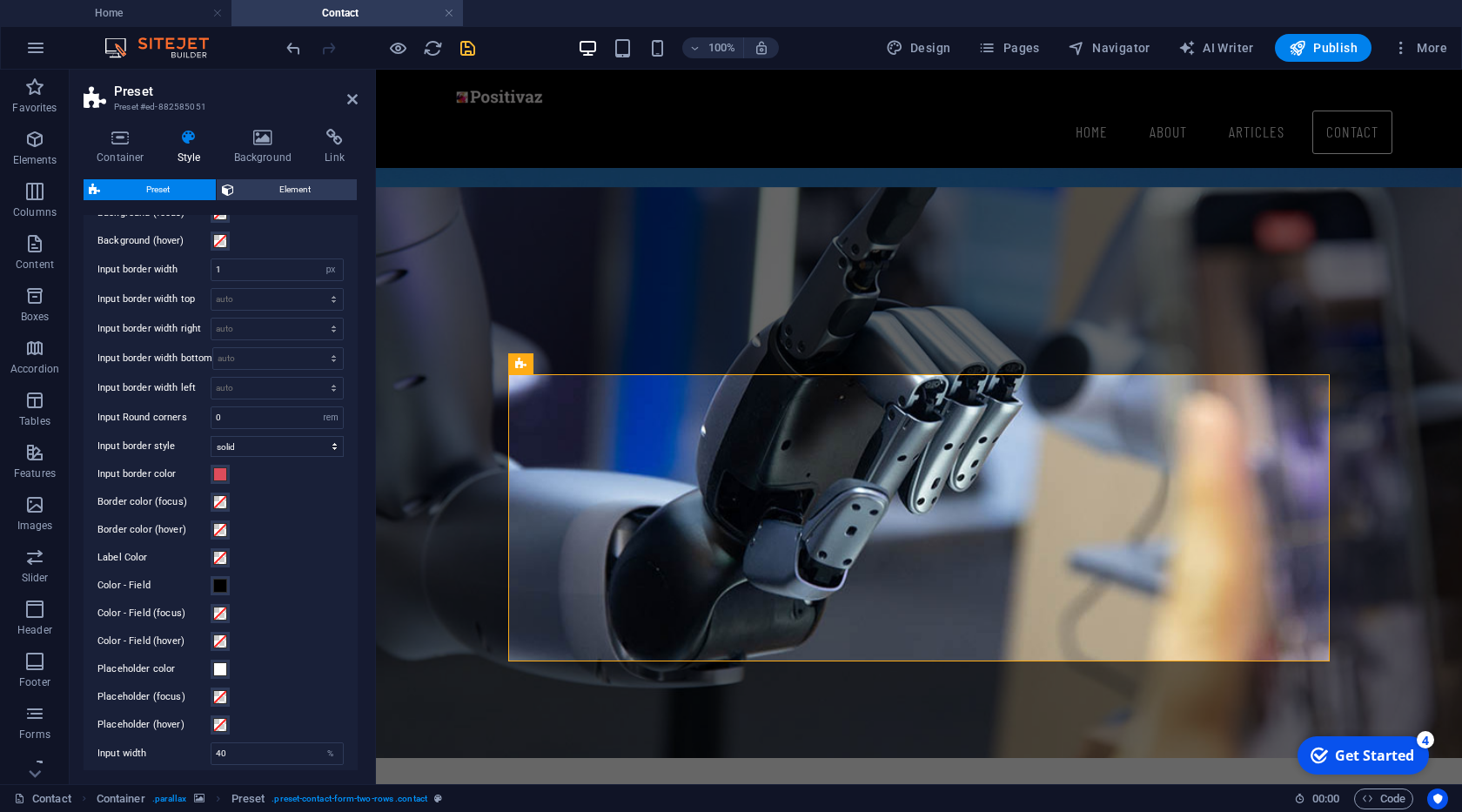
scroll to position [355, 0]
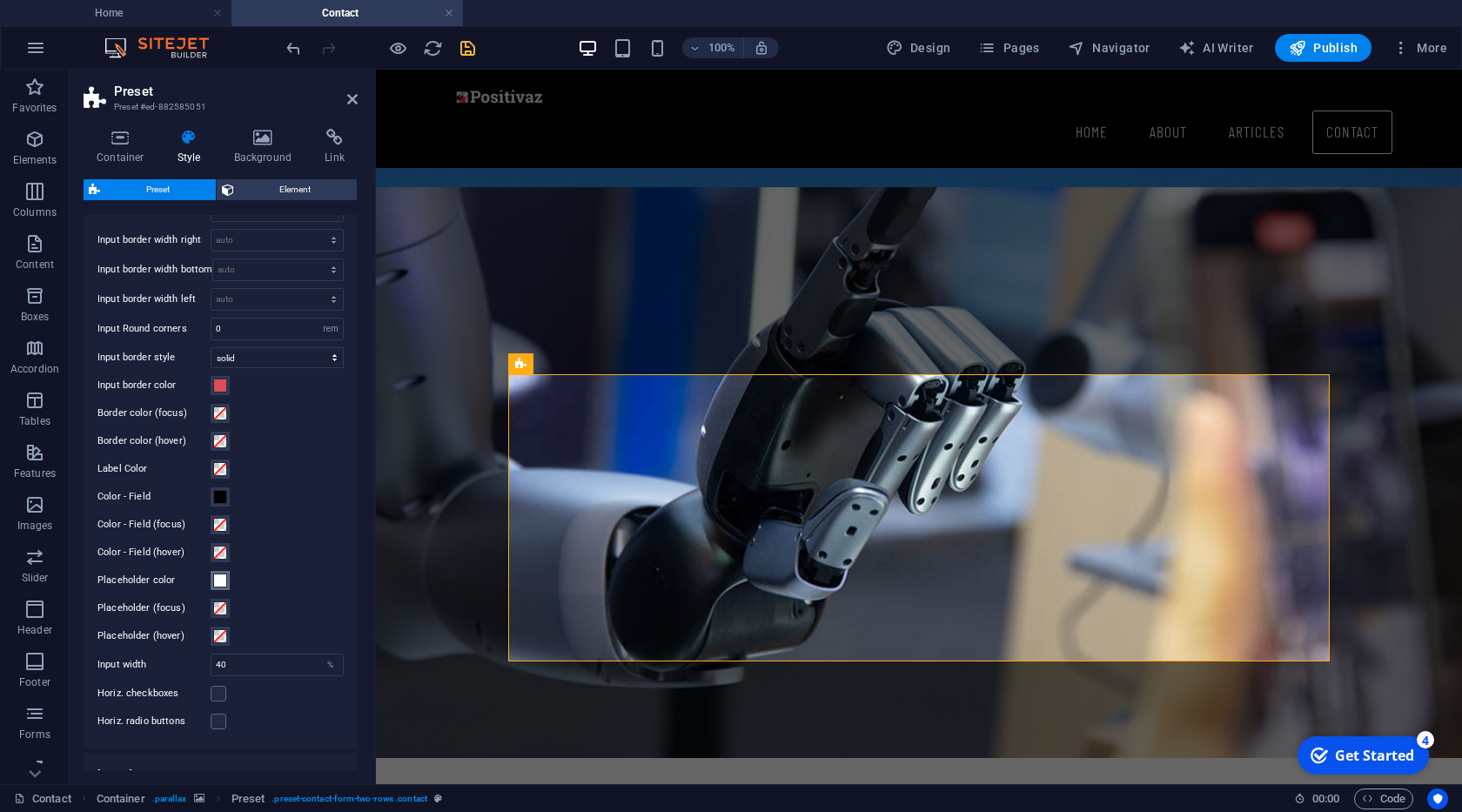
click at [223, 584] on span at bounding box center [220, 580] width 14 height 14
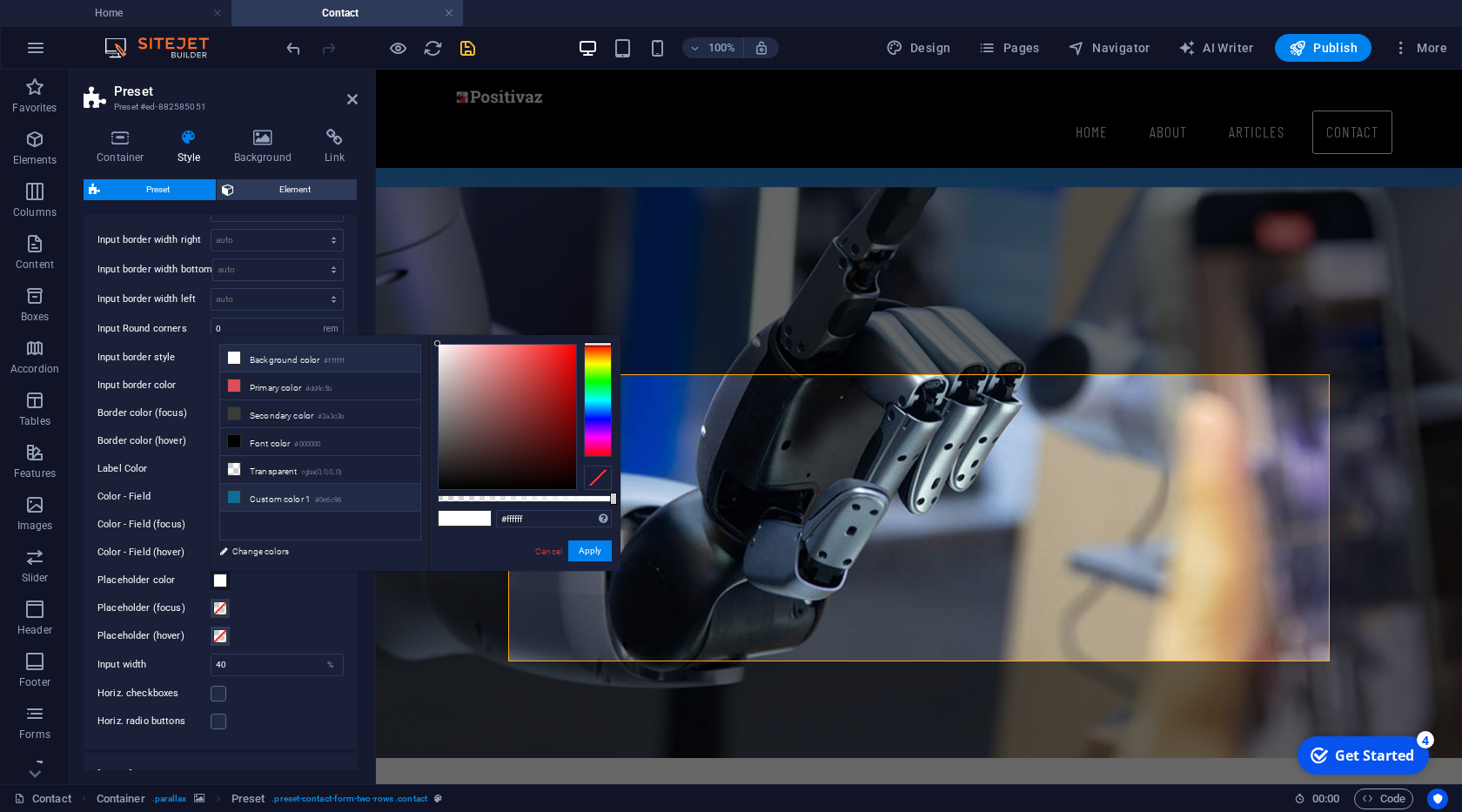
click at [297, 490] on li "Custom color 1 #0e6c96" at bounding box center [320, 498] width 200 height 28
type input "#0e6c96"
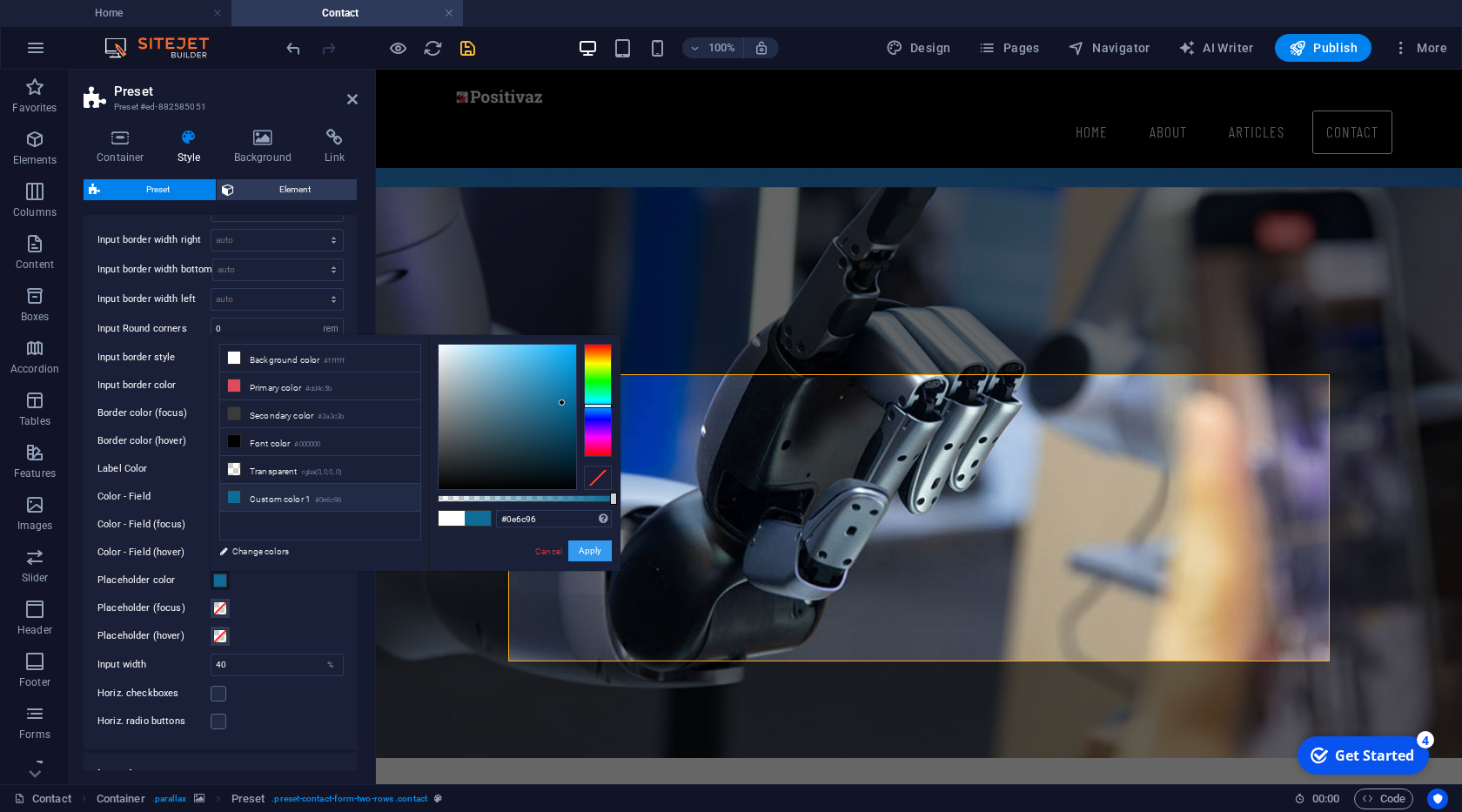
click at [580, 547] on button "Apply" at bounding box center [590, 550] width 43 height 21
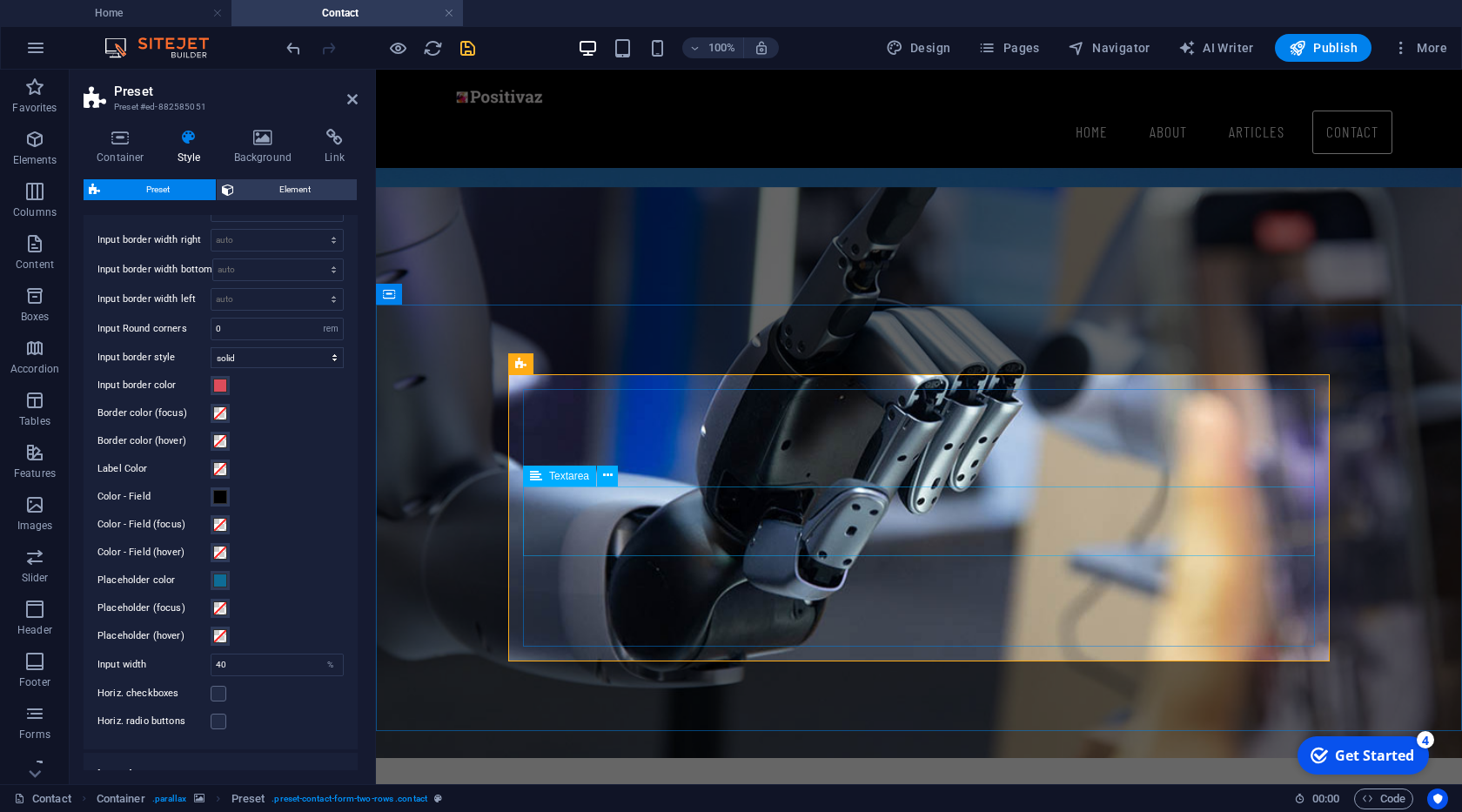
click textarea
type textarea "hhhhh"
click textarea "hhhhh"
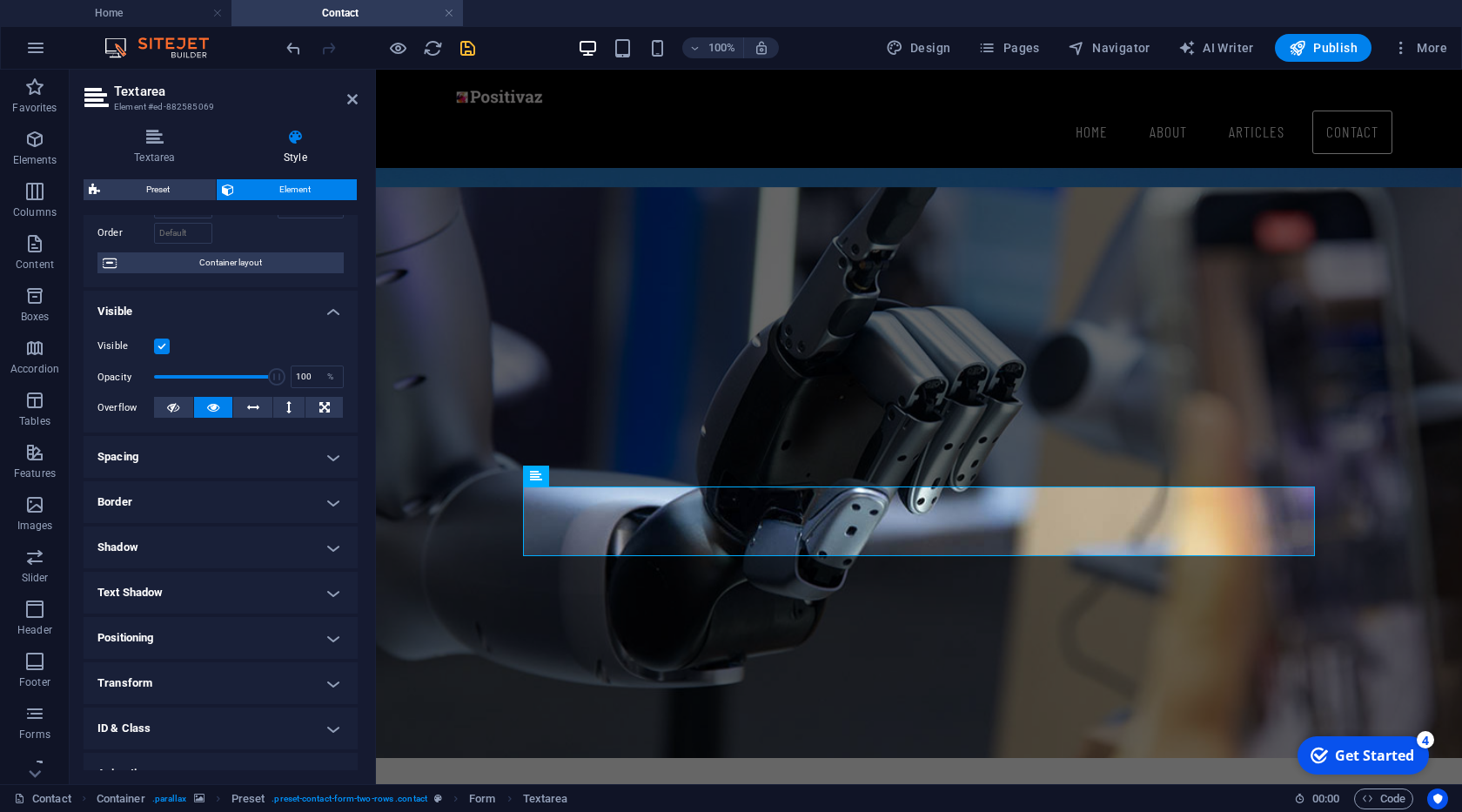
scroll to position [0, 0]
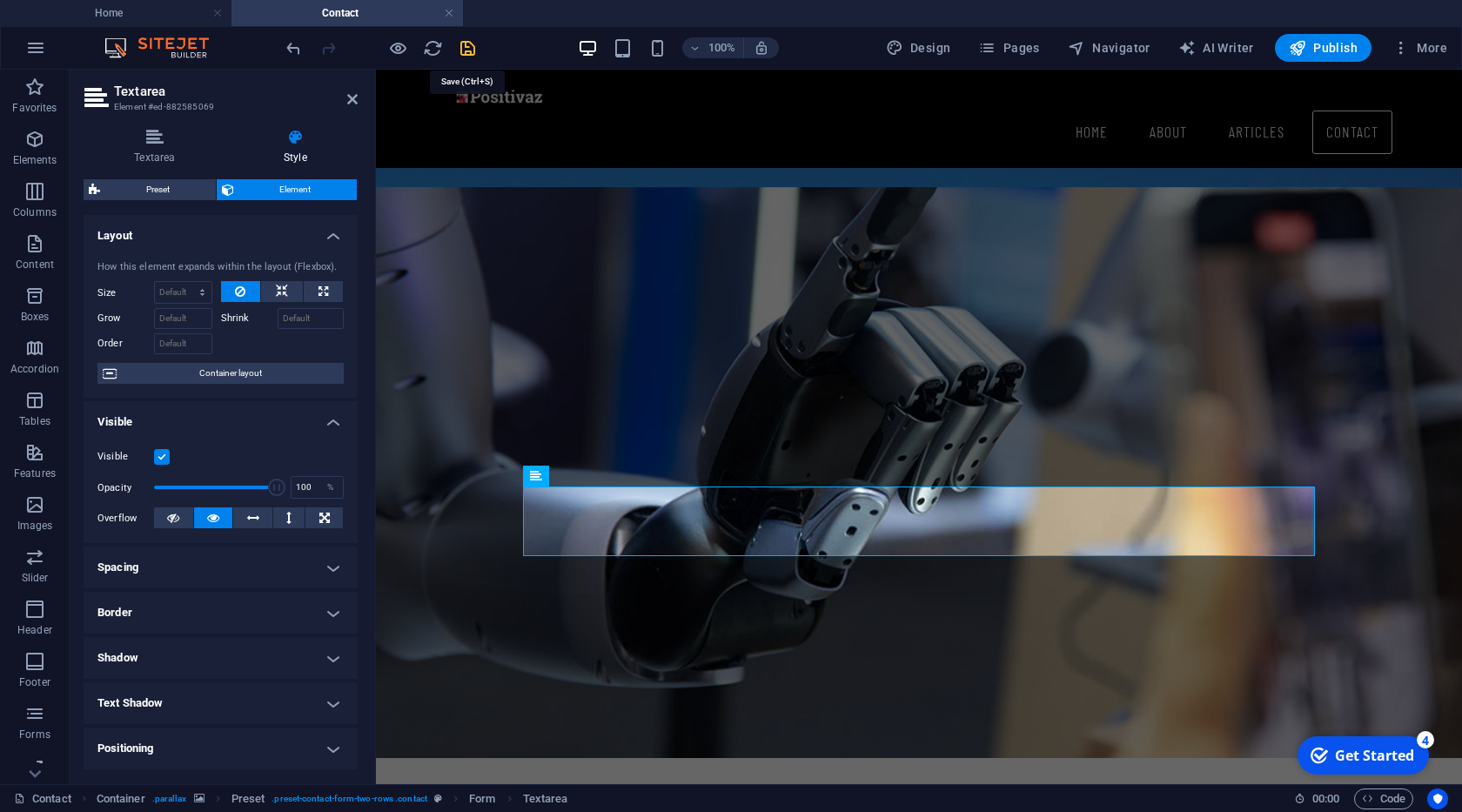
click at [469, 51] on icon "save" at bounding box center [467, 48] width 20 height 20
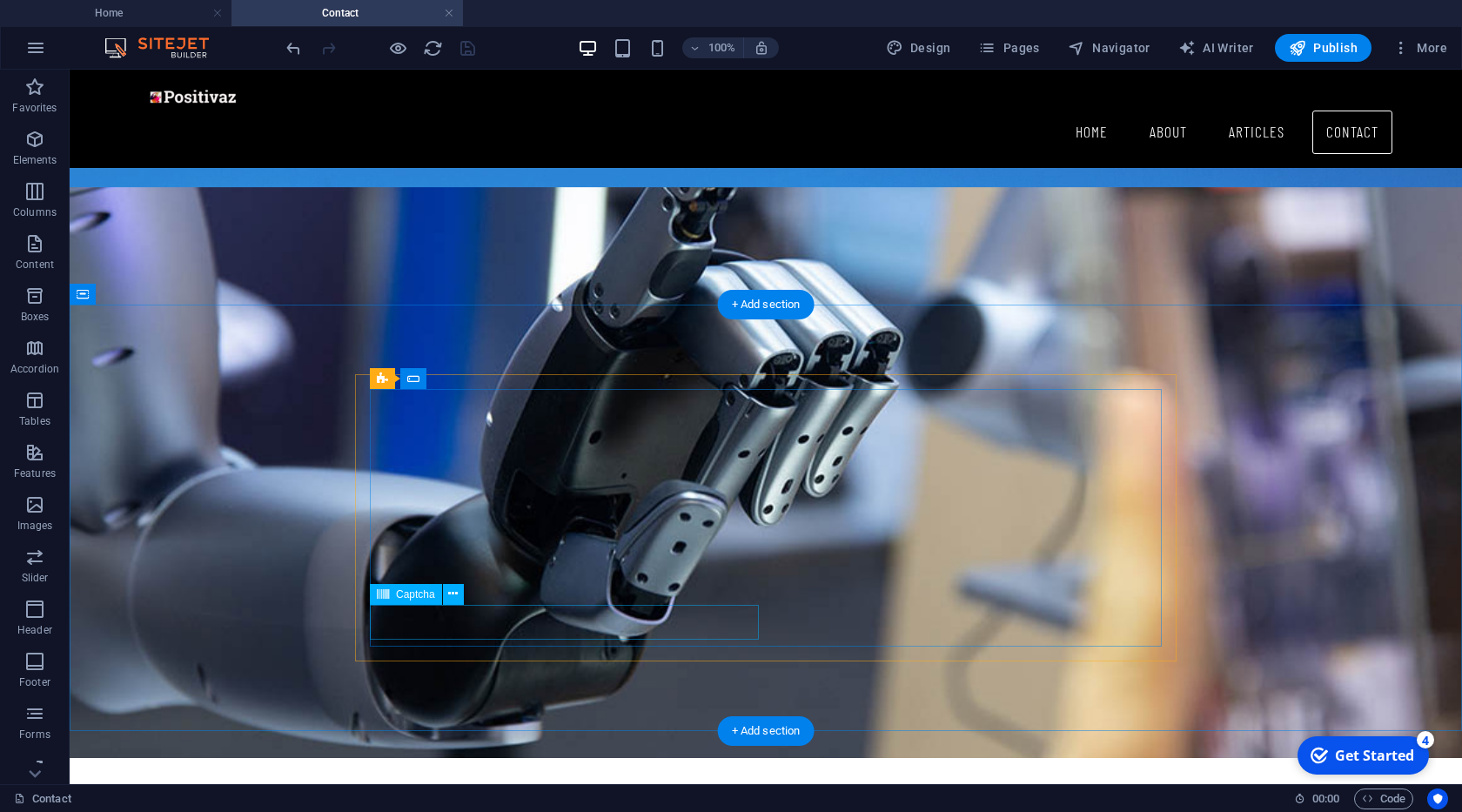
click div "Unreadable? Load new"
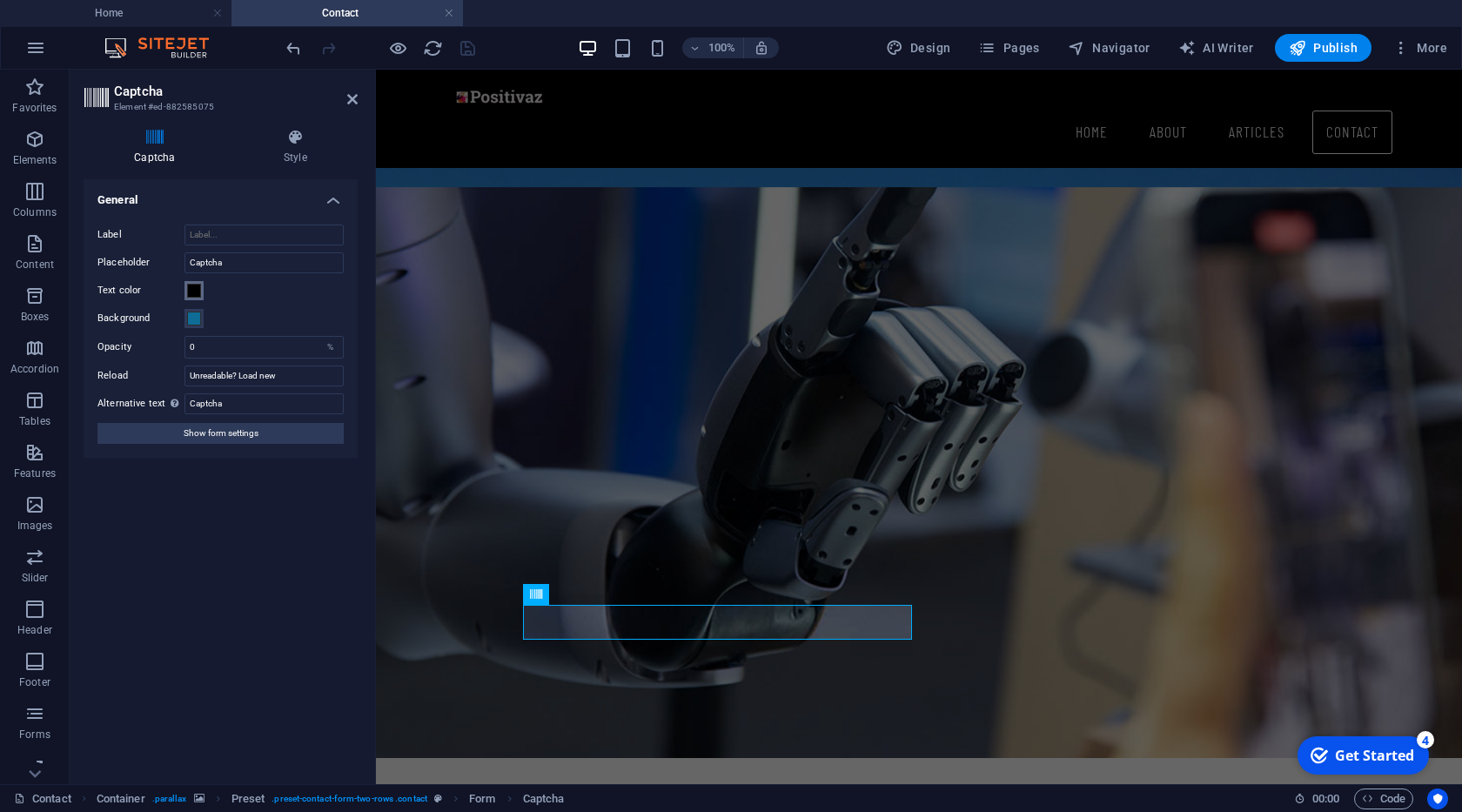
click at [193, 294] on span at bounding box center [194, 290] width 14 height 14
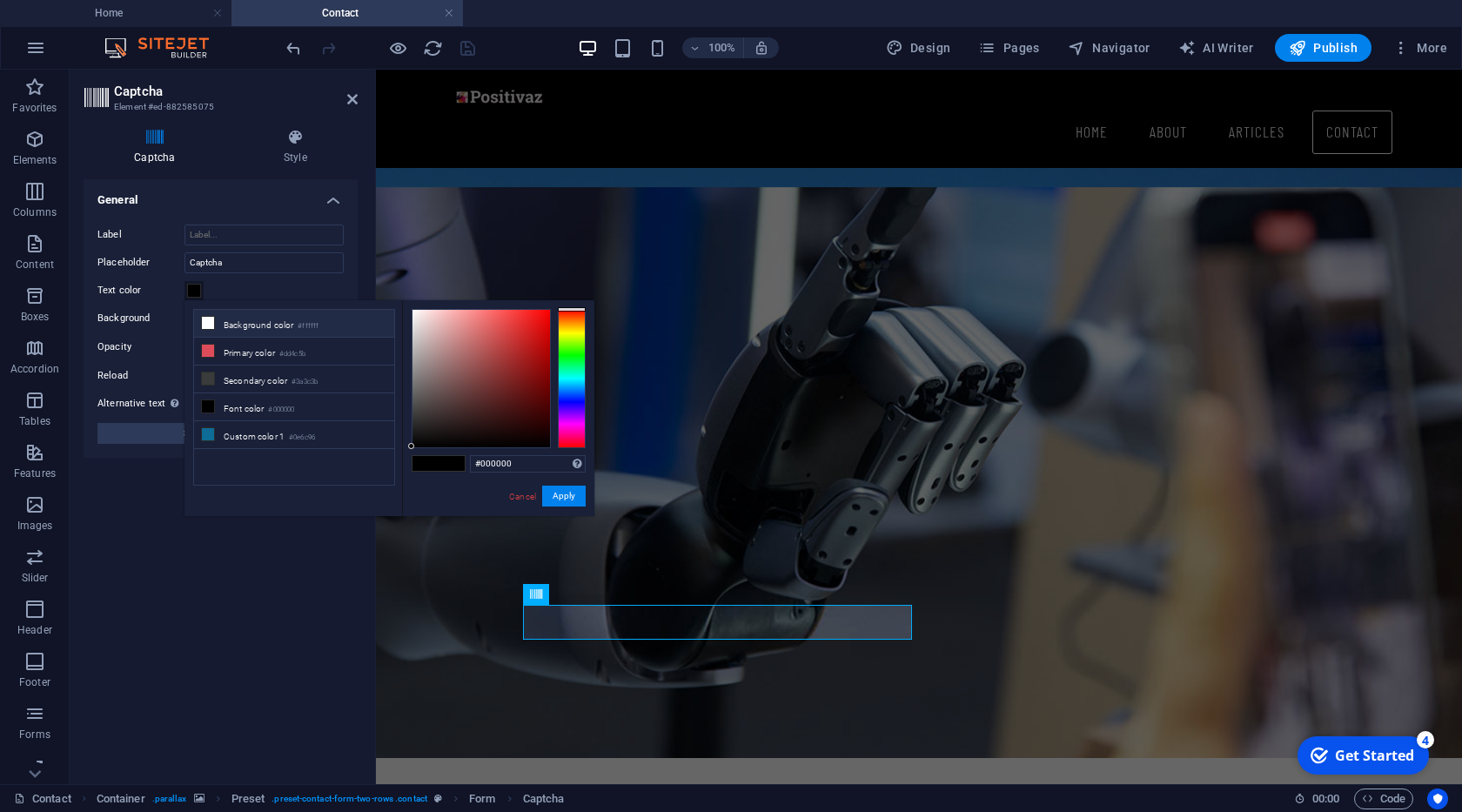
click at [250, 333] on li "Background color #ffffff" at bounding box center [294, 324] width 200 height 28
type input "#ffffff"
click at [556, 492] on button "Apply" at bounding box center [563, 496] width 43 height 21
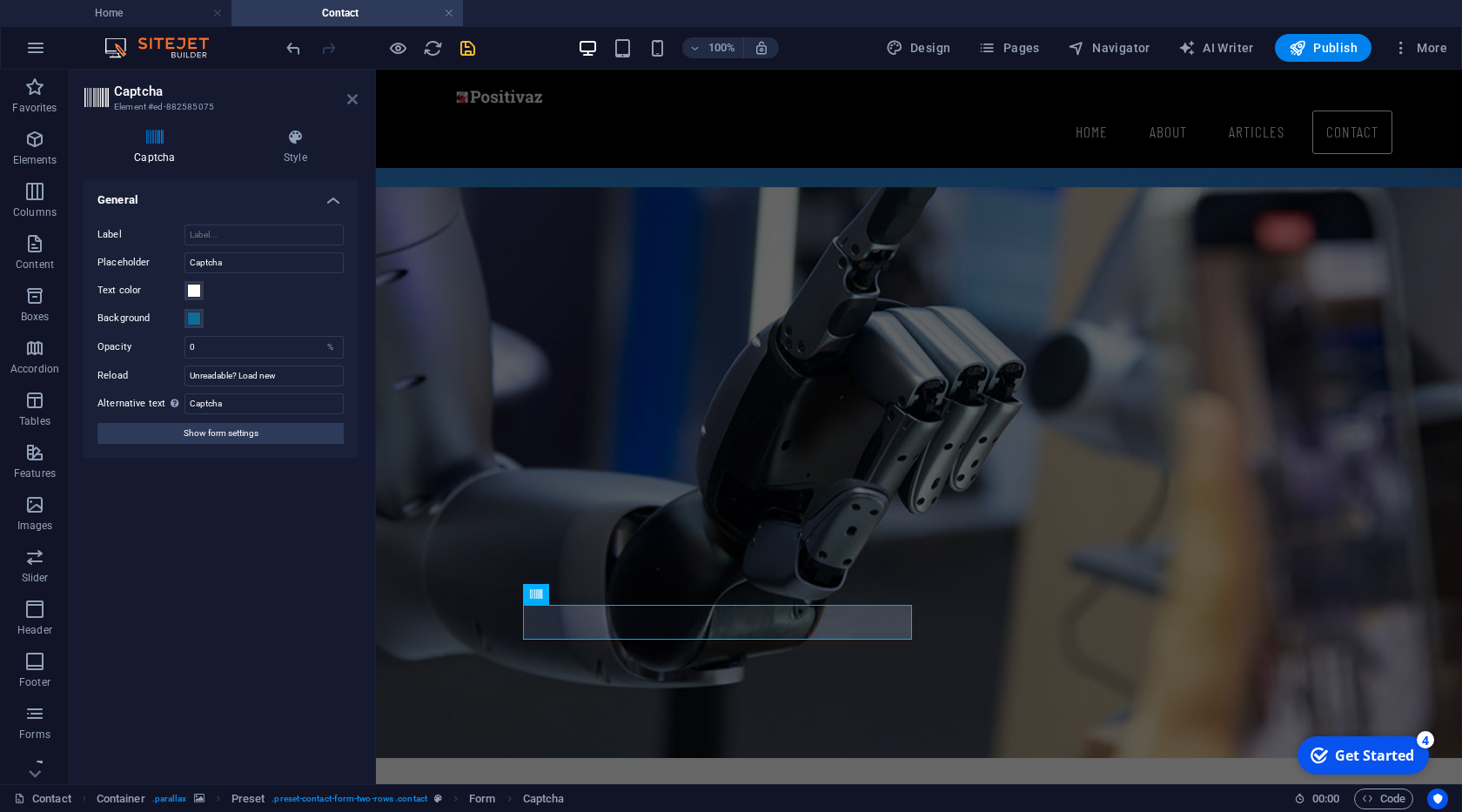
click at [354, 104] on icon at bounding box center [352, 99] width 10 height 14
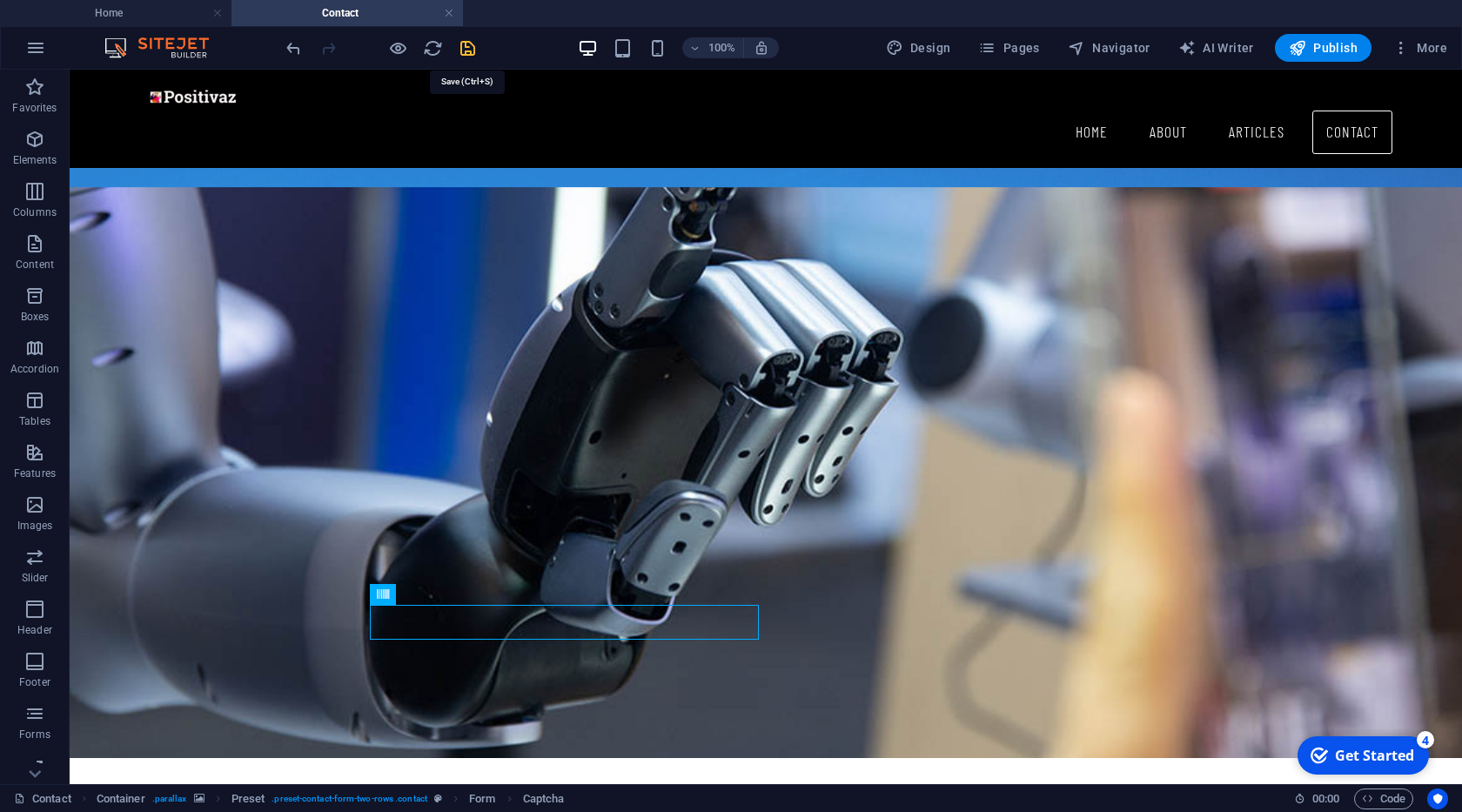
click at [471, 43] on icon "save" at bounding box center [467, 48] width 20 height 20
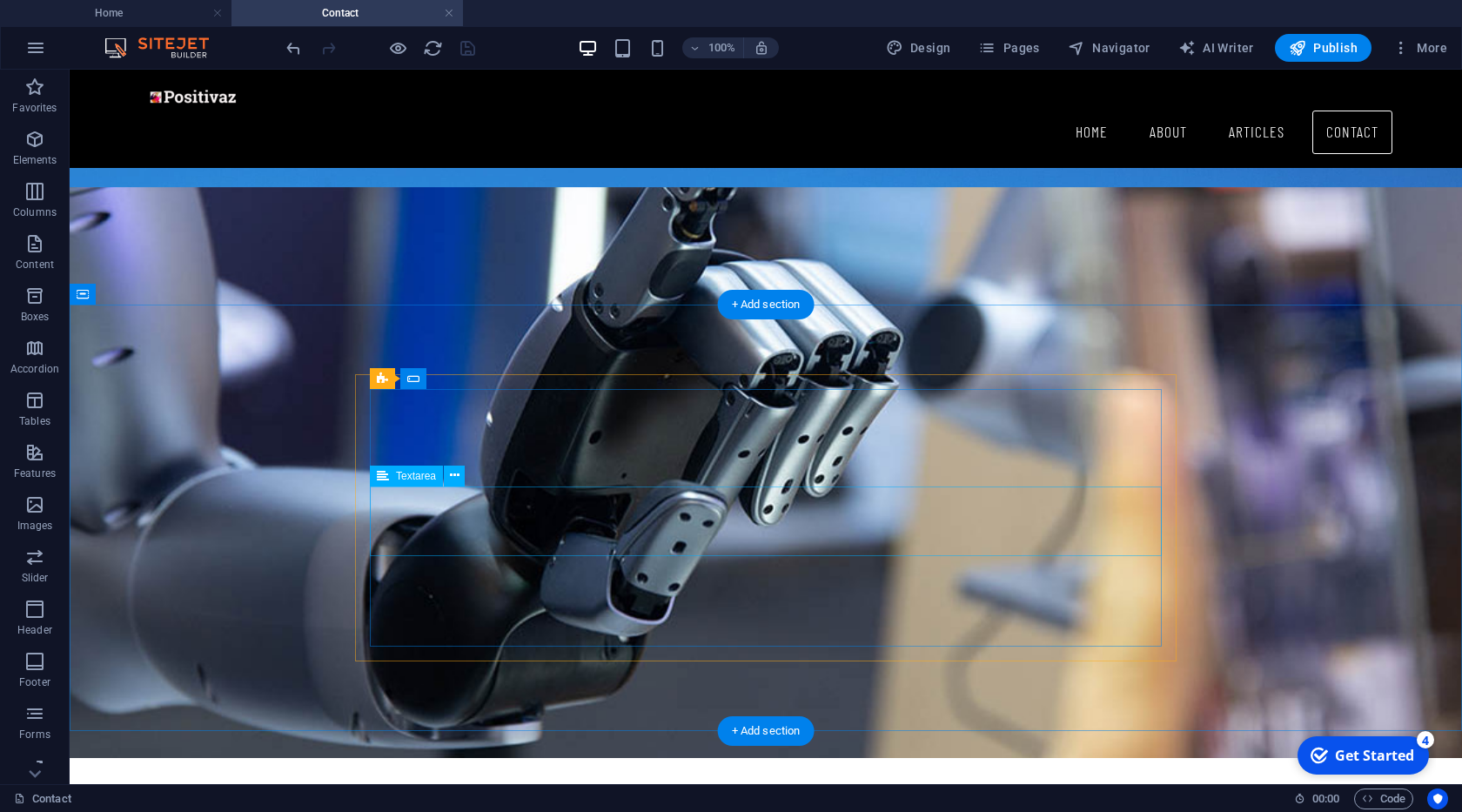
click div
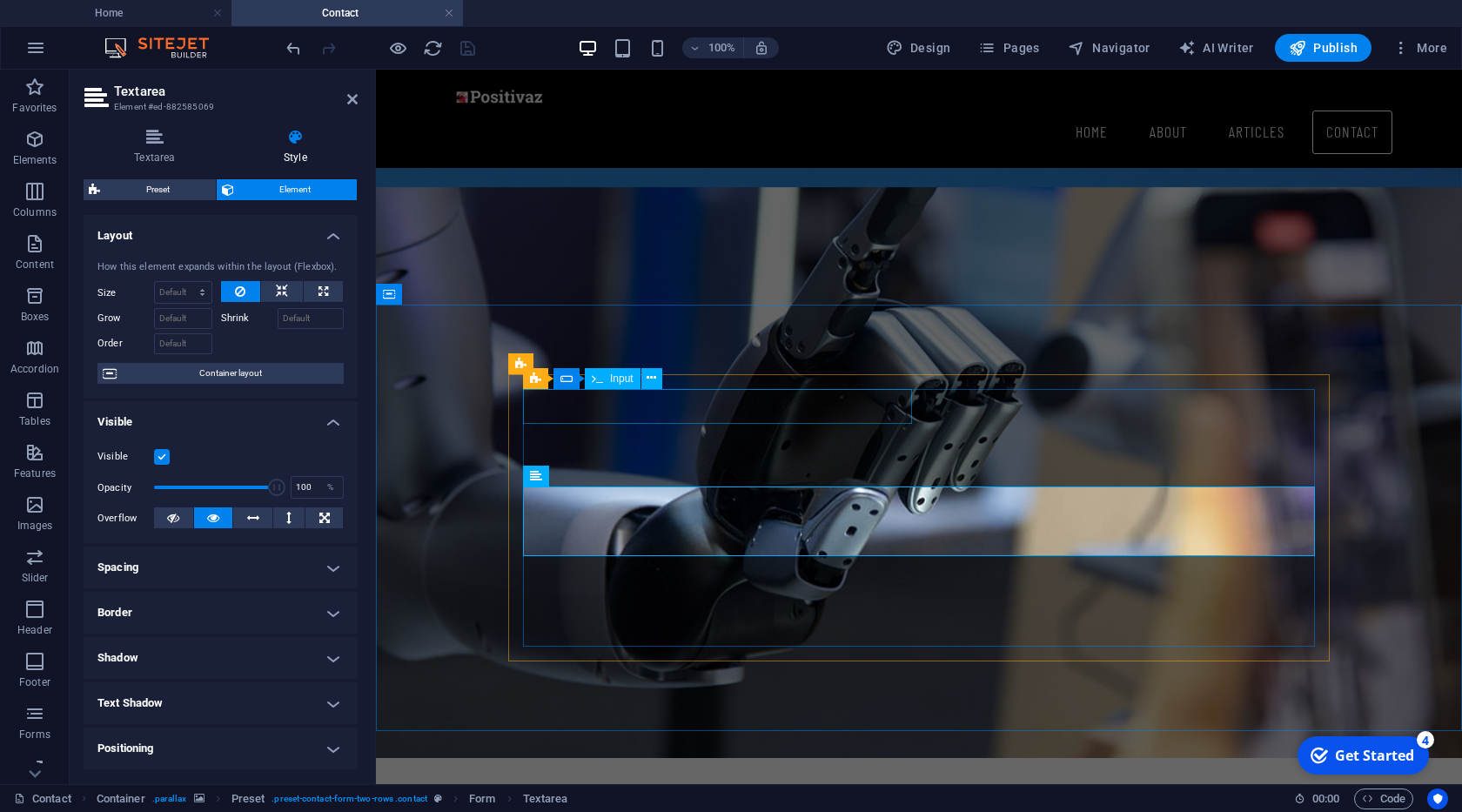
click div
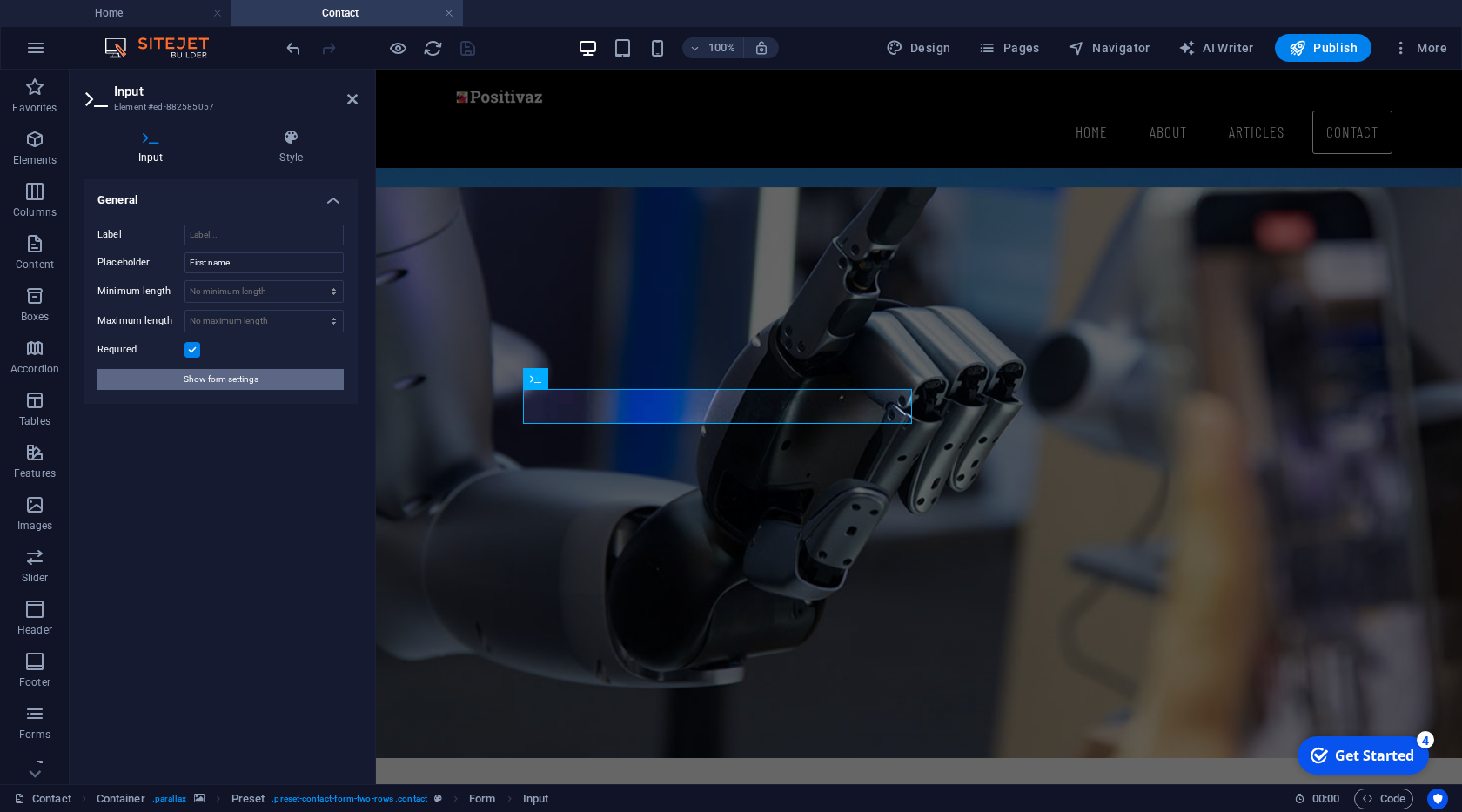
click at [224, 377] on span "Show form settings" at bounding box center [221, 379] width 75 height 21
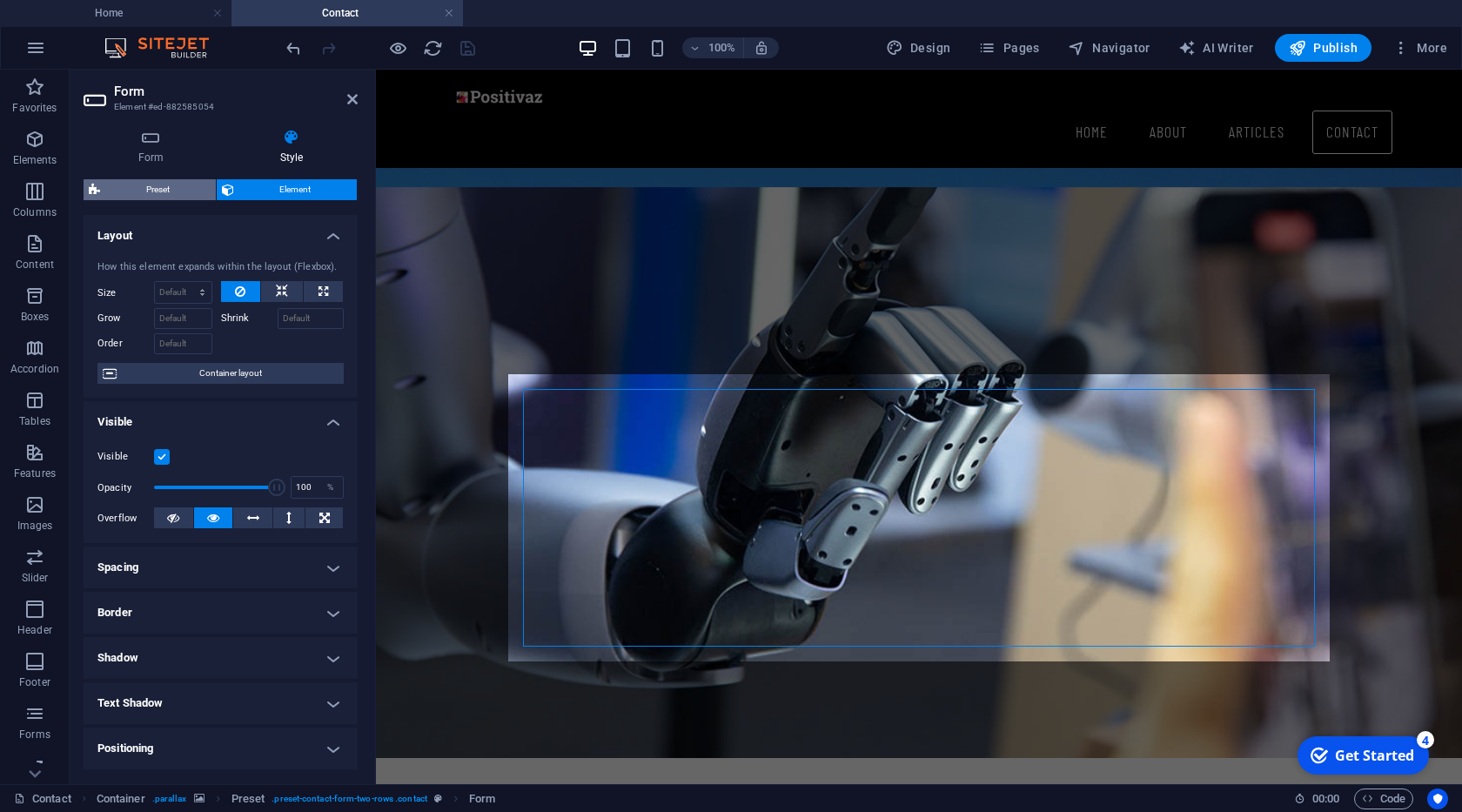
click at [148, 193] on span "Preset" at bounding box center [158, 190] width 106 height 21
select select "px"
select select "rem"
select select "px"
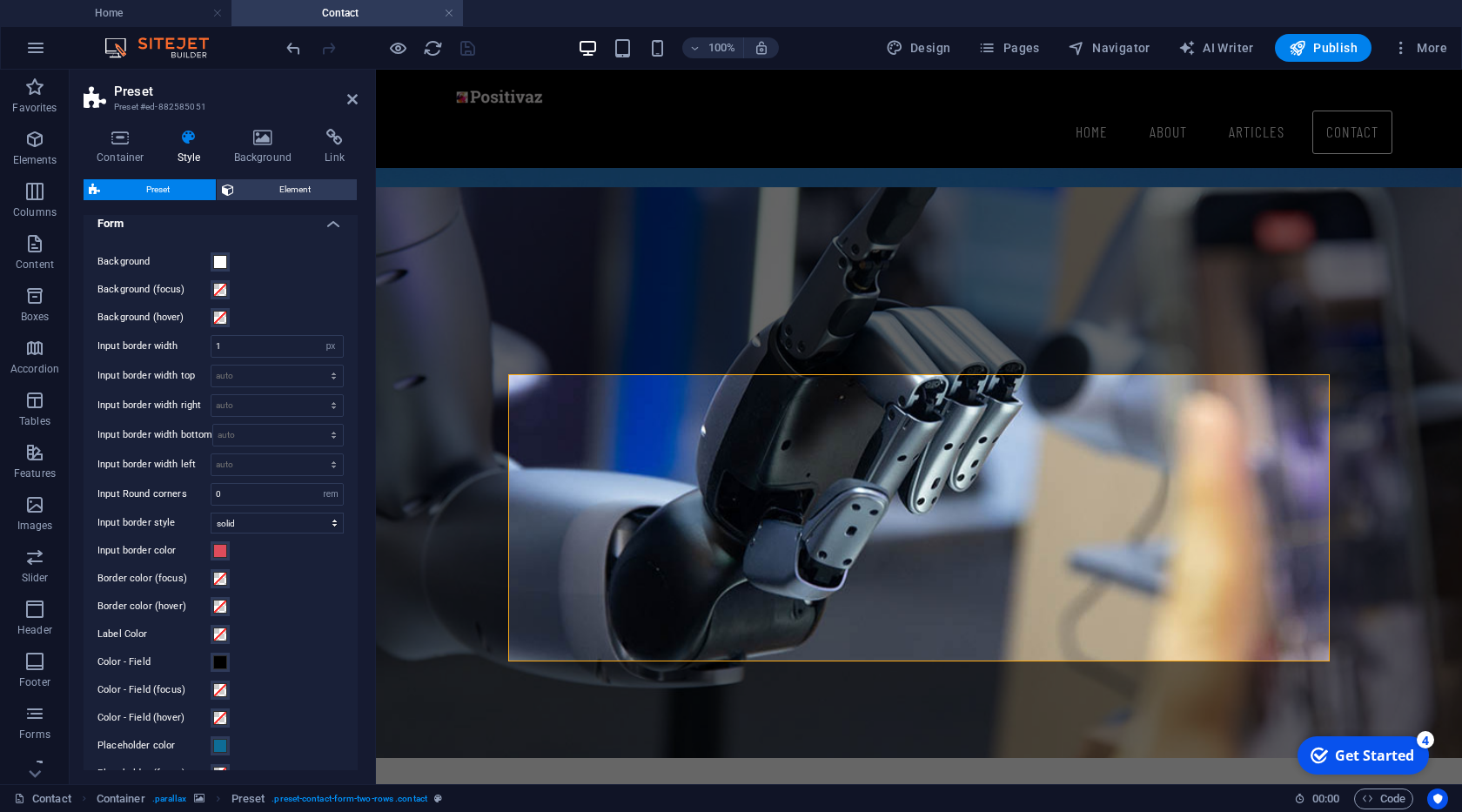
scroll to position [155, 0]
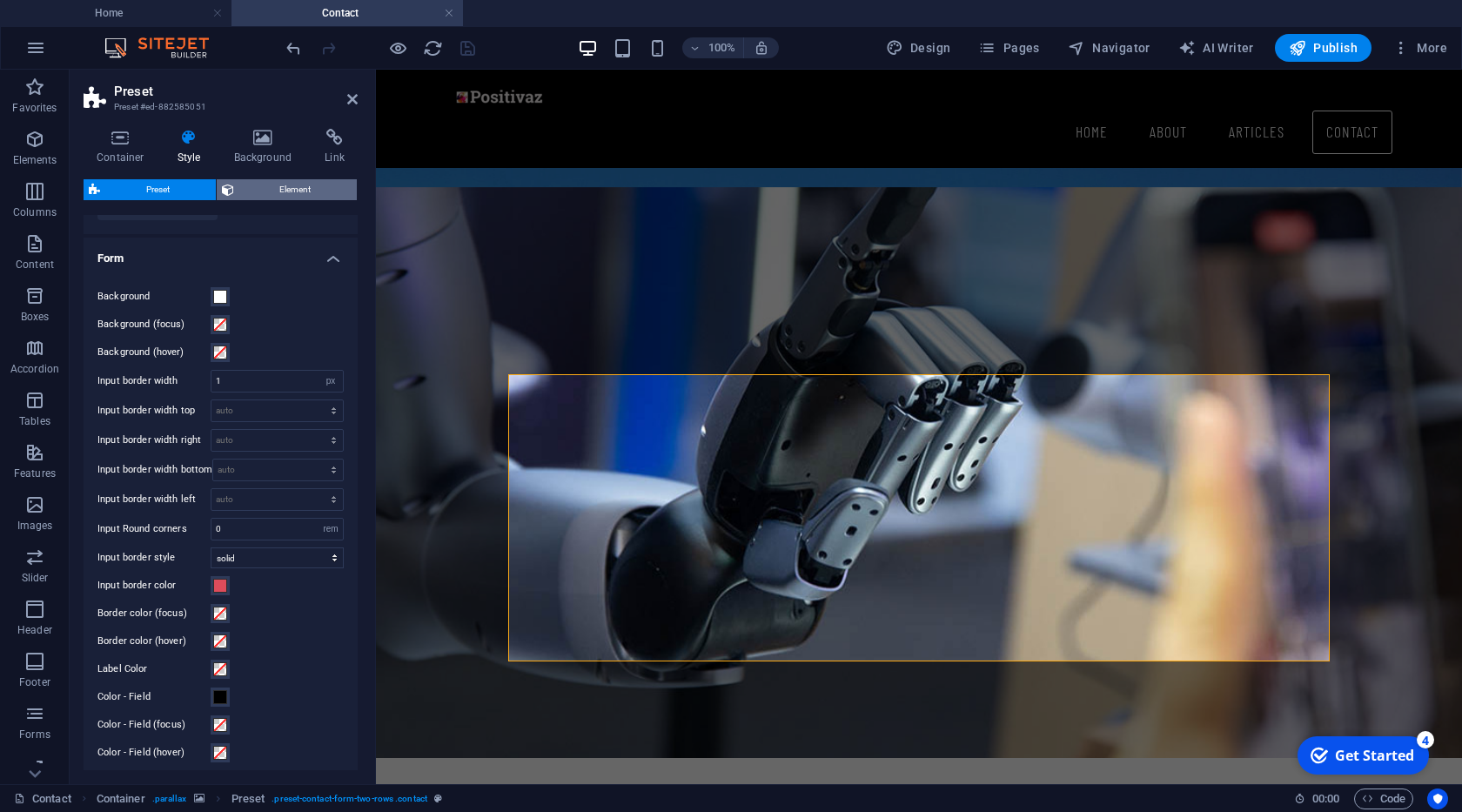
click at [293, 193] on span "Element" at bounding box center [296, 190] width 113 height 21
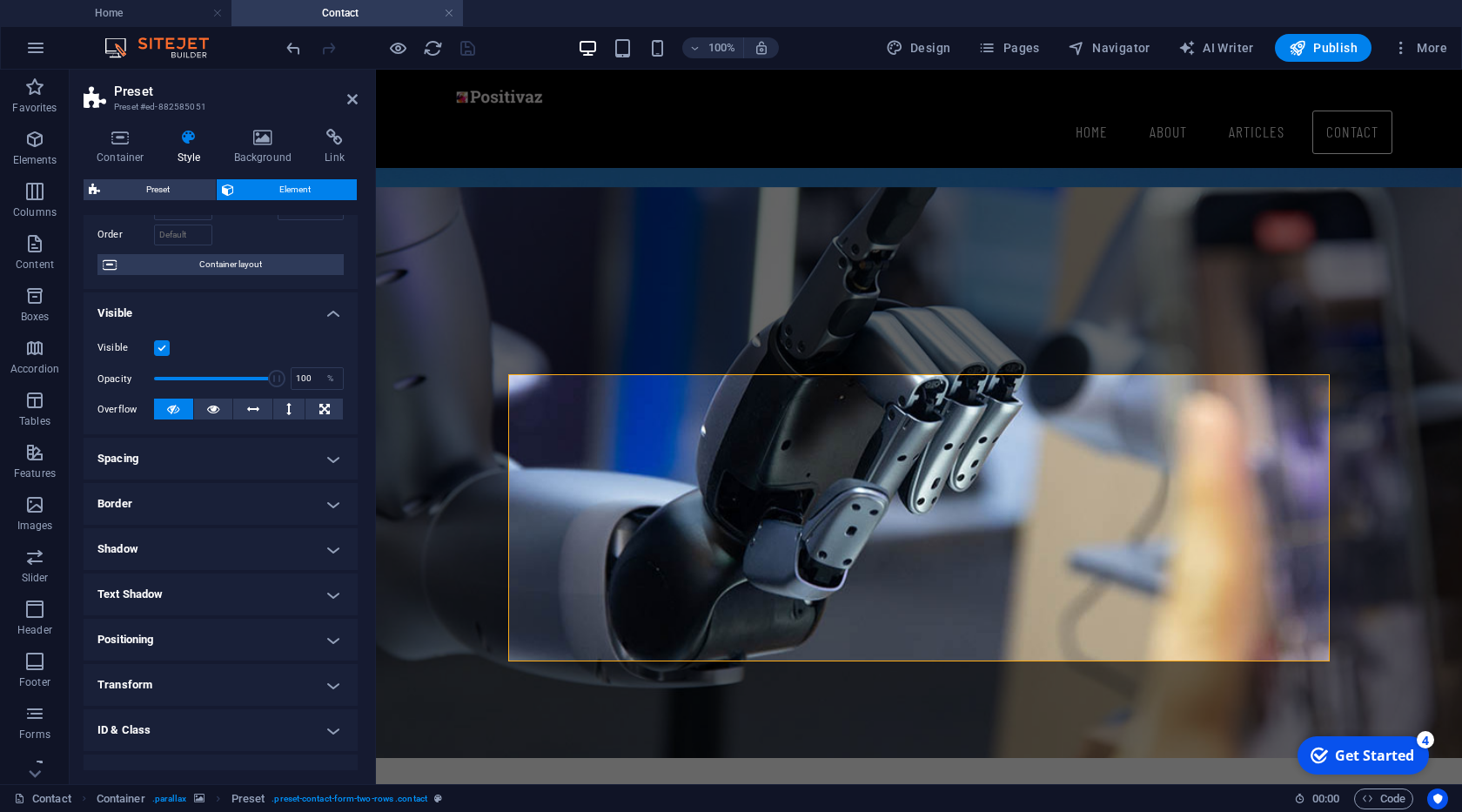
scroll to position [0, 0]
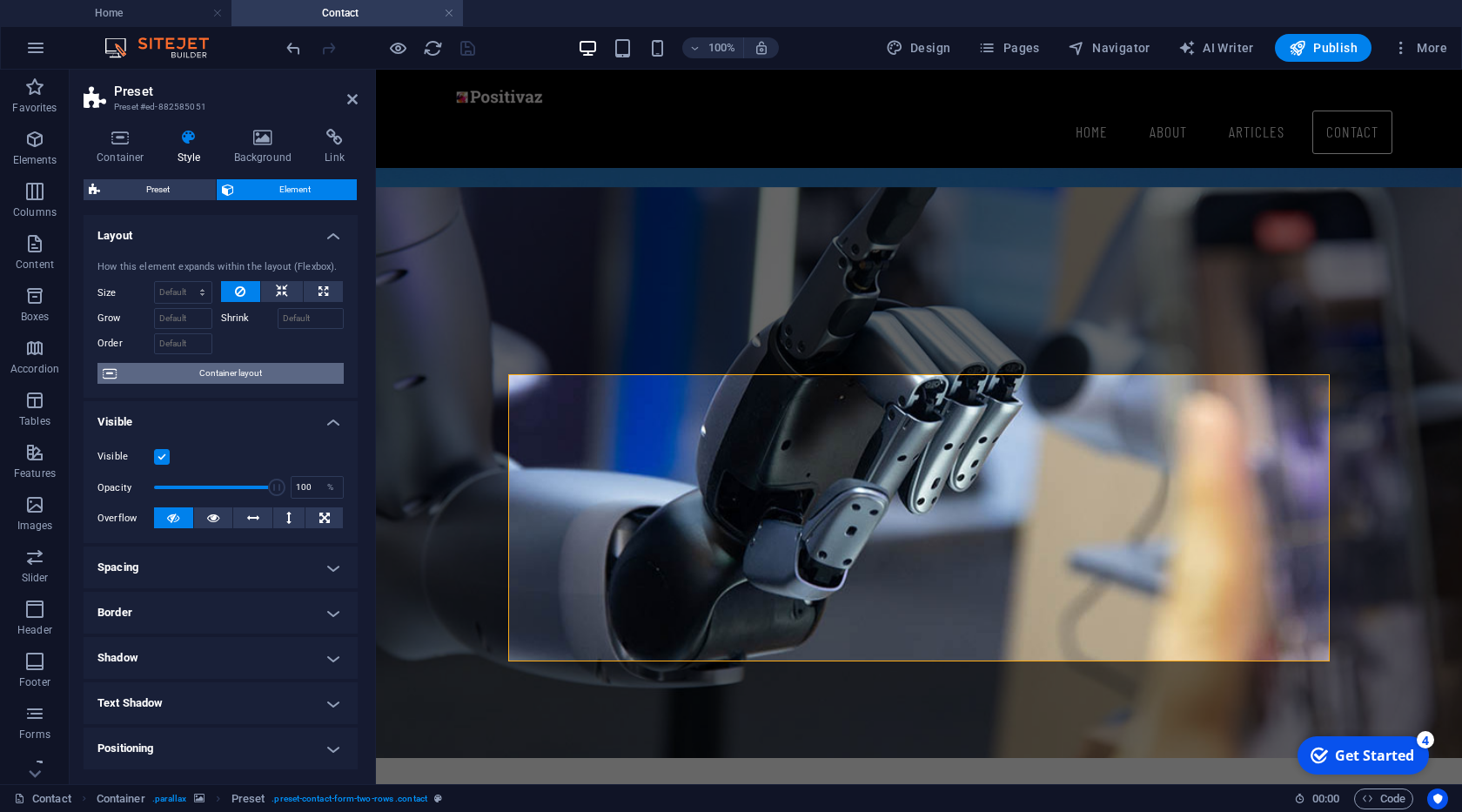
click at [225, 372] on span "Container layout" at bounding box center [230, 373] width 217 height 21
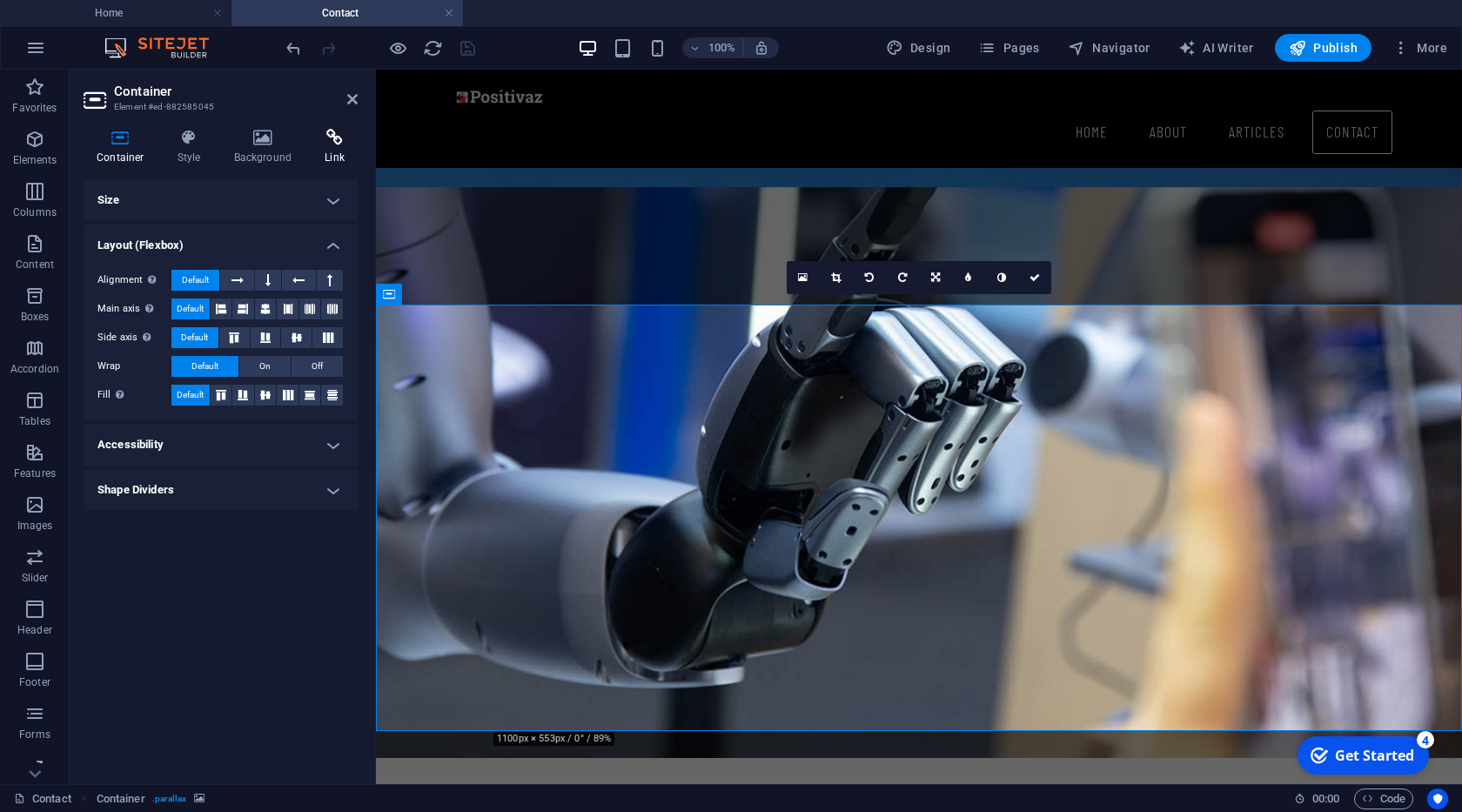
click at [330, 156] on h4 "Link" at bounding box center [334, 147] width 46 height 36
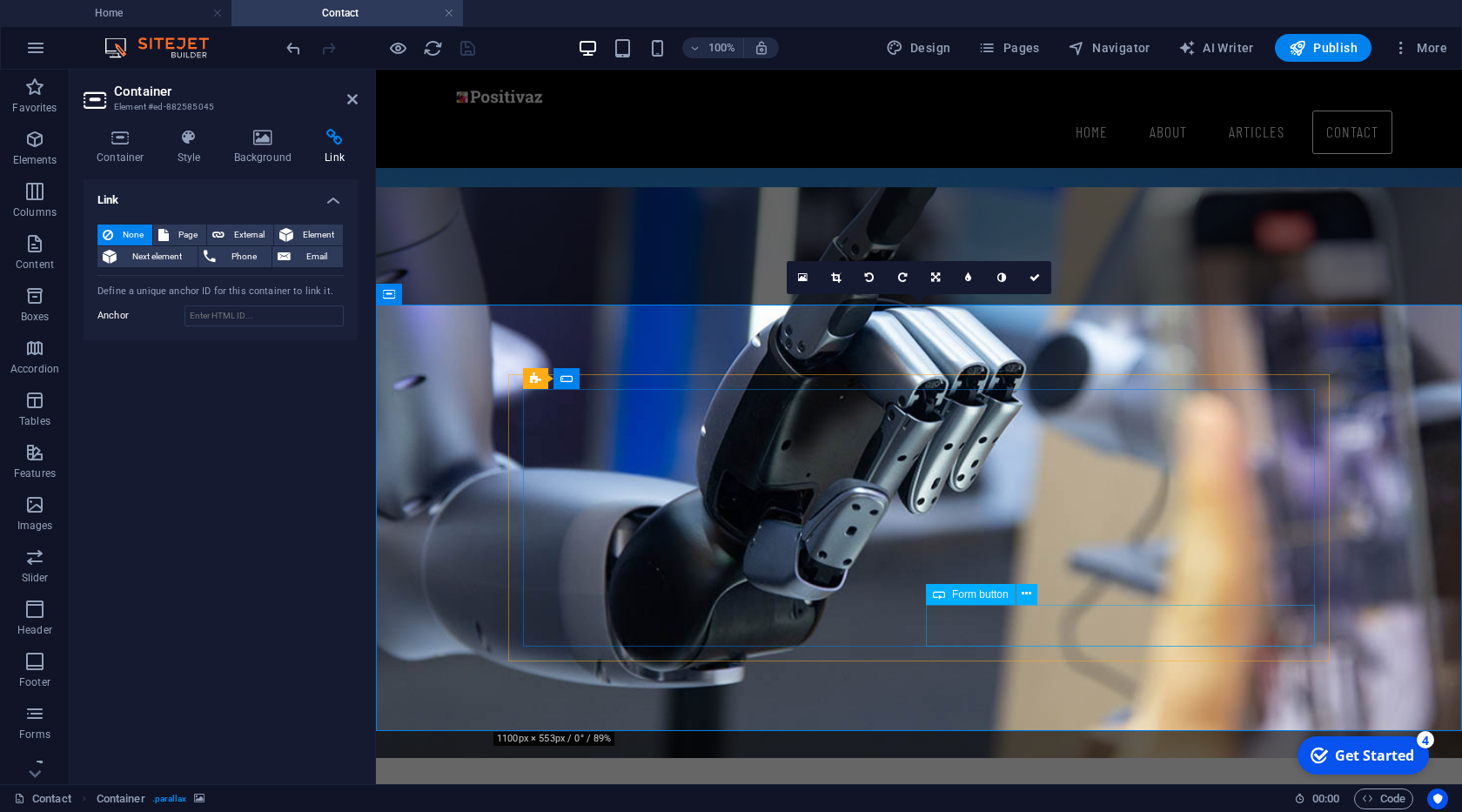
click div "Send message"
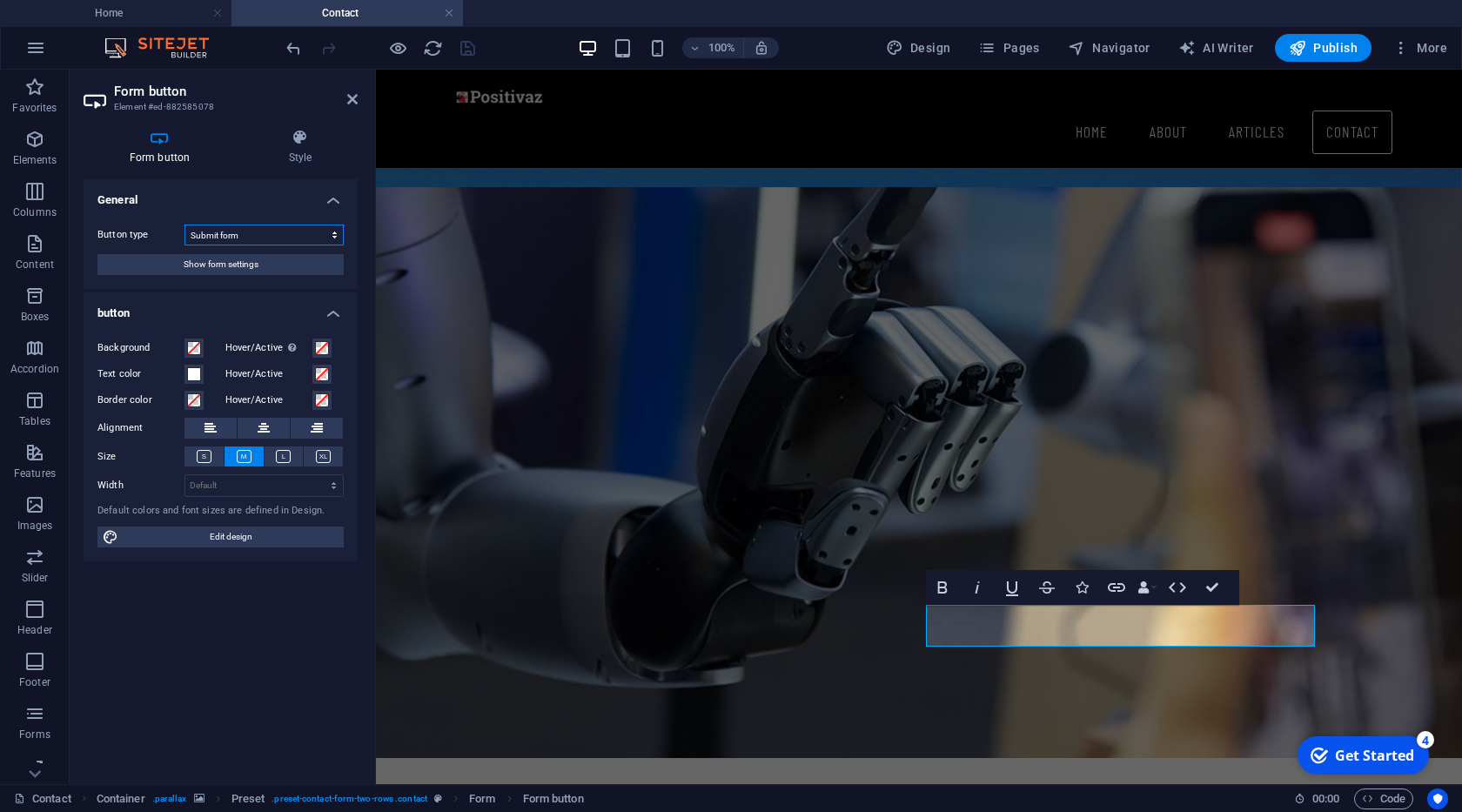
click at [184, 225] on select "Submit form Reset form No action" at bounding box center [264, 235] width 159 height 21
click at [227, 650] on div "General Button type Submit form Reset form No action Show form settings button …" at bounding box center [220, 474] width 274 height 590
click at [238, 542] on span "Edit design" at bounding box center [231, 537] width 215 height 21
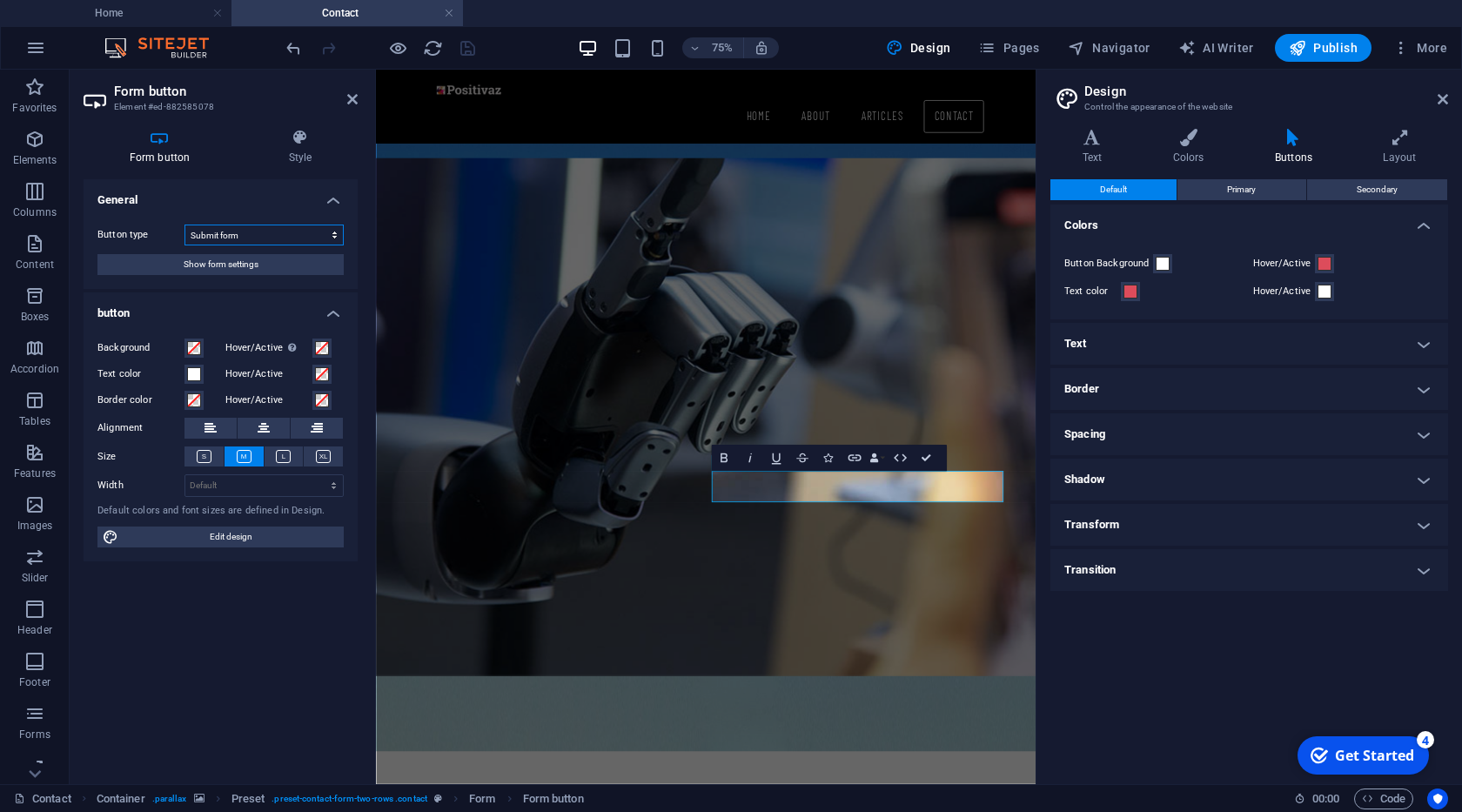
click at [184, 225] on select "Submit form Reset form No action" at bounding box center [264, 235] width 159 height 21
click at [243, 236] on select "Submit form Reset form No action" at bounding box center [264, 235] width 159 height 21
click at [184, 225] on select "Submit form Reset form No action" at bounding box center [264, 235] width 159 height 21
click at [244, 237] on select "Submit form Reset form No action" at bounding box center [264, 235] width 159 height 21
click at [1444, 100] on icon at bounding box center [1442, 99] width 10 height 14
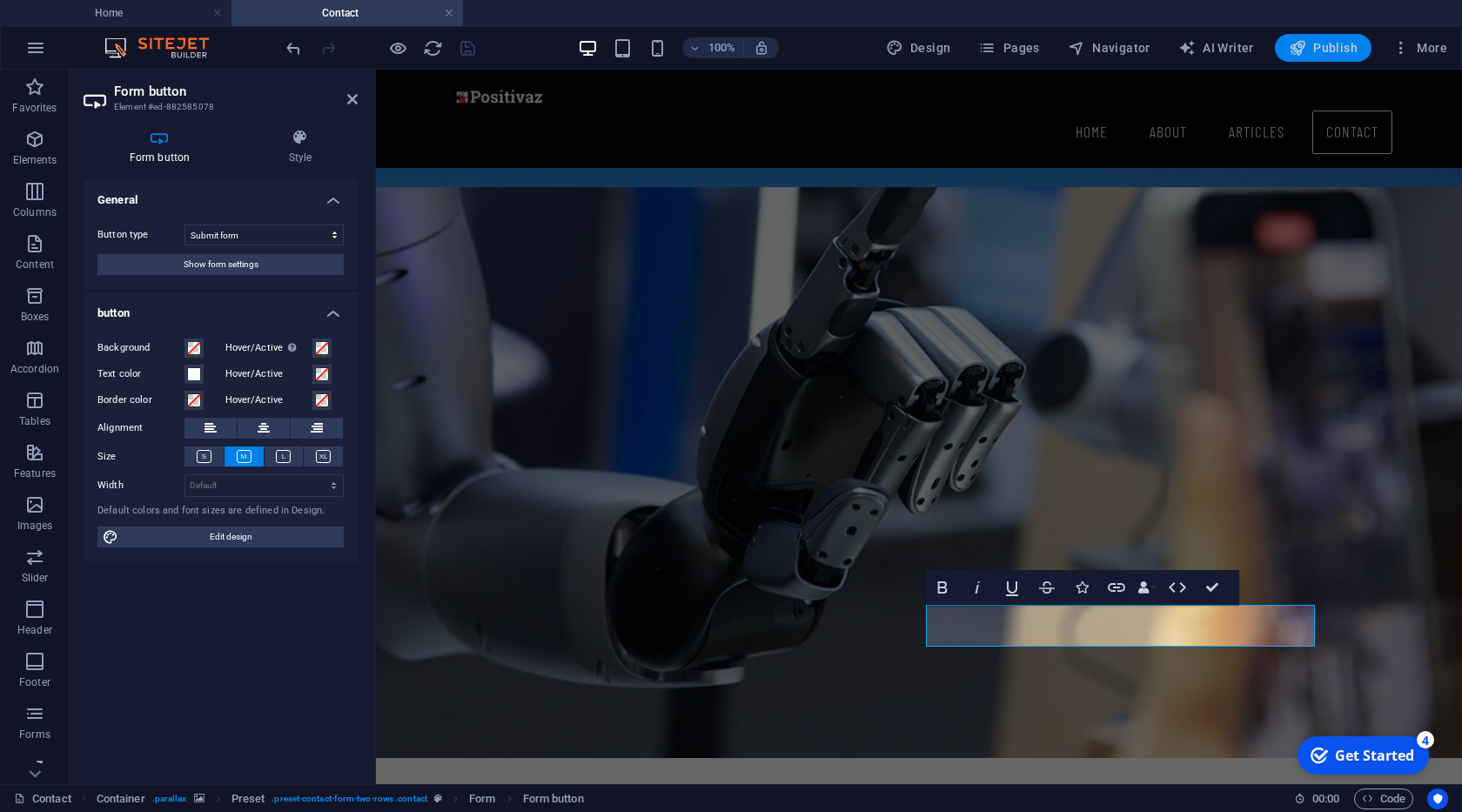
click at [1328, 50] on span "Publish" at bounding box center [1323, 48] width 68 height 18
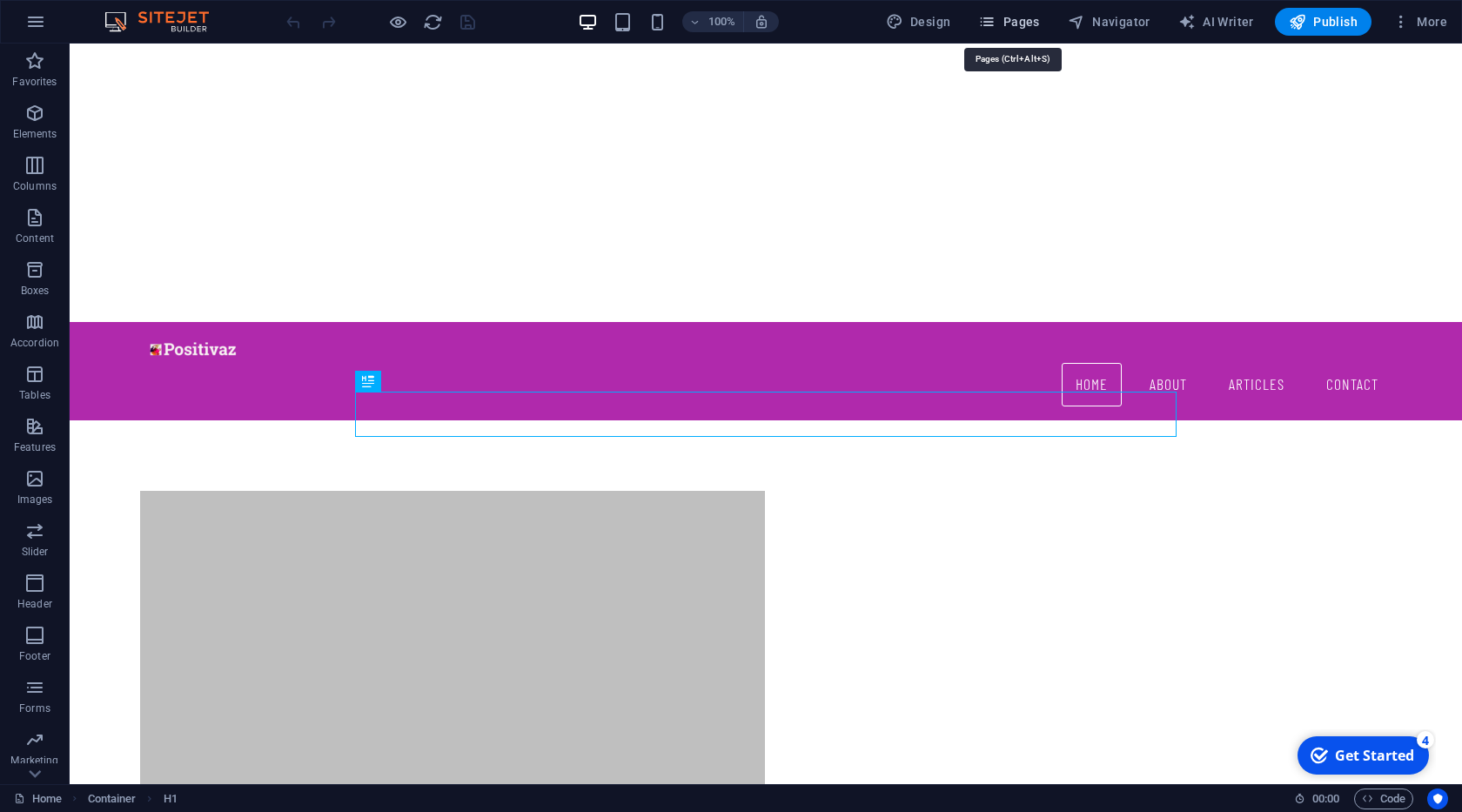
click at [1003, 23] on span "Pages" at bounding box center [1008, 22] width 61 height 18
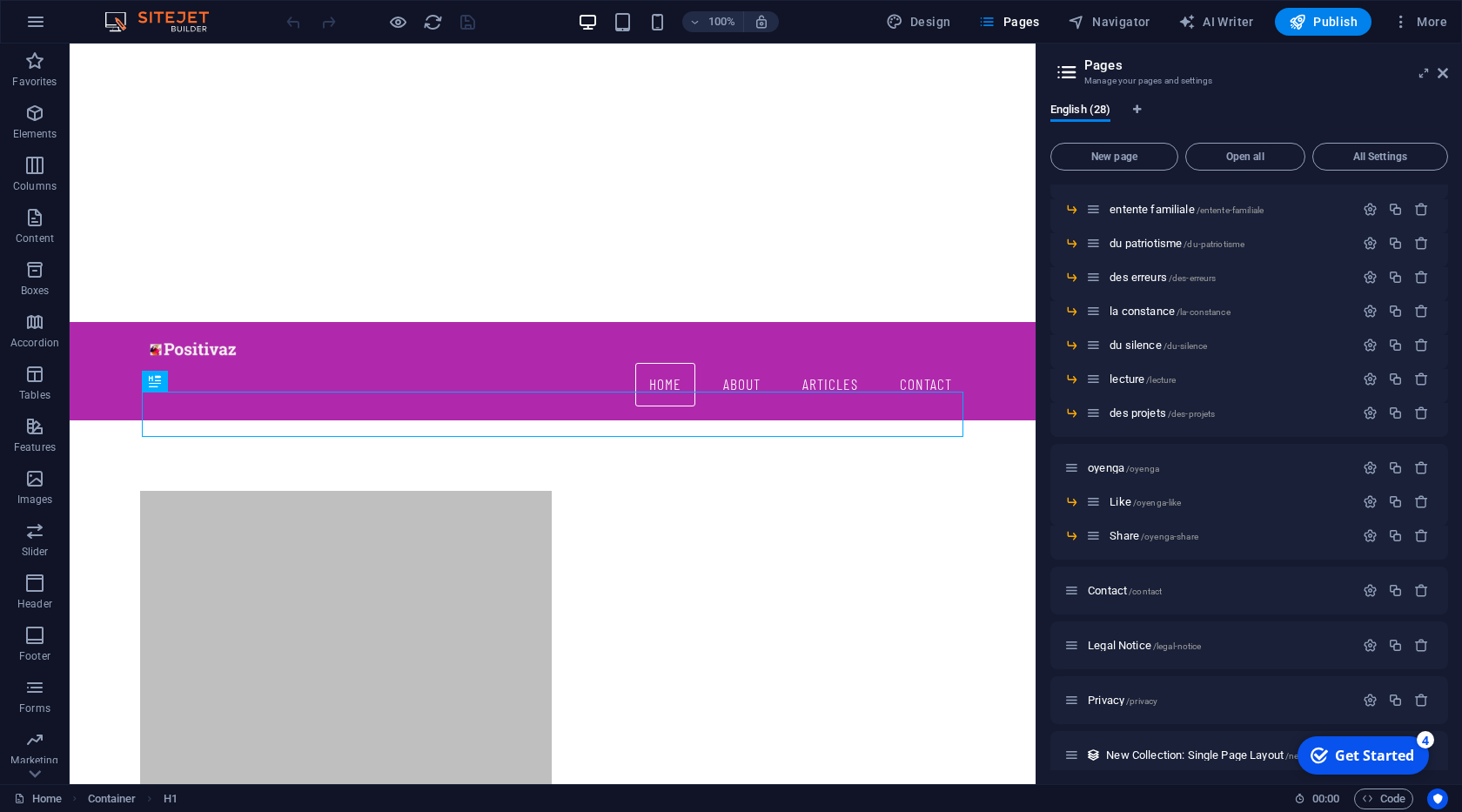
scroll to position [573, 0]
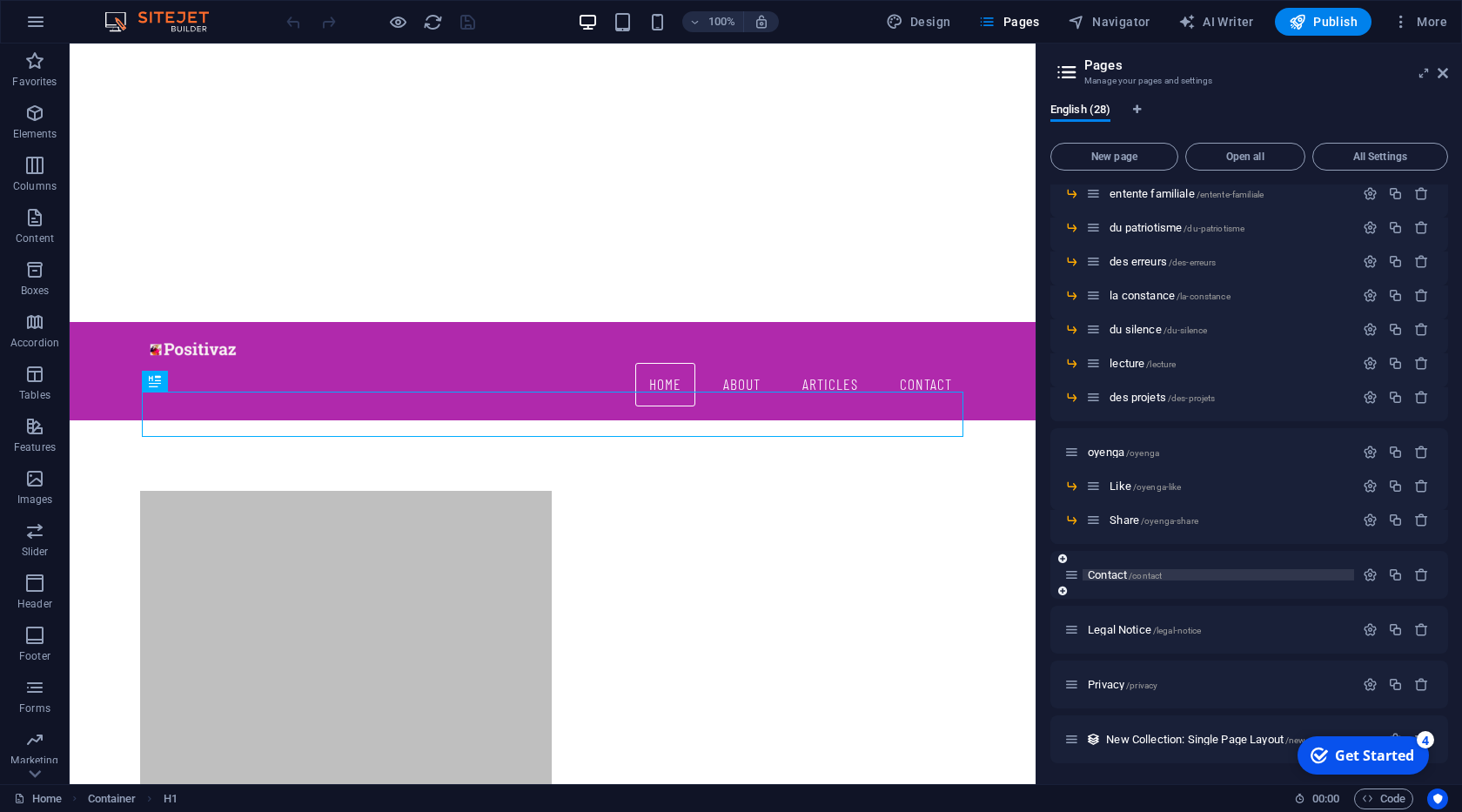
click at [1123, 574] on span "Contact /contact" at bounding box center [1124, 574] width 74 height 13
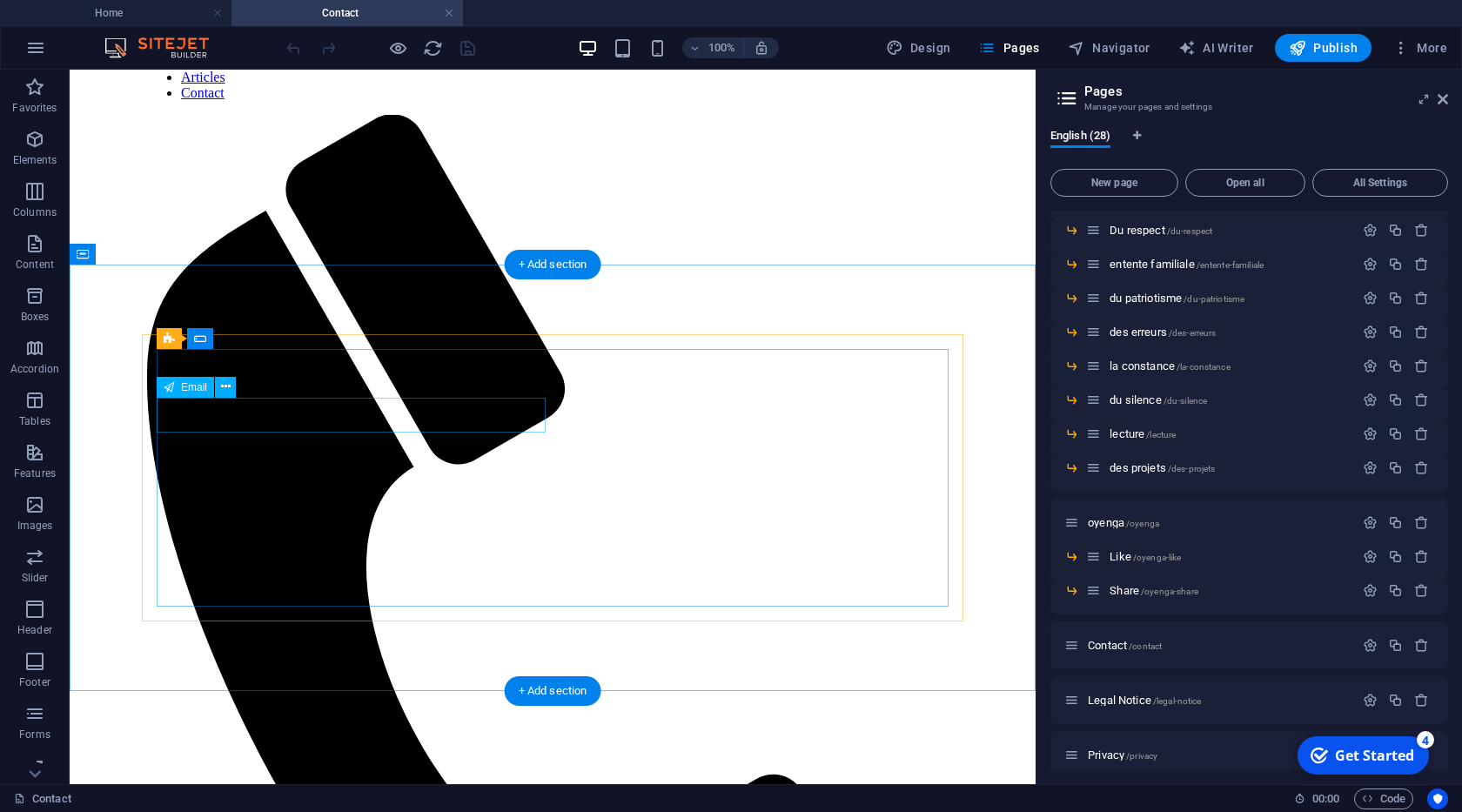
scroll to position [84, 0]
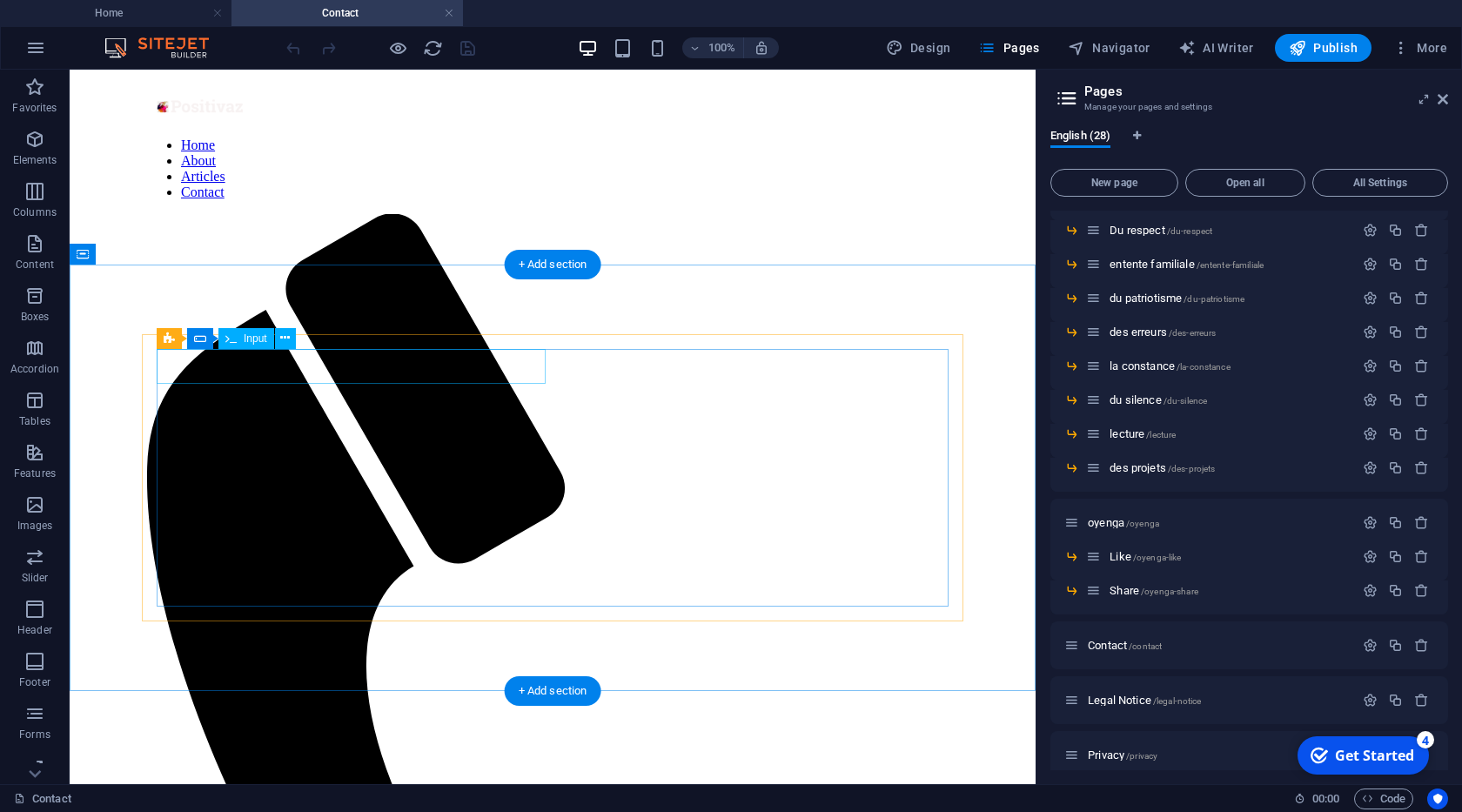
click div
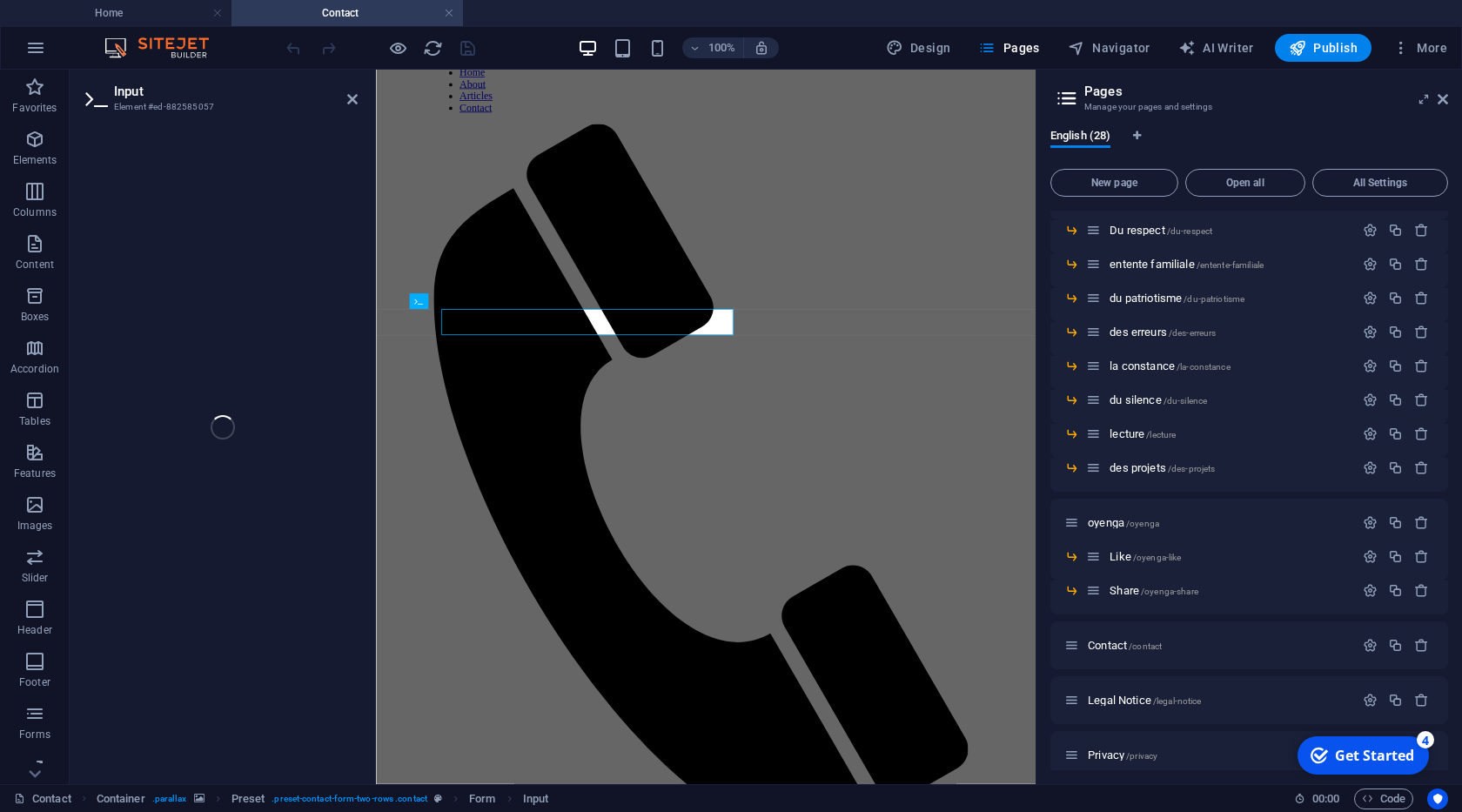
scroll to position [44, 0]
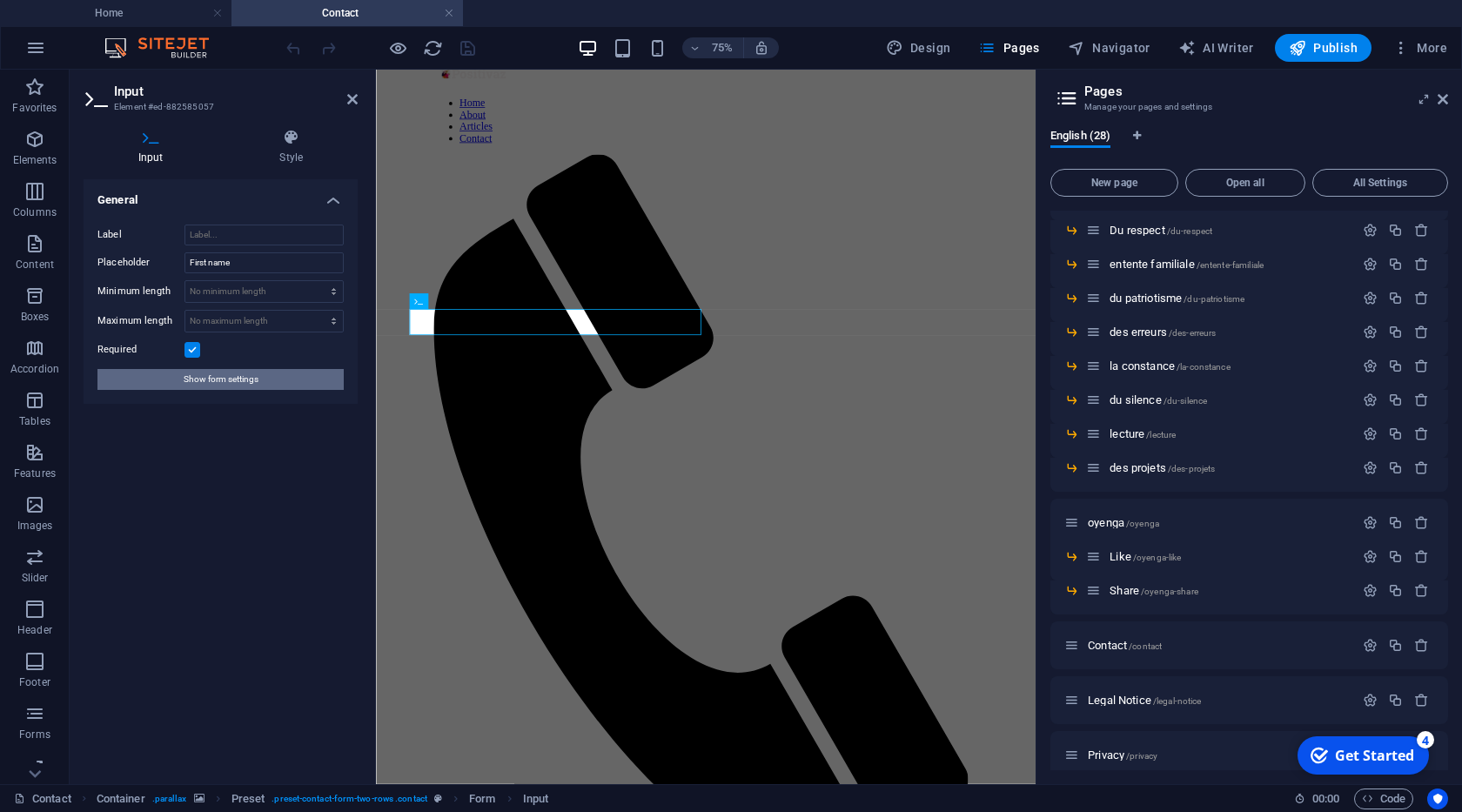
click at [239, 381] on span "Show form settings" at bounding box center [221, 379] width 75 height 21
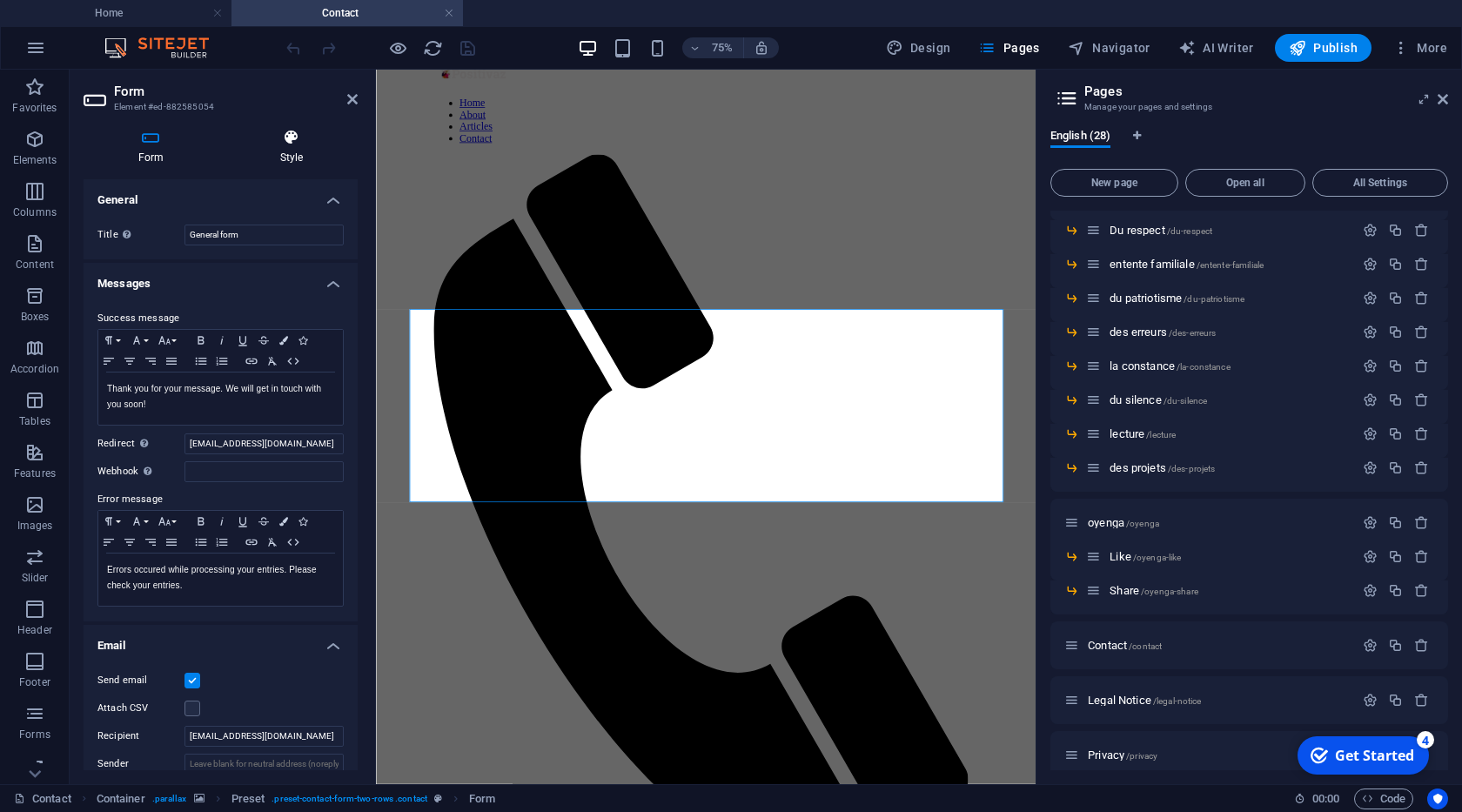
click at [277, 154] on h4 "Style" at bounding box center [291, 147] width 132 height 36
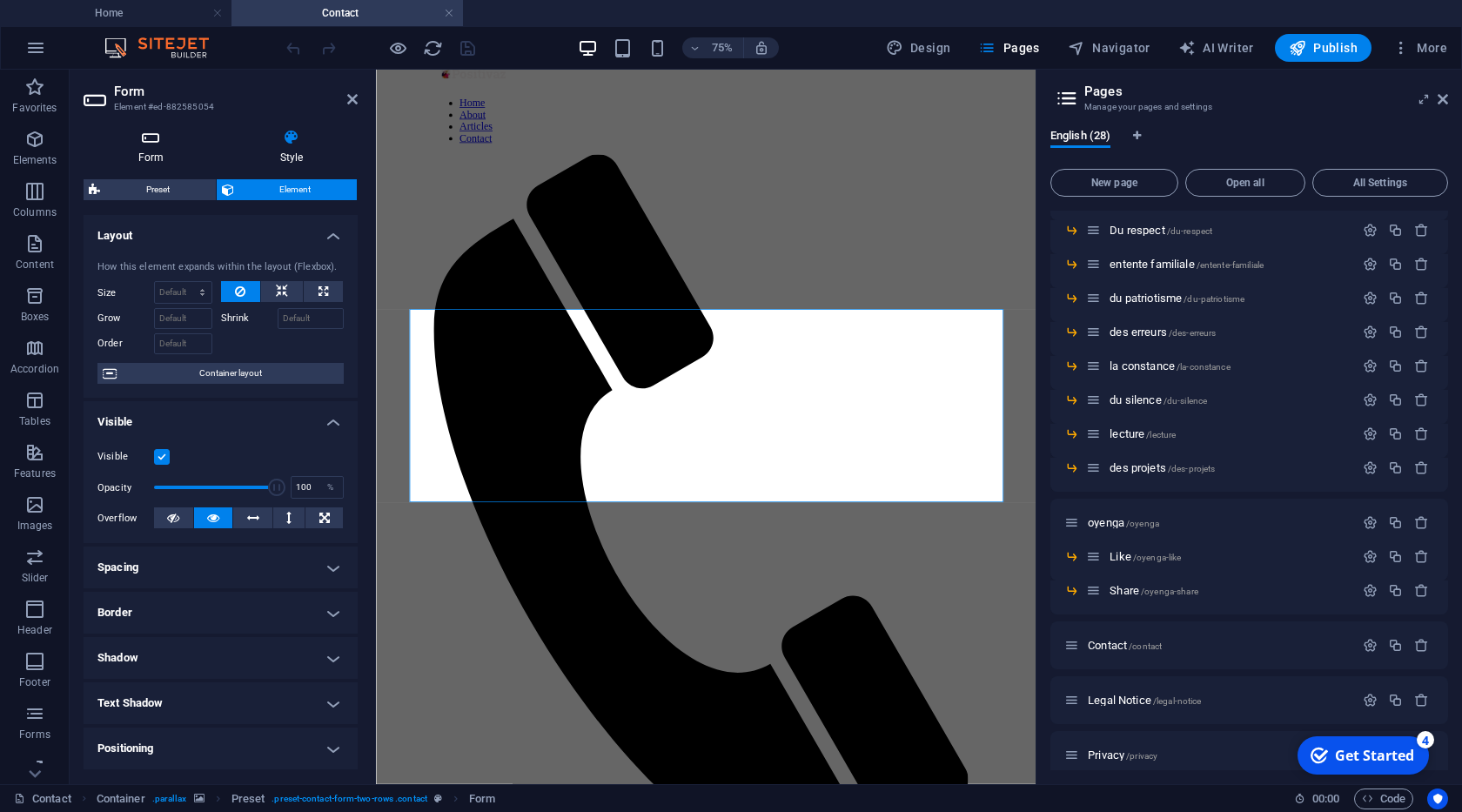
click at [157, 143] on icon at bounding box center [151, 138] width 135 height 18
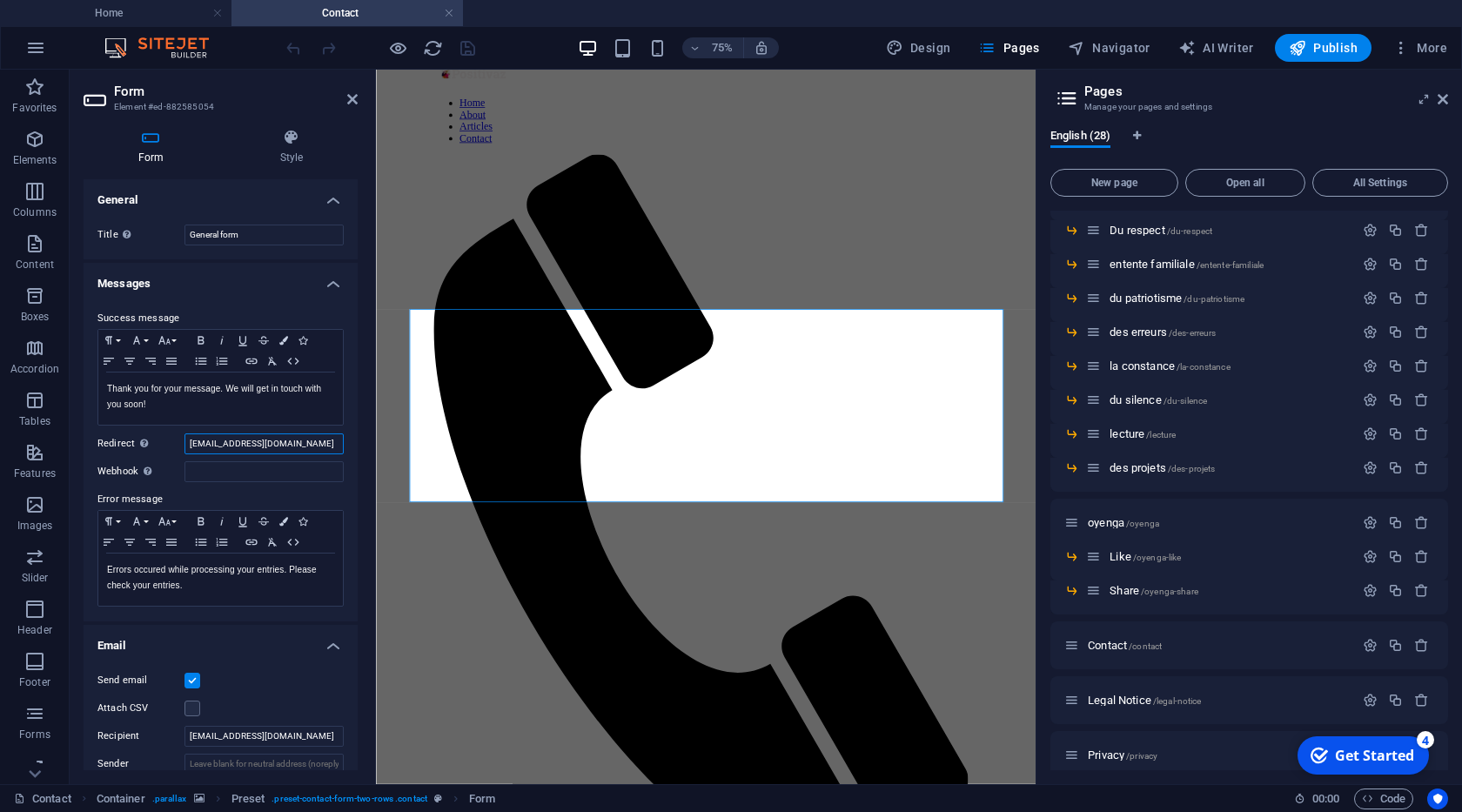
click at [268, 448] on input "[EMAIL_ADDRESS][DOMAIN_NAME]" at bounding box center [264, 443] width 159 height 21
click at [344, 94] on h2 "Form" at bounding box center [236, 91] width 243 height 16
click at [354, 101] on icon at bounding box center [352, 99] width 10 height 14
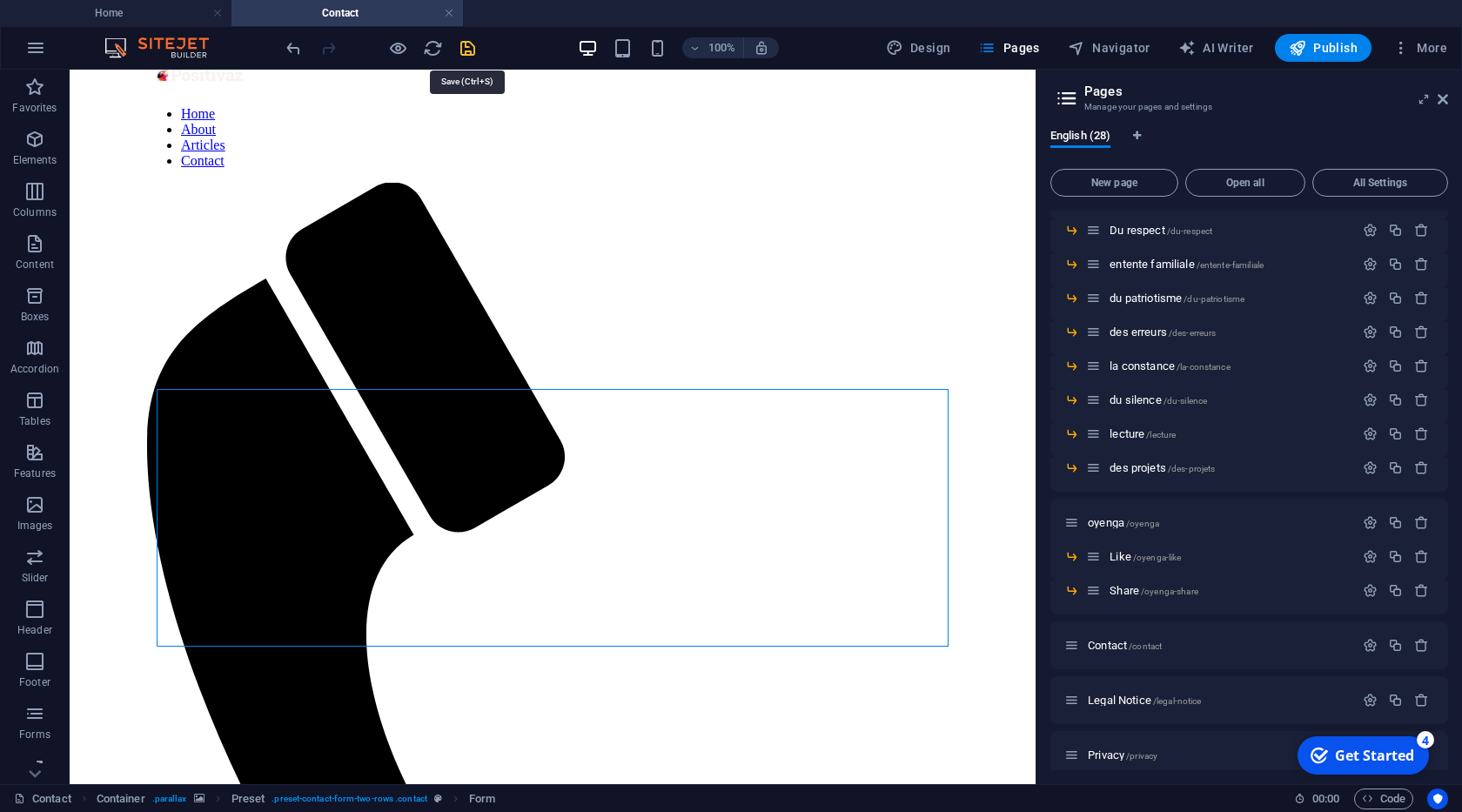
click at [465, 50] on icon "save" at bounding box center [467, 48] width 20 height 20
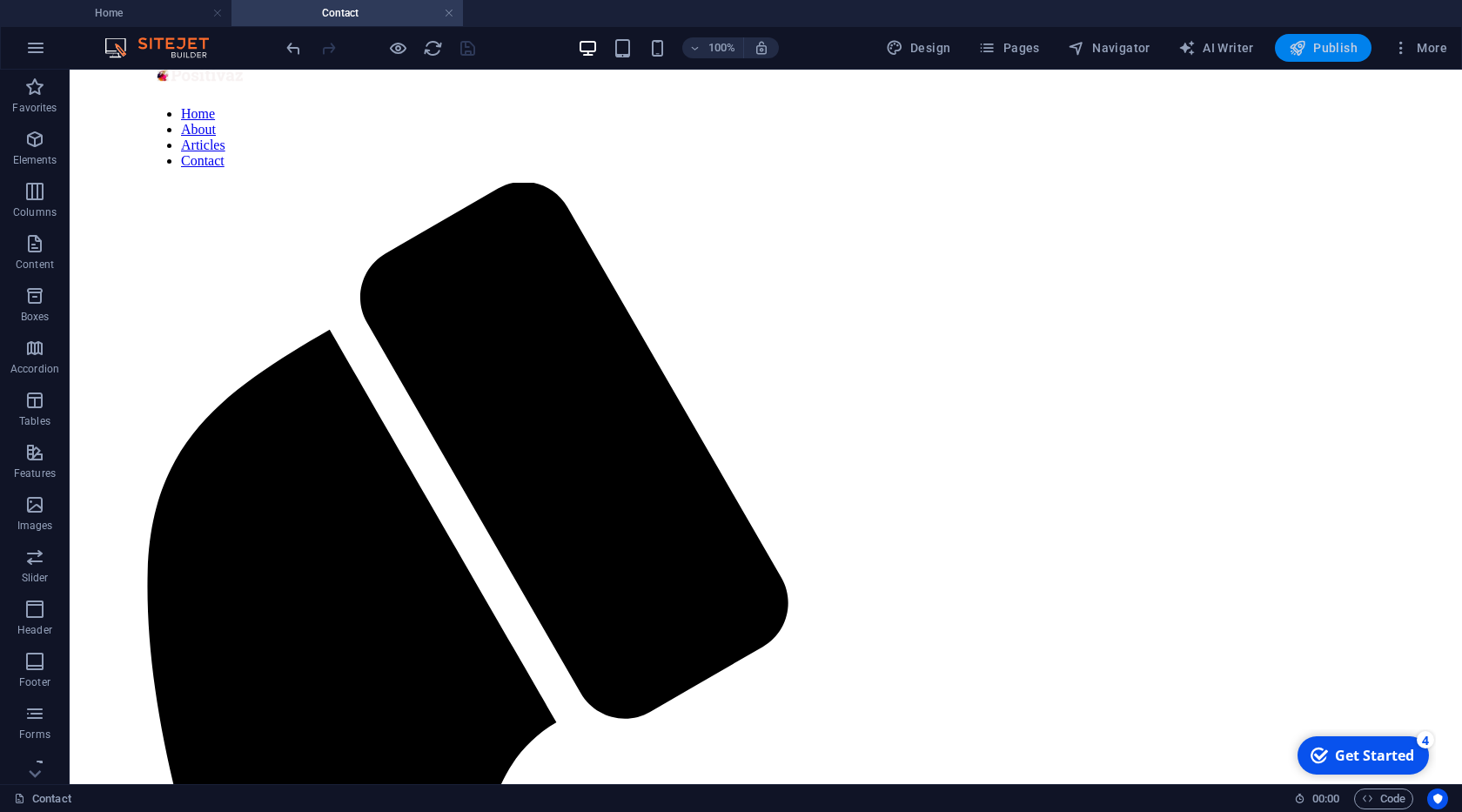
click at [1298, 41] on icon "button" at bounding box center [1297, 48] width 18 height 18
